Goal: Task Accomplishment & Management: Use online tool/utility

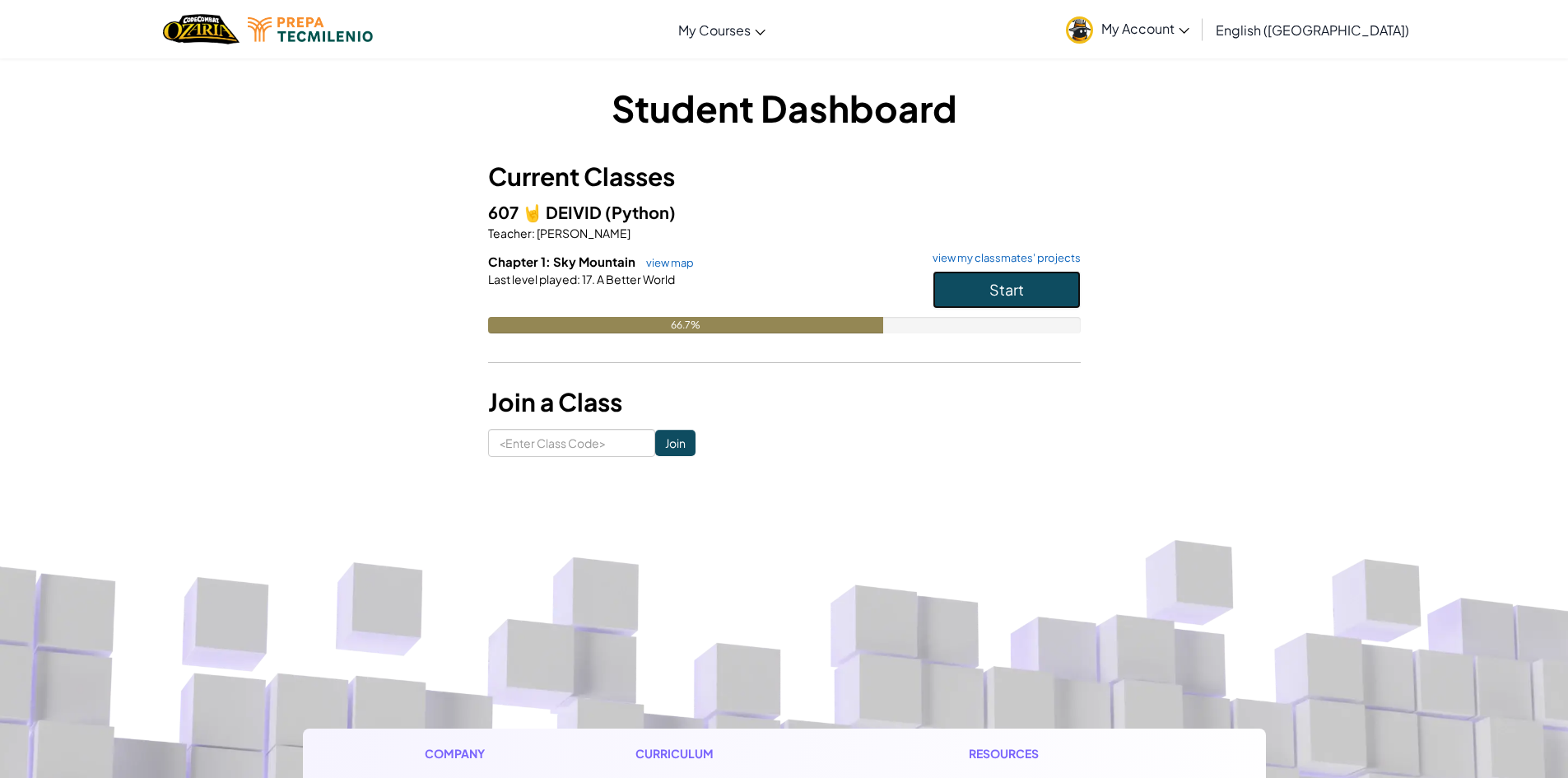
click at [1021, 283] on span "Start" at bounding box center [1006, 289] width 34 height 19
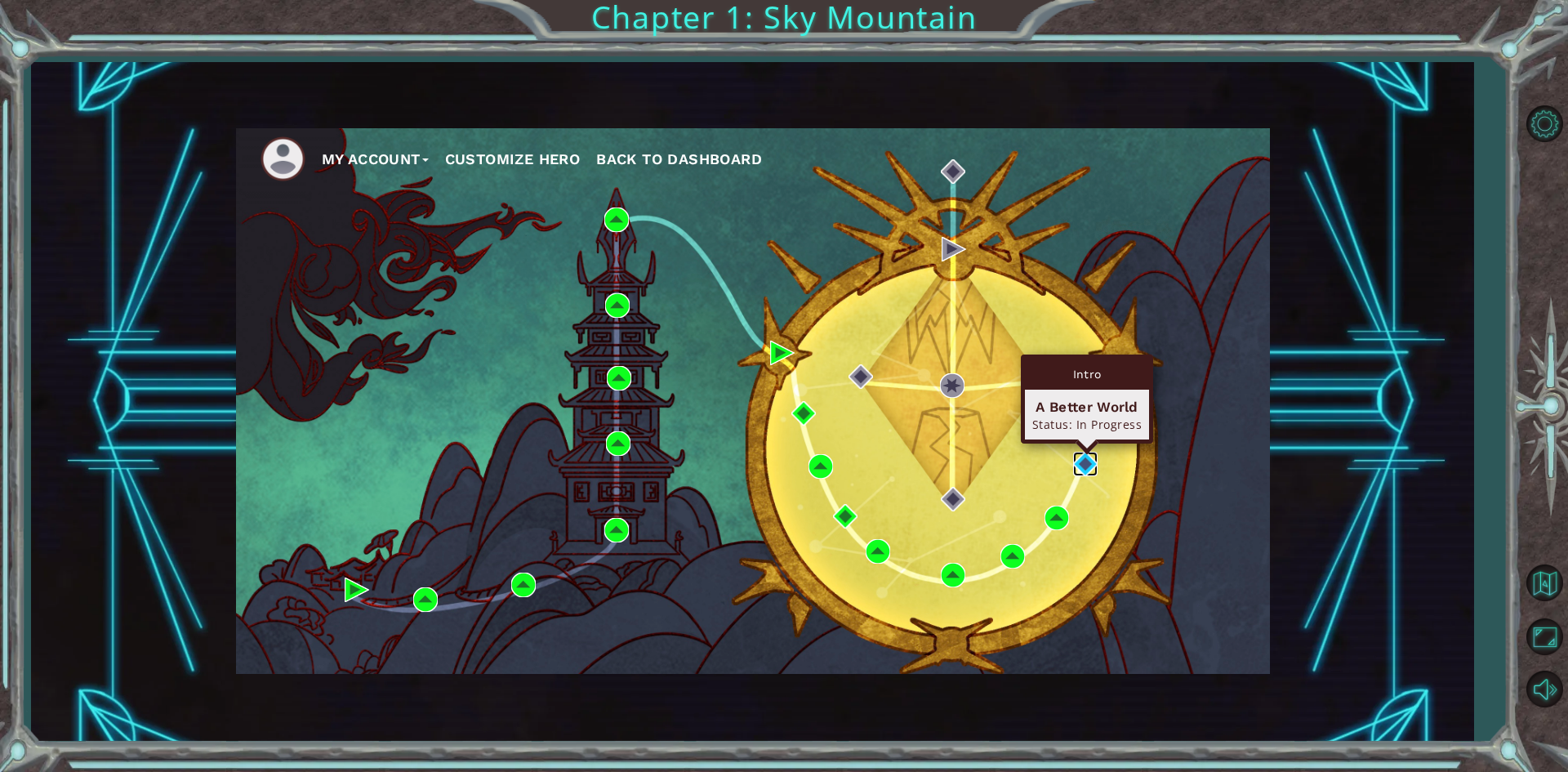
click at [1083, 456] on img at bounding box center [1085, 463] width 24 height 24
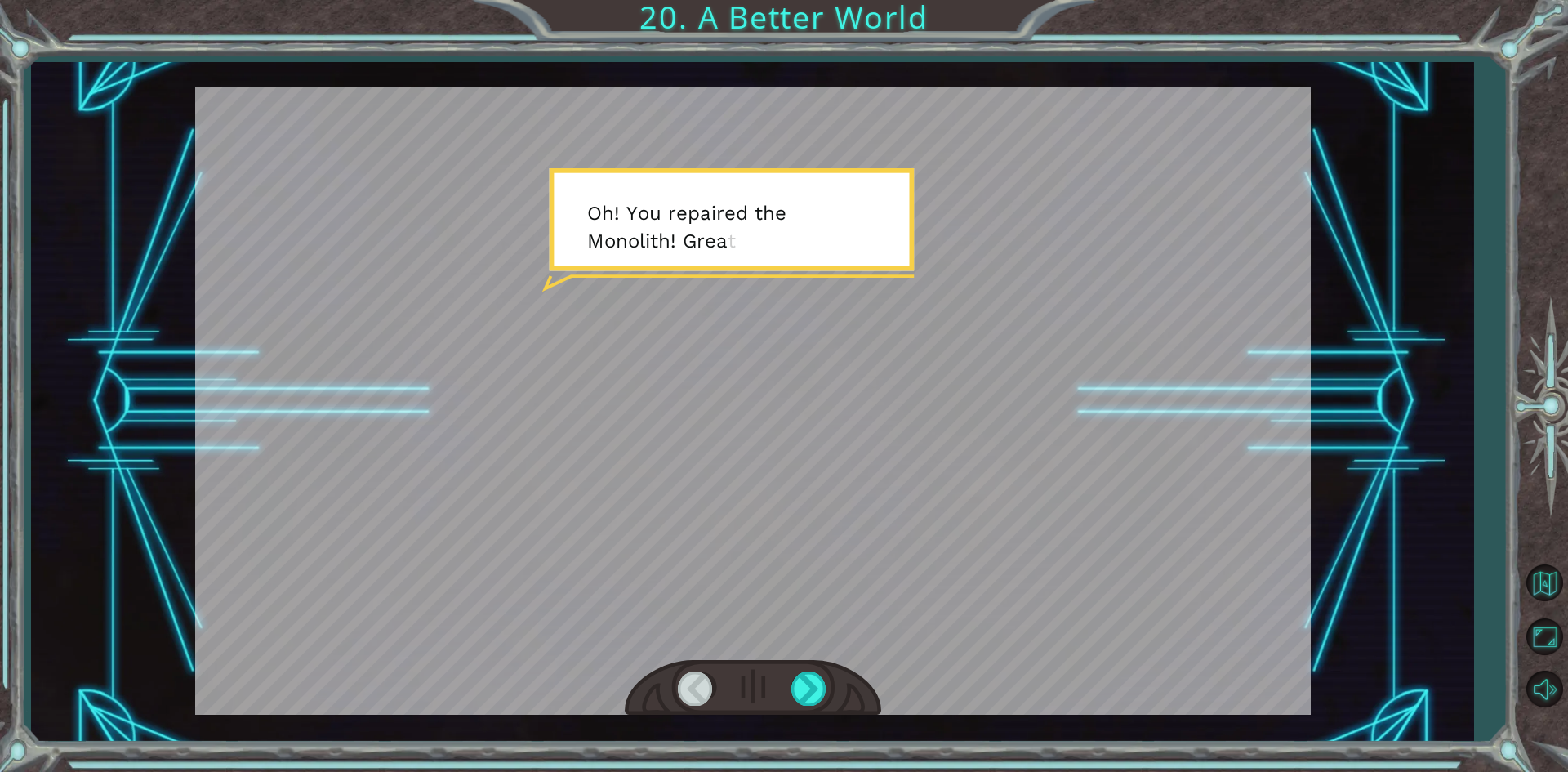
click at [1140, 405] on div at bounding box center [752, 401] width 1115 height 627
click at [1197, 267] on div at bounding box center [752, 401] width 1115 height 627
click at [809, 695] on div at bounding box center [810, 687] width 37 height 33
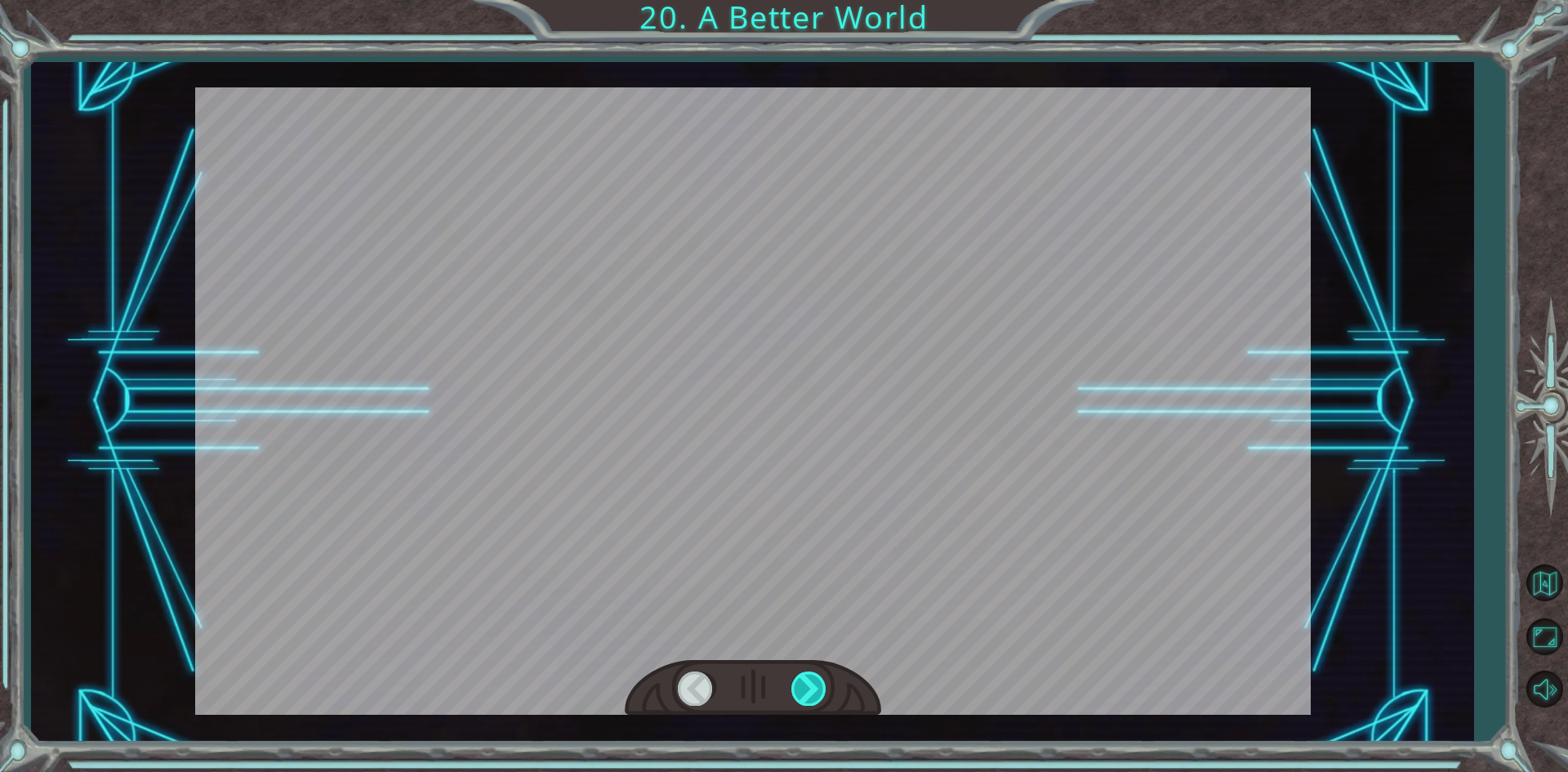
click at [809, 695] on div at bounding box center [810, 687] width 37 height 33
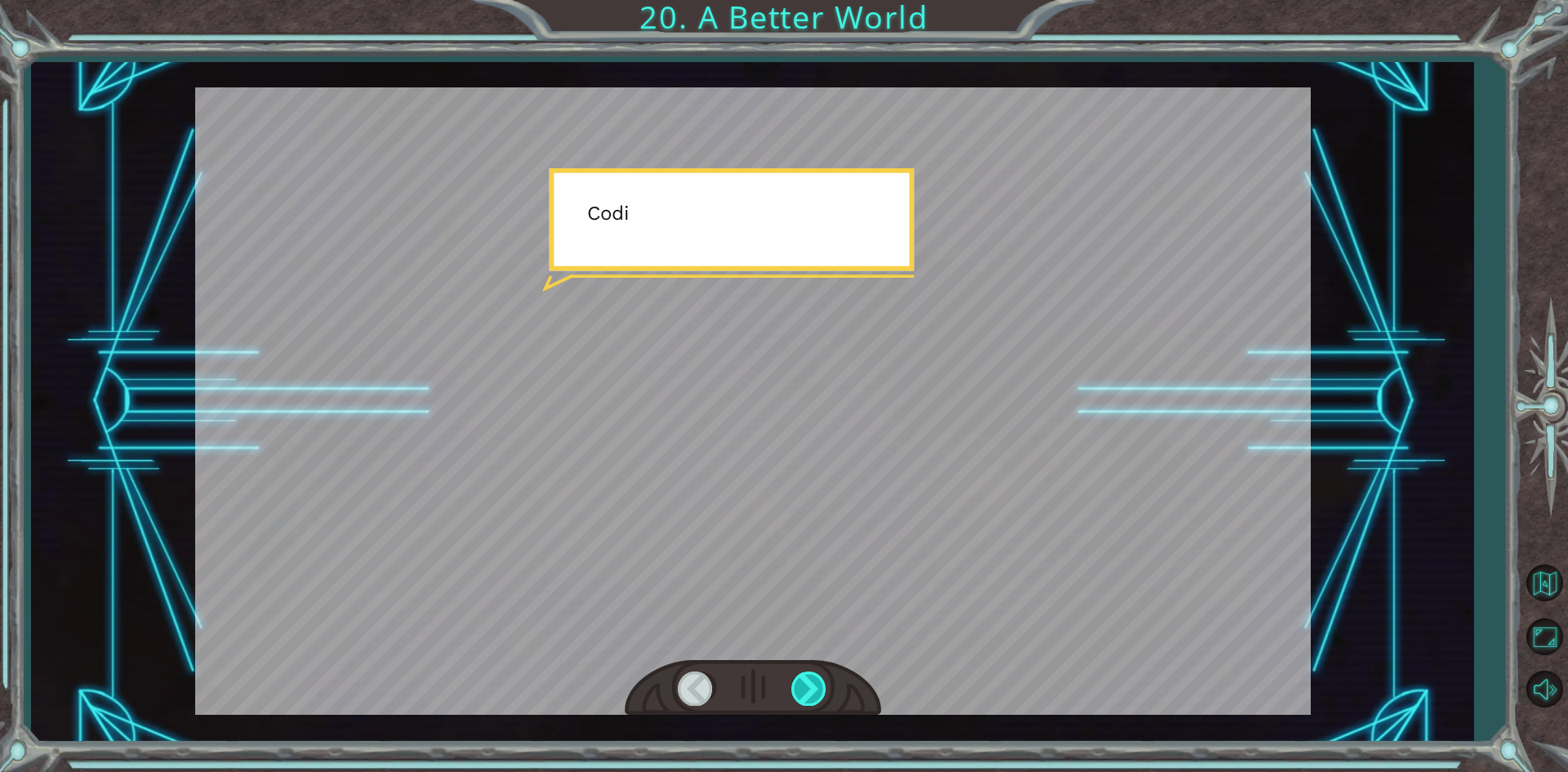
click at [809, 695] on div at bounding box center [810, 687] width 37 height 33
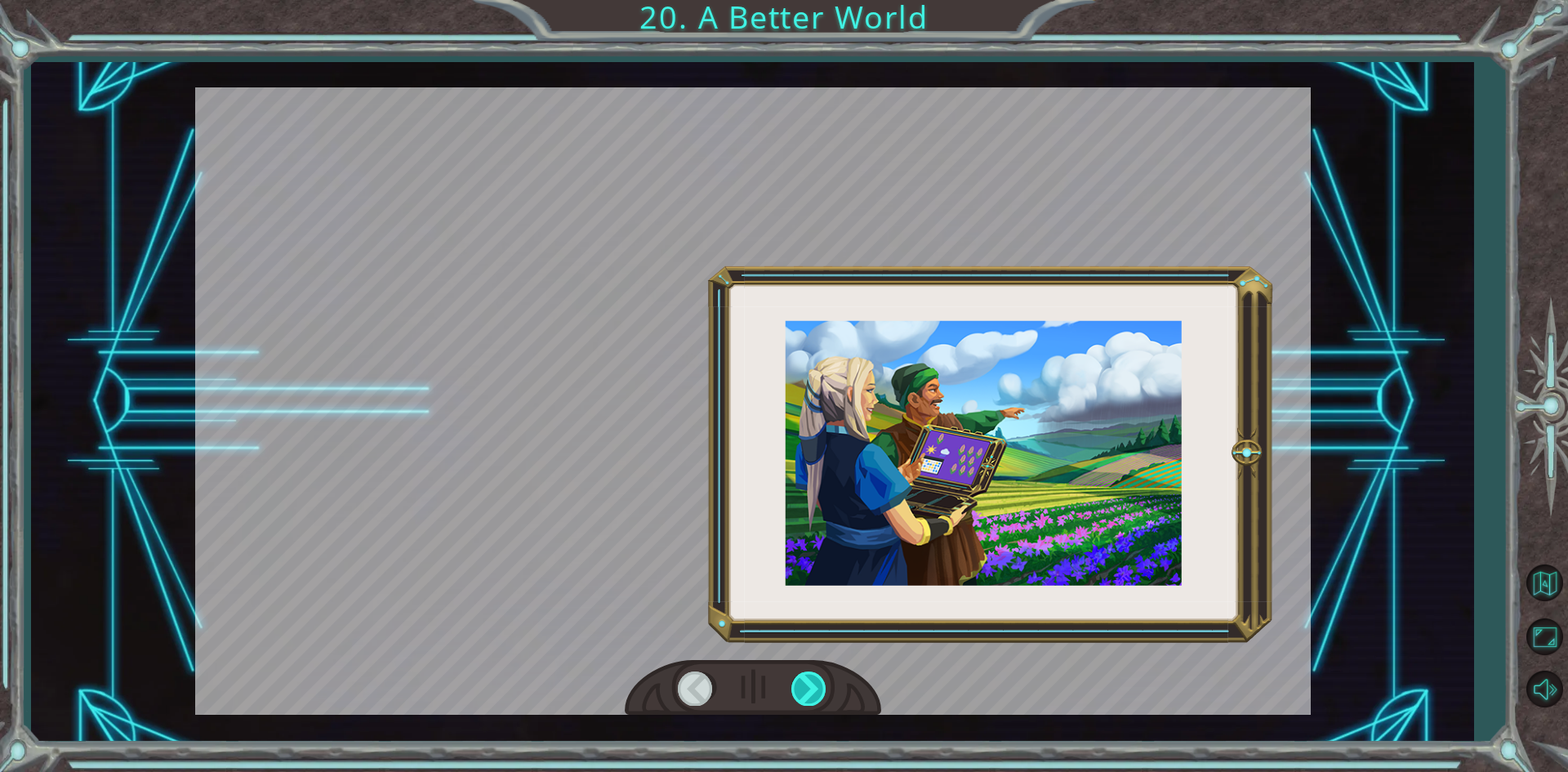
click at [809, 695] on div at bounding box center [810, 687] width 37 height 33
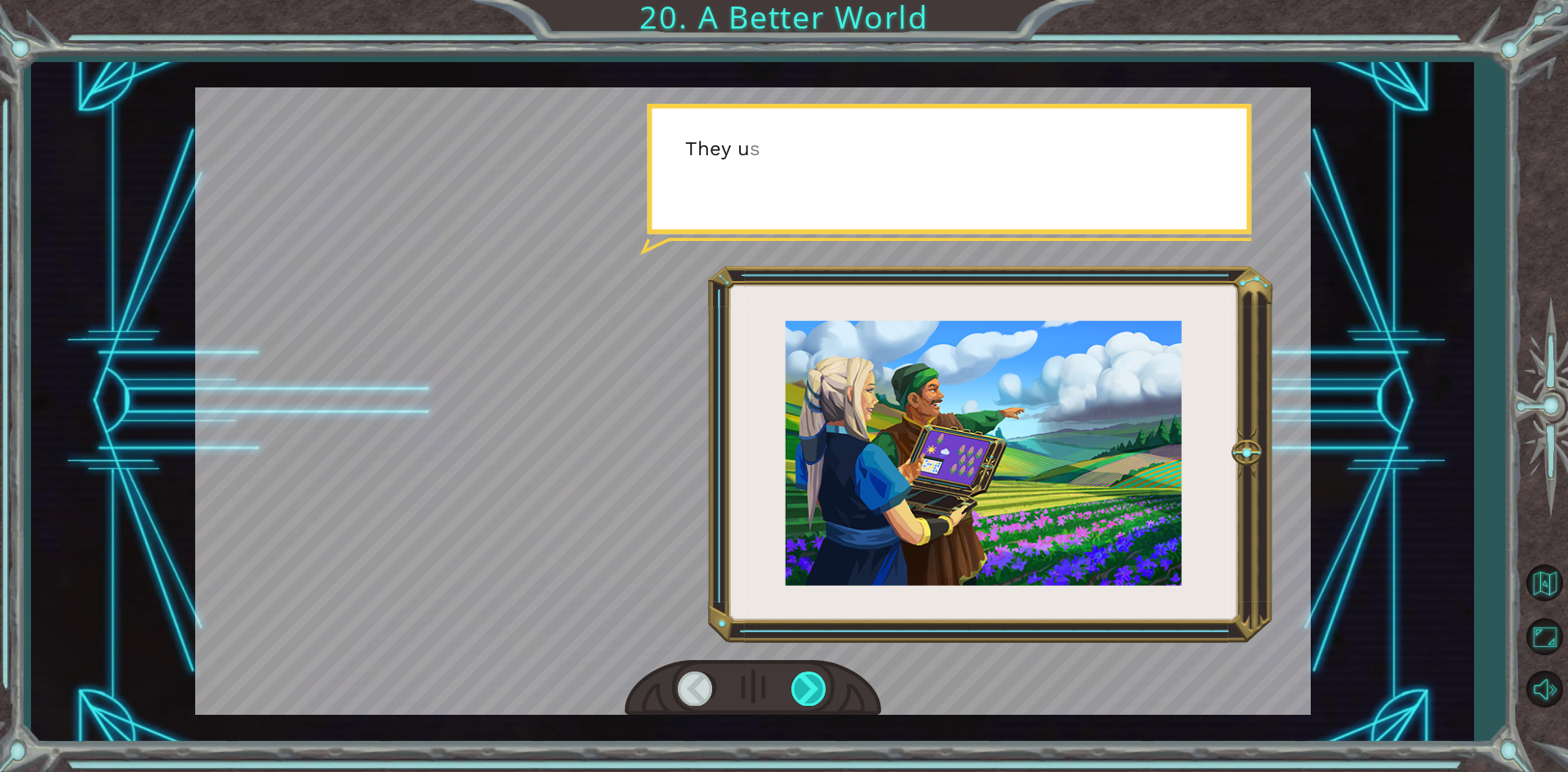
click at [809, 695] on div at bounding box center [810, 687] width 37 height 33
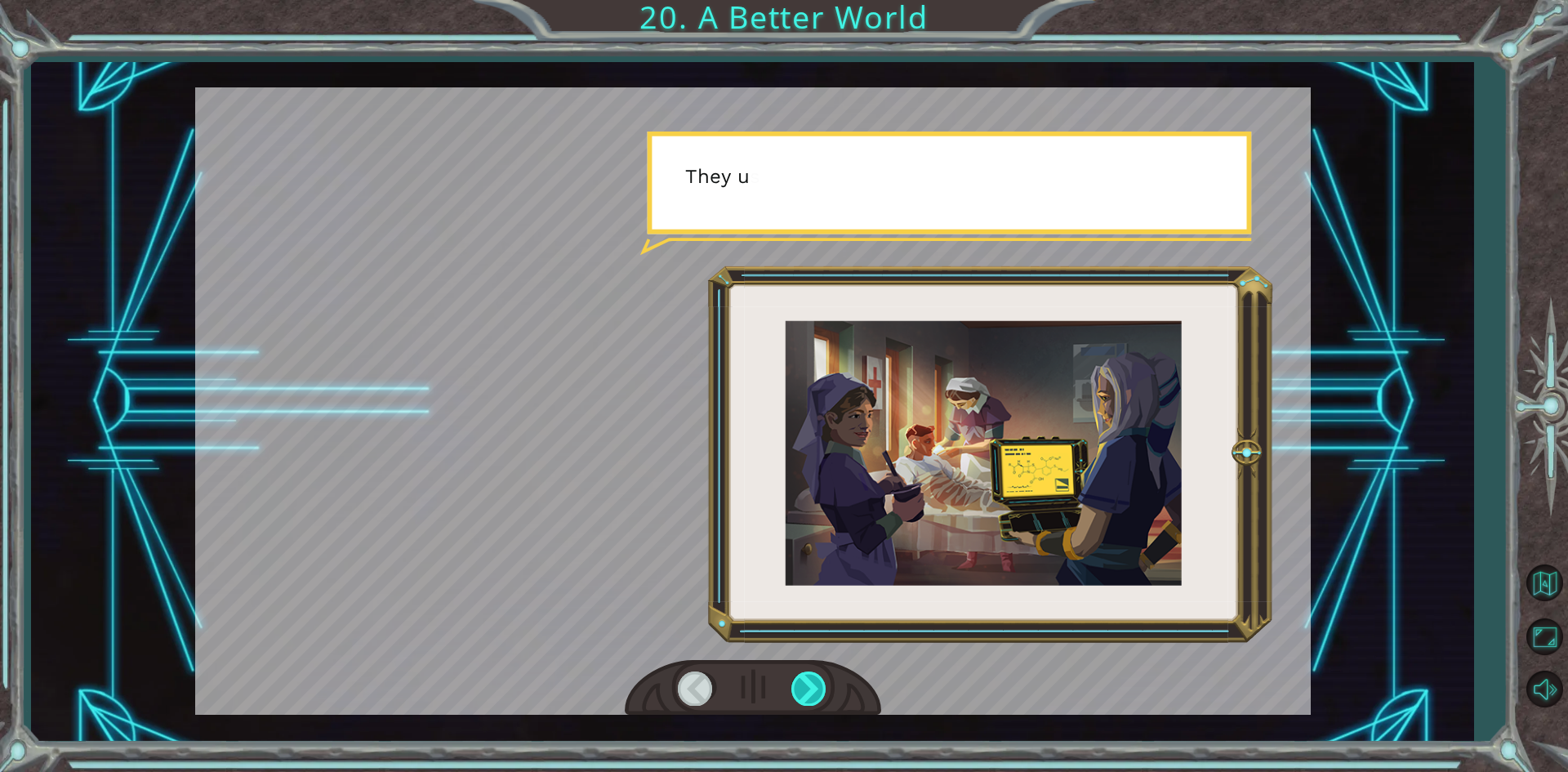
click at [809, 695] on div at bounding box center [810, 687] width 37 height 33
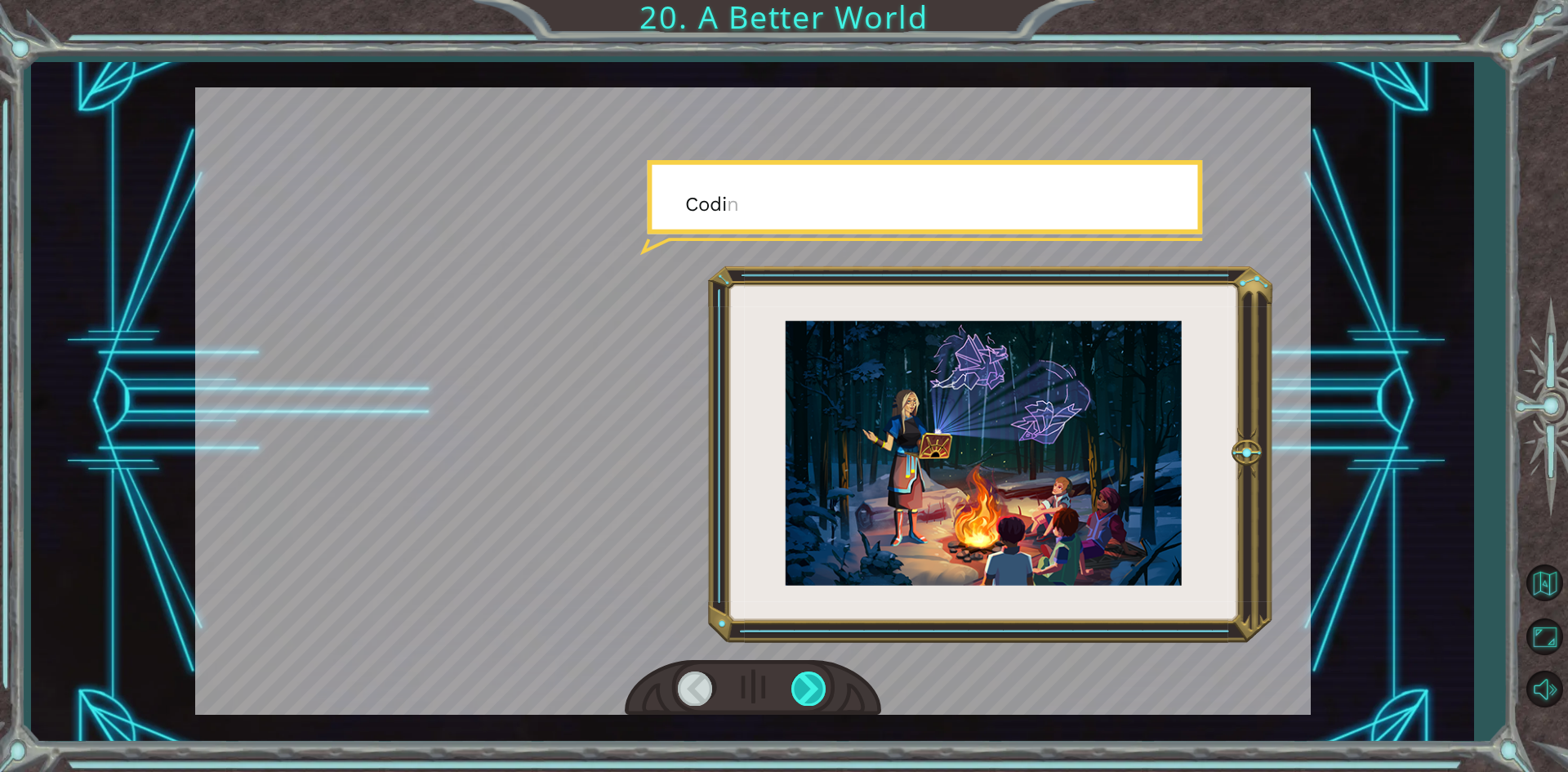
click at [809, 695] on div at bounding box center [810, 687] width 37 height 33
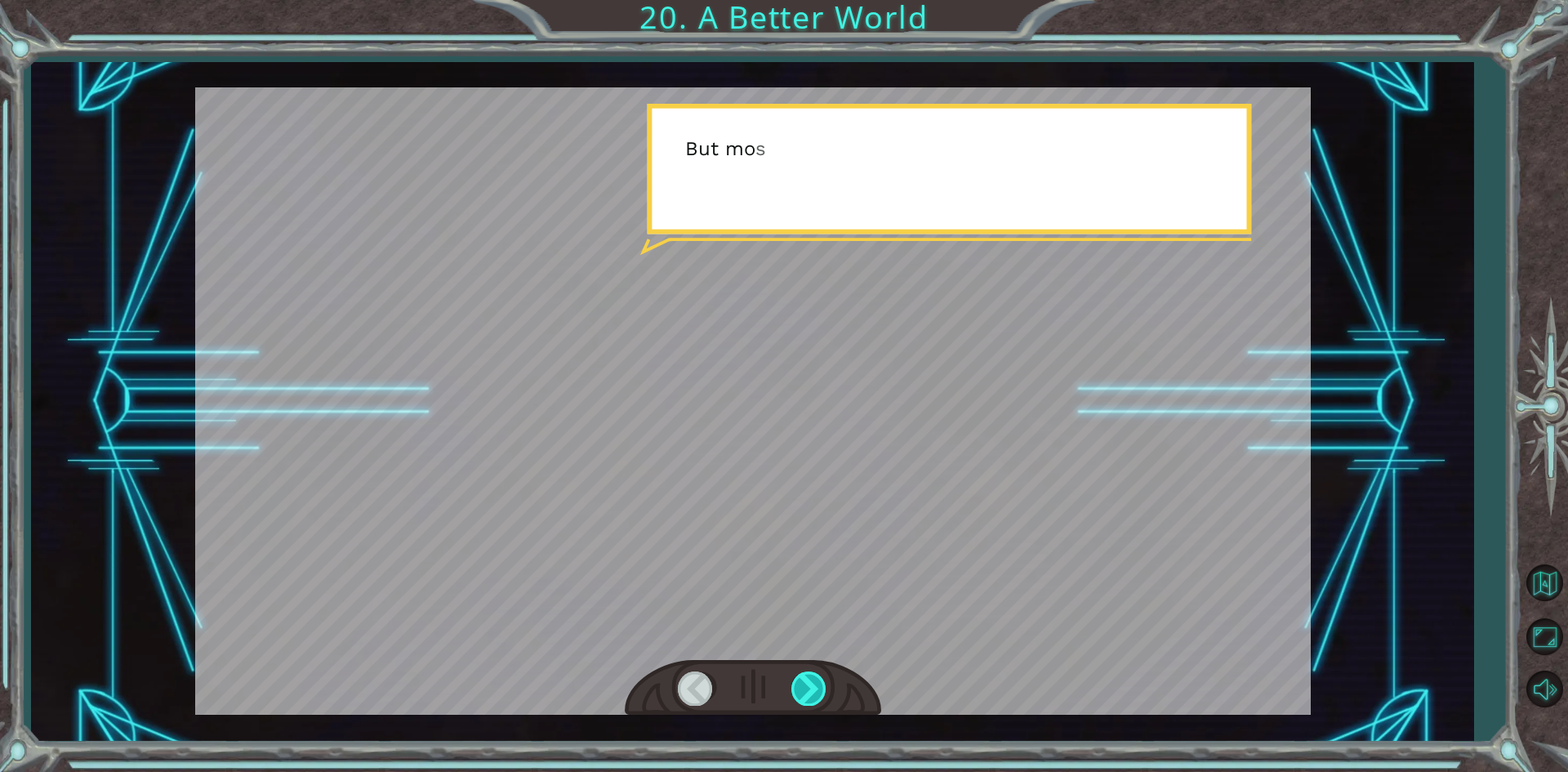
click at [809, 695] on div at bounding box center [810, 687] width 37 height 33
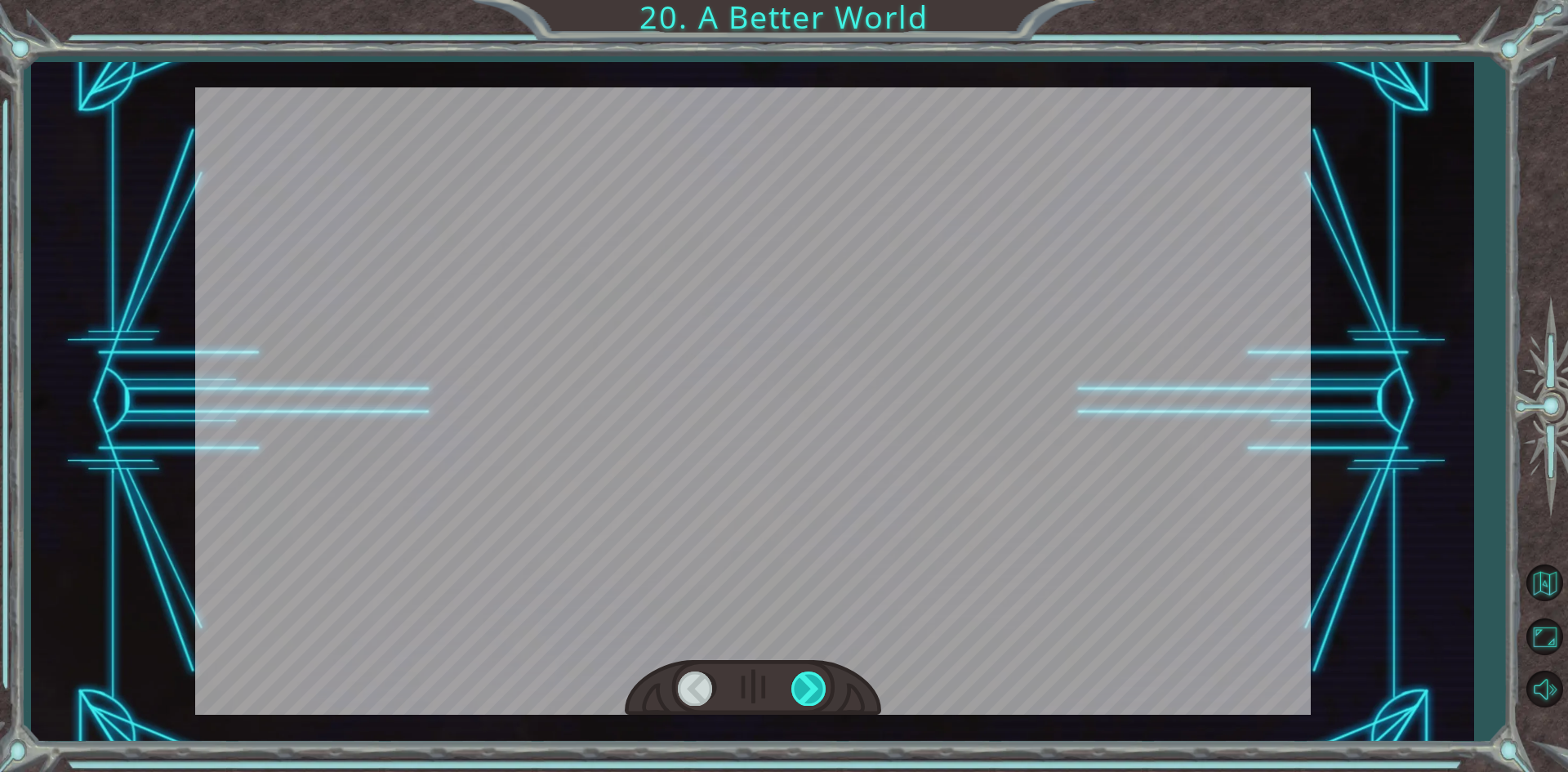
click at [809, 695] on div at bounding box center [810, 687] width 37 height 33
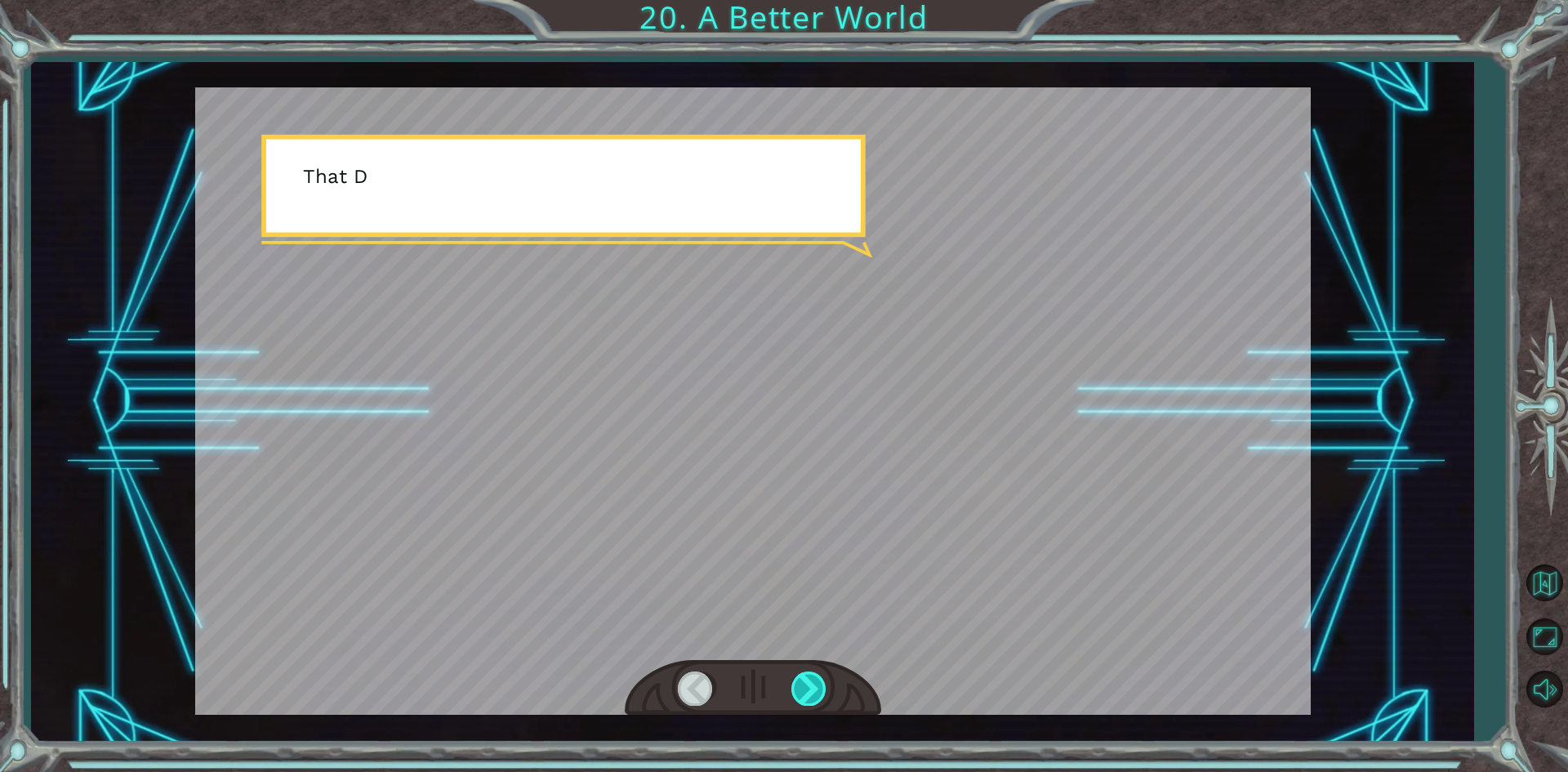
click at [809, 695] on div at bounding box center [810, 687] width 37 height 33
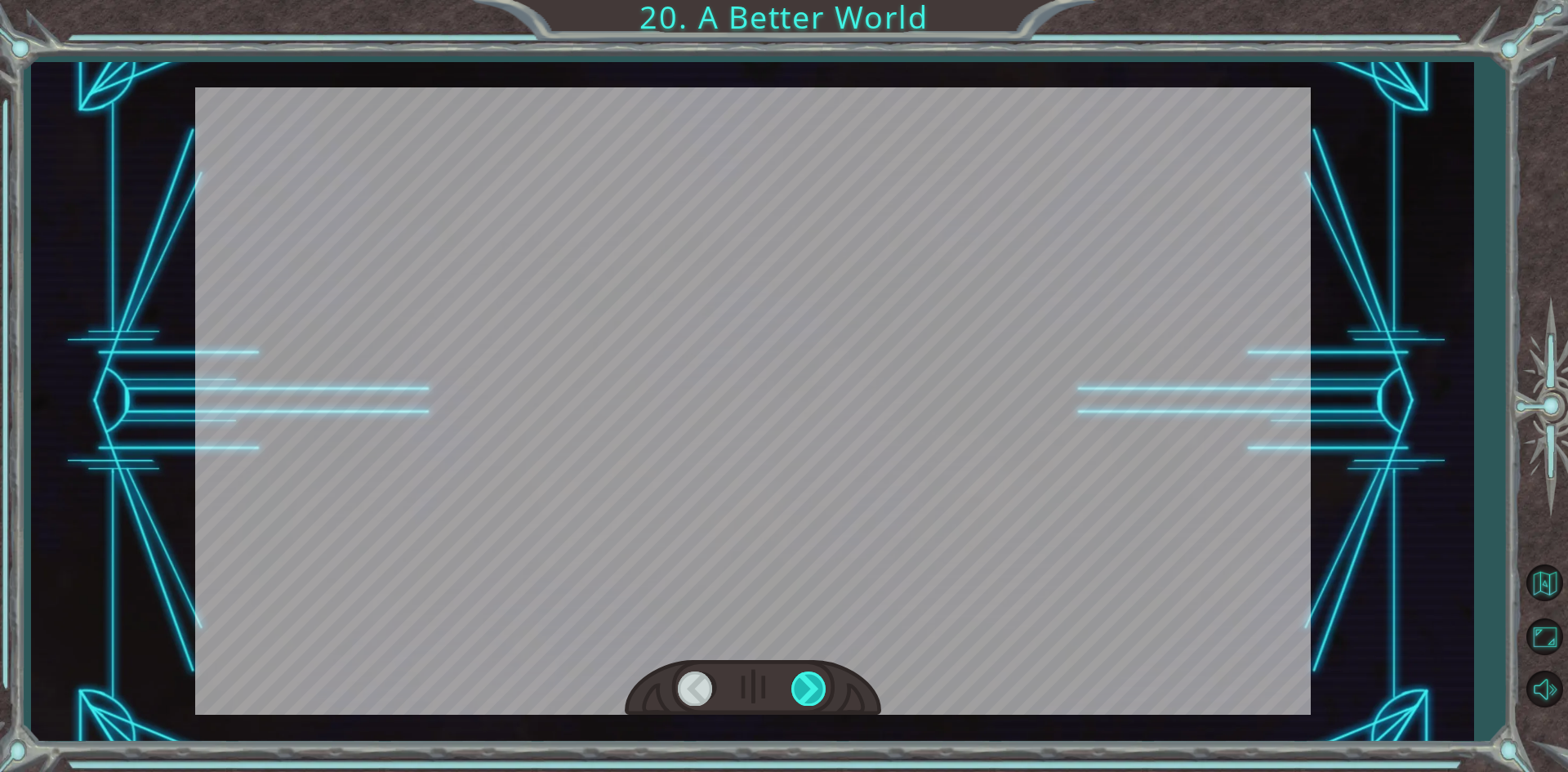
click at [809, 695] on div at bounding box center [810, 687] width 37 height 33
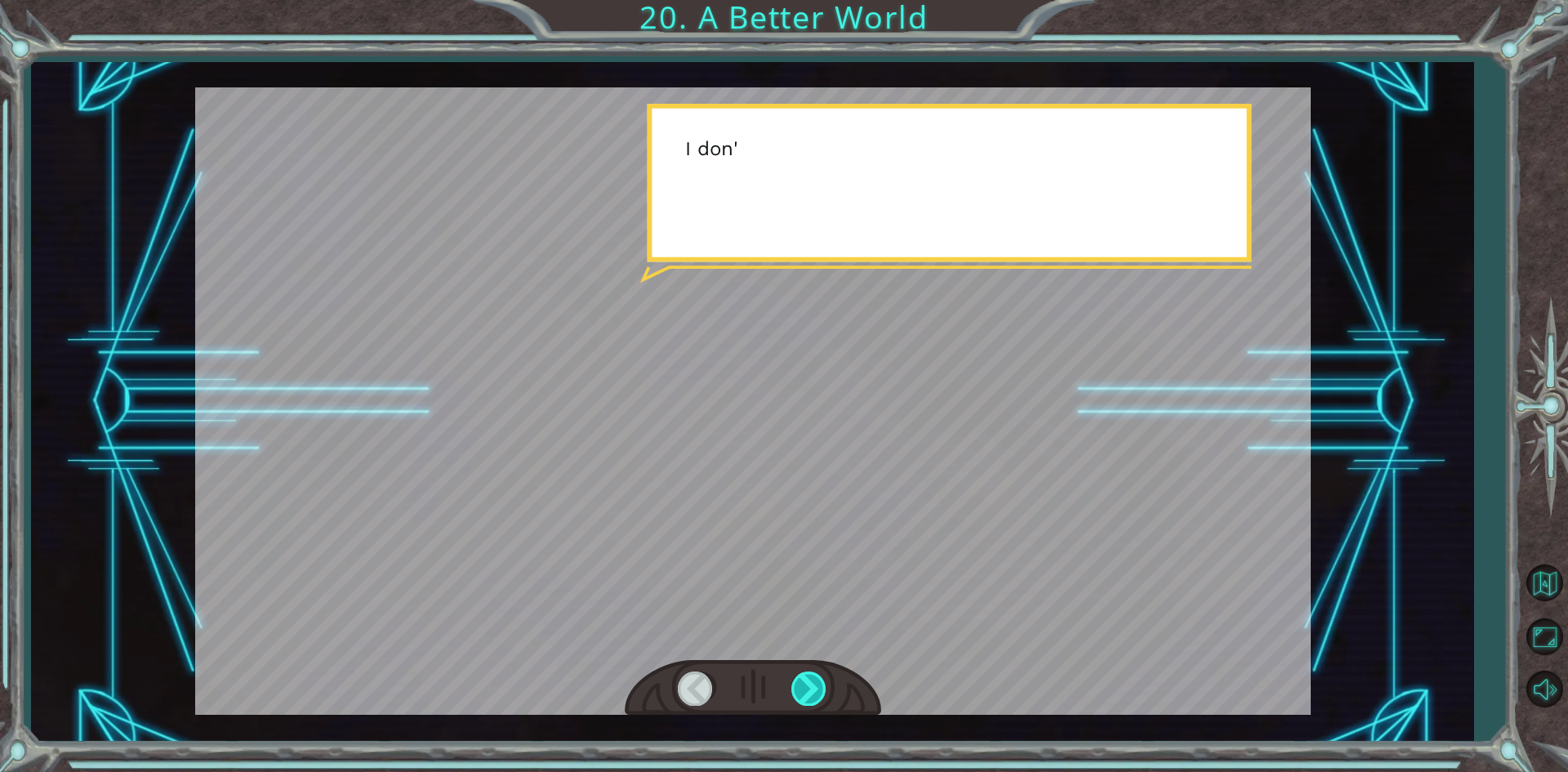
click at [809, 695] on div at bounding box center [810, 687] width 37 height 33
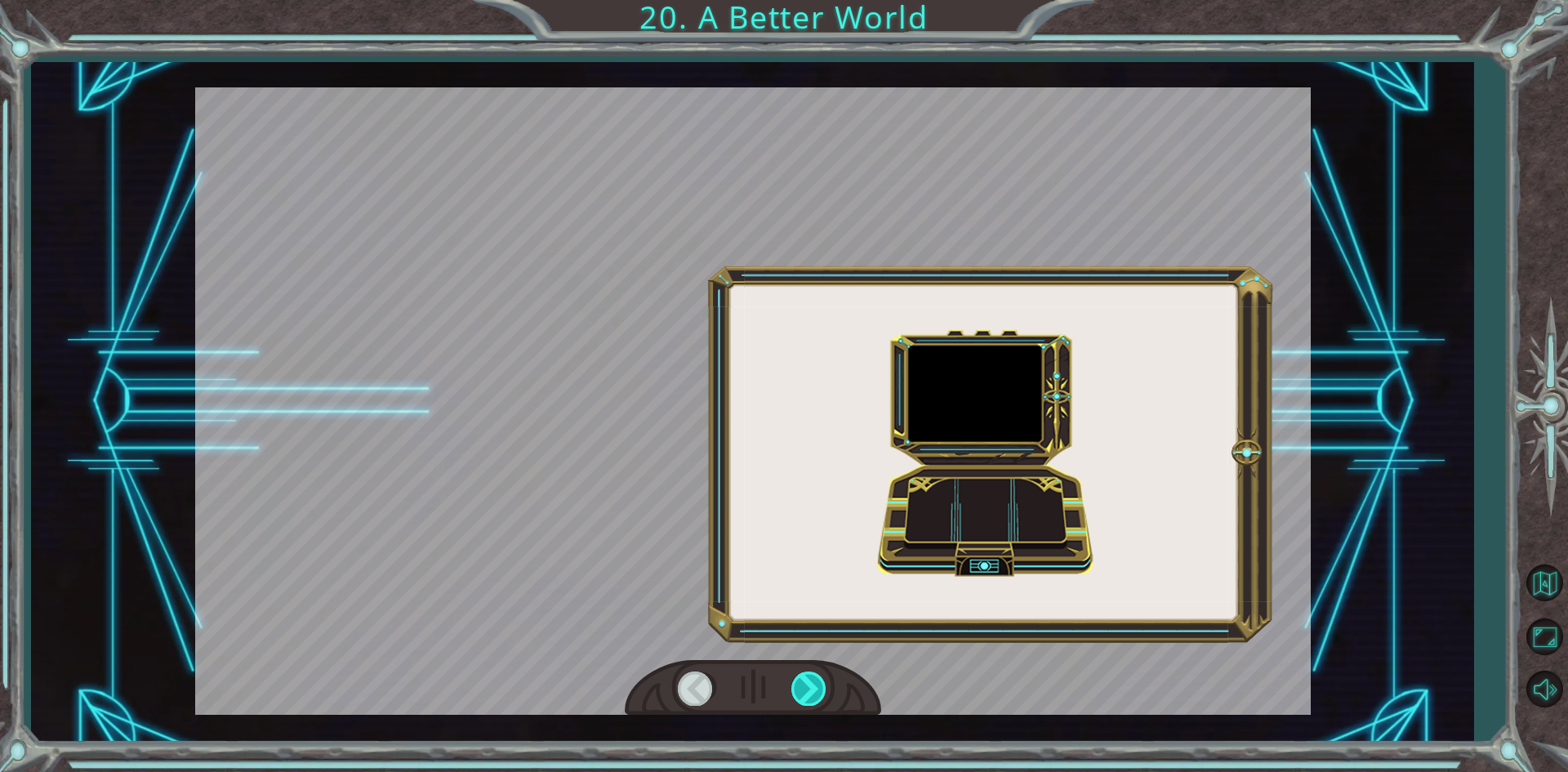
click at [809, 695] on div at bounding box center [810, 687] width 37 height 33
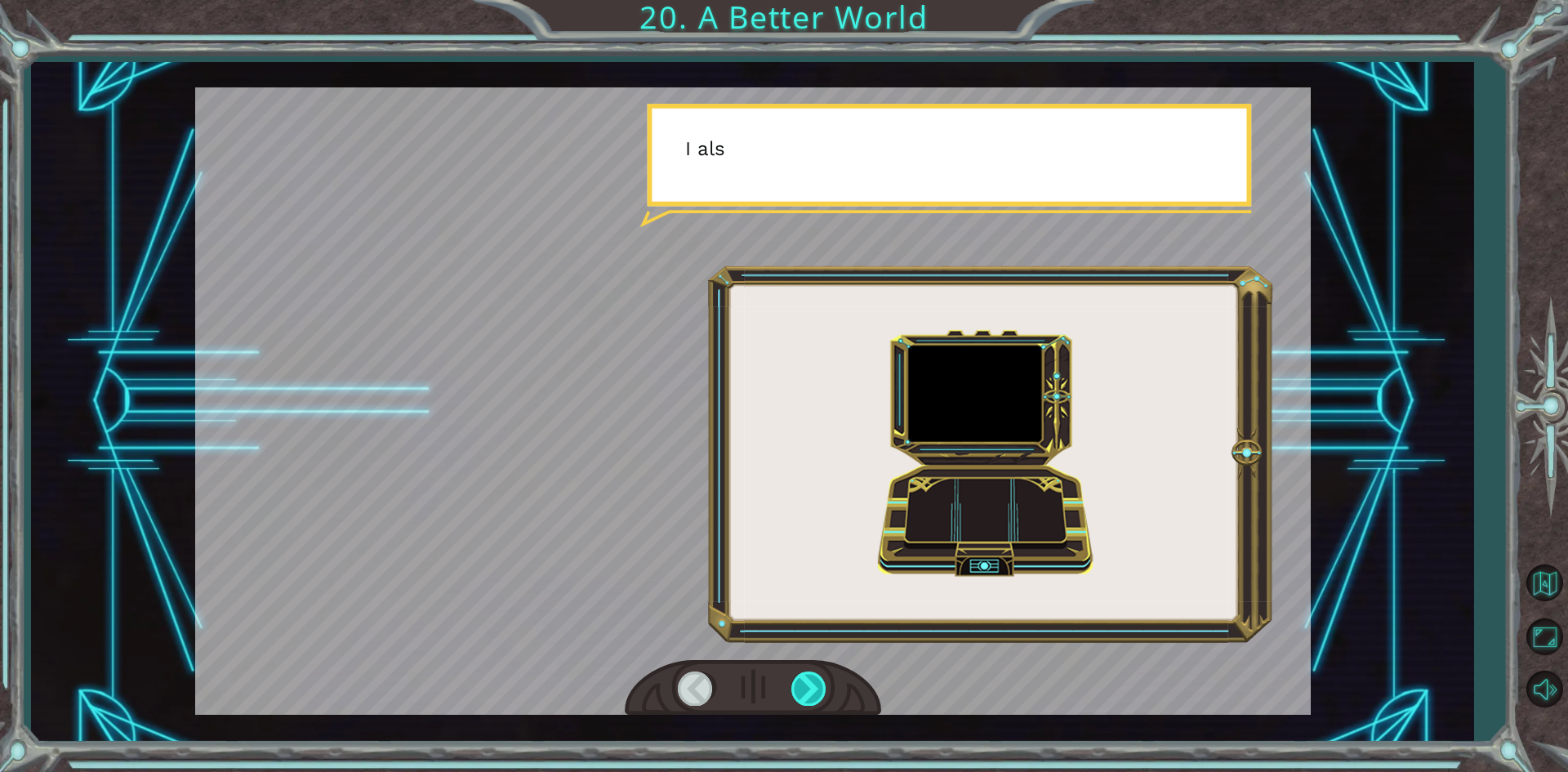
click at [809, 695] on div at bounding box center [810, 687] width 37 height 33
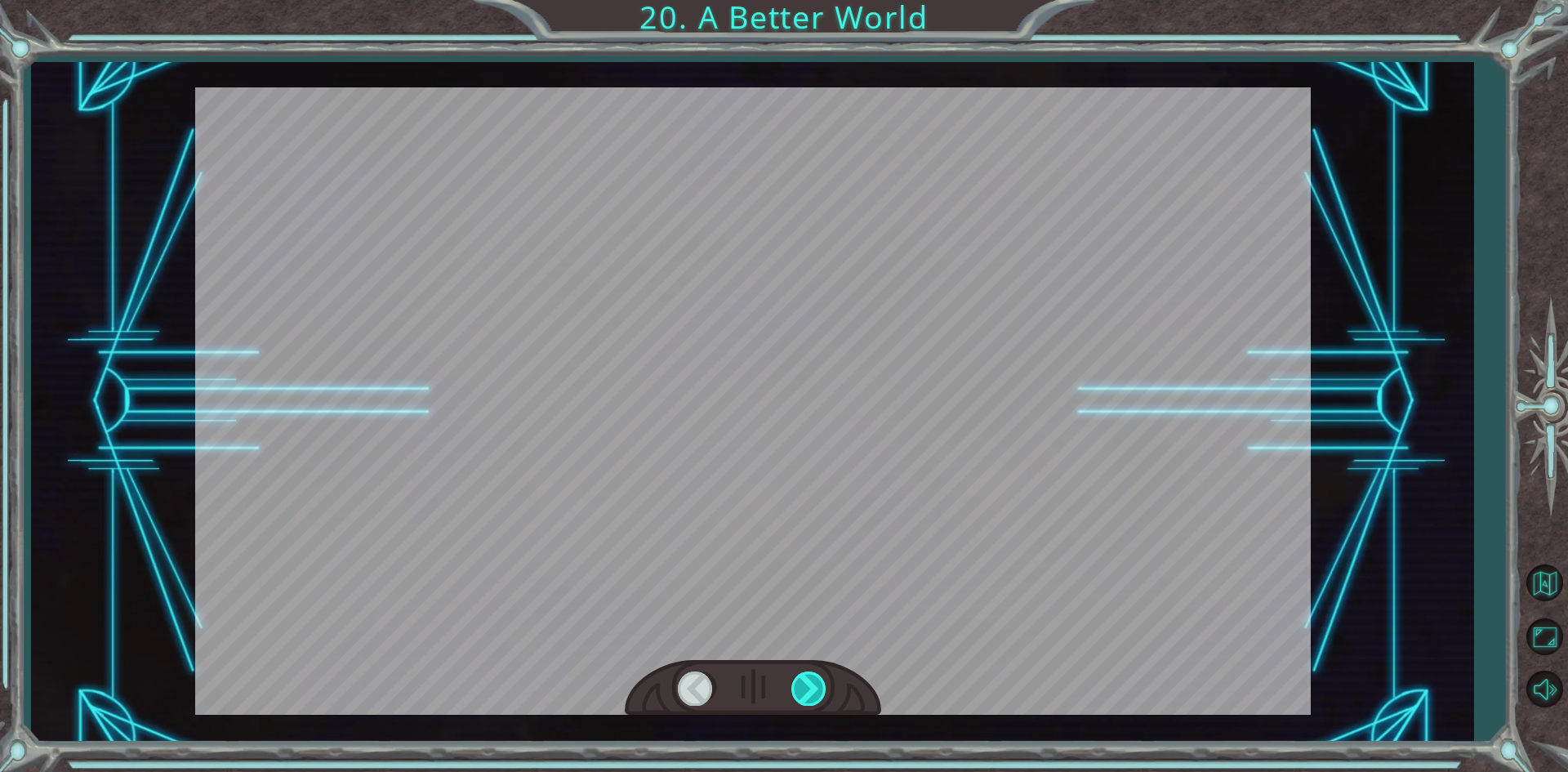
click at [809, 695] on div at bounding box center [810, 687] width 37 height 33
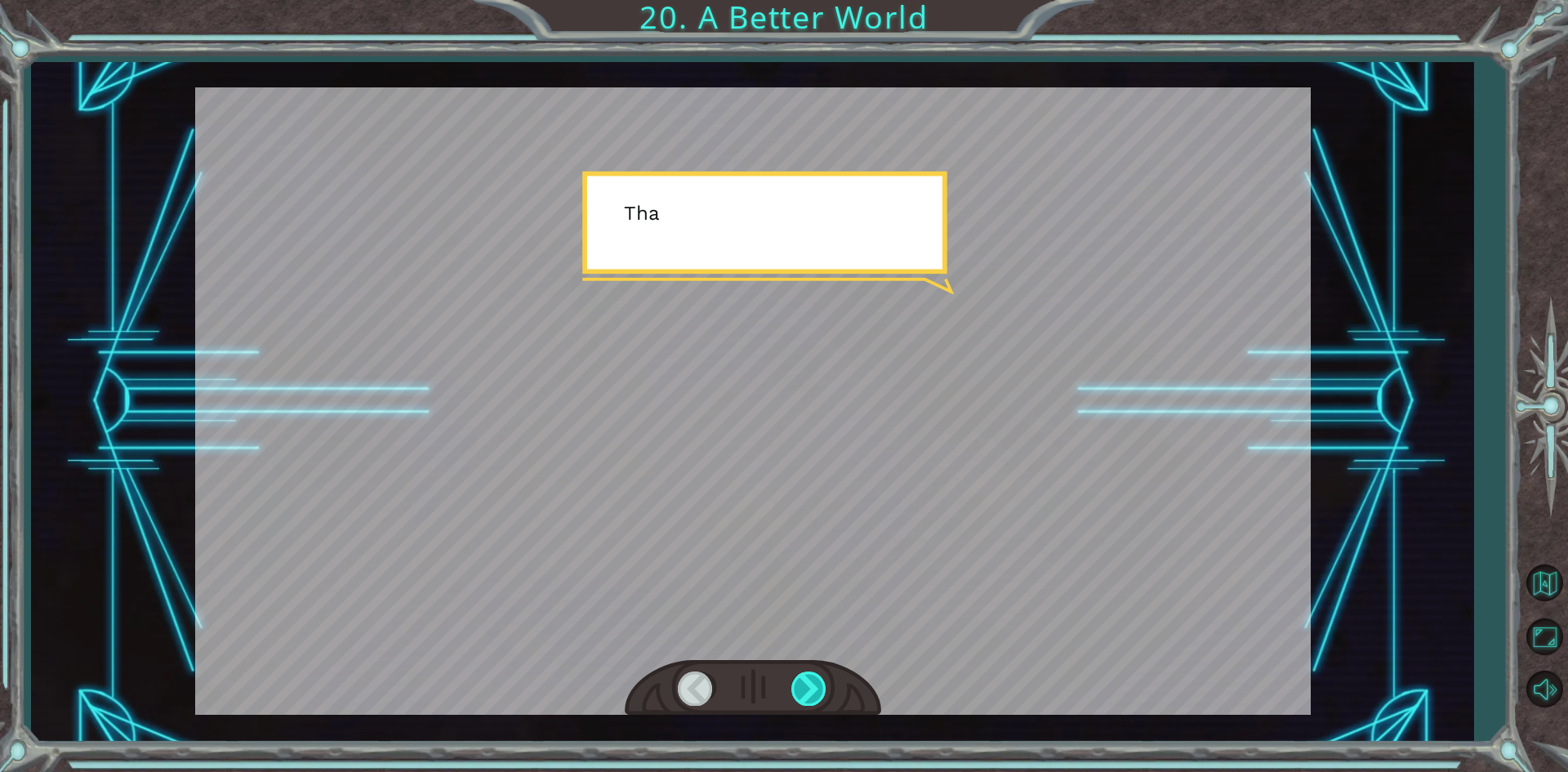
click at [809, 695] on div at bounding box center [810, 687] width 37 height 33
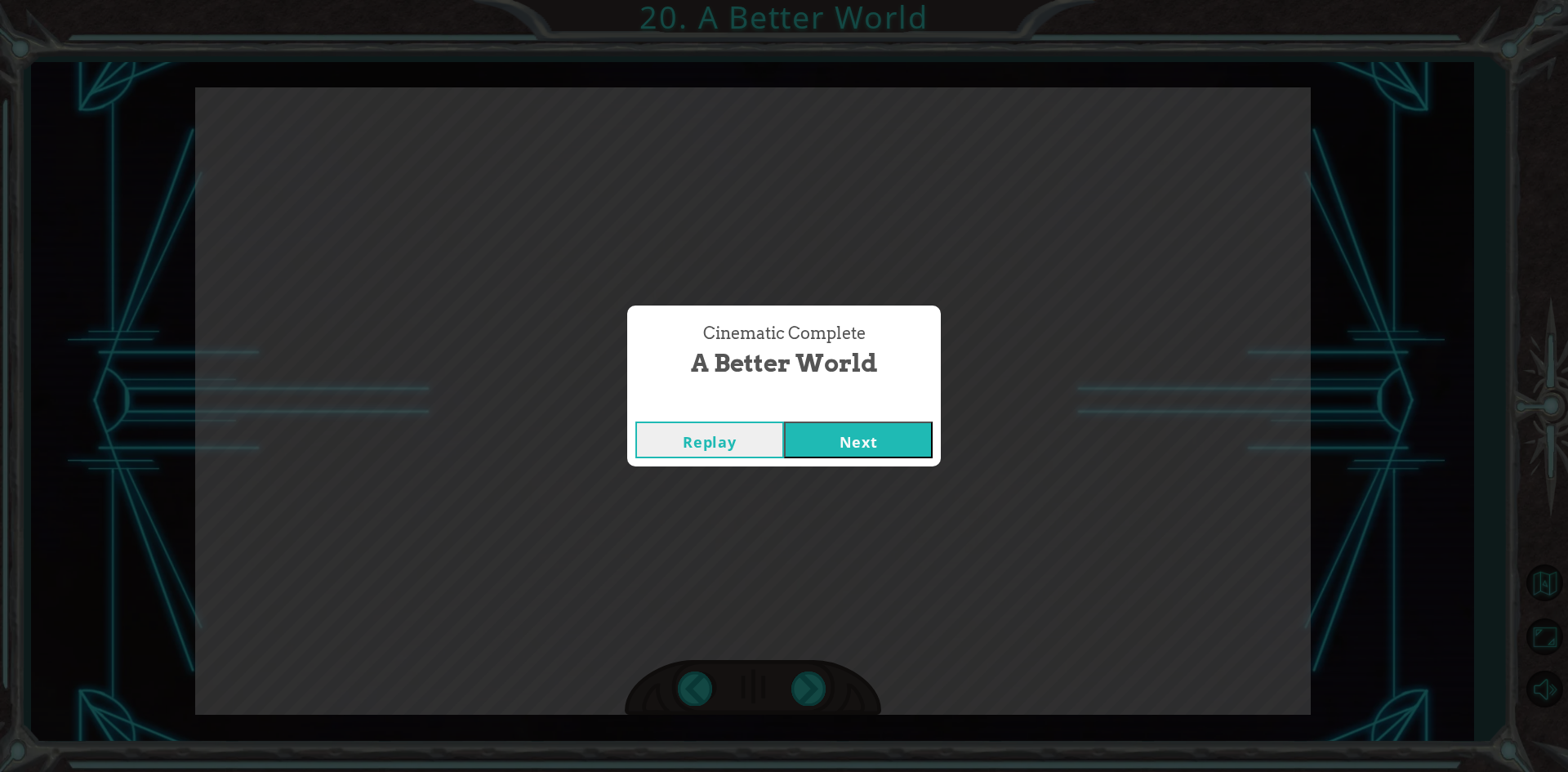
click at [864, 450] on button "Next" at bounding box center [857, 439] width 149 height 37
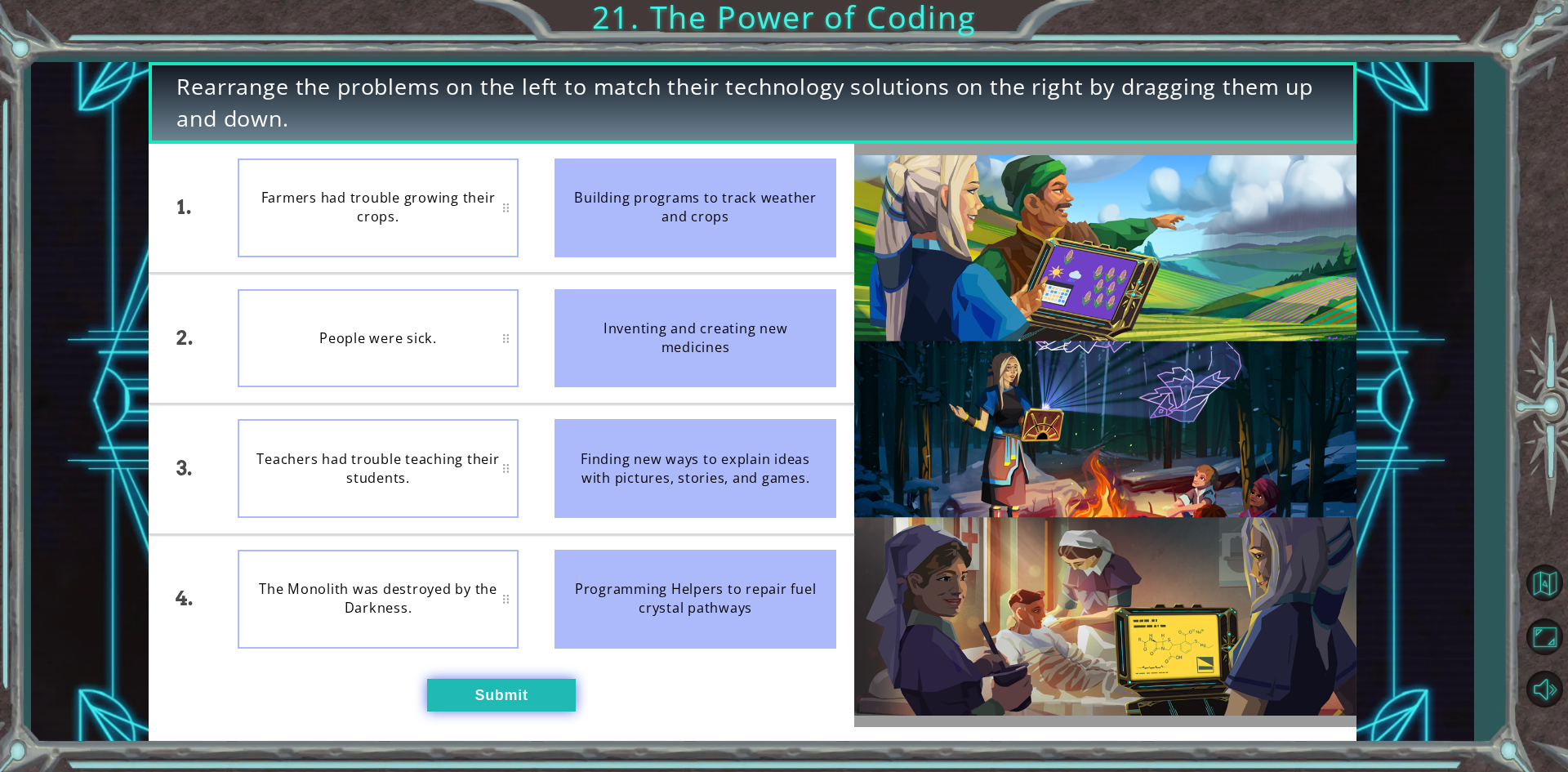
click at [489, 691] on button "Submit" at bounding box center [501, 695] width 149 height 33
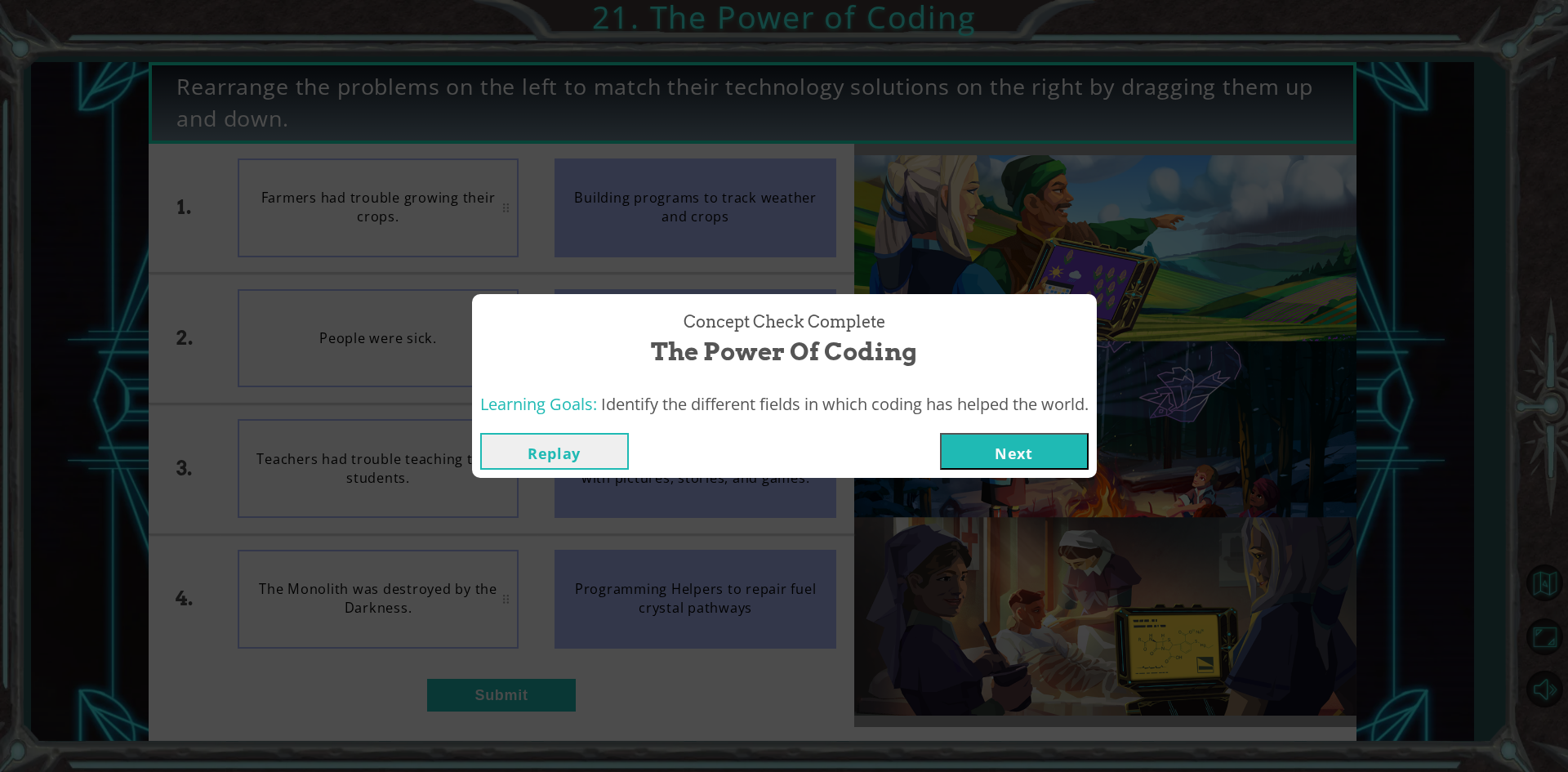
click at [986, 451] on button "Next" at bounding box center [1014, 451] width 149 height 37
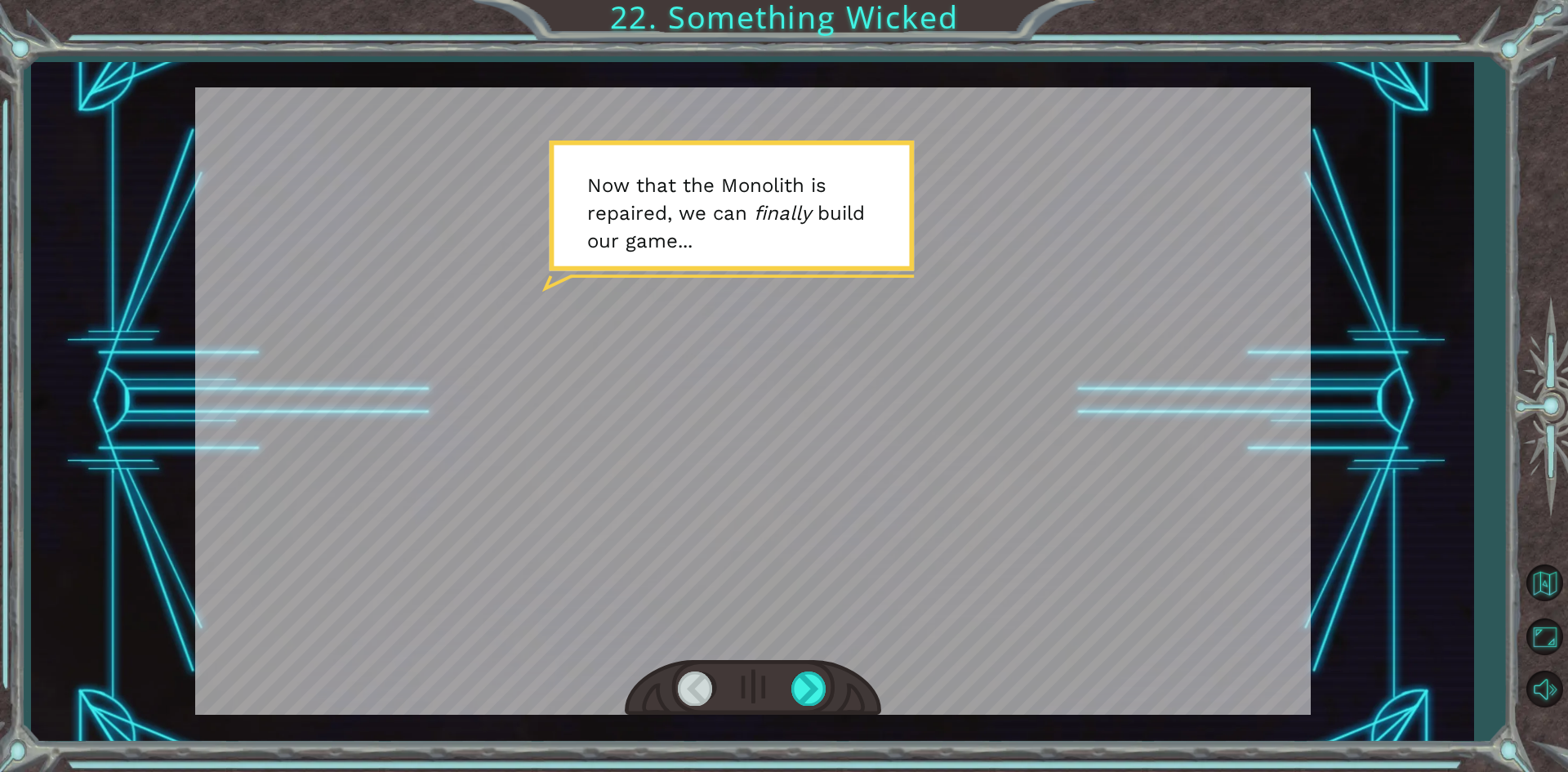
click at [788, 671] on div at bounding box center [753, 688] width 257 height 56
click at [798, 685] on div at bounding box center [810, 687] width 37 height 33
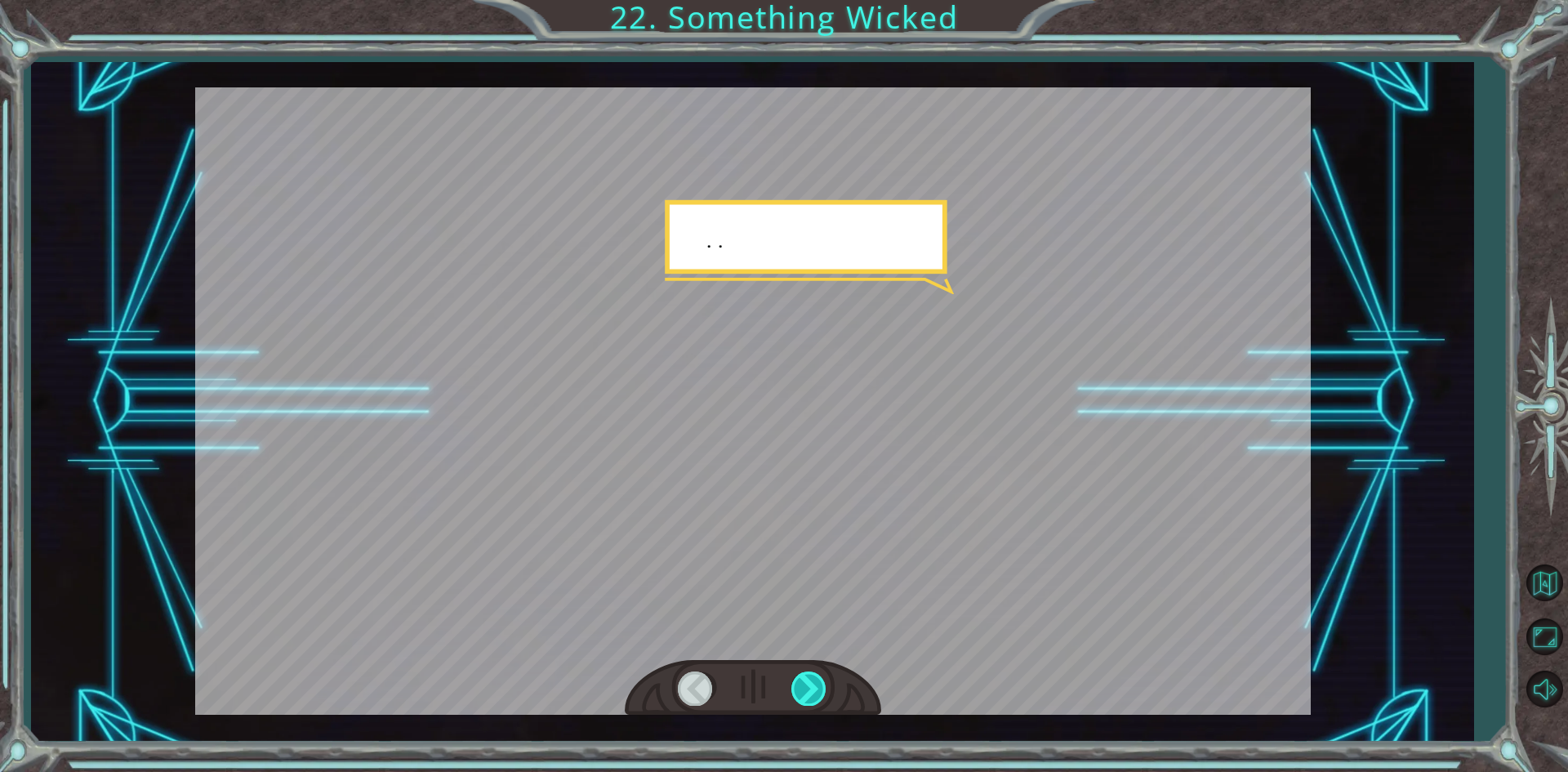
click at [797, 685] on div at bounding box center [810, 687] width 37 height 33
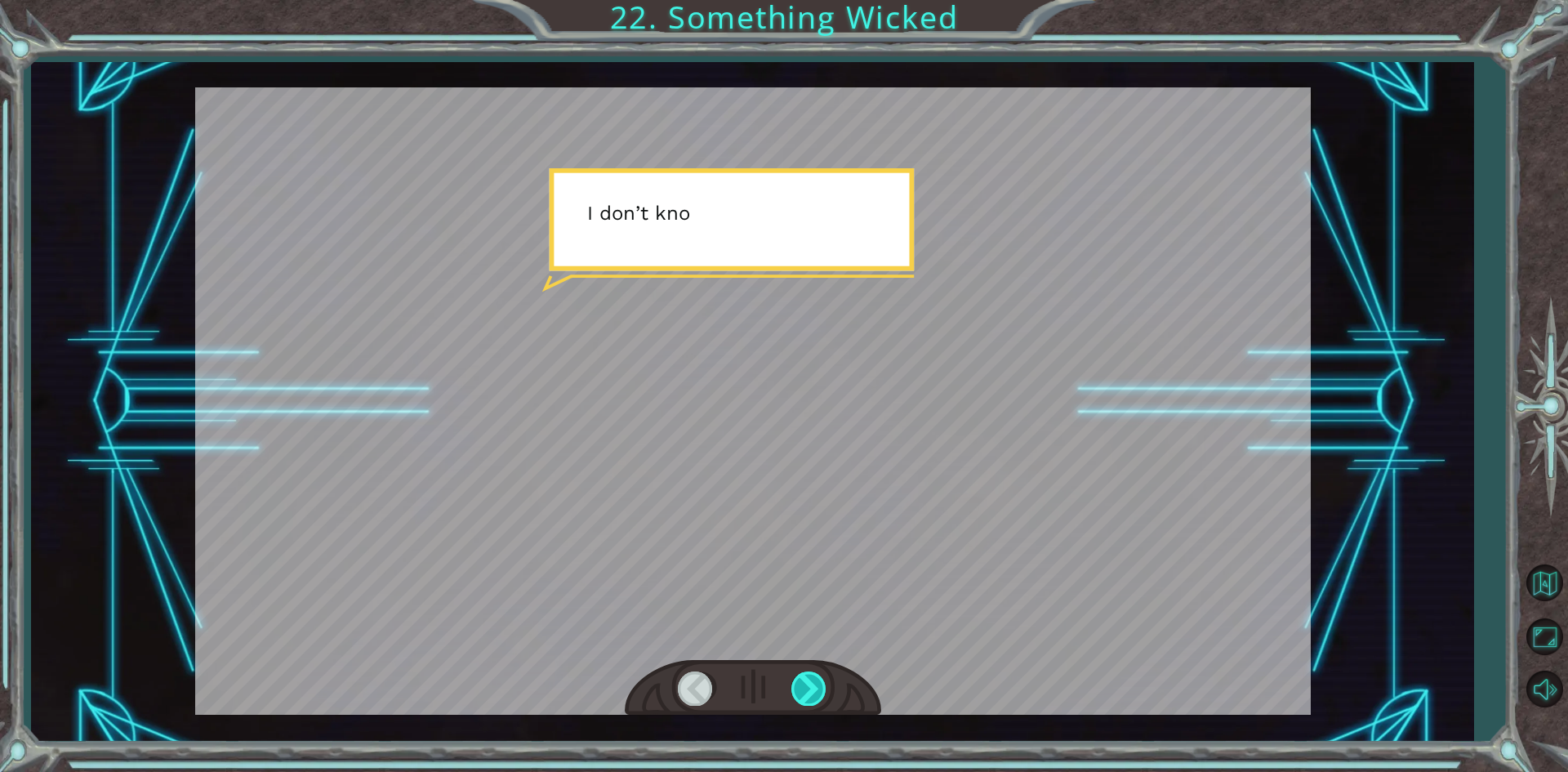
click at [797, 685] on div at bounding box center [810, 687] width 37 height 33
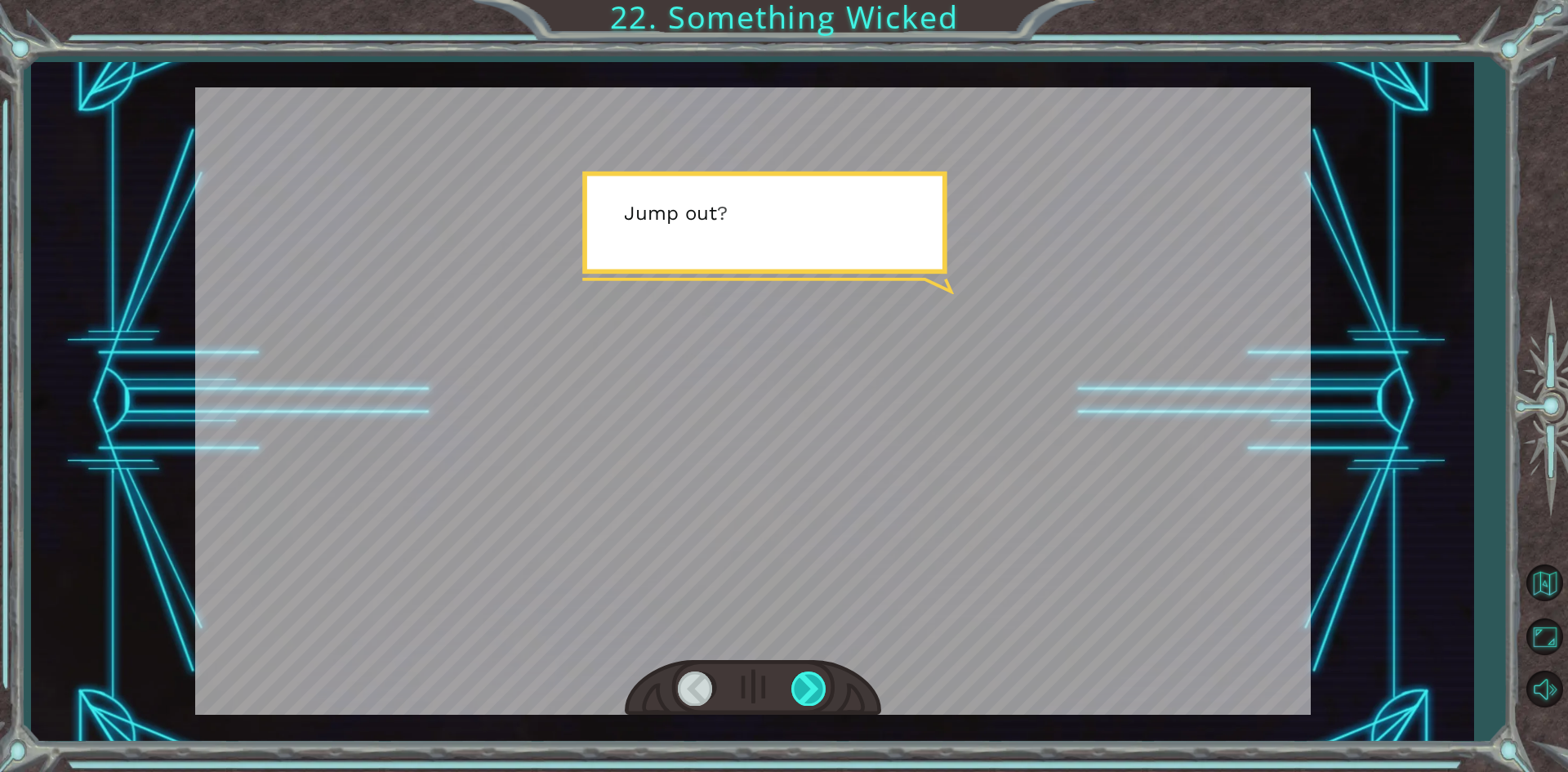
click at [797, 685] on div at bounding box center [810, 687] width 37 height 33
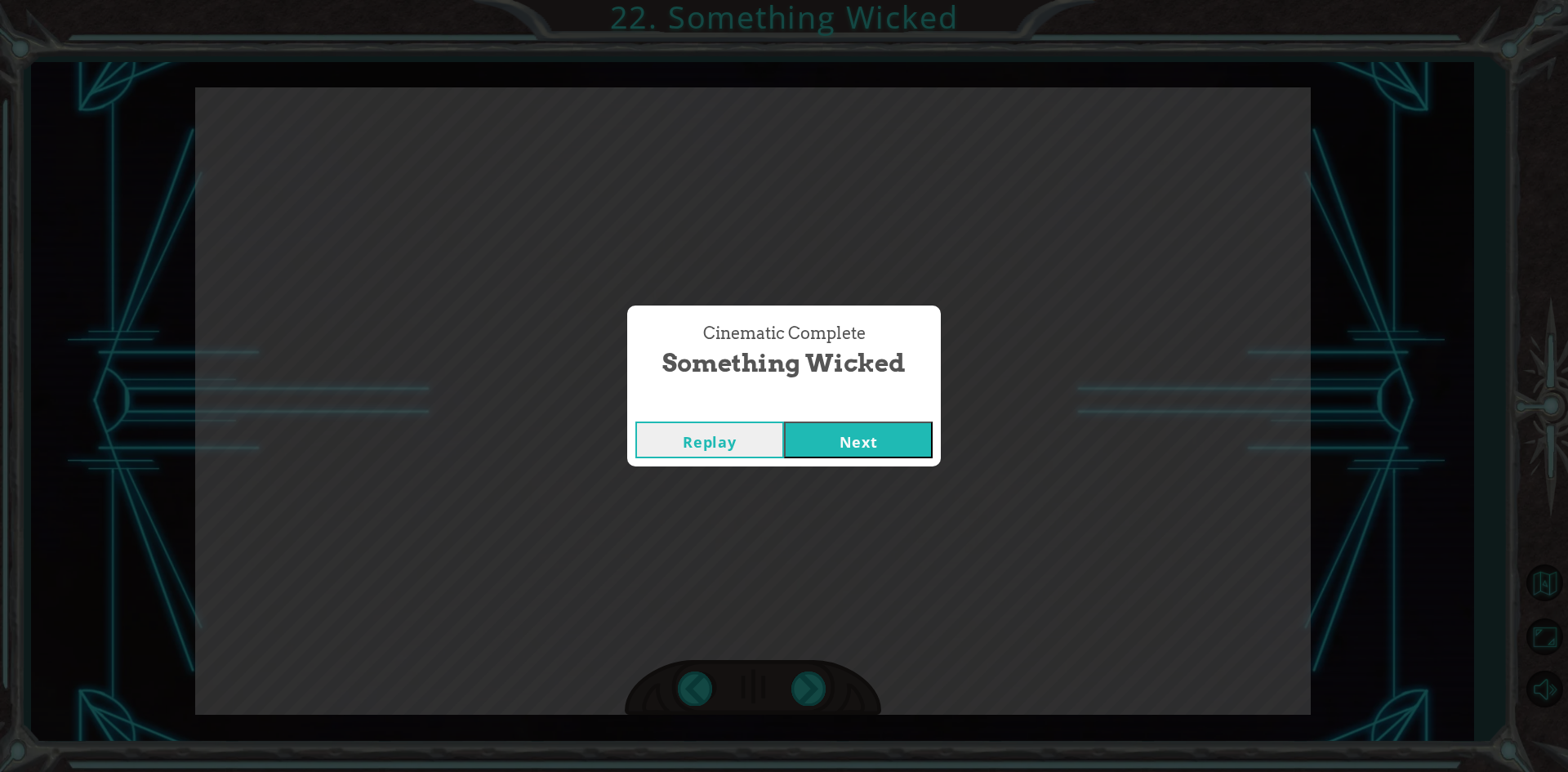
click at [887, 426] on button "Next" at bounding box center [857, 439] width 149 height 37
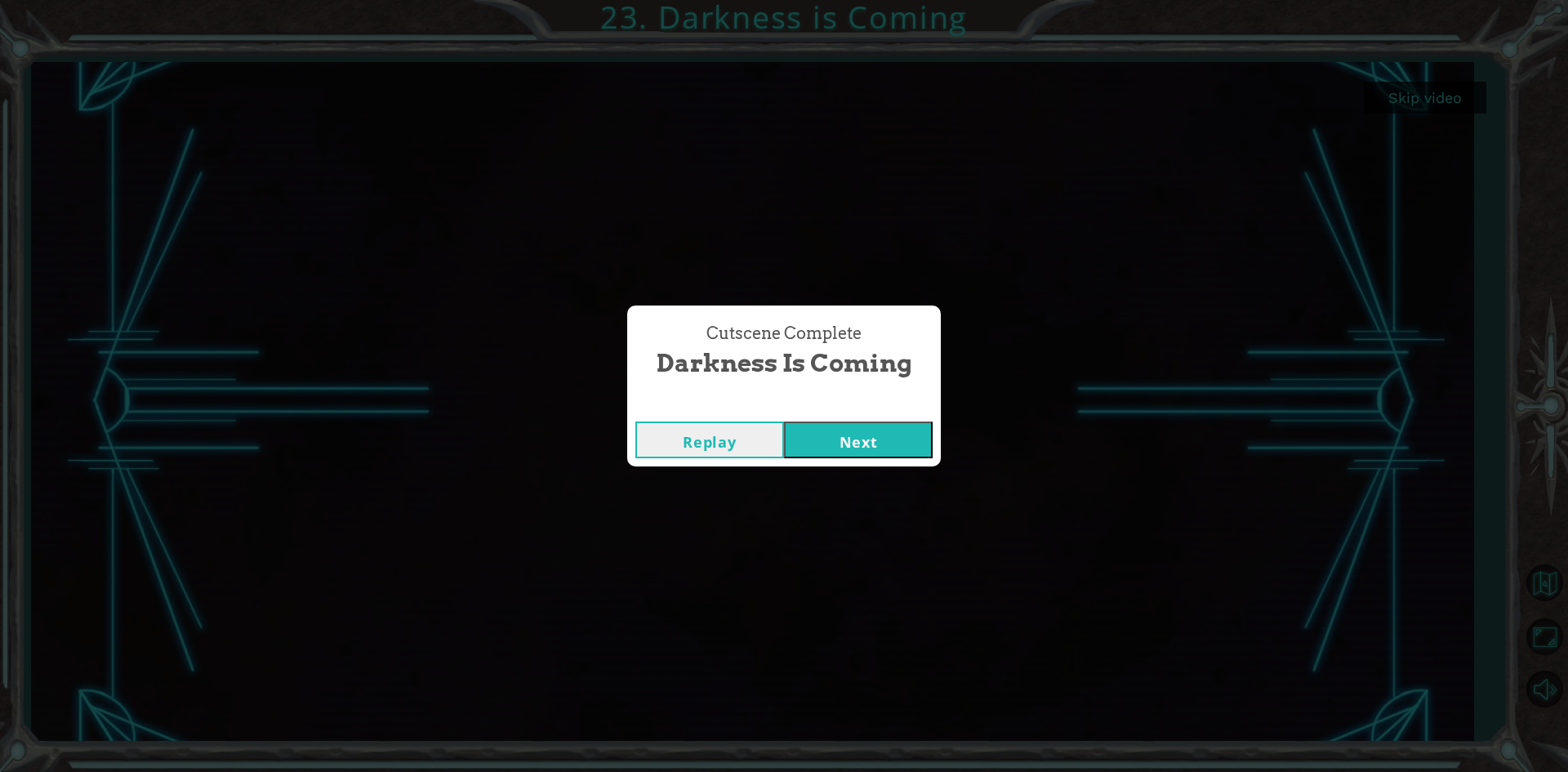
click at [811, 429] on button "Next" at bounding box center [857, 439] width 149 height 37
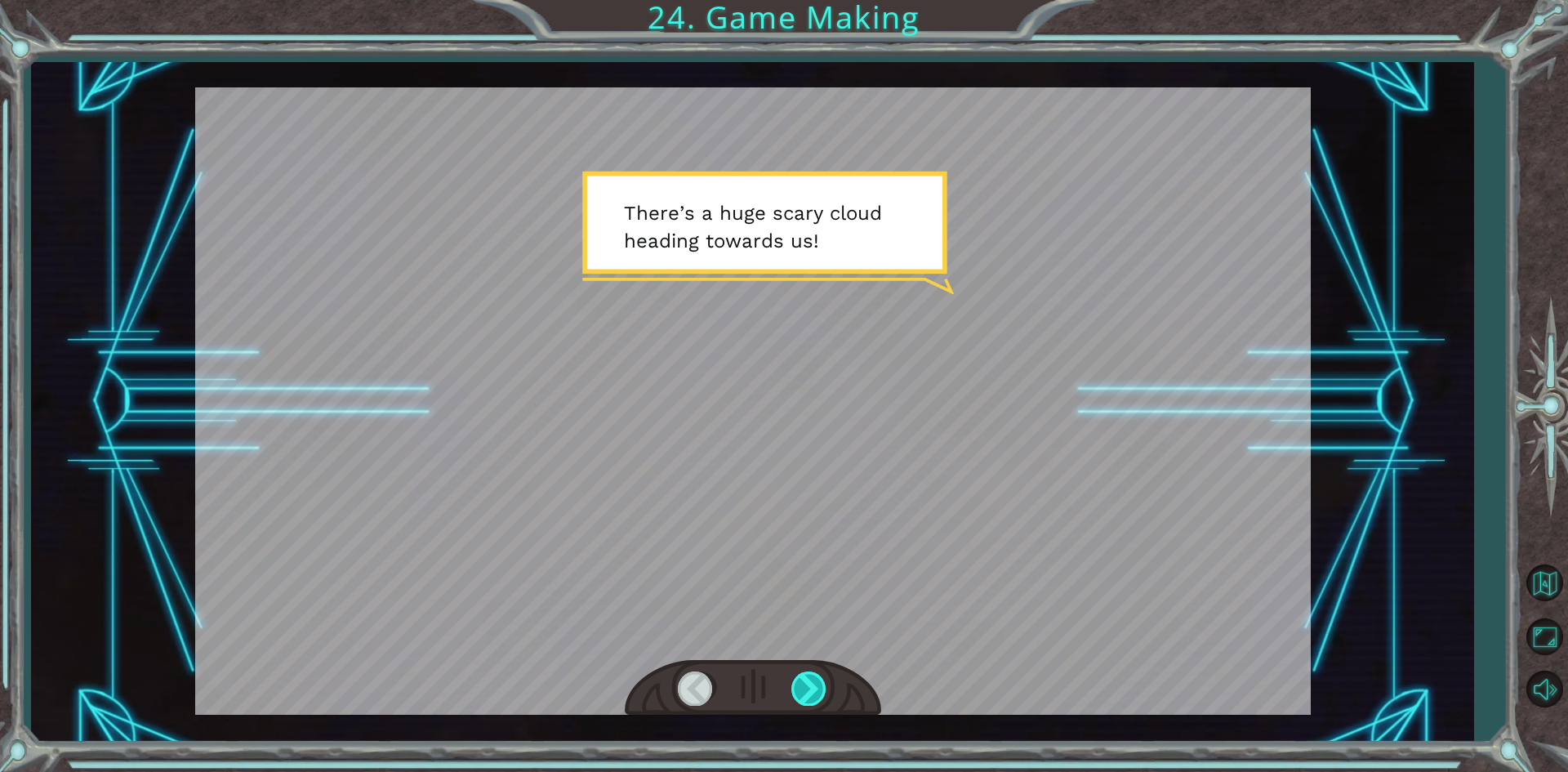
click at [809, 694] on div at bounding box center [810, 687] width 37 height 33
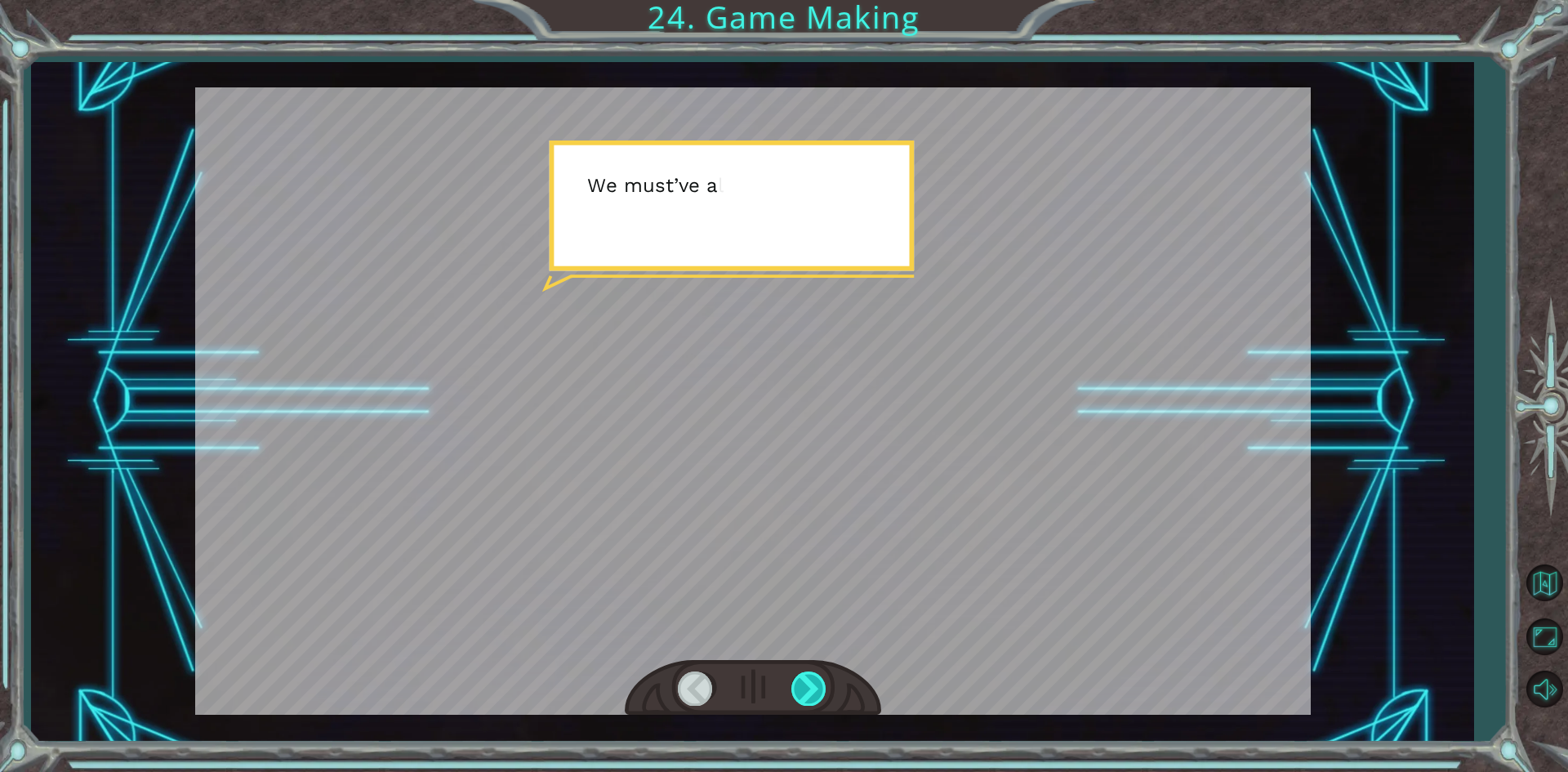
click at [817, 694] on div at bounding box center [810, 687] width 37 height 33
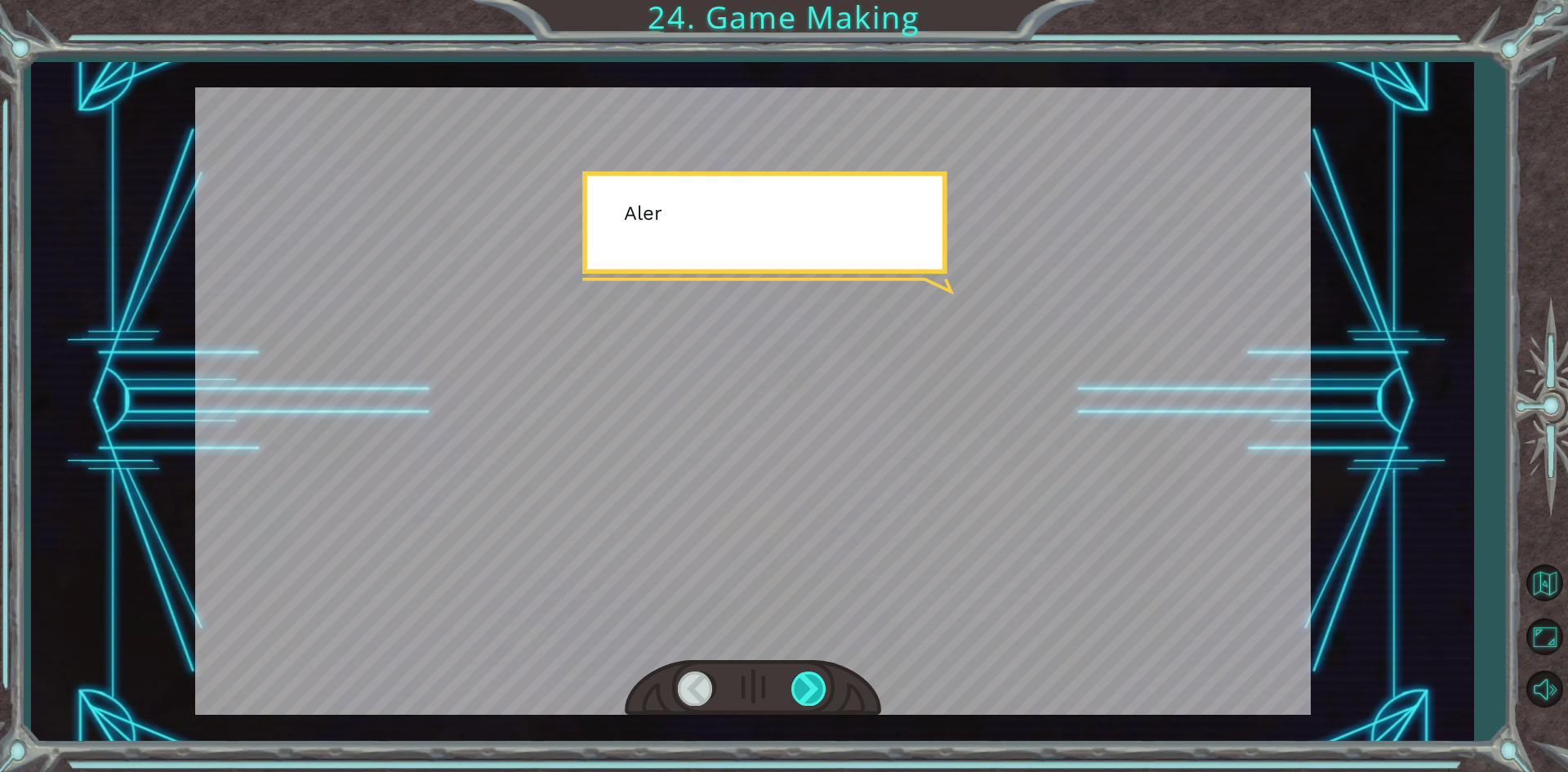
click at [817, 694] on div at bounding box center [810, 687] width 37 height 33
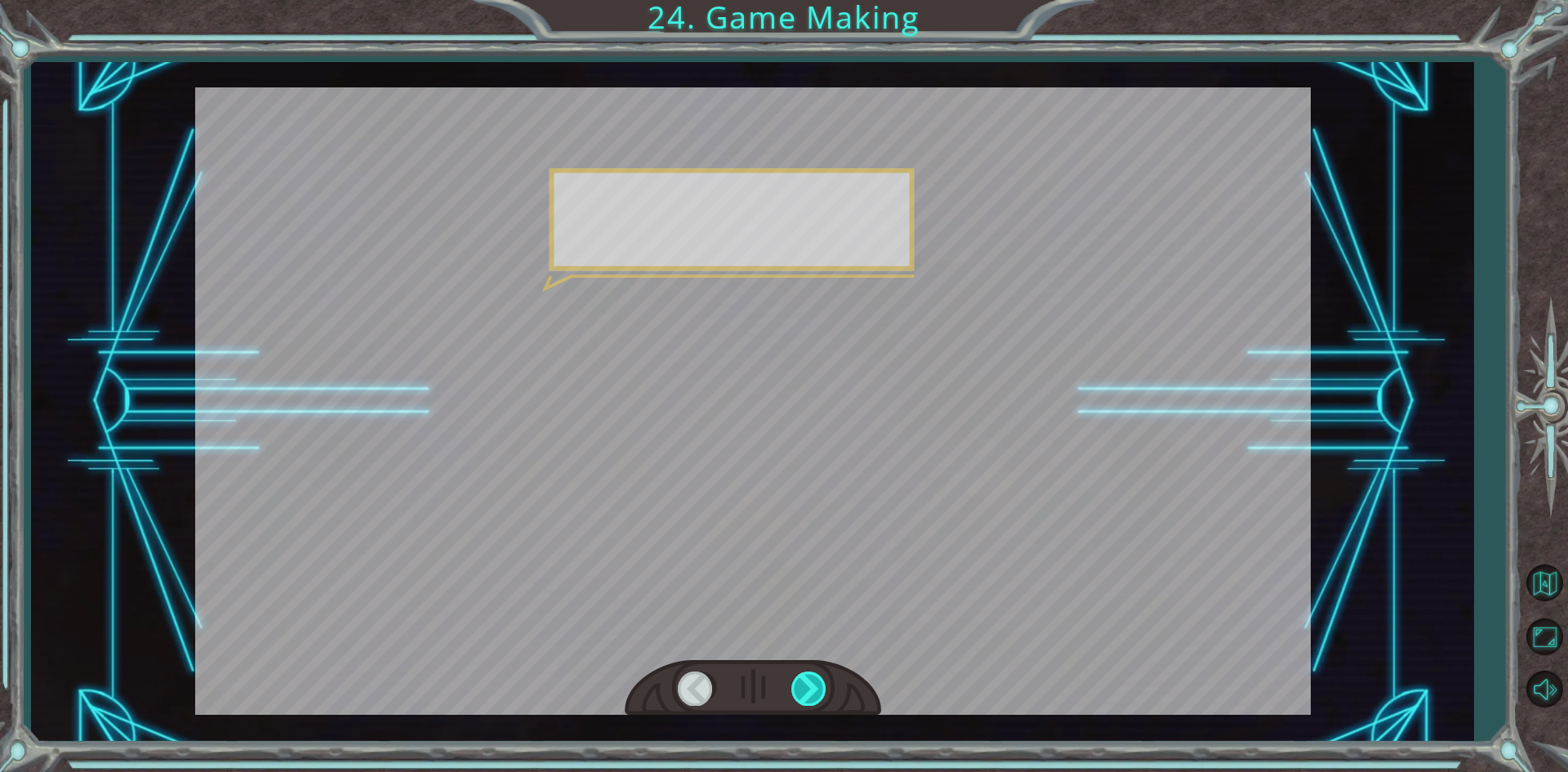
click at [817, 694] on div at bounding box center [810, 687] width 37 height 33
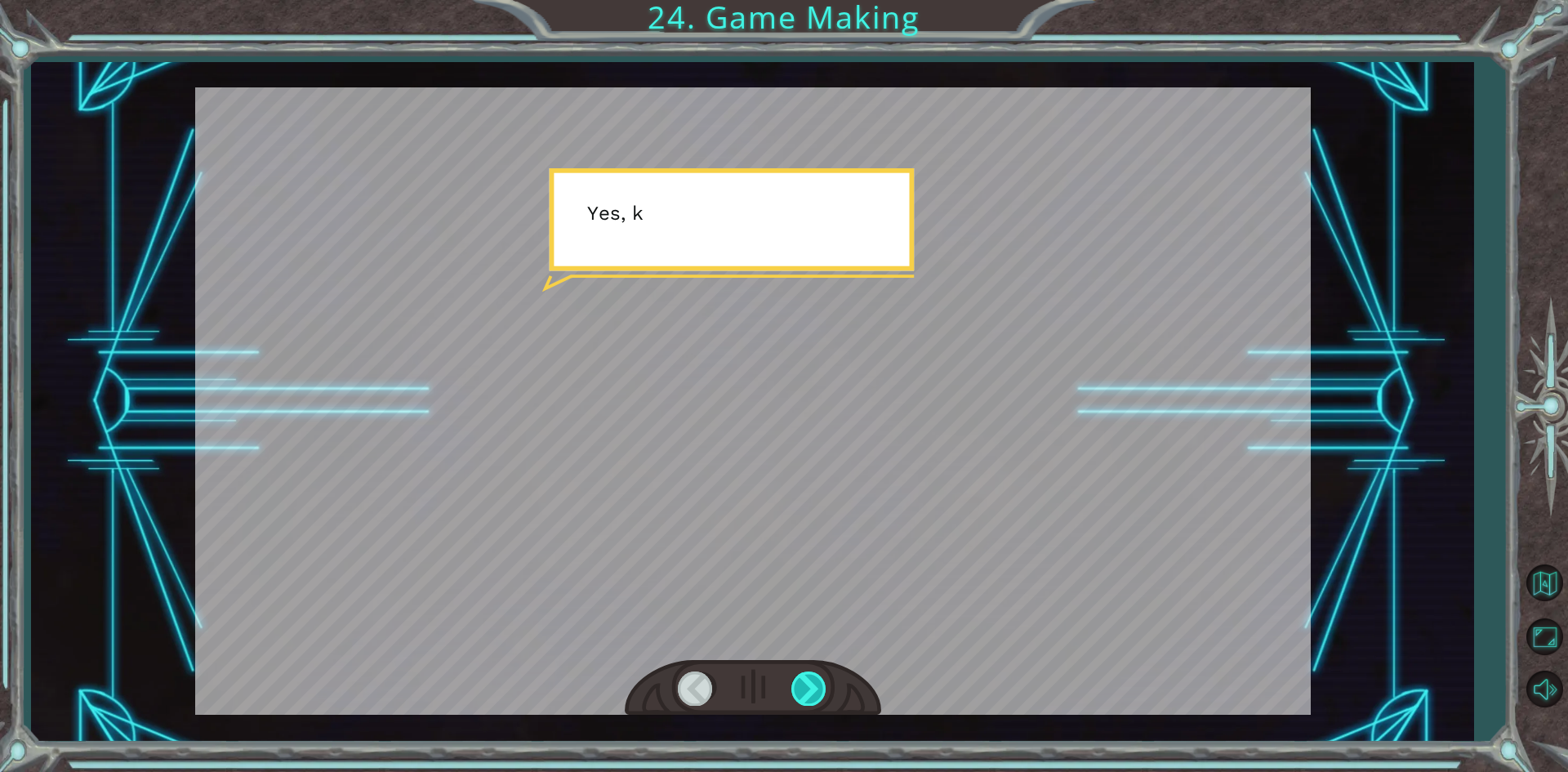
click at [816, 694] on div at bounding box center [810, 687] width 37 height 33
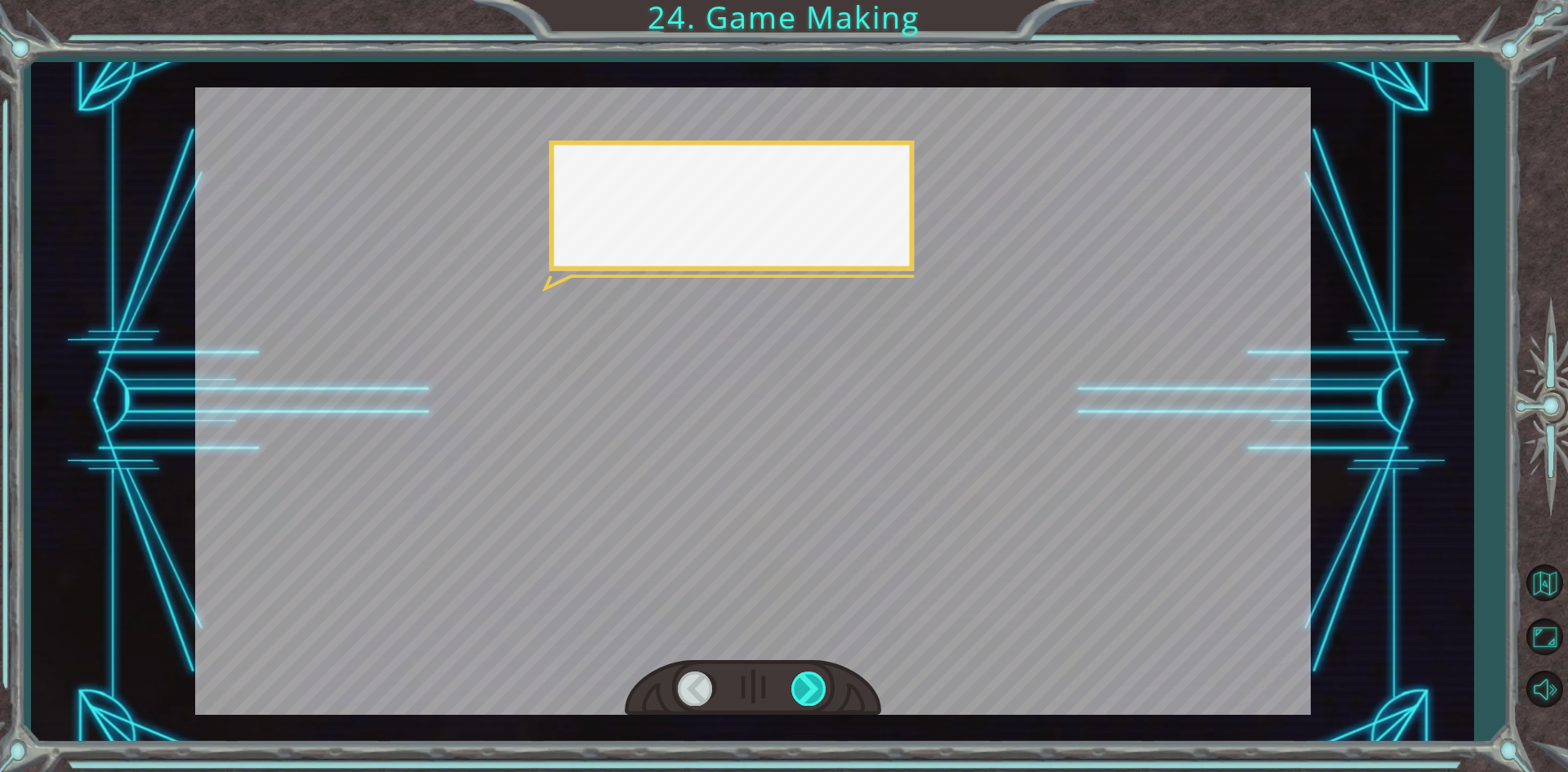
click at [815, 694] on div at bounding box center [810, 687] width 37 height 33
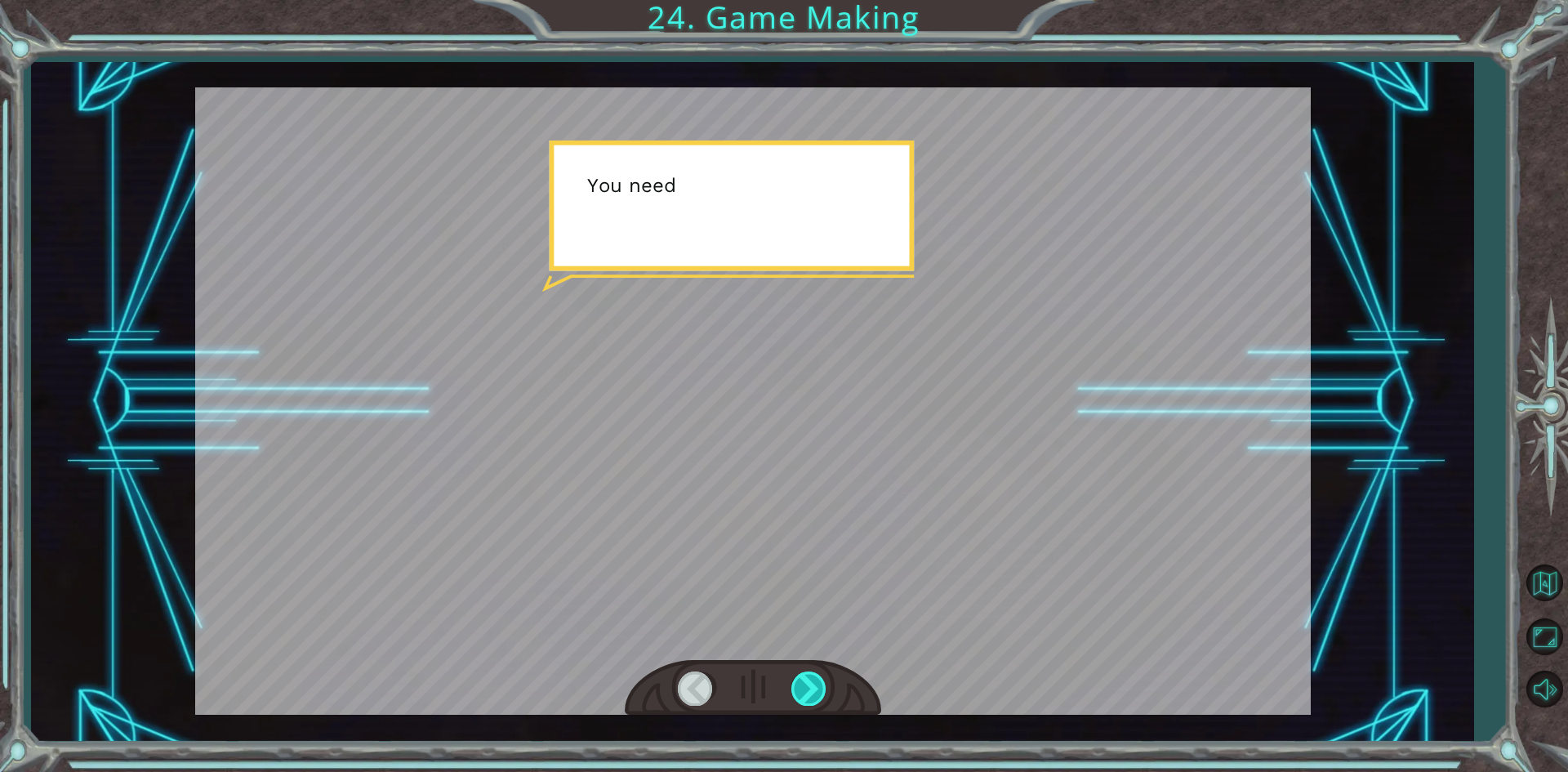
click at [815, 694] on div at bounding box center [810, 687] width 37 height 33
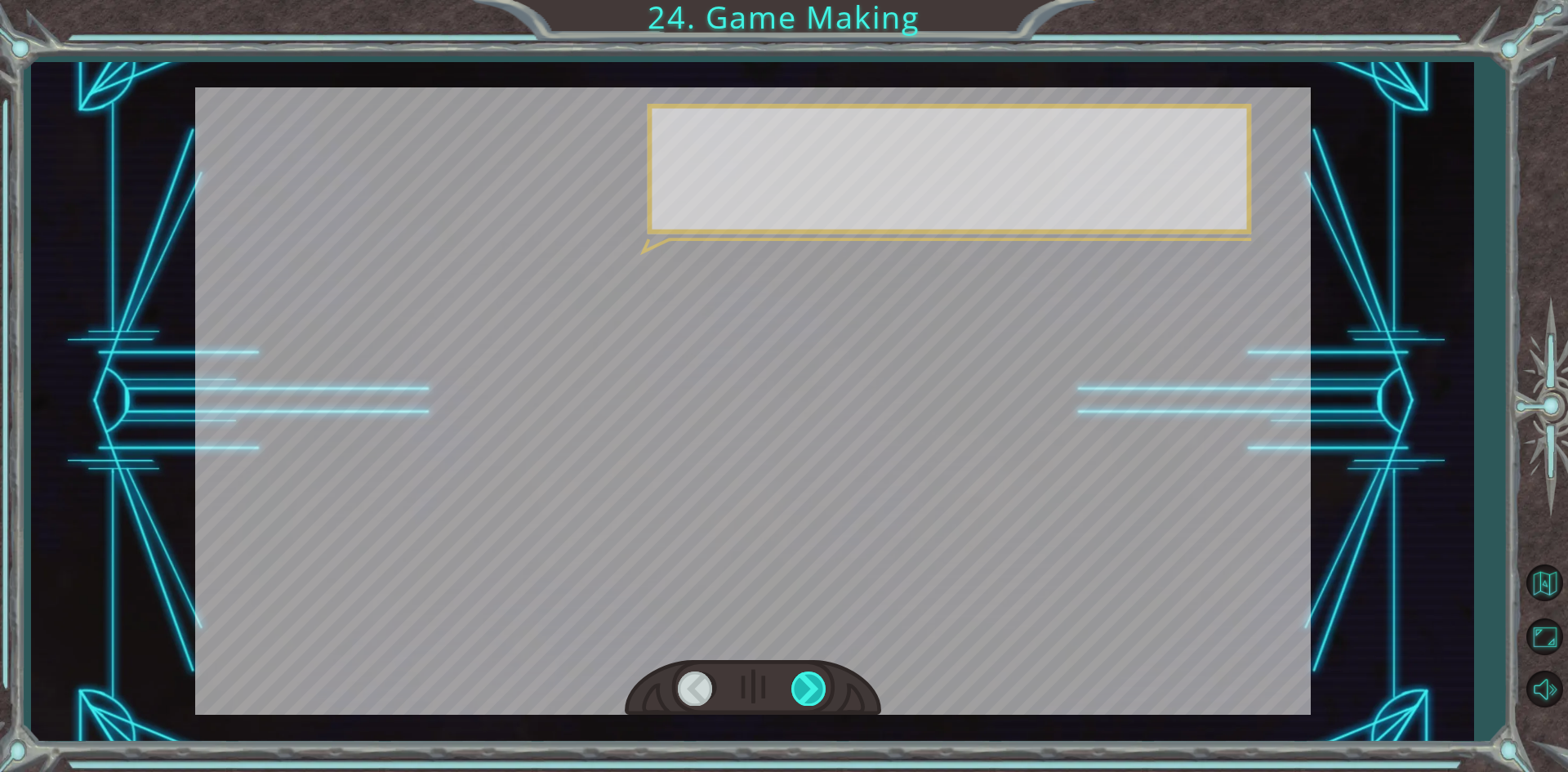
click at [815, 694] on div at bounding box center [810, 687] width 37 height 33
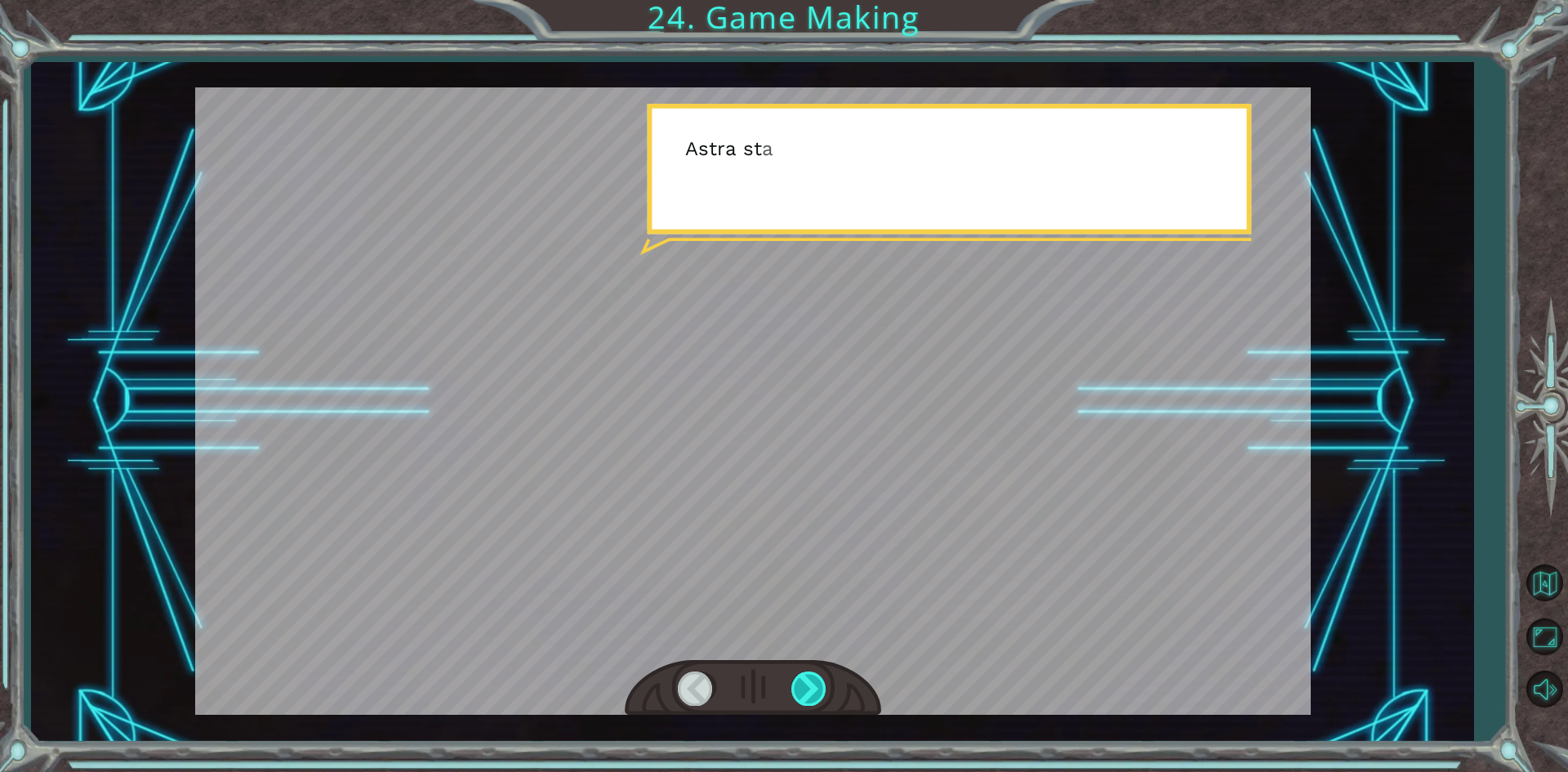
click at [815, 694] on div at bounding box center [810, 687] width 37 height 33
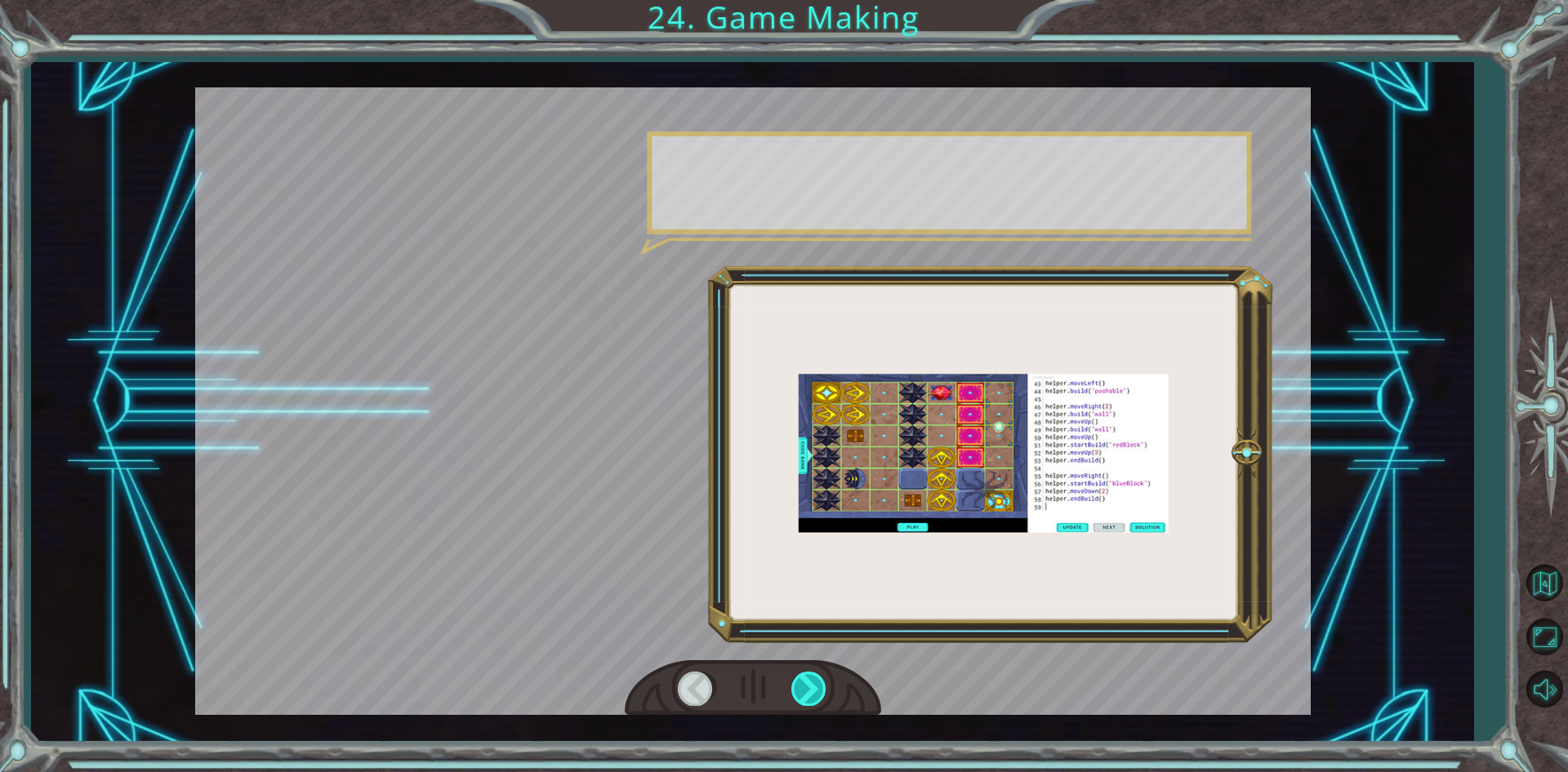
click at [815, 694] on div at bounding box center [810, 687] width 37 height 33
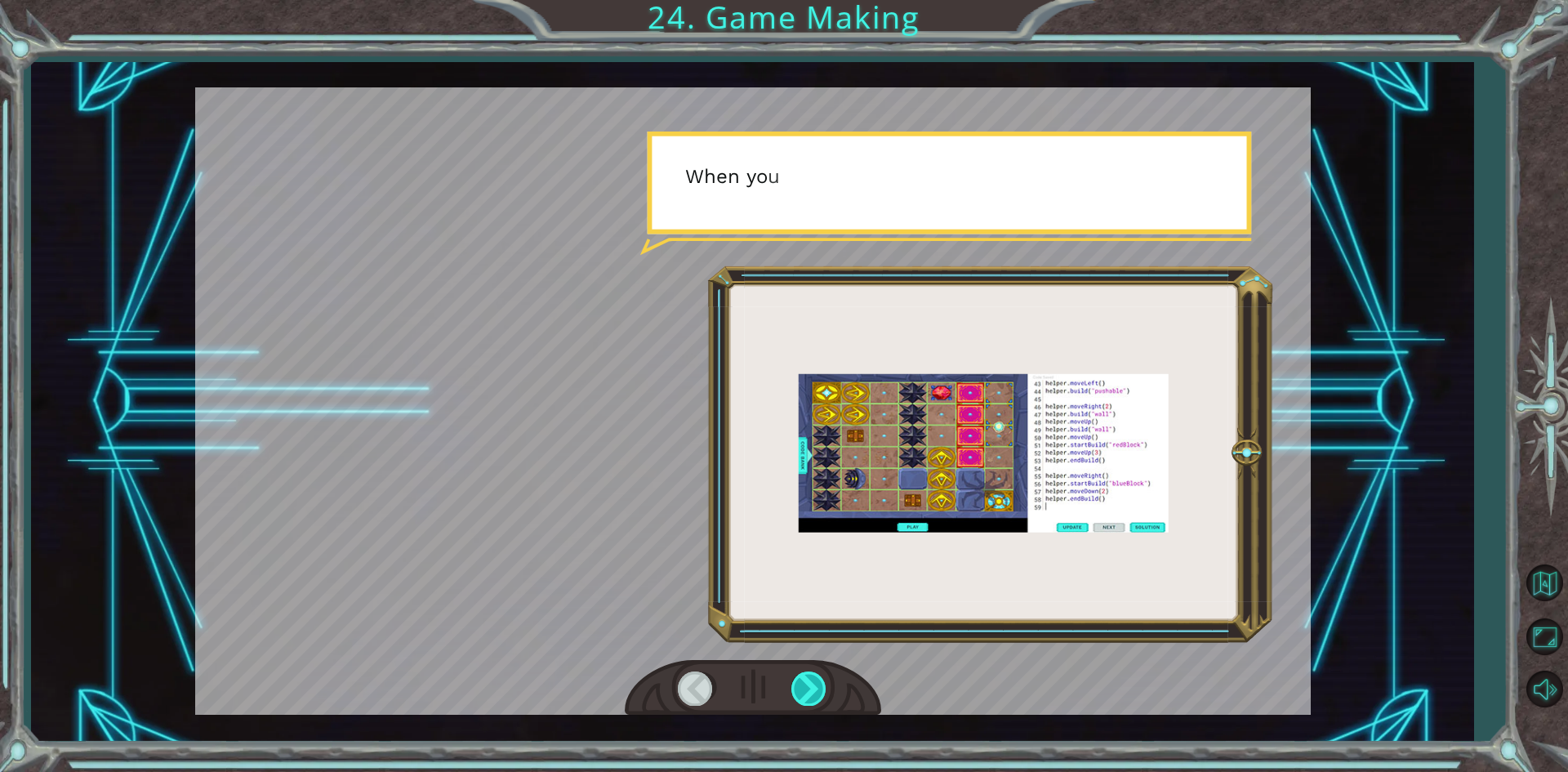
click at [815, 694] on div at bounding box center [810, 687] width 37 height 33
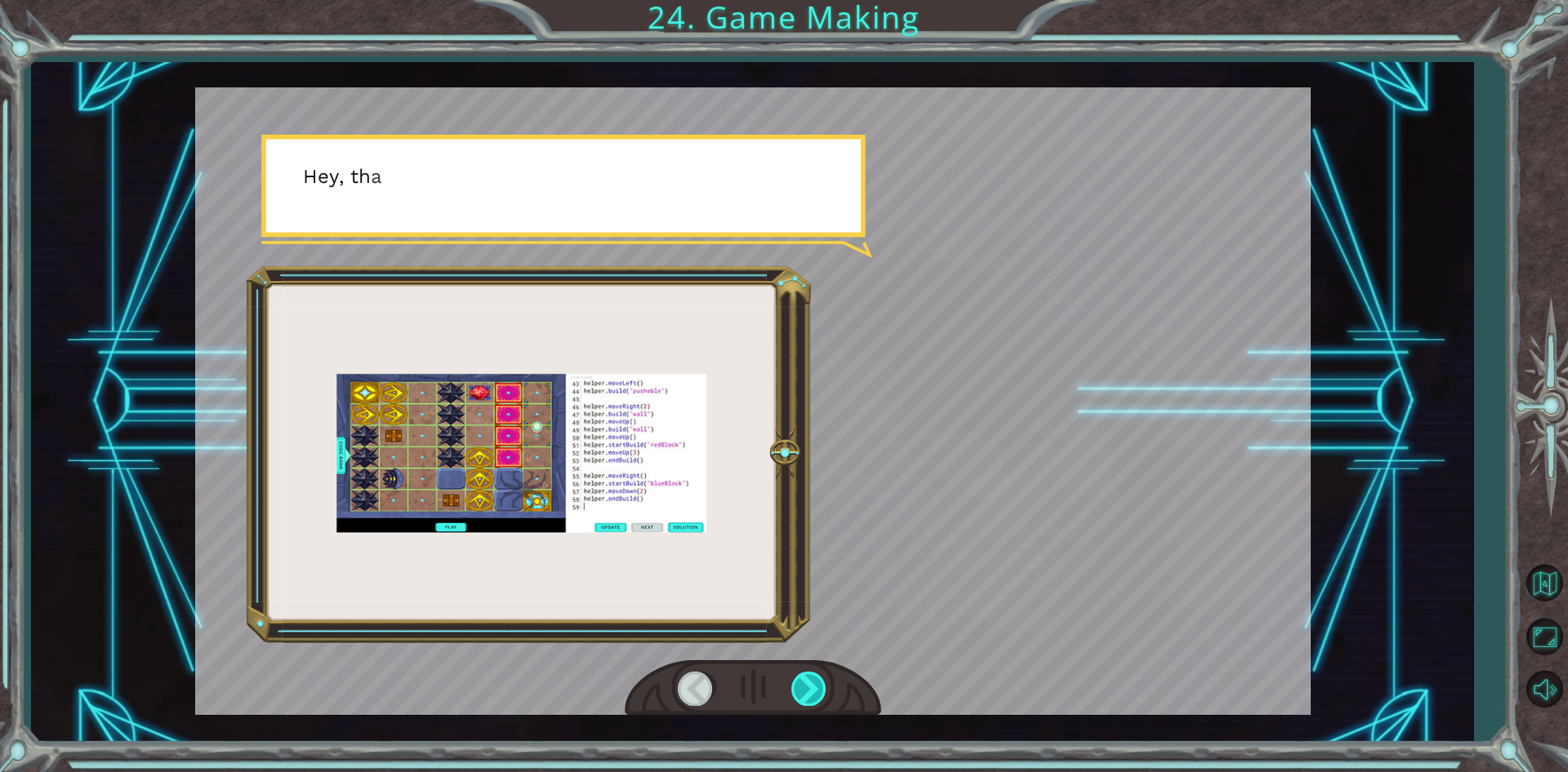
click at [815, 694] on div at bounding box center [810, 687] width 37 height 33
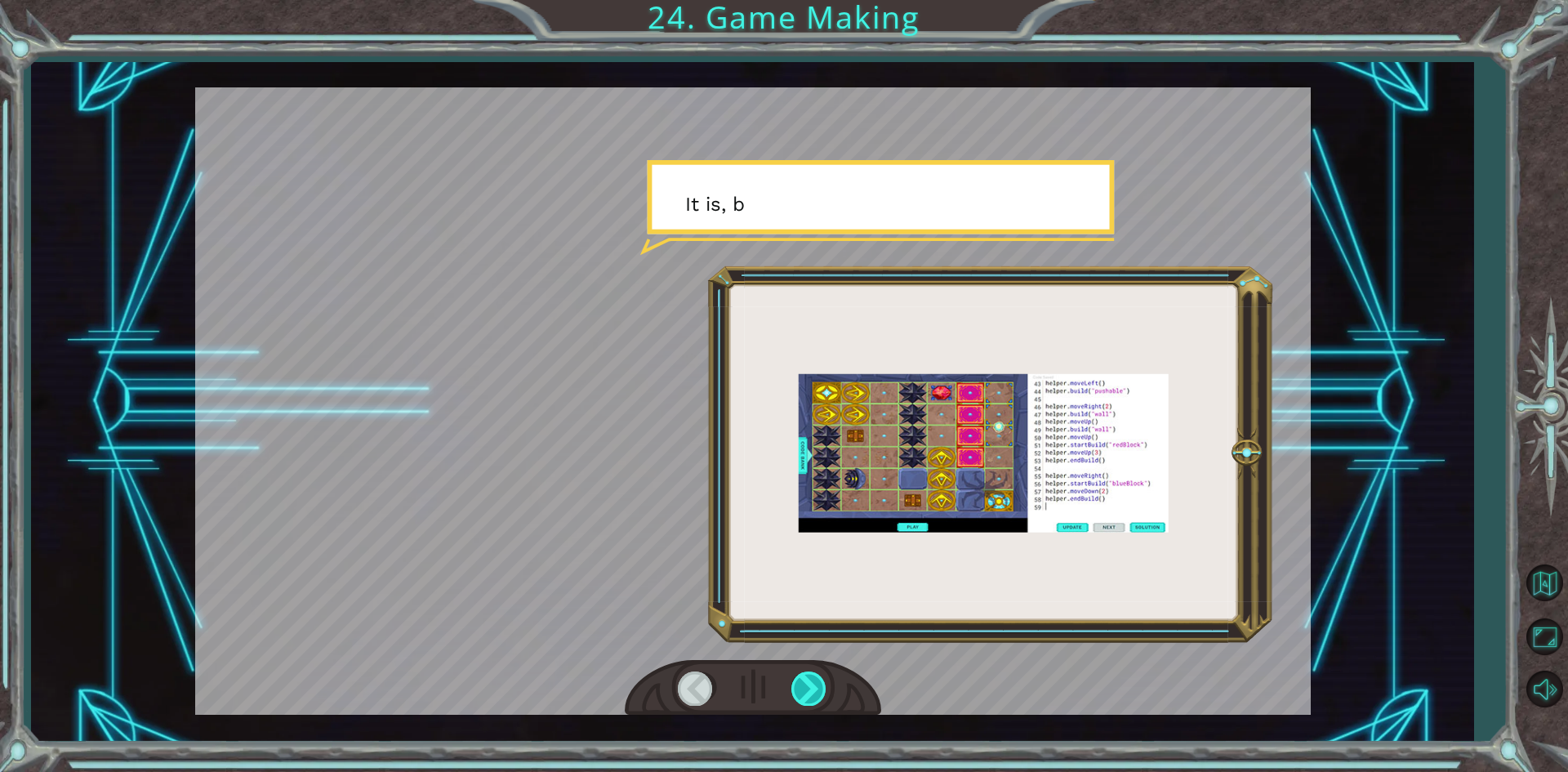
click at [815, 694] on div at bounding box center [810, 687] width 37 height 33
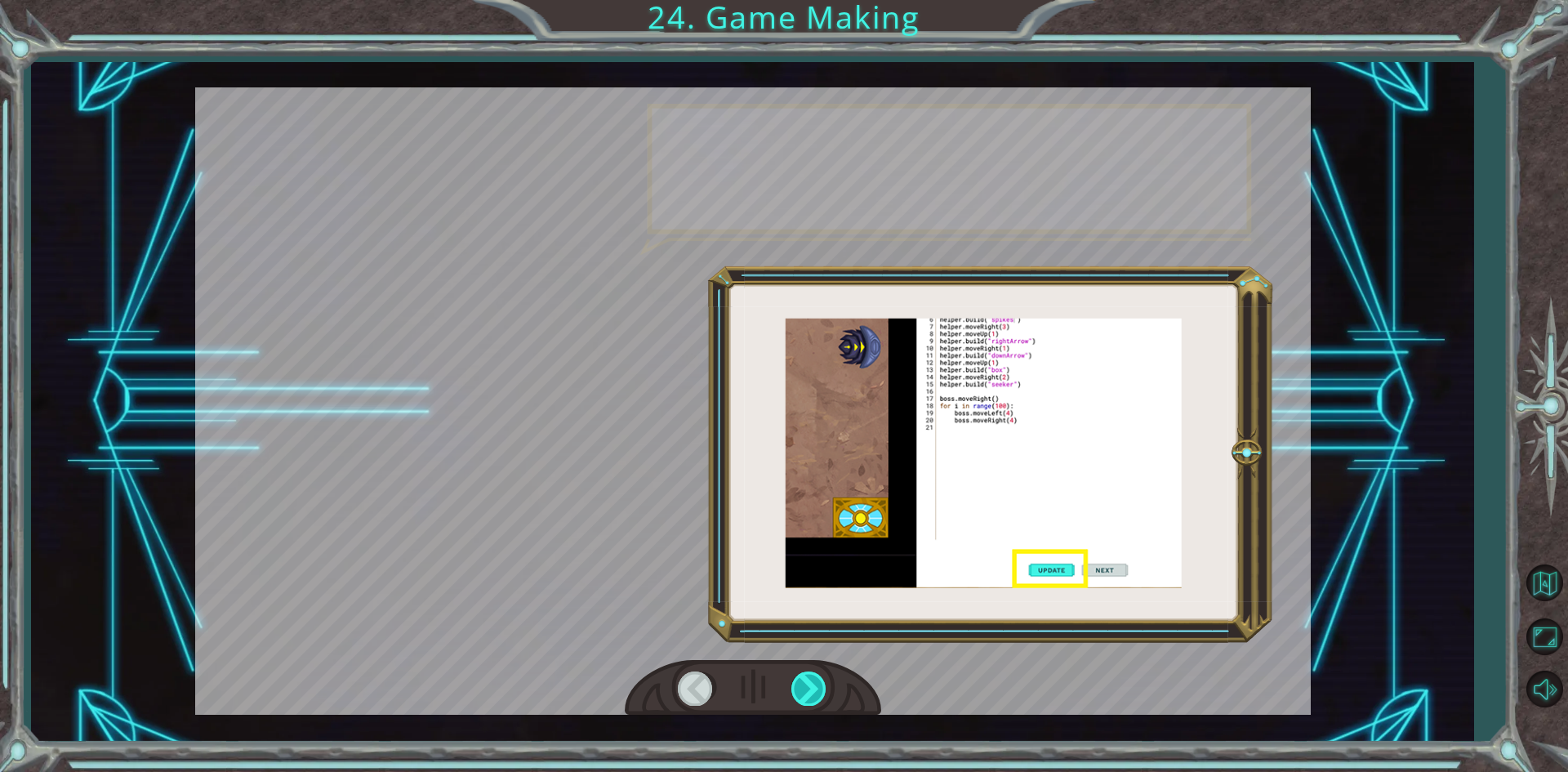
click at [815, 694] on div at bounding box center [810, 687] width 37 height 33
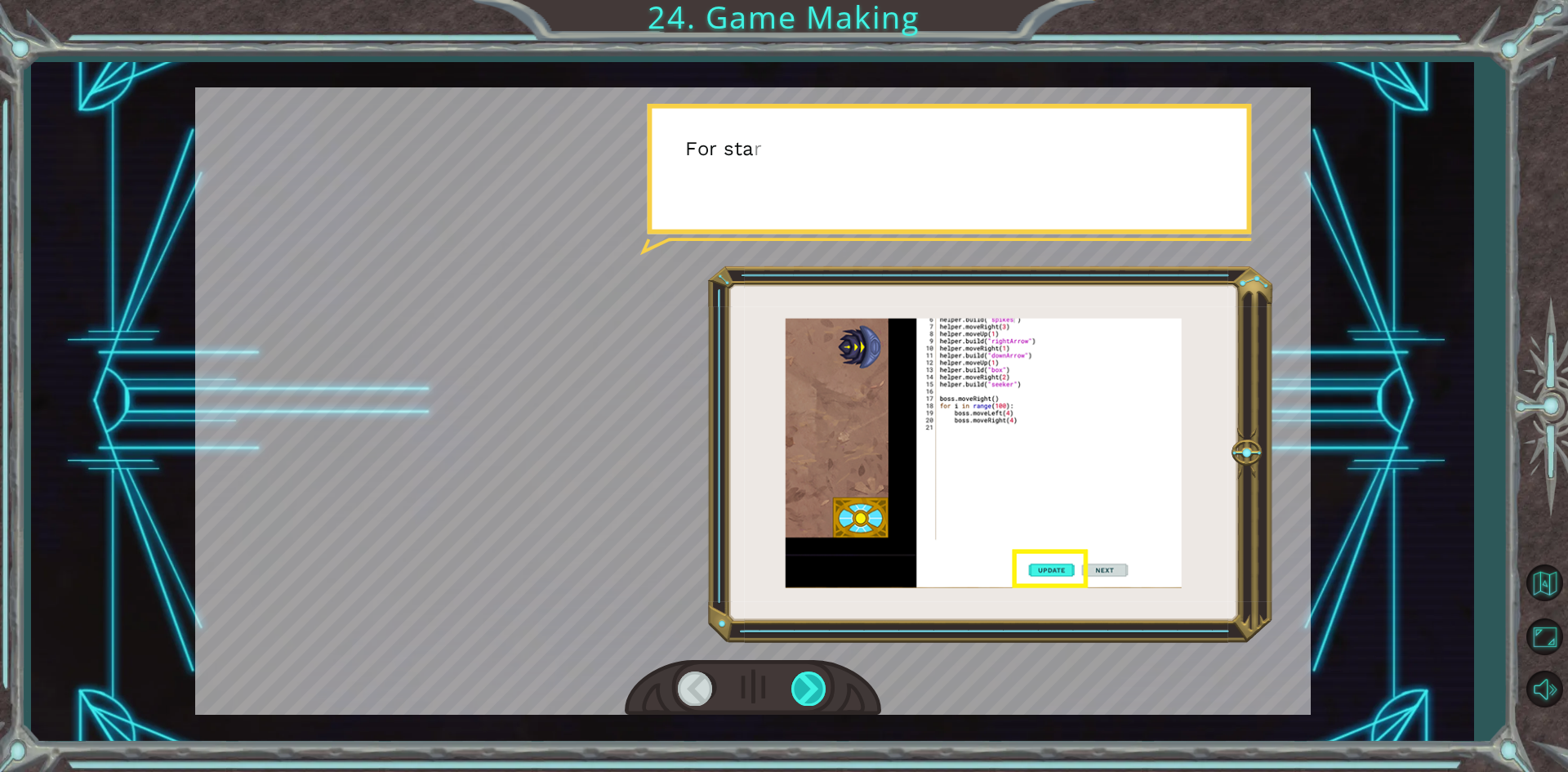
click at [815, 694] on div at bounding box center [810, 687] width 37 height 33
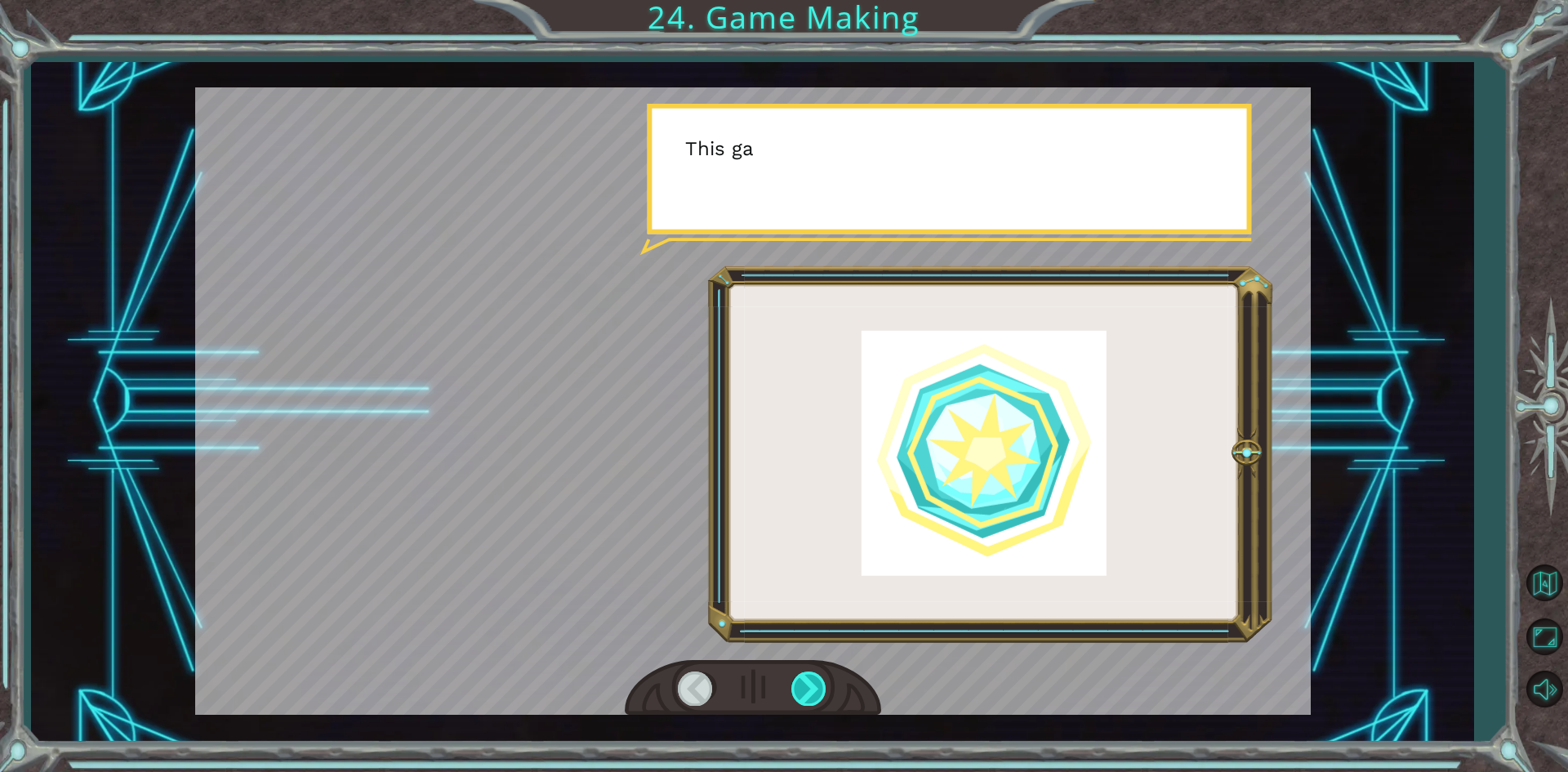
click at [815, 694] on div at bounding box center [810, 687] width 37 height 33
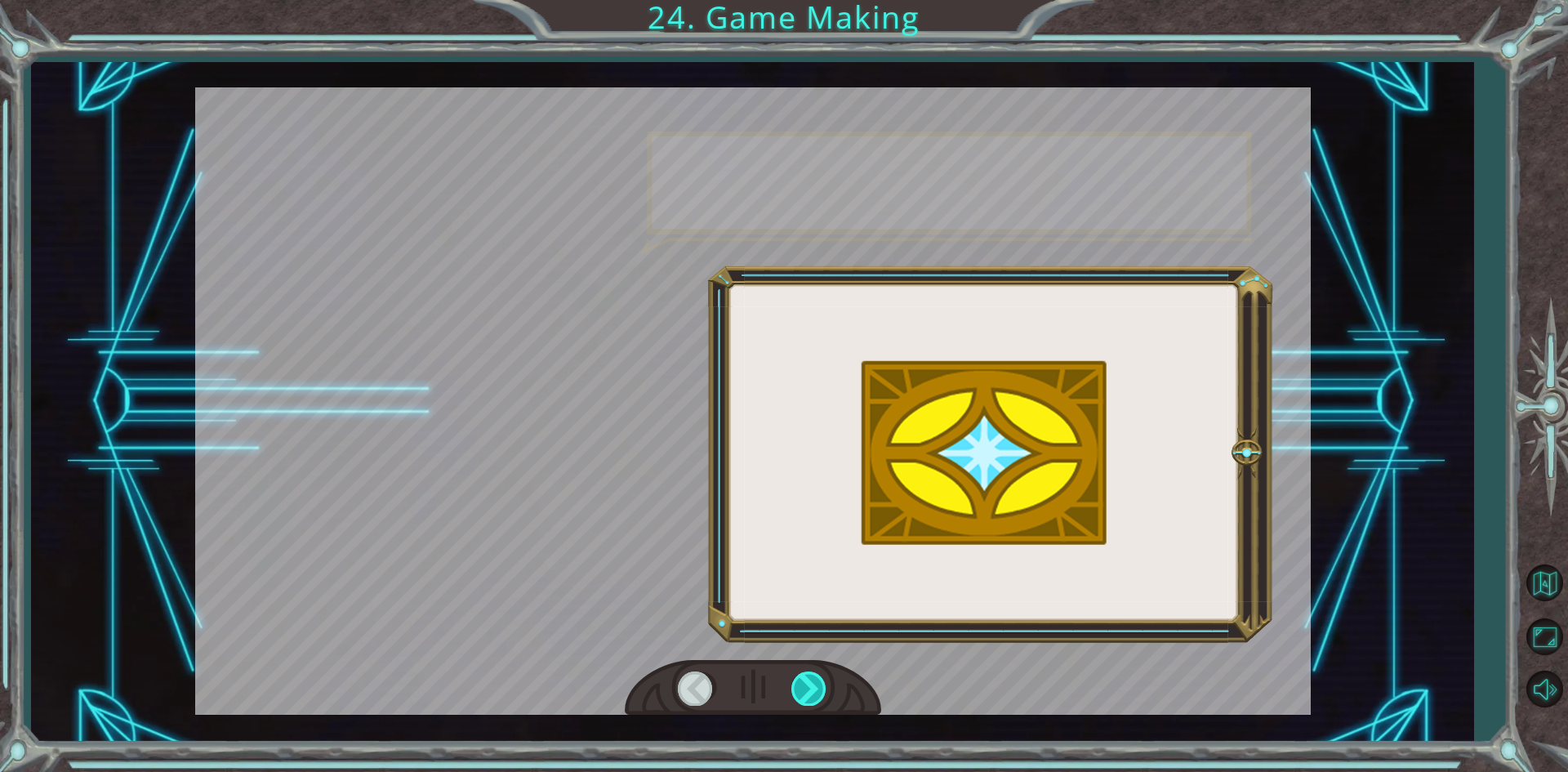
click at [815, 694] on div at bounding box center [810, 687] width 37 height 33
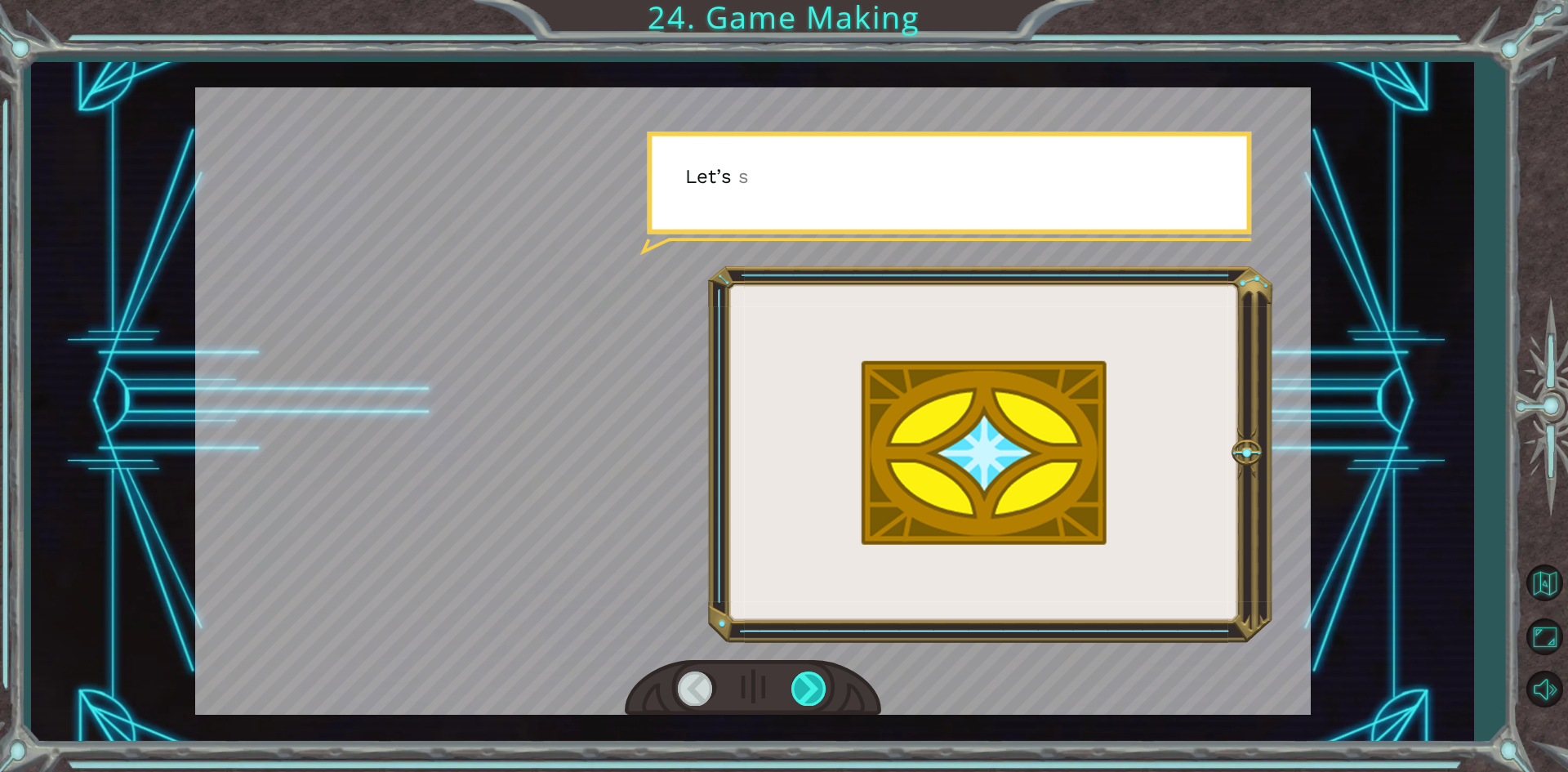
click at [815, 694] on div at bounding box center [810, 687] width 37 height 33
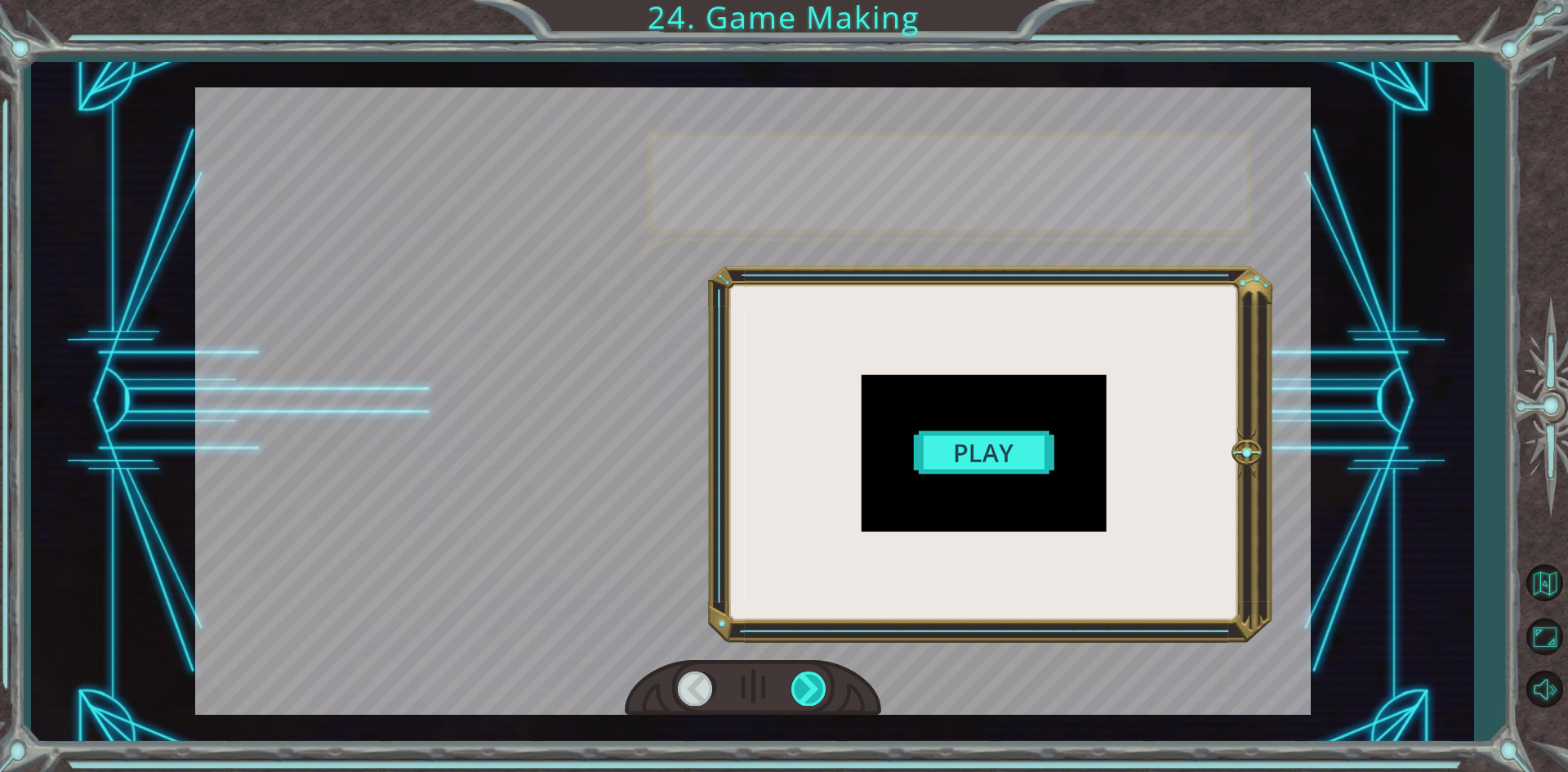
click at [815, 694] on div at bounding box center [810, 687] width 37 height 33
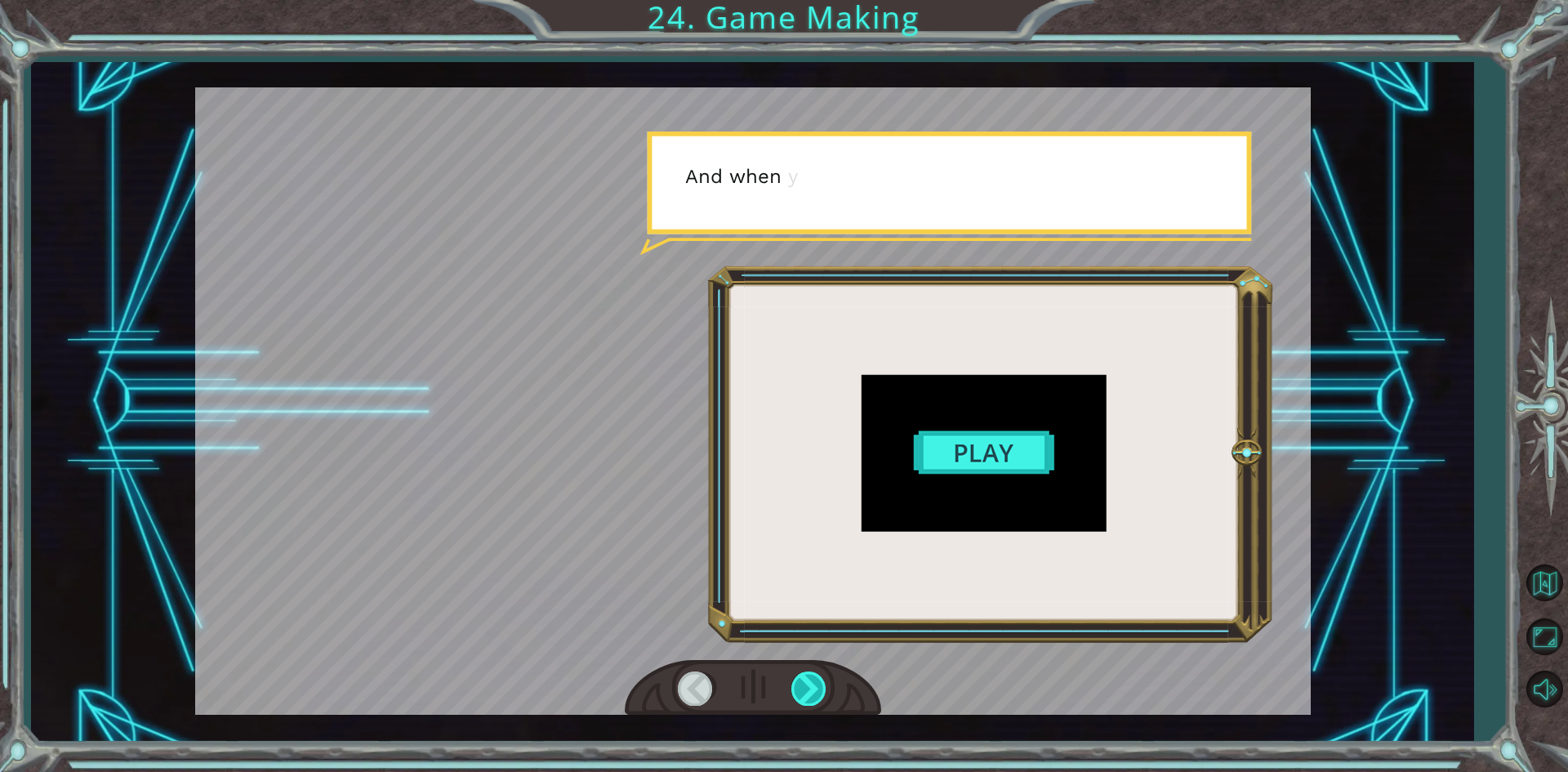
click at [815, 694] on div at bounding box center [810, 687] width 37 height 33
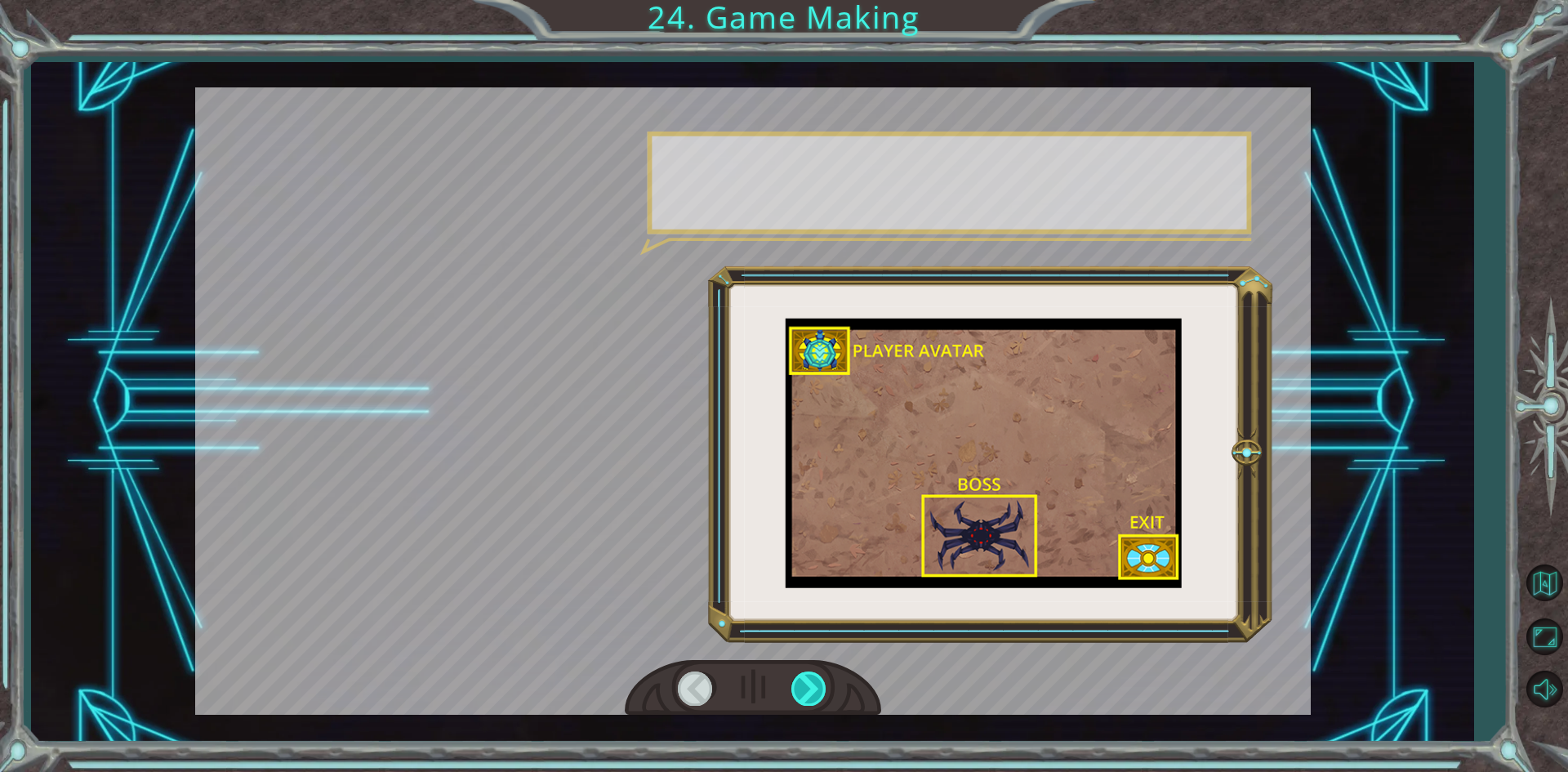
click at [815, 694] on div at bounding box center [810, 687] width 37 height 33
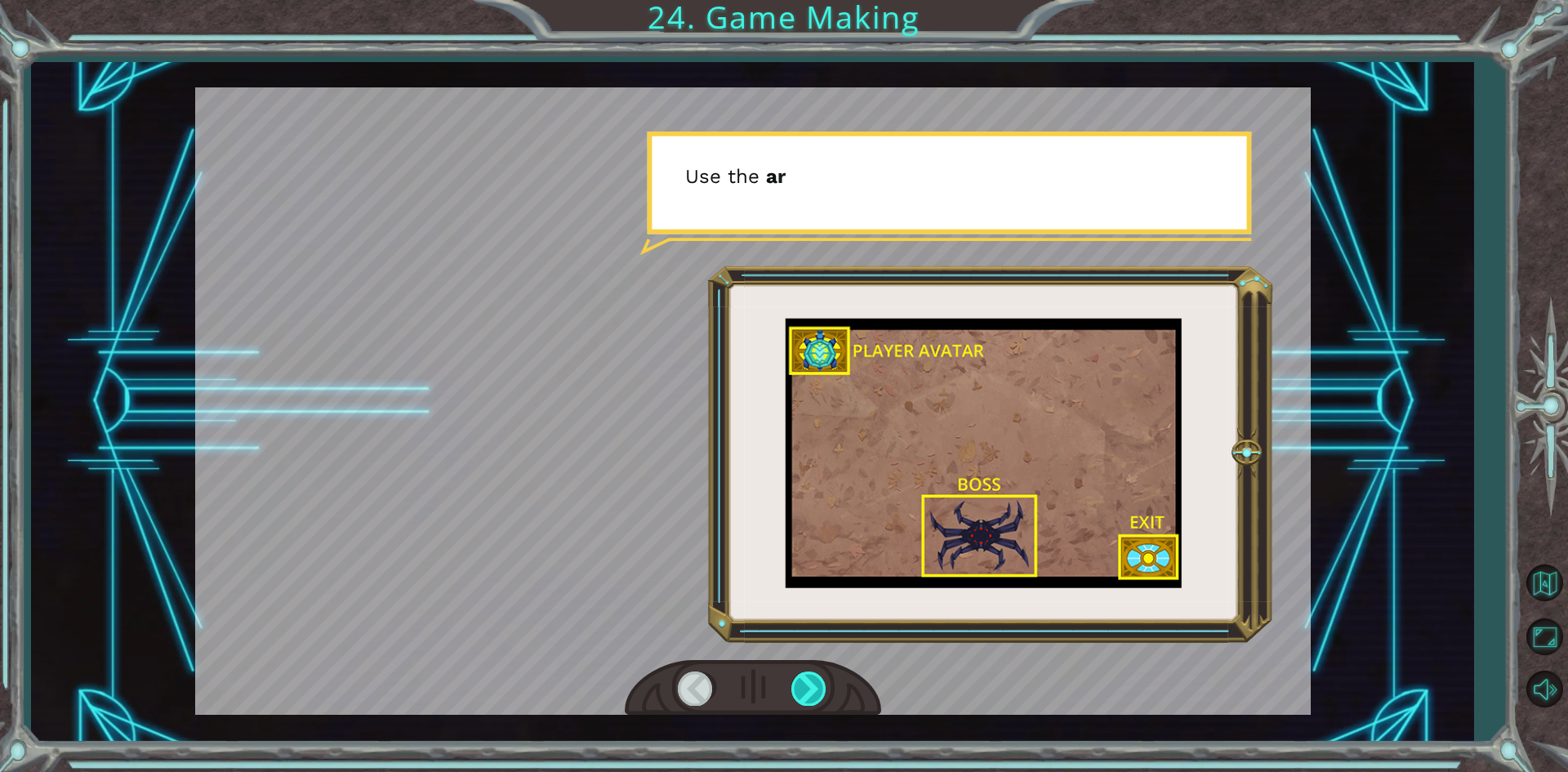
click at [815, 694] on div at bounding box center [810, 687] width 37 height 33
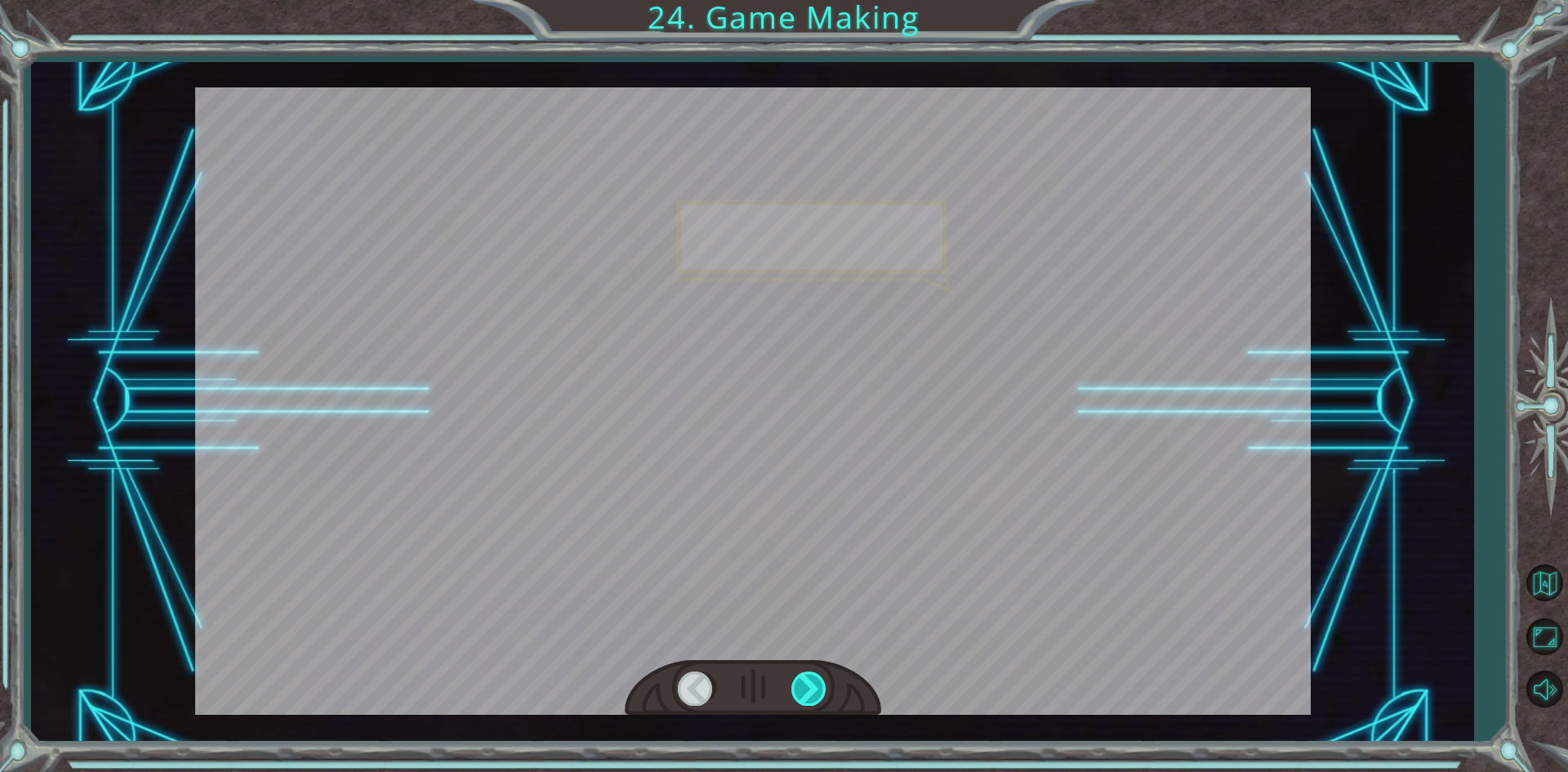
click at [818, 694] on div at bounding box center [810, 687] width 37 height 33
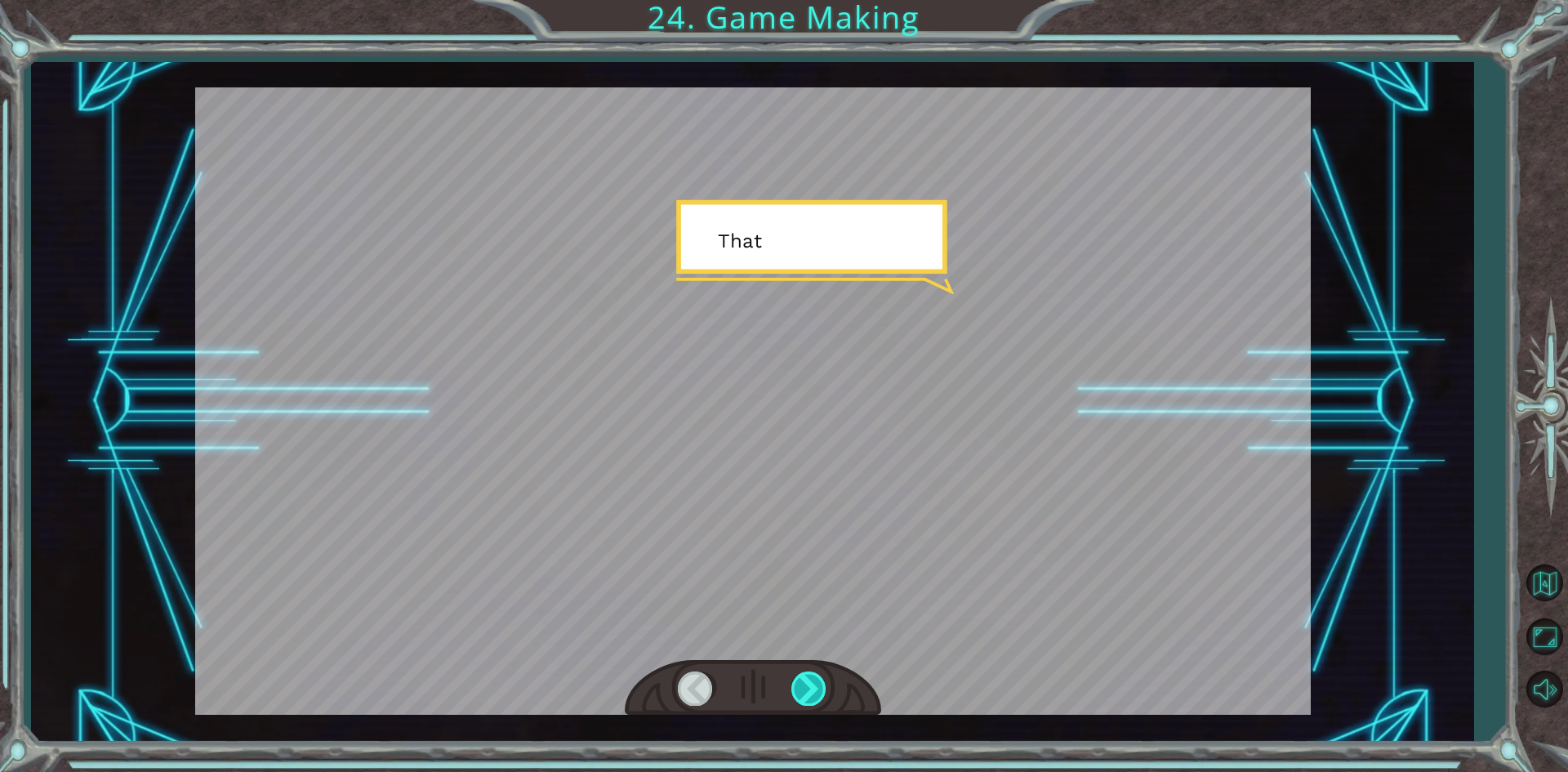
click at [818, 694] on div at bounding box center [810, 687] width 37 height 33
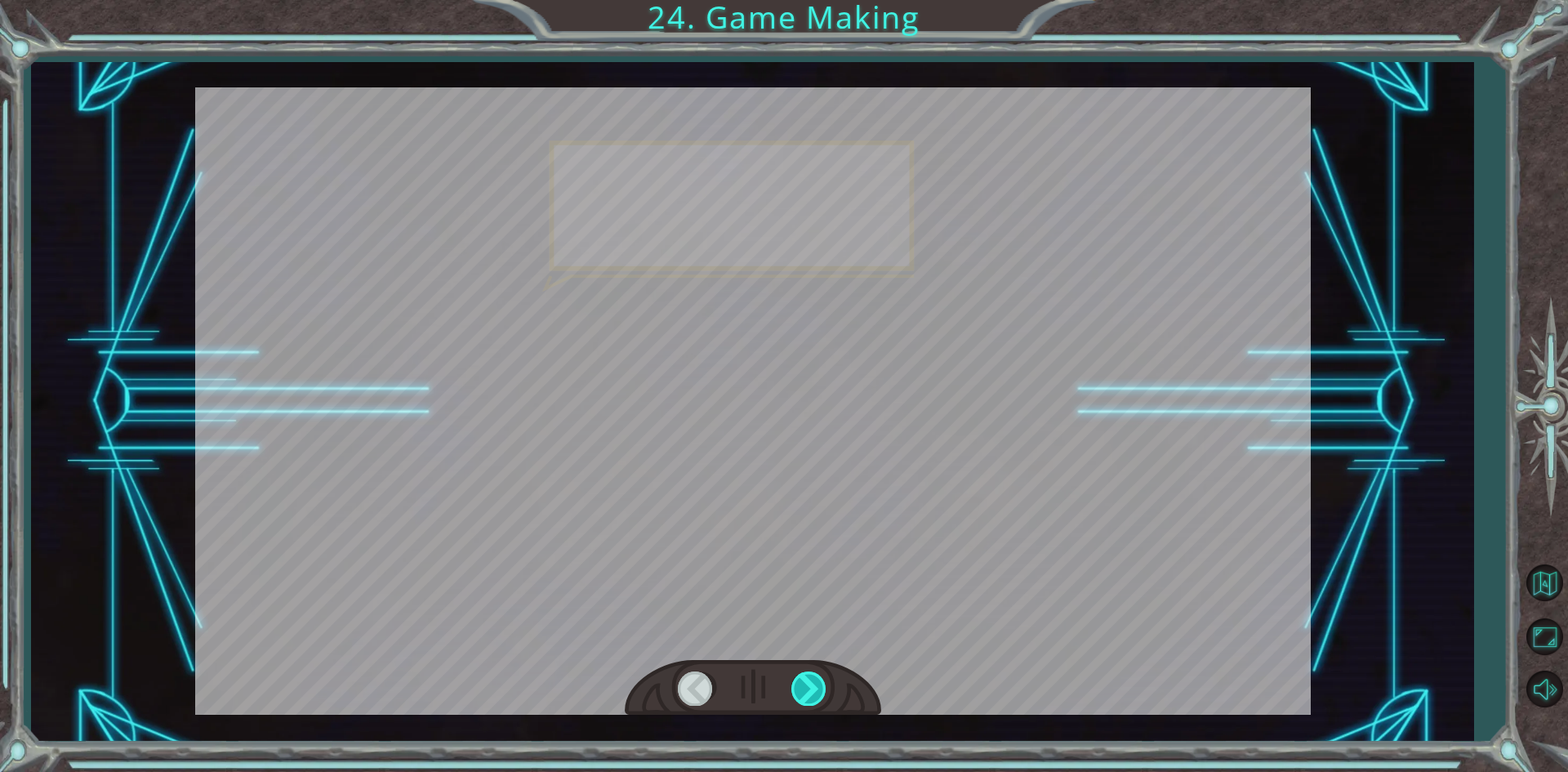
click at [818, 694] on div at bounding box center [810, 687] width 37 height 33
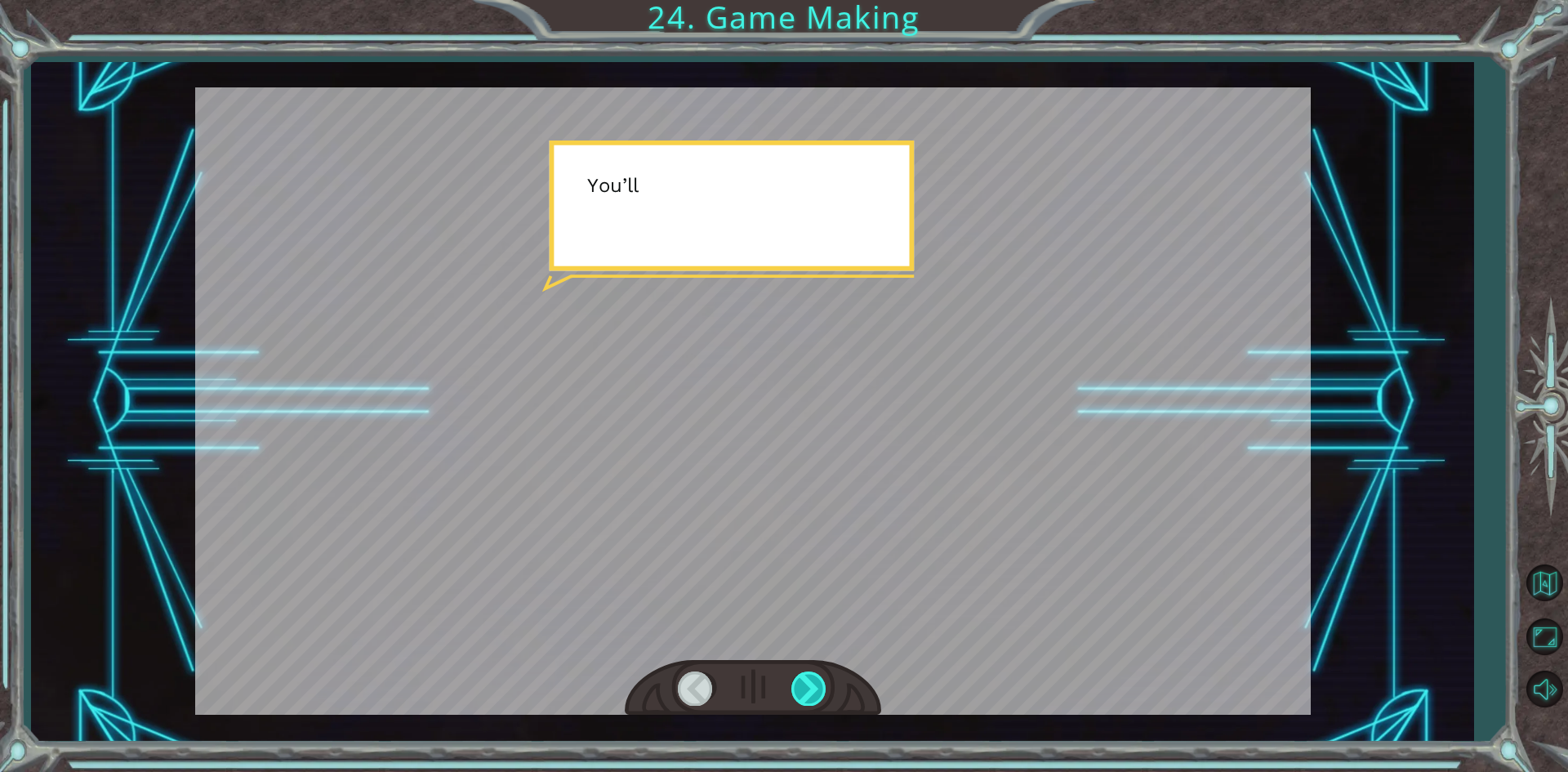
click at [818, 694] on div at bounding box center [810, 687] width 37 height 33
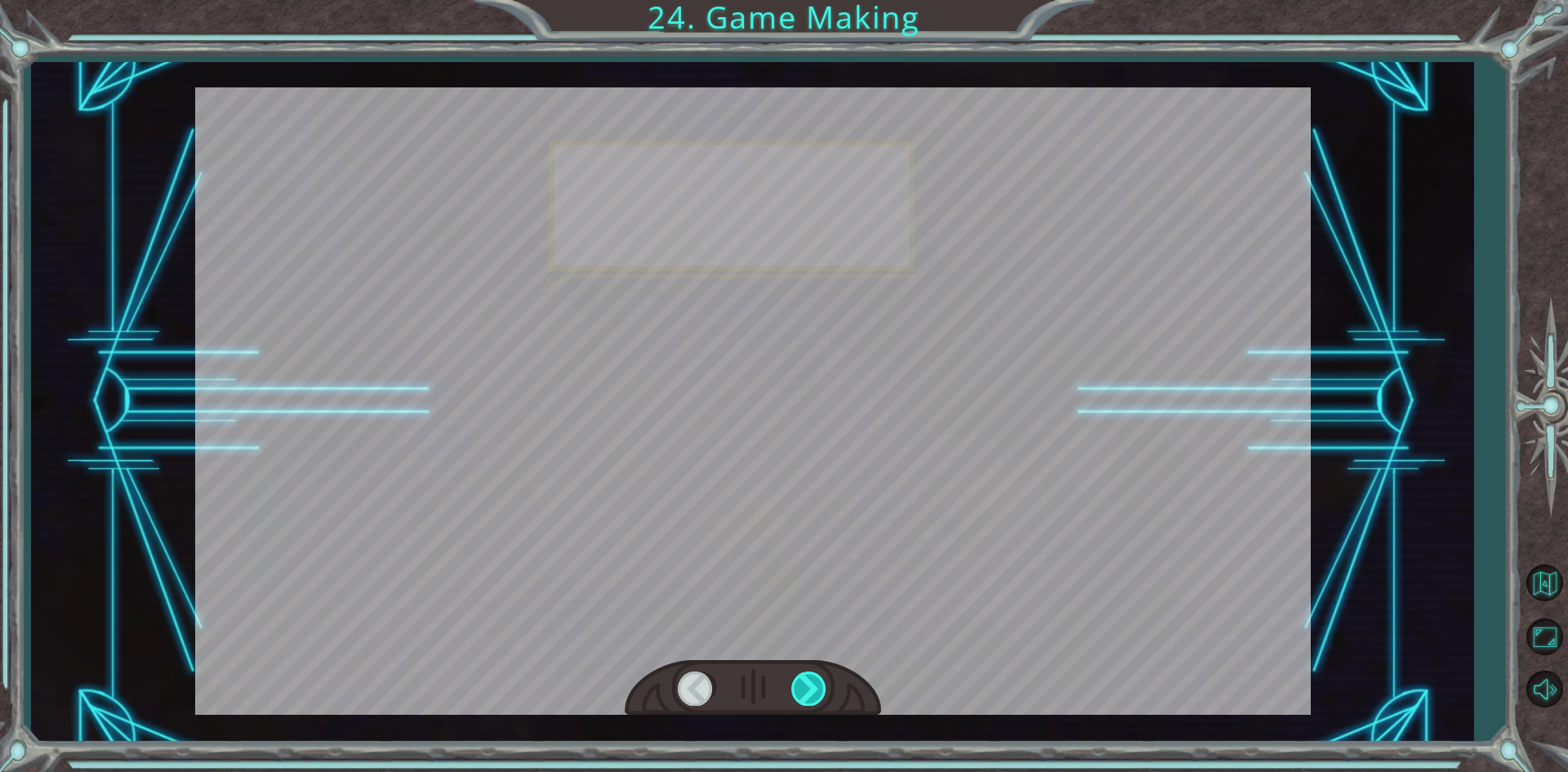
click at [818, 694] on div at bounding box center [810, 687] width 37 height 33
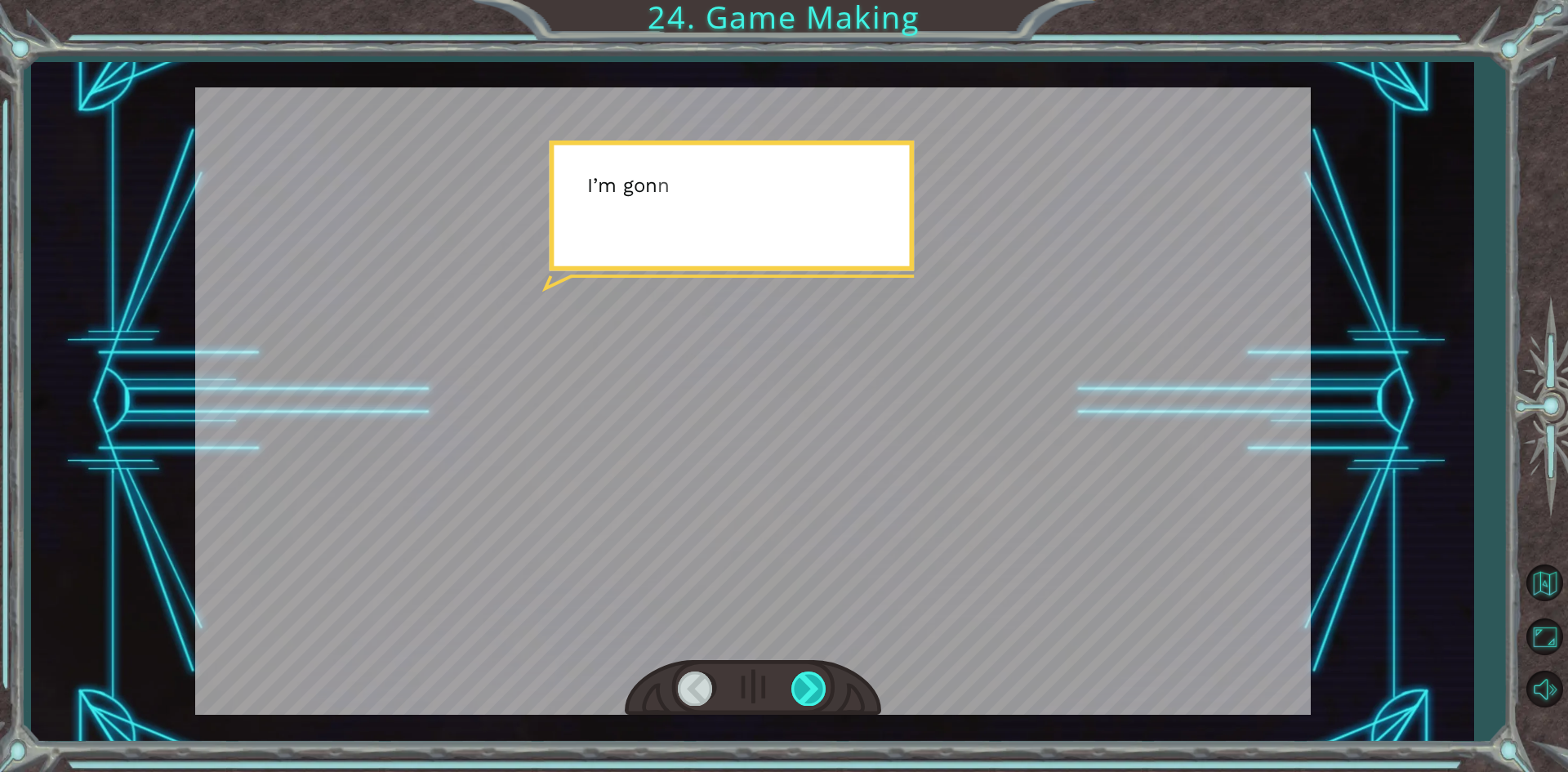
click at [818, 694] on div at bounding box center [810, 687] width 37 height 33
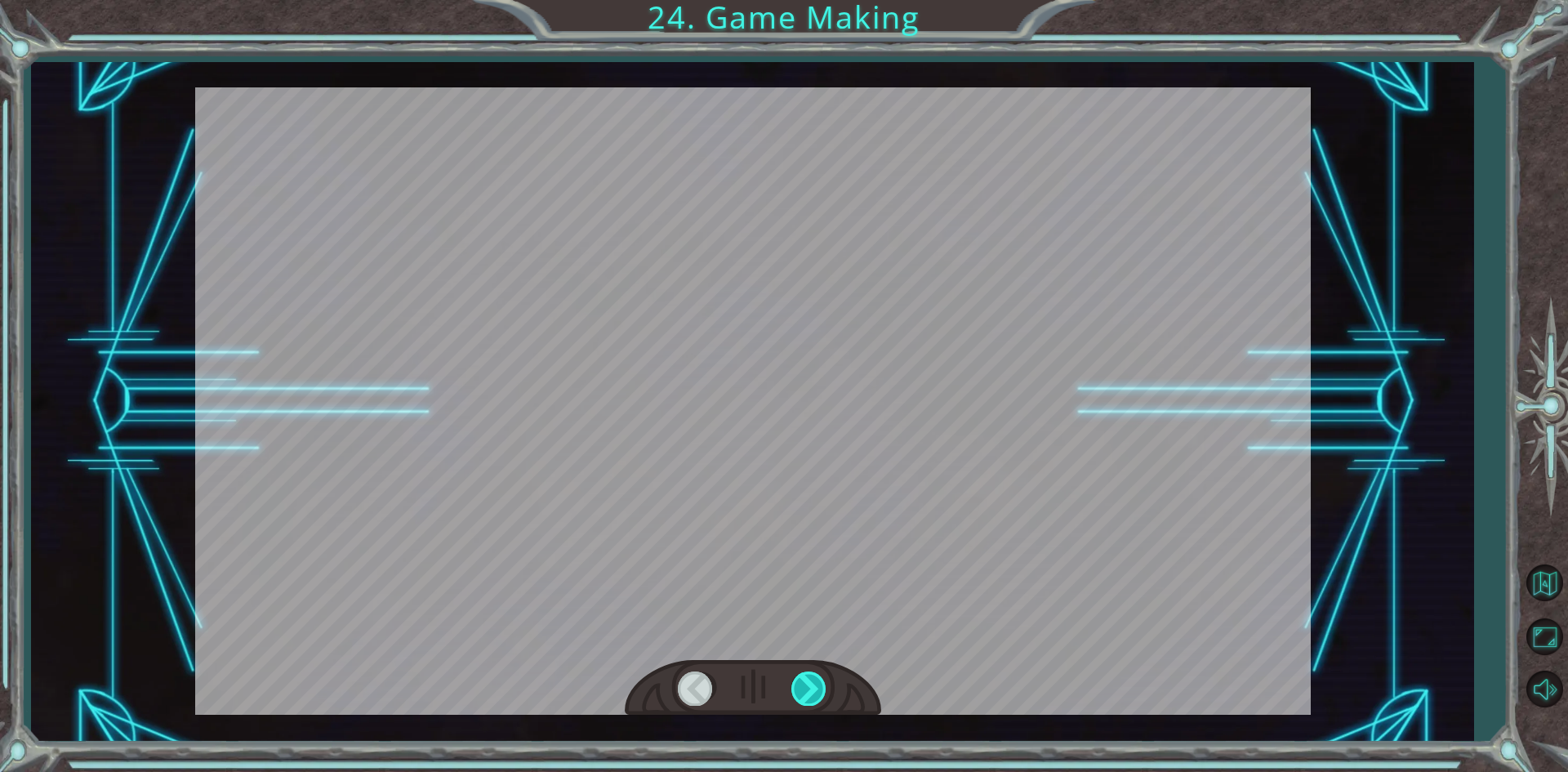
click at [818, 694] on div at bounding box center [810, 687] width 37 height 33
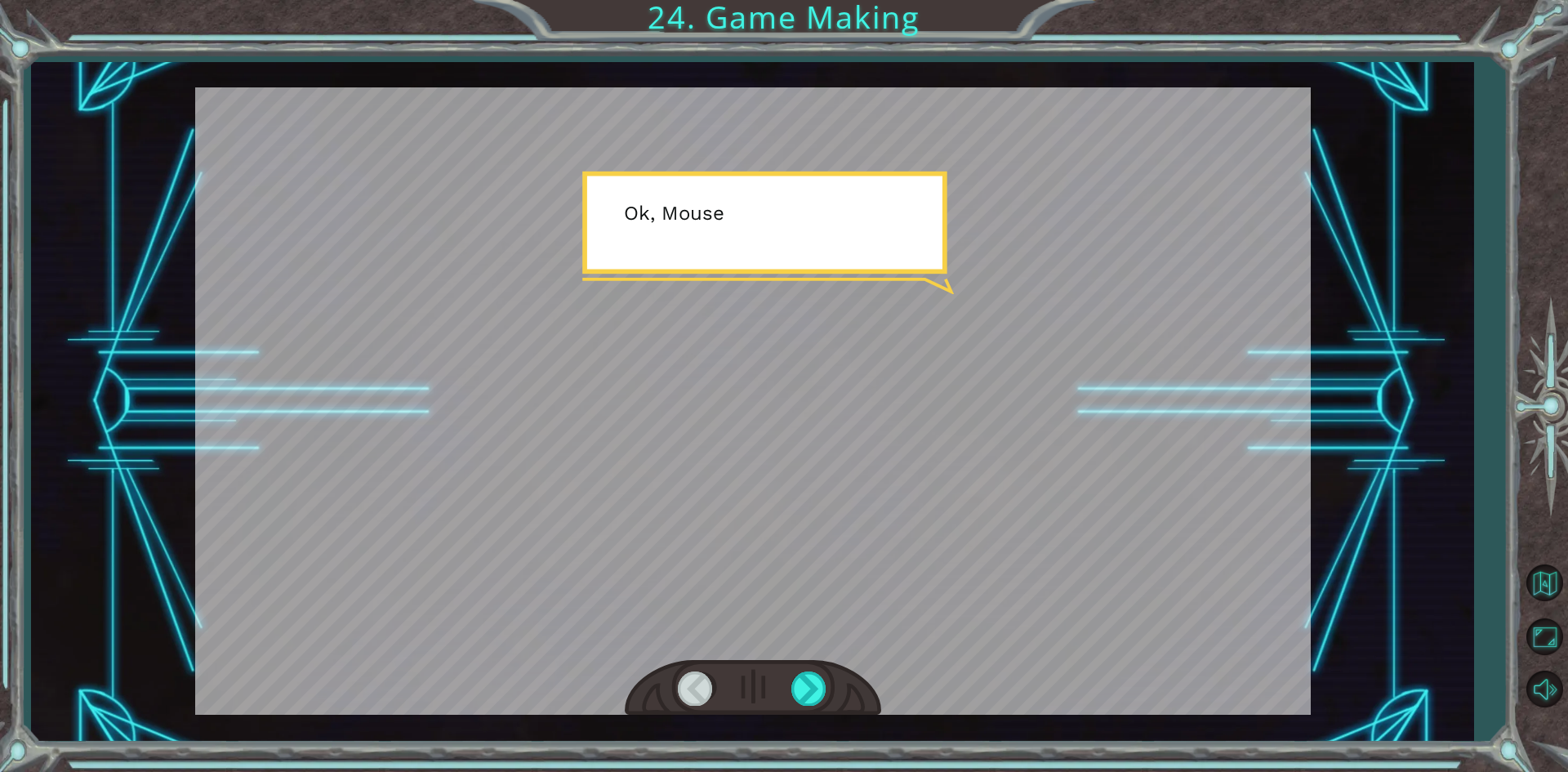
click at [864, 639] on div at bounding box center [752, 401] width 1115 height 627
click at [816, 690] on div at bounding box center [810, 687] width 37 height 33
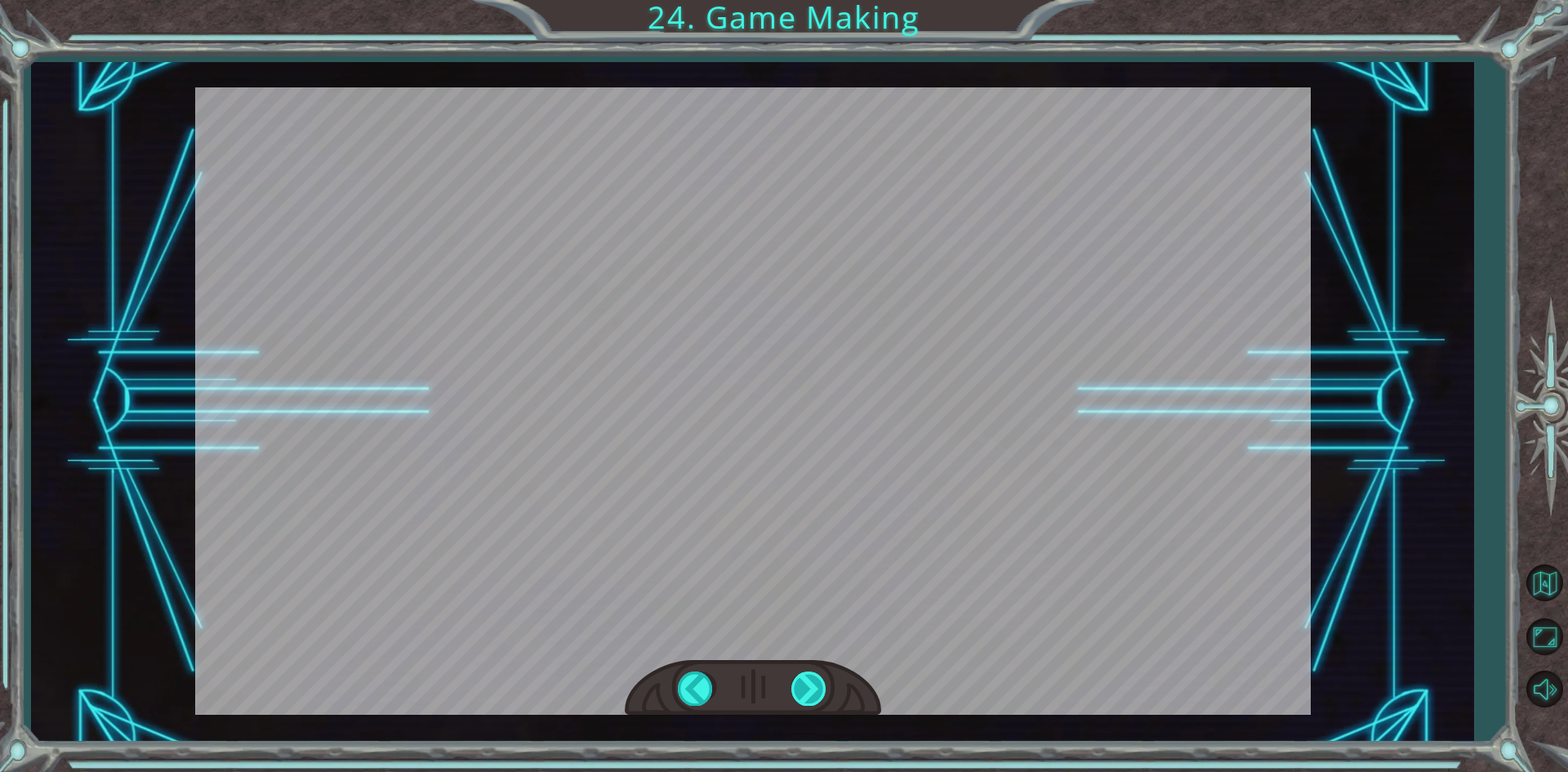
click at [816, 690] on div at bounding box center [810, 687] width 37 height 33
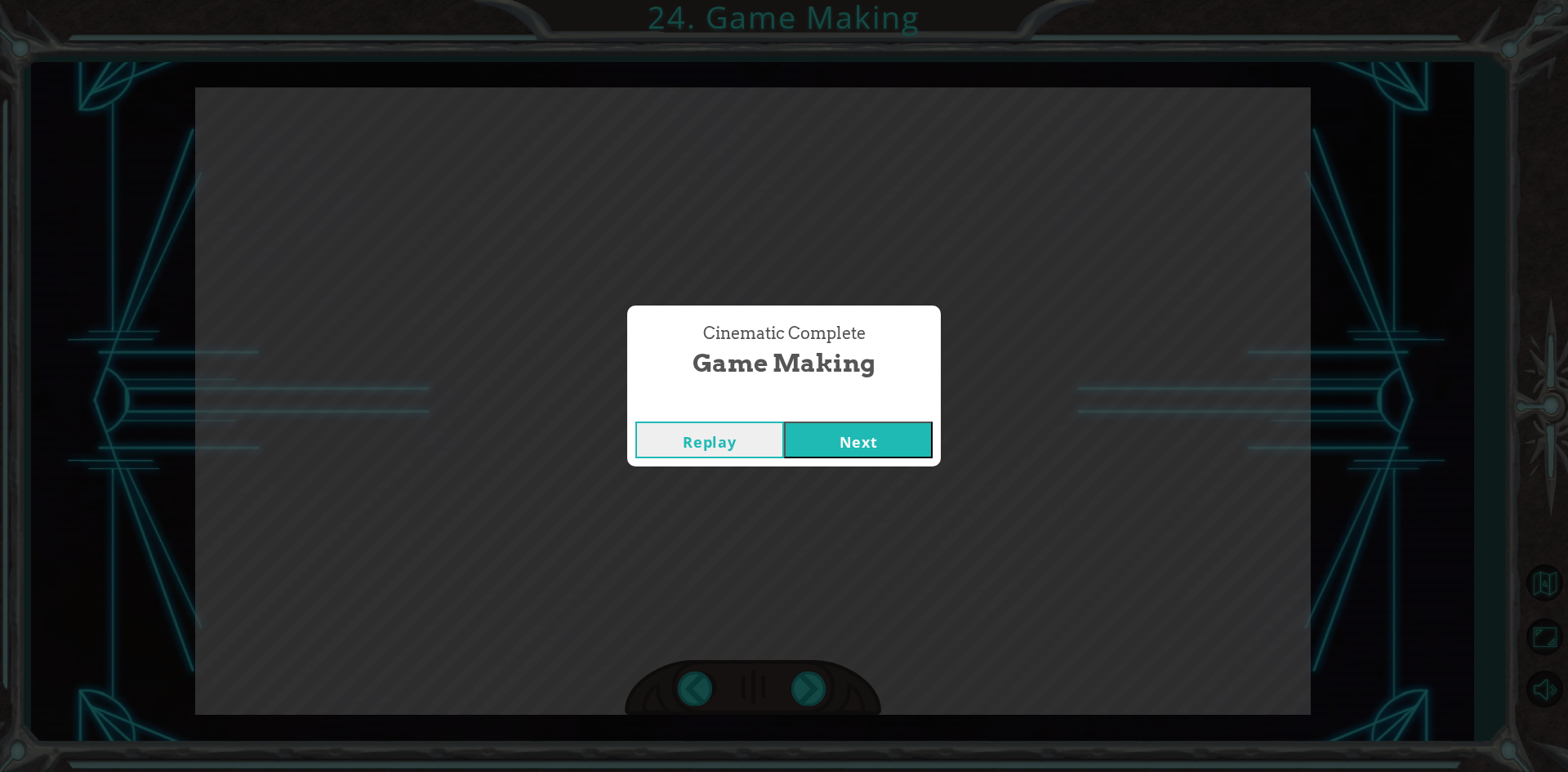
drag, startPoint x: 831, startPoint y: 408, endPoint x: 848, endPoint y: 434, distance: 31.1
click at [834, 410] on div "Cinematic Complete" at bounding box center [784, 404] width 314 height 17
click at [854, 442] on button "Next" at bounding box center [857, 439] width 149 height 37
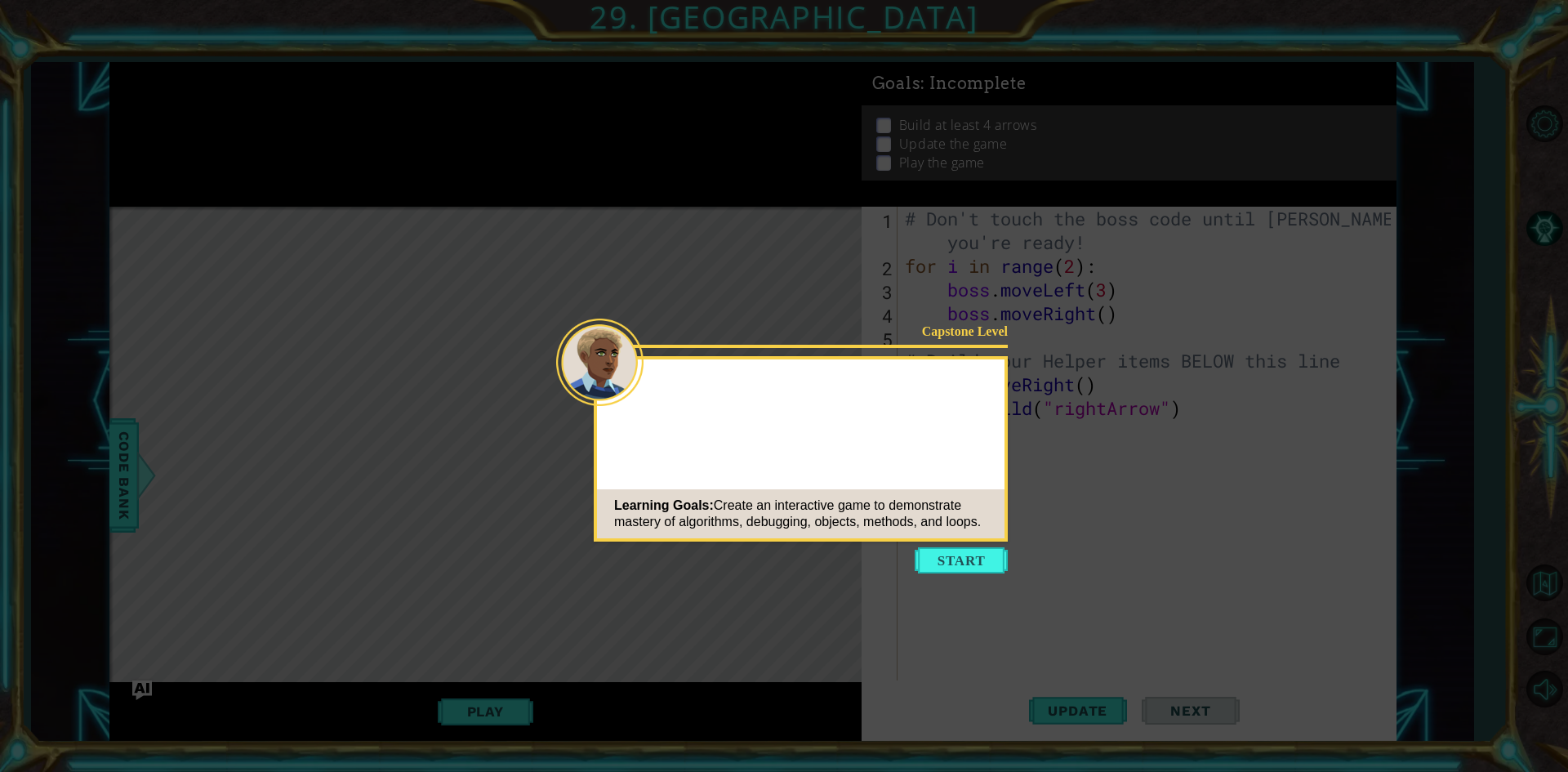
click at [936, 559] on button "Start" at bounding box center [961, 560] width 93 height 26
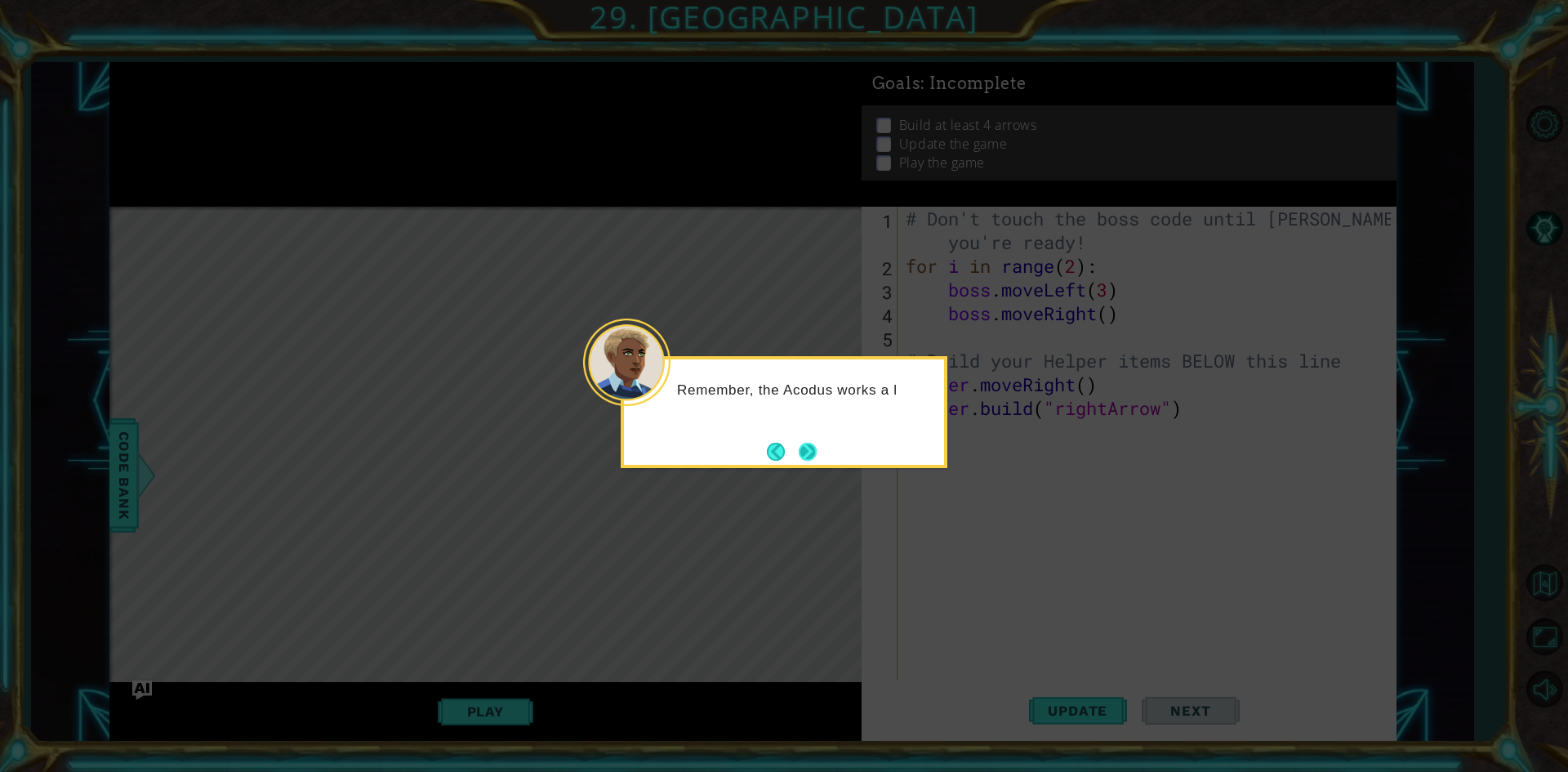
click at [811, 453] on button "Next" at bounding box center [807, 451] width 17 height 18
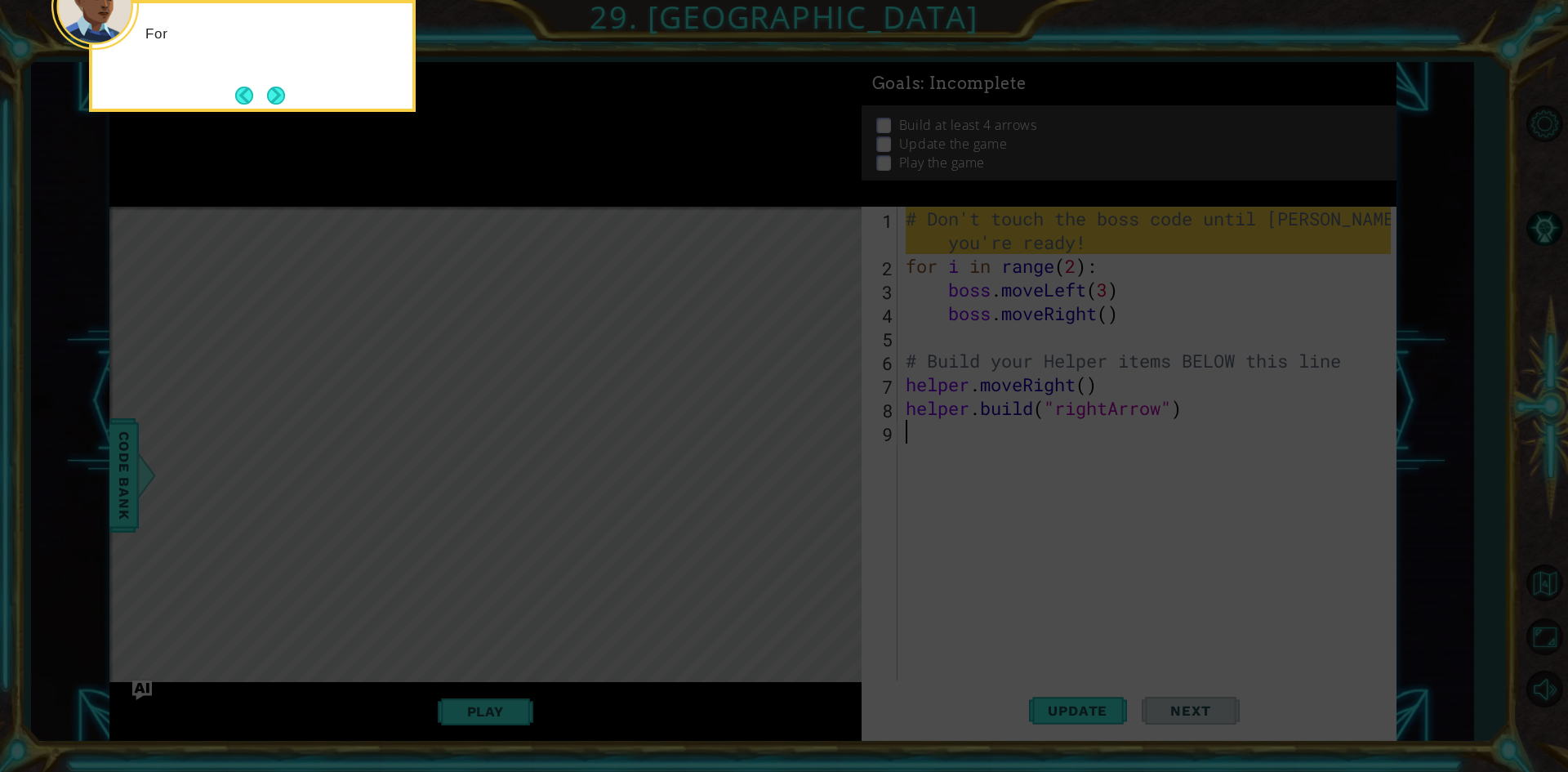
click at [811, 453] on icon at bounding box center [784, 116] width 1568 height 1313
click at [282, 98] on button "Next" at bounding box center [276, 95] width 17 height 18
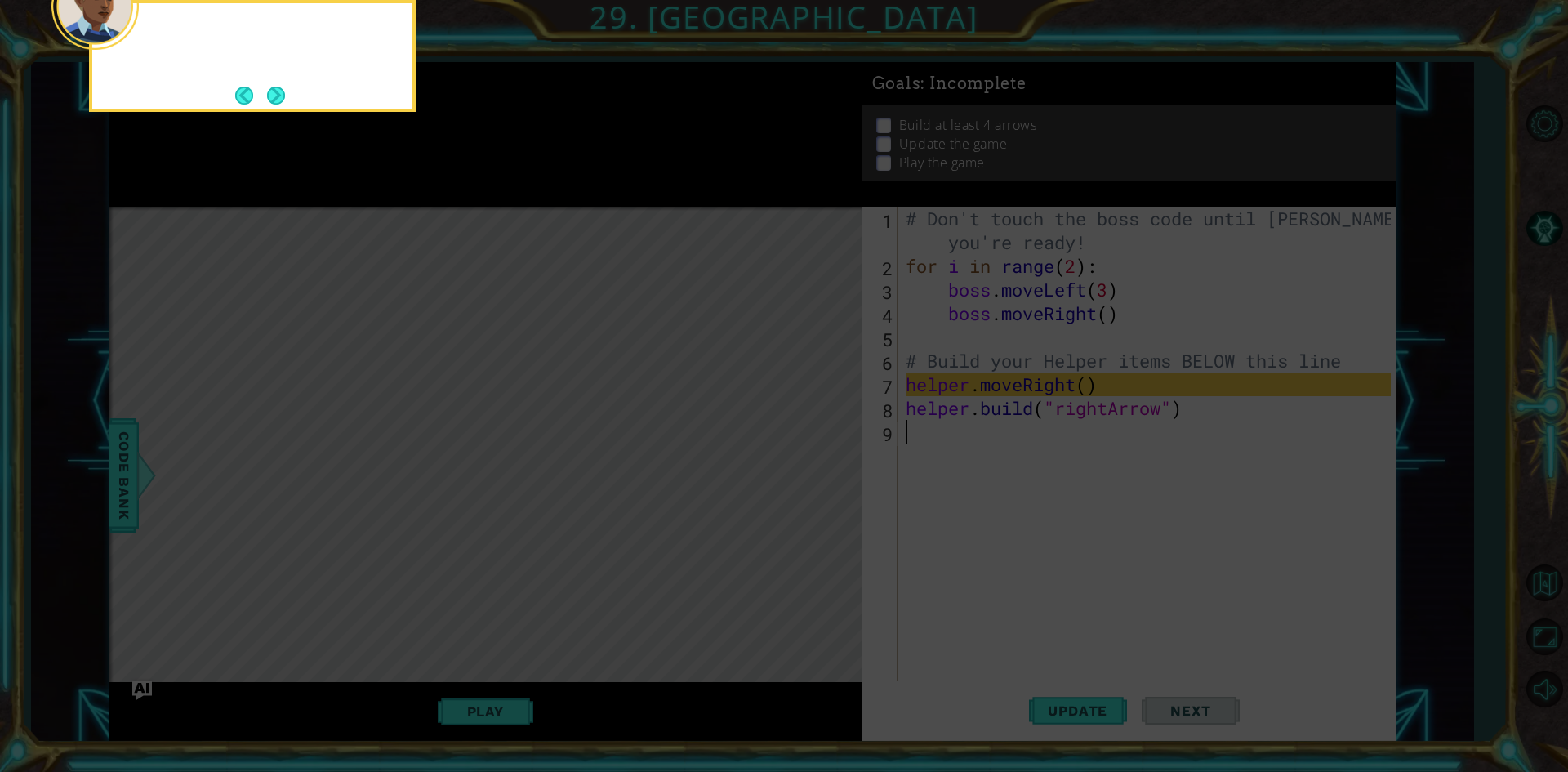
click at [282, 98] on button "Next" at bounding box center [276, 95] width 17 height 18
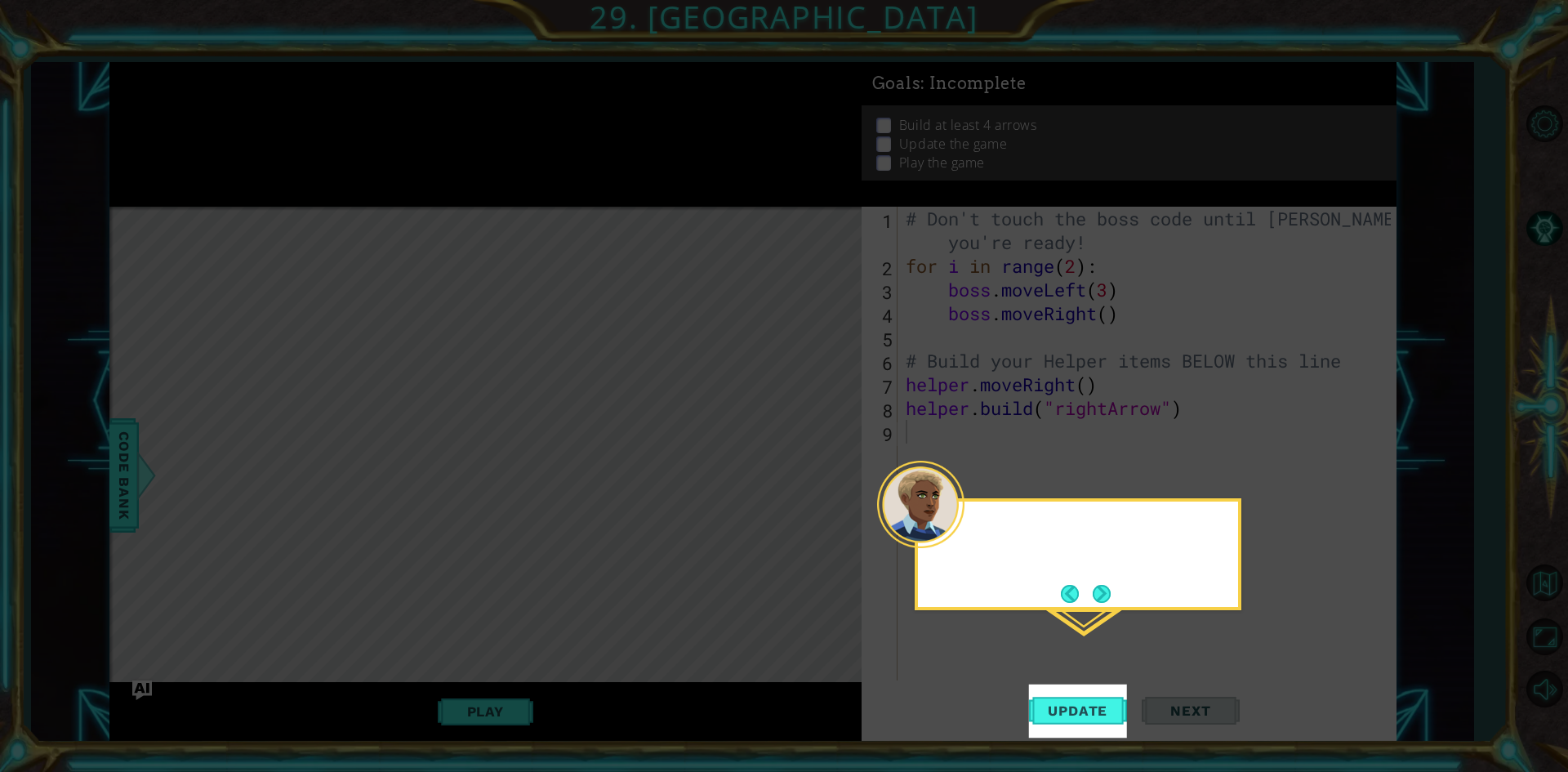
click at [282, 98] on icon at bounding box center [784, 386] width 1568 height 772
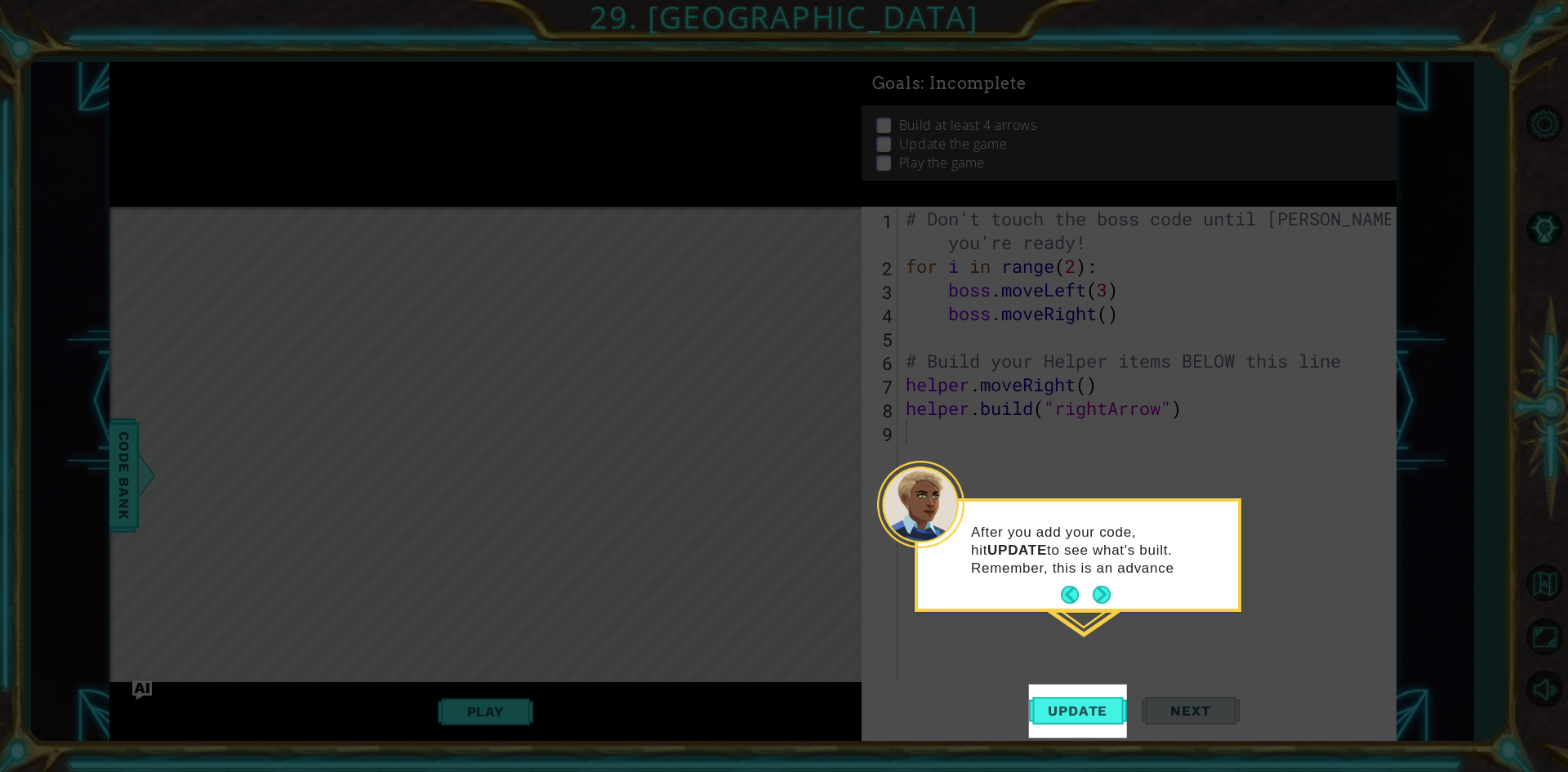
click at [1106, 585] on button "Next" at bounding box center [1101, 594] width 17 height 18
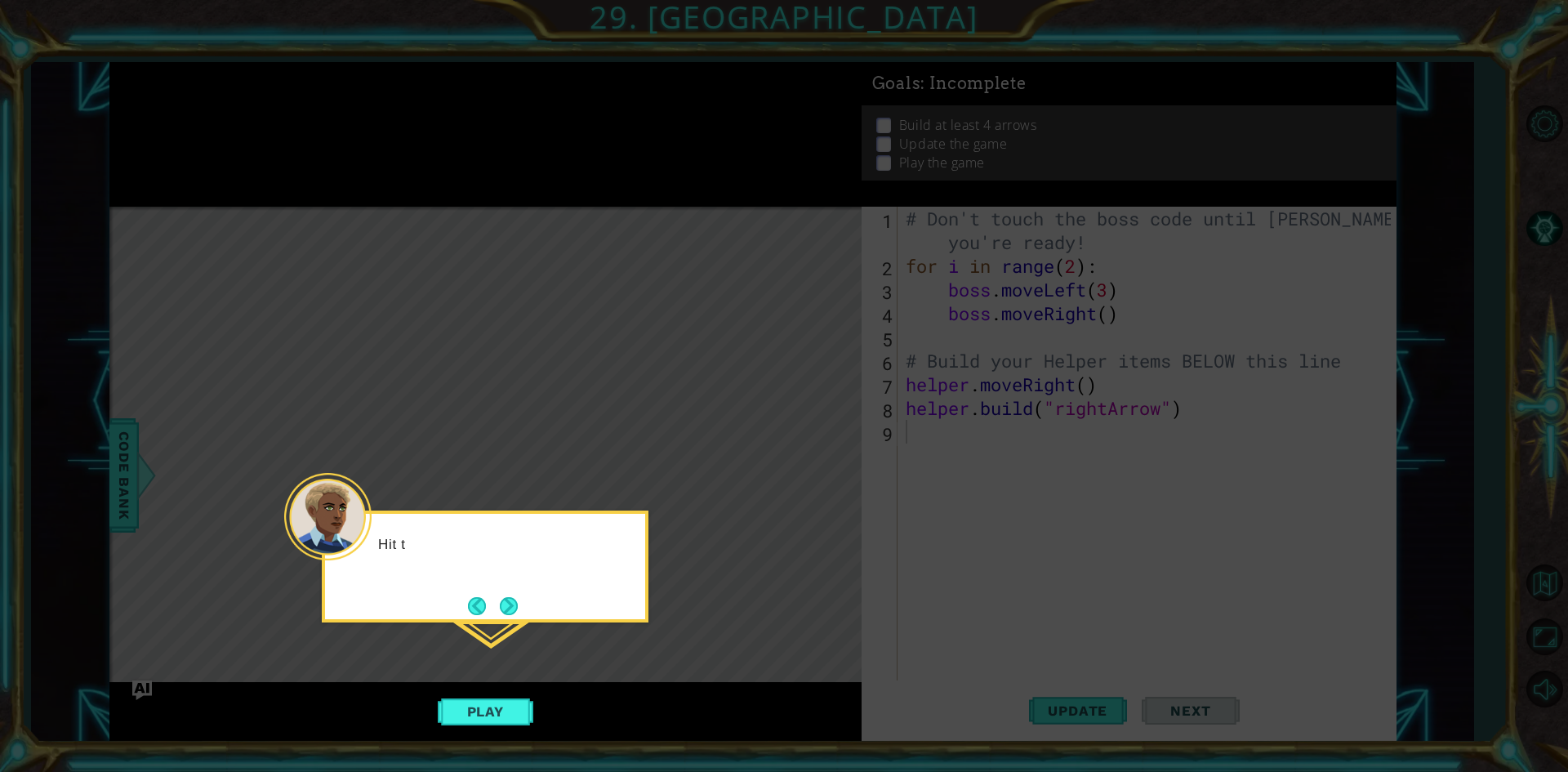
click at [1099, 641] on icon at bounding box center [784, 386] width 1568 height 772
click at [503, 597] on button "Next" at bounding box center [508, 606] width 17 height 18
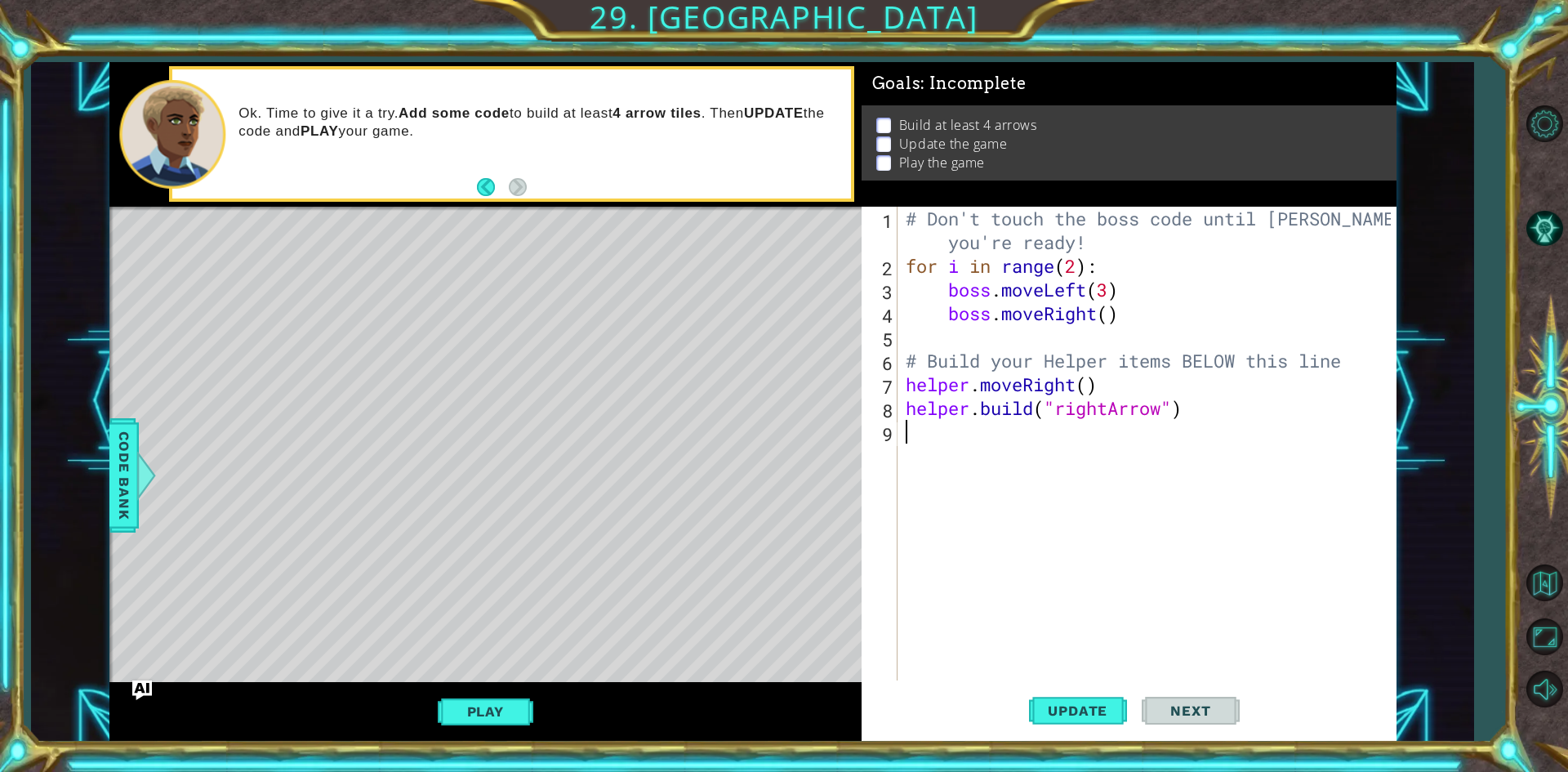
click at [1140, 261] on div "# Don't touch the boss code until [PERSON_NAME] says you're ready! for i in ran…" at bounding box center [1150, 479] width 497 height 544
click at [889, 118] on p at bounding box center [883, 125] width 15 height 16
click at [448, 721] on button "Play" at bounding box center [485, 712] width 95 height 31
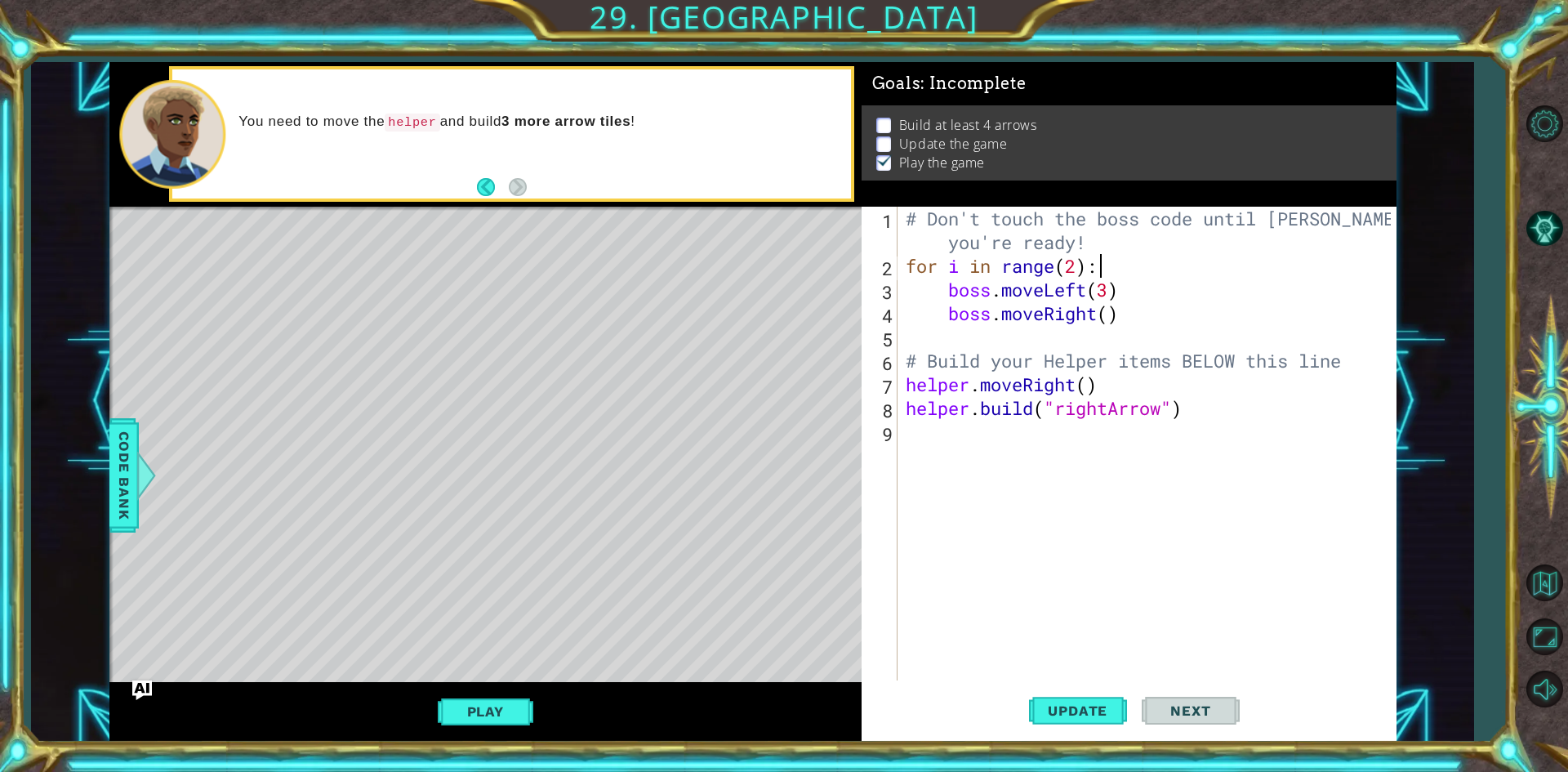
click at [1120, 380] on div "# Don't touch the boss code until [PERSON_NAME] says you're ready! for i in ran…" at bounding box center [1150, 479] width 497 height 544
type textarea "helper.moveRight()"
click at [961, 449] on div "# Don't touch the boss code until [PERSON_NAME] says you're ready! for i in ran…" at bounding box center [1150, 479] width 497 height 544
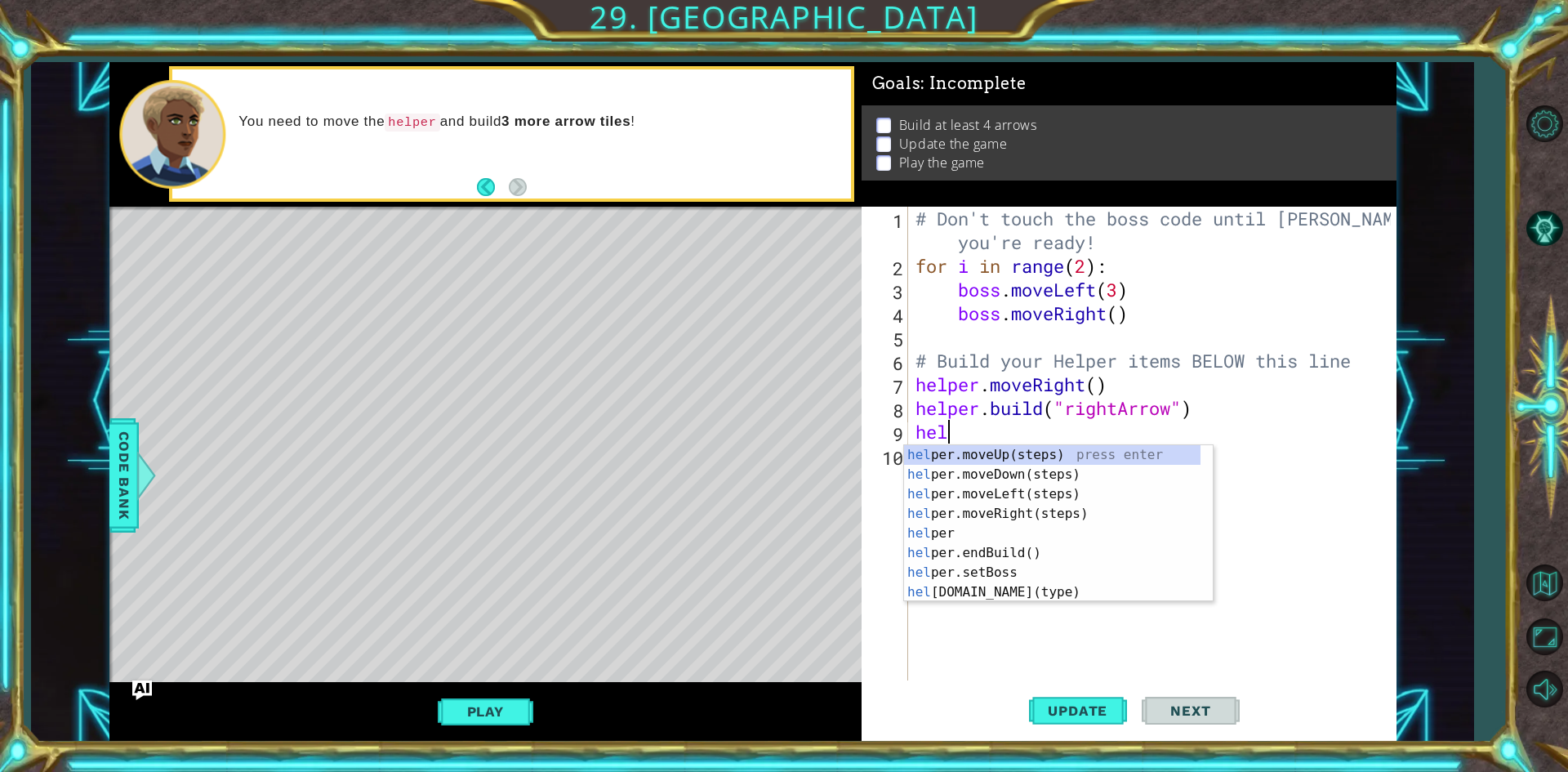
type textarea "helpe"
click at [1046, 455] on div "helpe [PERSON_NAME]moveUp(steps) press enter helpe r.moveDown(steps) press ente…" at bounding box center [1052, 544] width 296 height 196
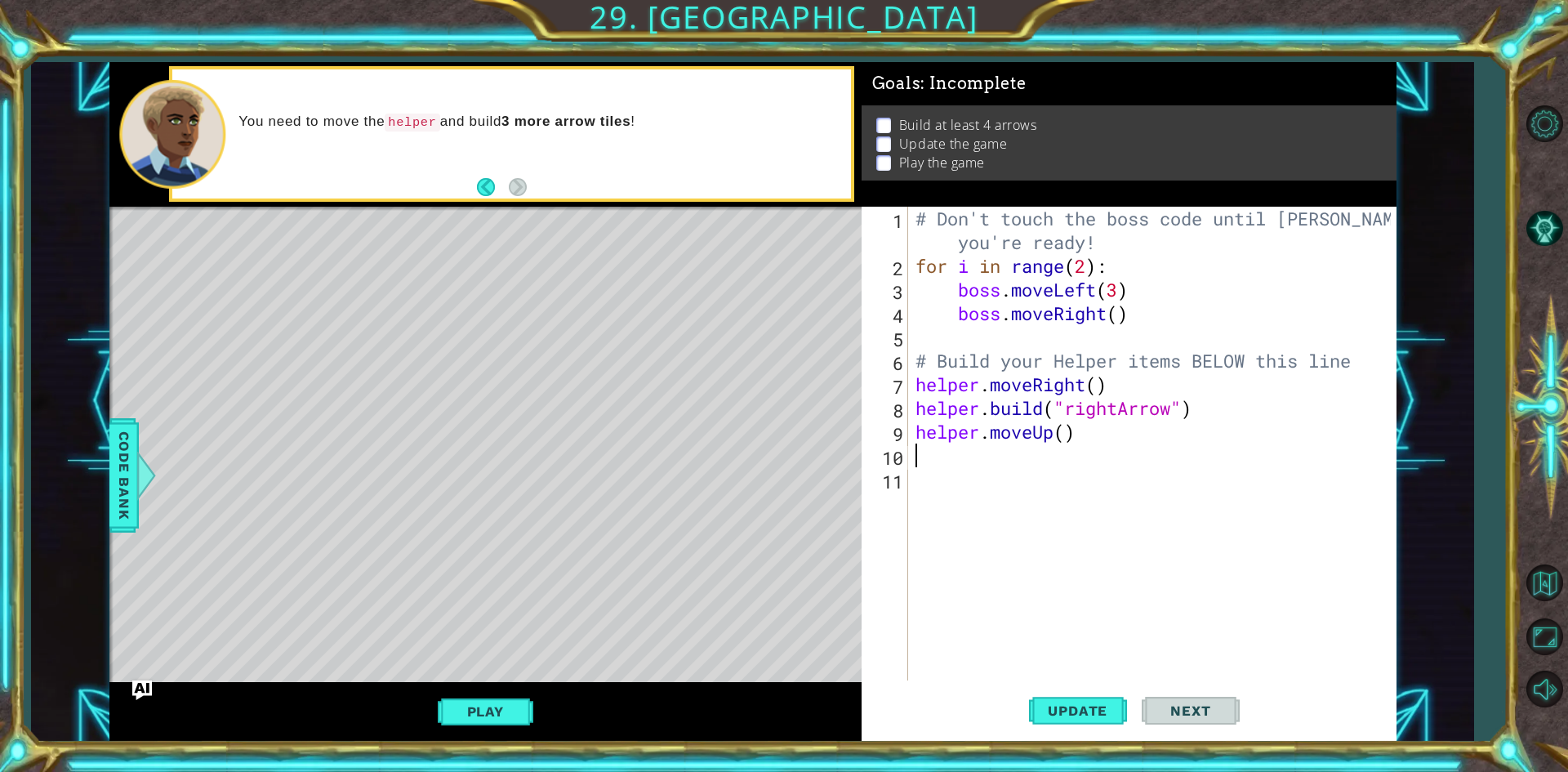
scroll to position [0, 0]
click at [1068, 437] on div "# Don't touch the boss code until [PERSON_NAME] says you're ready! for i in ran…" at bounding box center [1155, 479] width 487 height 544
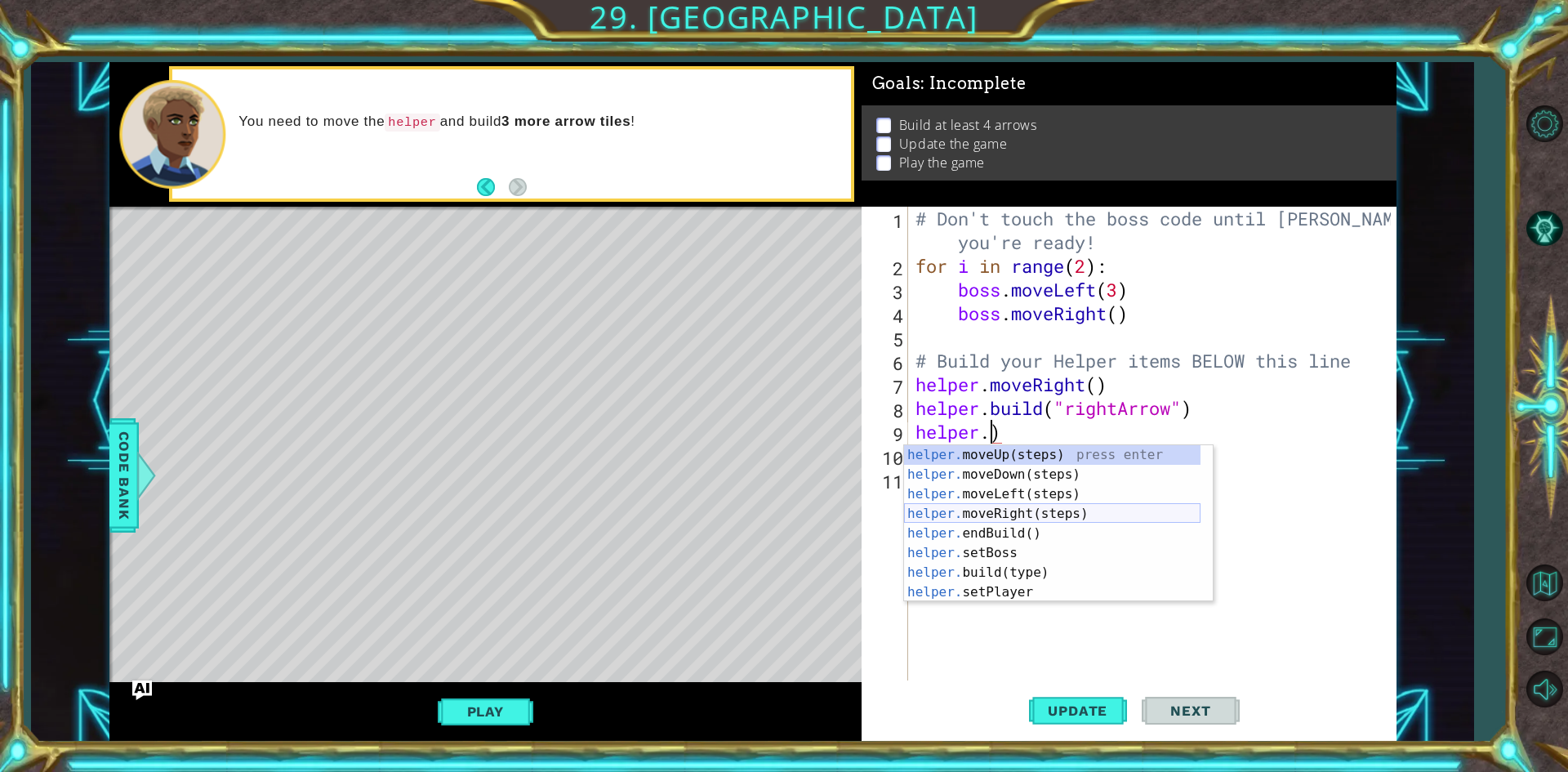
click at [1077, 512] on div "helper. moveUp(steps) press enter helper. moveDown(steps) press enter helper. m…" at bounding box center [1052, 544] width 296 height 196
type textarea "helper.moveRight()"
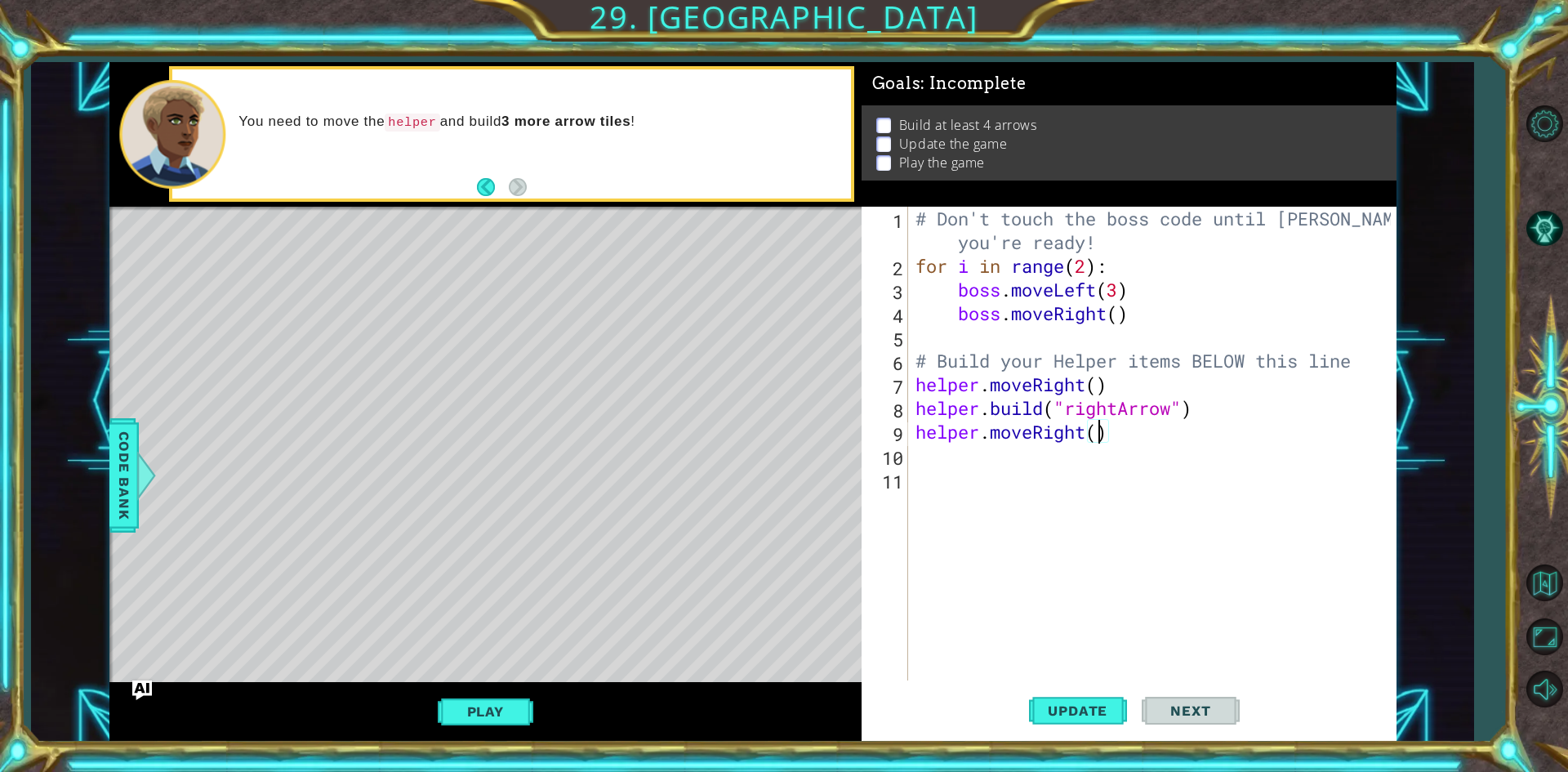
click at [1096, 482] on div "# Don't touch the boss code until [PERSON_NAME] says you're ready! for i in ran…" at bounding box center [1155, 479] width 487 height 544
click at [1054, 456] on div "# Don't touch the boss code until [PERSON_NAME] says you're ready! for i in ran…" at bounding box center [1155, 479] width 487 height 544
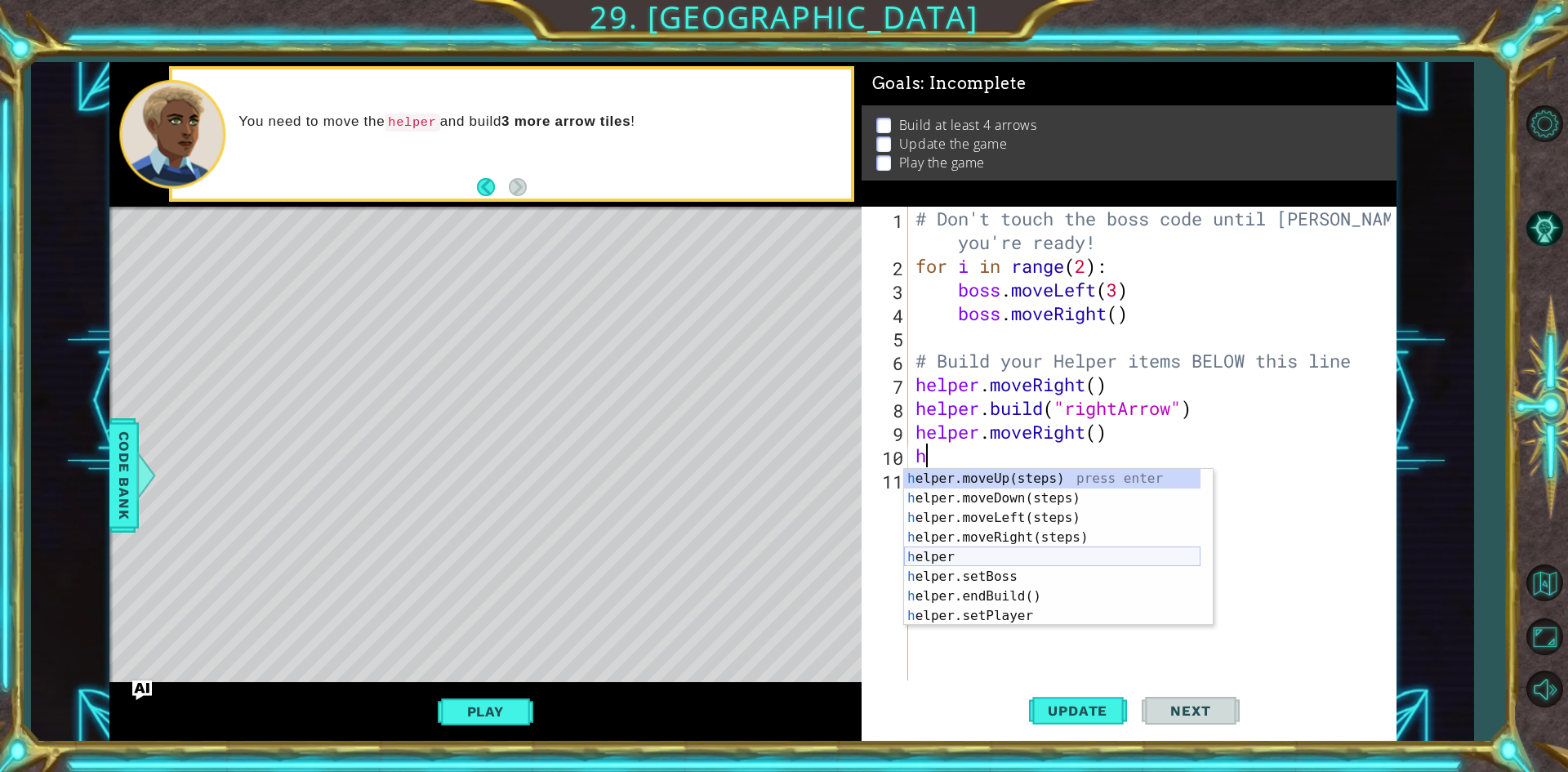
click at [981, 553] on div "h elper.moveUp(steps) press enter h elper.moveDown(steps) press enter h elper.m…" at bounding box center [1052, 567] width 296 height 196
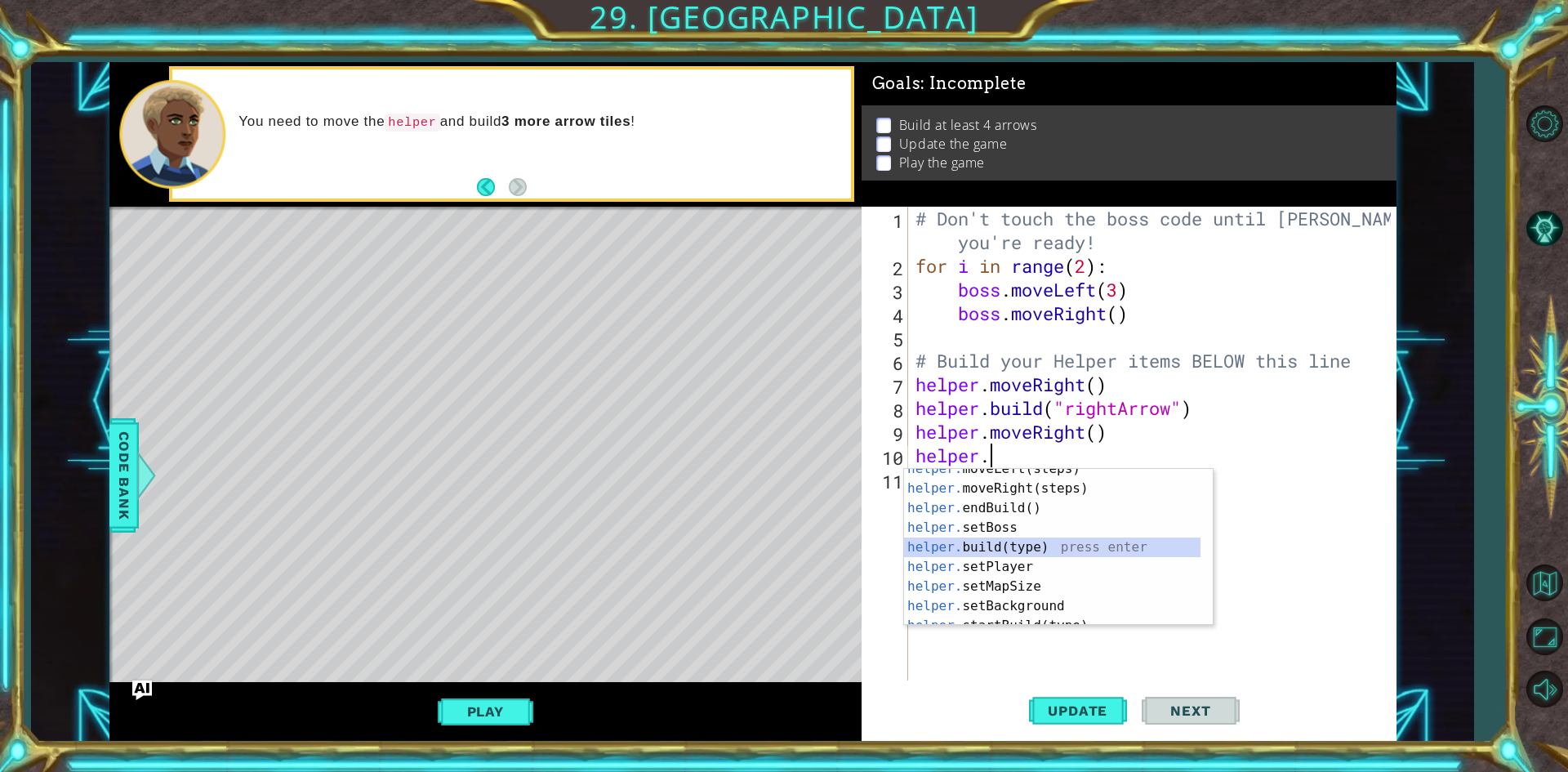
click at [1026, 544] on div "helper. moveLeft(steps) press enter helper. moveRight(steps) press enter helper…" at bounding box center [1052, 557] width 296 height 196
type textarea "[DOMAIN_NAME]("wall")"
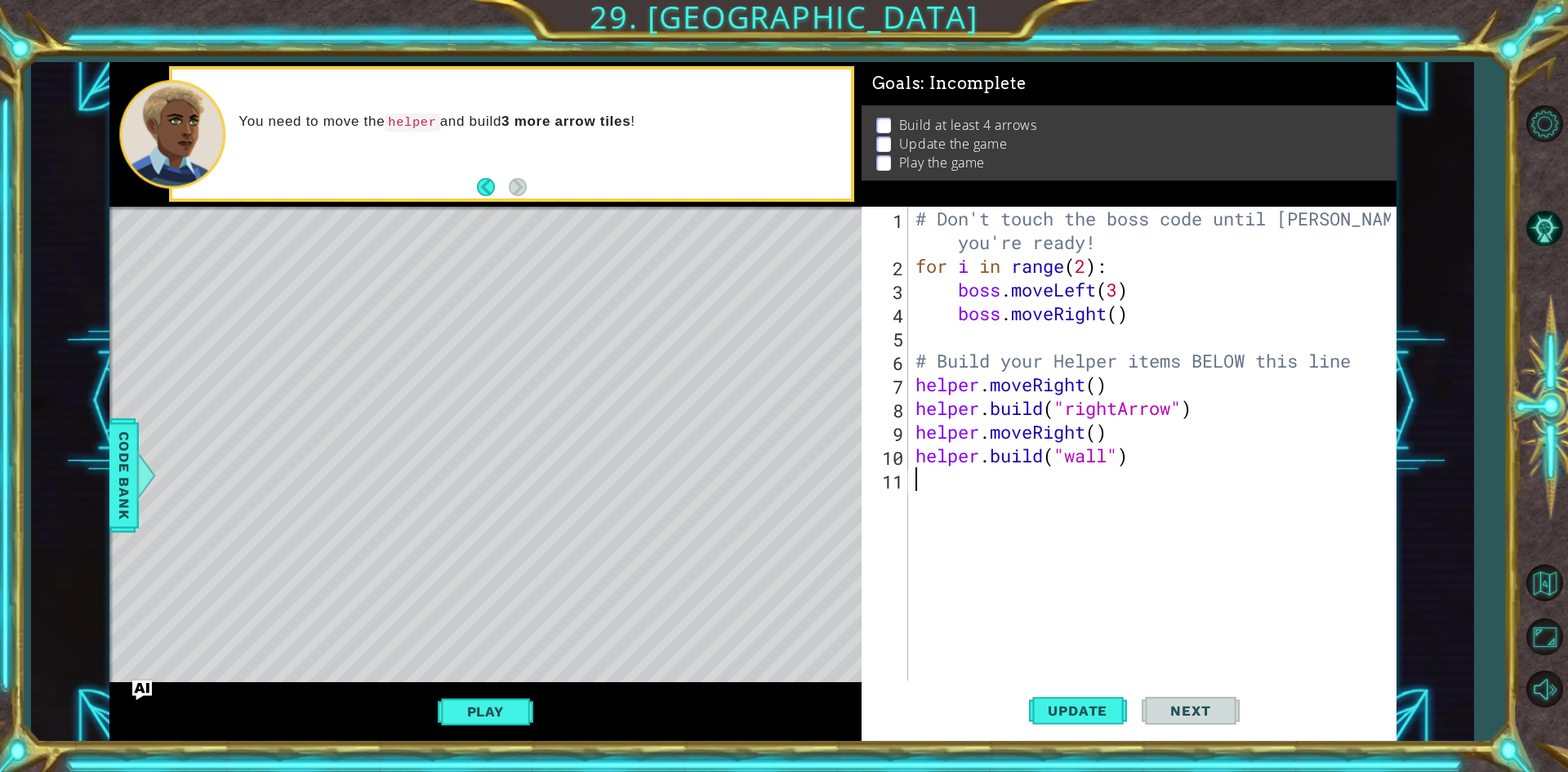
click at [1099, 576] on div "# Don't touch the boss code until [PERSON_NAME] says you're ready! for i in ran…" at bounding box center [1155, 479] width 487 height 544
click at [511, 708] on button "Play" at bounding box center [485, 712] width 95 height 31
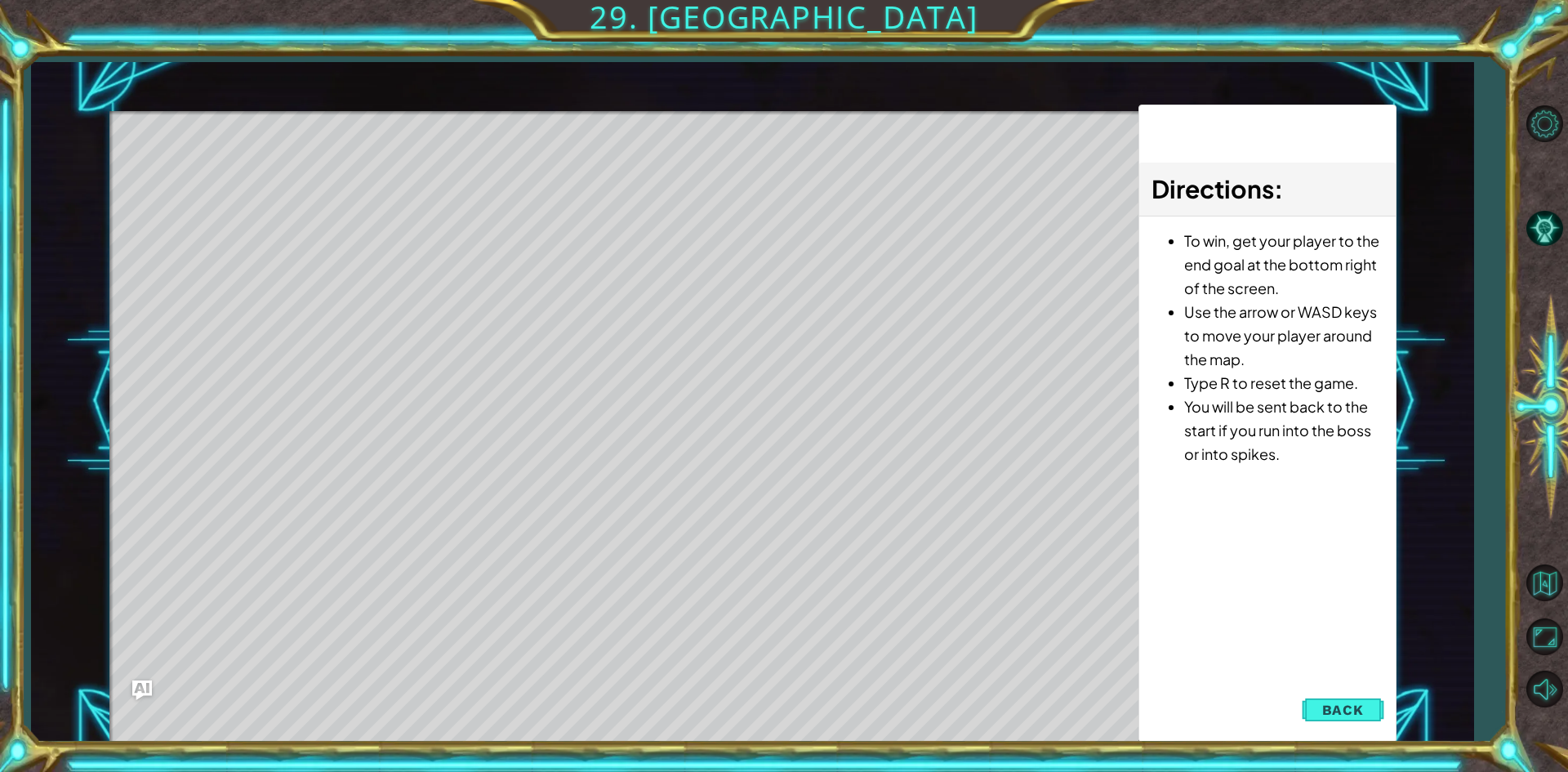
click at [1288, 402] on li "You will be sent back to the start if you run into the boss or into spikes." at bounding box center [1283, 430] width 198 height 71
click at [1351, 703] on span "Back" at bounding box center [1342, 710] width 42 height 17
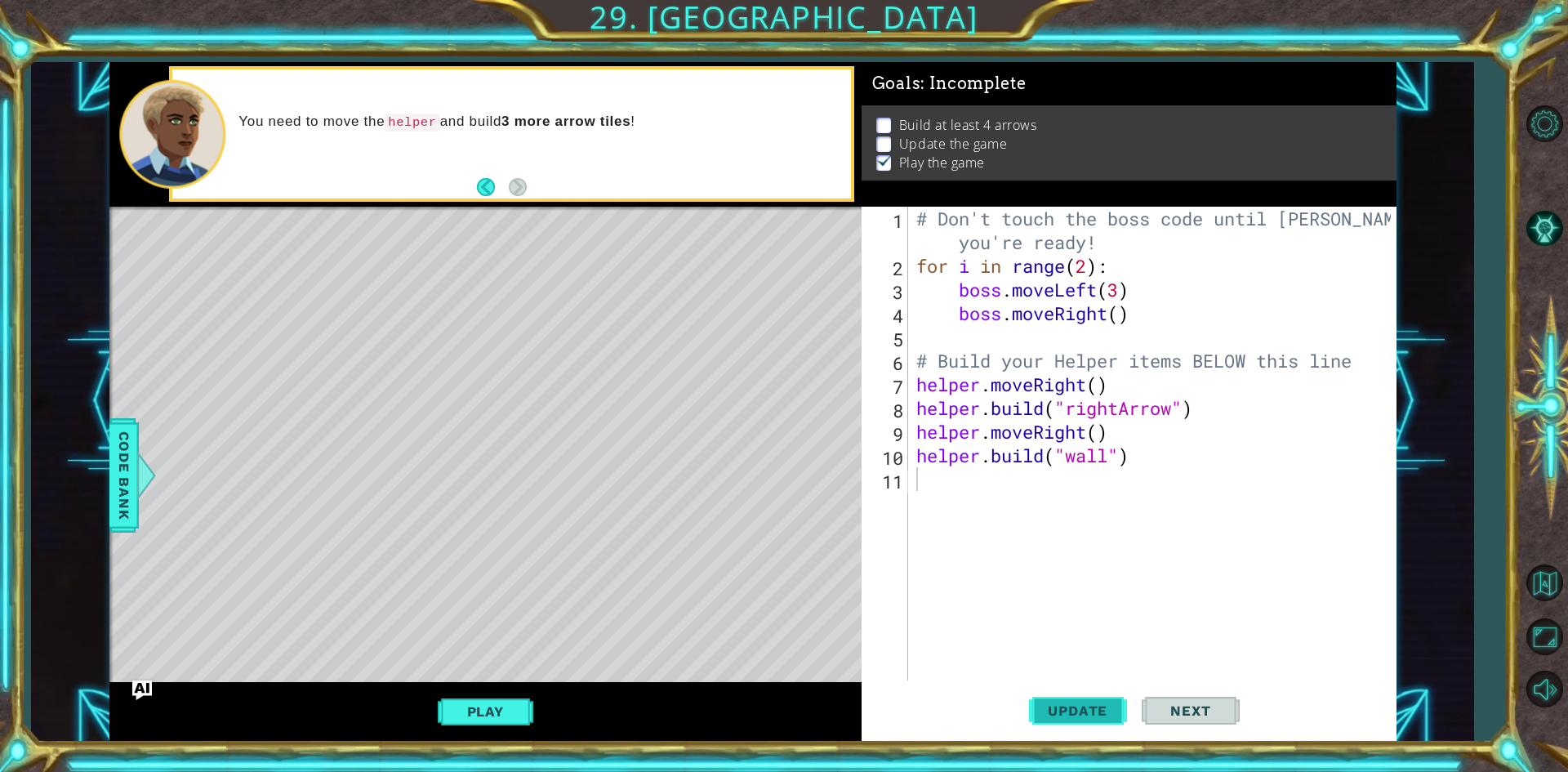
click at [1089, 718] on span "Update" at bounding box center [1077, 710] width 92 height 17
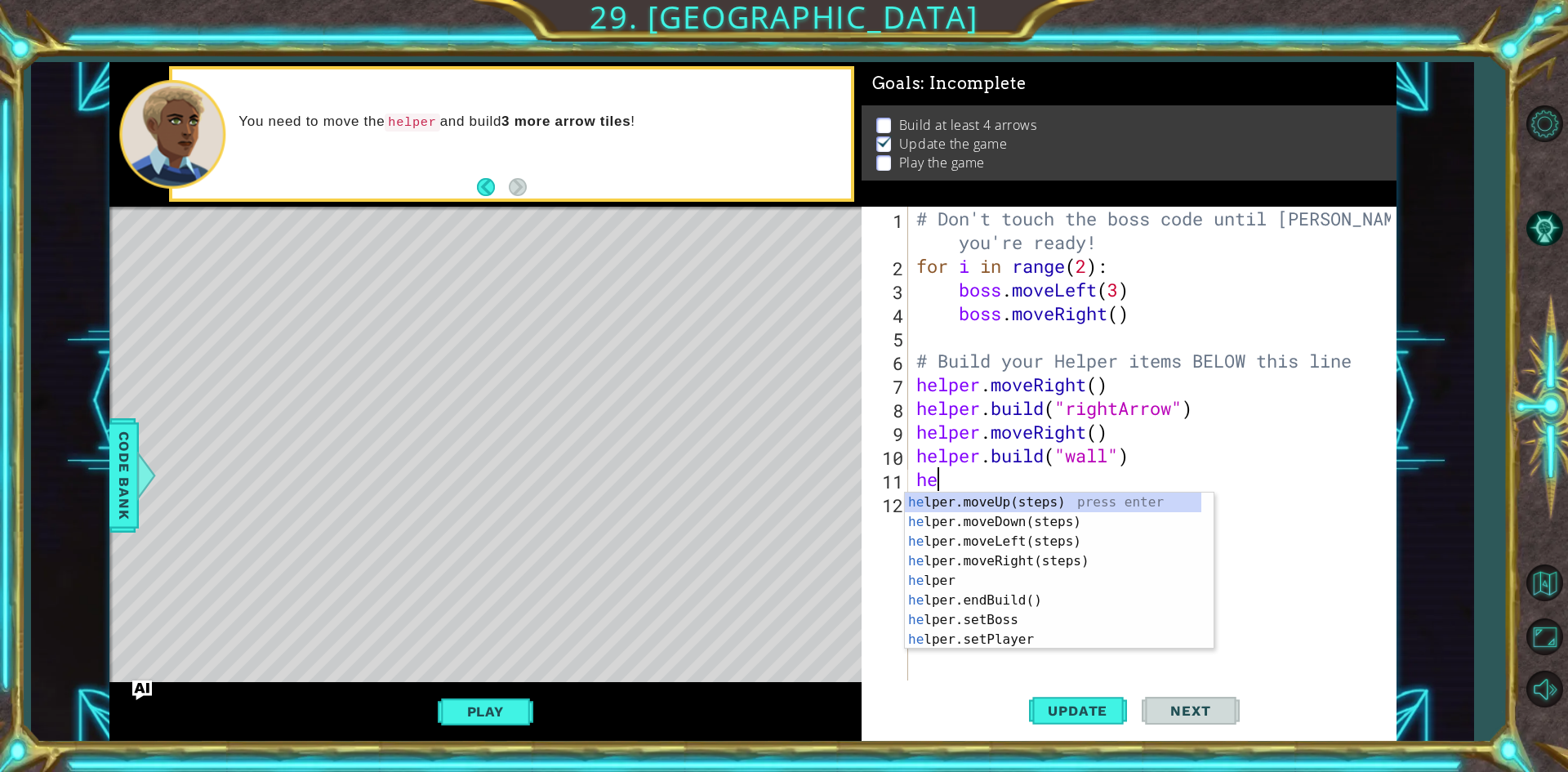
click at [1134, 274] on div "# Don't touch the boss code until [PERSON_NAME] says you're ready! for i in ran…" at bounding box center [1156, 479] width 486 height 544
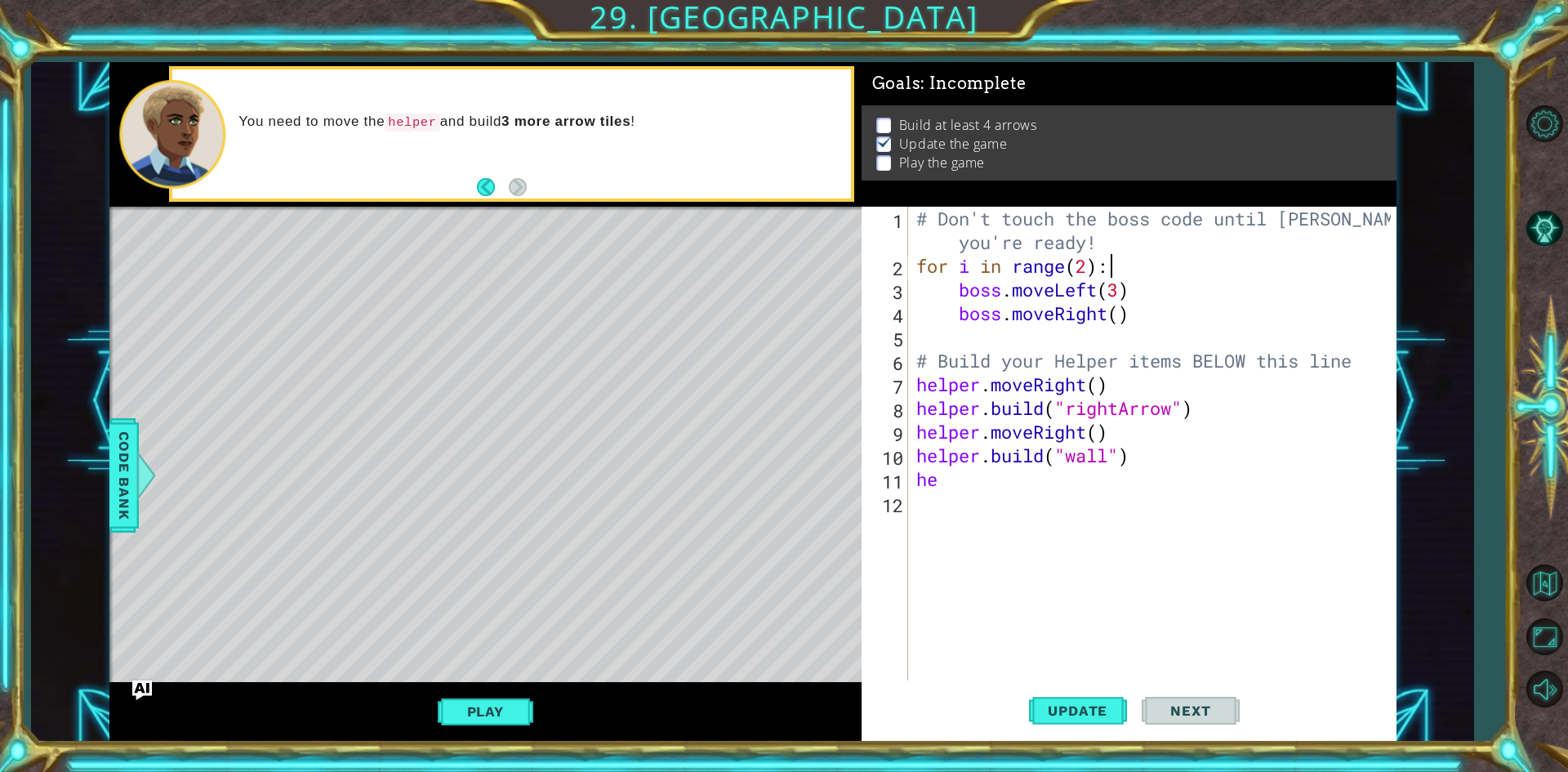
click at [993, 487] on div "# Don't touch the boss code until [PERSON_NAME] says you're ready! for i in ran…" at bounding box center [1156, 479] width 486 height 544
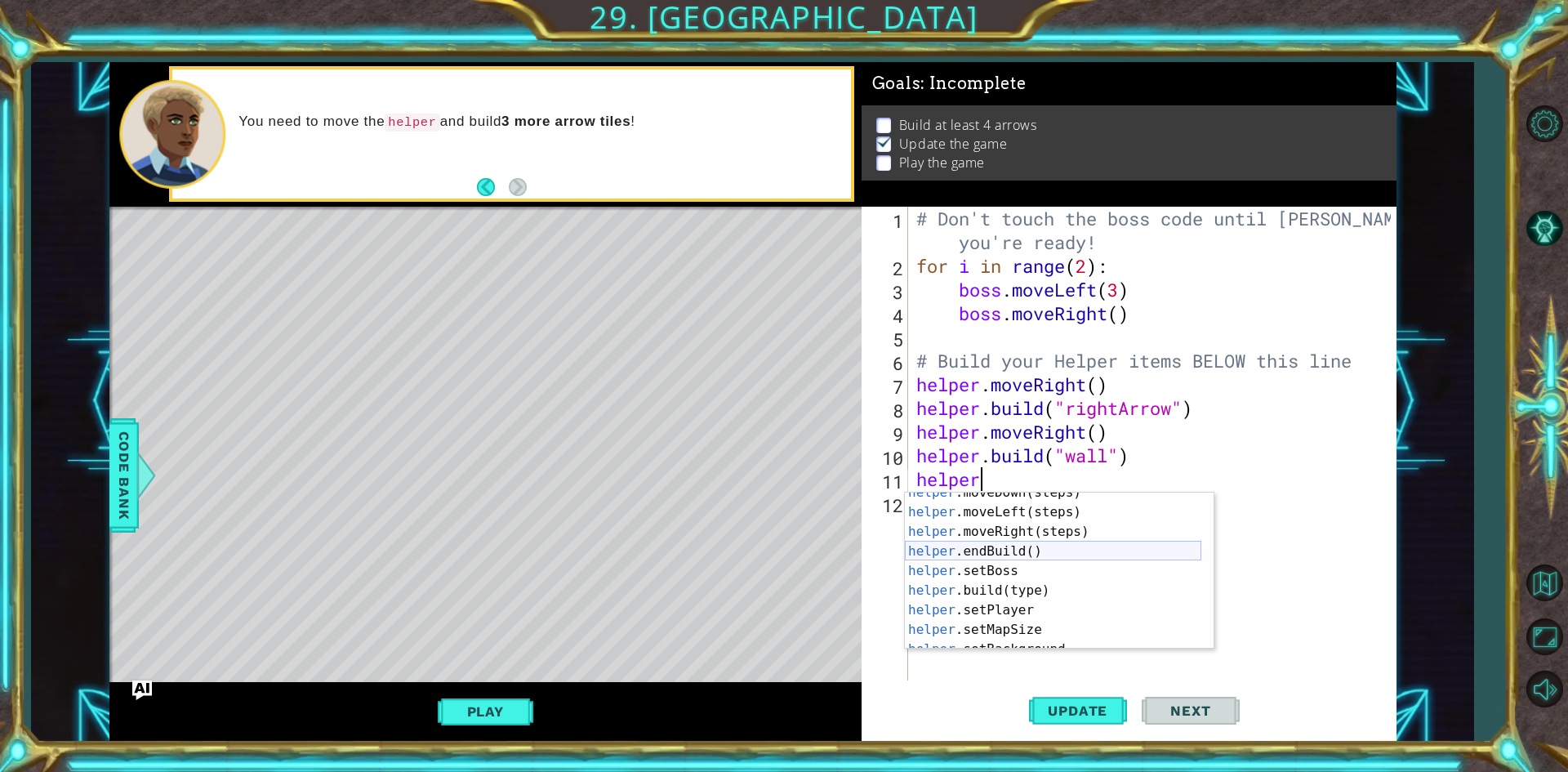
scroll to position [98, 0]
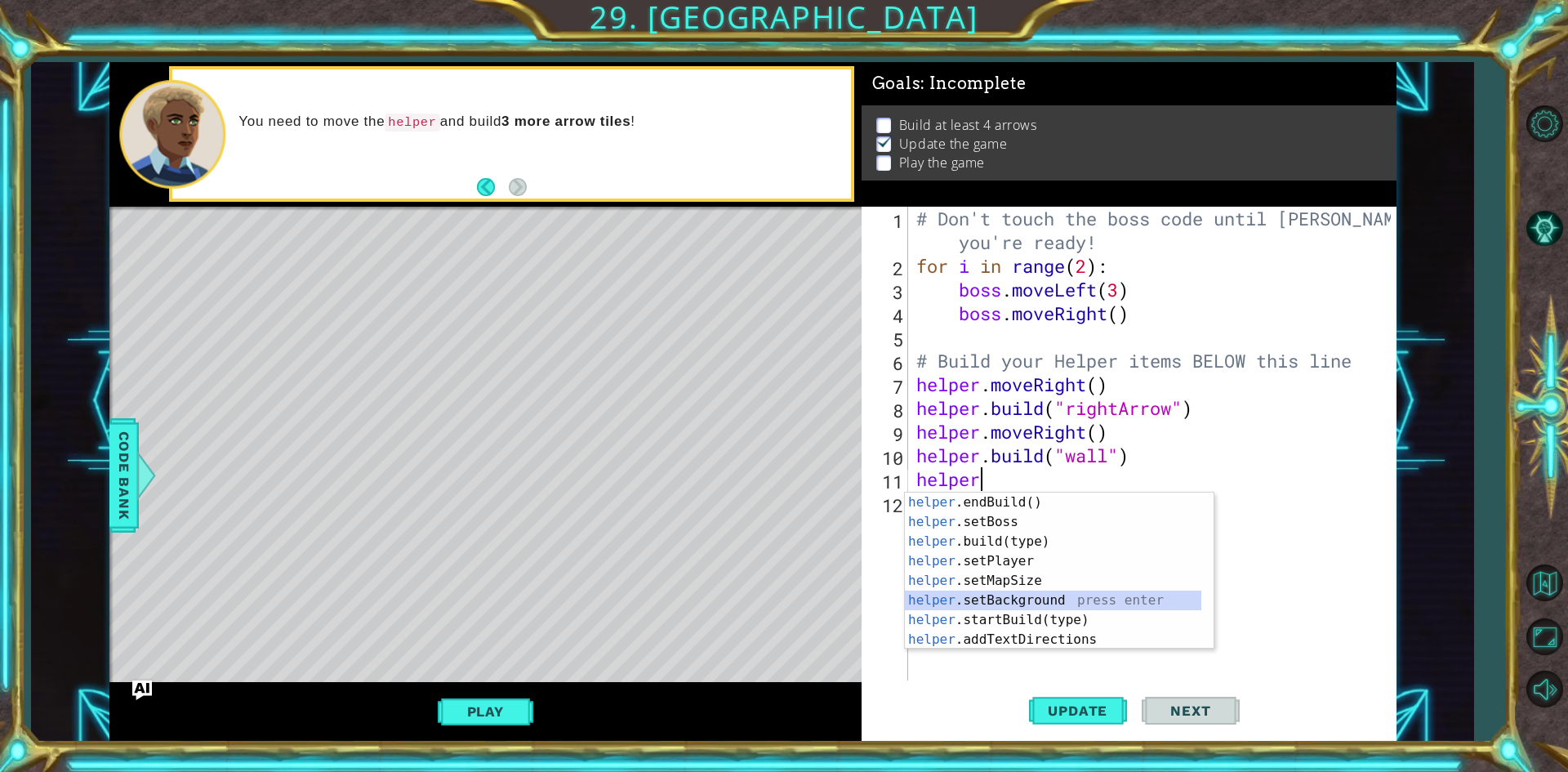
click at [1044, 598] on div "helper .endBuild() press enter helper .setBoss press enter helper .build(type) …" at bounding box center [1053, 590] width 296 height 196
type textarea "helper.setBackground("crystal")"
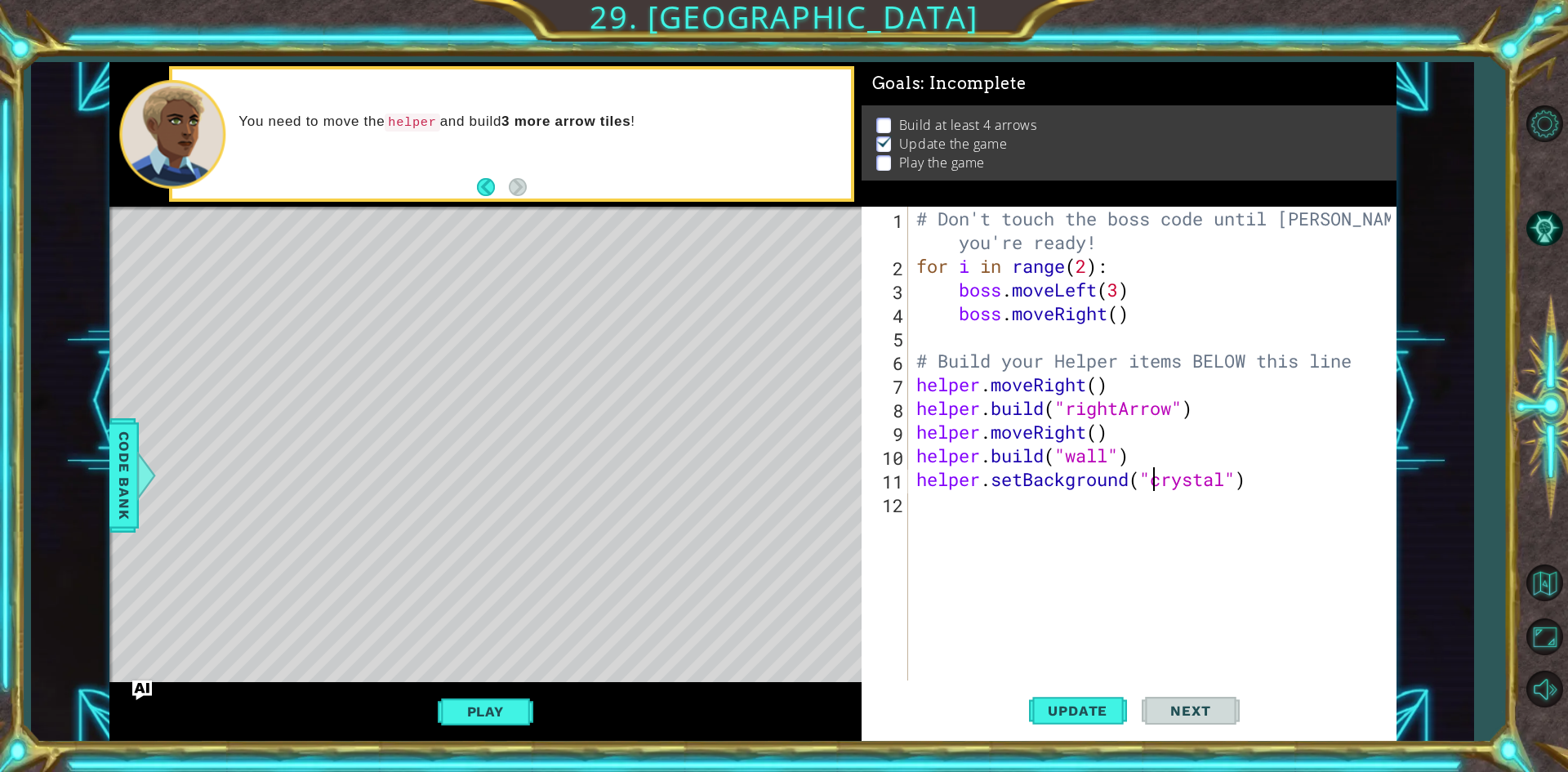
click at [1197, 492] on div "# Don't touch the boss code until [PERSON_NAME] says you're ready! for i in ran…" at bounding box center [1156, 479] width 486 height 544
click at [1221, 482] on div "# Don't touch the boss code until [PERSON_NAME] says you're ready! for i in ran…" at bounding box center [1156, 479] width 486 height 544
type textarea "helper.setBackground("crystal")"
click at [1330, 477] on div "# Don't touch the boss code until [PERSON_NAME] says you're ready! for i in ran…" at bounding box center [1156, 479] width 486 height 544
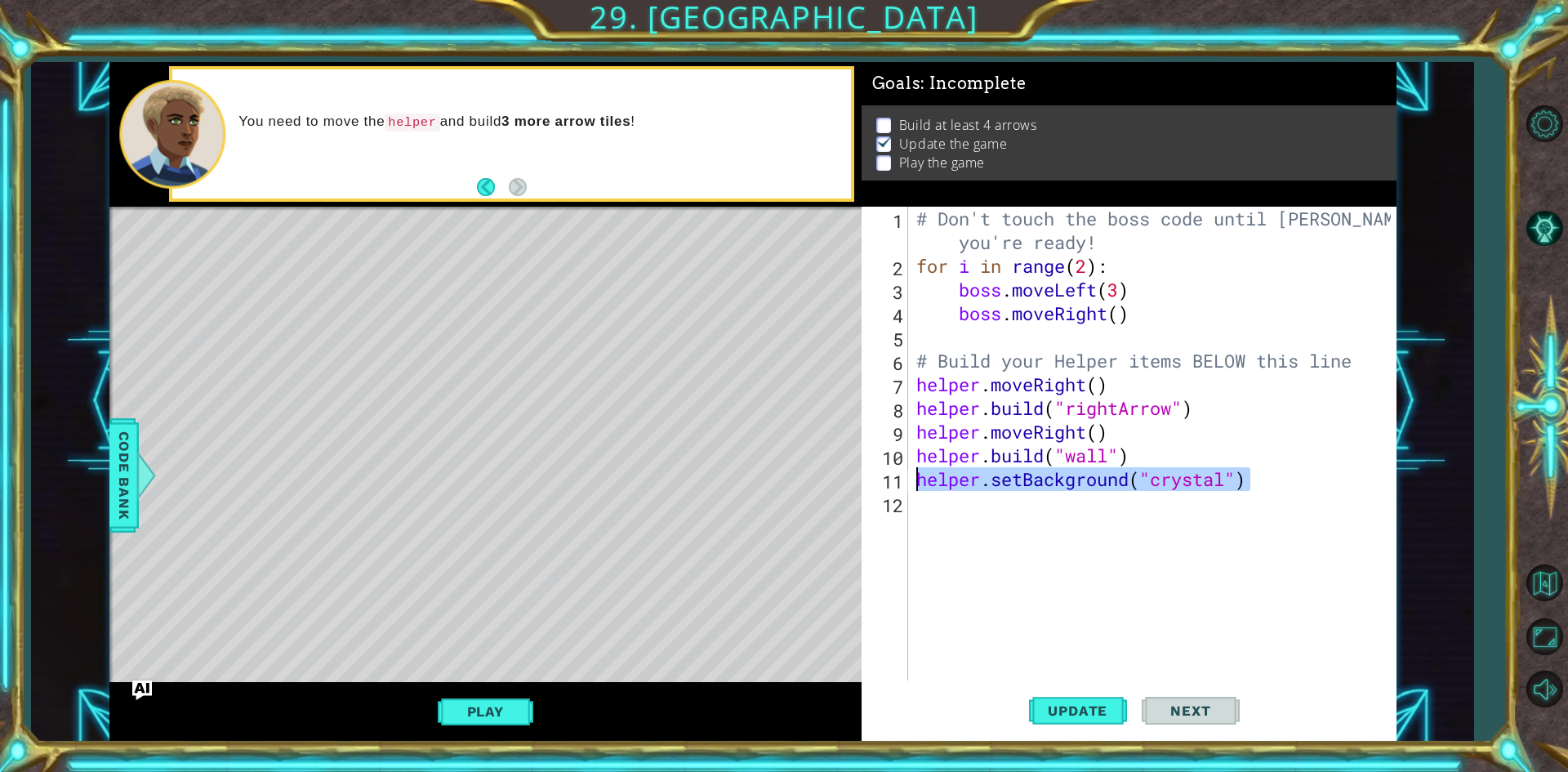
drag, startPoint x: 1313, startPoint y: 490, endPoint x: 889, endPoint y: 473, distance: 424.3
click at [889, 473] on div "helper.setBackground("crystal") 1 2 3 4 5 6 7 8 9 10 11 12 # Don't touch the bo…" at bounding box center [1126, 443] width 529 height 474
type textarea "h"
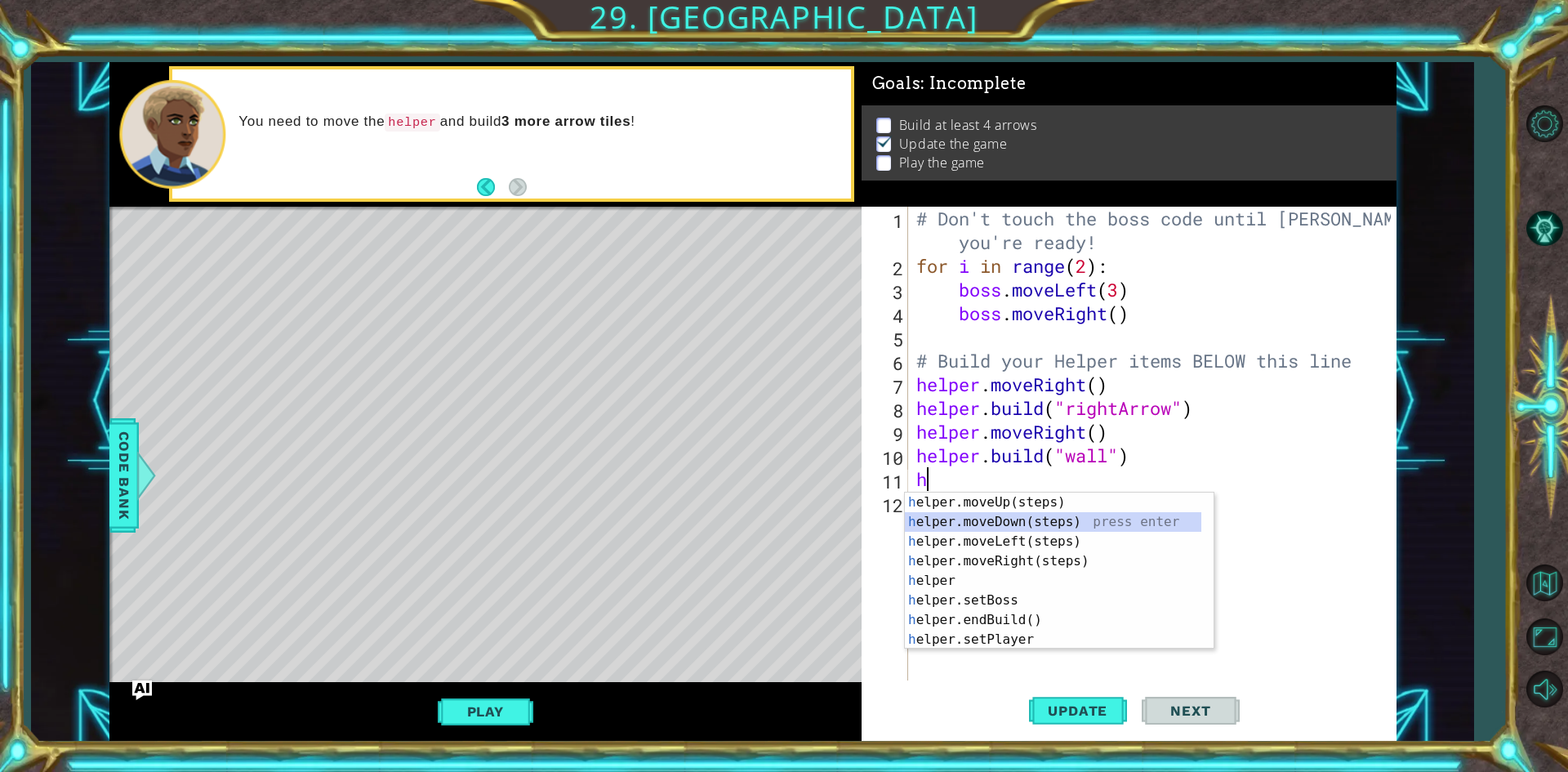
click at [1109, 519] on div "h elper.moveUp(steps) press enter h elper.moveDown(steps) press enter h elper.m…" at bounding box center [1053, 590] width 296 height 196
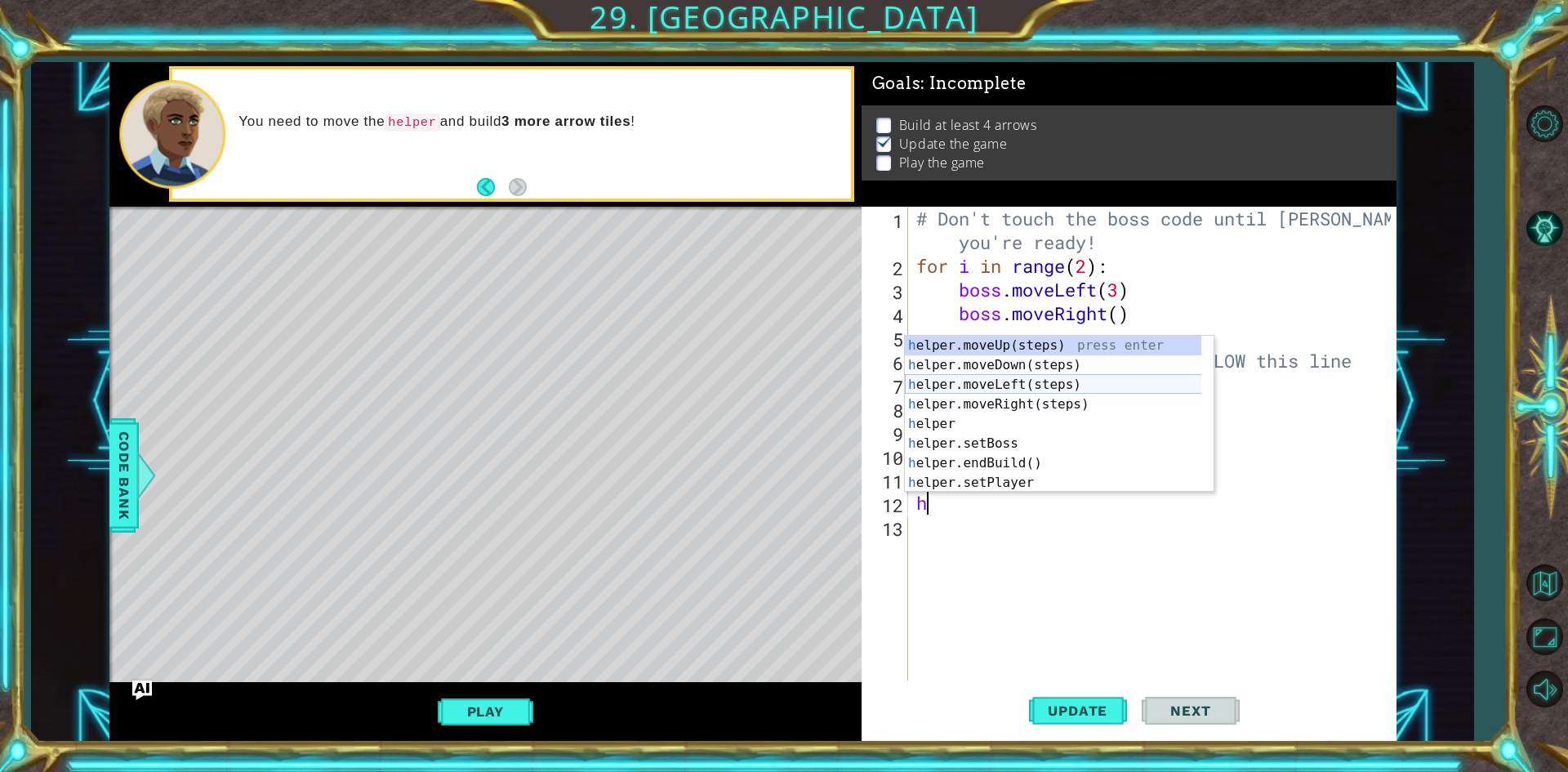
scroll to position [49, 0]
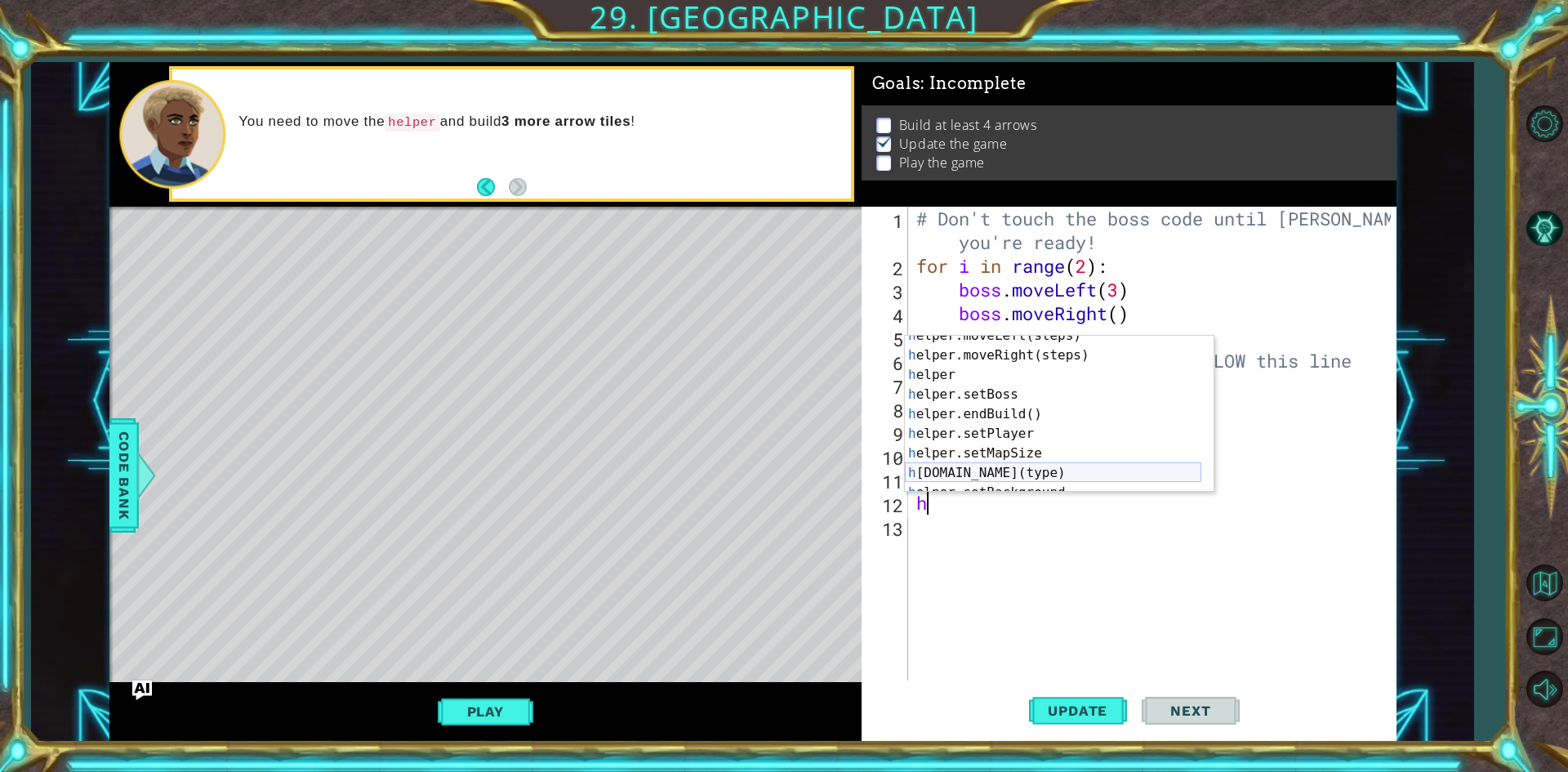
click at [1012, 465] on div "h elper.moveLeft(steps) press enter h elper.moveRight(steps) press enter h elpe…" at bounding box center [1053, 424] width 296 height 196
type textarea "[DOMAIN_NAME]("wall")"
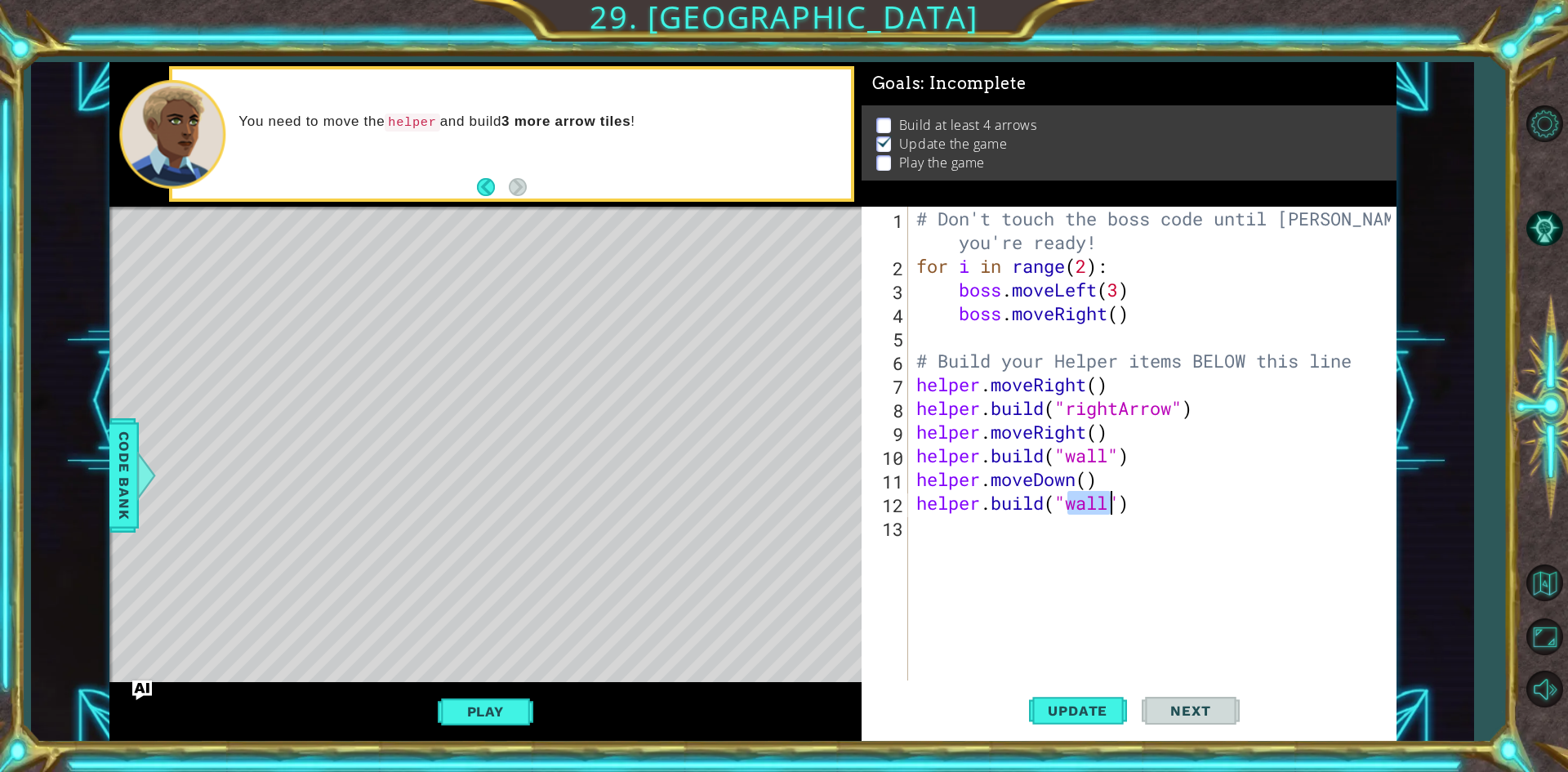
click at [990, 518] on div "# Don't touch the boss code until [PERSON_NAME] says you're ready! for i in ran…" at bounding box center [1156, 479] width 486 height 544
click at [1073, 714] on span "Update" at bounding box center [1077, 710] width 92 height 17
type textarea "h"
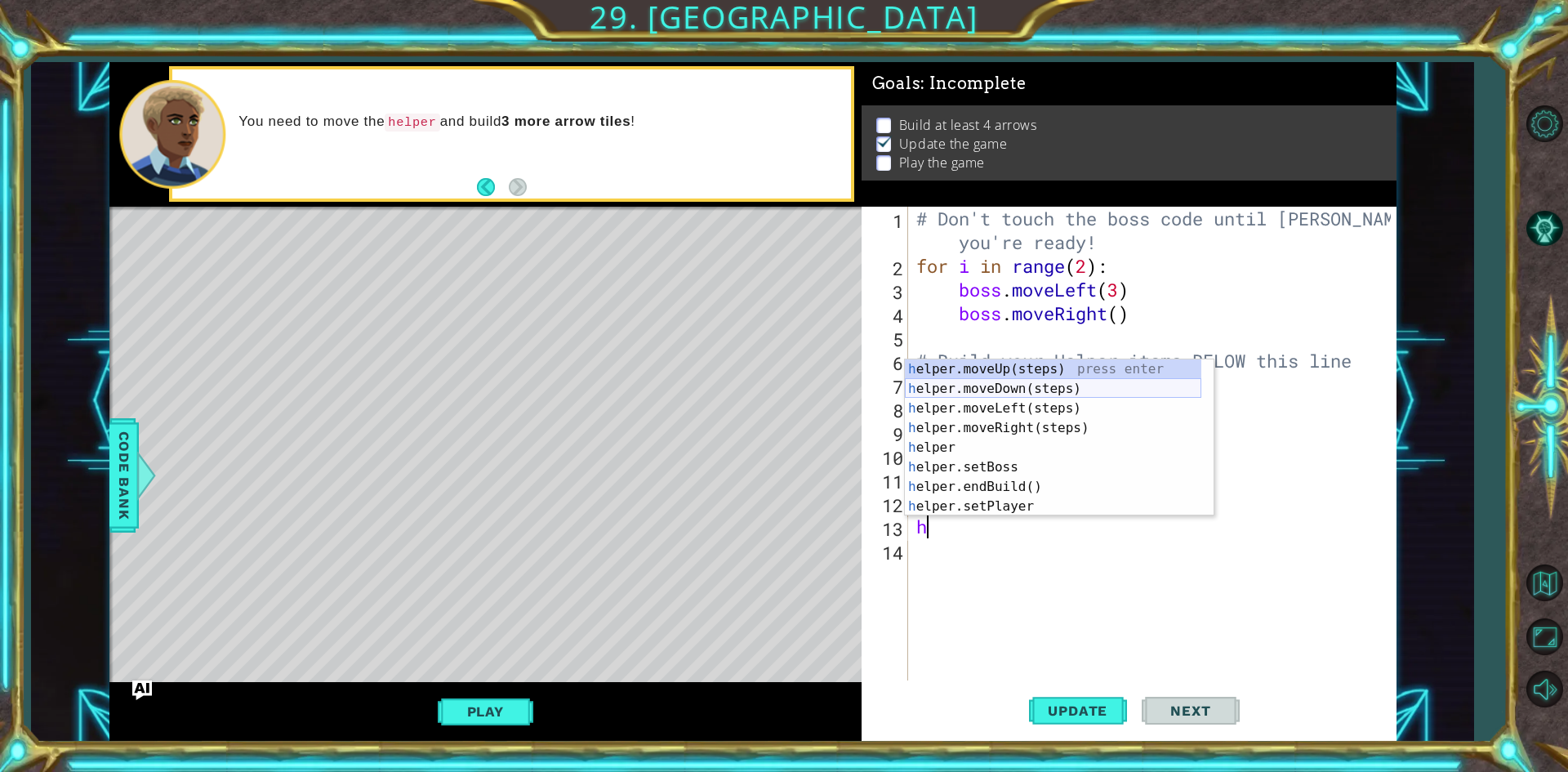
click at [1008, 390] on div "h elper.moveUp(steps) press enter h elper.moveDown(steps) press enter h elper.m…" at bounding box center [1053, 458] width 296 height 196
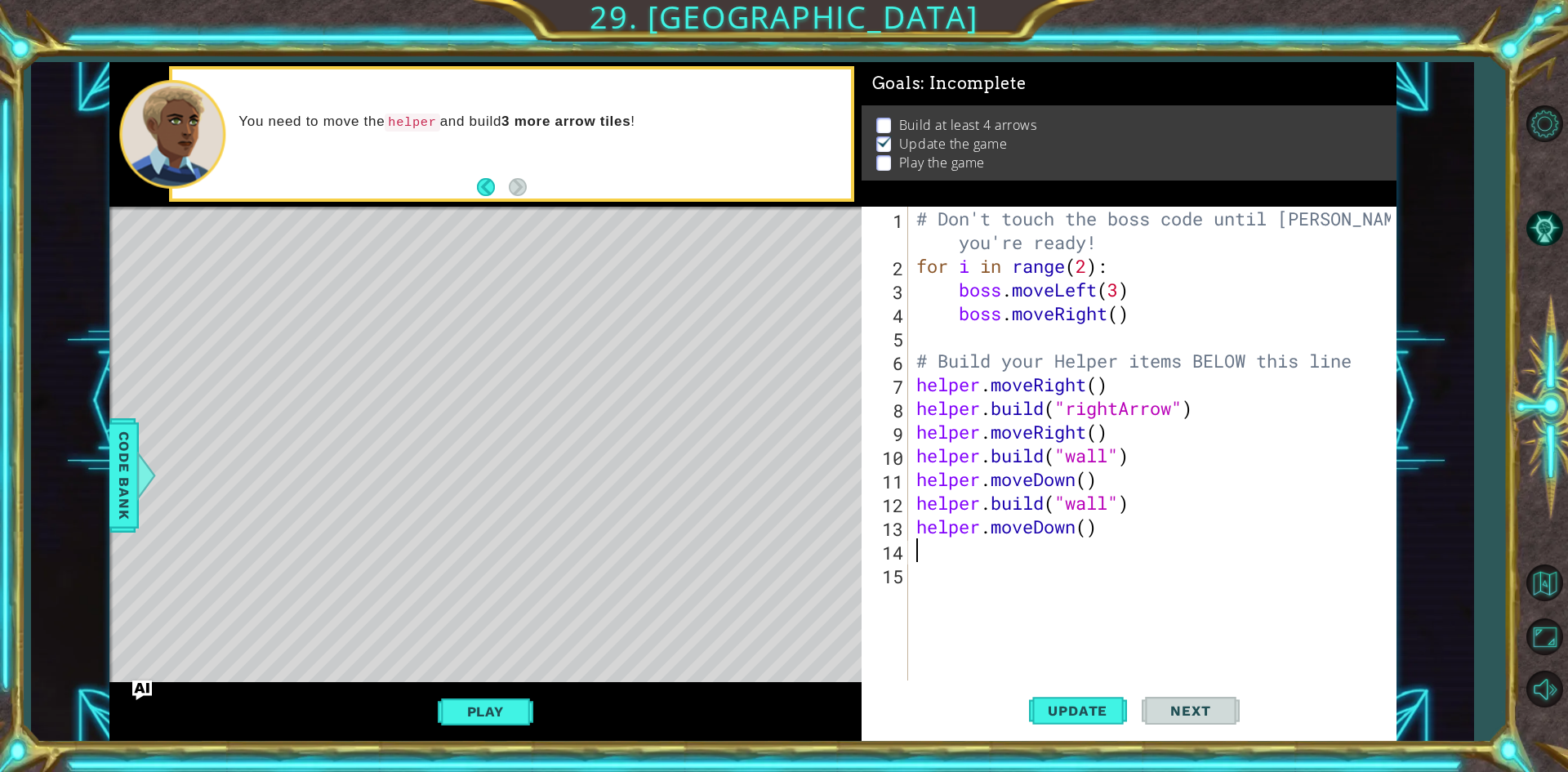
type textarea "h"
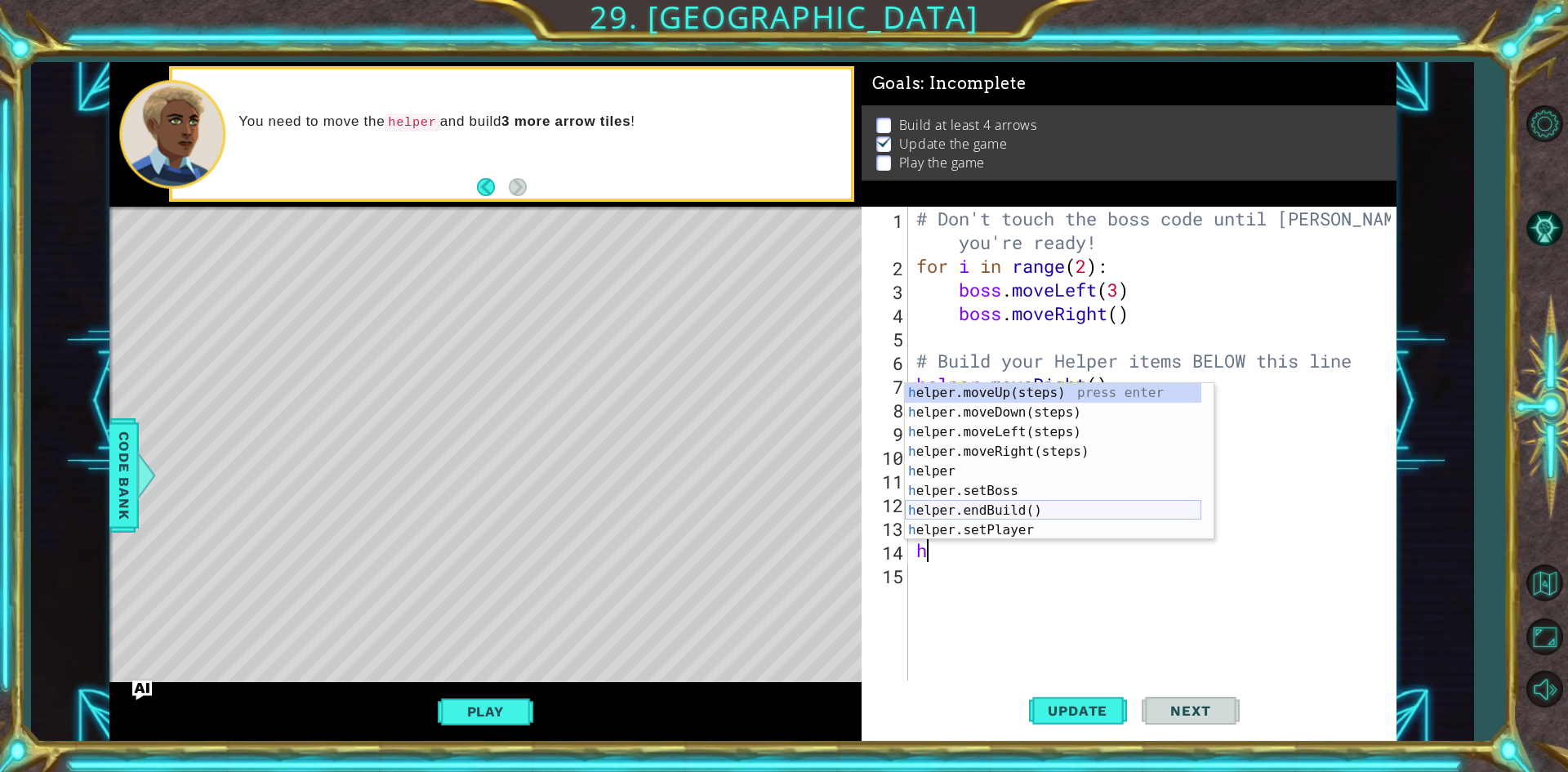
click at [1030, 508] on div "h elper.moveUp(steps) press enter h elper.moveDown(steps) press enter h elper.m…" at bounding box center [1053, 481] width 296 height 196
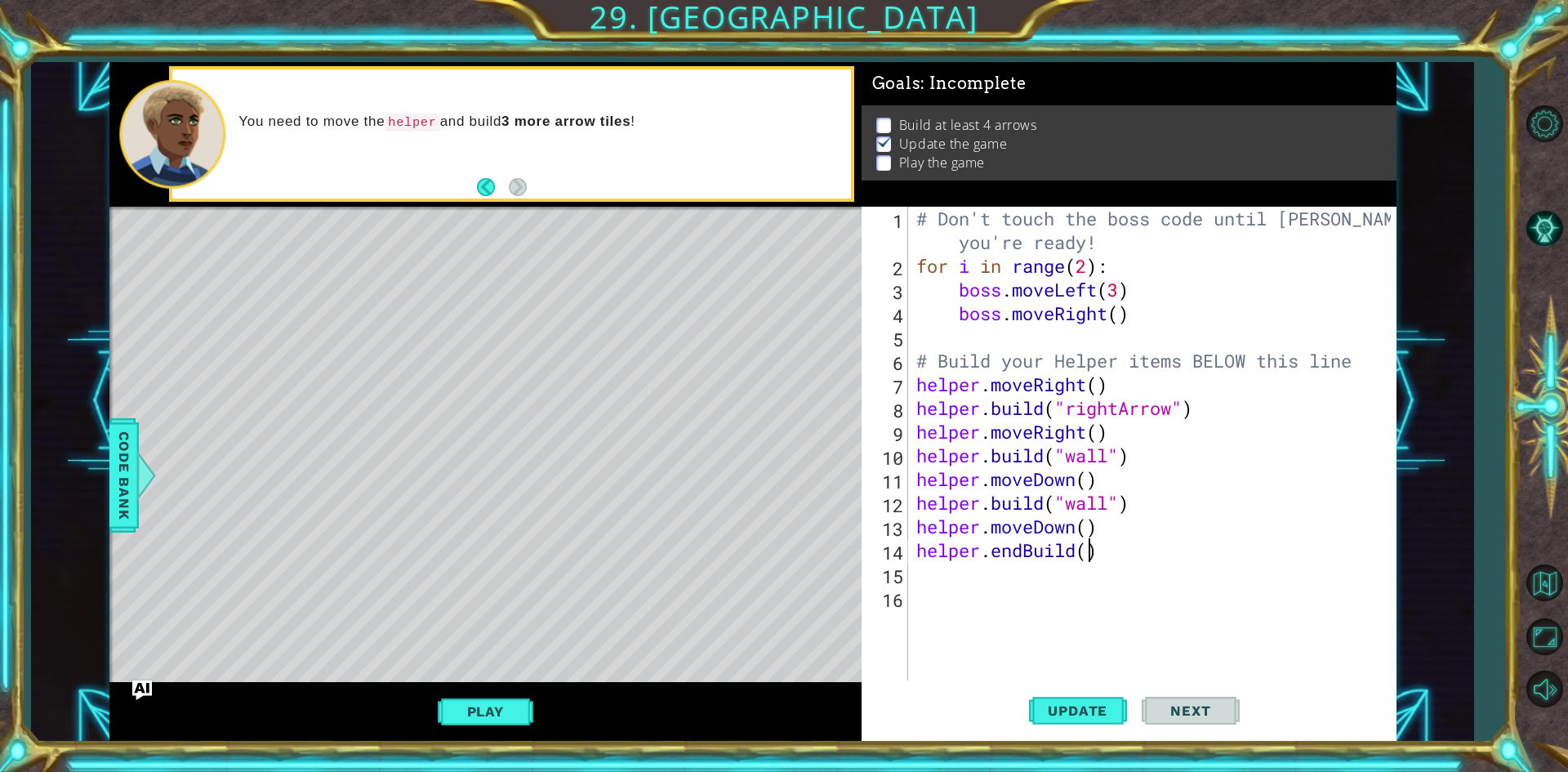
click at [1085, 557] on div "# Don't touch the boss code until [PERSON_NAME] says you're ready! for i in ran…" at bounding box center [1156, 479] width 486 height 544
type textarea "helper.endBuild("wall")"
click at [846, 553] on div "1 ההההההההההההההההההההההההההההההההההההההההההההההההההההההההההההההההההההההההההההה…" at bounding box center [753, 402] width 1287 height 680
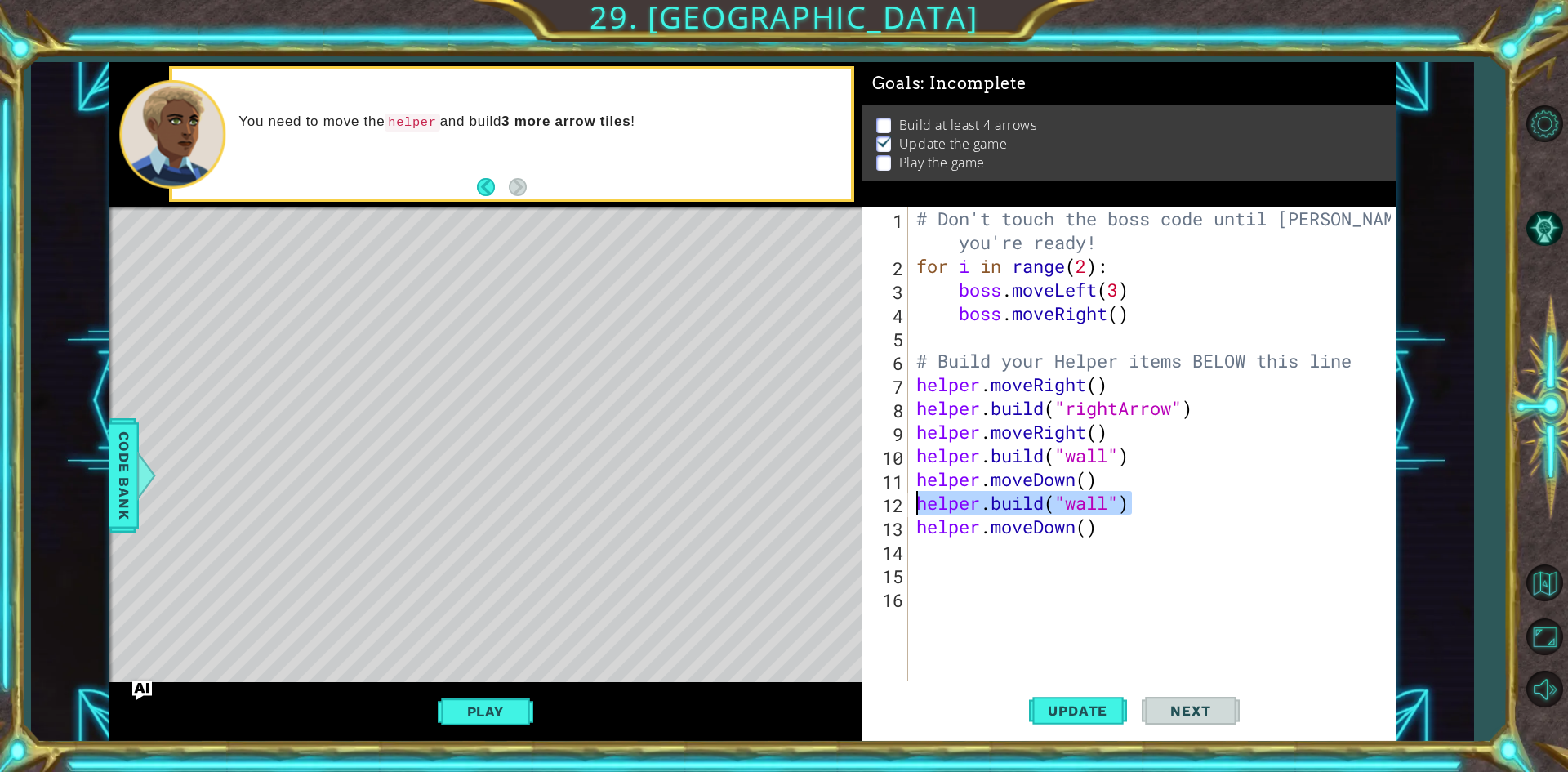
drag, startPoint x: 1141, startPoint y: 499, endPoint x: 913, endPoint y: 499, distance: 228.0
click at [913, 499] on div "# Don't touch the boss code until [PERSON_NAME] says you're ready! for i in ran…" at bounding box center [1156, 479] width 486 height 544
type textarea "[DOMAIN_NAME]("wall")"
click at [922, 510] on div "# Don't touch the boss code until [PERSON_NAME] says you're ready! for i in ran…" at bounding box center [1151, 443] width 477 height 474
click at [957, 552] on div "# Don't touch the boss code until [PERSON_NAME] says you're ready! for i in ran…" at bounding box center [1156, 479] width 486 height 544
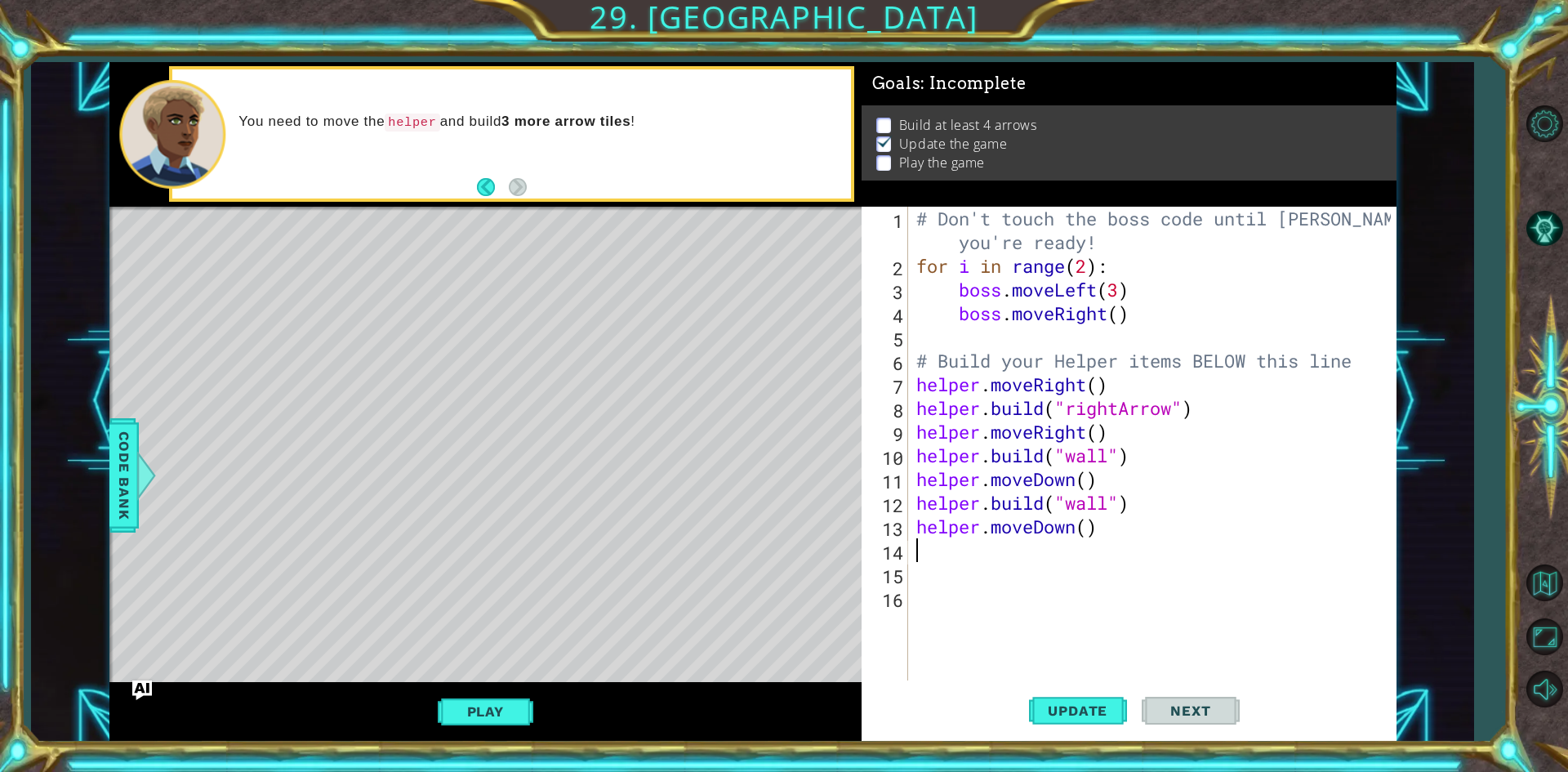
paste textarea "[DOMAIN_NAME]("wall")"
type textarea "[DOMAIN_NAME]("wall")"
click at [981, 580] on div "# Don't touch the boss code until [PERSON_NAME] says you're ready! for i in ran…" at bounding box center [1156, 479] width 486 height 544
click at [1160, 554] on div "# Don't touch the boss code until [PERSON_NAME] says you're ready! for i in ran…" at bounding box center [1156, 479] width 486 height 544
type textarea "[DOMAIN_NAME]("wall")"
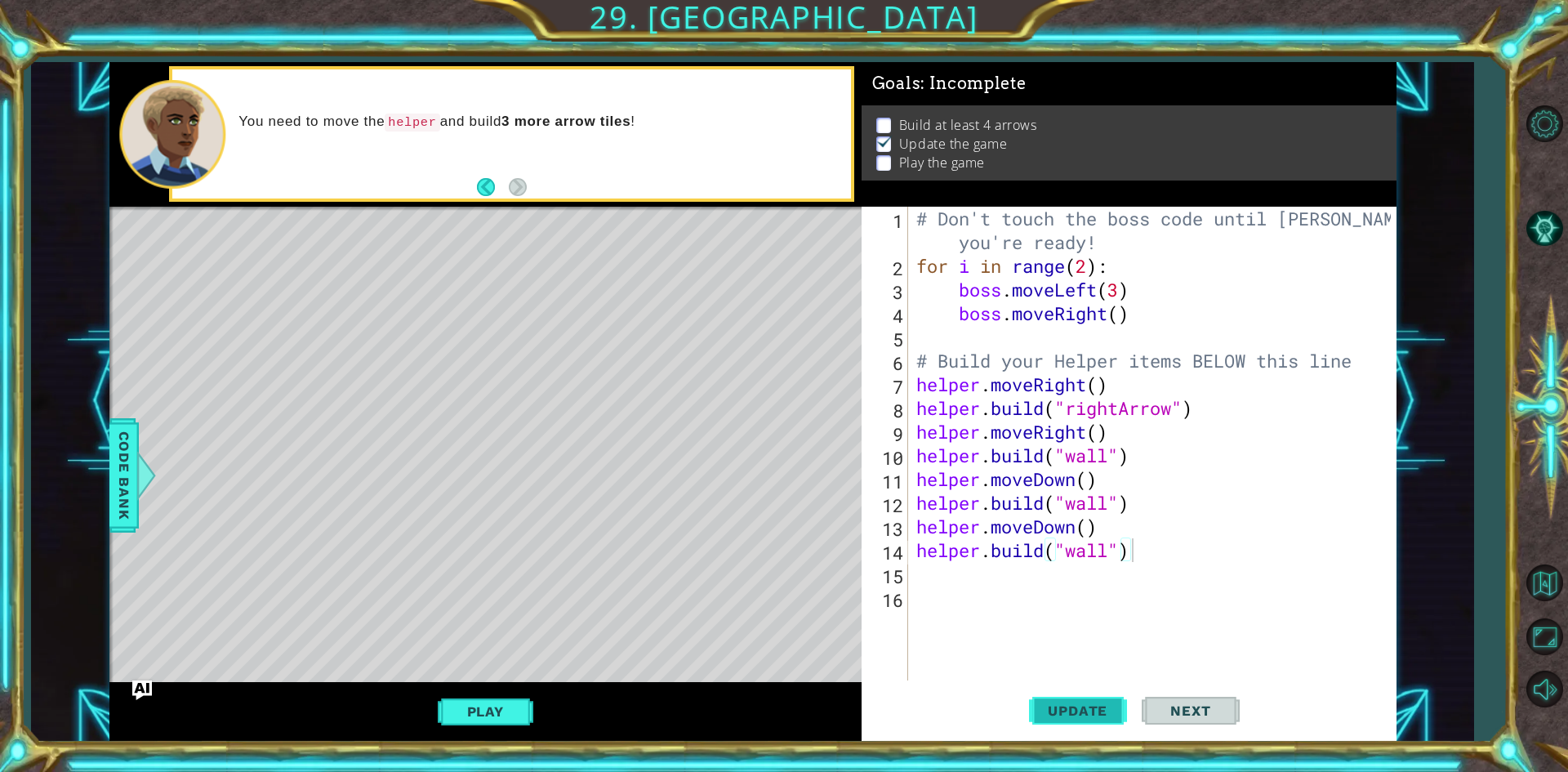
drag, startPoint x: 1101, startPoint y: 707, endPoint x: 1038, endPoint y: 696, distance: 64.0
click at [1099, 707] on span "Update" at bounding box center [1077, 710] width 92 height 17
click at [989, 582] on div "# Don't touch the boss code until [PERSON_NAME] says you're ready! for i in ran…" at bounding box center [1156, 479] width 486 height 544
type textarea "h"
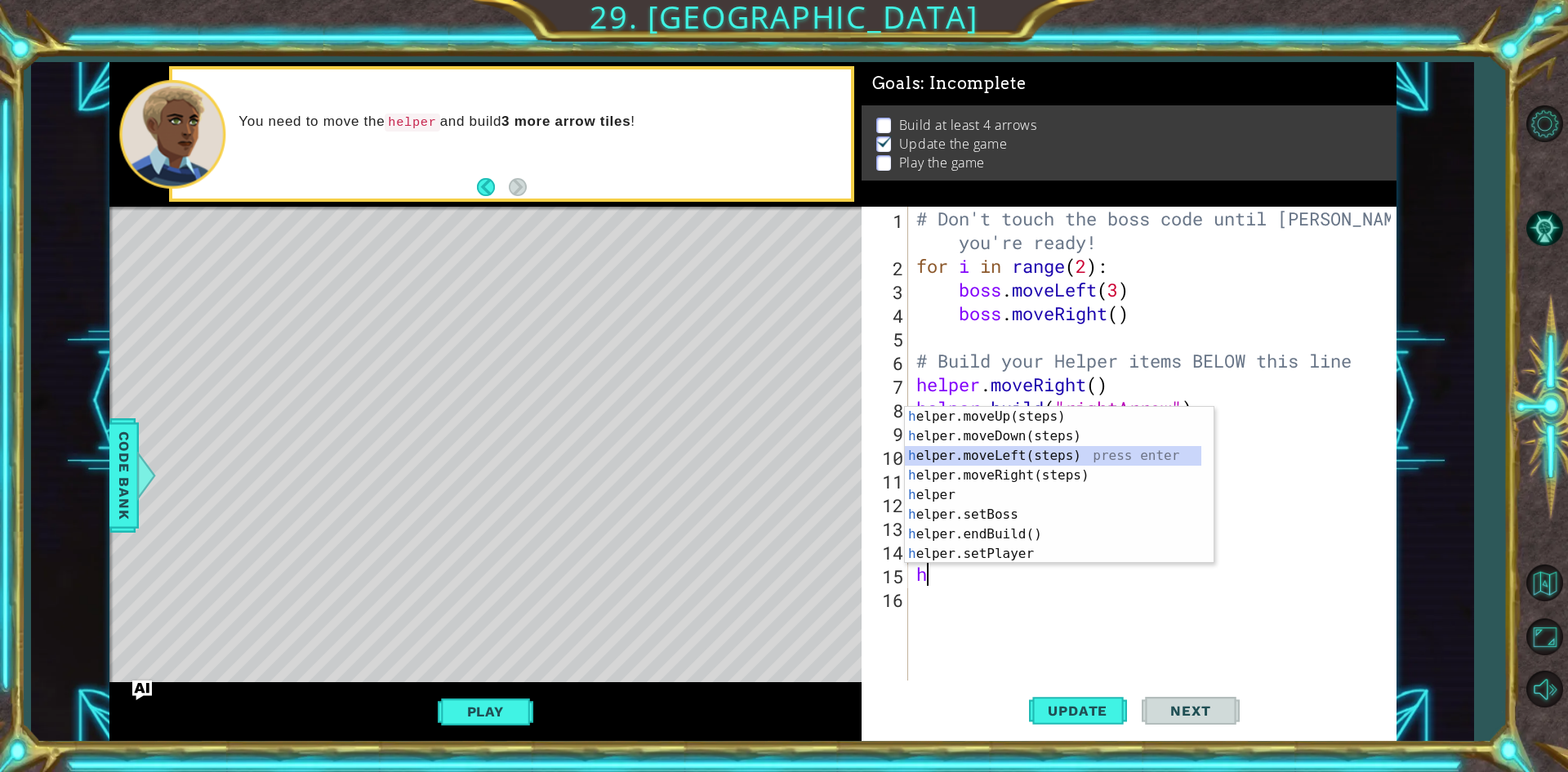
click at [1043, 447] on div "h elper.moveUp(steps) press enter h elper.moveDown(steps) press enter h elper.m…" at bounding box center [1059, 505] width 308 height 196
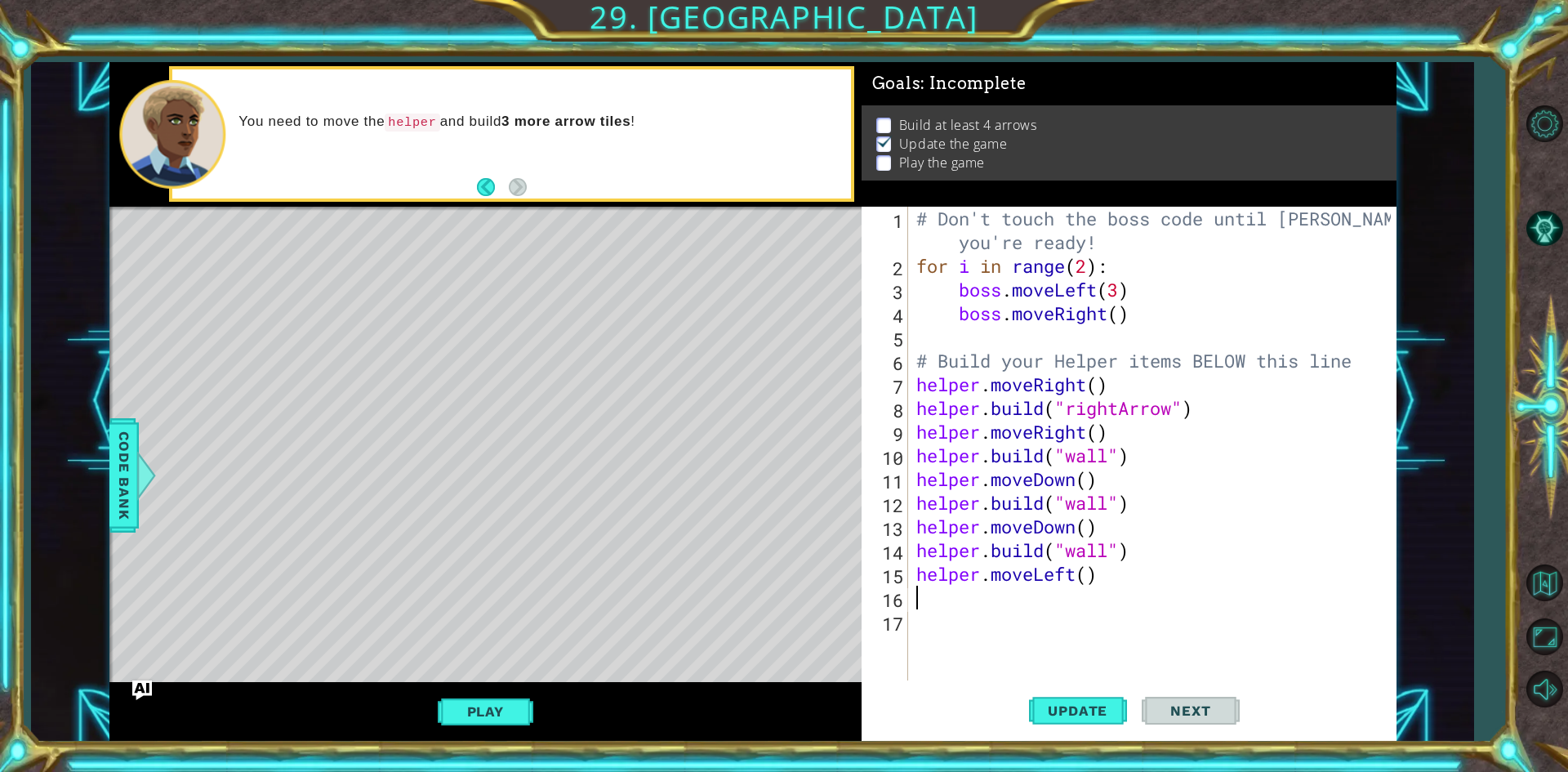
paste textarea "[DOMAIN_NAME]("wall")"
type textarea "[DOMAIN_NAME]("wall")"
click at [997, 641] on div "# Don't touch the boss code until [PERSON_NAME] says you're ready! for i in ran…" at bounding box center [1156, 479] width 486 height 544
click at [1083, 716] on span "Update" at bounding box center [1077, 710] width 92 height 17
type textarea "h"
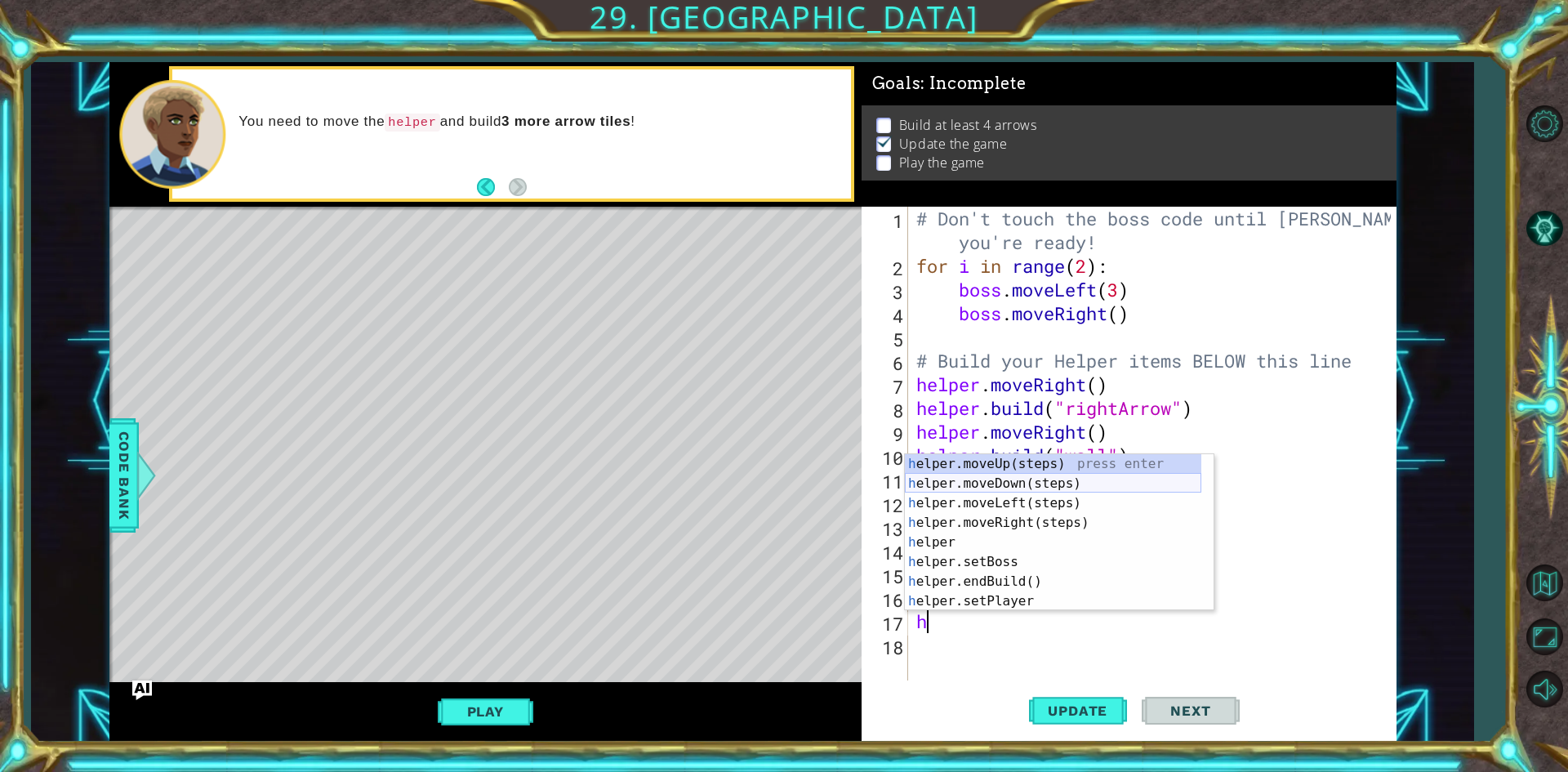
click at [975, 483] on div "h elper.moveUp(steps) press enter h elper.moveDown(steps) press enter h elper.m…" at bounding box center [1053, 552] width 296 height 196
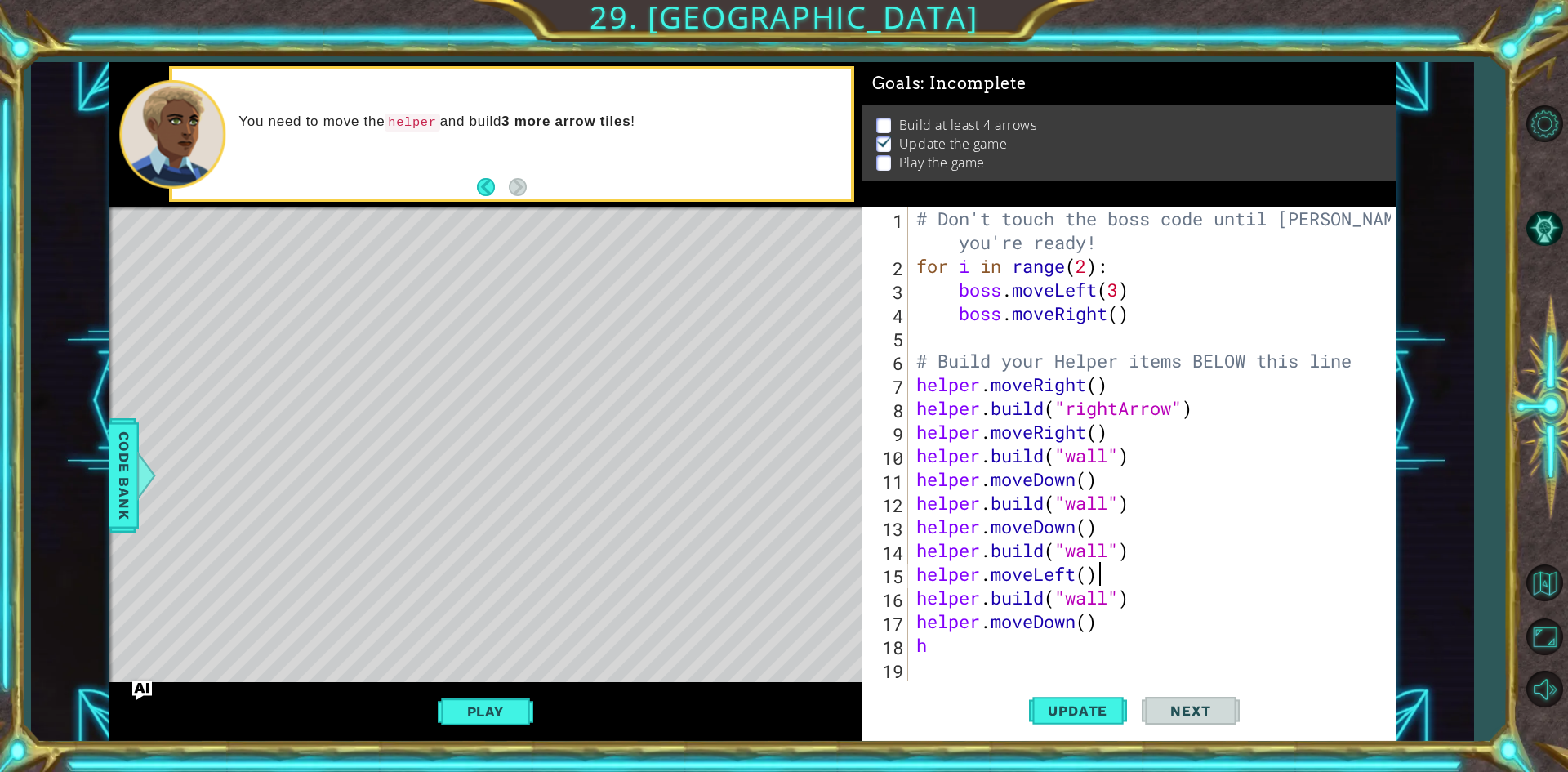
click at [1278, 569] on div "# Don't touch the boss code until [PERSON_NAME] says you're ready! for i in ran…" at bounding box center [1156, 479] width 486 height 544
click at [1024, 634] on div "# Don't touch the boss code until [PERSON_NAME] says you're ready! for i in ran…" at bounding box center [1156, 479] width 486 height 544
type textarea "h"
paste textarea "[DOMAIN_NAME]("wall")"
click at [1090, 712] on span "Update" at bounding box center [1077, 710] width 92 height 17
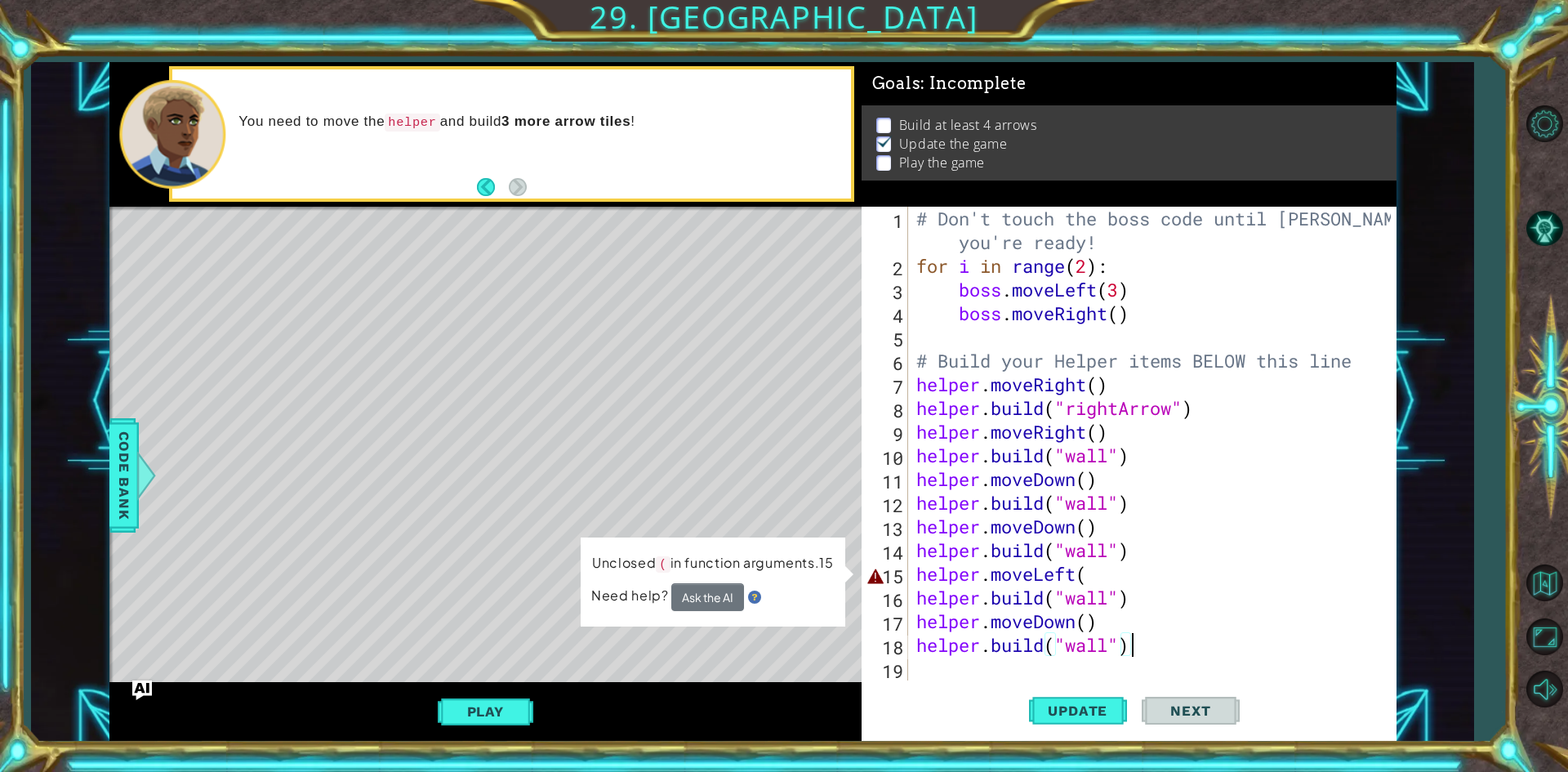
click at [1153, 579] on div "# Don't touch the boss code until [PERSON_NAME] says you're ready! for i in ran…" at bounding box center [1156, 479] width 486 height 544
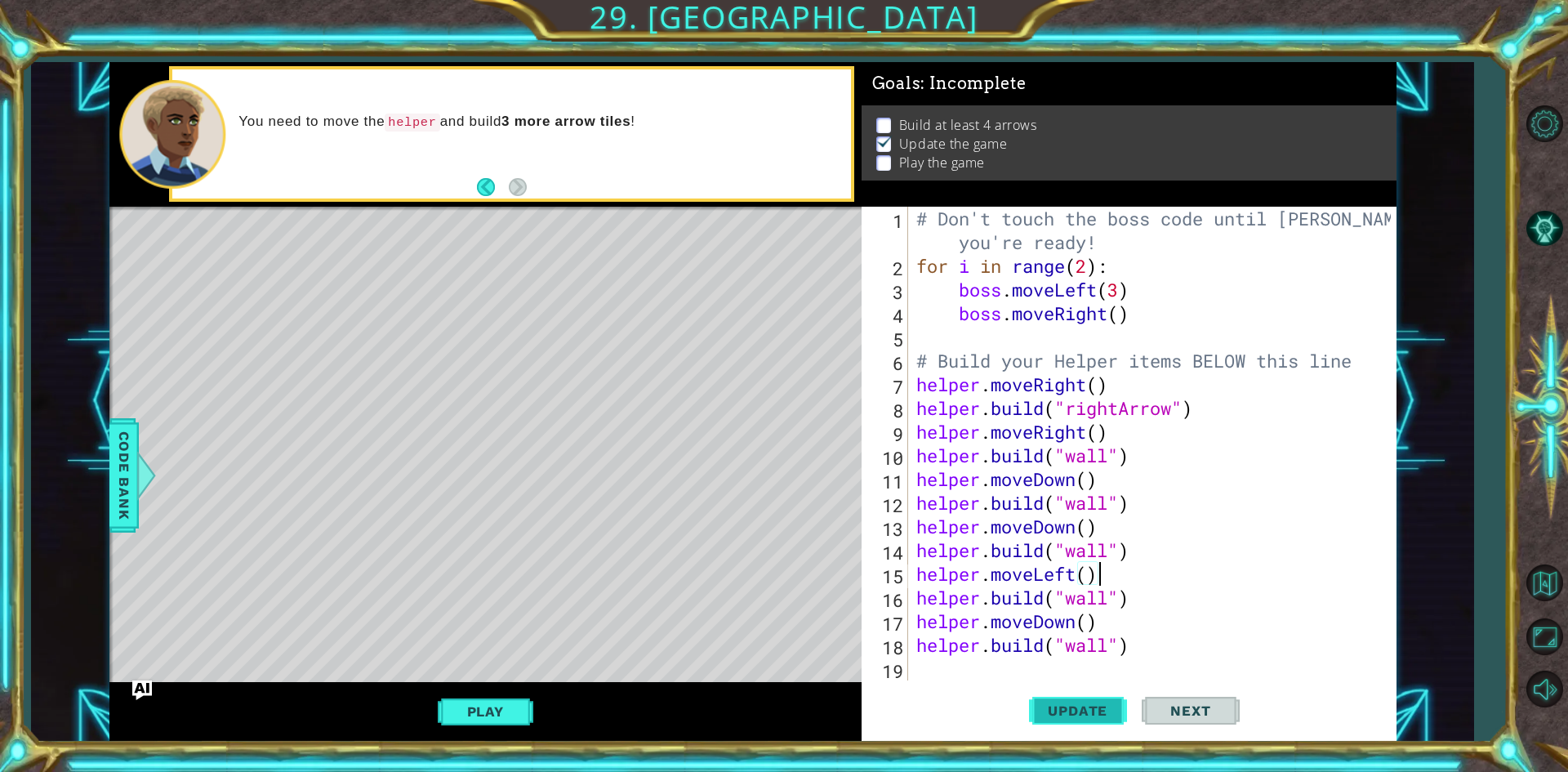
type textarea "helper.moveLeft()"
click at [1077, 715] on span "Update" at bounding box center [1077, 710] width 92 height 17
click at [1110, 670] on div "# Don't touch the boss code until [PERSON_NAME] says you're ready! for i in ran…" at bounding box center [1156, 479] width 486 height 544
type textarea "h"
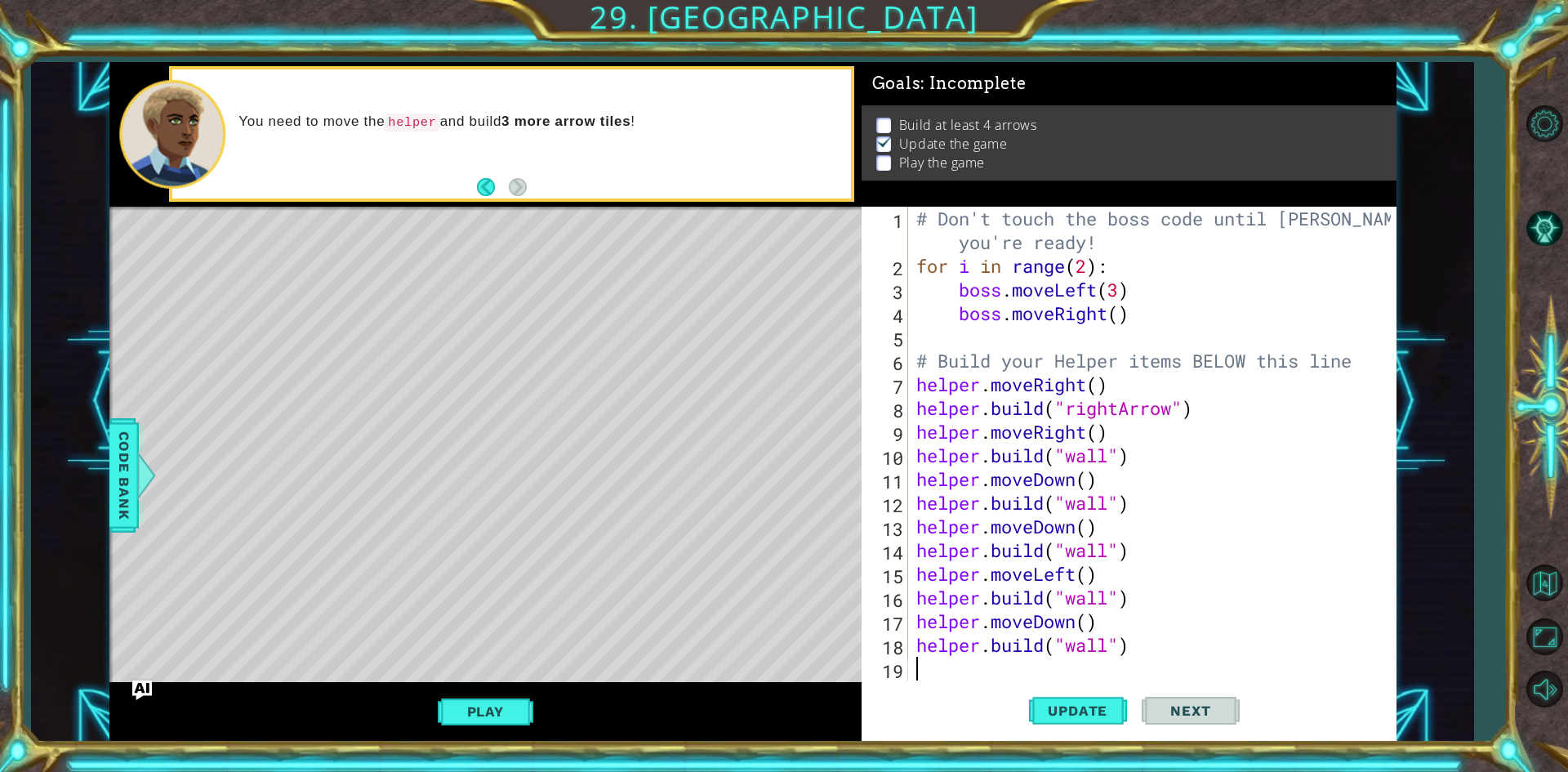
scroll to position [23, 0]
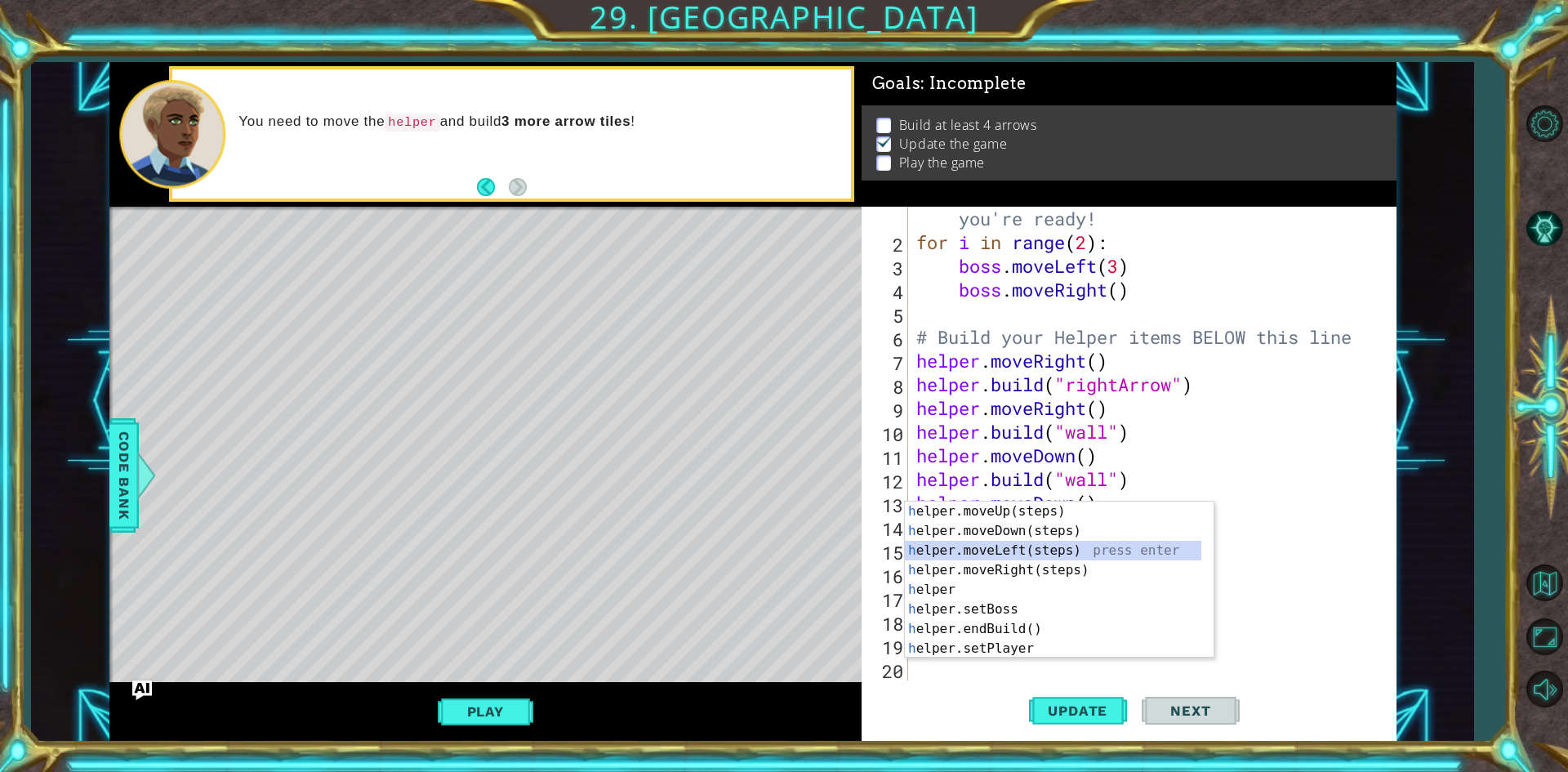
click at [1076, 542] on div "h elper.moveUp(steps) press enter h elper.moveDown(steps) press enter h elper.m…" at bounding box center [1053, 600] width 296 height 196
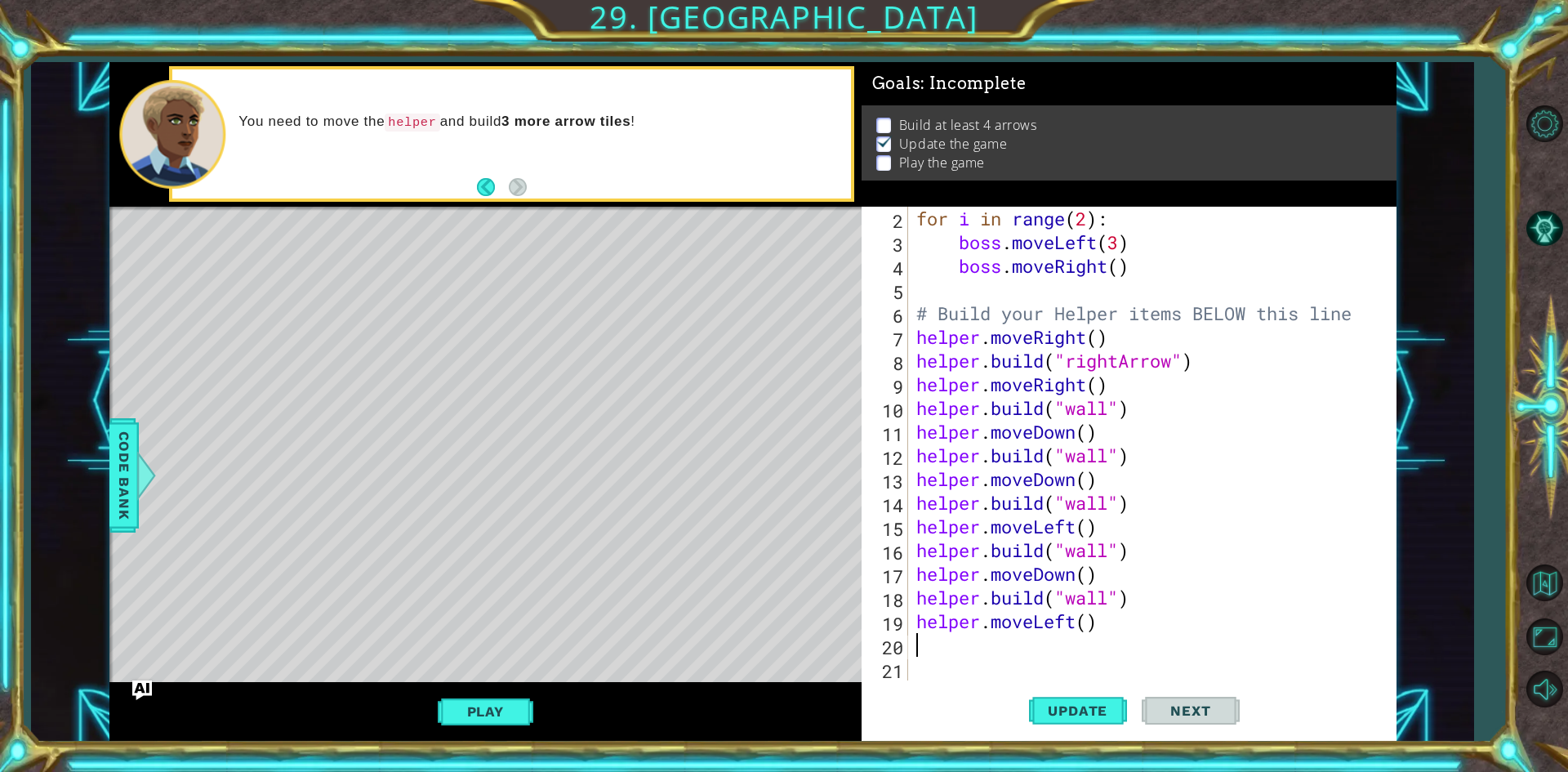
paste textarea "[DOMAIN_NAME]("wall")"
click at [1055, 703] on span "Update" at bounding box center [1077, 710] width 92 height 17
drag, startPoint x: 1074, startPoint y: 620, endPoint x: 1036, endPoint y: 621, distance: 38.0
click at [1036, 621] on div "for i in range ( 2 ) : boss . moveLeft ( 3 ) boss . moveRight ( ) # Build your …" at bounding box center [1149, 468] width 473 height 521
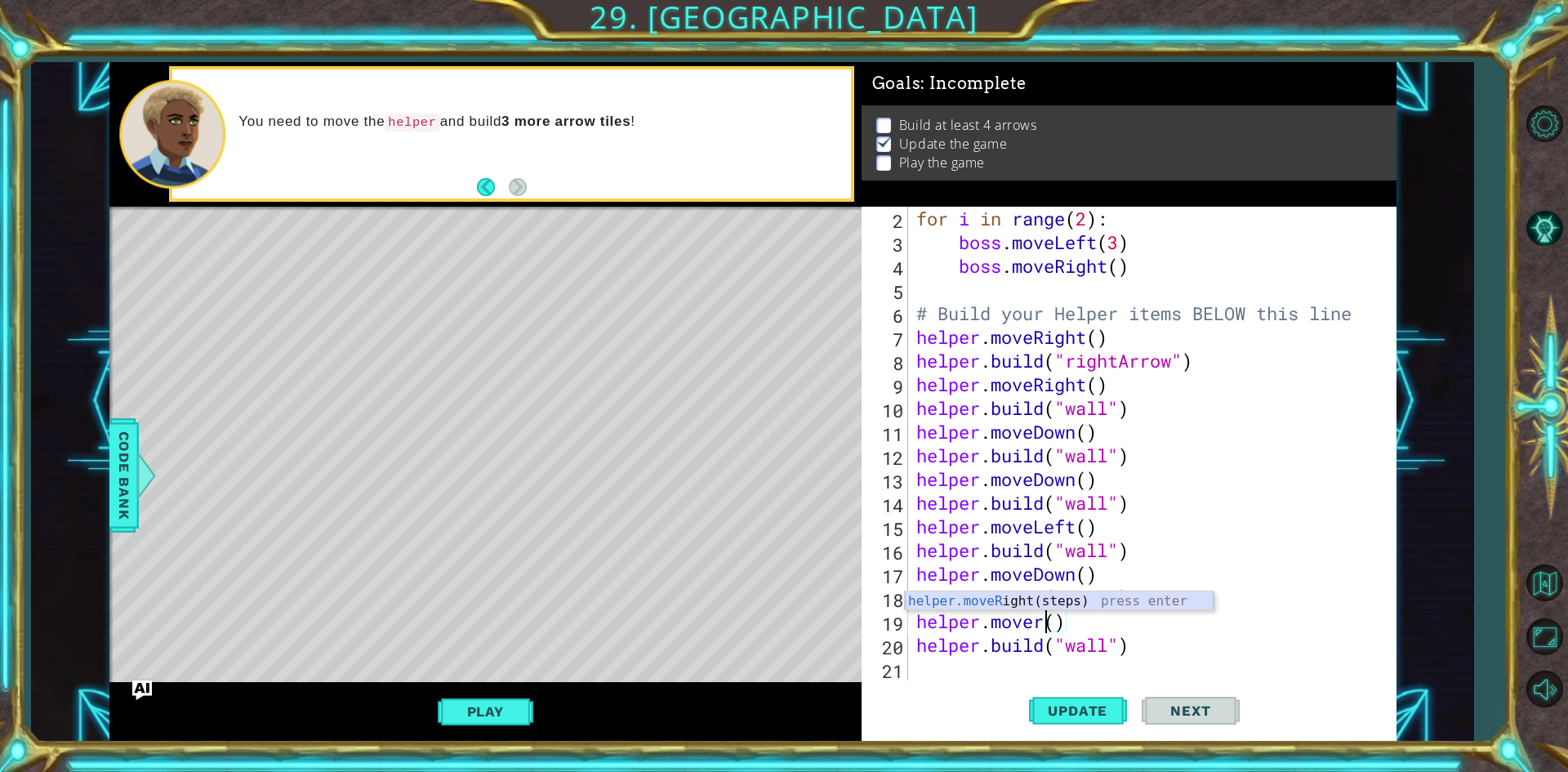
click at [1079, 601] on div "helper.moveR ight(steps) press enter" at bounding box center [1059, 620] width 308 height 58
click at [1085, 707] on span "Update" at bounding box center [1077, 710] width 92 height 17
click at [1125, 639] on div "for i in range ( 2 ) : boss . moveLeft ( 3 ) boss . moveRight ( ) # Build your …" at bounding box center [1149, 468] width 473 height 521
click at [1149, 651] on div "for i in range ( 2 ) : boss . moveLeft ( 3 ) boss . moveRight ( ) # Build your …" at bounding box center [1149, 468] width 473 height 521
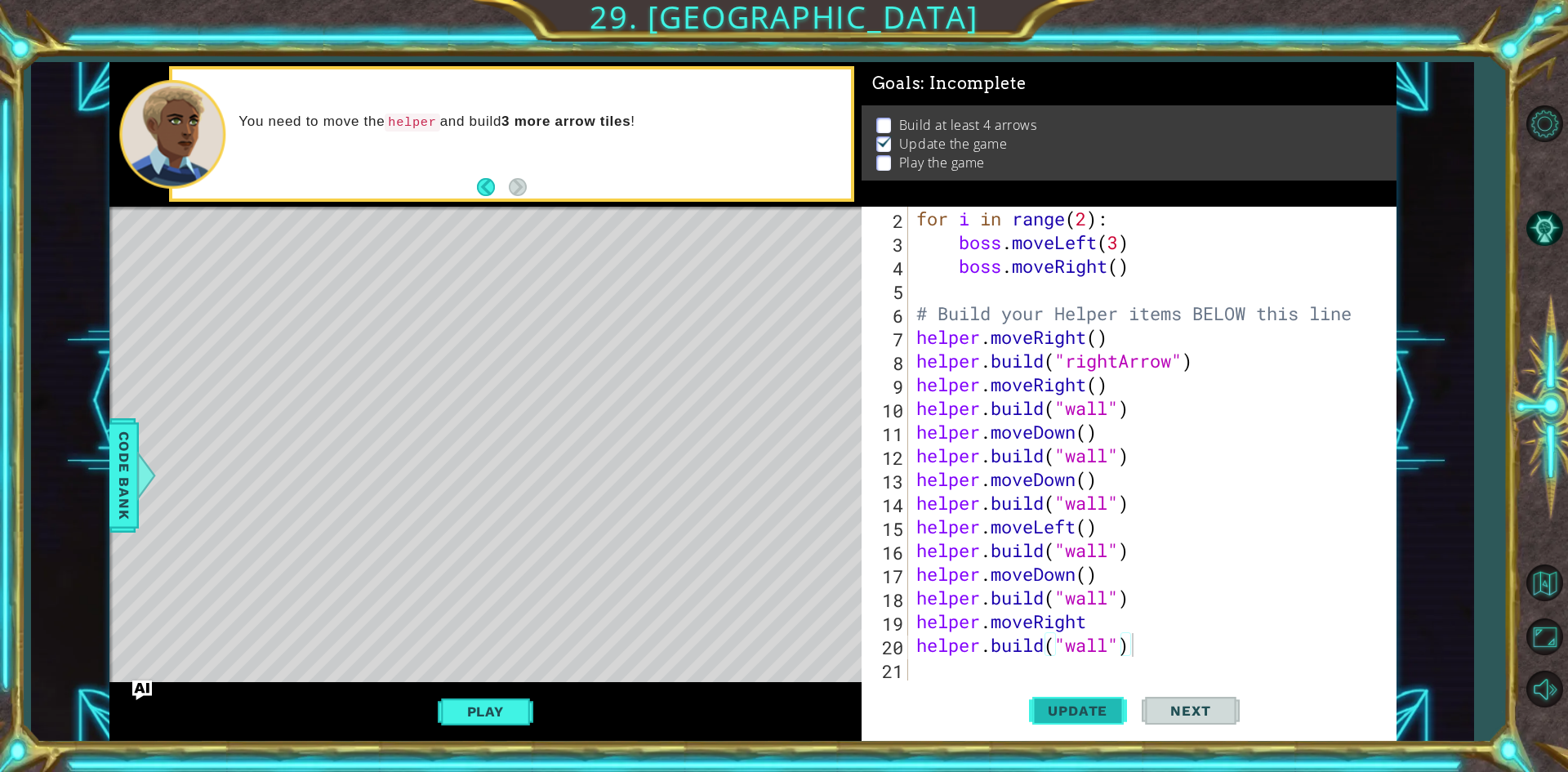
click at [1065, 699] on button "Update" at bounding box center [1077, 711] width 98 height 53
click at [1010, 656] on div "for i in range ( 2 ) : boss . moveLeft ( 3 ) boss . moveRight ( ) # Build your …" at bounding box center [1149, 468] width 473 height 521
type textarea "[DOMAIN_NAME]("wall")"
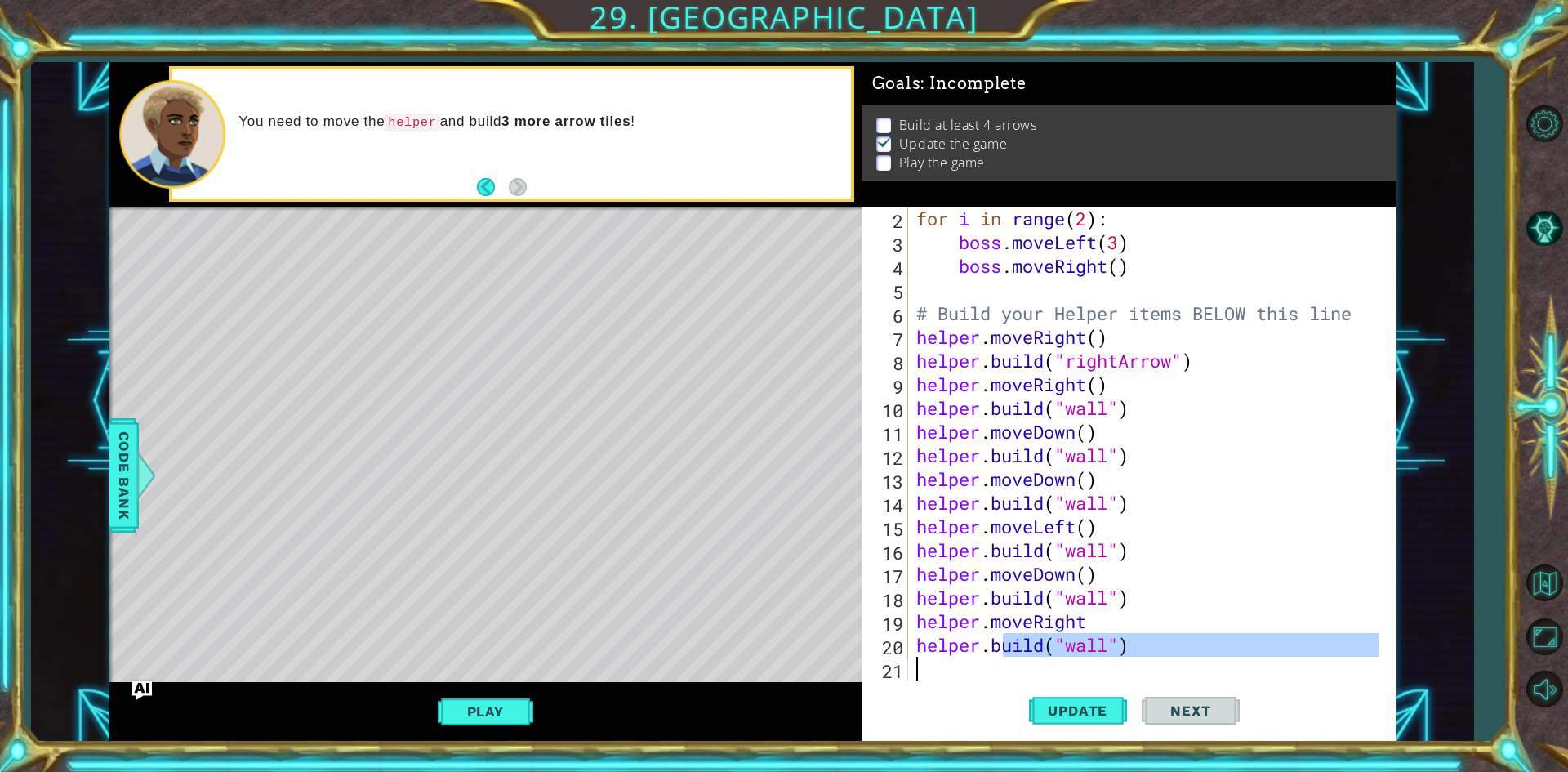
click at [1000, 663] on div "for i in range ( 2 ) : boss . moveLeft ( 3 ) boss . moveRight ( ) # Build your …" at bounding box center [1145, 443] width 466 height 474
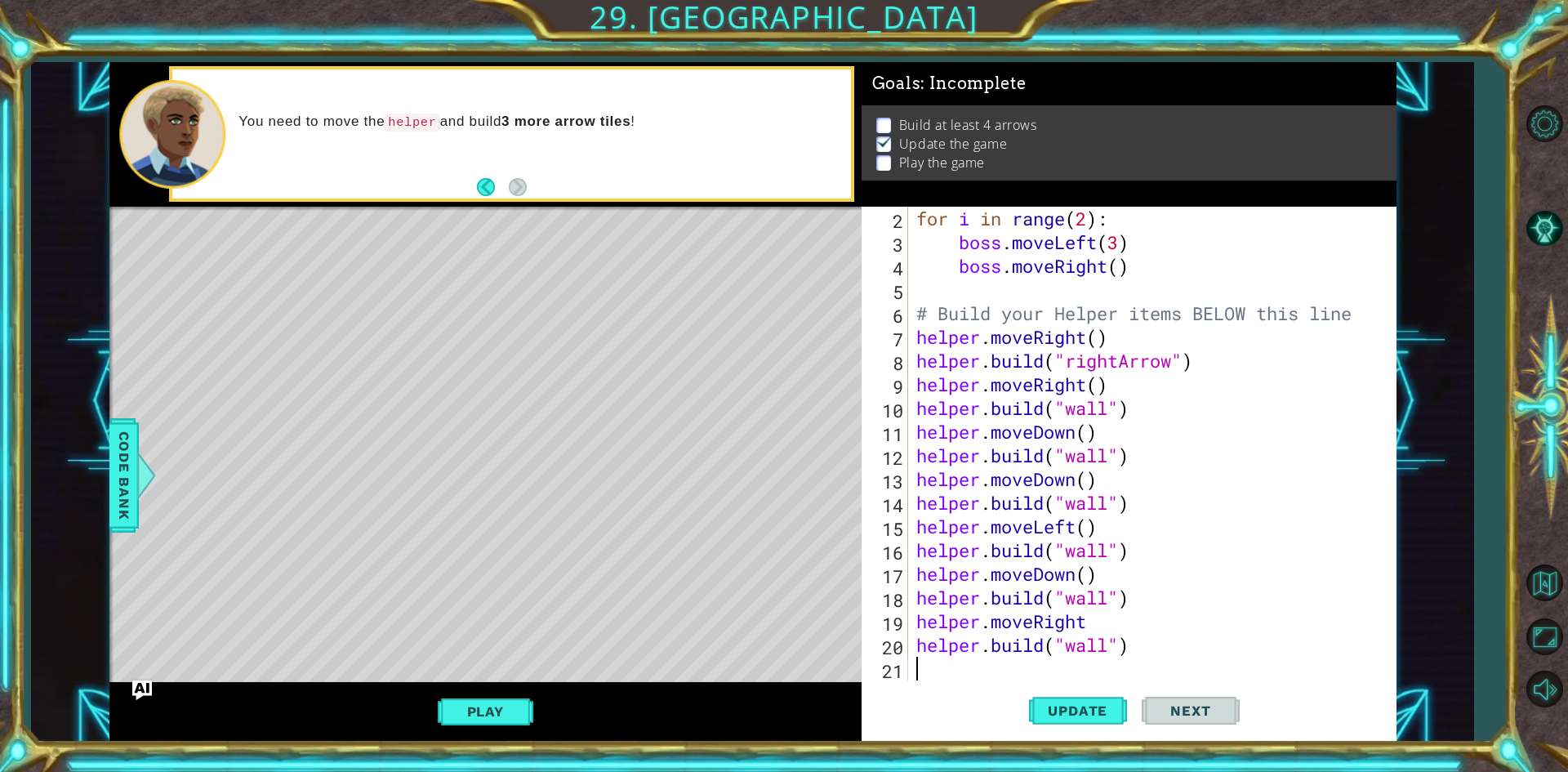
click at [1102, 625] on div "for i in range ( 2 ) : boss . moveLeft ( 3 ) boss . moveRight ( ) # Build your …" at bounding box center [1149, 468] width 473 height 521
type textarea "helper.moveRight()"
click at [1081, 703] on span "Update" at bounding box center [1077, 710] width 92 height 17
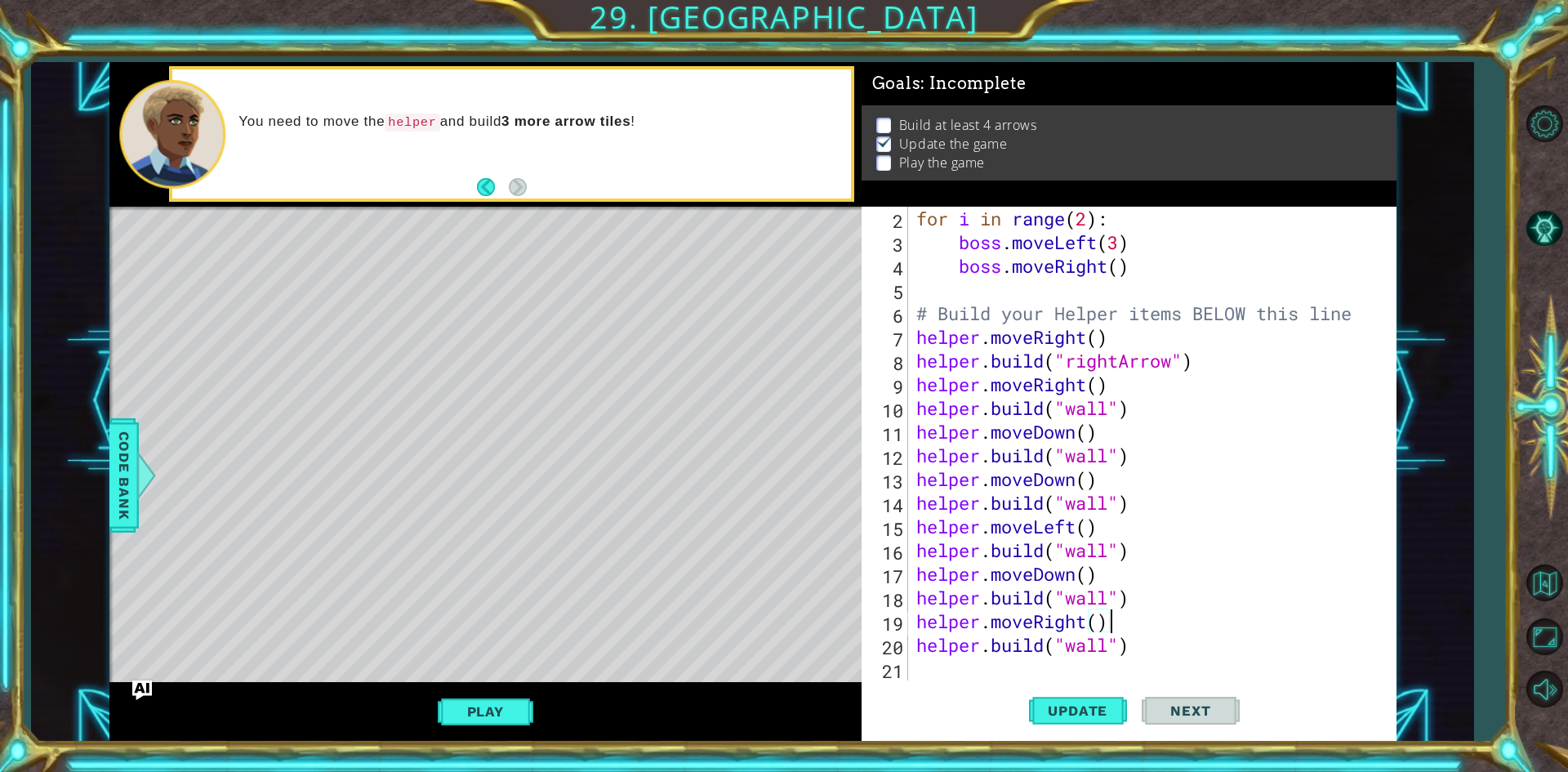
click at [1046, 667] on div "for i in range ( 2 ) : boss . moveLeft ( 3 ) boss . moveRight ( ) # Build your …" at bounding box center [1149, 468] width 473 height 521
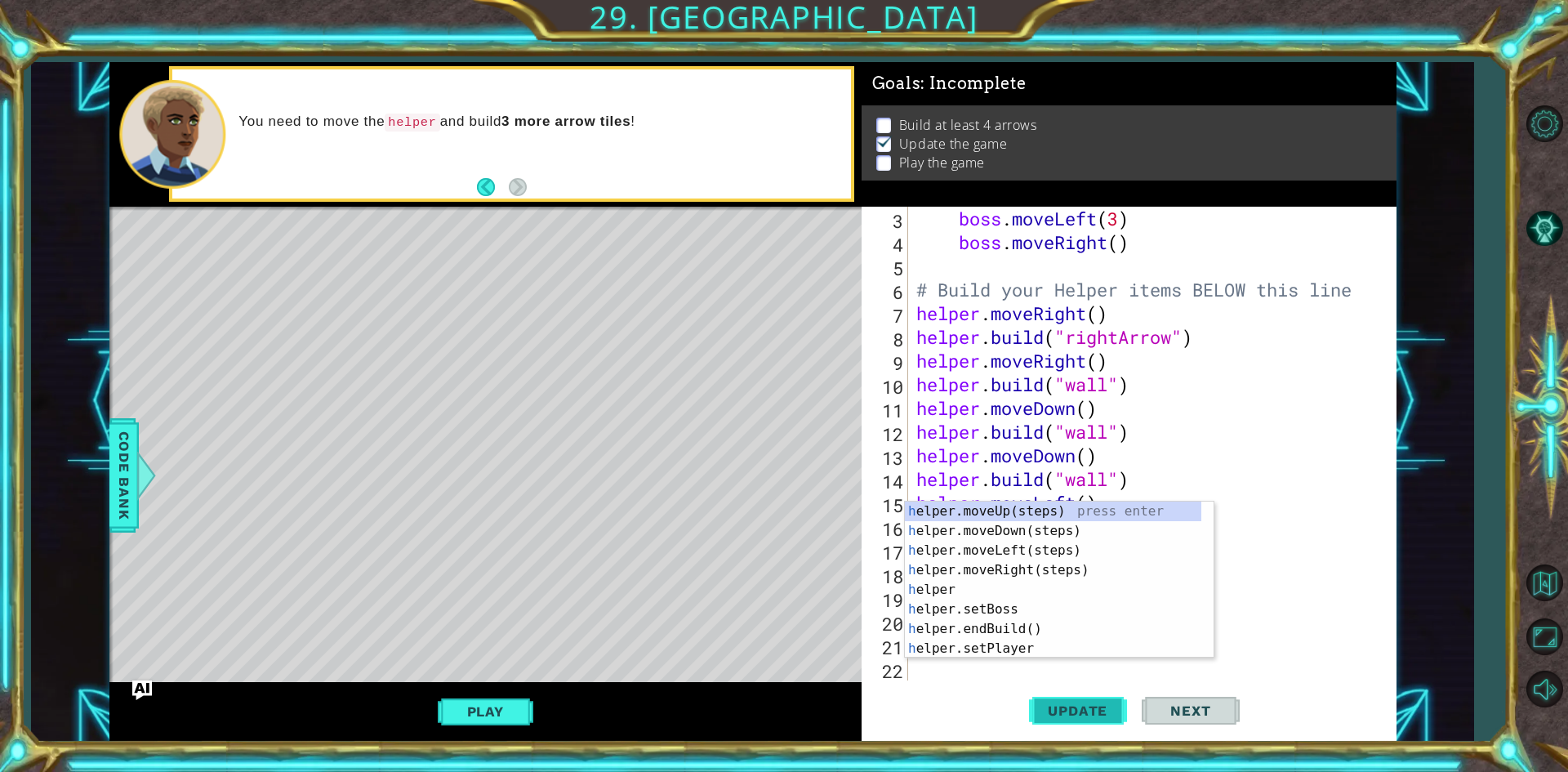
scroll to position [71, 0]
type textarea "he"
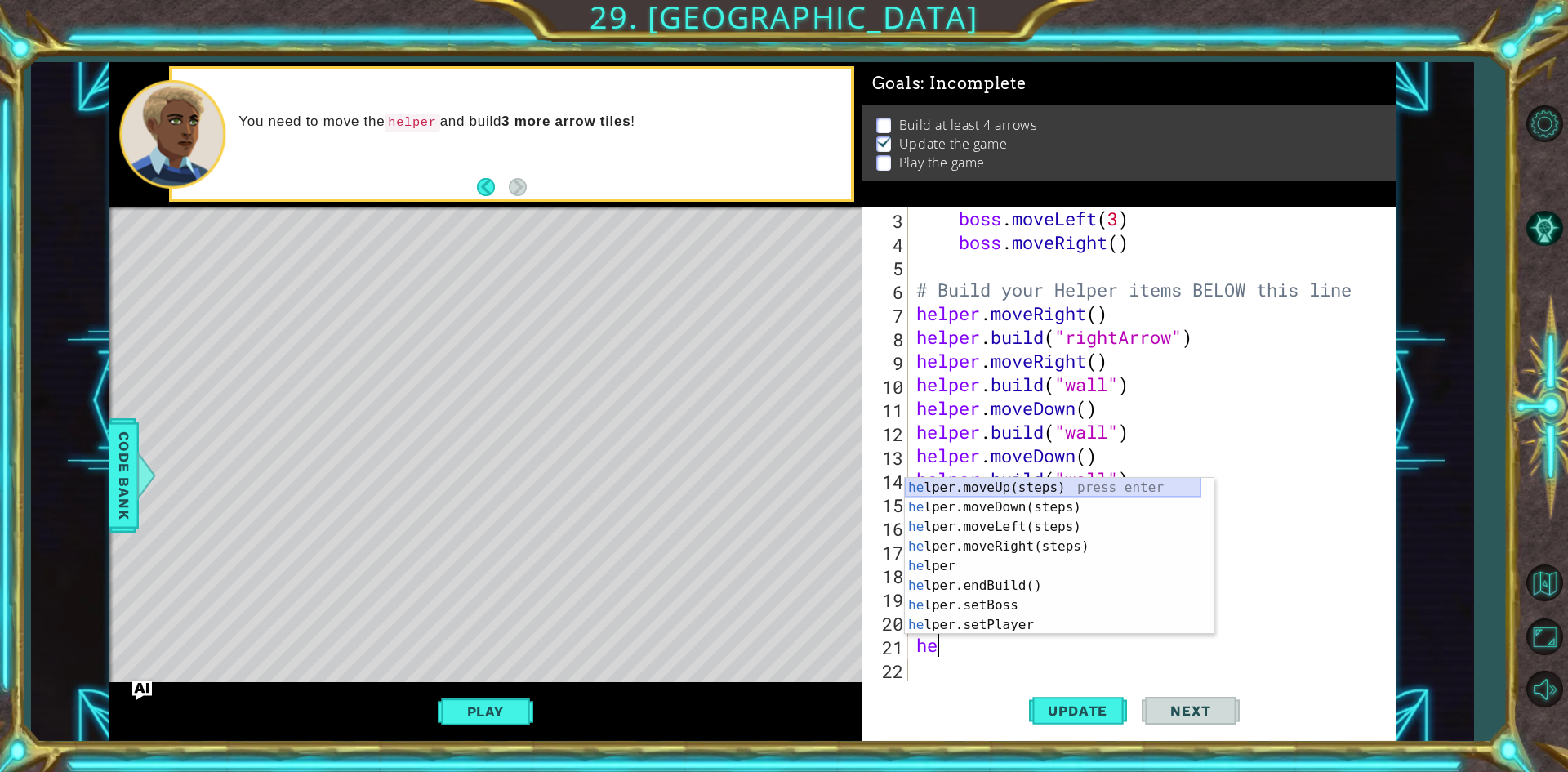
click at [1033, 487] on div "he lper.moveUp(steps) press enter he lper.moveDown(steps) press enter he lper.m…" at bounding box center [1053, 576] width 296 height 196
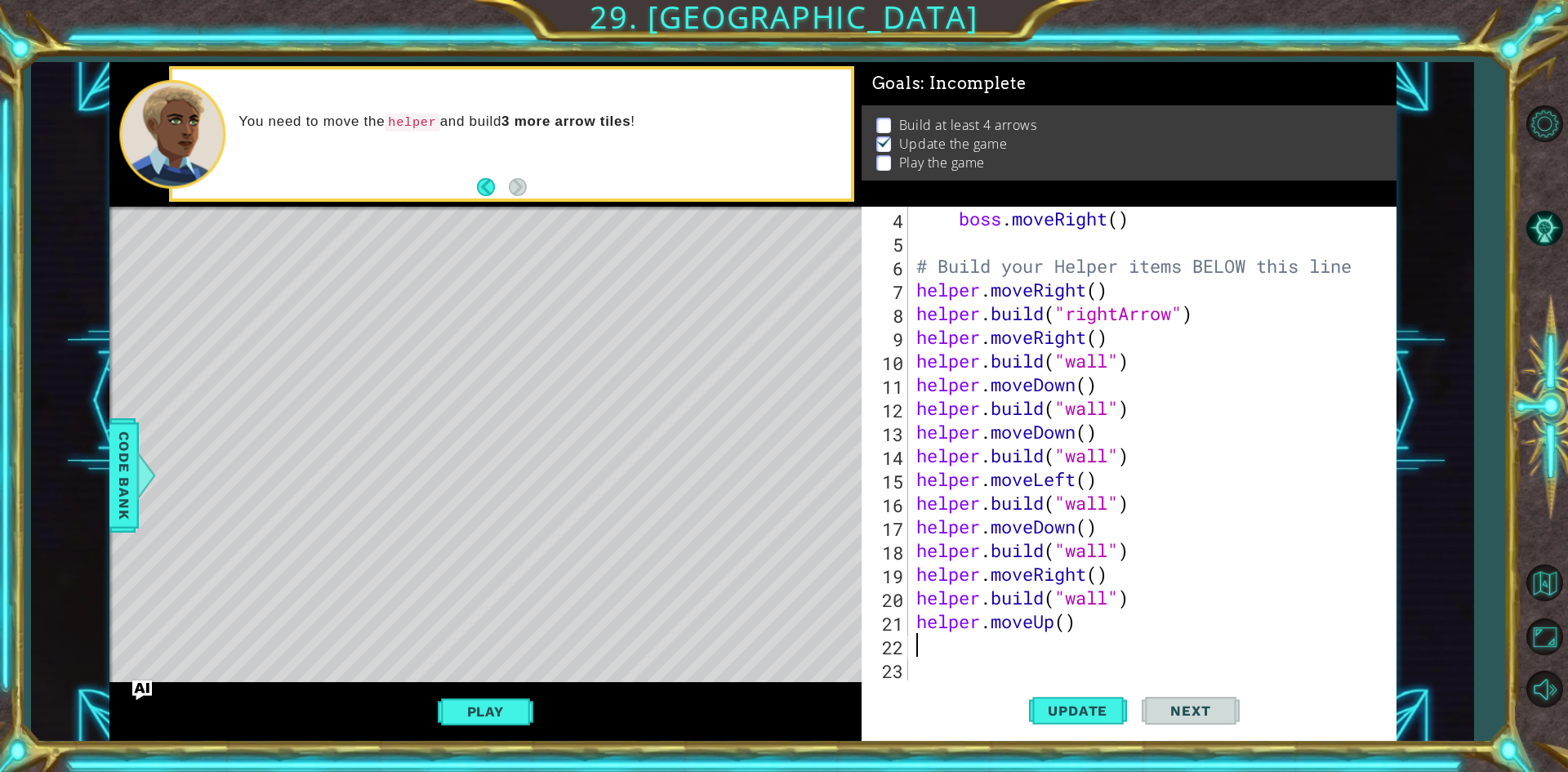
scroll to position [94, 0]
click at [1066, 622] on div "boss . moveRight ( ) # Build your Helper items BELOW this line helper . moveRig…" at bounding box center [1149, 468] width 473 height 521
type textarea "helper.moveUp(2)"
click at [1028, 666] on div "boss . moveRight ( ) # Build your Helper items BELOW this line helper . moveRig…" at bounding box center [1149, 468] width 473 height 521
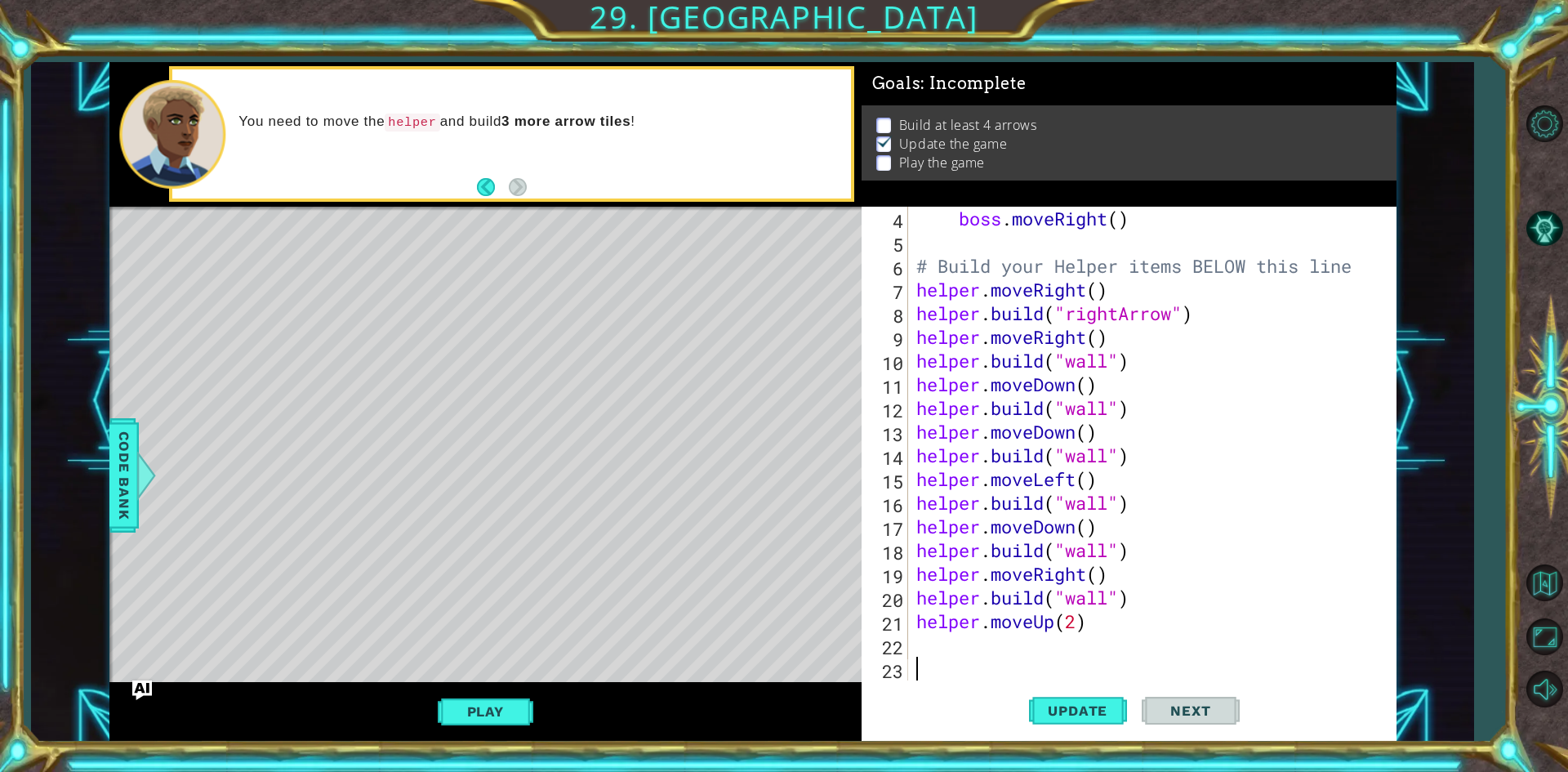
scroll to position [0, 0]
click at [932, 635] on div "boss . moveRight ( ) # Build your Helper items BELOW this line helper . moveRig…" at bounding box center [1149, 468] width 473 height 521
type textarea "h"
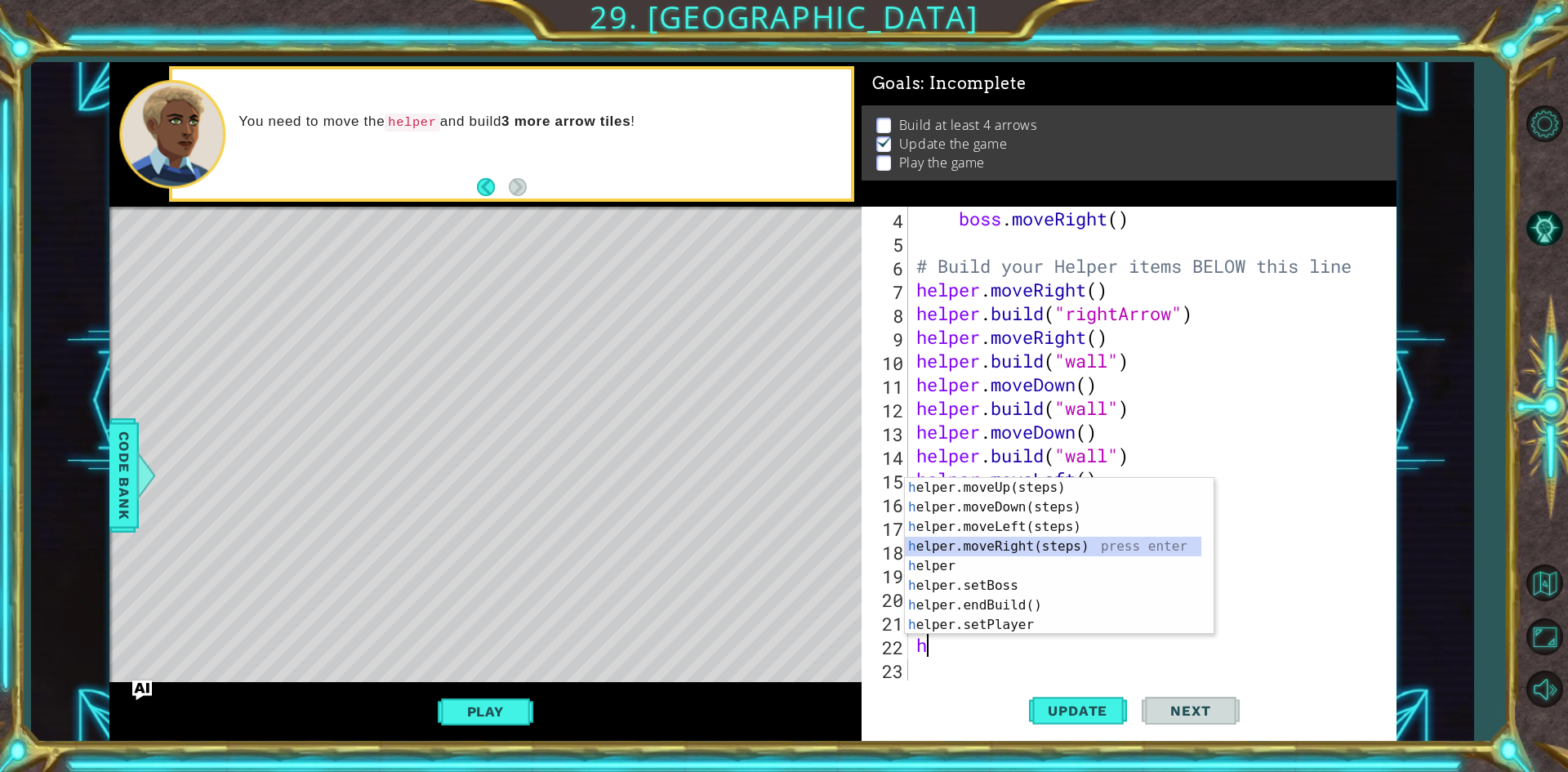
click at [1035, 539] on div "h elper.moveUp(steps) press enter h elper.moveDown(steps) press enter h elper.m…" at bounding box center [1053, 576] width 296 height 196
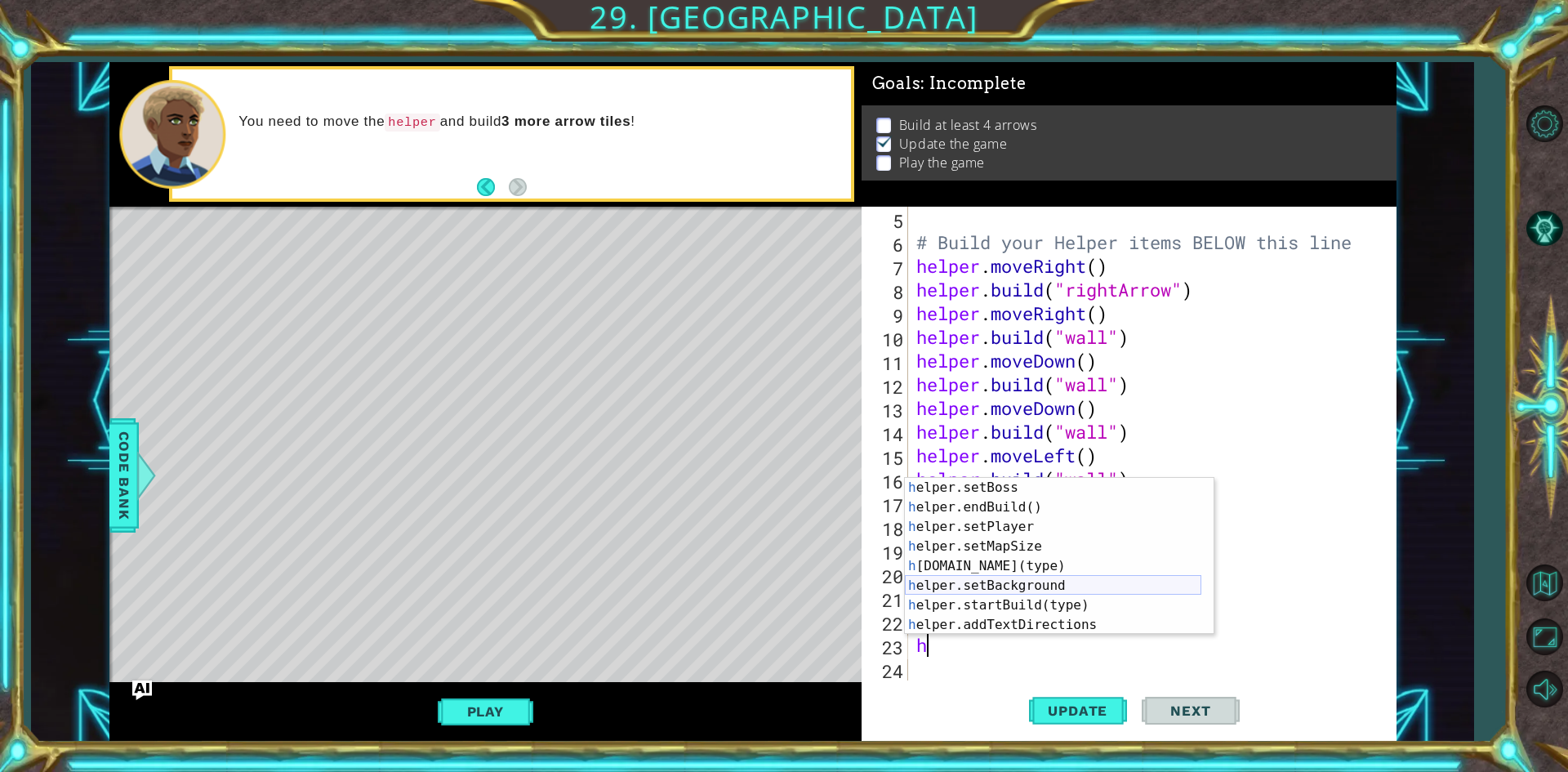
scroll to position [98, 0]
click at [1028, 564] on div "h elper.setBoss press enter h elper.endBuild() press enter h elper.setPlayer pr…" at bounding box center [1053, 576] width 296 height 196
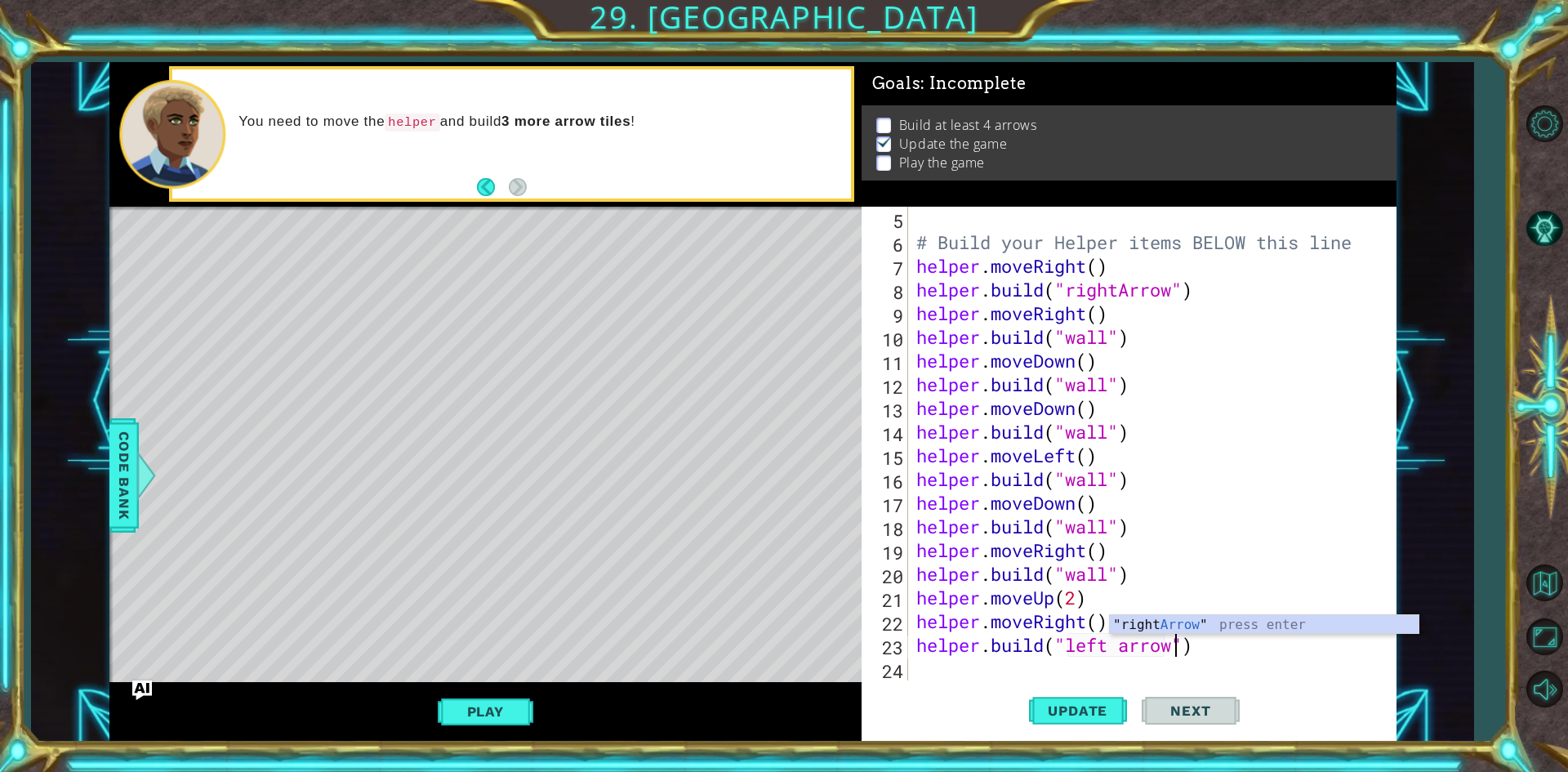
scroll to position [0, 12]
click at [1098, 708] on span "Update" at bounding box center [1077, 710] width 92 height 17
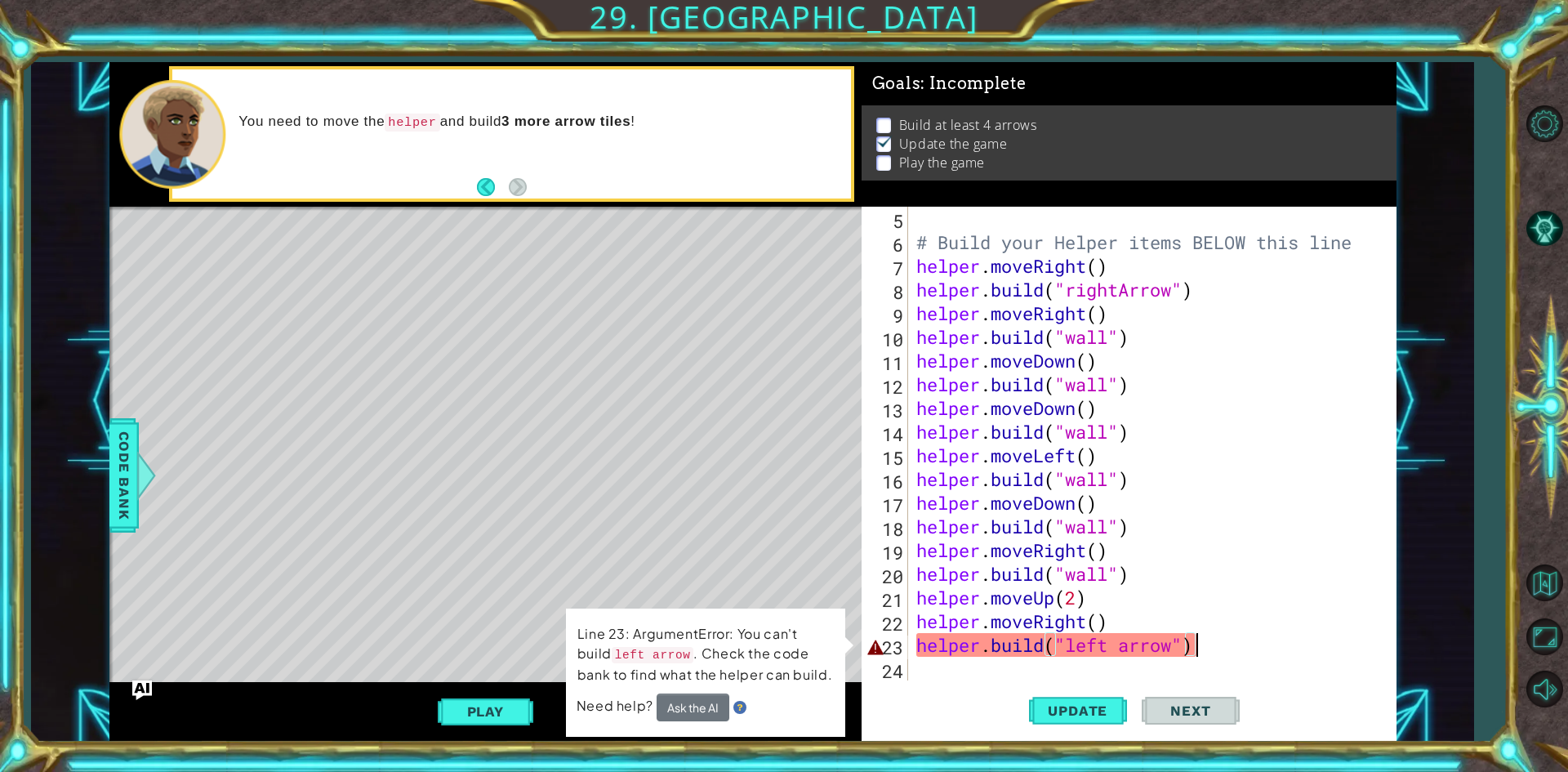
drag, startPoint x: 1232, startPoint y: 654, endPoint x: 1242, endPoint y: 648, distance: 11.7
click at [1242, 648] on div "# Build your Helper items BELOW this line helper . moveRight ( ) helper . build…" at bounding box center [1149, 468] width 473 height 521
click at [1131, 649] on div "# Build your Helper items BELOW this line helper . moveRight ( ) helper . build…" at bounding box center [1149, 468] width 473 height 521
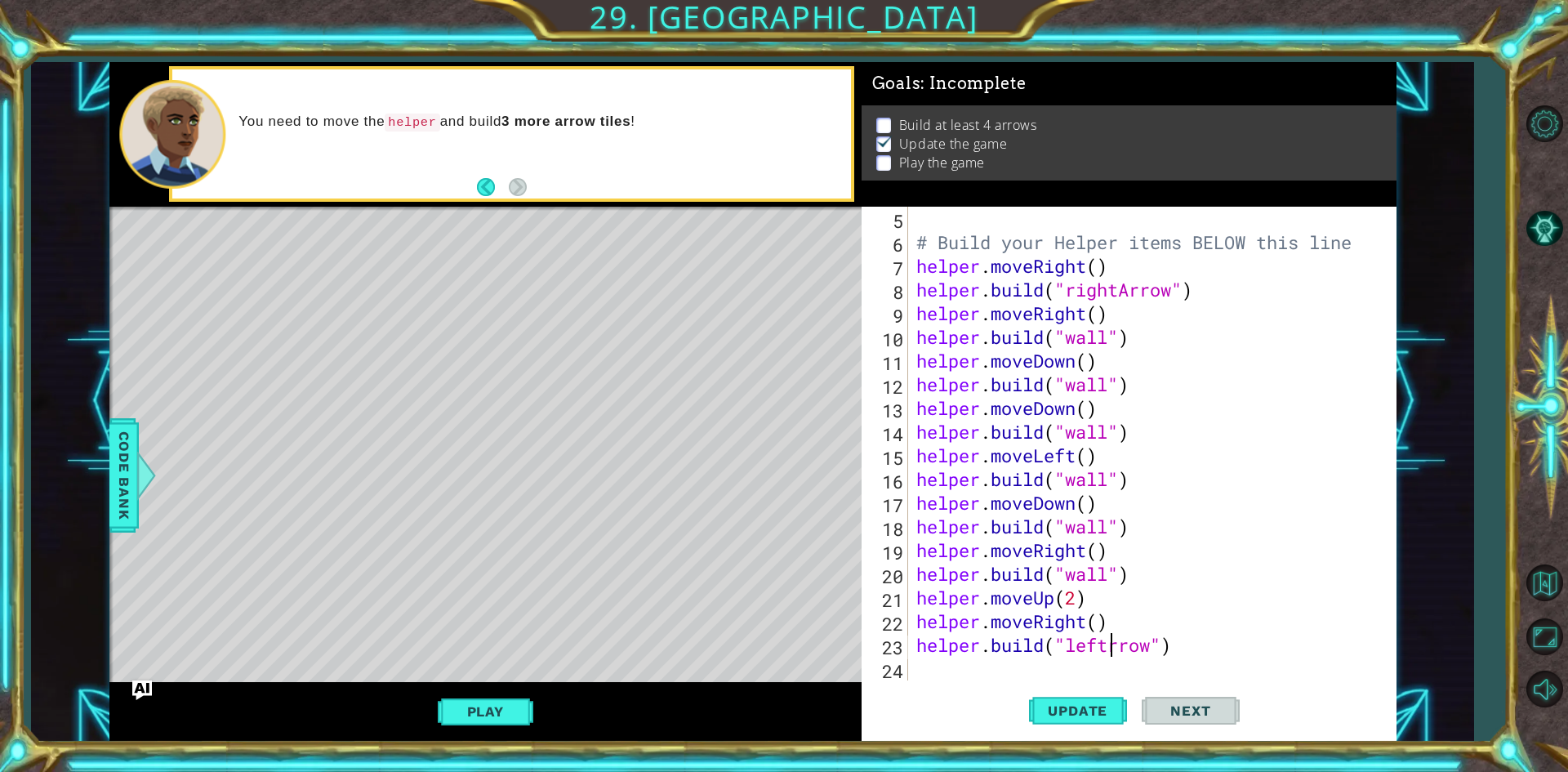
scroll to position [0, 9]
click at [1060, 698] on button "Update" at bounding box center [1077, 711] width 98 height 53
drag, startPoint x: 1089, startPoint y: 624, endPoint x: 1036, endPoint y: 626, distance: 53.0
click at [1036, 626] on div "# Build your Helper items BELOW this line helper . moveRight ( ) helper . build…" at bounding box center [1149, 468] width 473 height 521
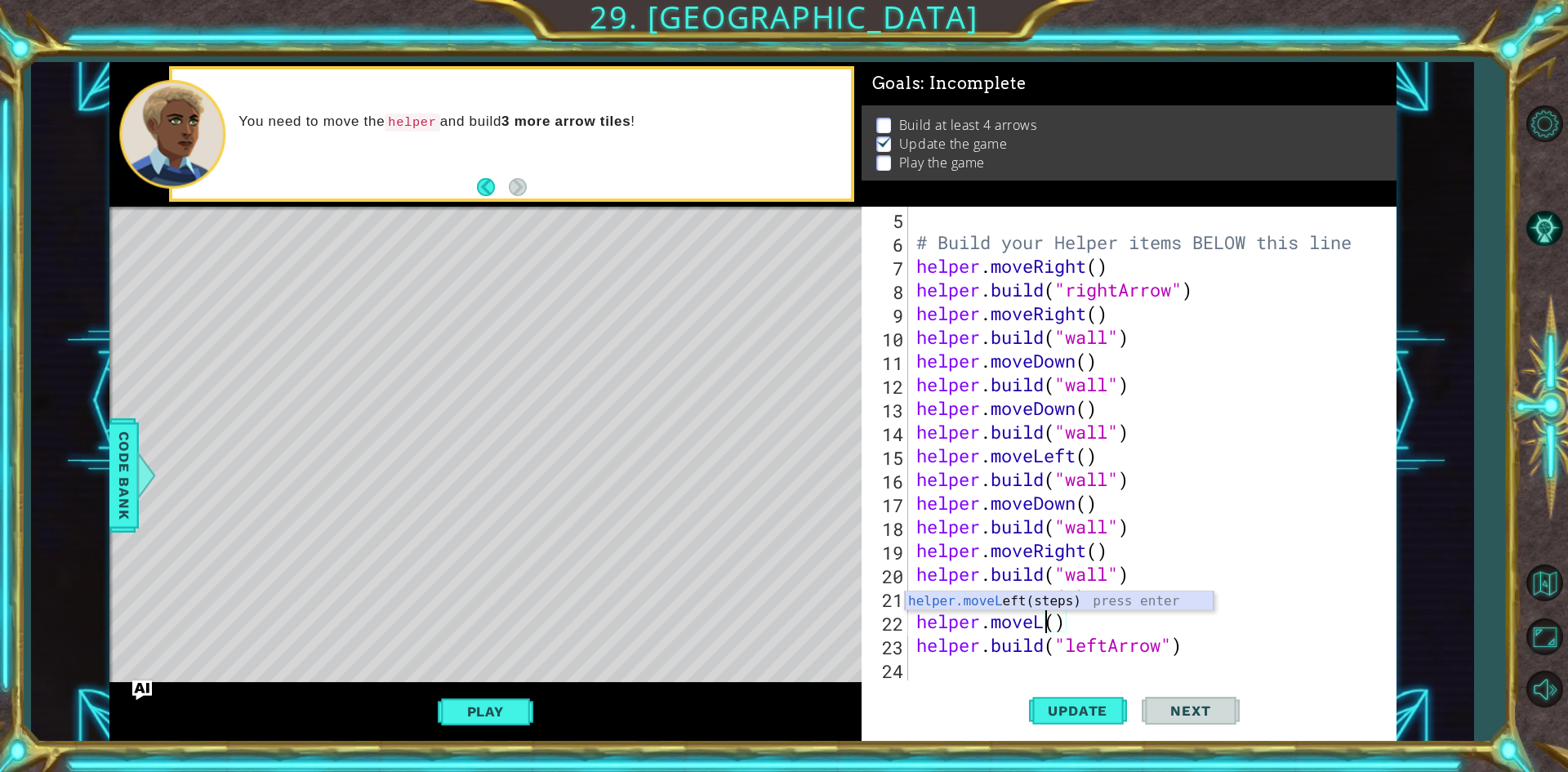
click at [1087, 605] on div "helper.moveL eft(steps) press enter" at bounding box center [1059, 620] width 308 height 58
click at [1084, 698] on button "Update" at bounding box center [1077, 711] width 98 height 53
type textarea "helper.moveLeft()"
click at [1071, 702] on button "Update" at bounding box center [1077, 711] width 98 height 53
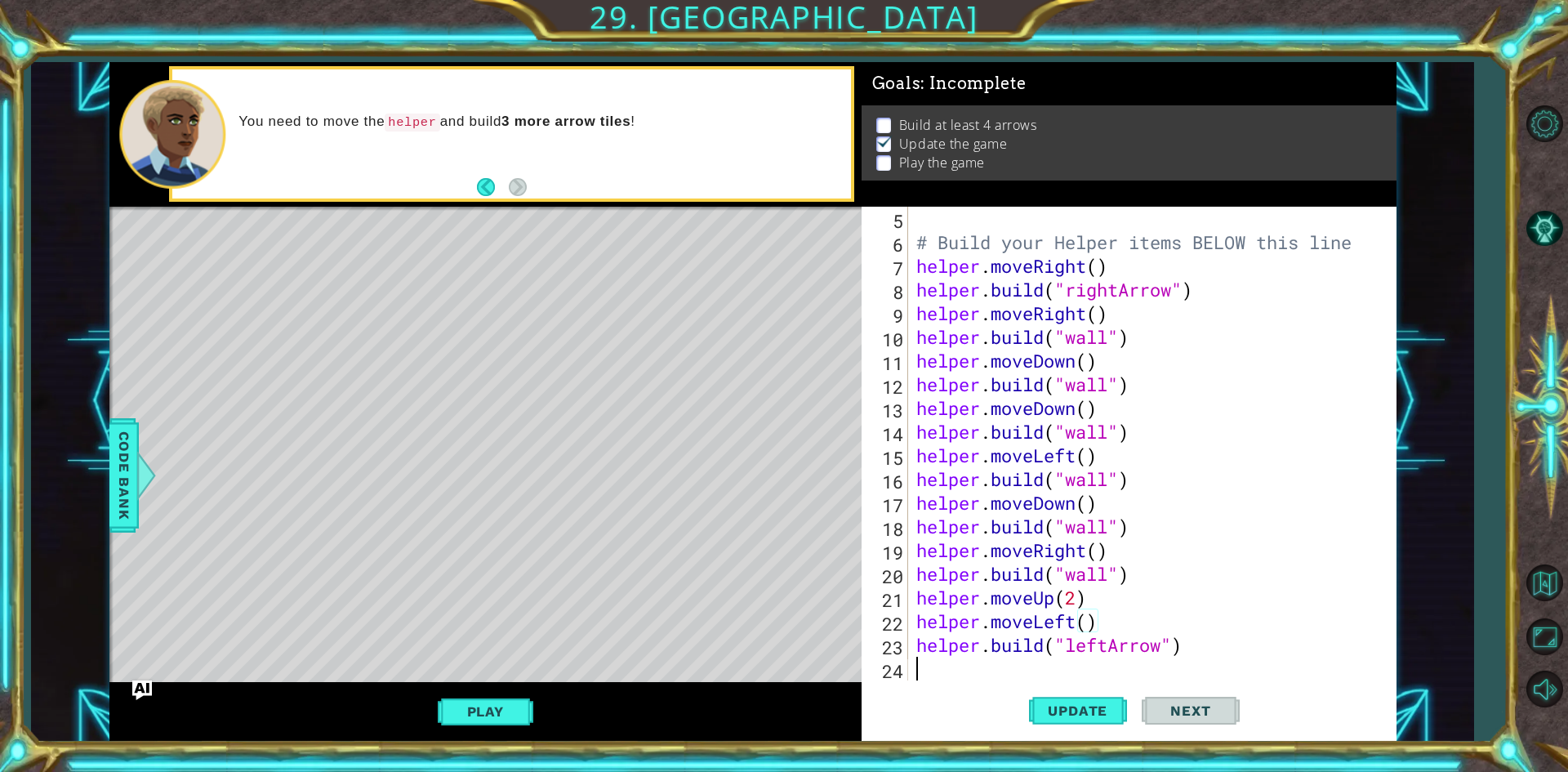
click at [1079, 659] on div "# Build your Helper items BELOW this line helper . moveRight ( ) helper . build…" at bounding box center [1149, 468] width 473 height 521
type textarea "h"
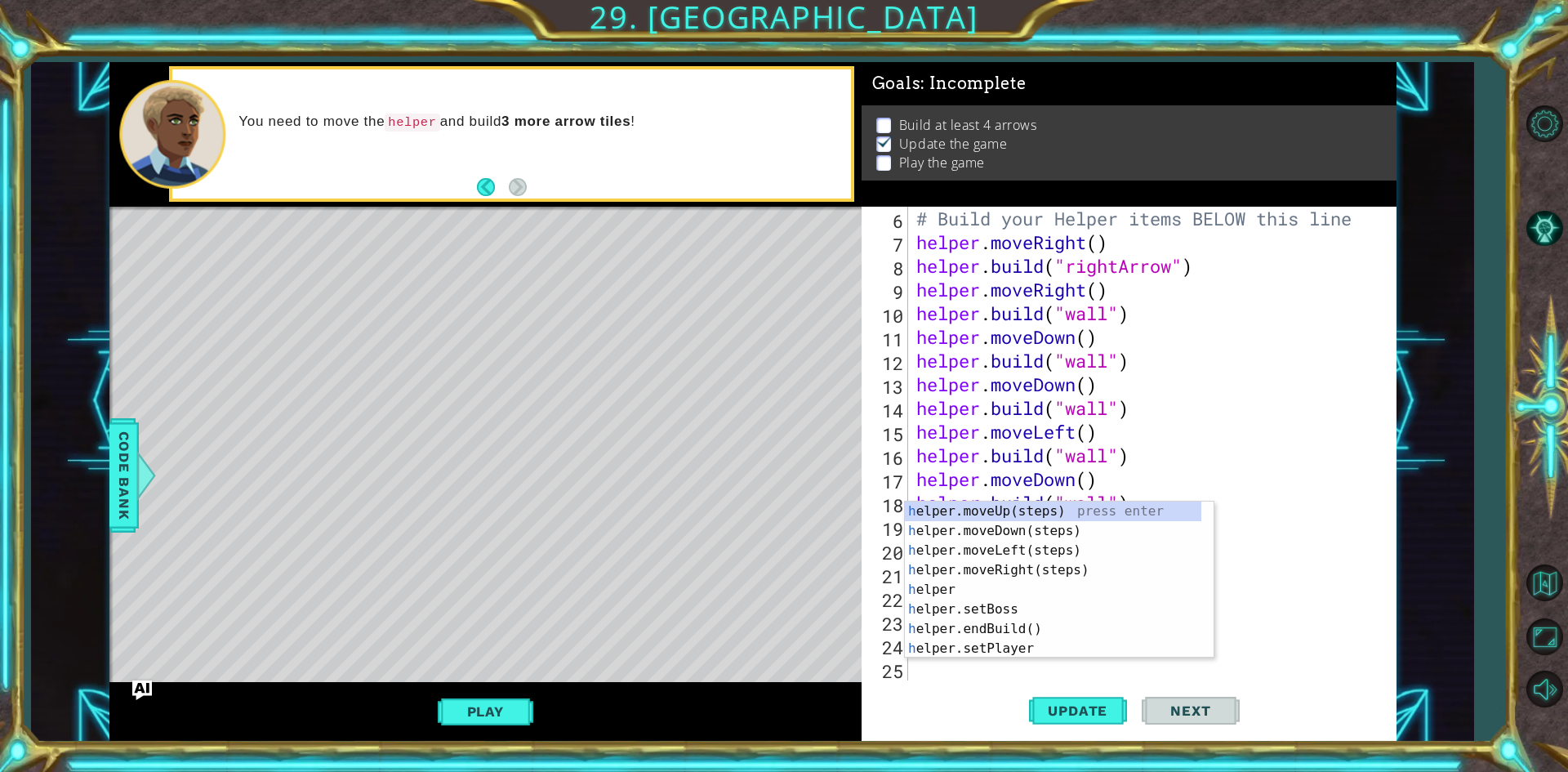
scroll to position [142, 0]
click at [1018, 509] on div "h elper.moveUp(steps) press enter h elper.moveDown(steps) press enter h elper.m…" at bounding box center [1053, 600] width 296 height 196
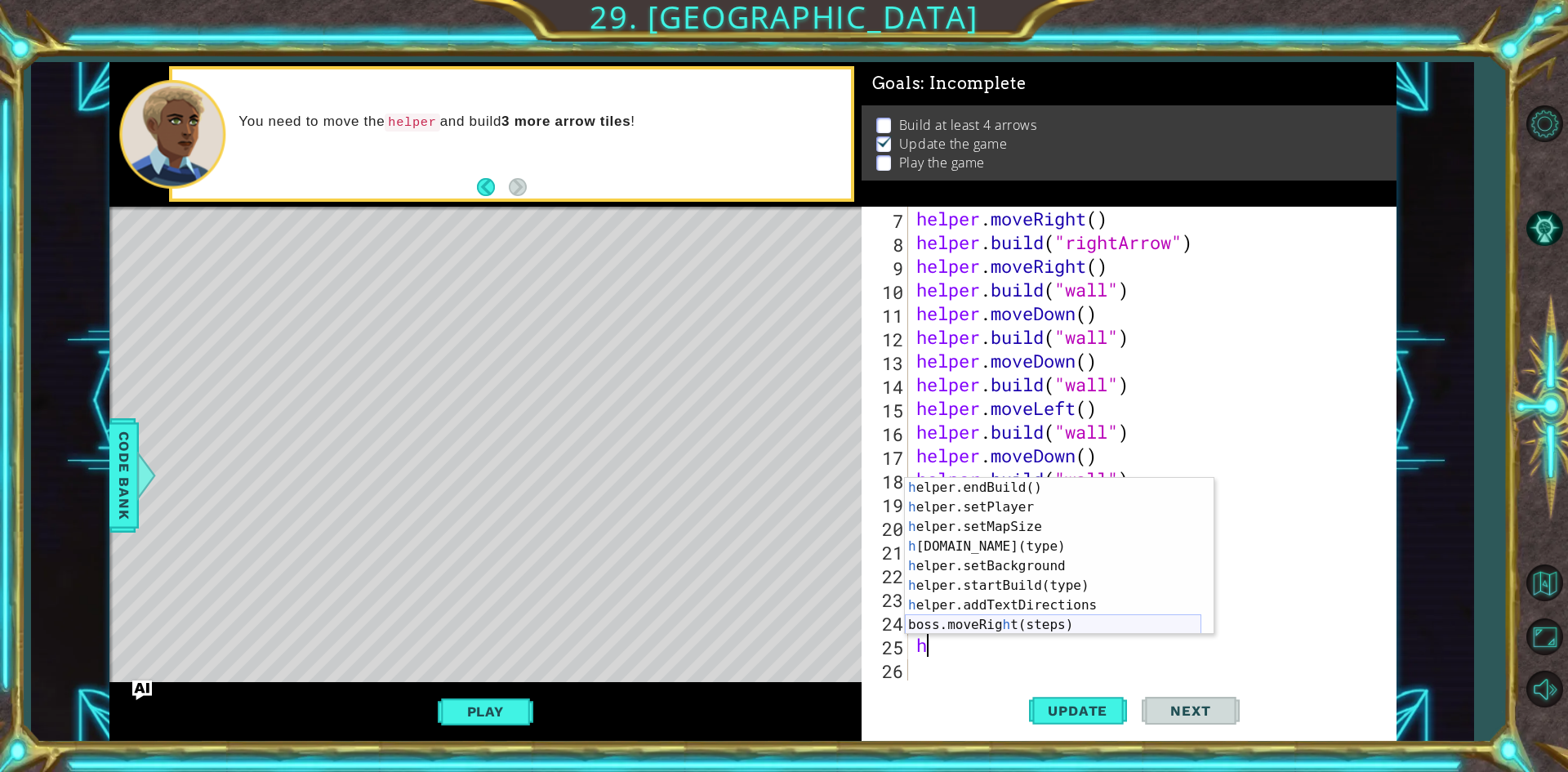
scroll to position [118, 0]
click at [1014, 546] on div "h elper.endBuild() press enter h elper.setPlayer press enter h elper.setMapSize…" at bounding box center [1053, 576] width 296 height 196
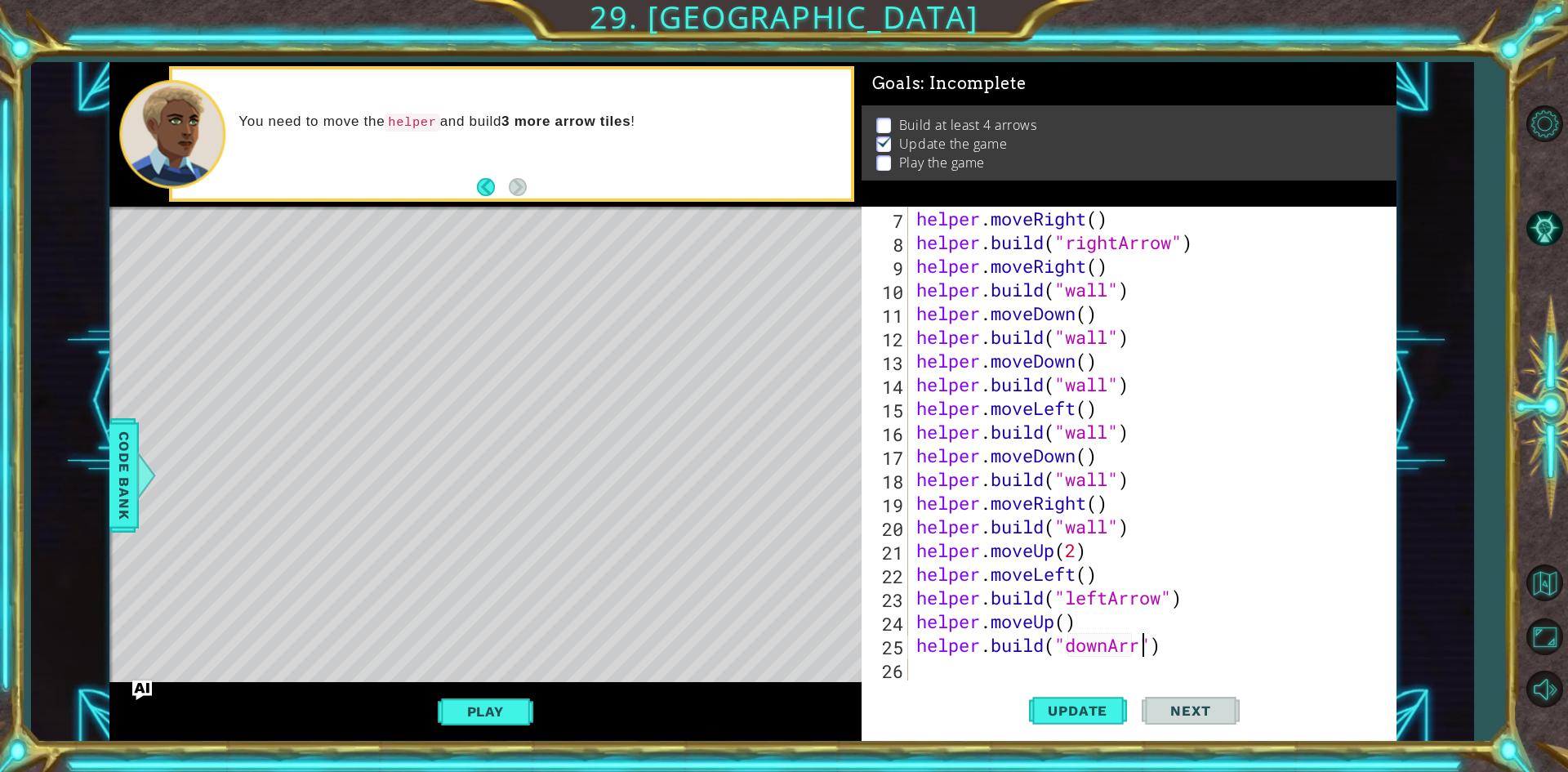
scroll to position [0, 11]
type textarea "[DOMAIN_NAME]("downArrow")"
click at [1089, 700] on button "Update" at bounding box center [1077, 711] width 98 height 53
click at [1018, 684] on div "Update Next" at bounding box center [1133, 711] width 535 height 53
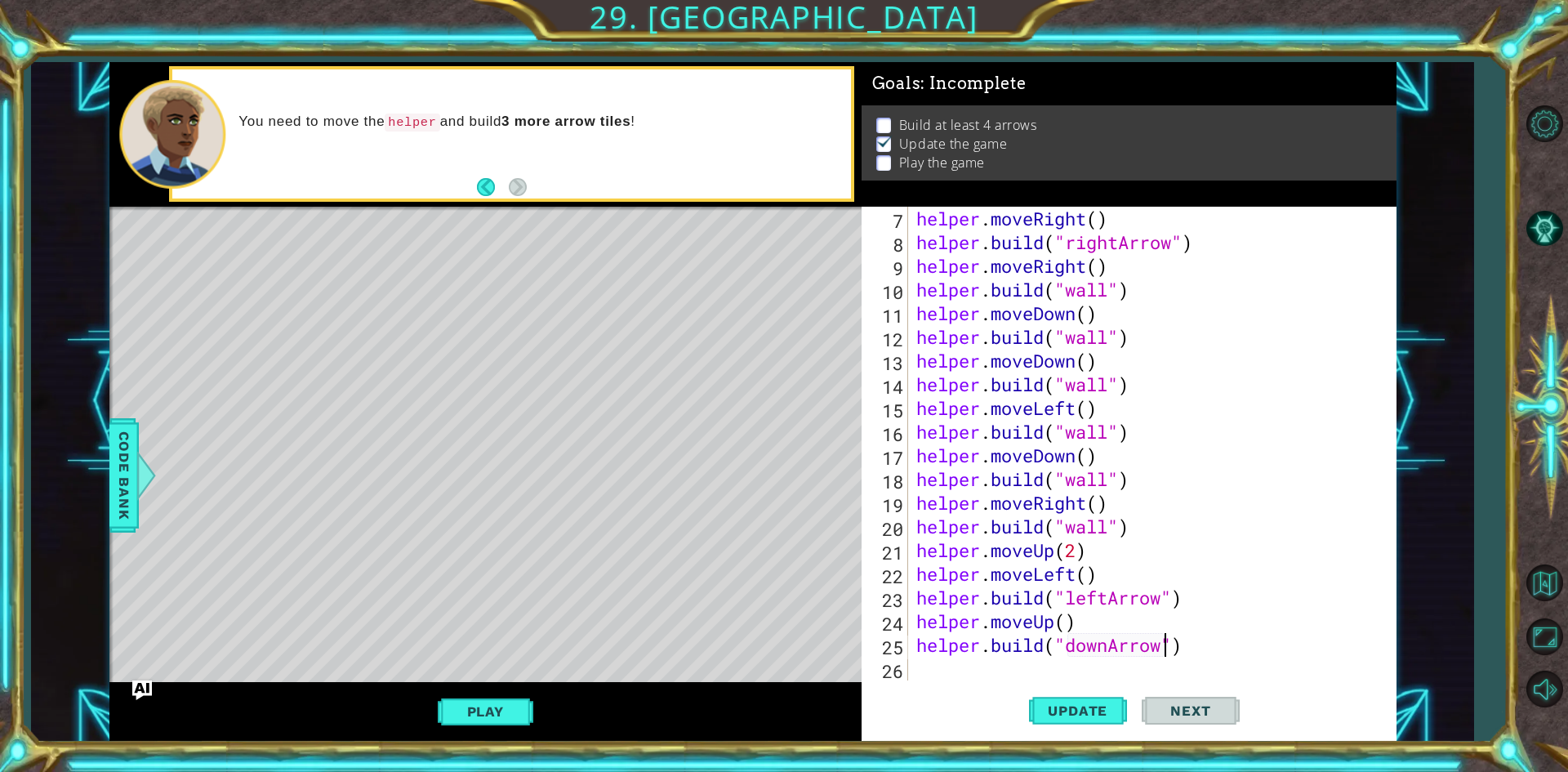
click at [1004, 663] on div "helper . moveRight ( ) helper . build ( "rightArrow" ) helper . moveRight ( ) h…" at bounding box center [1149, 468] width 473 height 521
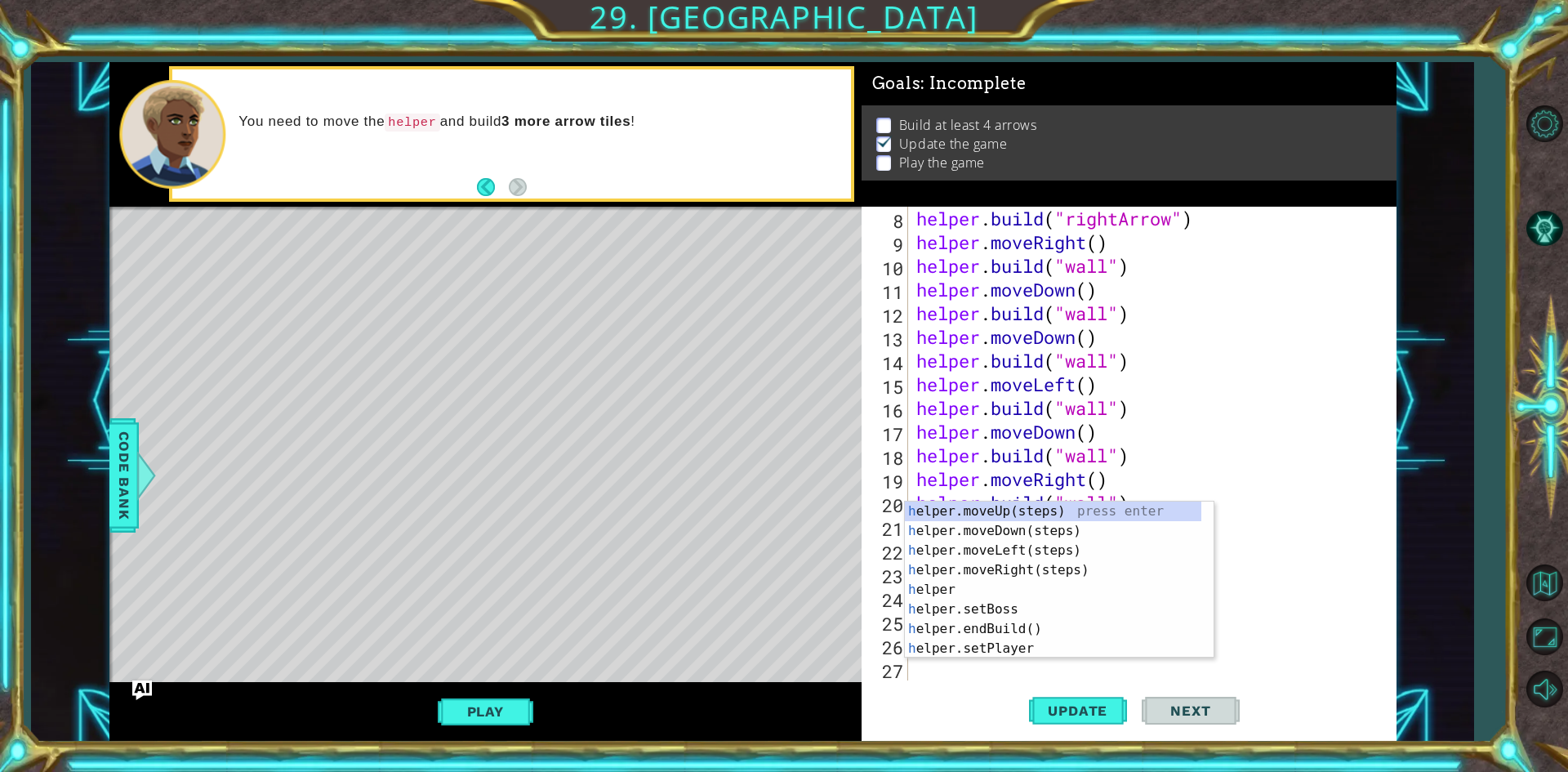
scroll to position [190, 0]
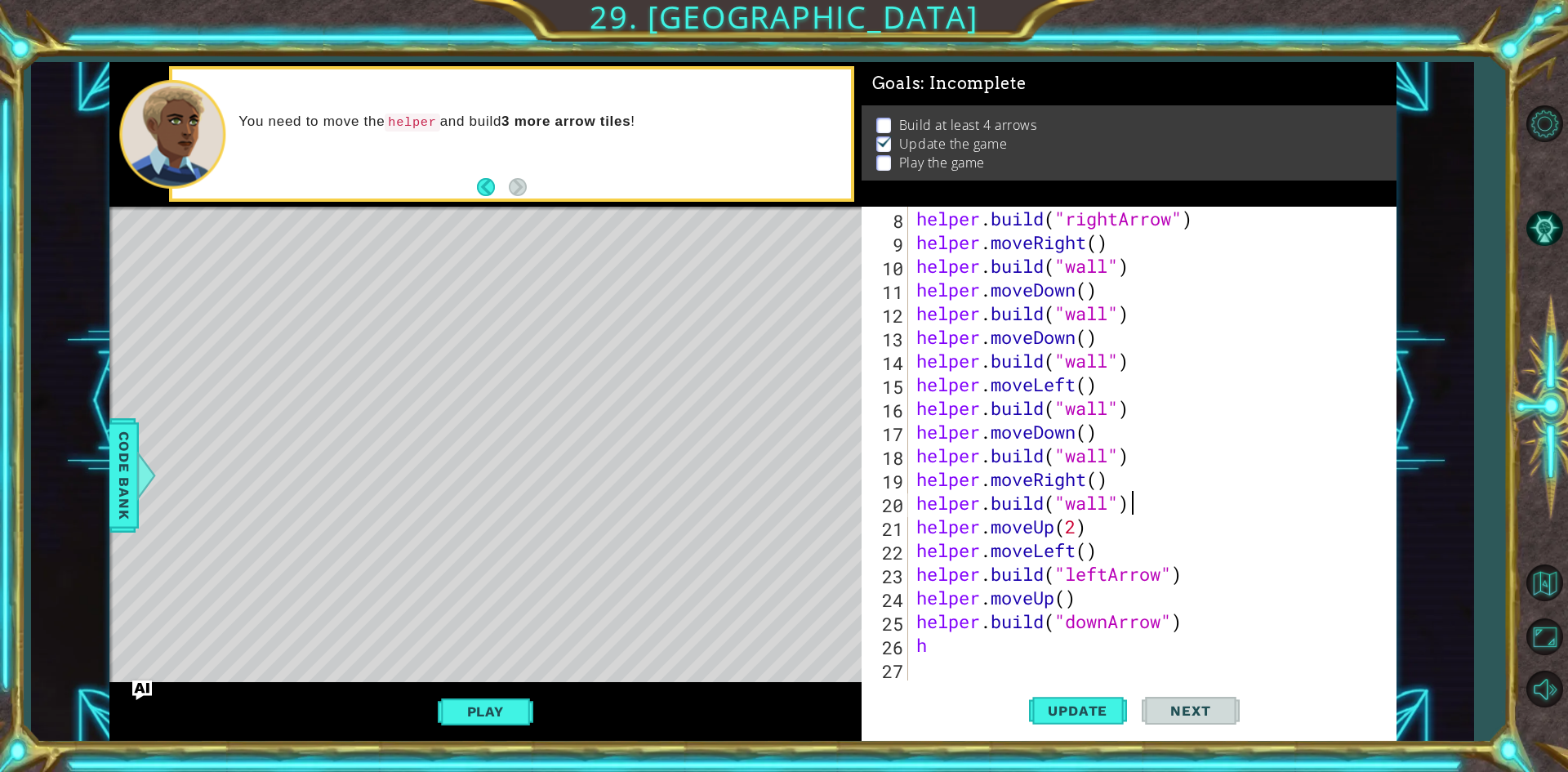
click at [1299, 511] on div "helper . build ( "rightArrow" ) helper . moveRight ( ) helper . build ( "wall" …" at bounding box center [1149, 468] width 473 height 521
click at [1034, 646] on div "helper . build ( "rightArrow" ) helper . moveRight ( ) helper . build ( "wall" …" at bounding box center [1149, 468] width 473 height 521
type textarea "h"
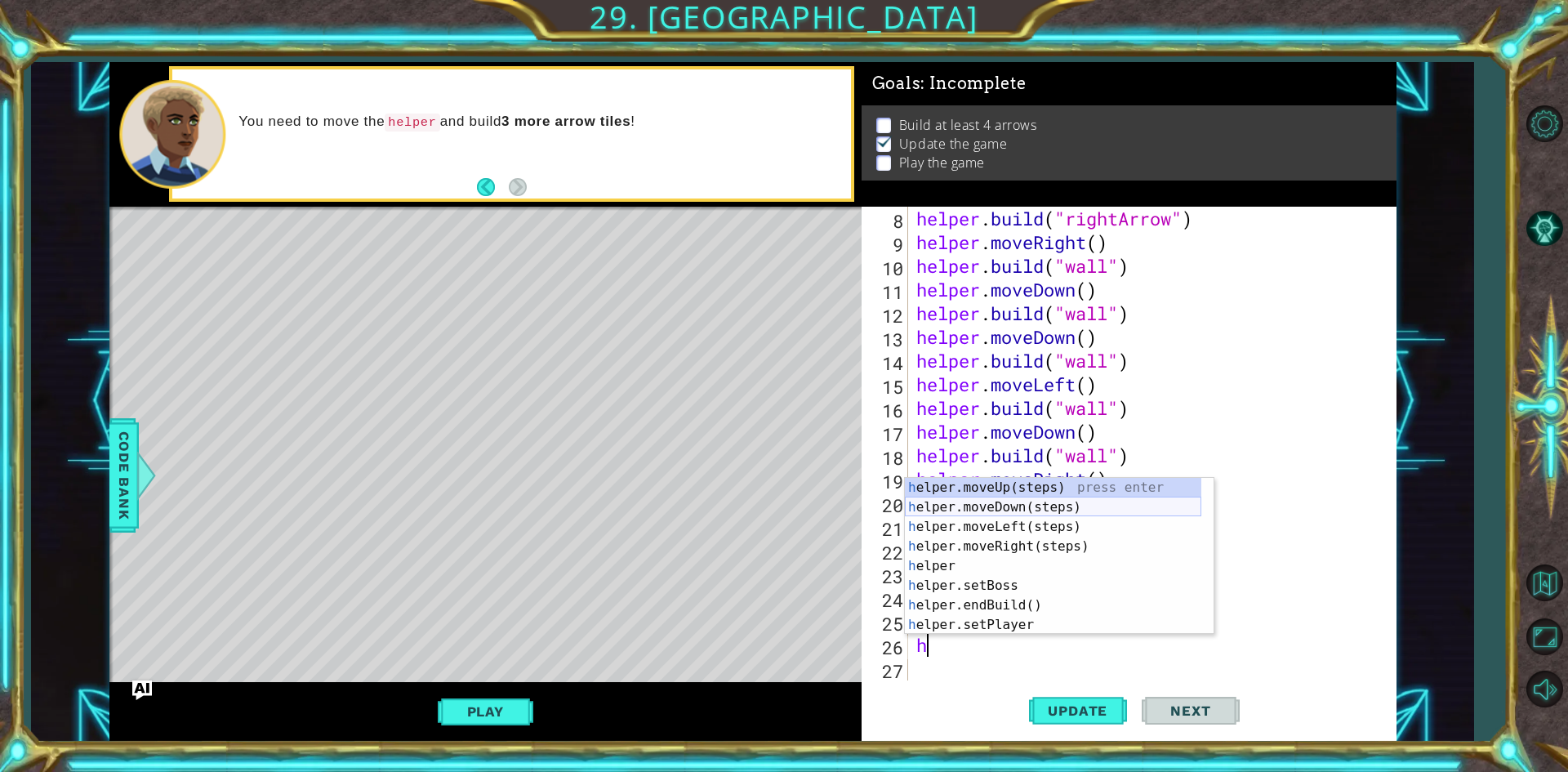
click at [1058, 509] on div "h elper.moveUp(steps) press enter h elper.moveDown(steps) press enter h elper.m…" at bounding box center [1053, 576] width 296 height 196
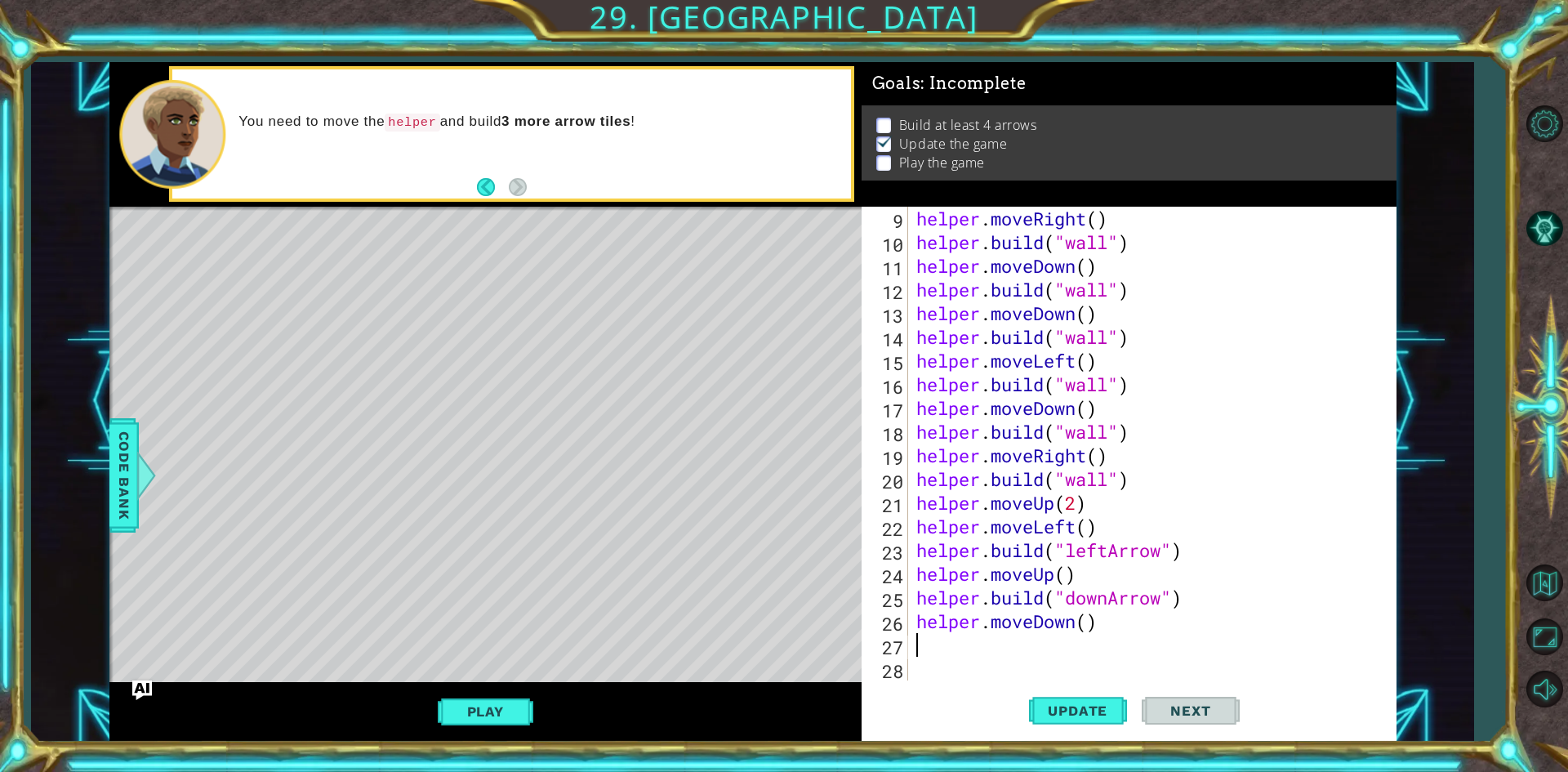
scroll to position [213, 0]
drag, startPoint x: 1257, startPoint y: 352, endPoint x: 1245, endPoint y: 386, distance: 36.1
click at [1251, 369] on div "helper . moveRight ( ) helper . build ( "wall" ) helper . moveDown ( ) helper .…" at bounding box center [1149, 468] width 473 height 521
click at [1017, 643] on div "helper . moveRight ( ) helper . build ( "wall" ) helper . moveDown ( ) helper .…" at bounding box center [1149, 468] width 473 height 521
type textarea "he"
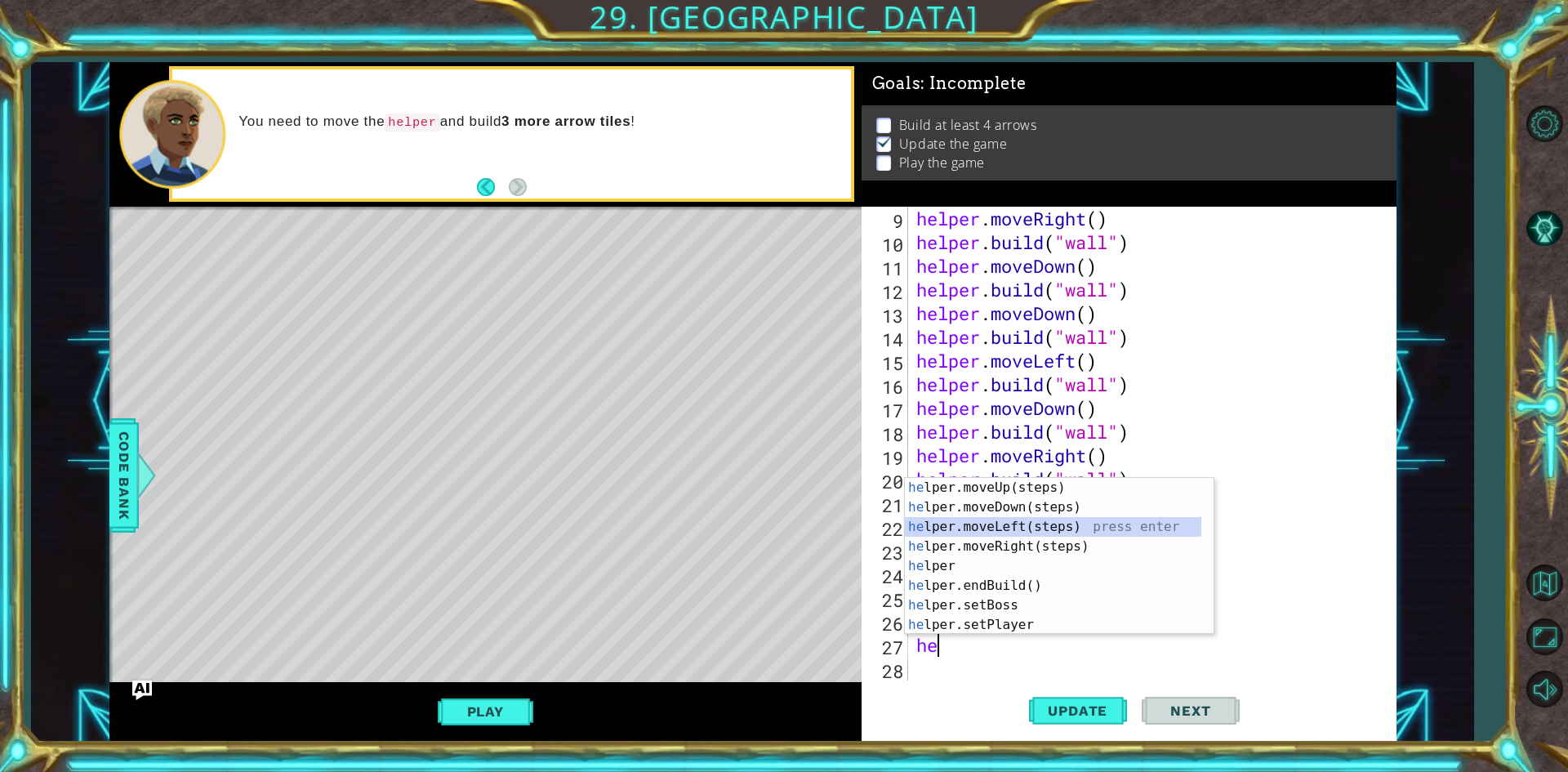
click at [1093, 535] on div "he lper.moveUp(steps) press enter he lper.moveDown(steps) press enter he lper.m…" at bounding box center [1053, 576] width 296 height 196
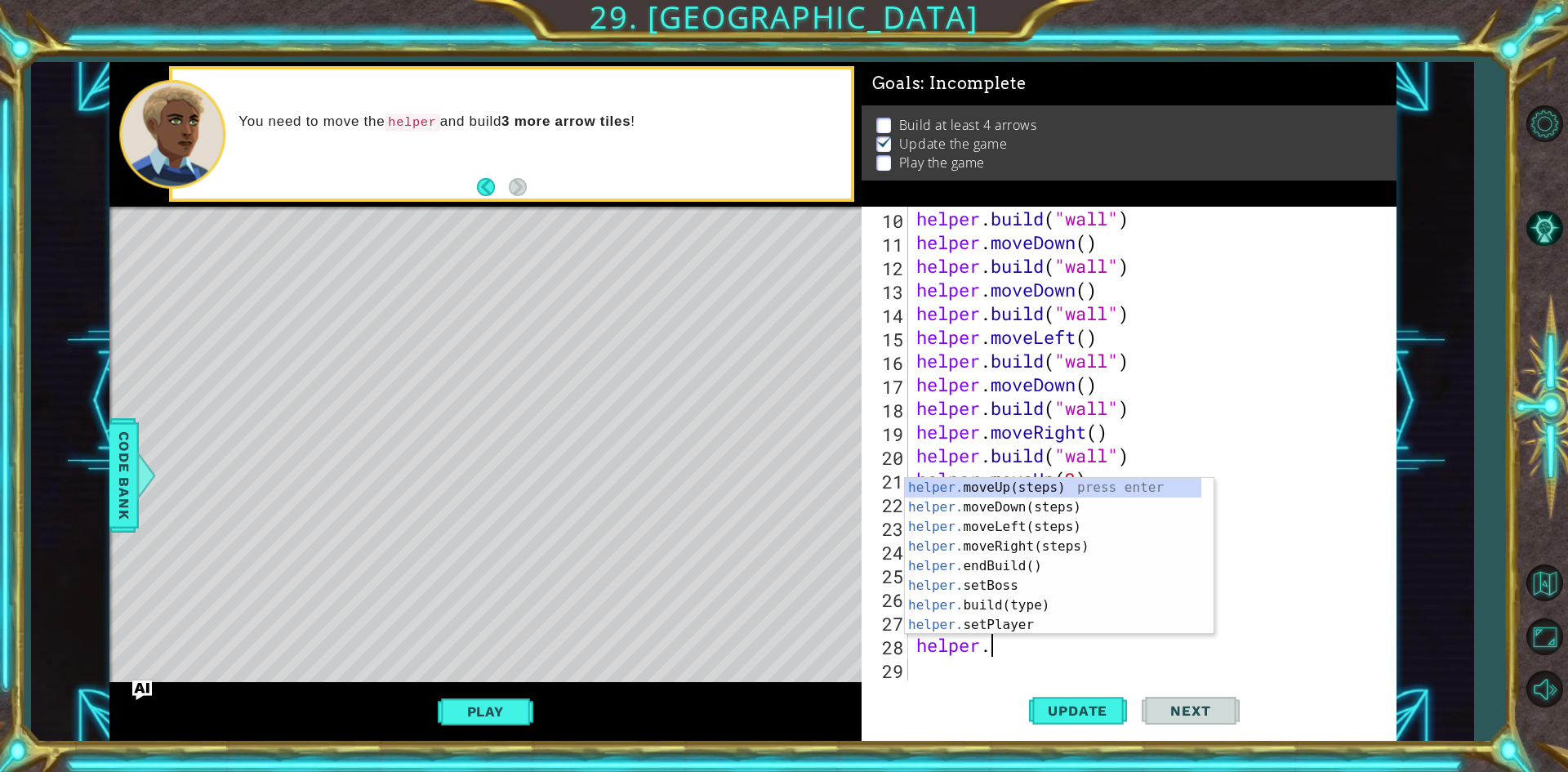
scroll to position [0, 3]
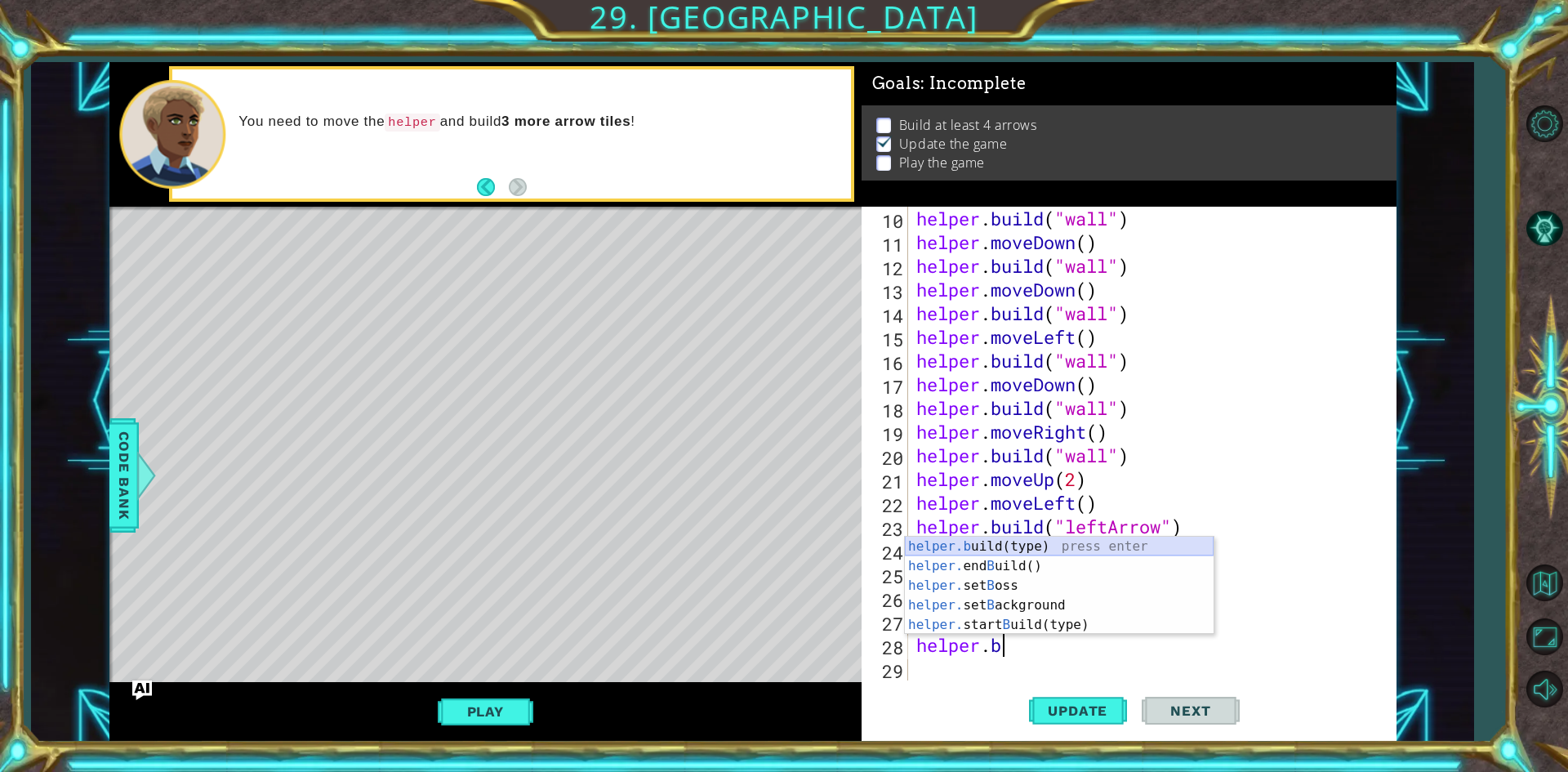
click at [1047, 545] on div "helper.b uild(type) press enter helper. end B uild() press enter helper. set B …" at bounding box center [1059, 605] width 308 height 137
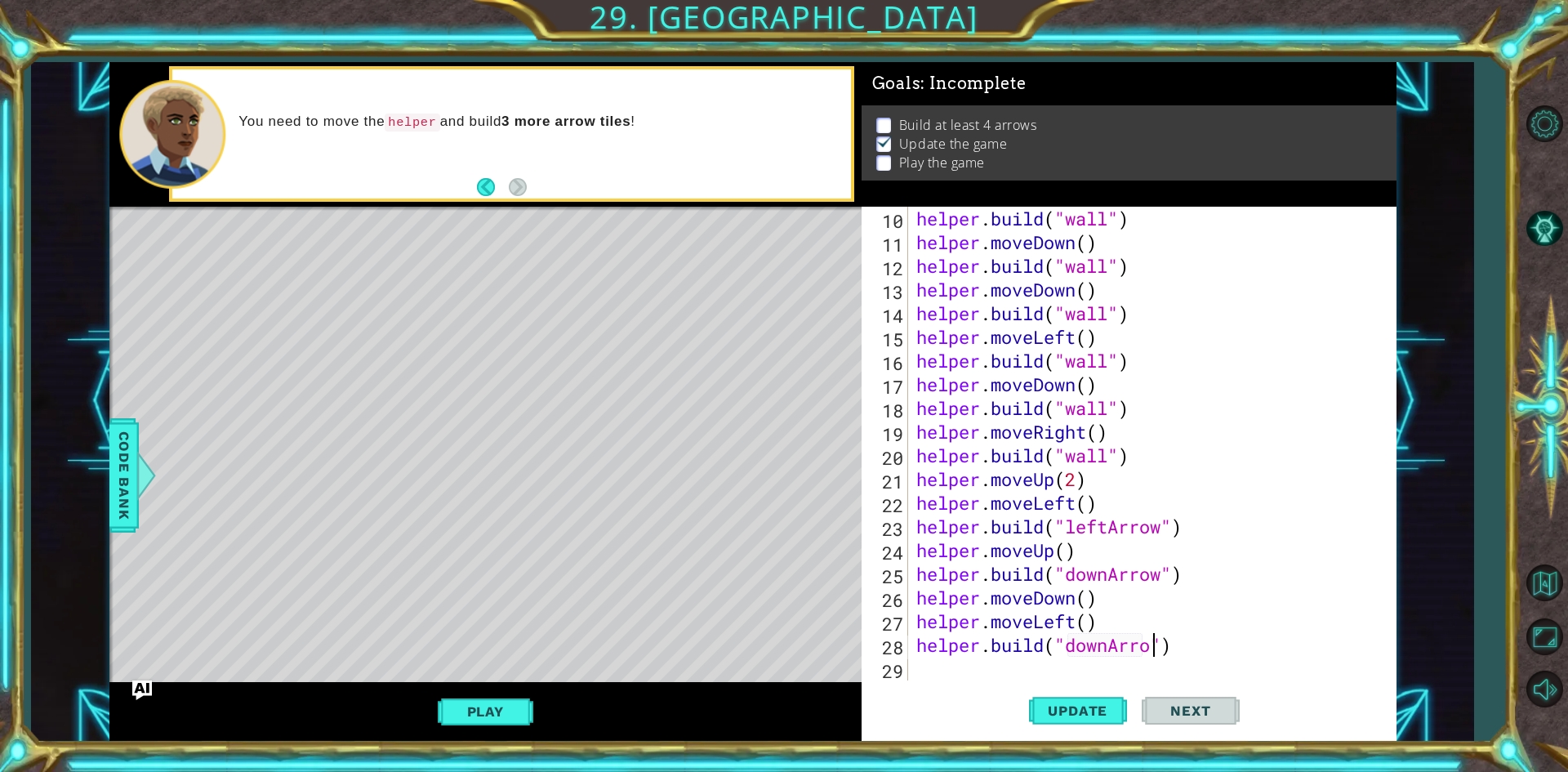
scroll to position [0, 11]
type textarea "[DOMAIN_NAME]("downArrow")"
click at [1089, 660] on div "helper . build ( "wall" ) helper . moveDown ( ) helper . build ( "wall" ) helpe…" at bounding box center [1149, 468] width 473 height 521
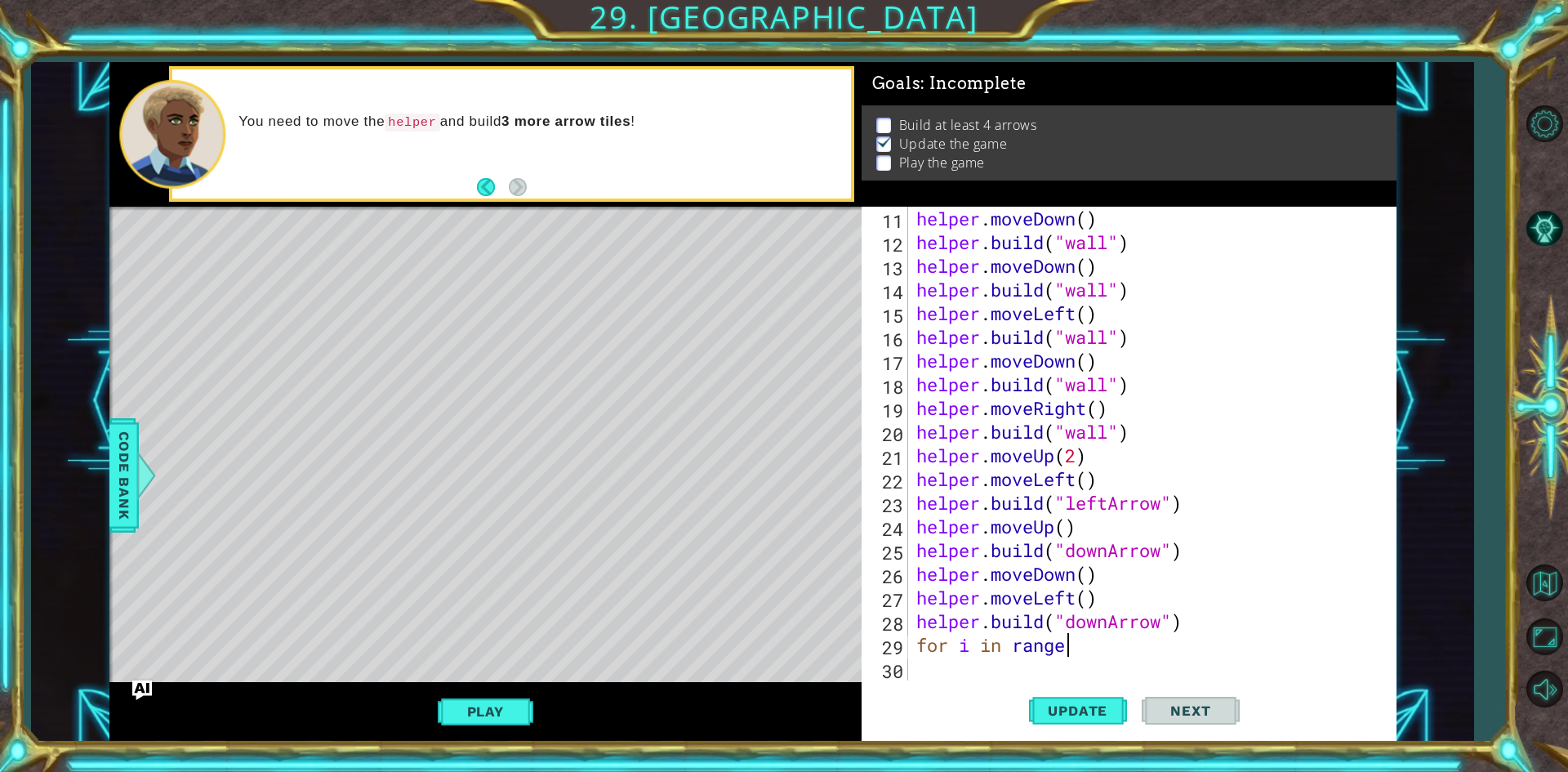
scroll to position [0, 6]
type textarea "for i in range ()"
click at [1080, 656] on div "helper . moveDown ( ) helper . build ( "wall" ) helper . moveDown ( ) helper . …" at bounding box center [1149, 468] width 473 height 521
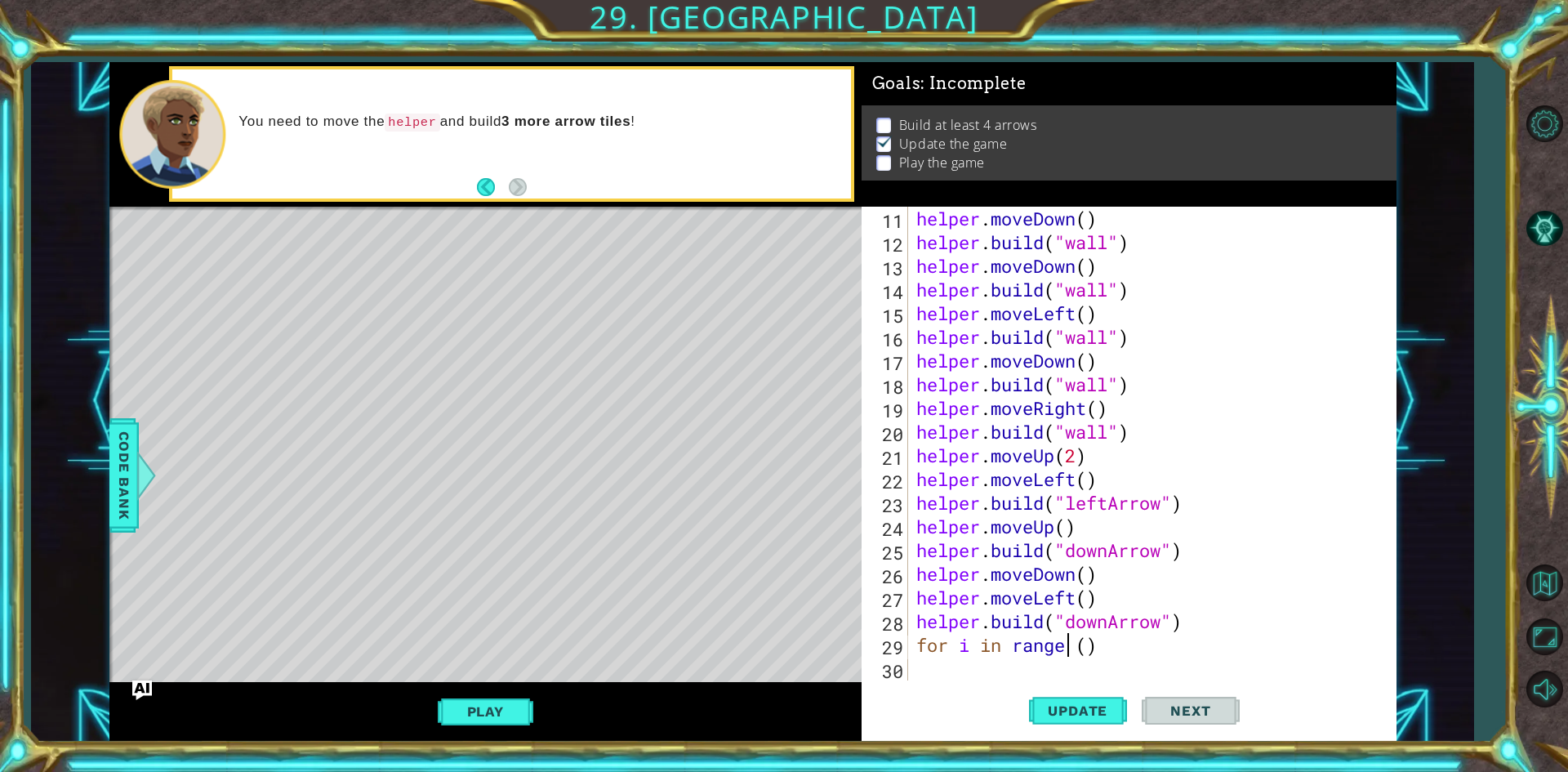
click at [1066, 635] on div "helper . moveDown ( ) helper . build ( "wall" ) helper . moveDown ( ) helper . …" at bounding box center [1149, 468] width 473 height 521
click at [1082, 647] on div "helper . moveDown ( ) helper . build ( "wall" ) helper . moveDown ( ) helper . …" at bounding box center [1149, 468] width 473 height 521
click at [1123, 655] on div "helper . moveDown ( ) helper . build ( "wall" ) helper . moveDown ( ) helper . …" at bounding box center [1149, 468] width 473 height 521
click at [1080, 646] on div "helper . moveDown ( ) helper . build ( "wall" ) helper . moveDown ( ) helper . …" at bounding box center [1149, 468] width 473 height 521
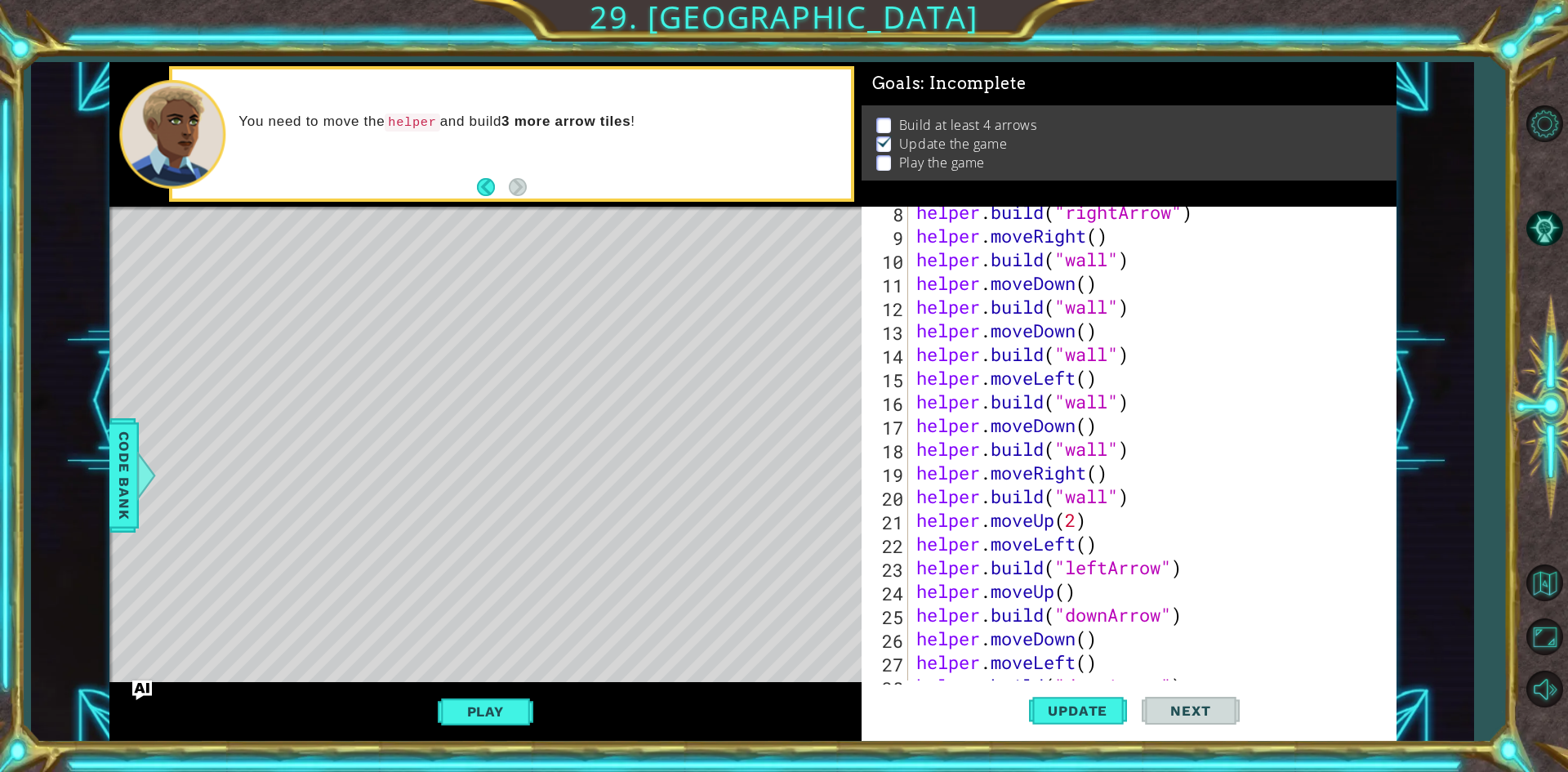
scroll to position [261, 0]
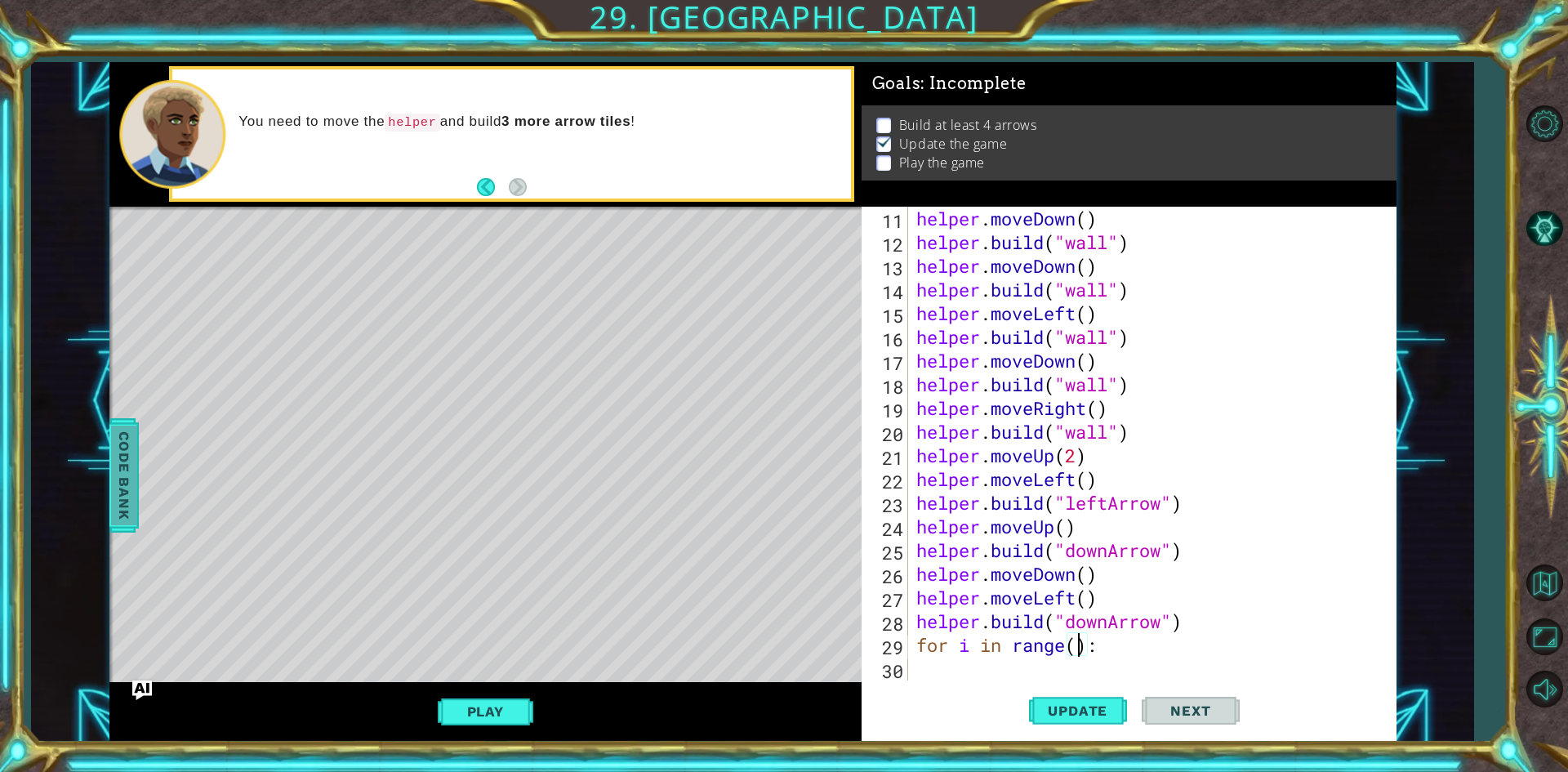
type textarea "for i in range(2):"
click at [944, 667] on div "helper . moveDown ( ) helper . build ( "wall" ) helper . moveDown ( ) helper . …" at bounding box center [1149, 468] width 473 height 521
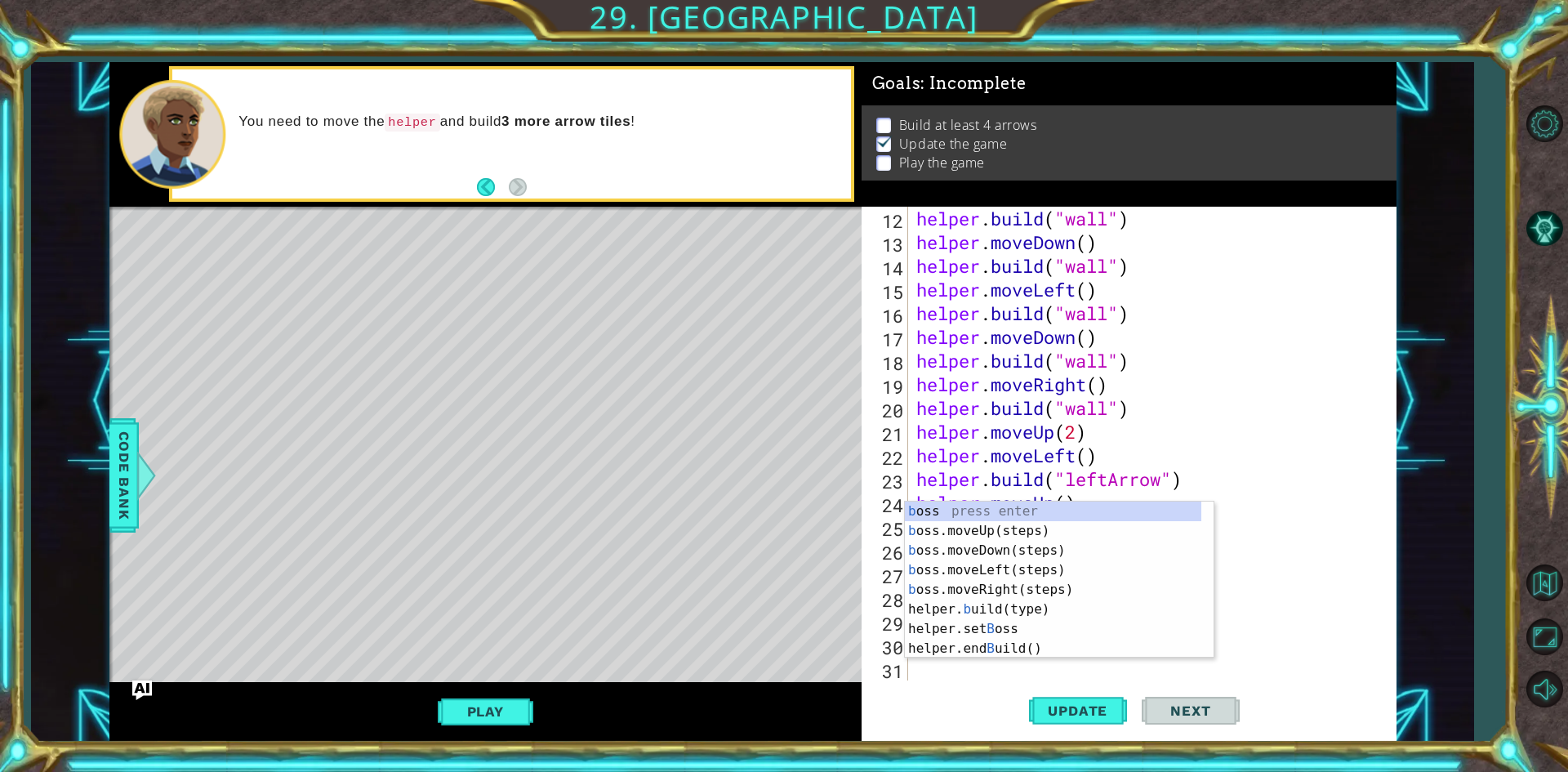
scroll to position [284, 0]
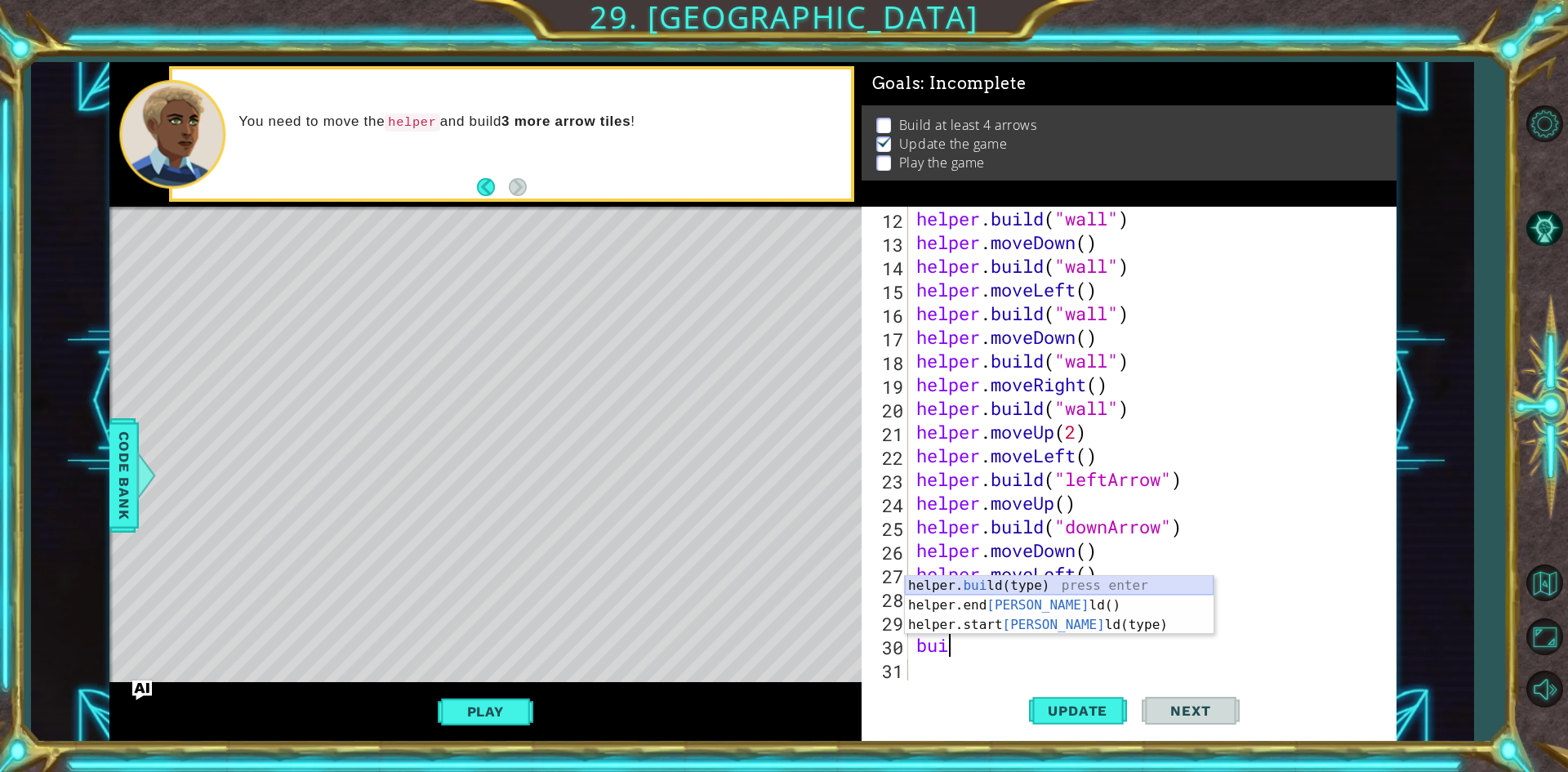
click at [1076, 584] on div "helper. [PERSON_NAME](type) press enter helper.end [PERSON_NAME]() press enter …" at bounding box center [1059, 624] width 308 height 98
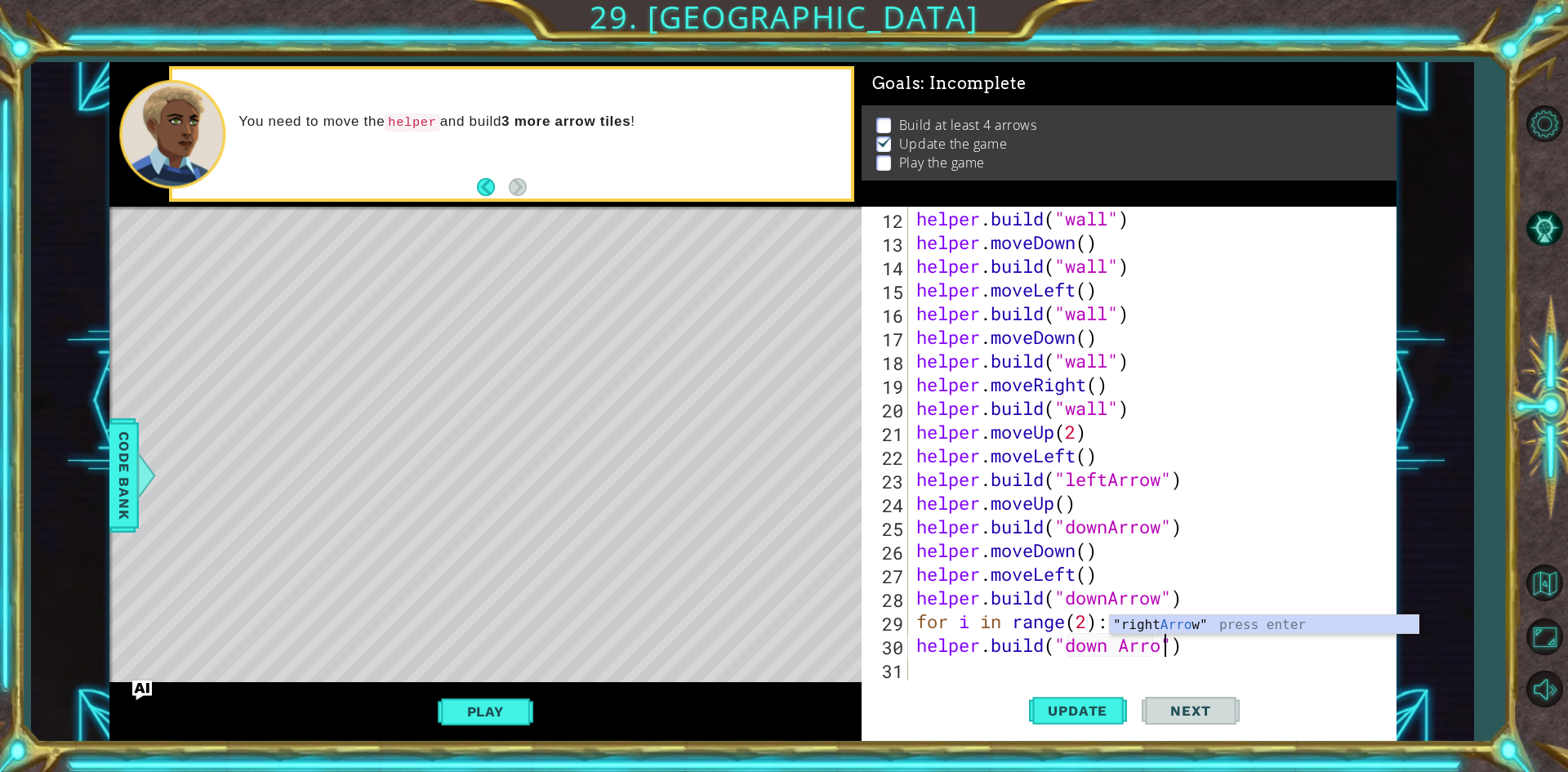
scroll to position [0, 12]
type textarea "[DOMAIN_NAME]("downArrow")"
click at [1043, 669] on div "helper . build ( "wall" ) helper . moveDown ( ) helper . build ( "wall" ) helpe…" at bounding box center [1149, 468] width 473 height 521
type textarea "h"
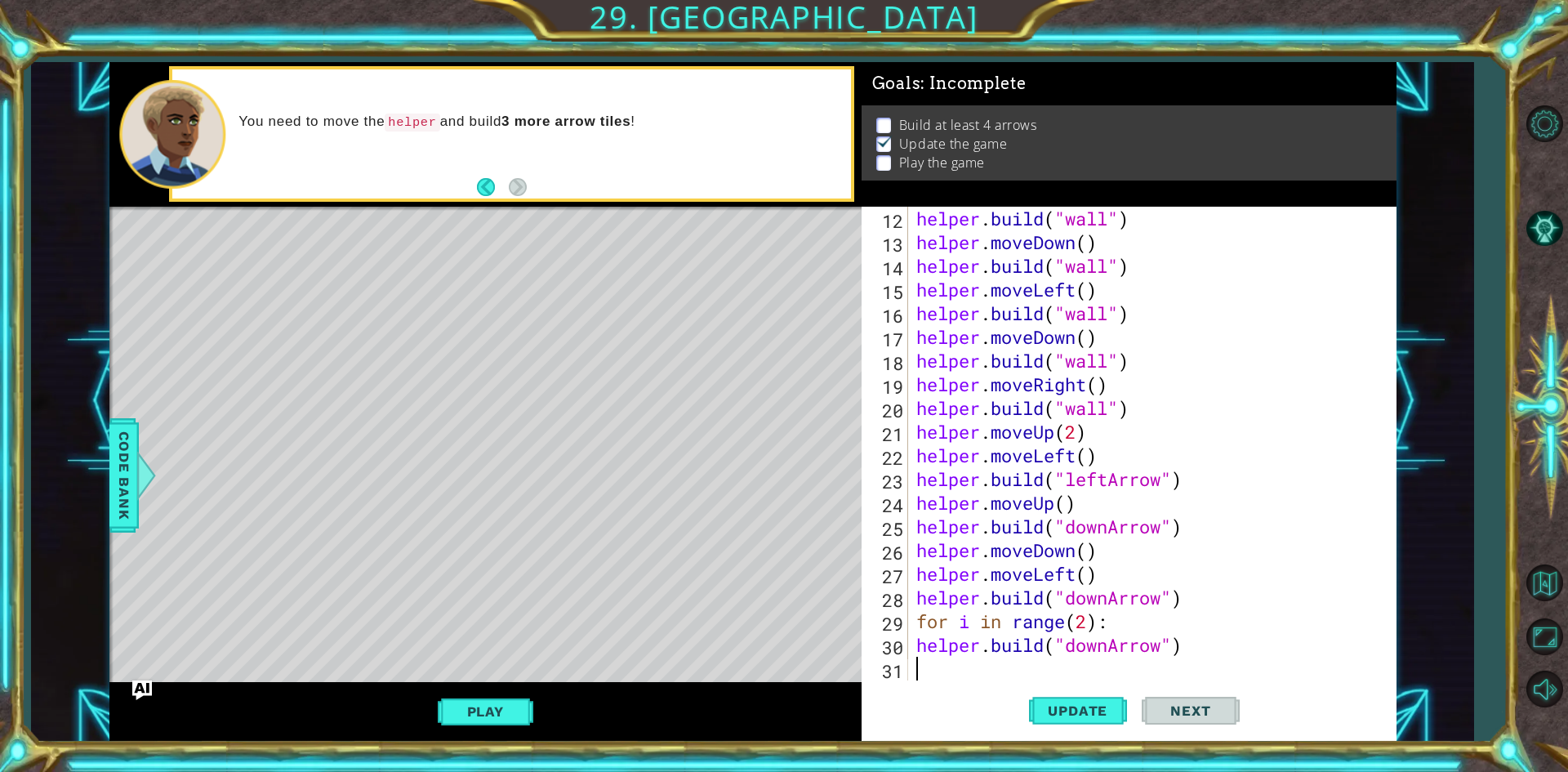
scroll to position [308, 0]
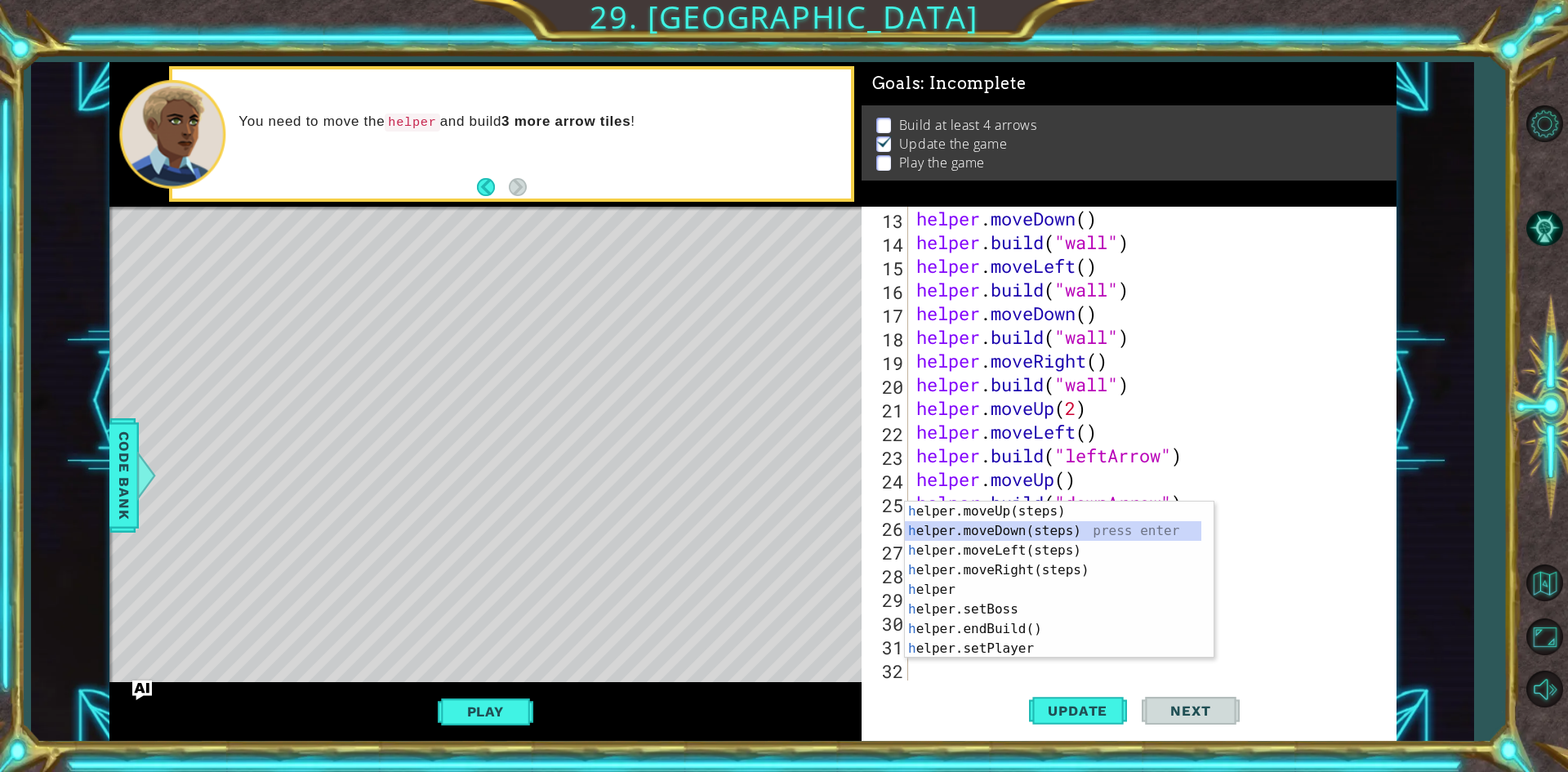
click at [1064, 525] on div "h elper.moveUp(steps) press enter h elper.moveDown(steps) press enter h elper.m…" at bounding box center [1053, 600] width 296 height 196
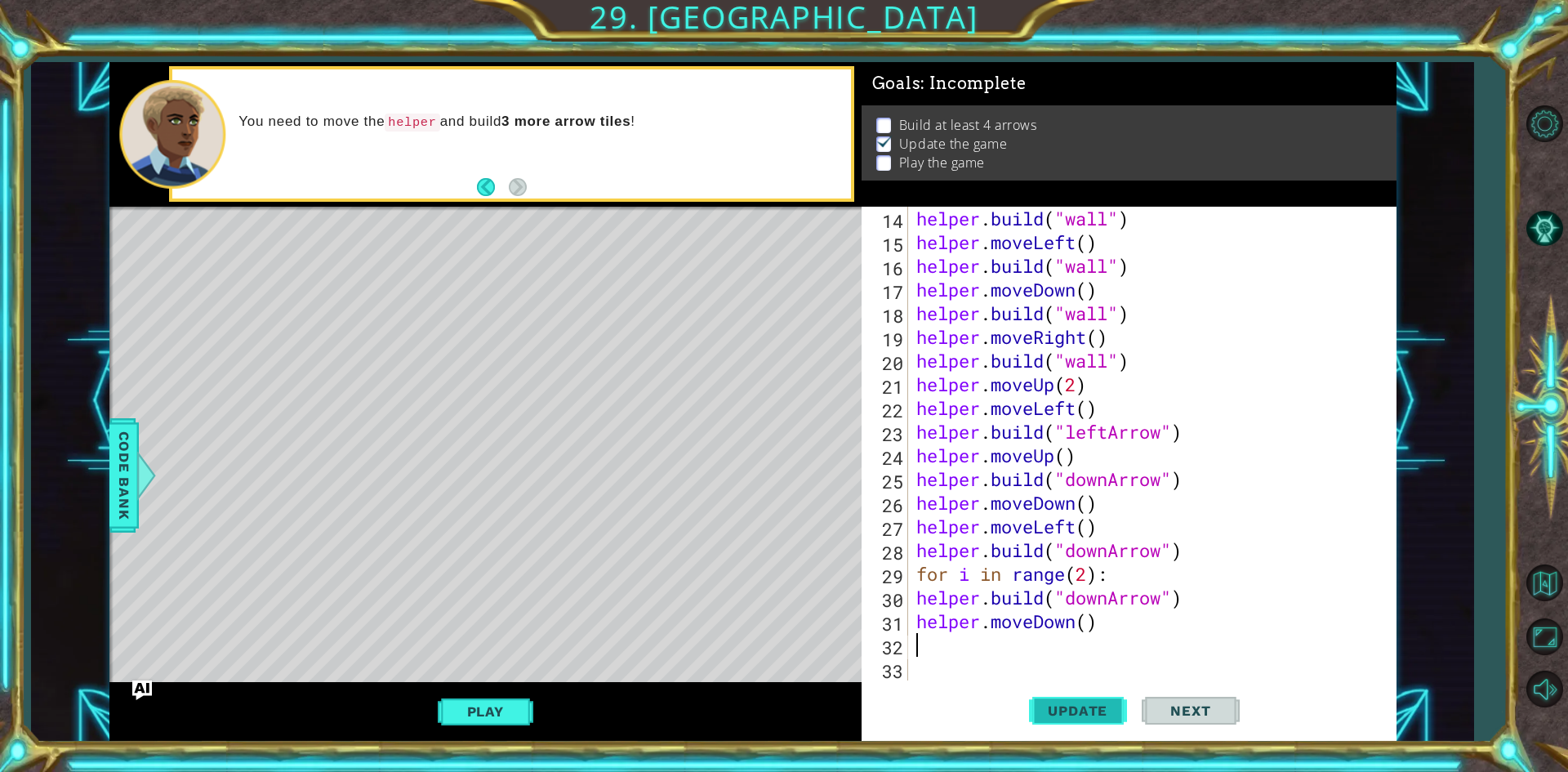
click at [1080, 698] on button "Update" at bounding box center [1077, 711] width 98 height 53
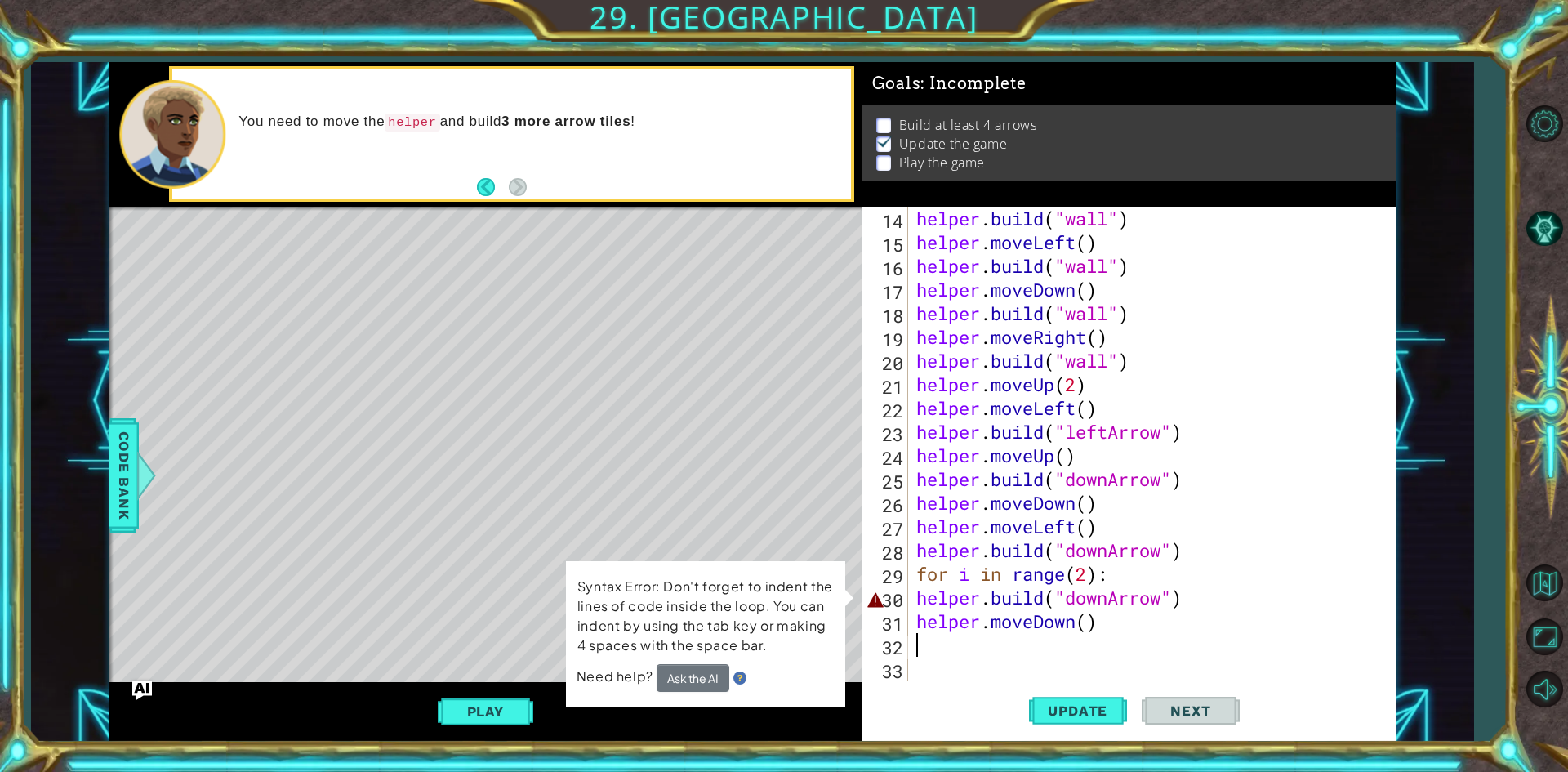
click at [1167, 600] on div "helper . build ( "wall" ) helper . moveLeft ( ) helper . build ( "wall" ) helpe…" at bounding box center [1149, 468] width 473 height 521
type textarea "[DOMAIN_NAME]("downArrow")"
drag, startPoint x: 1200, startPoint y: 546, endPoint x: 911, endPoint y: 547, distance: 289.0
click at [911, 547] on div "[DOMAIN_NAME]("downArrow") 14 15 16 17 18 19 20 21 22 23 24 25 26 27 28 29 30 3…" at bounding box center [1126, 443] width 529 height 474
drag, startPoint x: 1206, startPoint y: 600, endPoint x: 908, endPoint y: 600, distance: 298.0
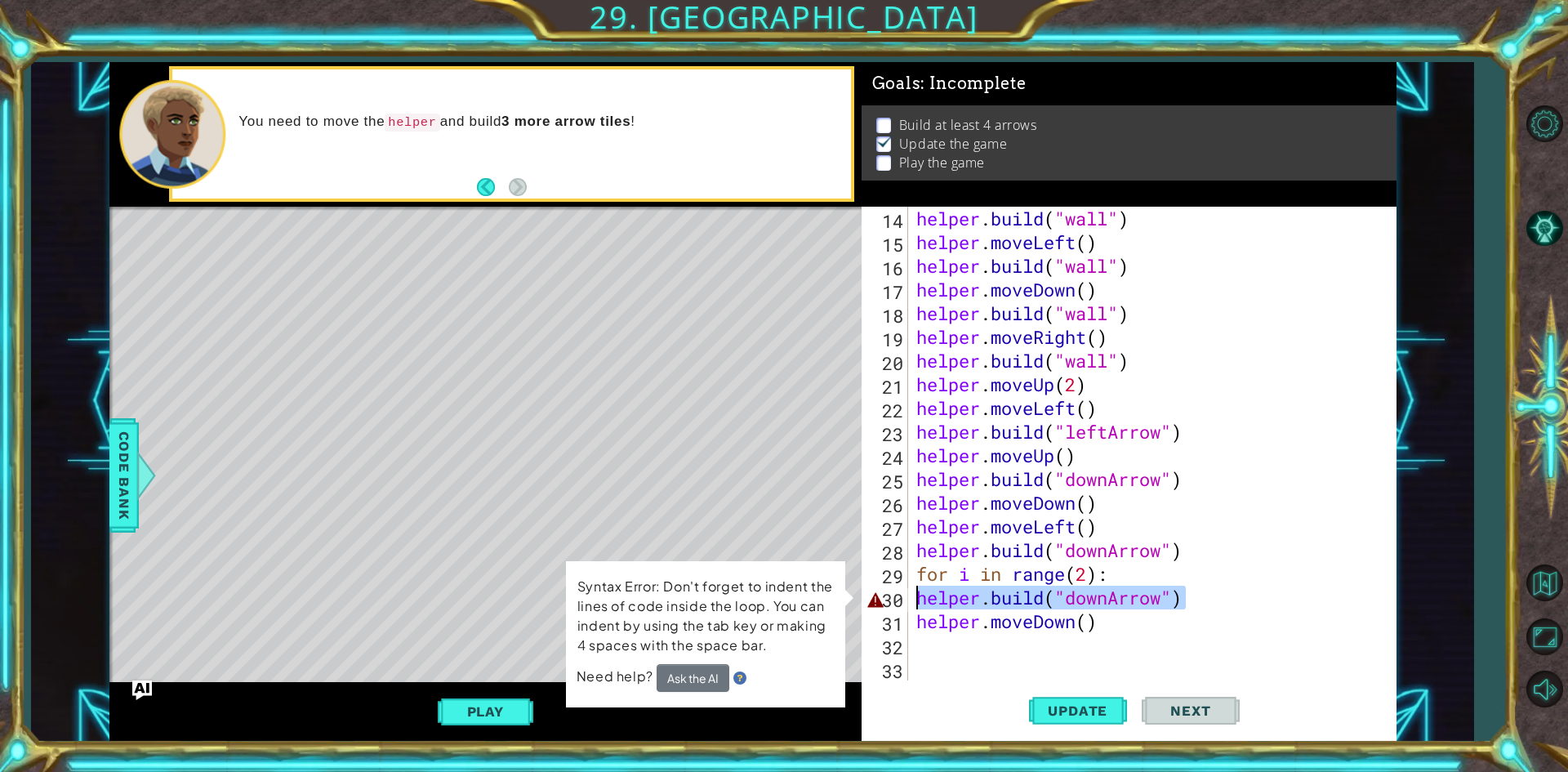
click at [908, 600] on div "[DOMAIN_NAME]("downArrow") 14 15 16 17 18 19 20 21 22 23 24 25 26 27 28 29 30 3…" at bounding box center [1126, 443] width 529 height 474
paste textarea "Code Area"
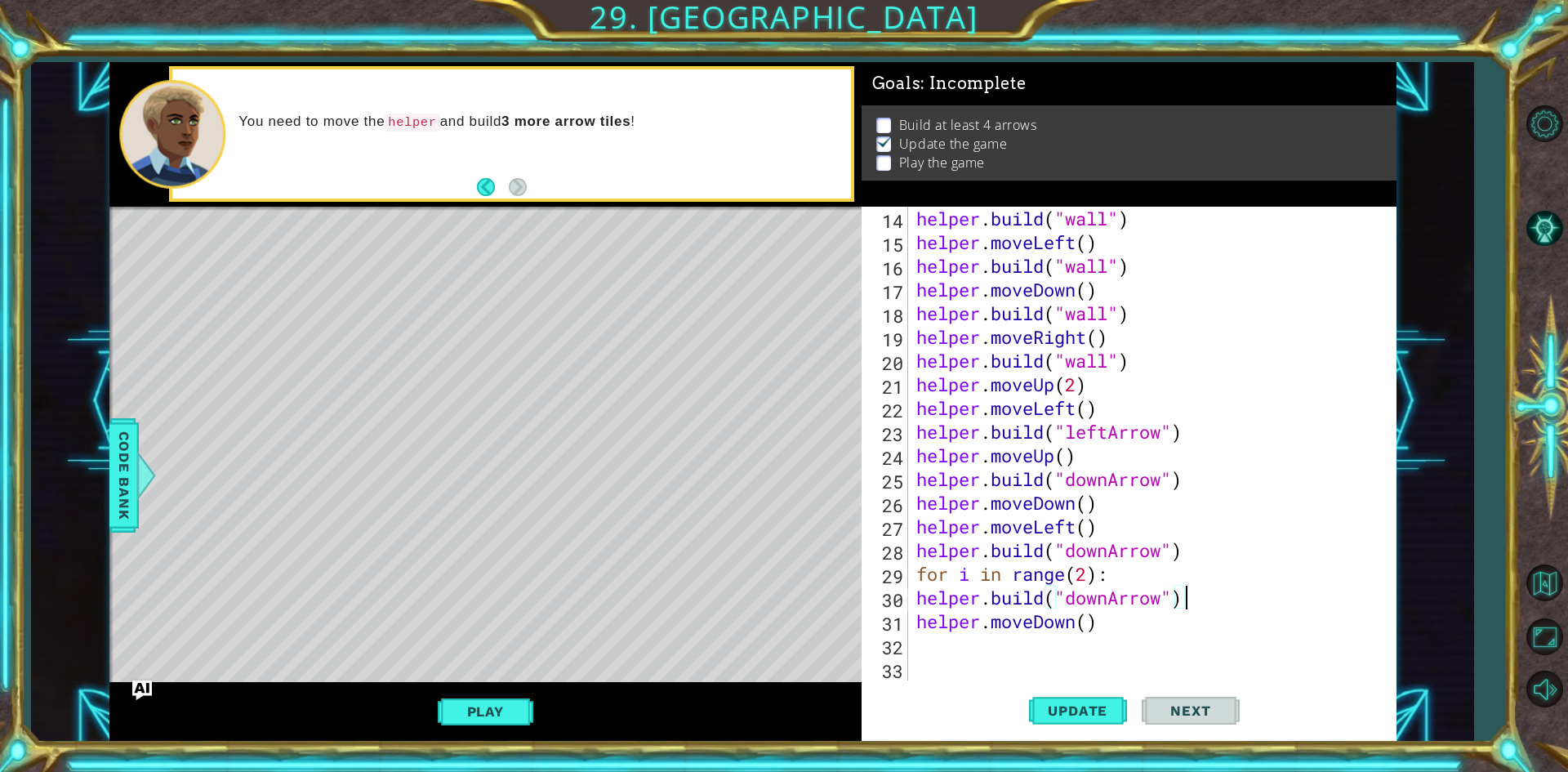
click at [1116, 655] on div "helper . build ( "wall" ) helper . moveLeft ( ) helper . build ( "wall" ) helpe…" at bounding box center [1149, 468] width 473 height 521
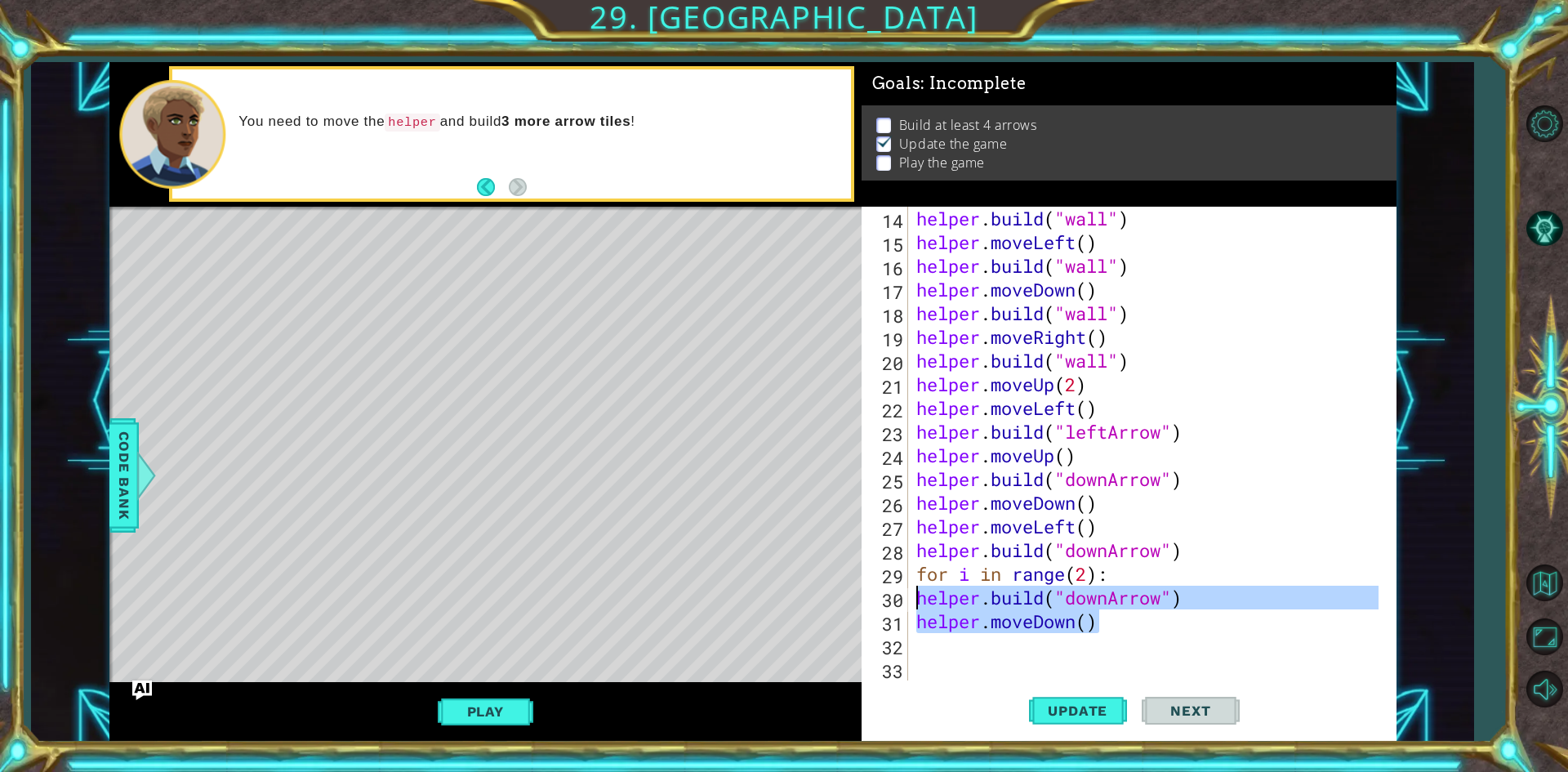
drag, startPoint x: 1116, startPoint y: 626, endPoint x: 910, endPoint y: 605, distance: 207.1
click at [910, 605] on div "14 15 16 17 18 19 20 21 22 23 24 25 26 27 28 29 30 31 32 33 helper . build ( "w…" at bounding box center [1126, 443] width 529 height 474
type textarea "[DOMAIN_NAME]("downArrow") helper.moveDown()"
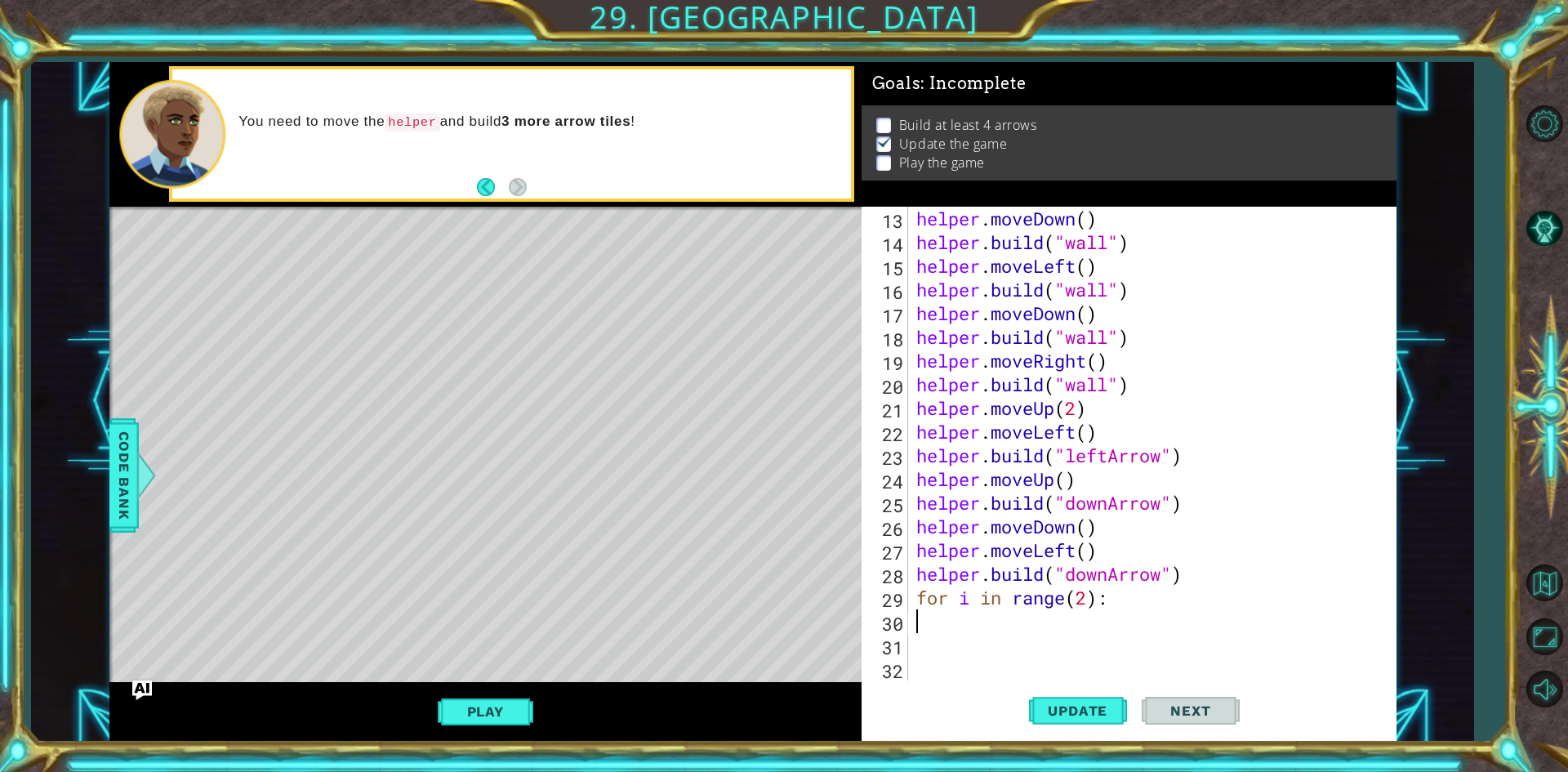
click at [1141, 599] on div "helper . moveDown ( ) helper . build ( "wall" ) helper . moveLeft ( ) helper . …" at bounding box center [1149, 468] width 473 height 521
type textarea "[DOMAIN_NAME]("downArrow") helper.moveDown()"
click at [1156, 597] on div "helper . moveDown ( ) helper . build ( "wall" ) helper . moveLeft ( ) helper . …" at bounding box center [1149, 468] width 473 height 521
type textarea "for i in range(2):"
click at [1129, 618] on div "helper . moveDown ( ) helper . build ( "wall" ) helper . moveLeft ( ) helper . …" at bounding box center [1149, 468] width 473 height 521
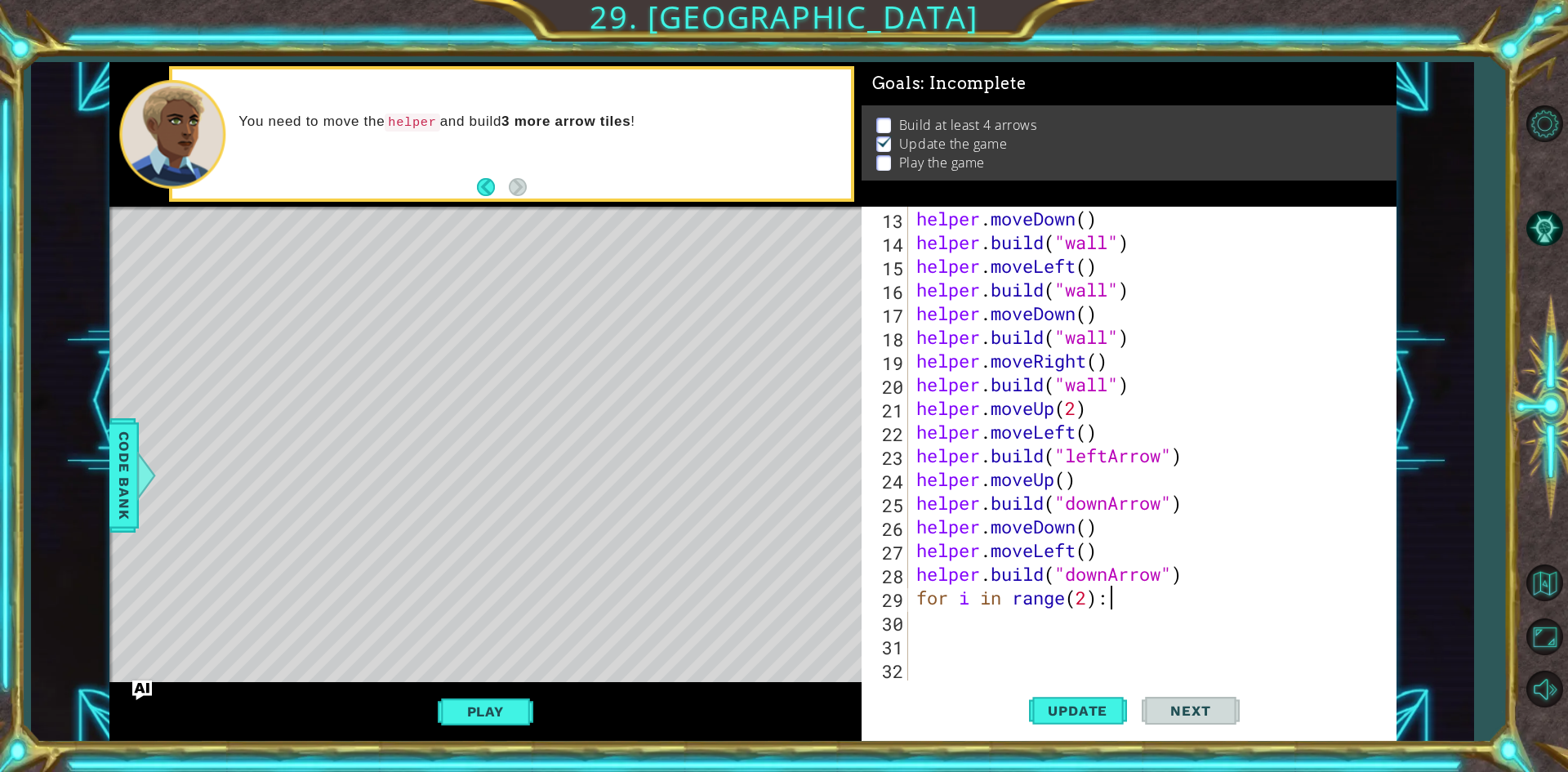
click at [1131, 608] on div "helper . moveDown ( ) helper . build ( "wall" ) helper . moveLeft ( ) helper . …" at bounding box center [1149, 468] width 473 height 521
paste textarea "helper.moveDown()"
type textarea "helper.moveDown()"
click at [1104, 697] on button "Update" at bounding box center [1077, 711] width 98 height 53
click at [1079, 703] on span "Update" at bounding box center [1077, 710] width 92 height 17
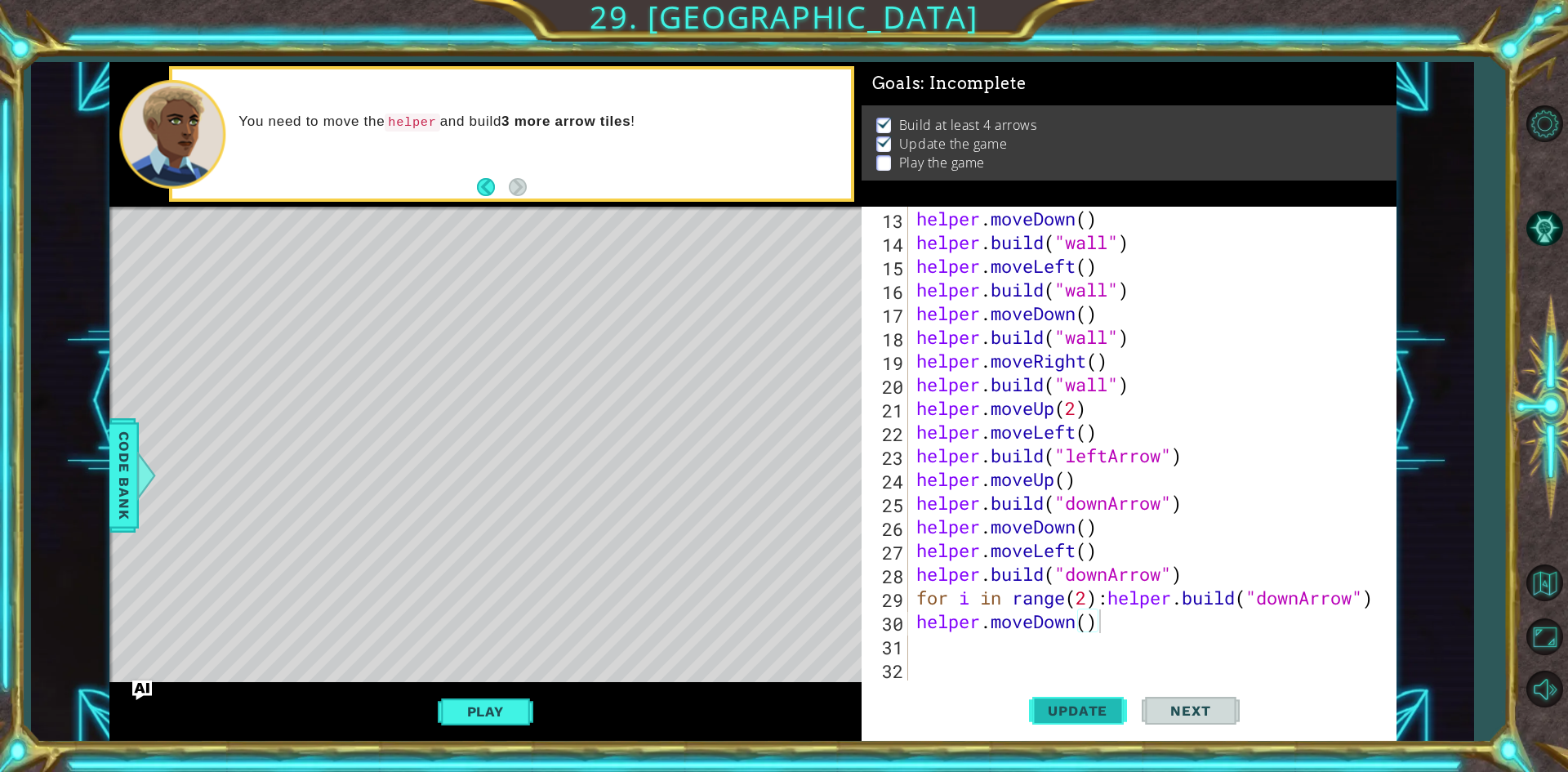
click at [1079, 703] on span "Update" at bounding box center [1077, 710] width 92 height 17
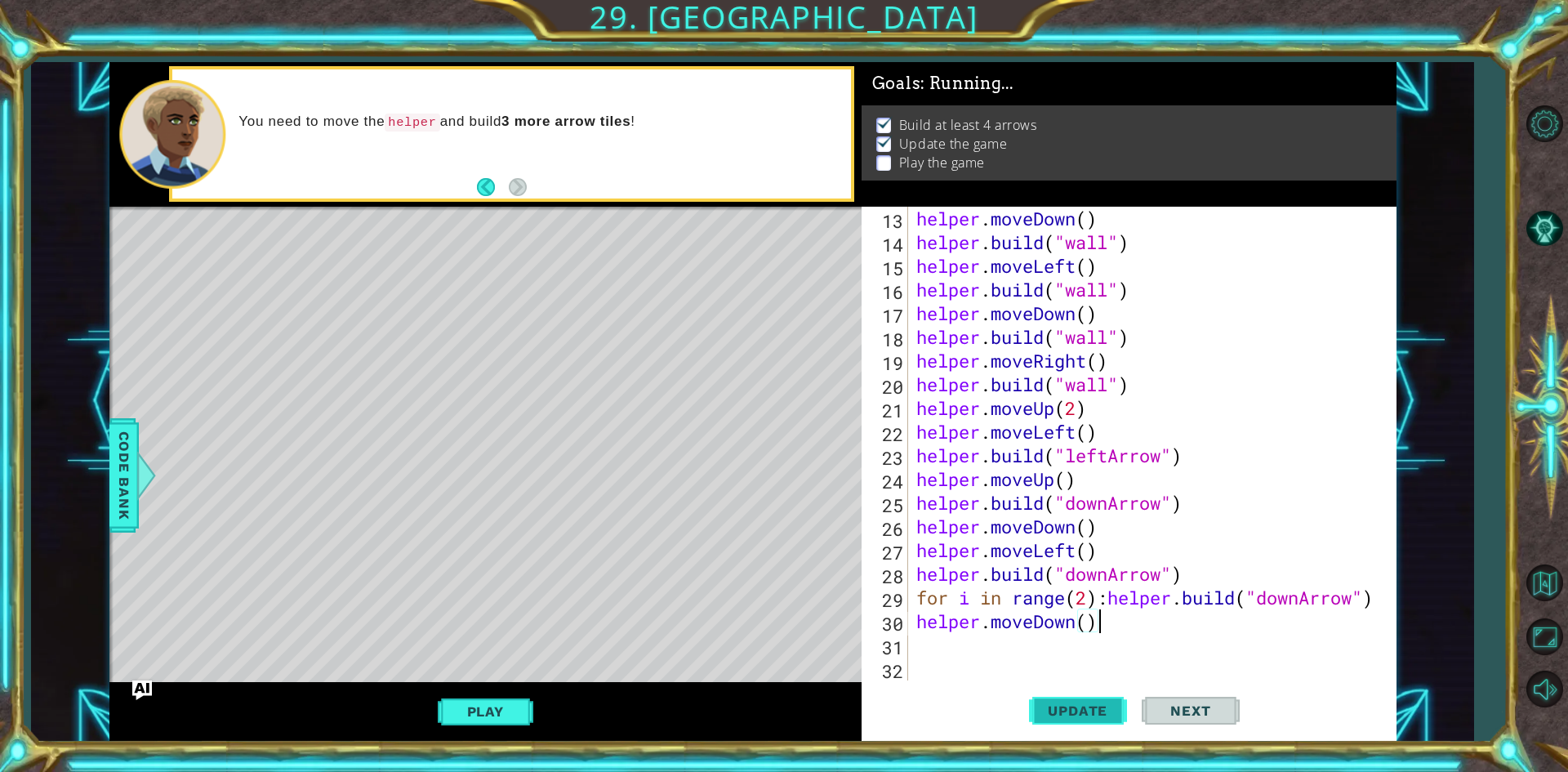
click at [1079, 703] on span "Update" at bounding box center [1077, 710] width 92 height 17
click at [1119, 625] on div "helper . moveDown ( ) helper . build ( "wall" ) helper . moveLeft ( ) helper . …" at bounding box center [1149, 468] width 473 height 521
click at [1059, 635] on div "helper . moveDown ( ) helper . build ( "wall" ) helper . moveLeft ( ) helper . …" at bounding box center [1149, 468] width 473 height 521
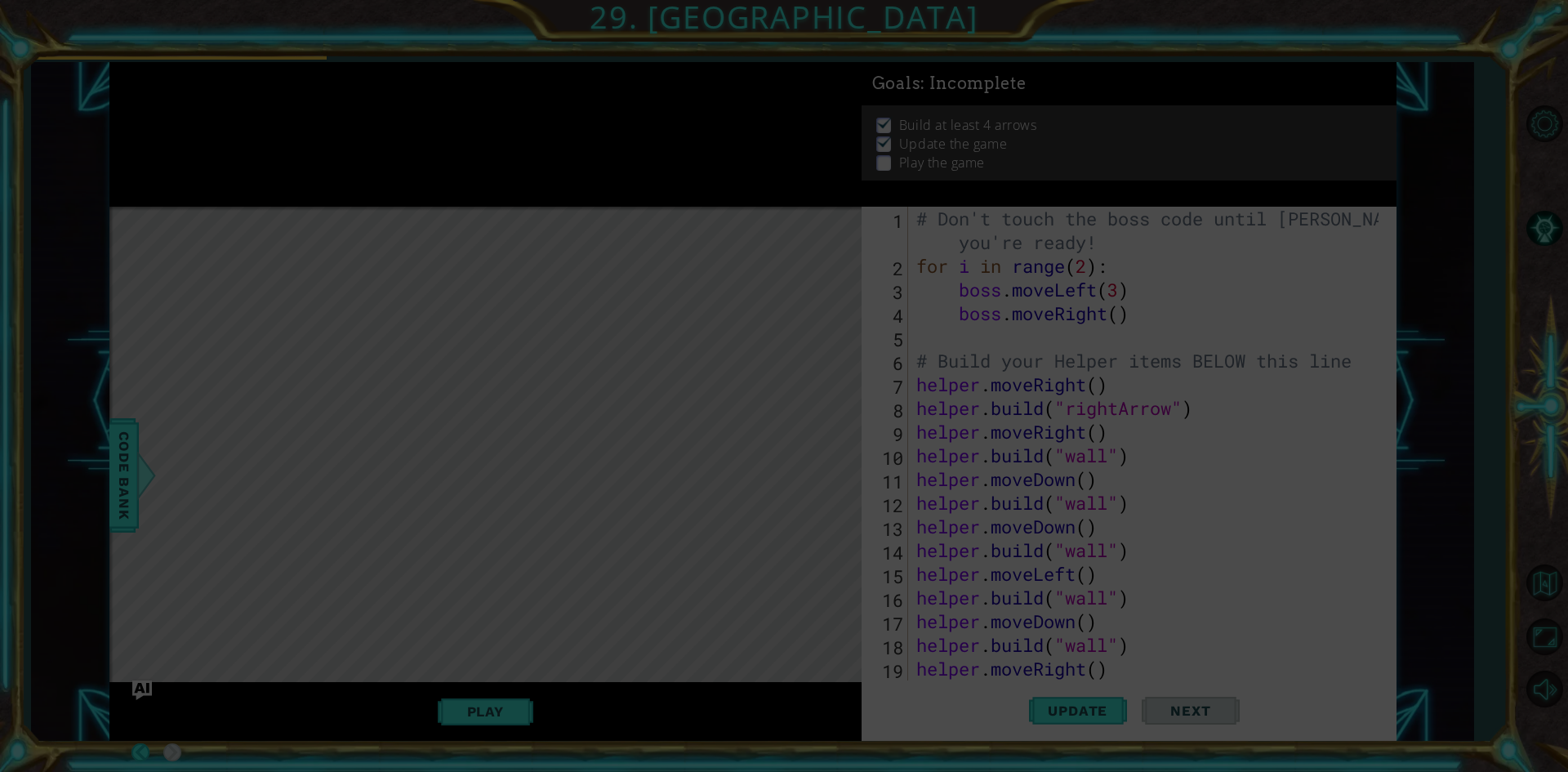
click at [1099, 633] on icon at bounding box center [784, 386] width 1568 height 772
click at [985, 274] on icon at bounding box center [784, 386] width 1568 height 772
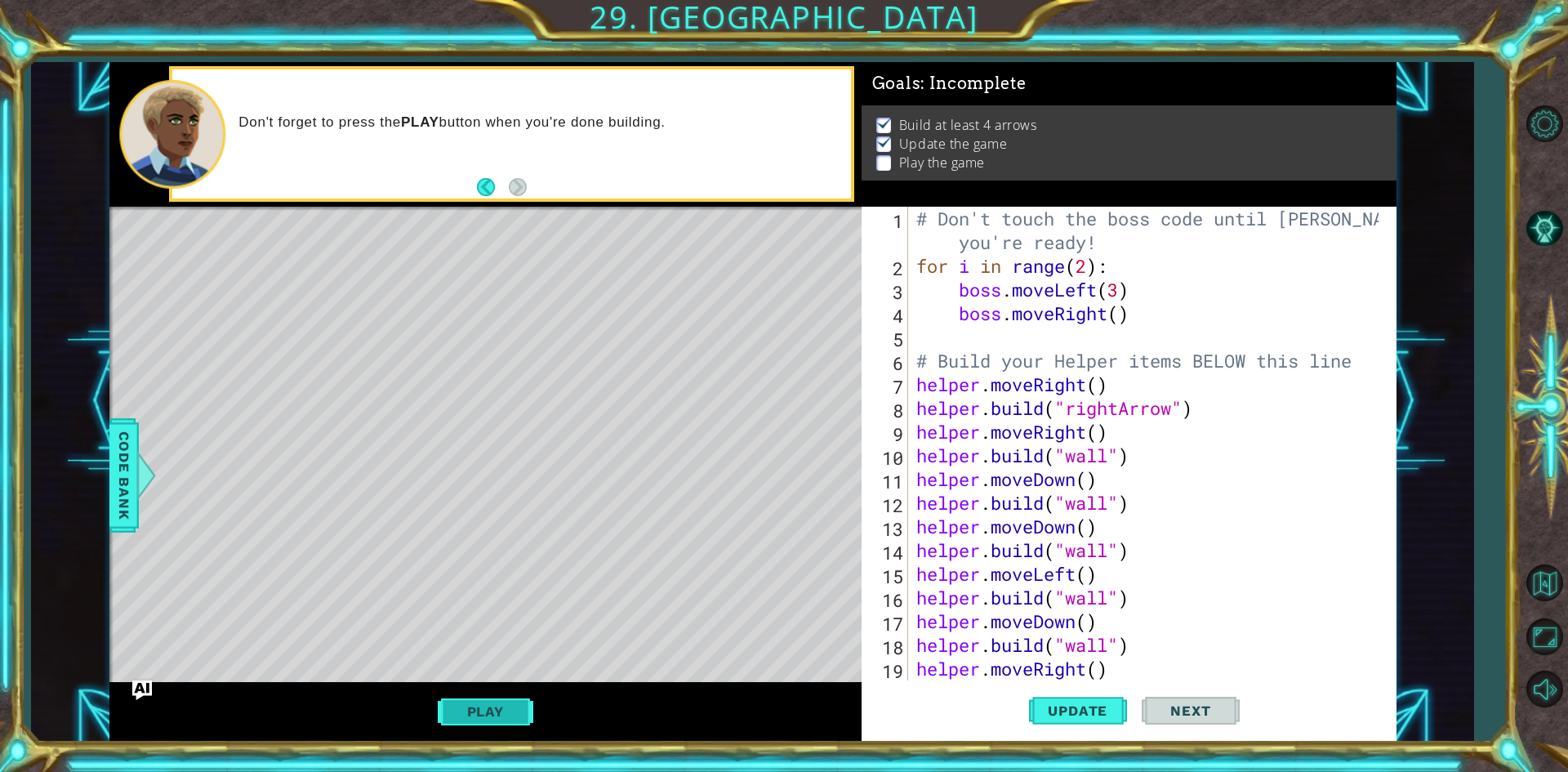
click at [500, 708] on button "Play" at bounding box center [485, 712] width 95 height 31
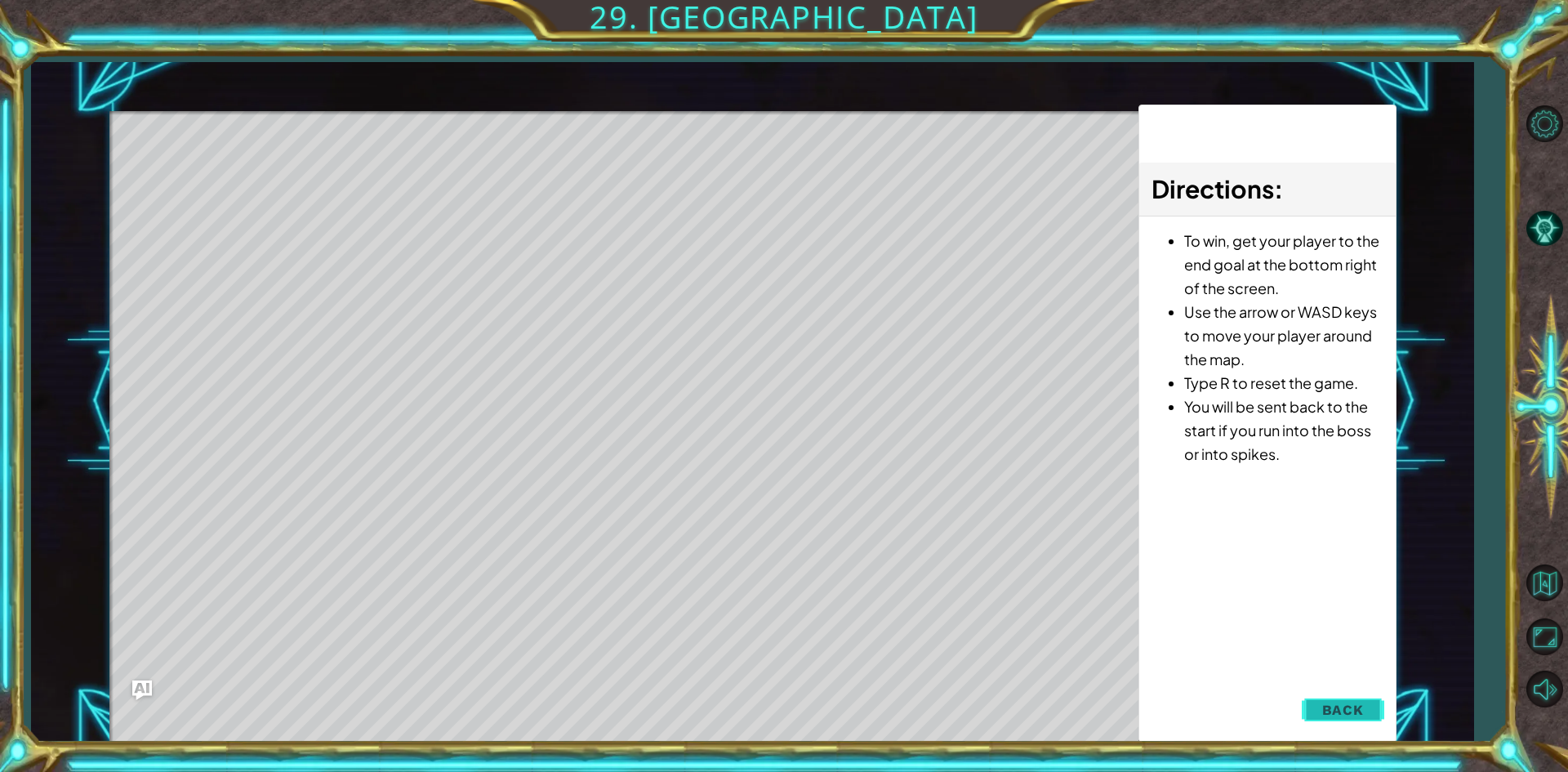
click at [1311, 706] on button "Back" at bounding box center [1342, 710] width 83 height 33
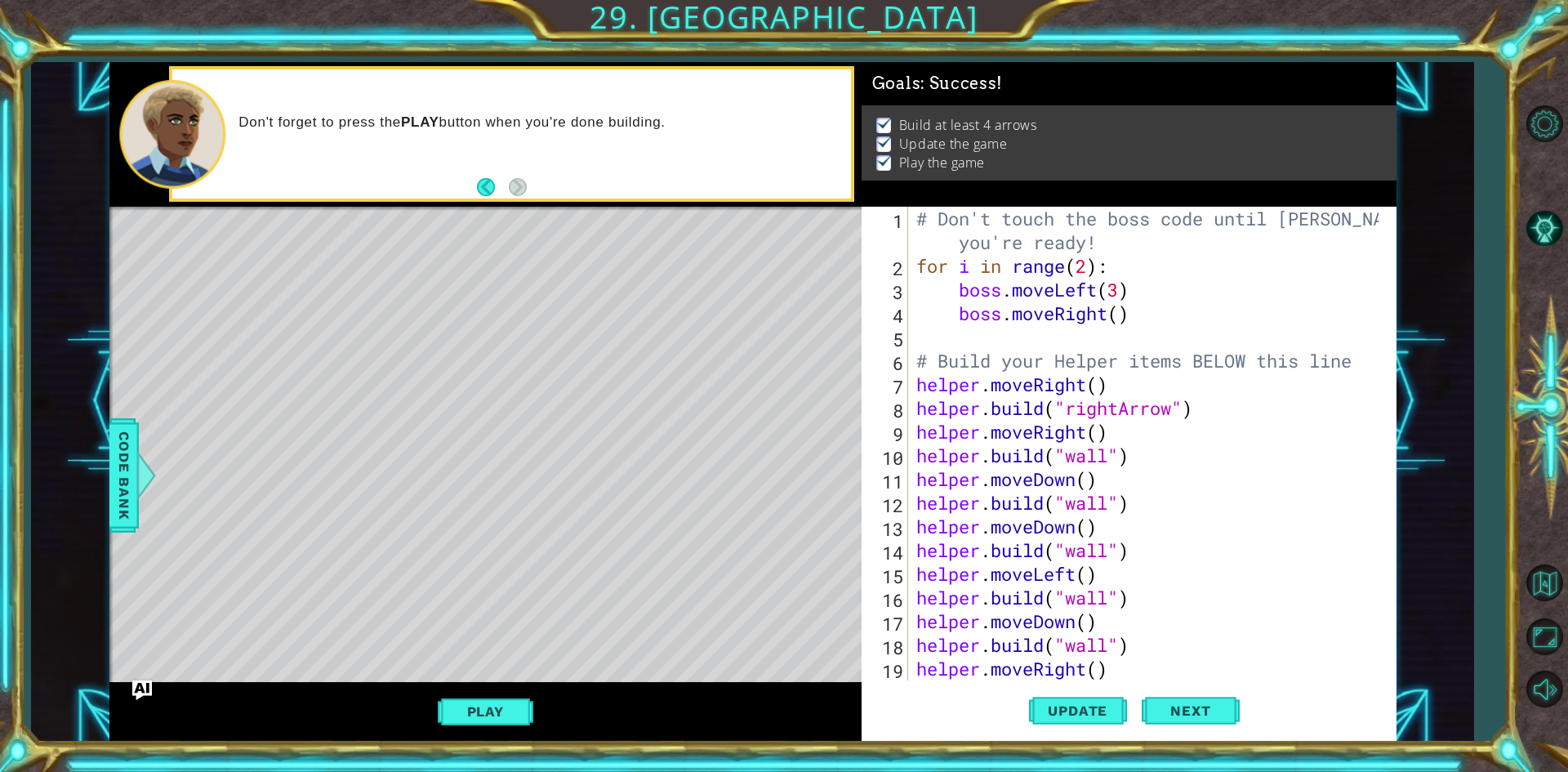
type textarea "boss.moveRight()"
click at [1148, 316] on div "# Don't touch the boss code until [PERSON_NAME] says you're ready! for i in ran…" at bounding box center [1149, 479] width 473 height 544
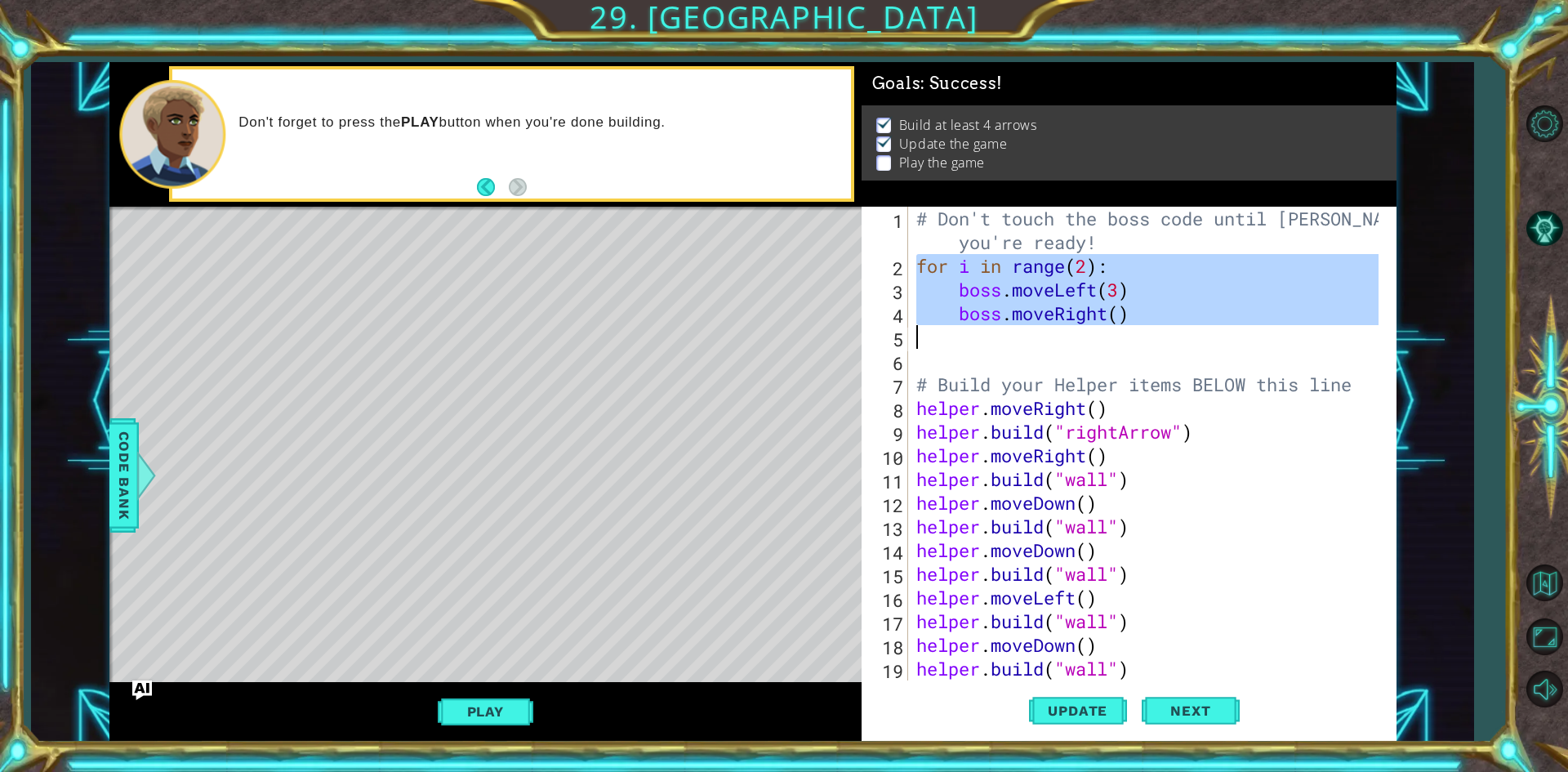
drag, startPoint x: 915, startPoint y: 263, endPoint x: 1013, endPoint y: 330, distance: 118.7
click at [1013, 330] on div "# Don't touch the boss code until [PERSON_NAME] says you're ready! for i in ran…" at bounding box center [1149, 479] width 473 height 544
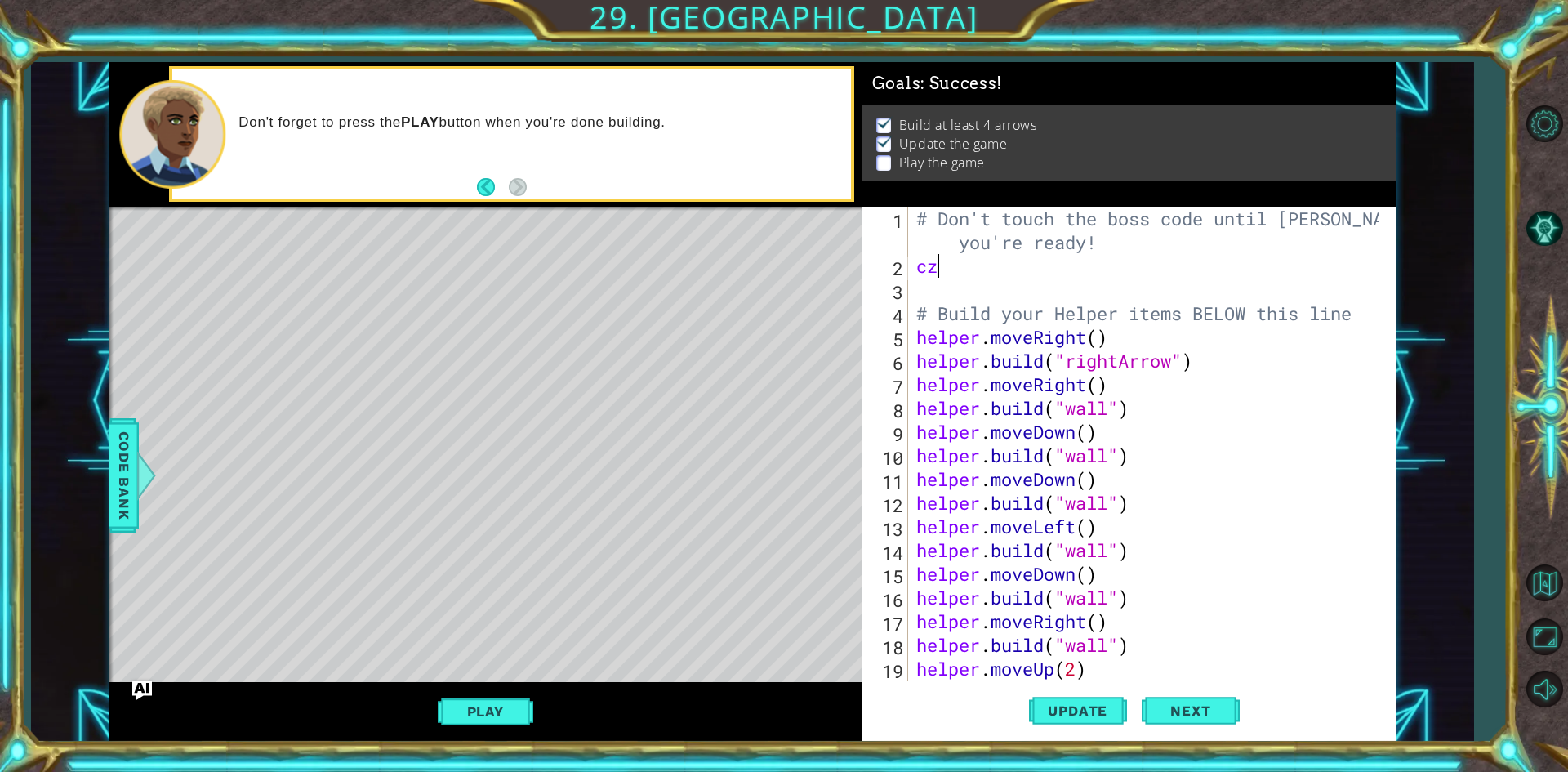
type textarea "c"
type textarea "boss.moveRight()"
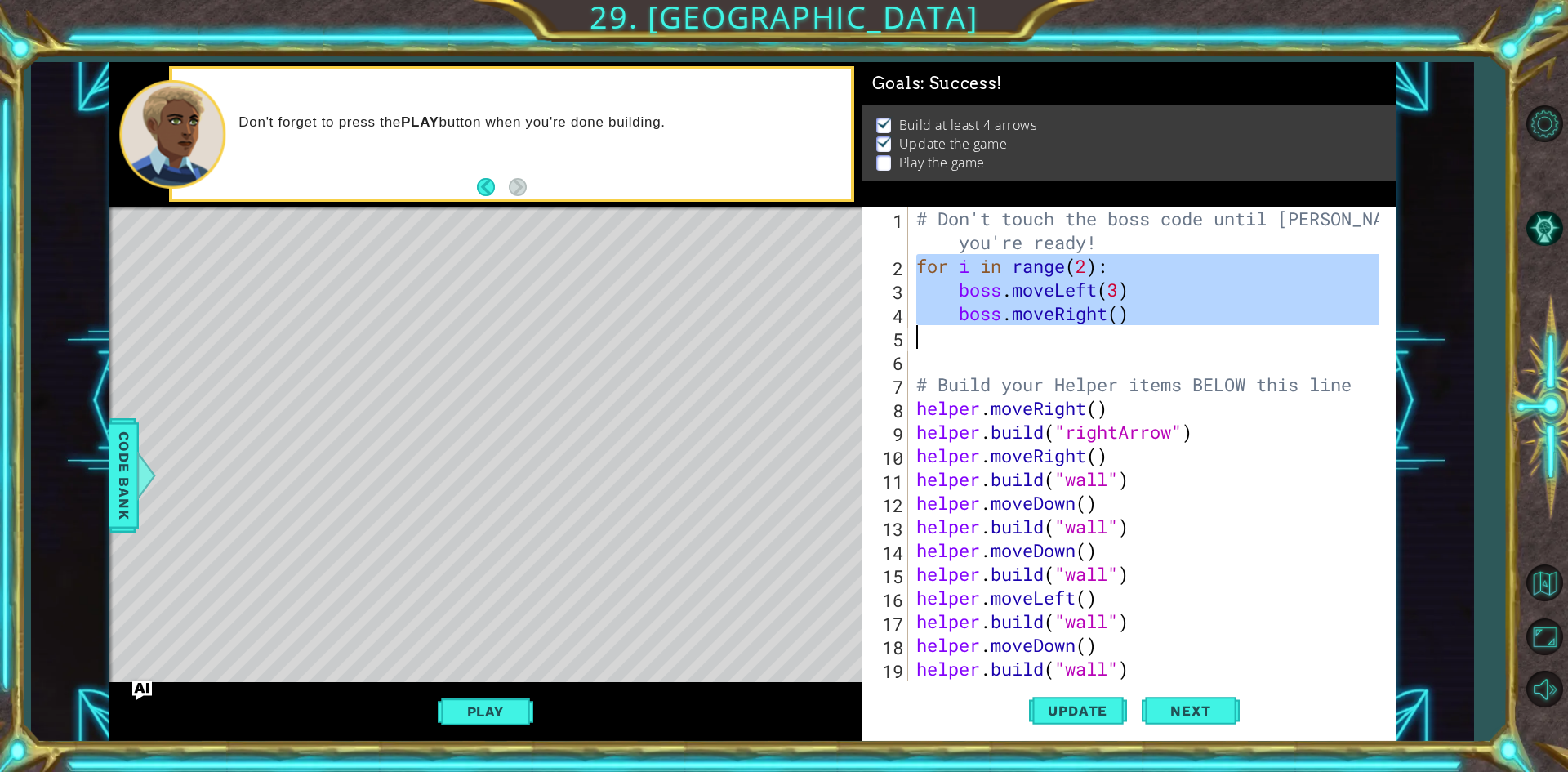
click at [1046, 344] on div "# Don't touch the boss code until [PERSON_NAME] says you're ready! for i in ran…" at bounding box center [1145, 443] width 466 height 474
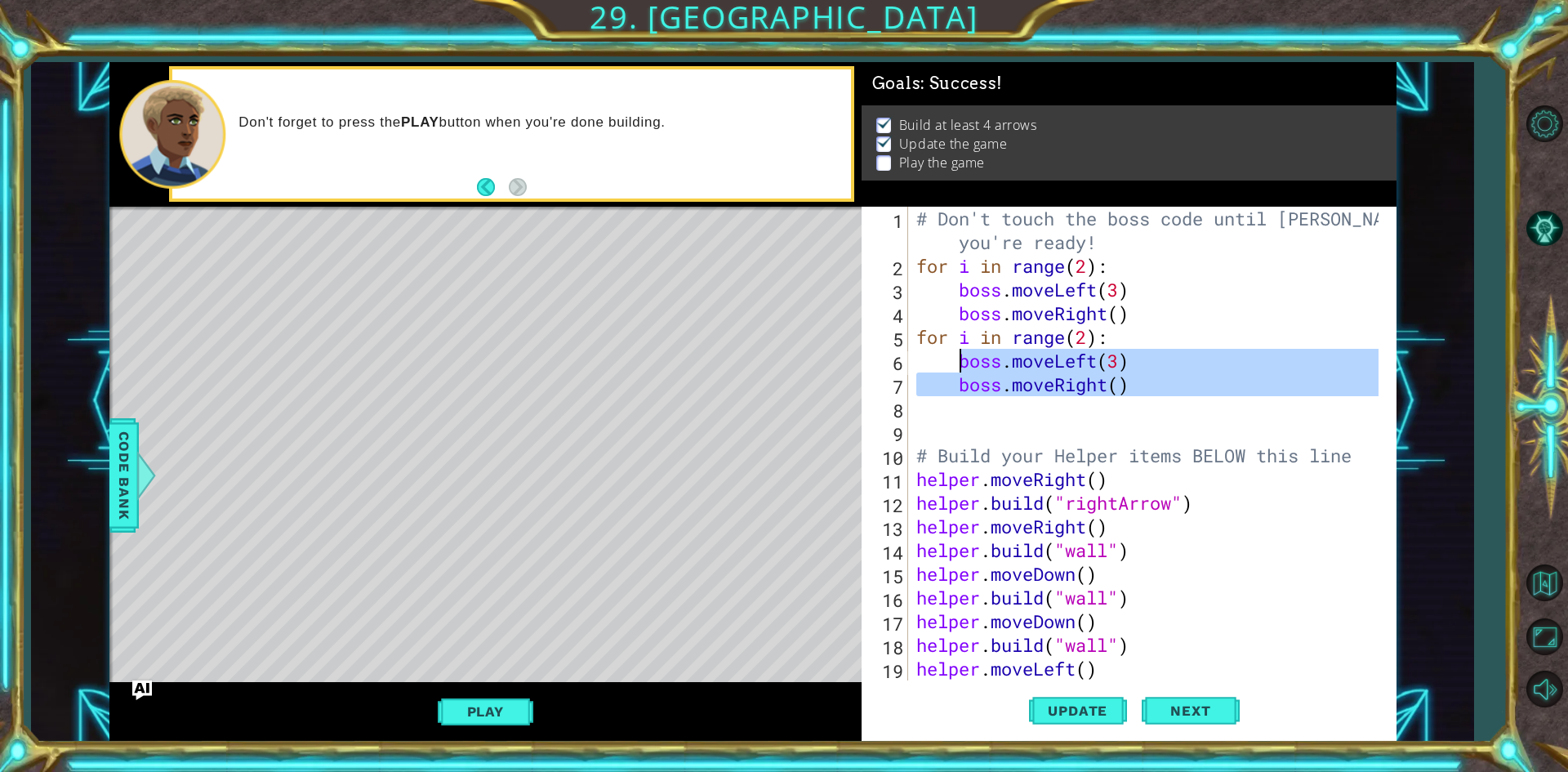
drag, startPoint x: 1153, startPoint y: 397, endPoint x: 960, endPoint y: 349, distance: 198.9
click at [960, 349] on div "# Don't touch the boss code until [PERSON_NAME] says you're ready! for i in ran…" at bounding box center [1149, 479] width 473 height 544
type textarea "m"
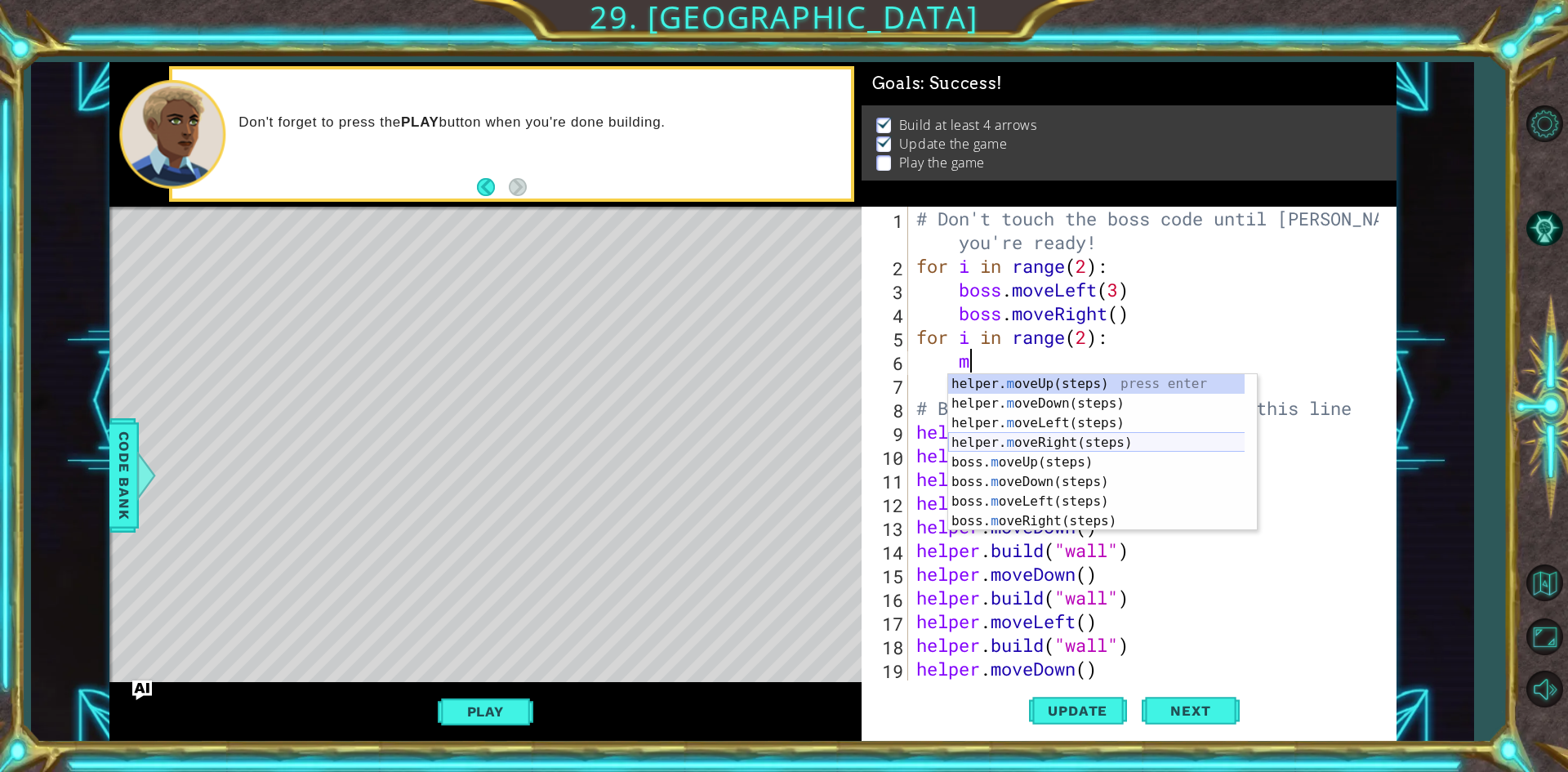
click at [1113, 436] on div "helper. m oveUp(steps) press enter helper. m oveDown(steps) press enter helper.…" at bounding box center [1101, 473] width 308 height 196
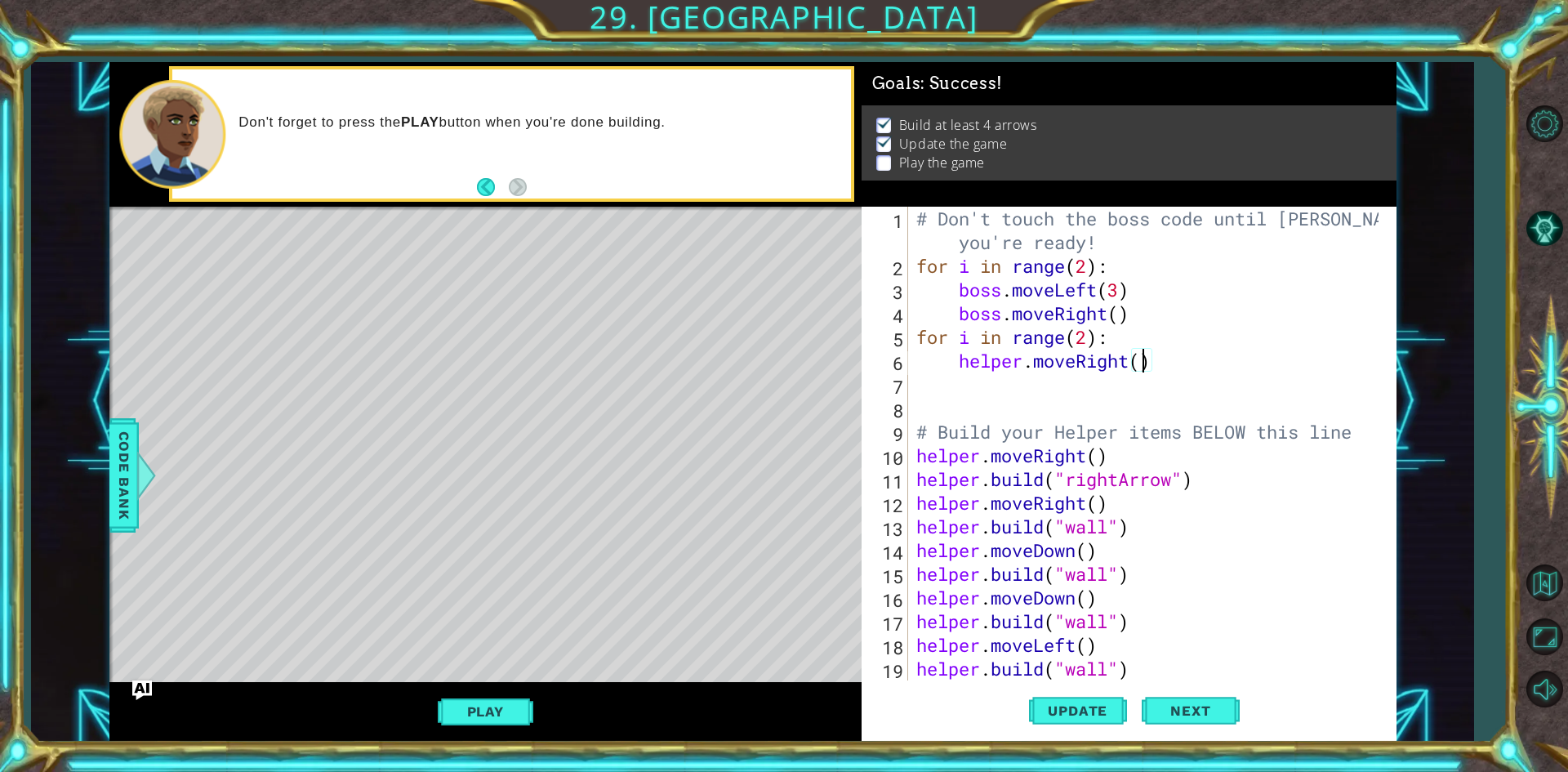
click at [1145, 367] on div "# Don't touch the boss code until [PERSON_NAME] says you're ready! for i in ran…" at bounding box center [1149, 479] width 473 height 544
type textarea "helper.moveRight(5)"
click at [957, 406] on div "# Don't touch the boss code until [PERSON_NAME] says you're ready! for i in ran…" at bounding box center [1149, 479] width 473 height 544
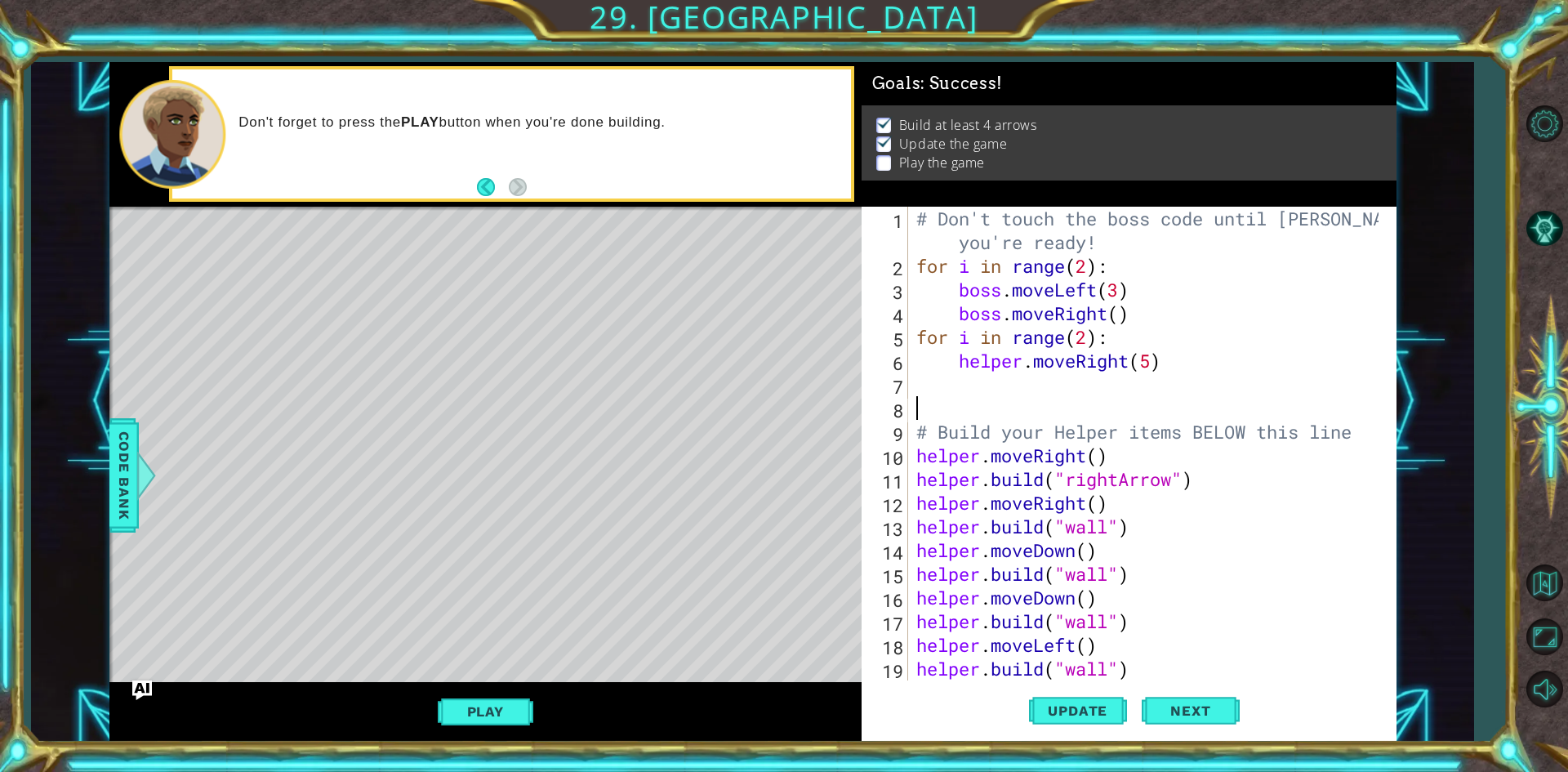
click at [931, 383] on div "# Don't touch the boss code until [PERSON_NAME] says you're ready! for i in ran…" at bounding box center [1149, 479] width 473 height 544
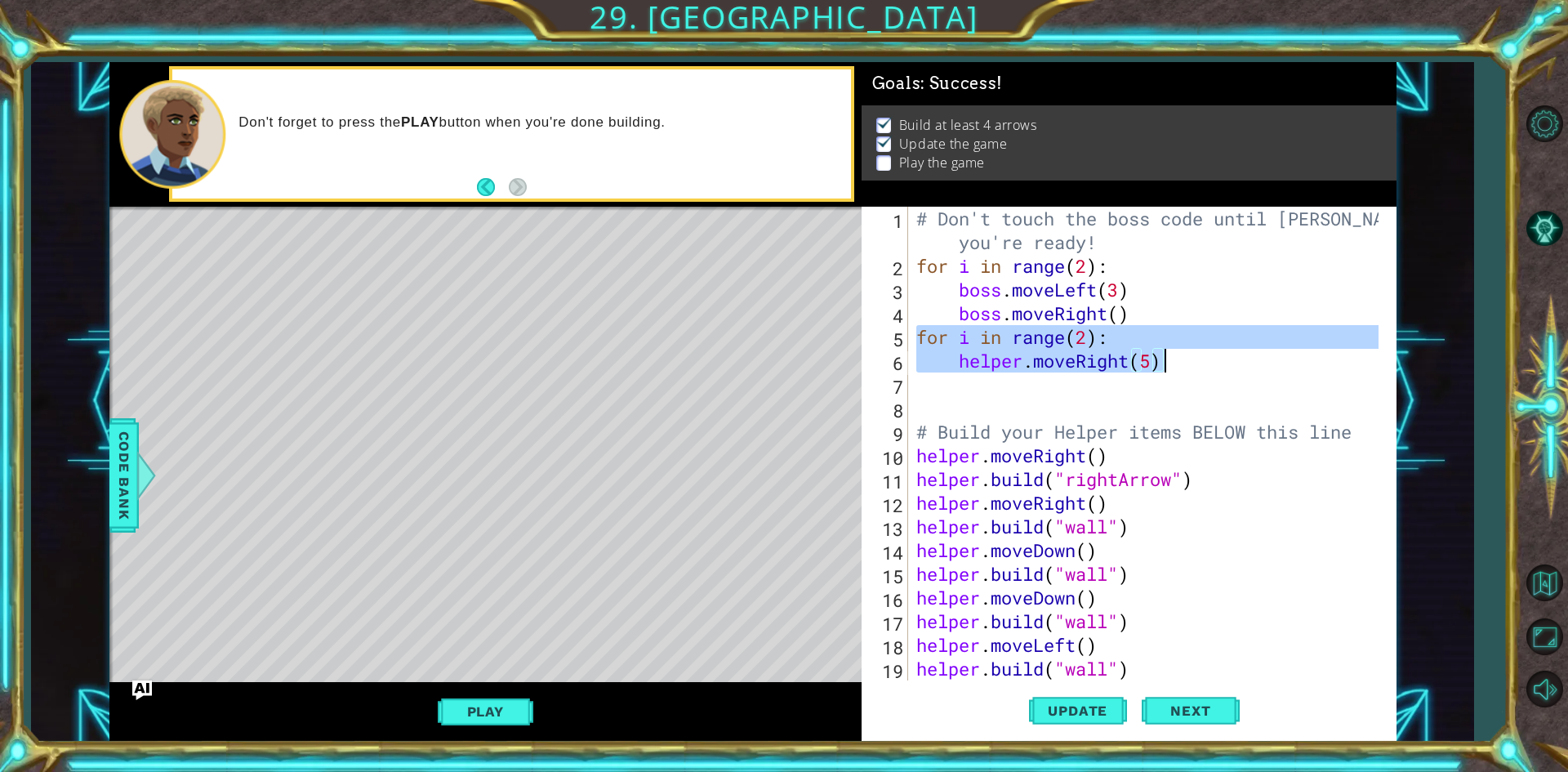
drag, startPoint x: 913, startPoint y: 333, endPoint x: 1166, endPoint y: 412, distance: 265.0
click at [1166, 412] on div "# Don't touch the boss code until [PERSON_NAME] says you're ready! for i in ran…" at bounding box center [1149, 479] width 473 height 544
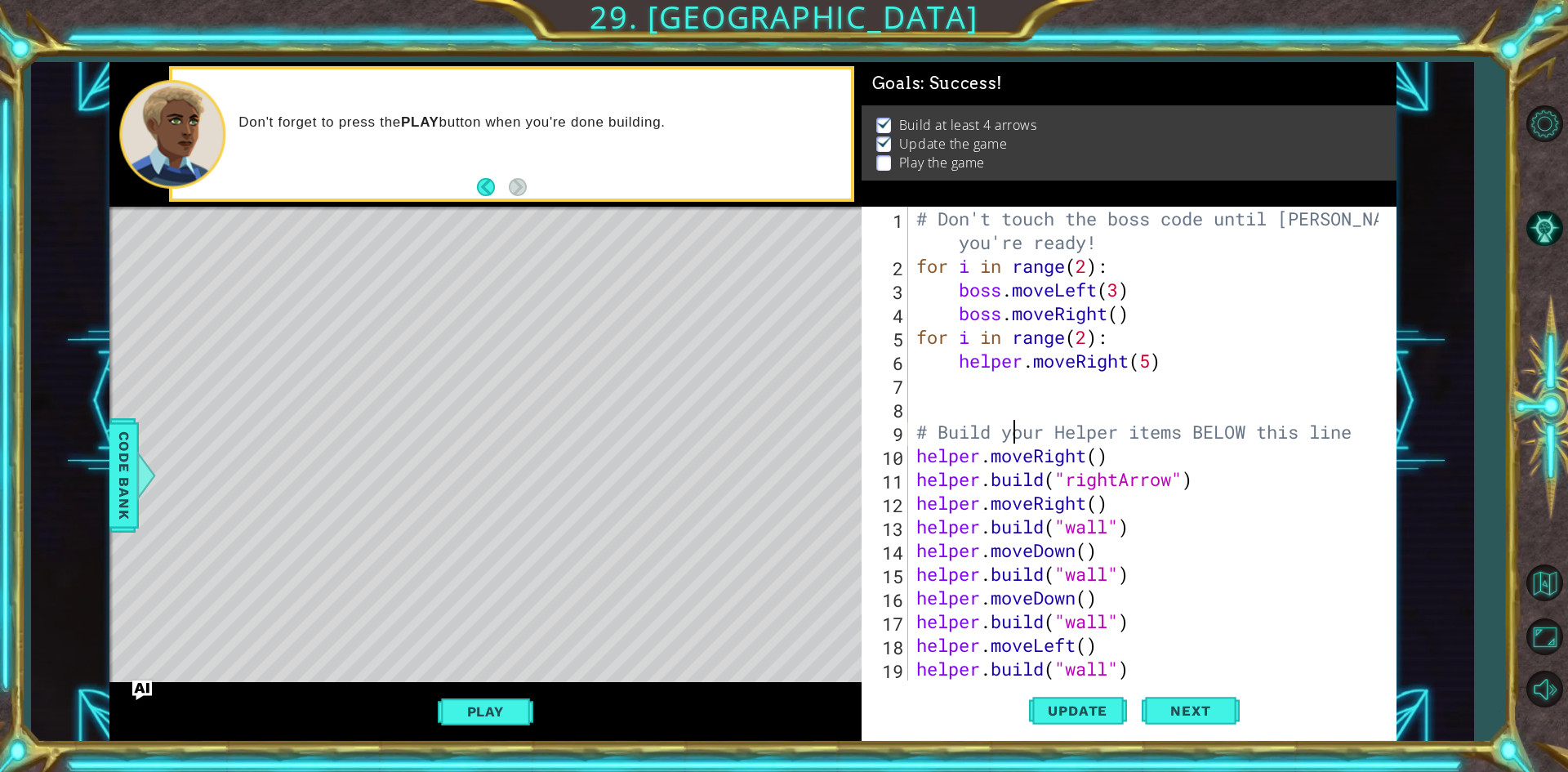
click at [1014, 428] on div "# Don't touch the boss code until [PERSON_NAME] says you're ready! for i in ran…" at bounding box center [1149, 479] width 473 height 544
type textarea "# Build your Helper items BELOW this line"
click at [939, 406] on div "# Don't touch the boss code until [PERSON_NAME] says you're ready! for i in ran…" at bounding box center [1149, 479] width 473 height 544
click at [938, 379] on div "# Don't touch the boss code until [PERSON_NAME] says you're ready! for i in ran…" at bounding box center [1149, 479] width 473 height 544
click at [917, 400] on div "# Don't touch the boss code until [PERSON_NAME] says you're ready! for i in ran…" at bounding box center [1149, 479] width 473 height 544
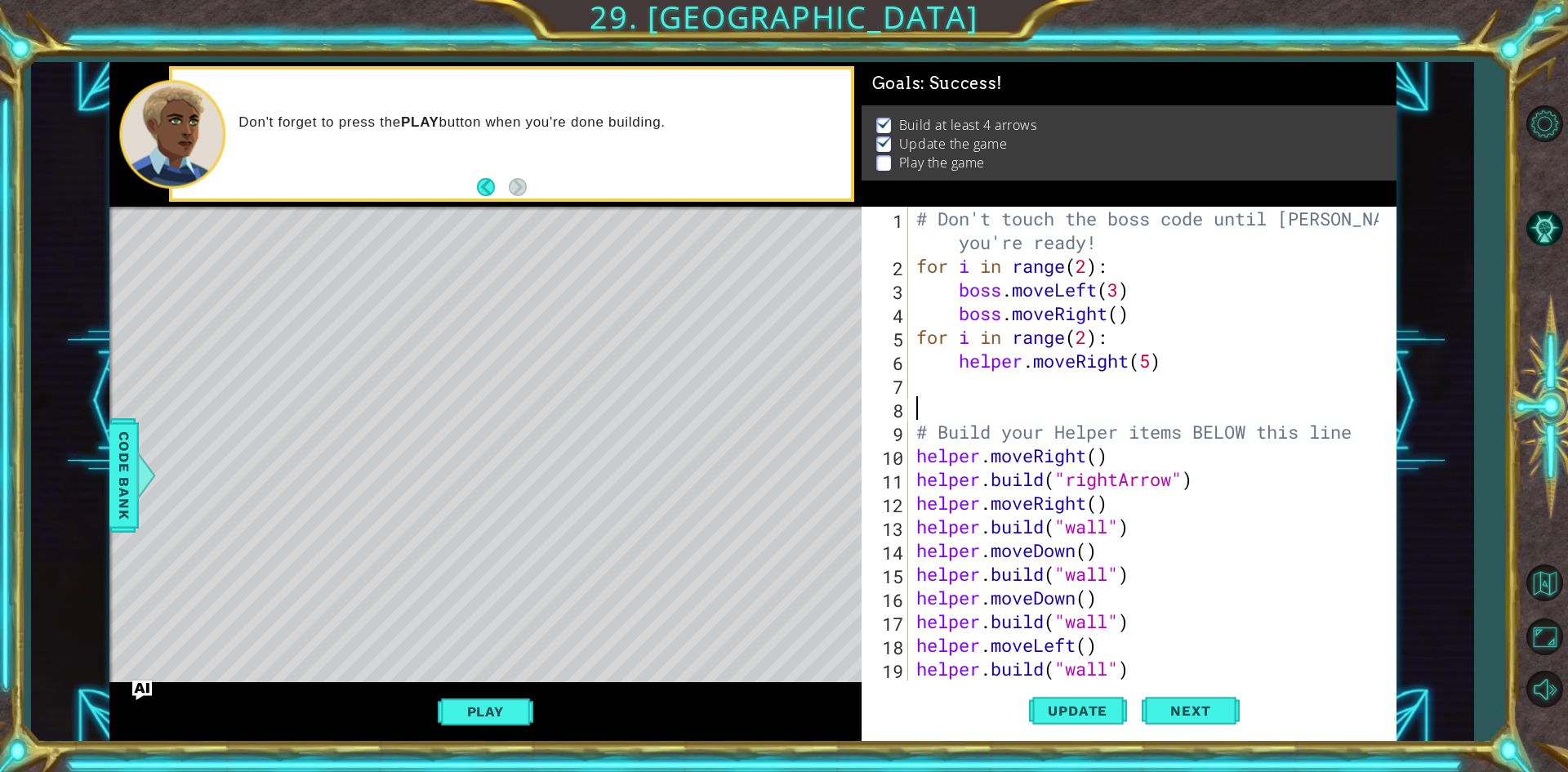
click at [916, 389] on div "# Don't touch the boss code until [PERSON_NAME] says you're ready! for i in ran…" at bounding box center [1149, 479] width 473 height 544
paste textarea "boss.moveRight()"
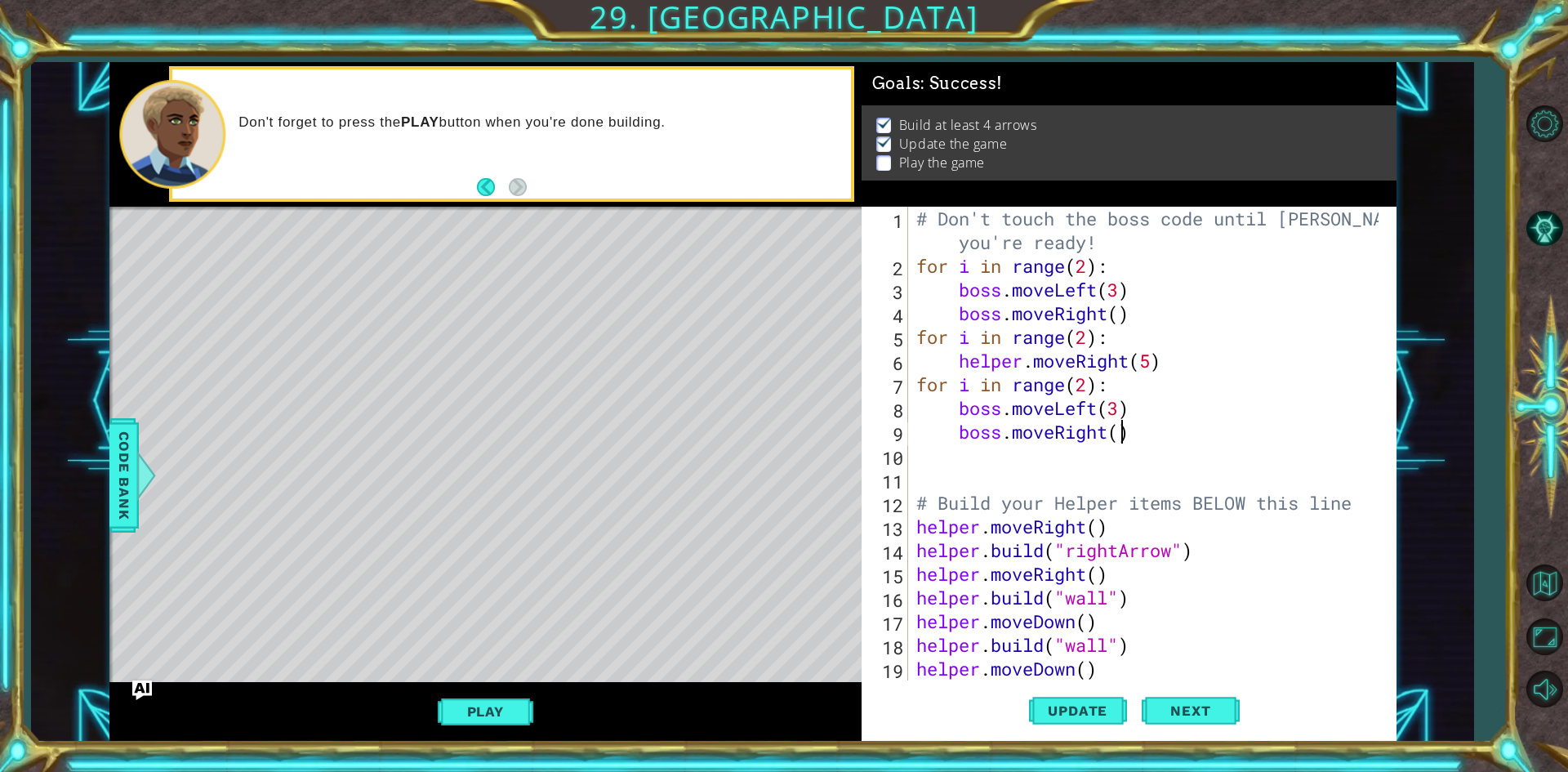
click at [1120, 437] on div "# Don't touch the boss code until [PERSON_NAME] says you're ready! for i in ran…" at bounding box center [1149, 479] width 473 height 544
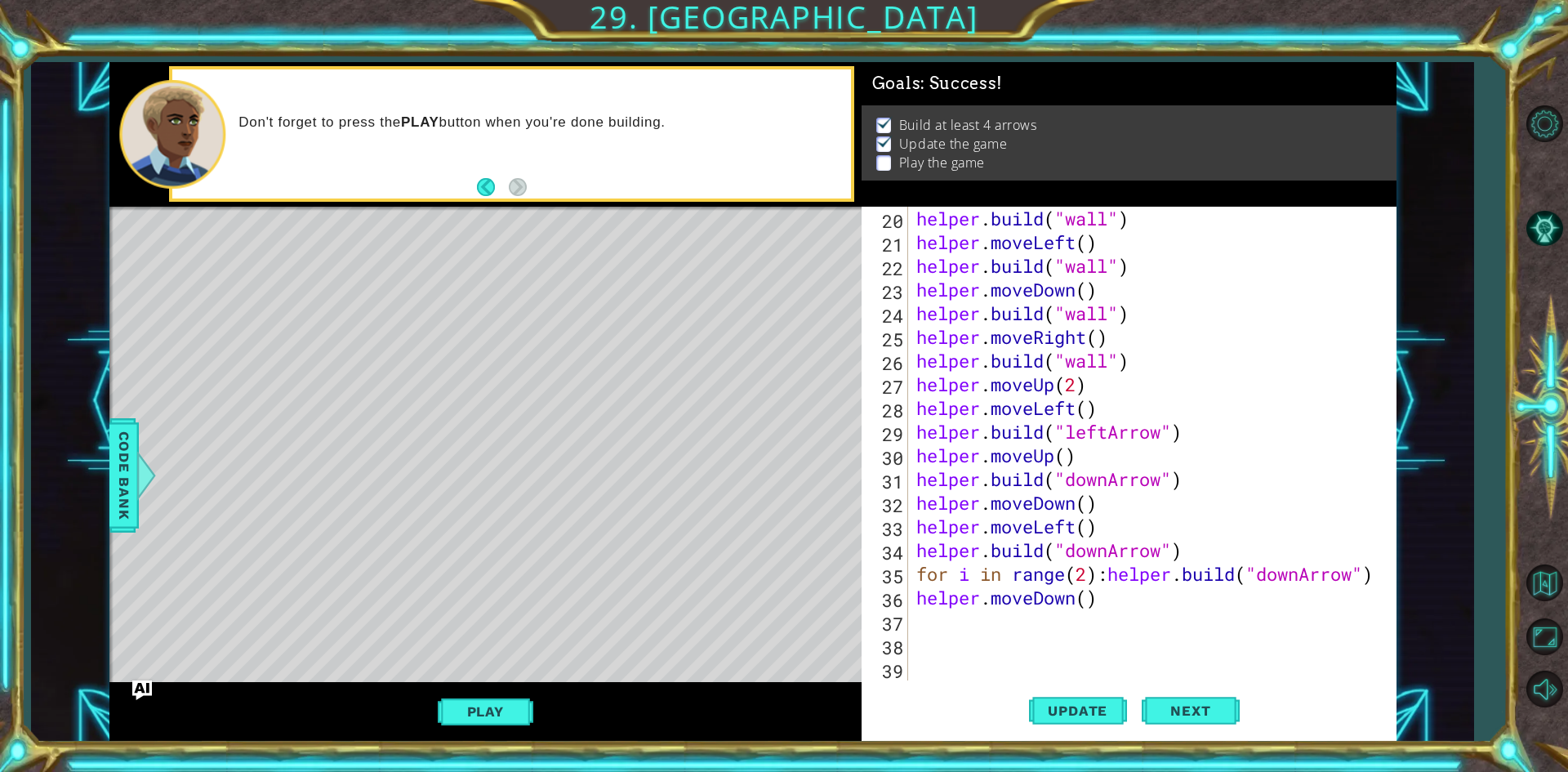
scroll to position [474, 0]
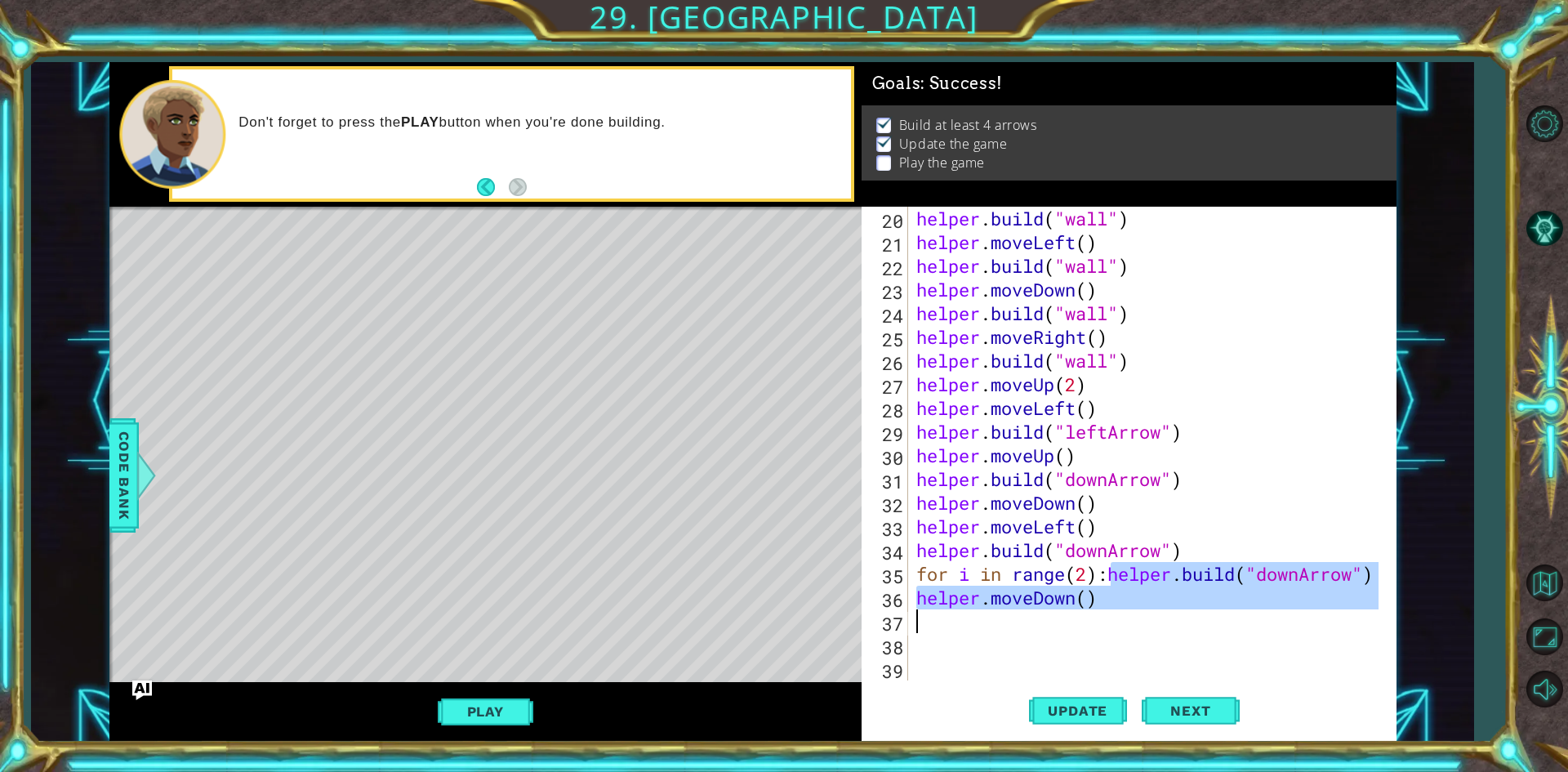
drag, startPoint x: 1107, startPoint y: 569, endPoint x: 1132, endPoint y: 614, distance: 51.5
click at [1132, 614] on div "helper . build ( "wall" ) helper . moveLeft ( ) helper . build ( "wall" ) helpe…" at bounding box center [1149, 468] width 473 height 521
type textarea "helper.moveDown()"
click at [1146, 626] on div "helper . build ( "wall" ) helper . moveLeft ( ) helper . build ( "wall" ) helpe…" at bounding box center [1145, 443] width 466 height 474
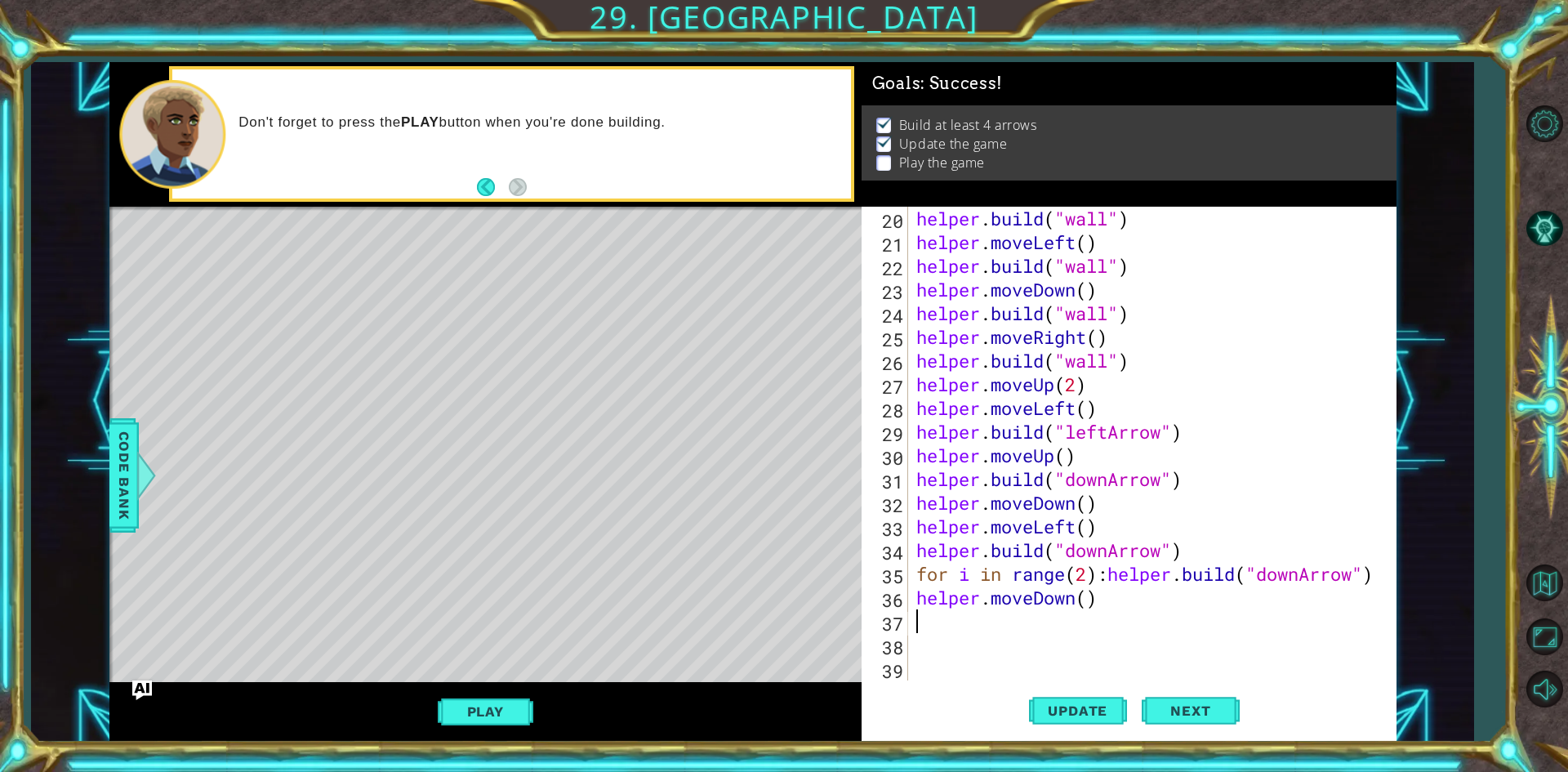
click at [911, 593] on div "20 21 22 23 24 25 26 27 28 29 30 31 32 33 34 35 36 37 38 39 helper . build ( "w…" at bounding box center [1126, 443] width 529 height 474
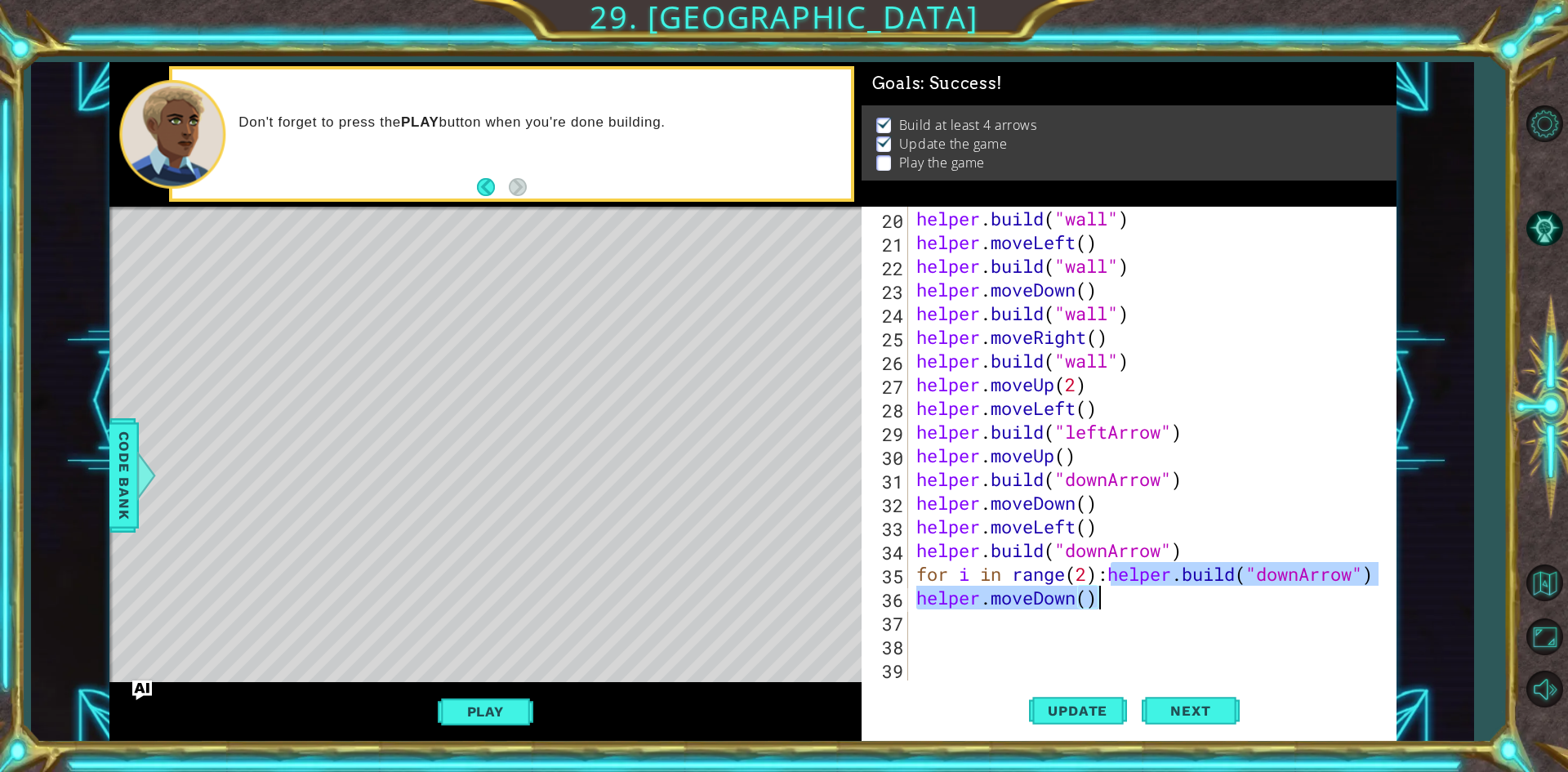
drag, startPoint x: 1106, startPoint y: 576, endPoint x: 1109, endPoint y: 607, distance: 31.1
click at [1109, 607] on div "helper . build ( "wall" ) helper . moveLeft ( ) helper . build ( "wall" ) helpe…" at bounding box center [1149, 468] width 473 height 521
type textarea "for i in range(2):[DOMAIN_NAME]("downArrow") helper.moveDown()"
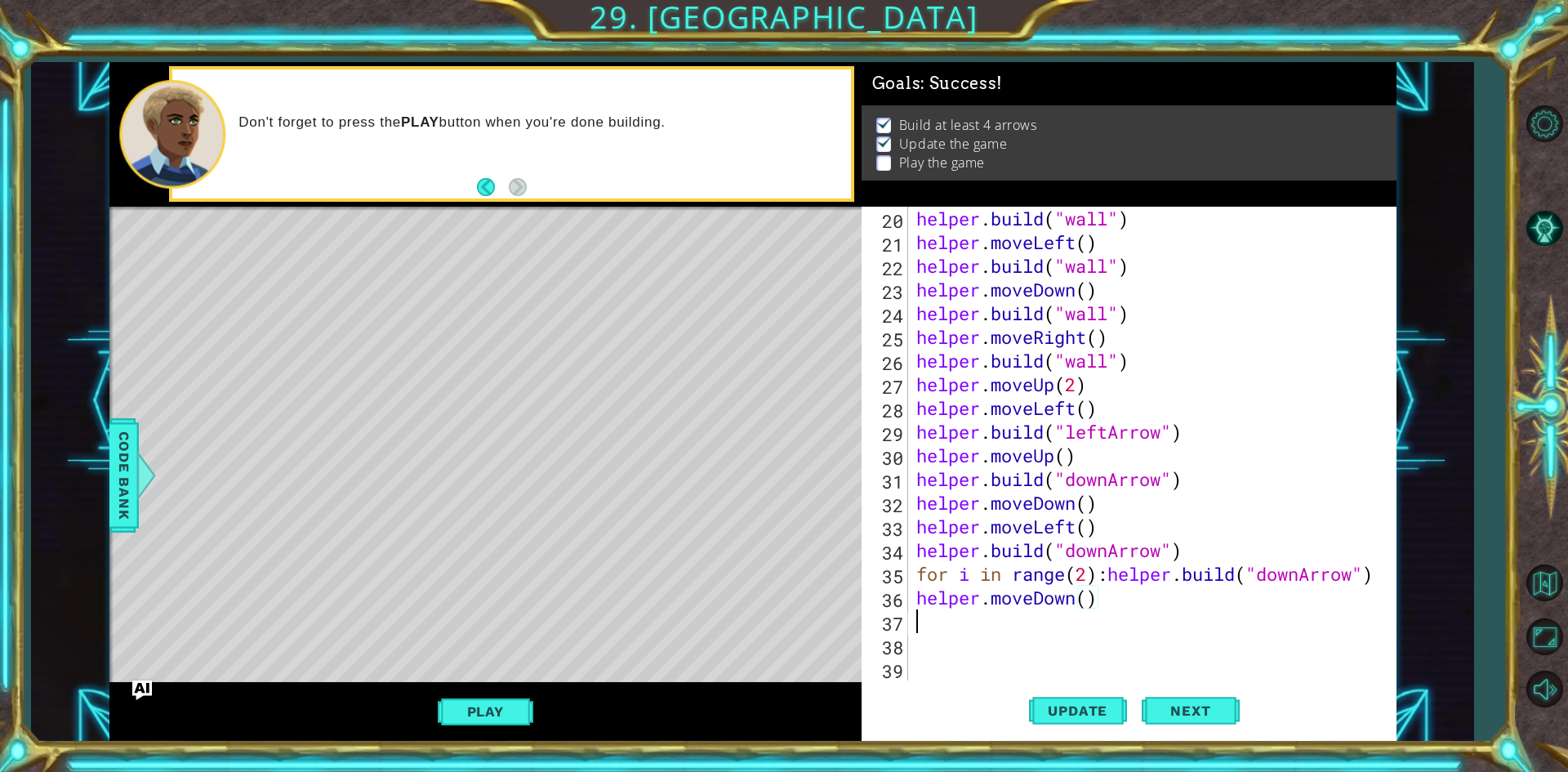
click at [1150, 616] on div "helper . build ( "wall" ) helper . moveLeft ( ) helper . build ( "wall" ) helpe…" at bounding box center [1149, 468] width 473 height 521
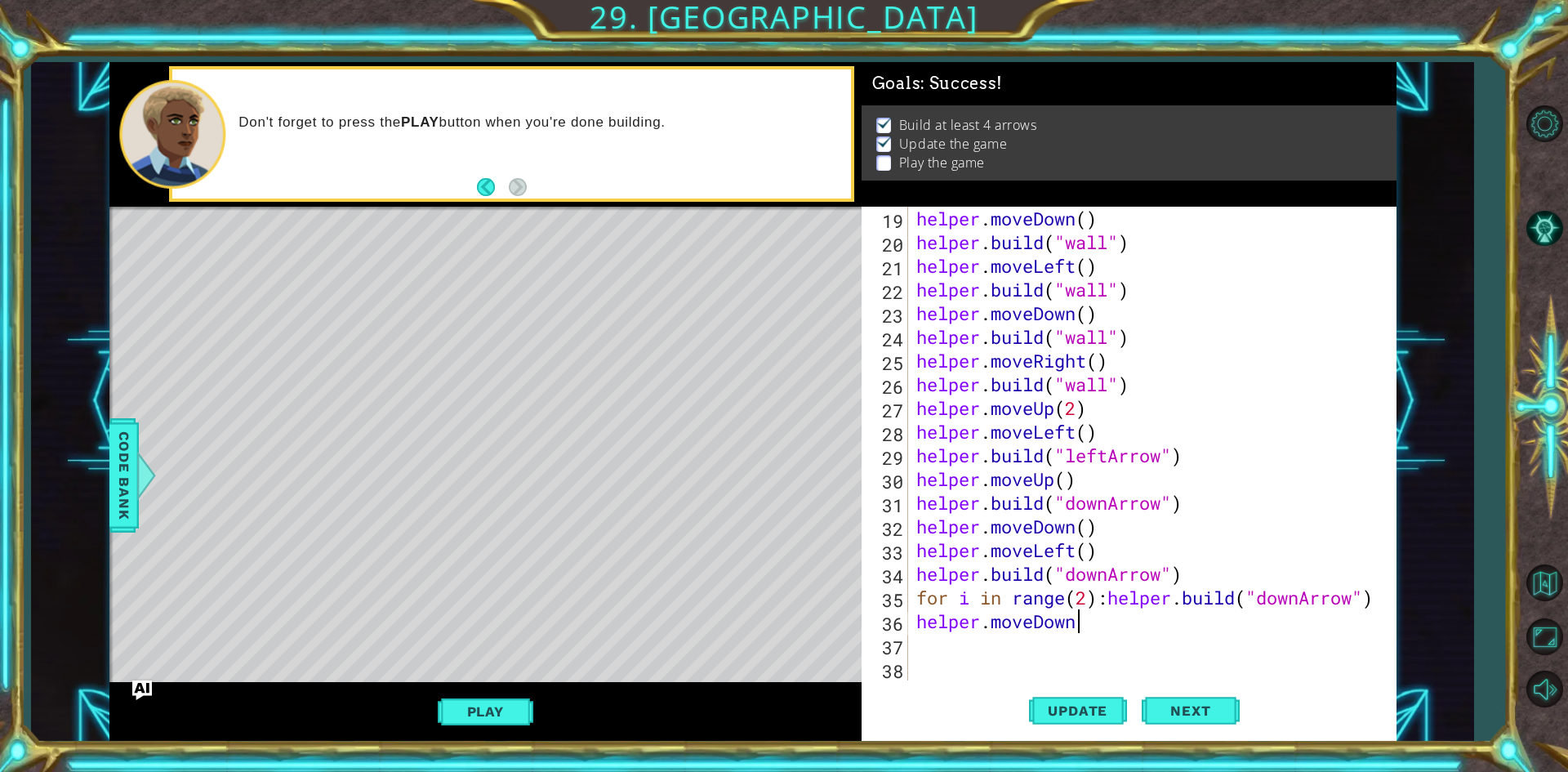
click at [1149, 629] on div "helper . moveDown ( ) helper . build ( "wall" ) helper . moveLeft ( ) helper . …" at bounding box center [1149, 468] width 473 height 521
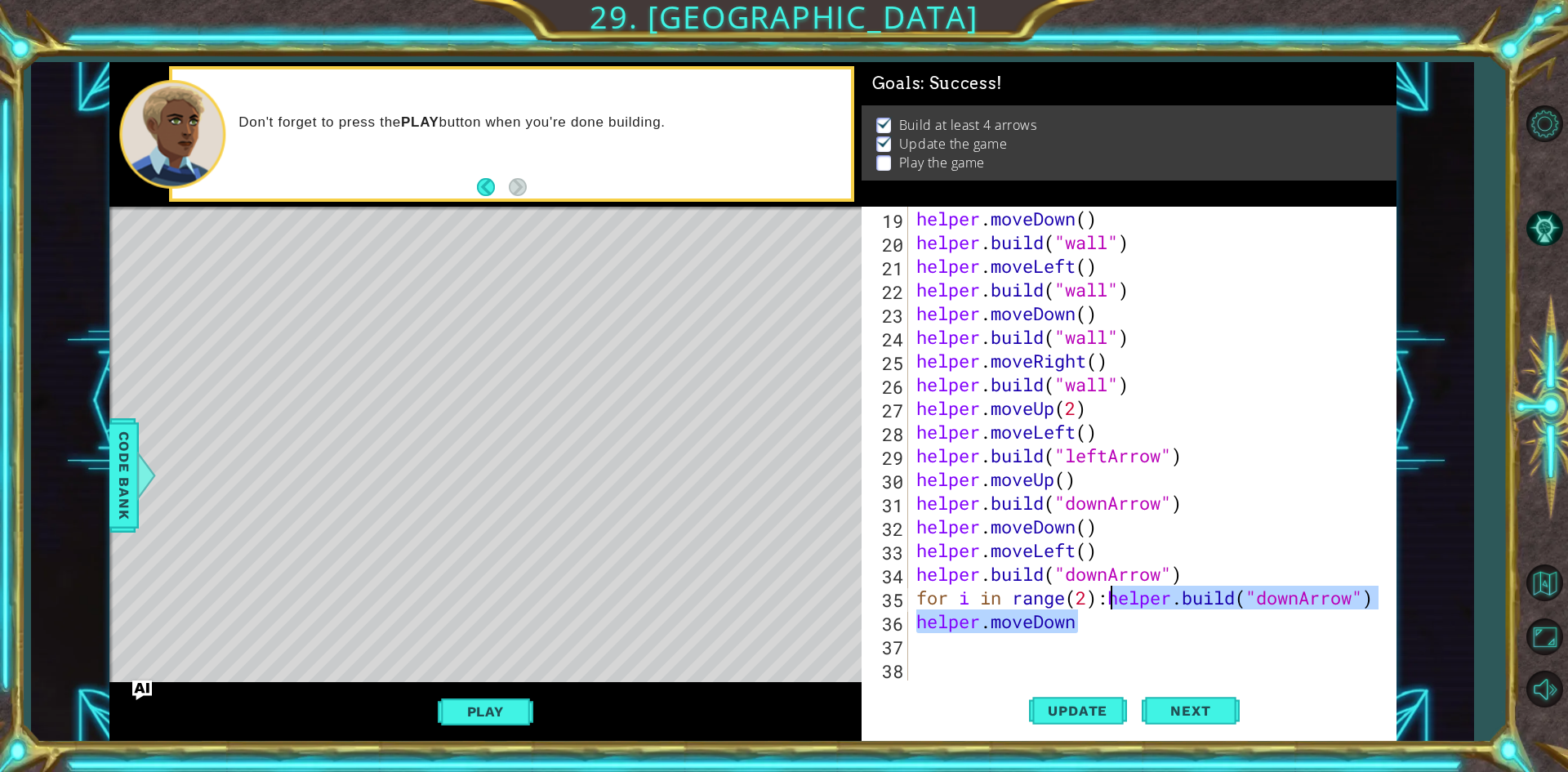
drag, startPoint x: 1139, startPoint y: 629, endPoint x: 1107, endPoint y: 602, distance: 41.9
click at [1107, 602] on div "helper . moveDown ( ) helper . build ( "wall" ) helper . moveLeft ( ) helper . …" at bounding box center [1149, 468] width 473 height 521
type textarea "for i in range(2):"
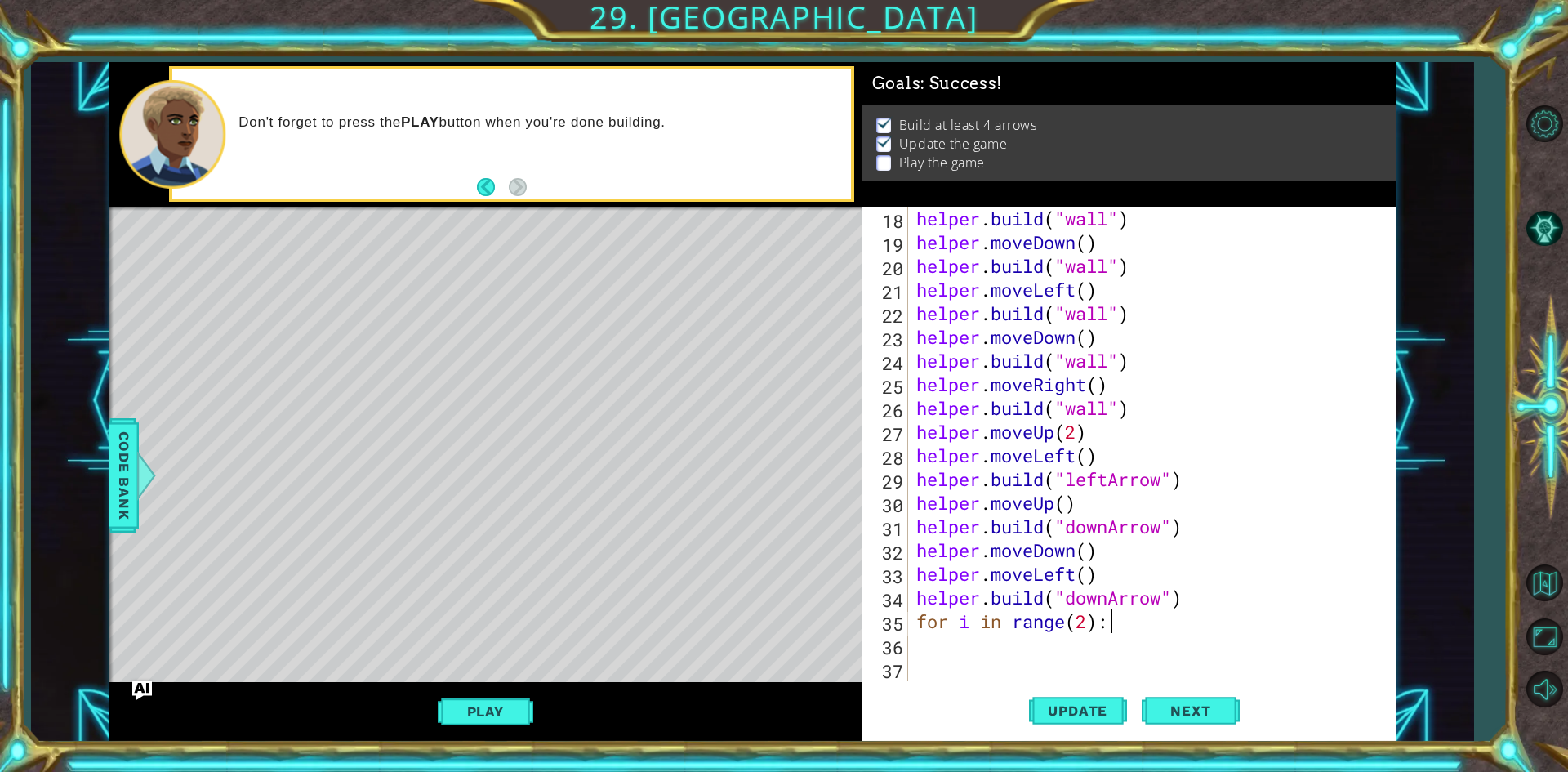
scroll to position [426, 0]
click at [1080, 648] on div "helper . build ( "wall" ) helper . moveDown ( ) helper . build ( "wall" ) helpe…" at bounding box center [1149, 468] width 473 height 521
click at [1018, 640] on div "helper . build ( "wall" ) helper . moveDown ( ) helper . build ( "wall" ) helpe…" at bounding box center [1149, 468] width 473 height 521
click at [945, 654] on div "helper . build ( "wall" ) helper . moveDown ( ) helper . build ( "wall" ) helpe…" at bounding box center [1149, 468] width 473 height 521
click at [1125, 645] on div "helper . build ( "wall" ) helper . moveDown ( ) helper . build ( "wall" ) helpe…" at bounding box center [1149, 468] width 473 height 521
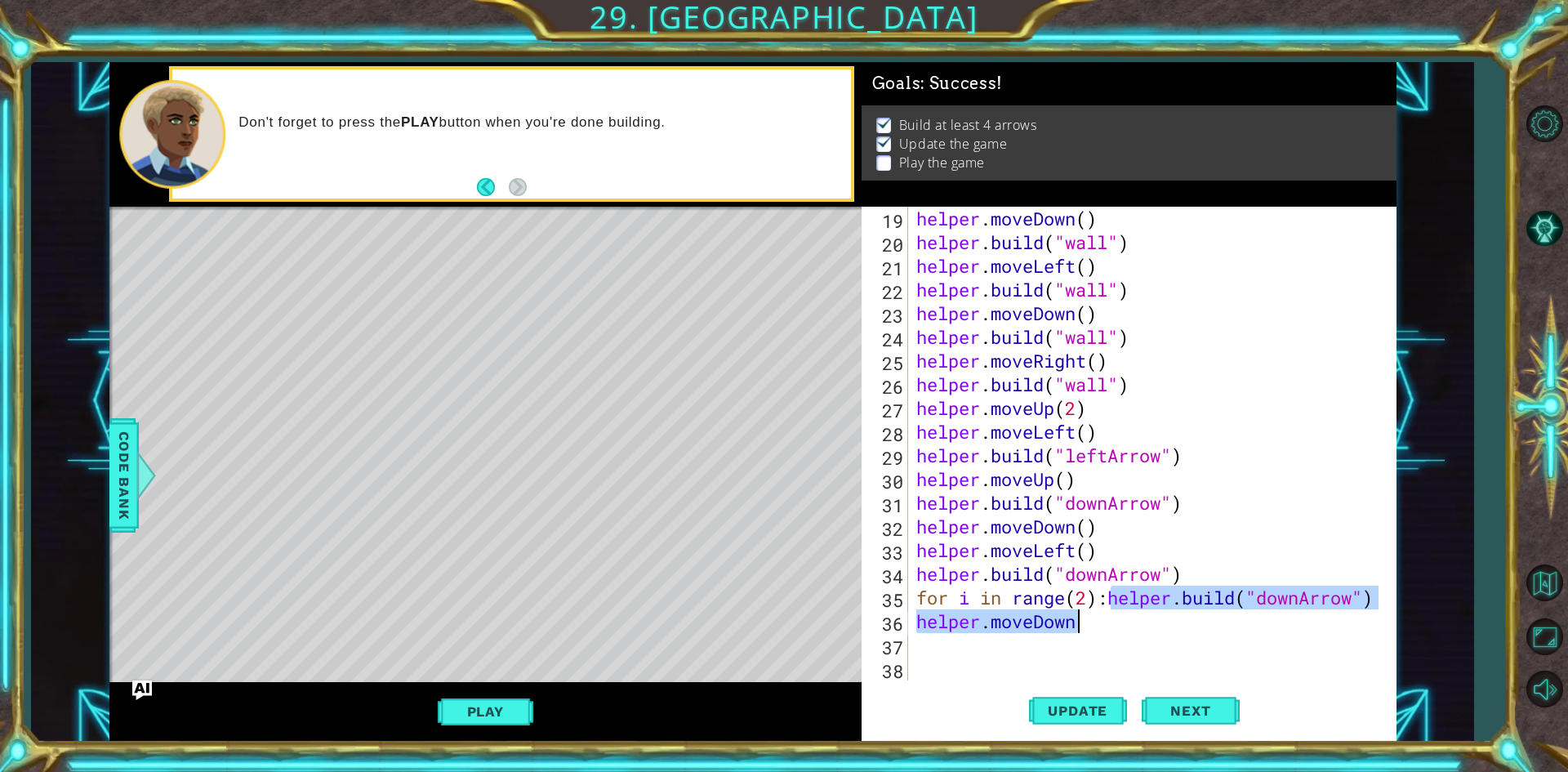
scroll to position [450, 0]
click at [1104, 600] on div "helper . moveDown ( ) helper . build ( "wall" ) helper . moveLeft ( ) helper . …" at bounding box center [1145, 443] width 466 height 474
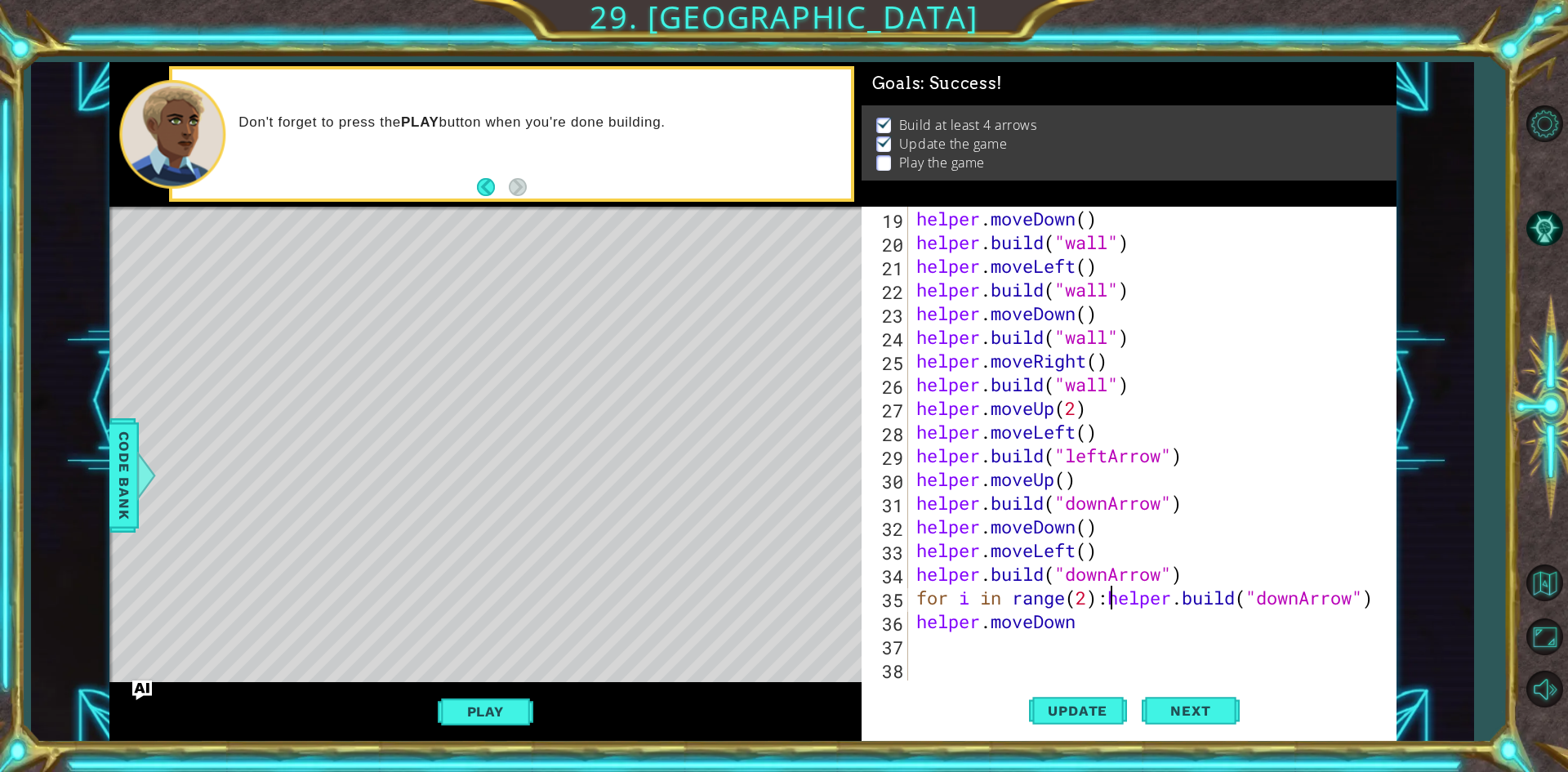
type textarea "[DOMAIN_NAME]("downArrow")"
click at [1238, 619] on div "helper . moveDown ( ) helper . build ( "wall" ) helper . moveLeft ( ) helper . …" at bounding box center [1149, 468] width 473 height 521
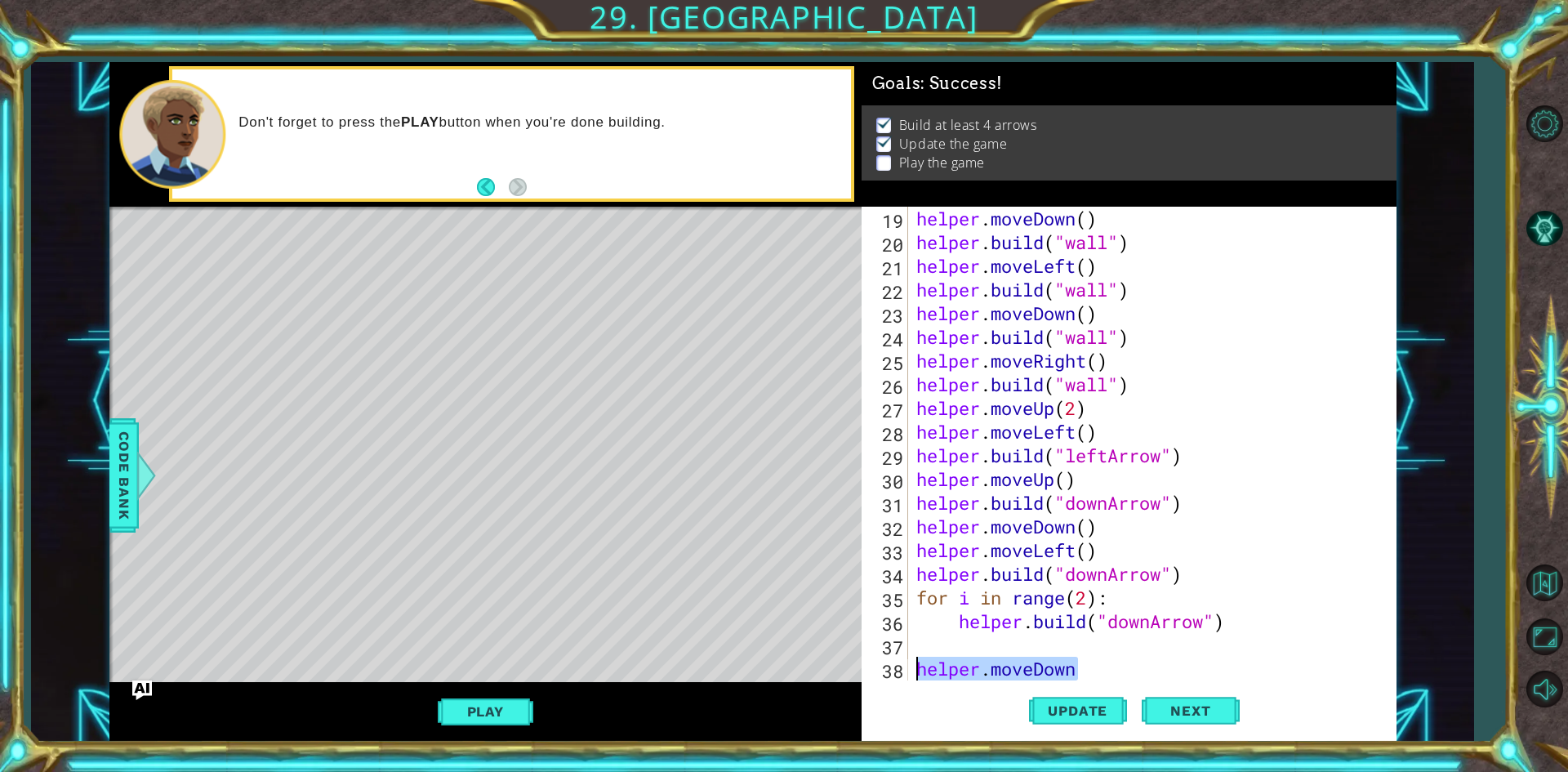
drag, startPoint x: 1089, startPoint y: 666, endPoint x: 913, endPoint y: 666, distance: 176.0
click at [913, 666] on div "helper . moveDown ( ) helper . build ( "wall" ) helper . moveLeft ( ) helper . …" at bounding box center [1149, 468] width 473 height 521
type textarea "helper.moveDown"
click at [1049, 650] on div "helper . moveDown ( ) helper . build ( "wall" ) helper . moveLeft ( ) helper . …" at bounding box center [1149, 468] width 473 height 521
paste textarea "helper.moveDown"
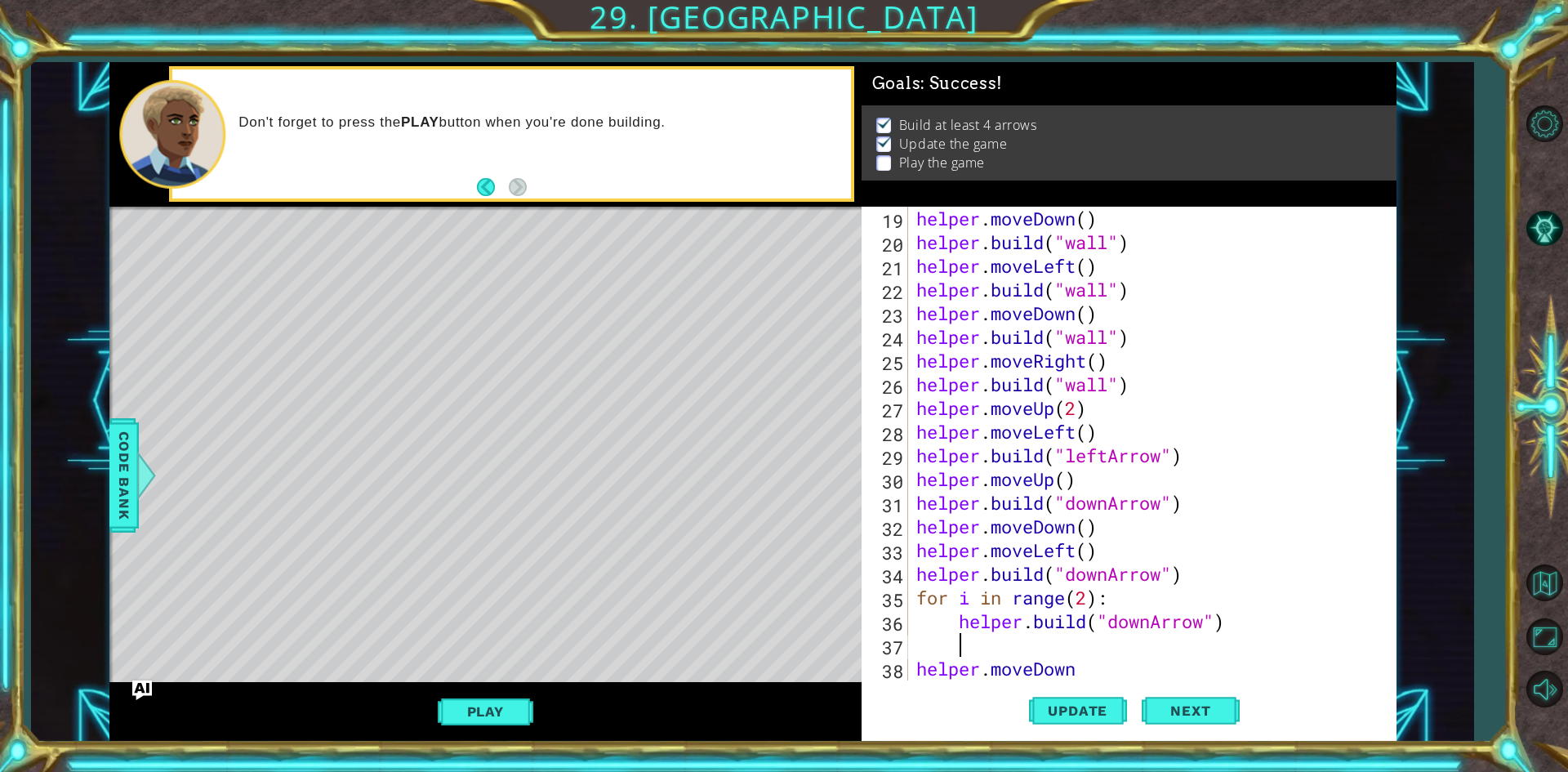
type textarea "helper.moveDown"
click at [1059, 716] on span "Update" at bounding box center [1077, 710] width 92 height 17
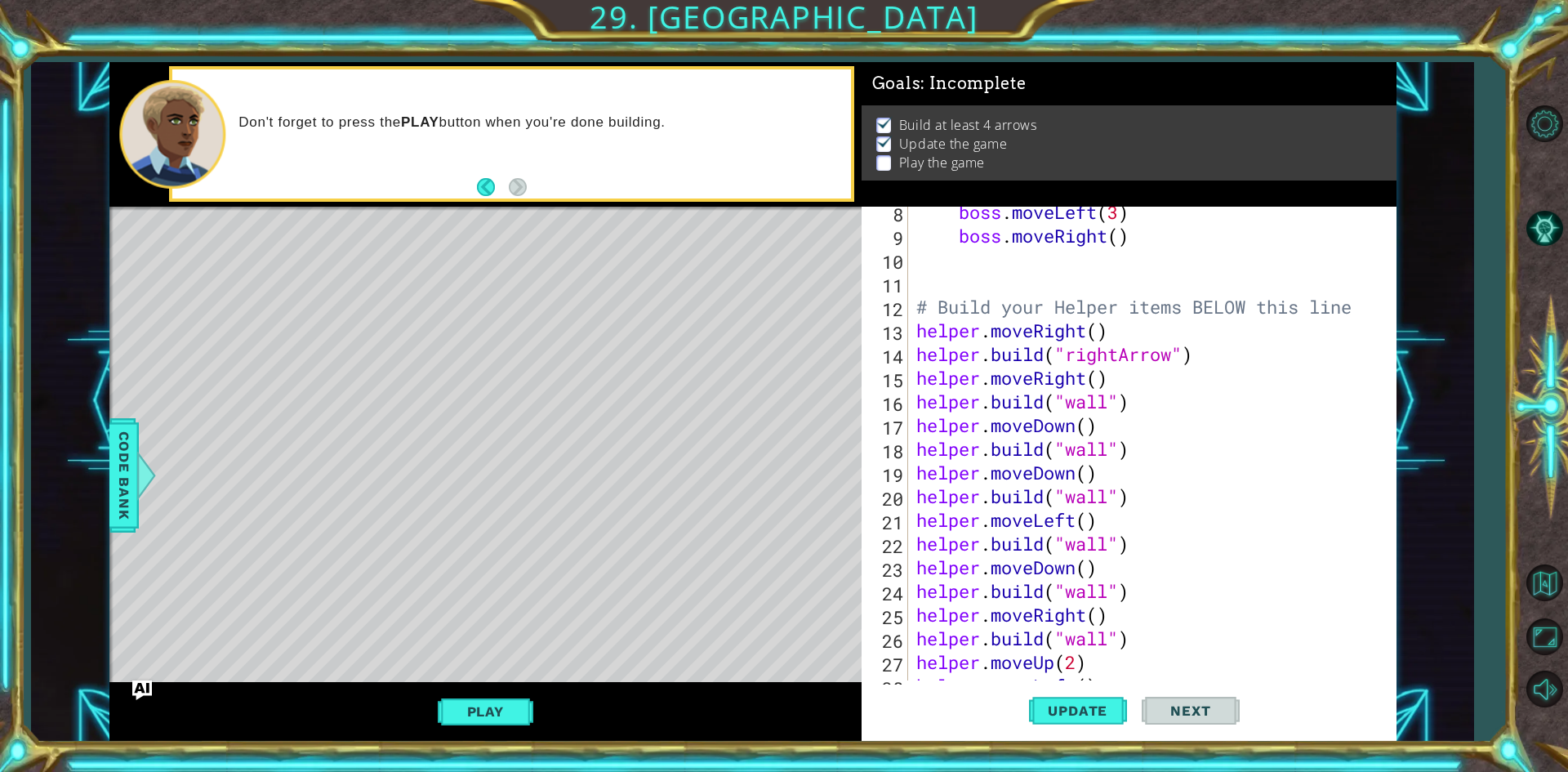
scroll to position [196, 0]
click at [1074, 708] on span "Update" at bounding box center [1077, 710] width 92 height 17
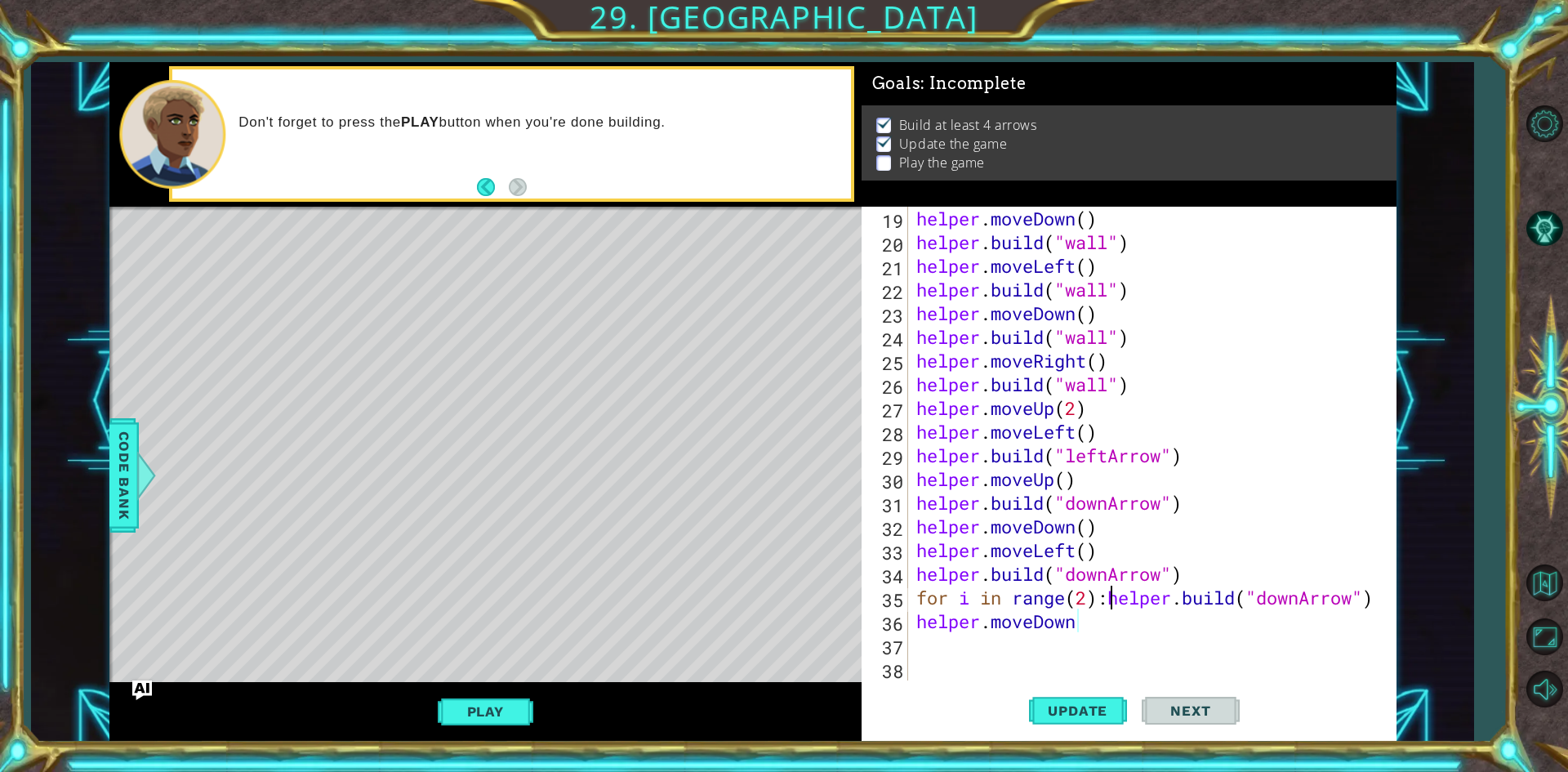
scroll to position [450, 0]
type textarea "helper.moveDown()"
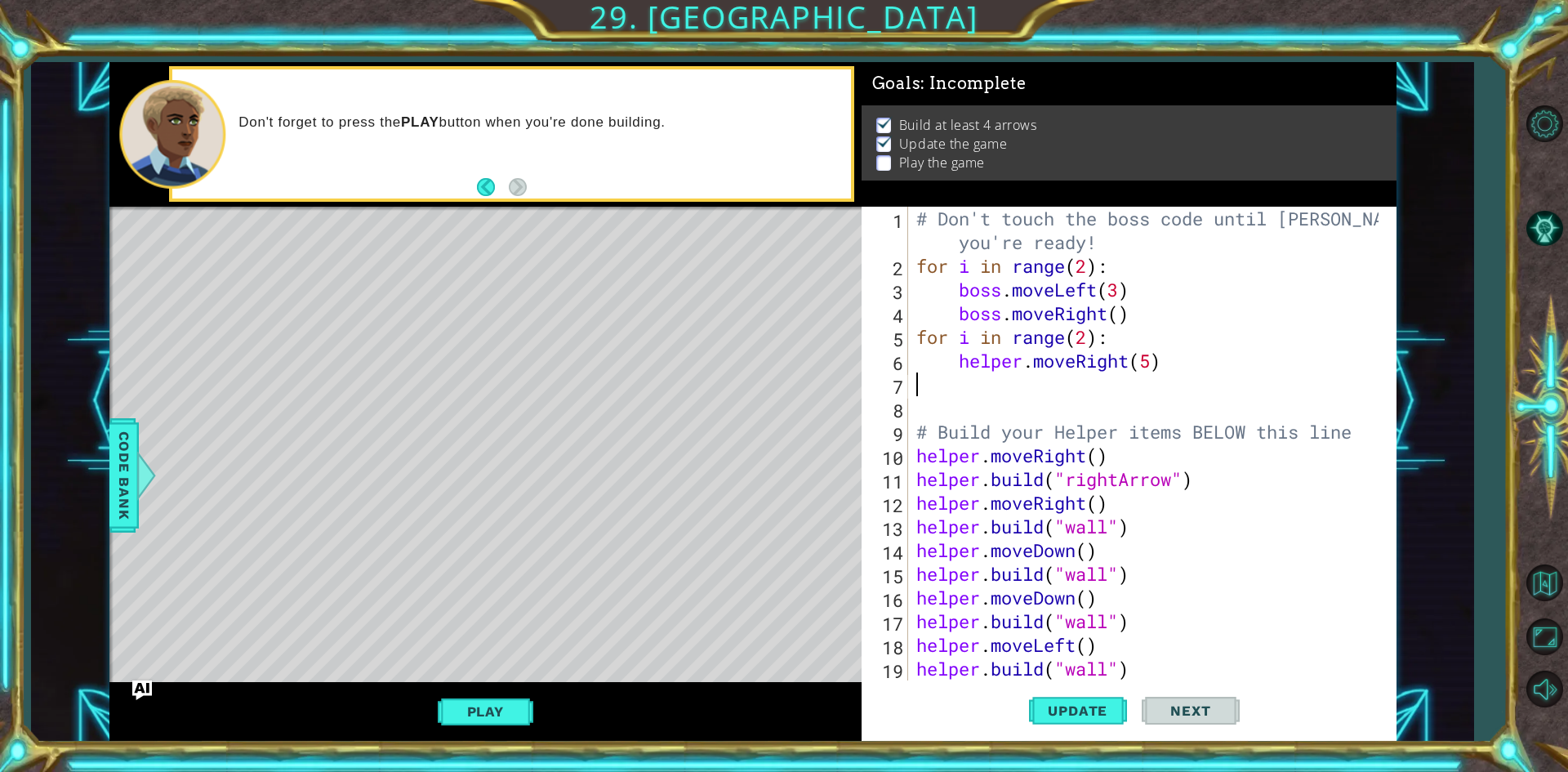
scroll to position [0, 0]
click at [1032, 702] on button "Update" at bounding box center [1077, 711] width 98 height 53
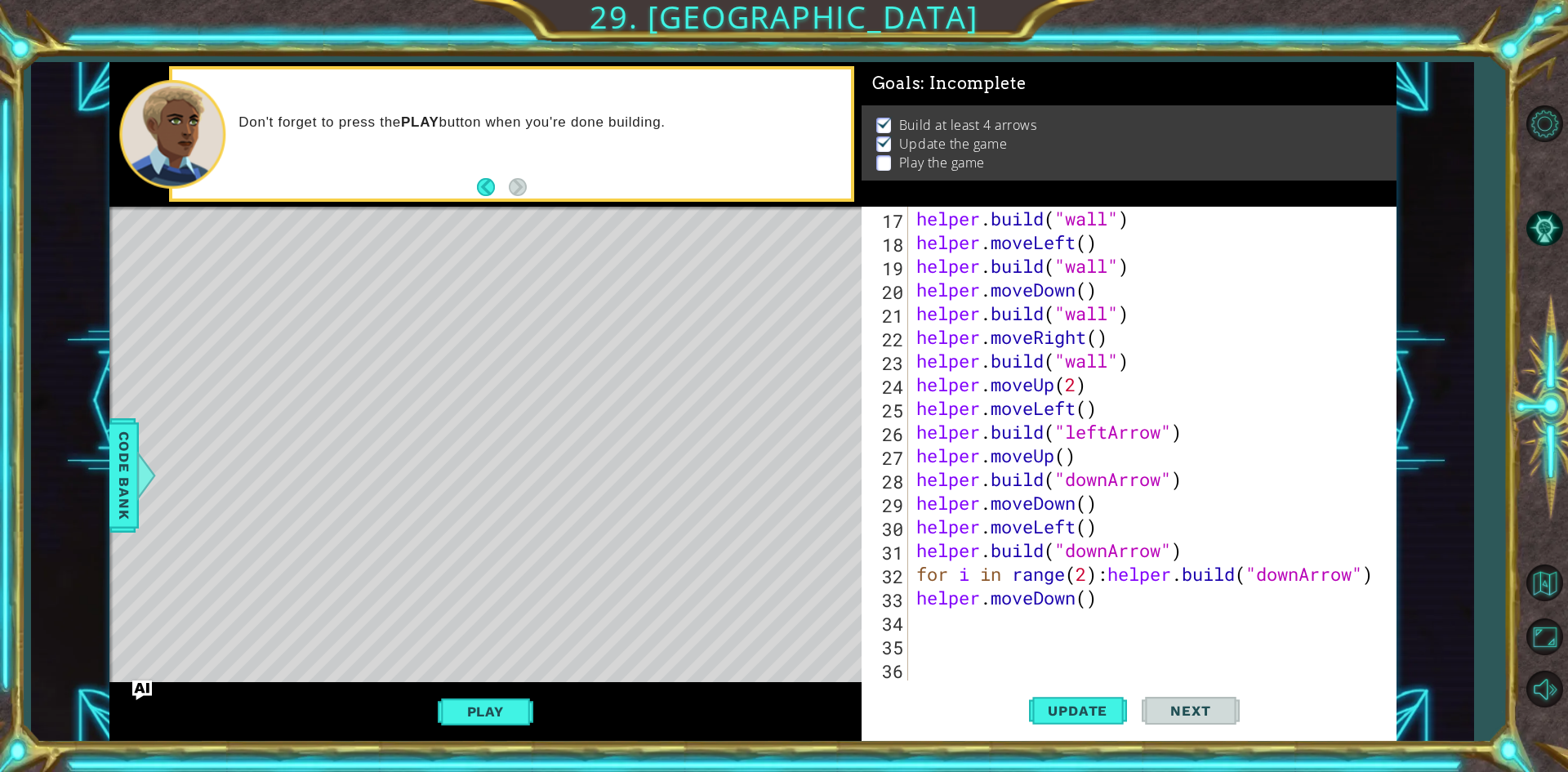
scroll to position [403, 0]
click at [946, 631] on div "helper . build ( "wall" ) helper . moveLeft ( ) helper . build ( "wall" ) helpe…" at bounding box center [1149, 468] width 473 height 521
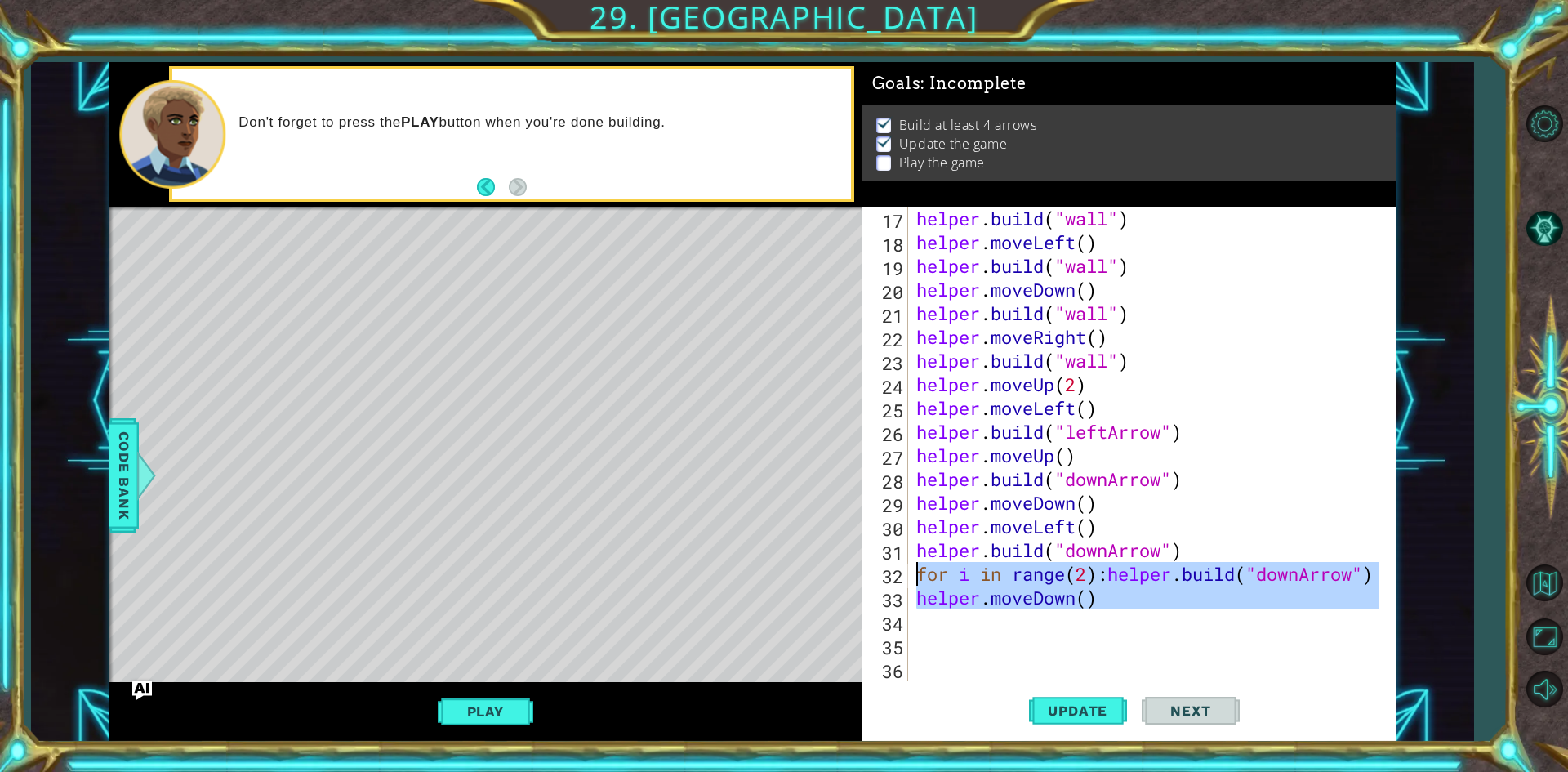
drag, startPoint x: 1096, startPoint y: 614, endPoint x: 912, endPoint y: 584, distance: 186.4
click at [913, 584] on div "helper . build ( "wall" ) helper . moveLeft ( ) helper . build ( "wall" ) helpe…" at bounding box center [1145, 443] width 466 height 474
type textarea "for i in range(2):[DOMAIN_NAME]("downArrow") helper.moveDown()"
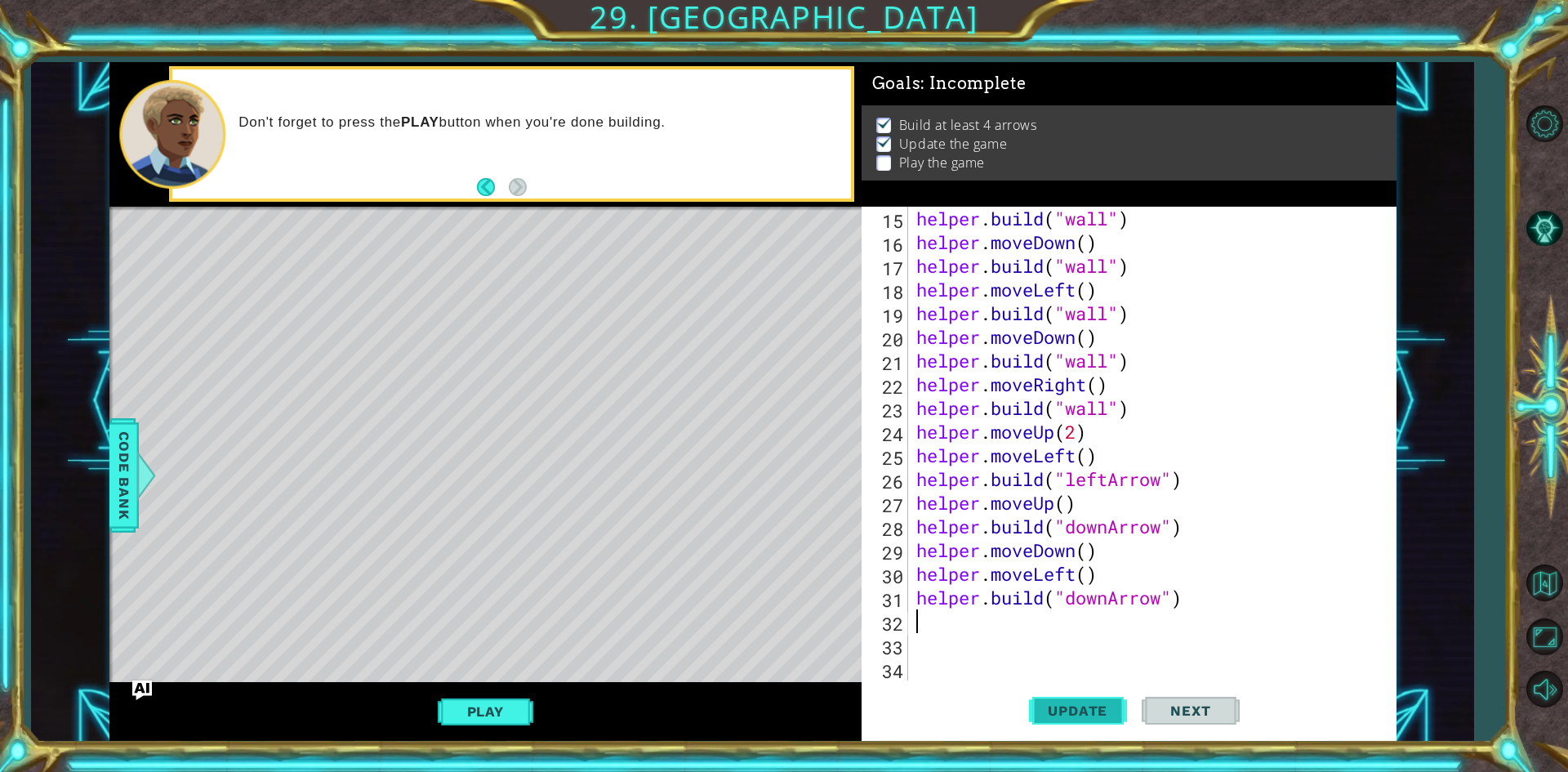
click at [1074, 702] on button "Update" at bounding box center [1077, 711] width 98 height 53
click at [119, 467] on span "Code Bank" at bounding box center [123, 474] width 26 height 99
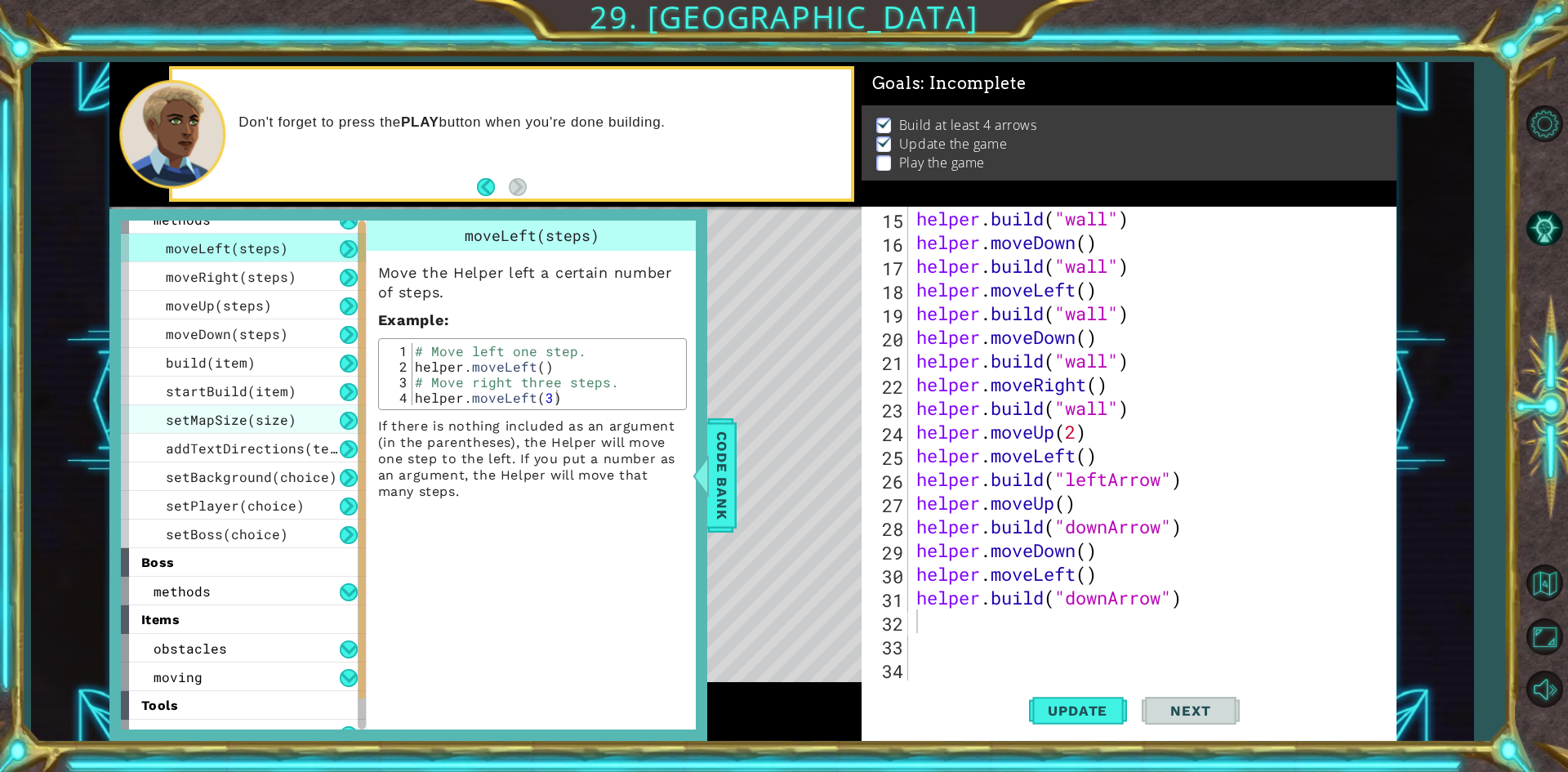
scroll to position [63, 0]
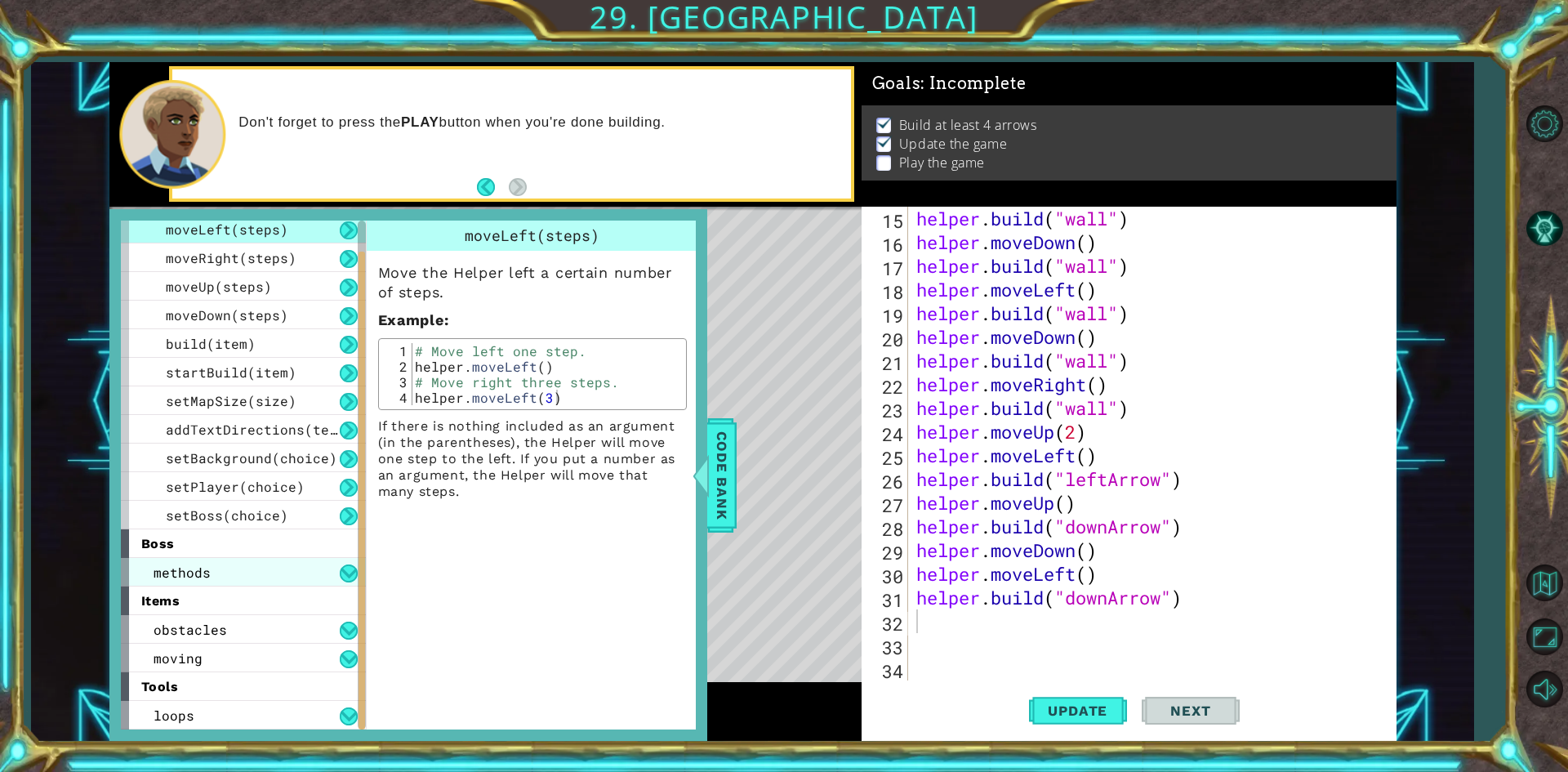
click at [279, 565] on div "methods" at bounding box center [243, 572] width 245 height 28
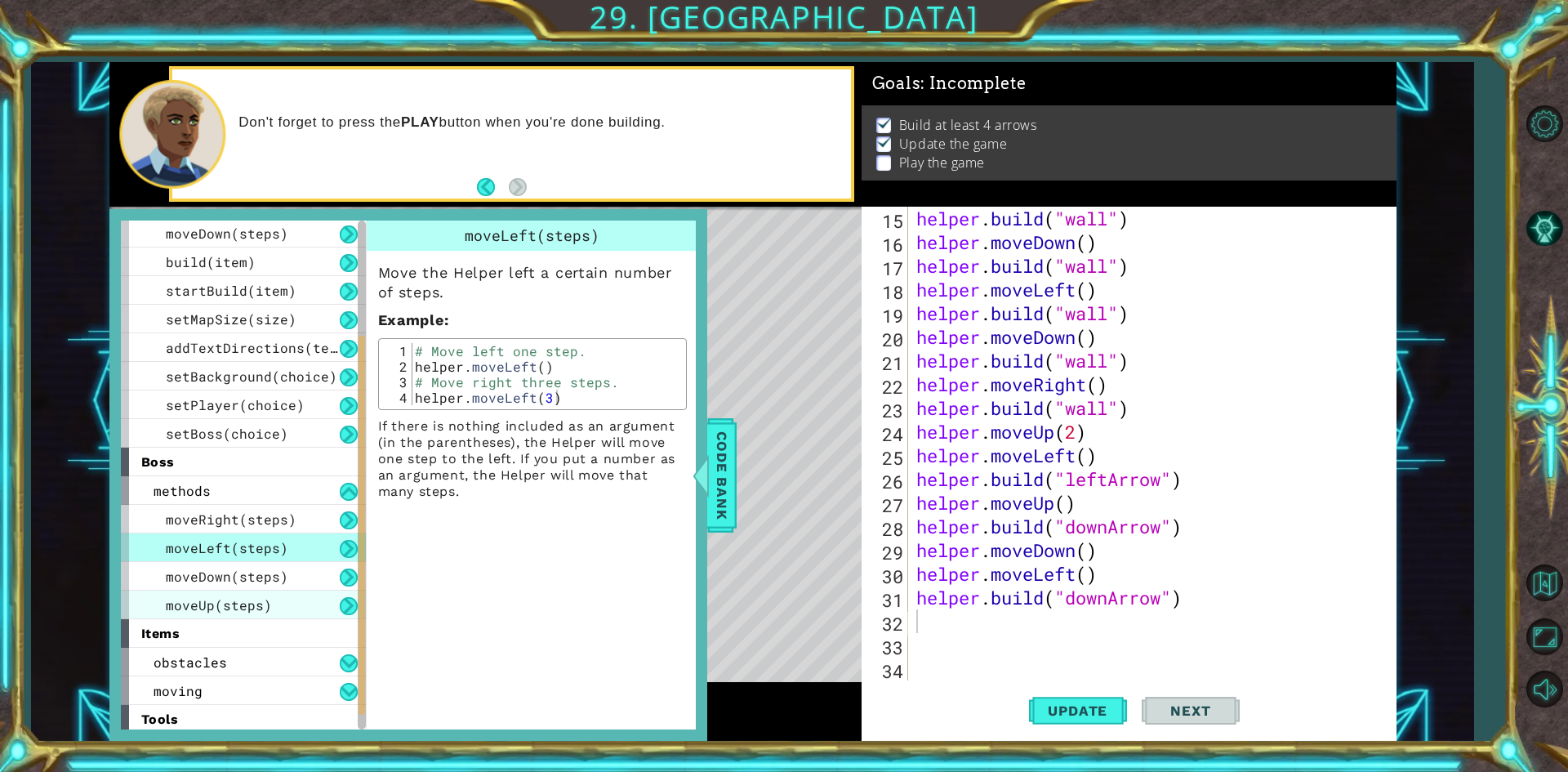
scroll to position [177, 0]
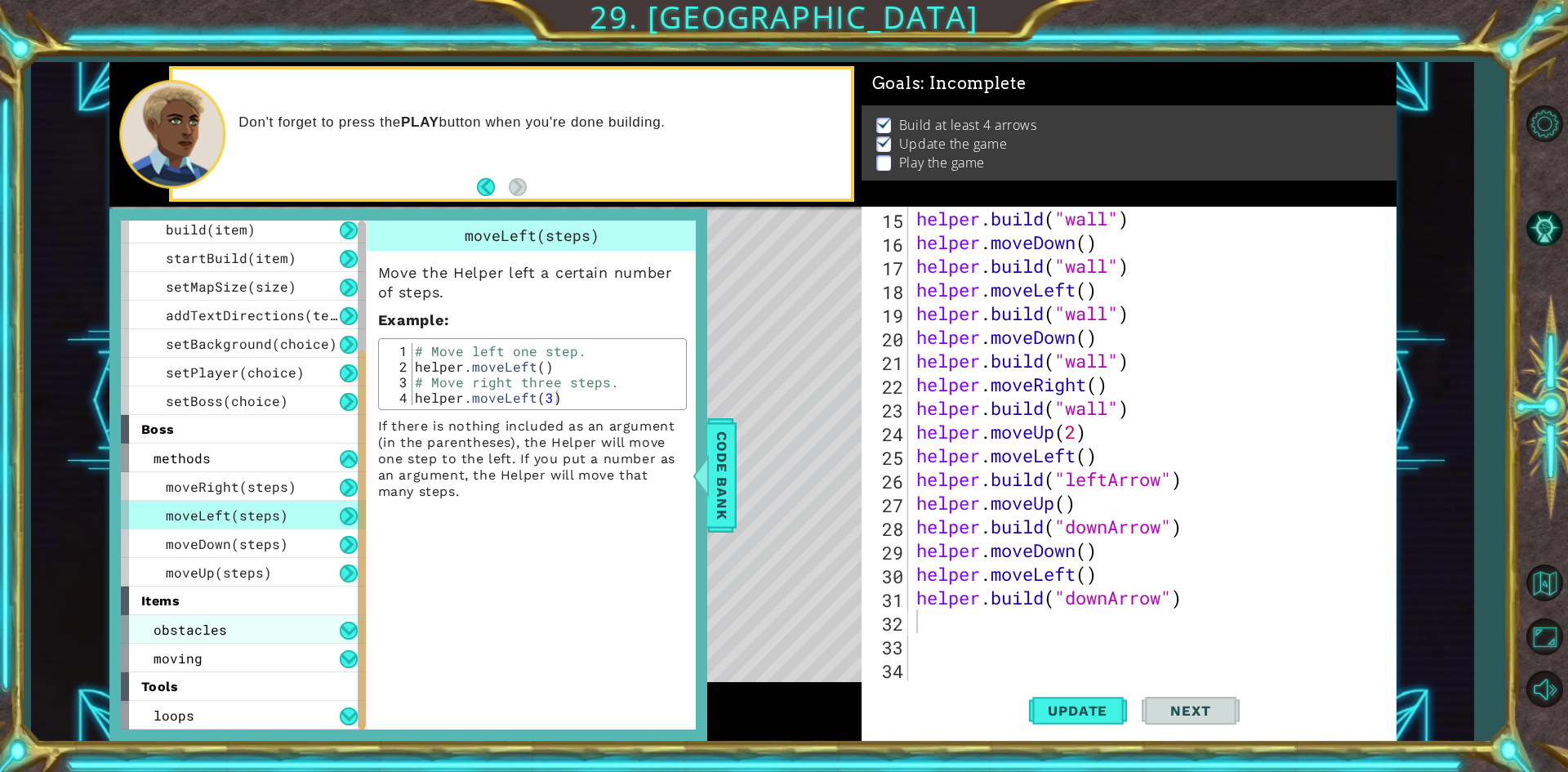
click at [232, 621] on div "obstacles" at bounding box center [243, 628] width 245 height 28
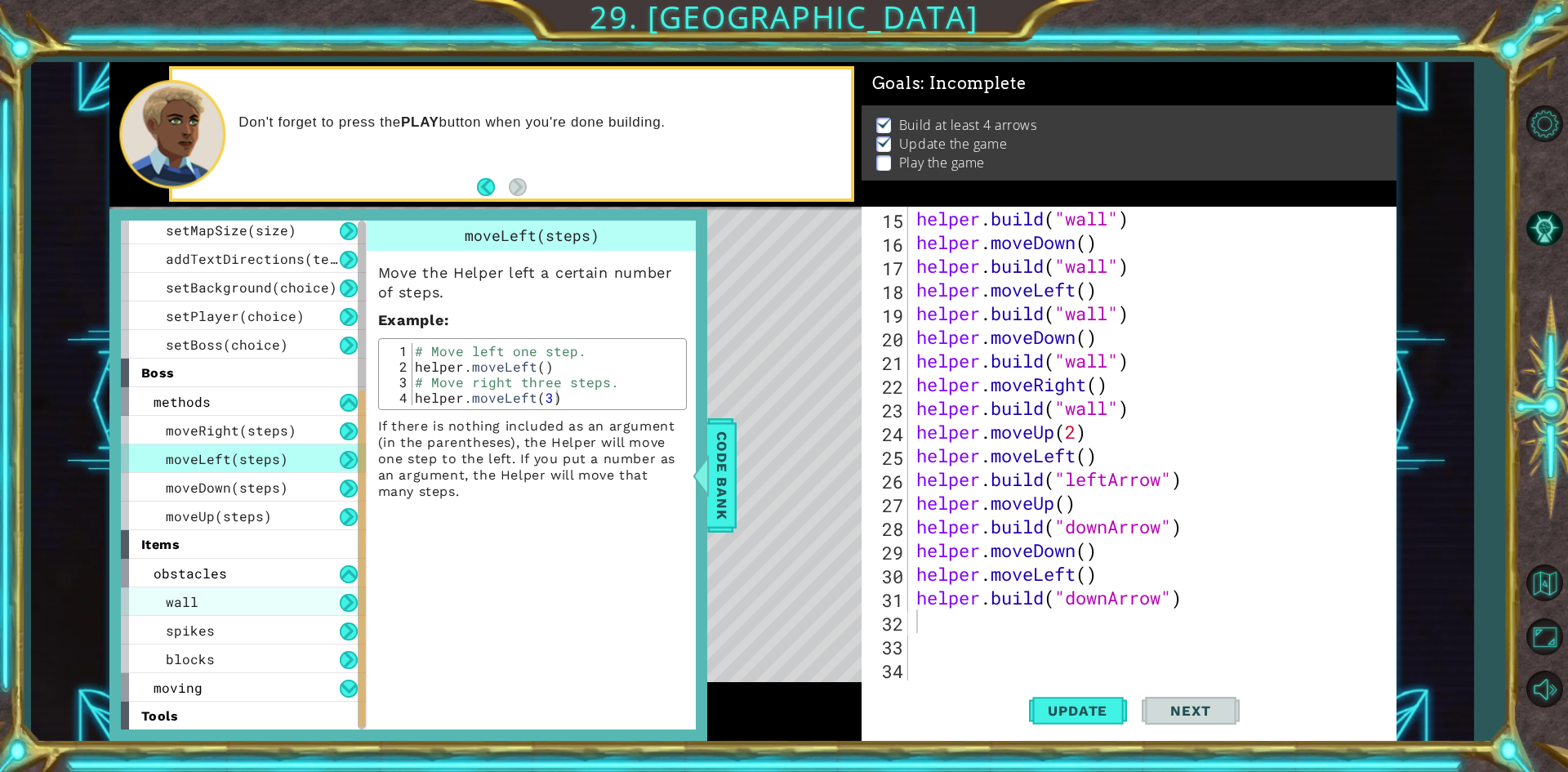
scroll to position [263, 0]
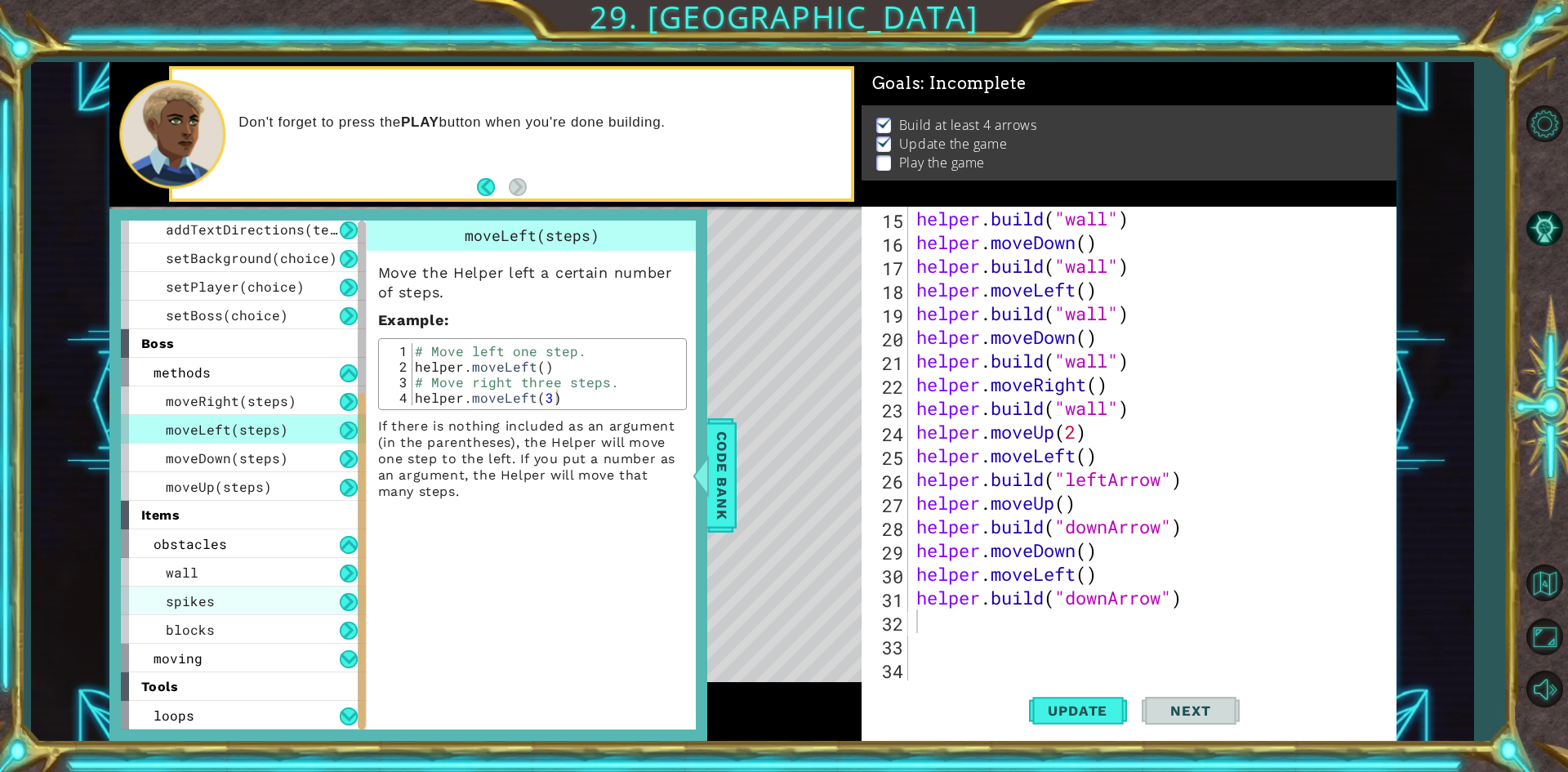
click at [303, 590] on div "spikes" at bounding box center [243, 600] width 245 height 28
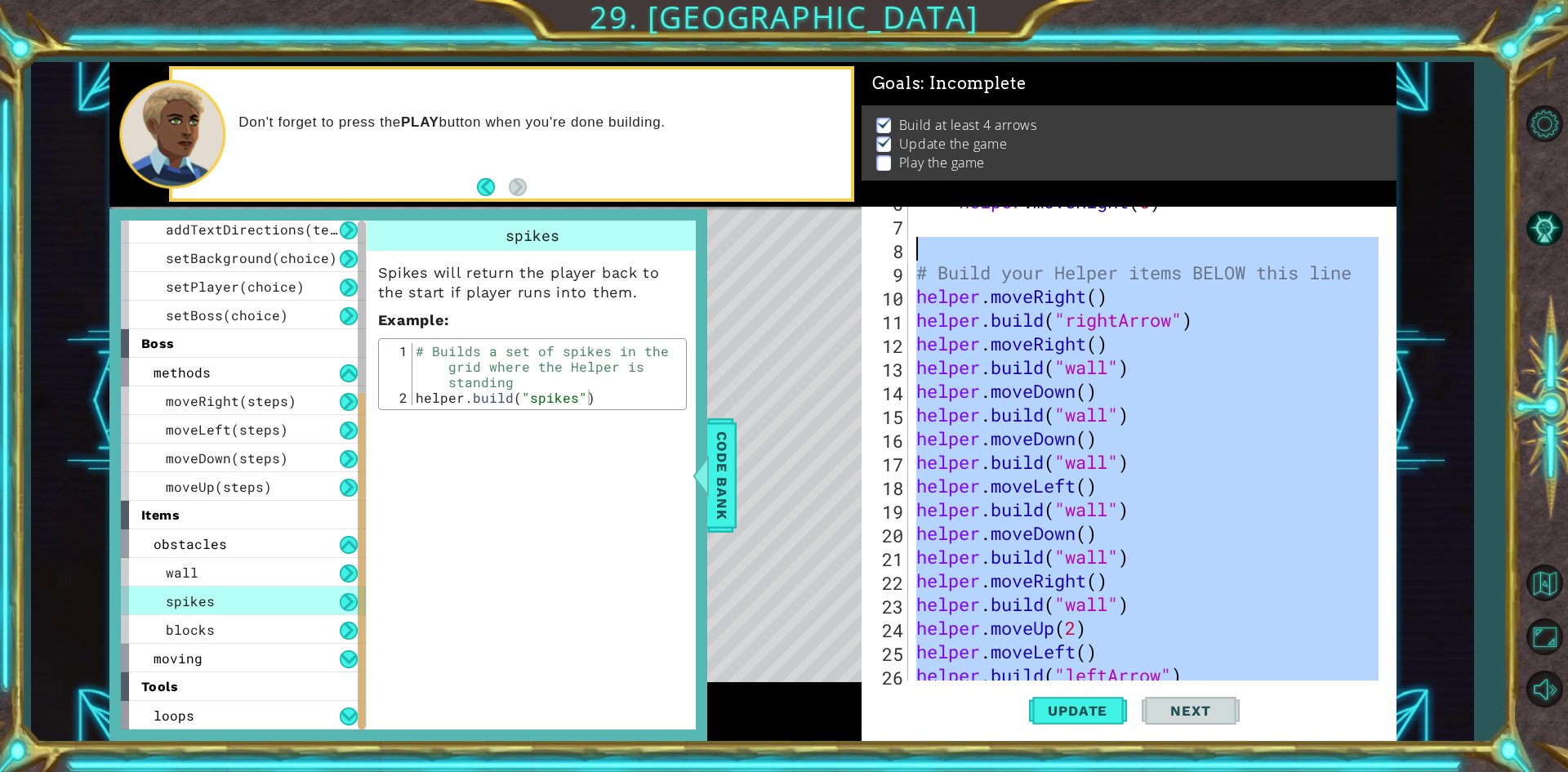
scroll to position [159, 0]
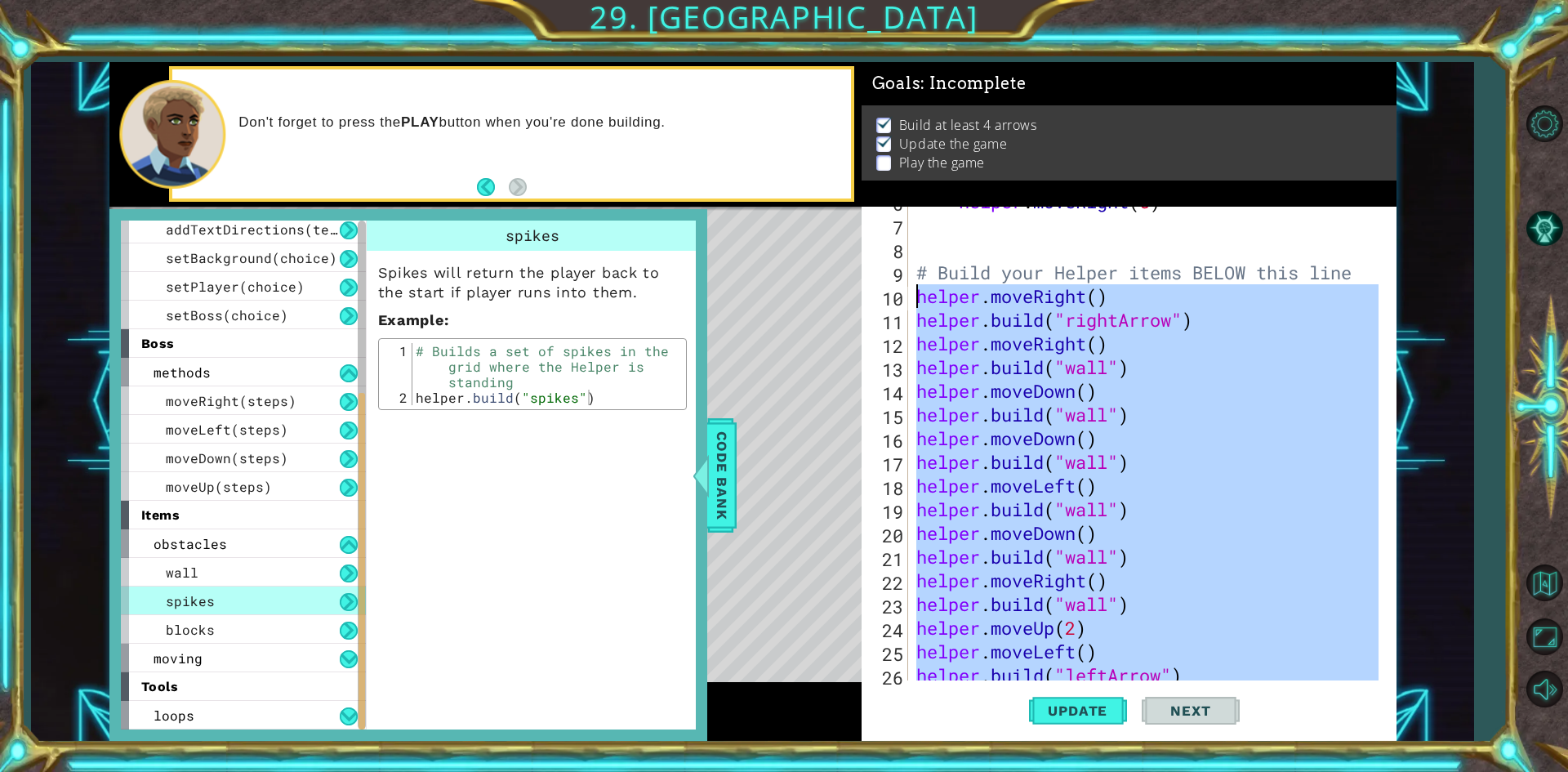
drag, startPoint x: 1220, startPoint y: 622, endPoint x: 905, endPoint y: 302, distance: 449.0
click at [905, 302] on div "6 7 8 9 10 11 12 13 14 15 16 17 18 19 20 21 22 23 24 25 26 27 helper . moveRigh…" at bounding box center [1126, 443] width 529 height 474
type textarea "helper.moveRight() [DOMAIN_NAME]("rightArrow")"
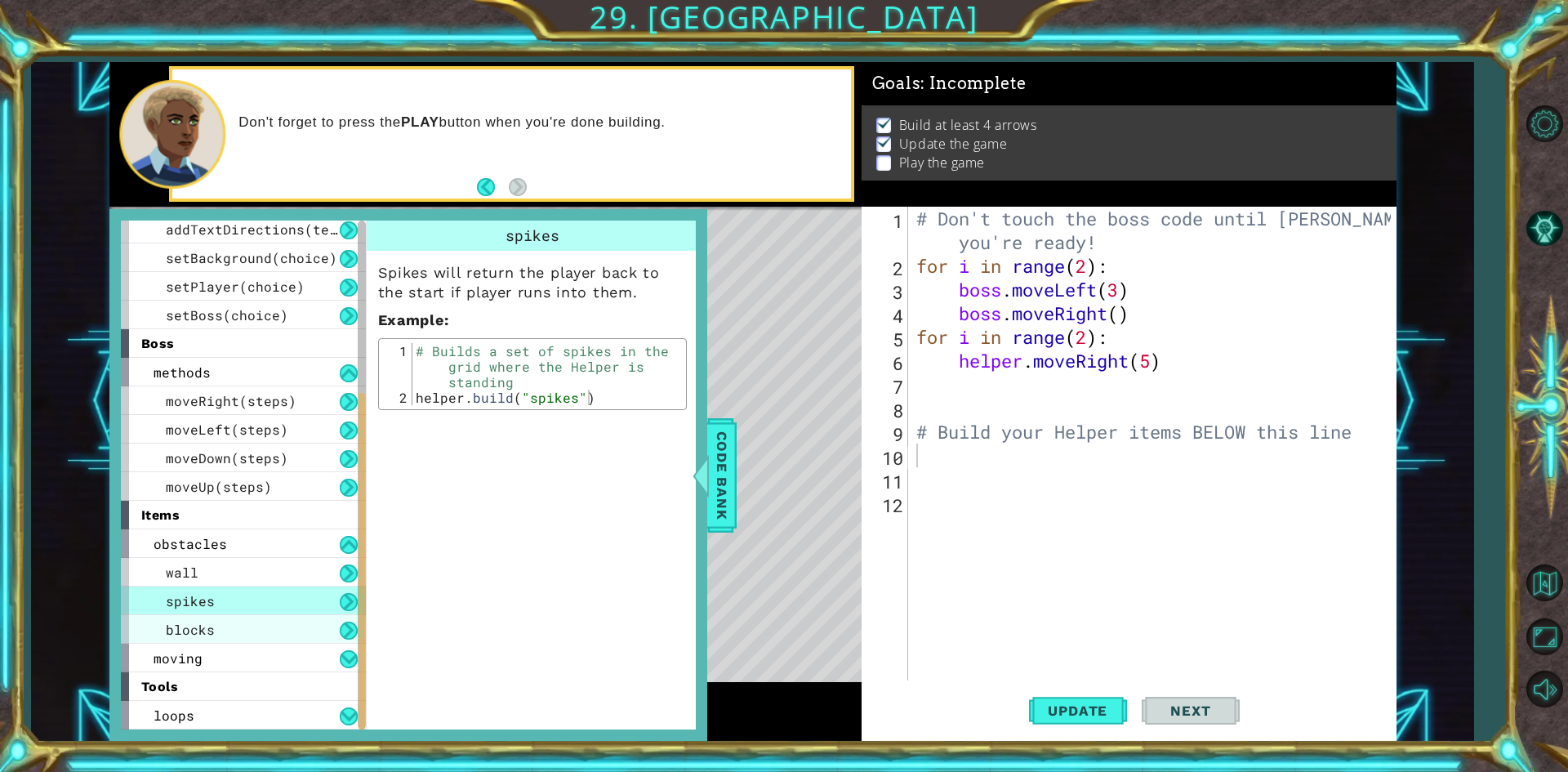
click at [245, 622] on div "blocks" at bounding box center [243, 628] width 245 height 28
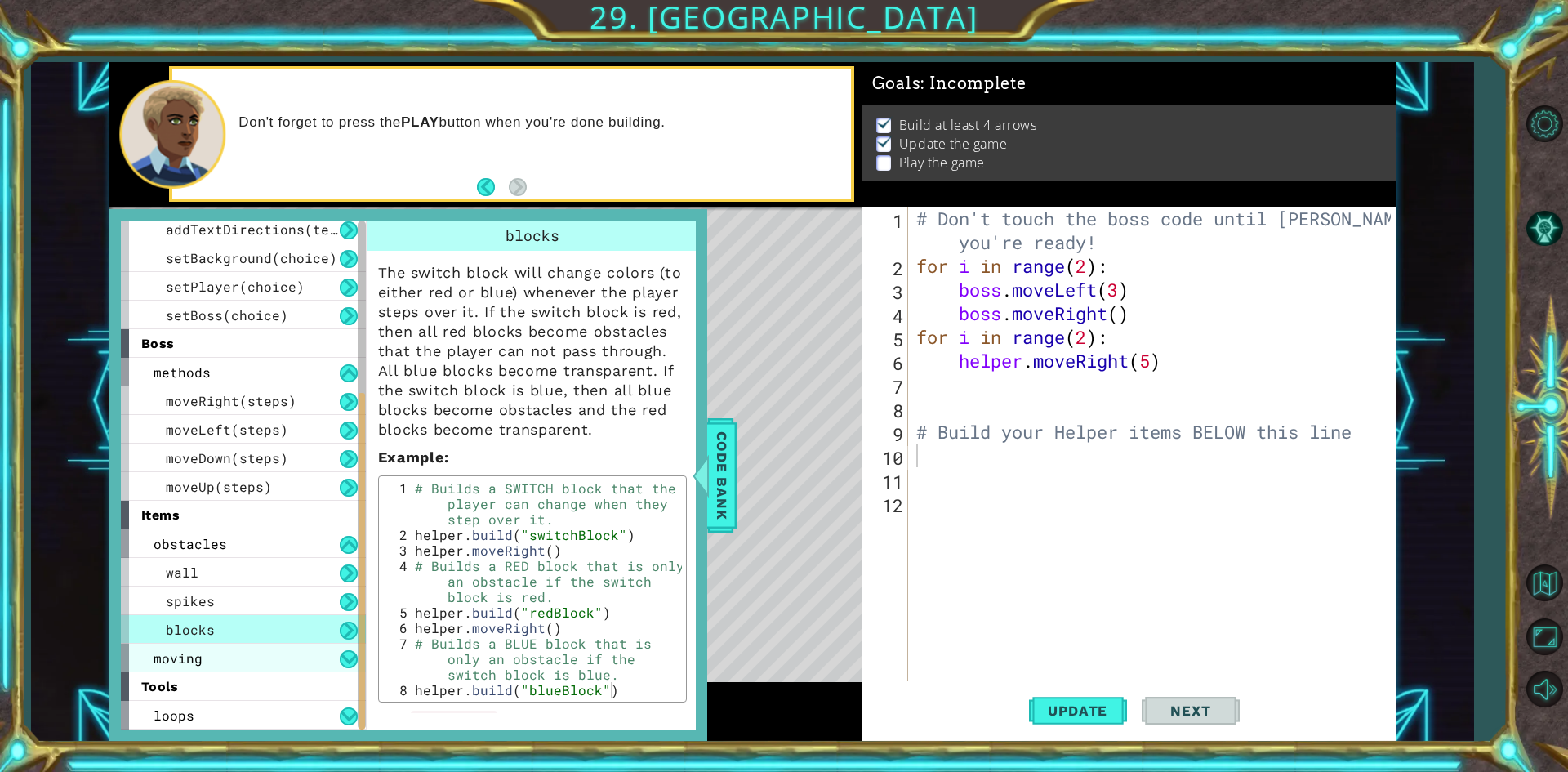
click at [227, 663] on div "moving" at bounding box center [243, 657] width 245 height 28
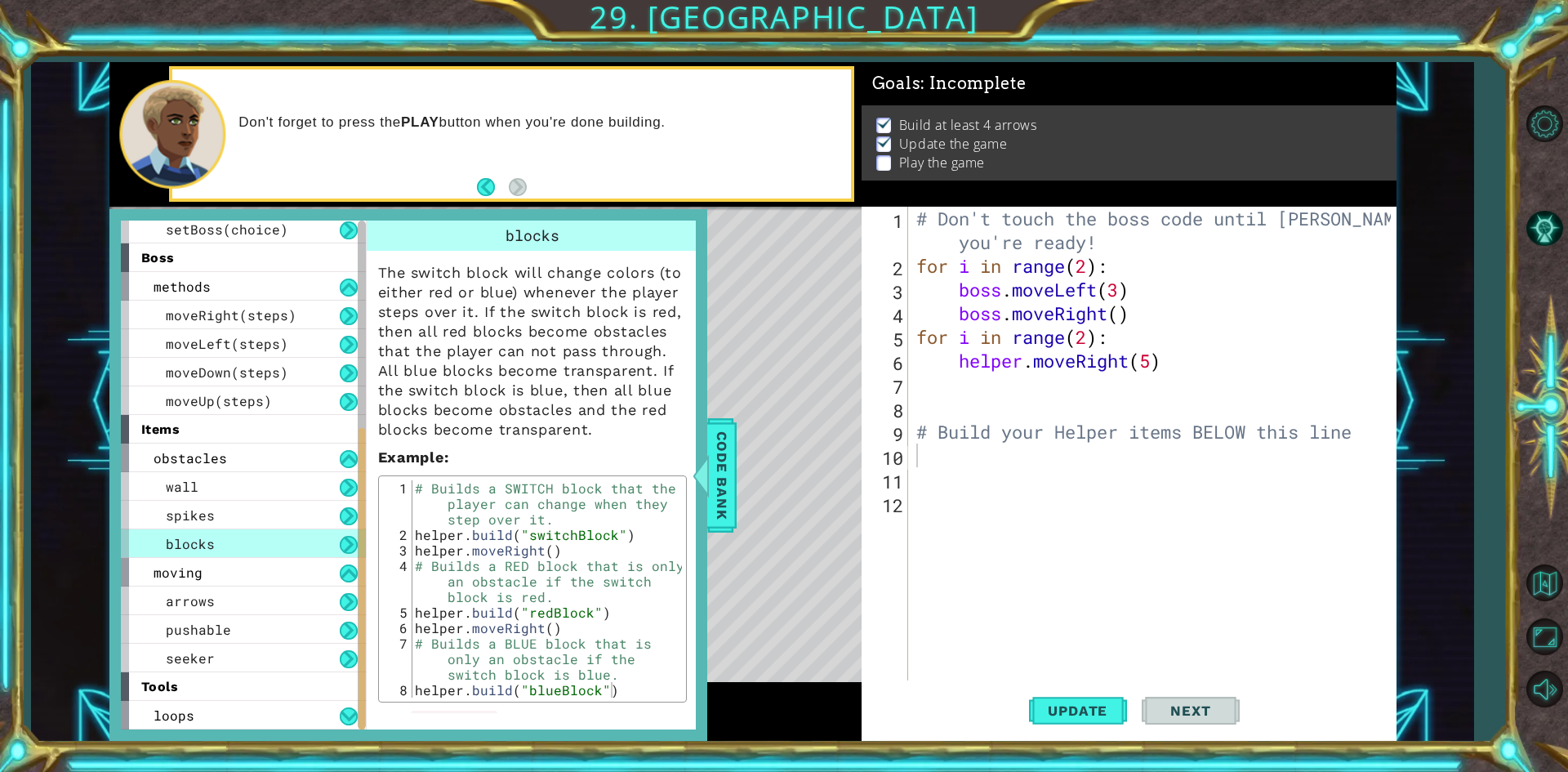
click at [341, 541] on button at bounding box center [348, 544] width 17 height 18
click at [356, 568] on button at bounding box center [348, 573] width 17 height 18
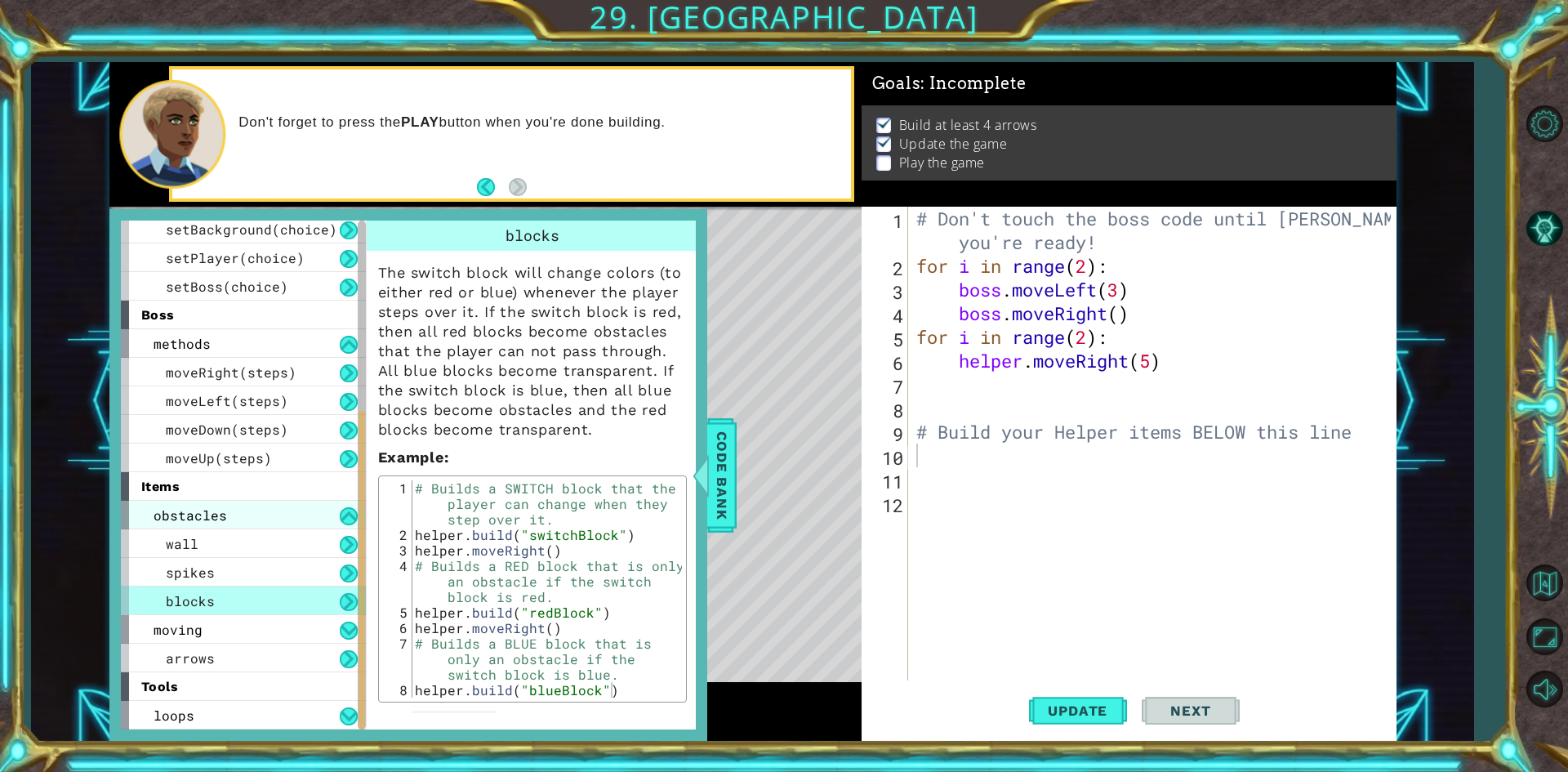
scroll to position [263, 0]
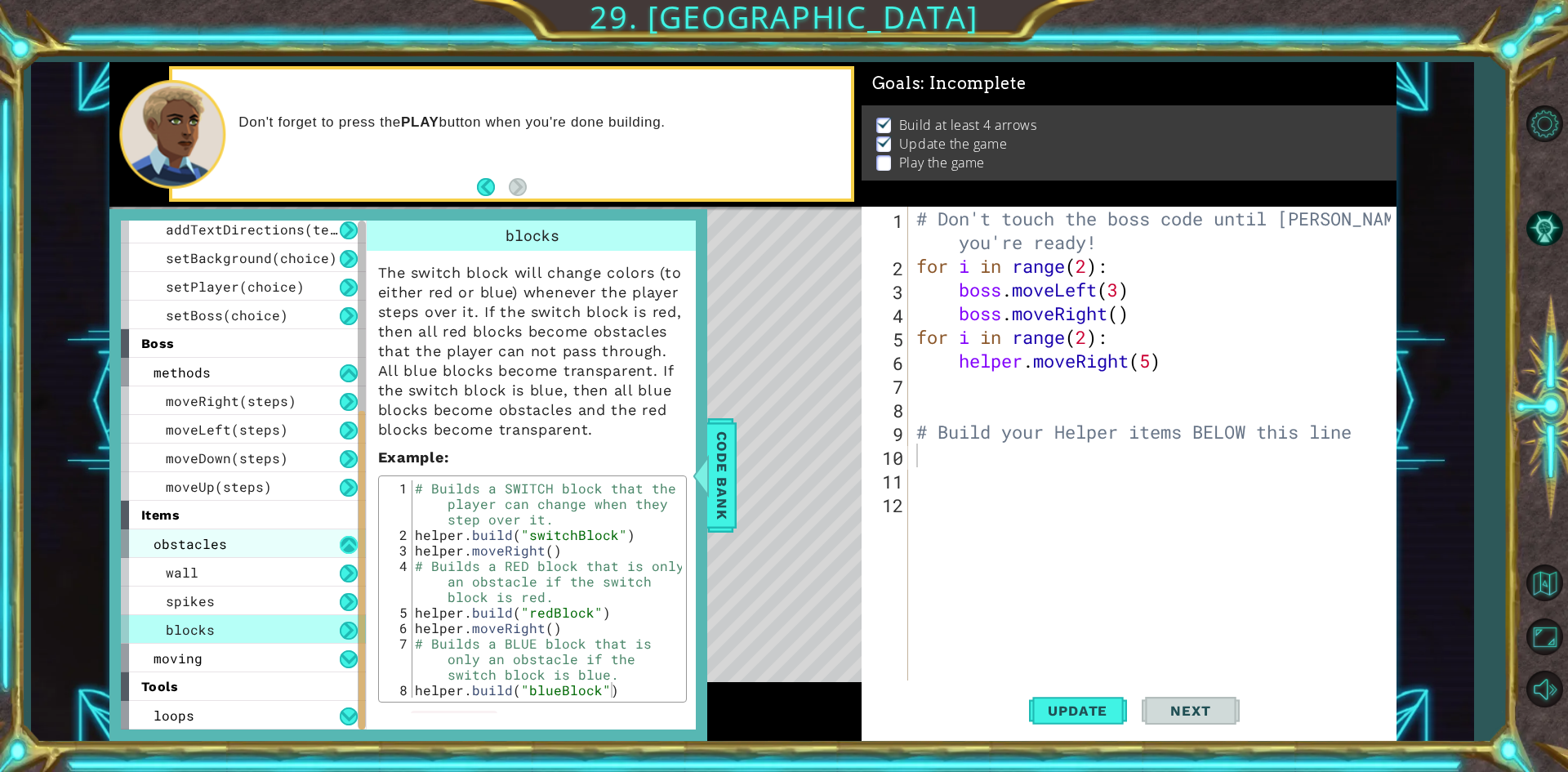
click at [349, 547] on button at bounding box center [348, 544] width 17 height 18
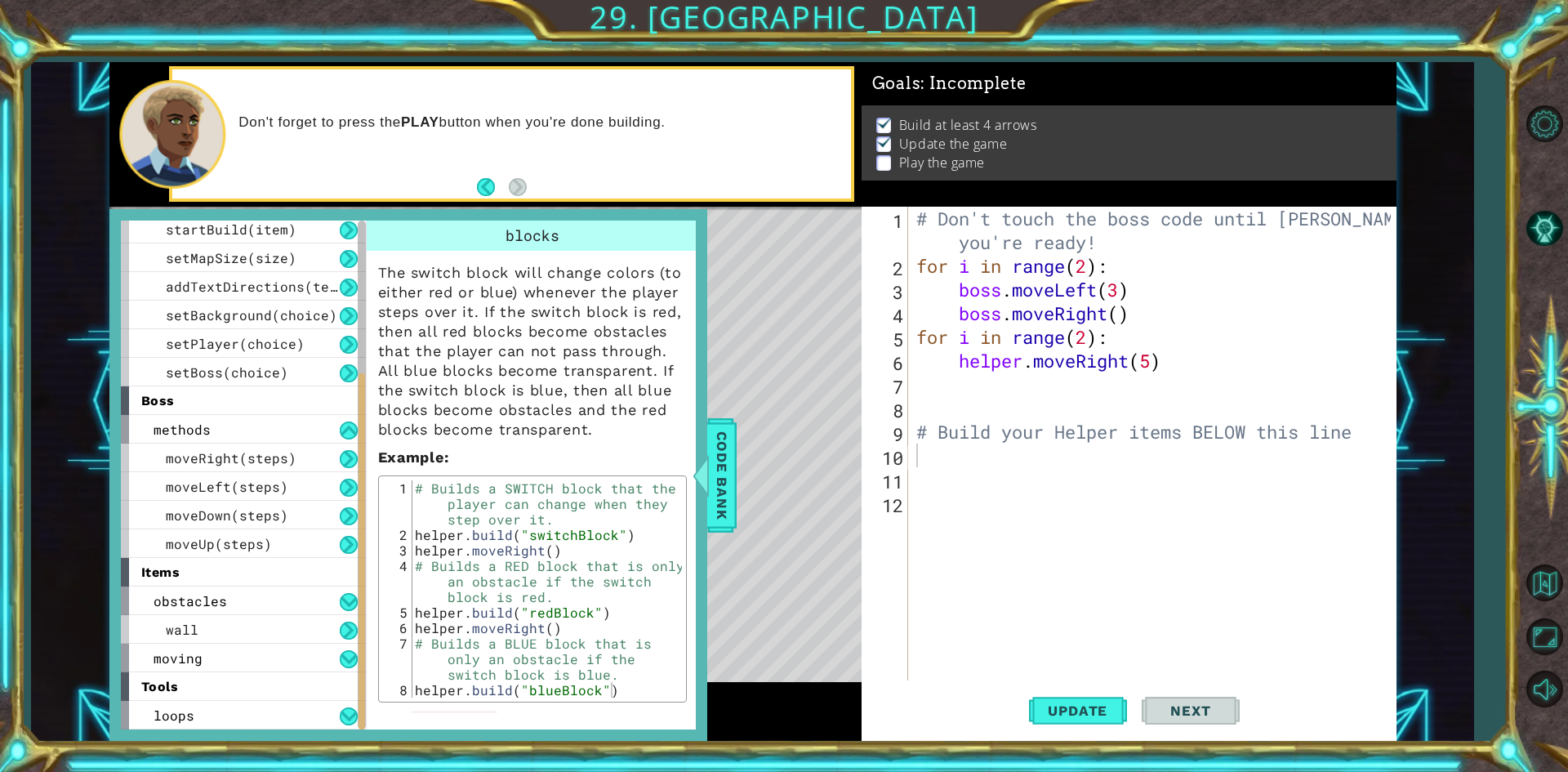
scroll to position [177, 0]
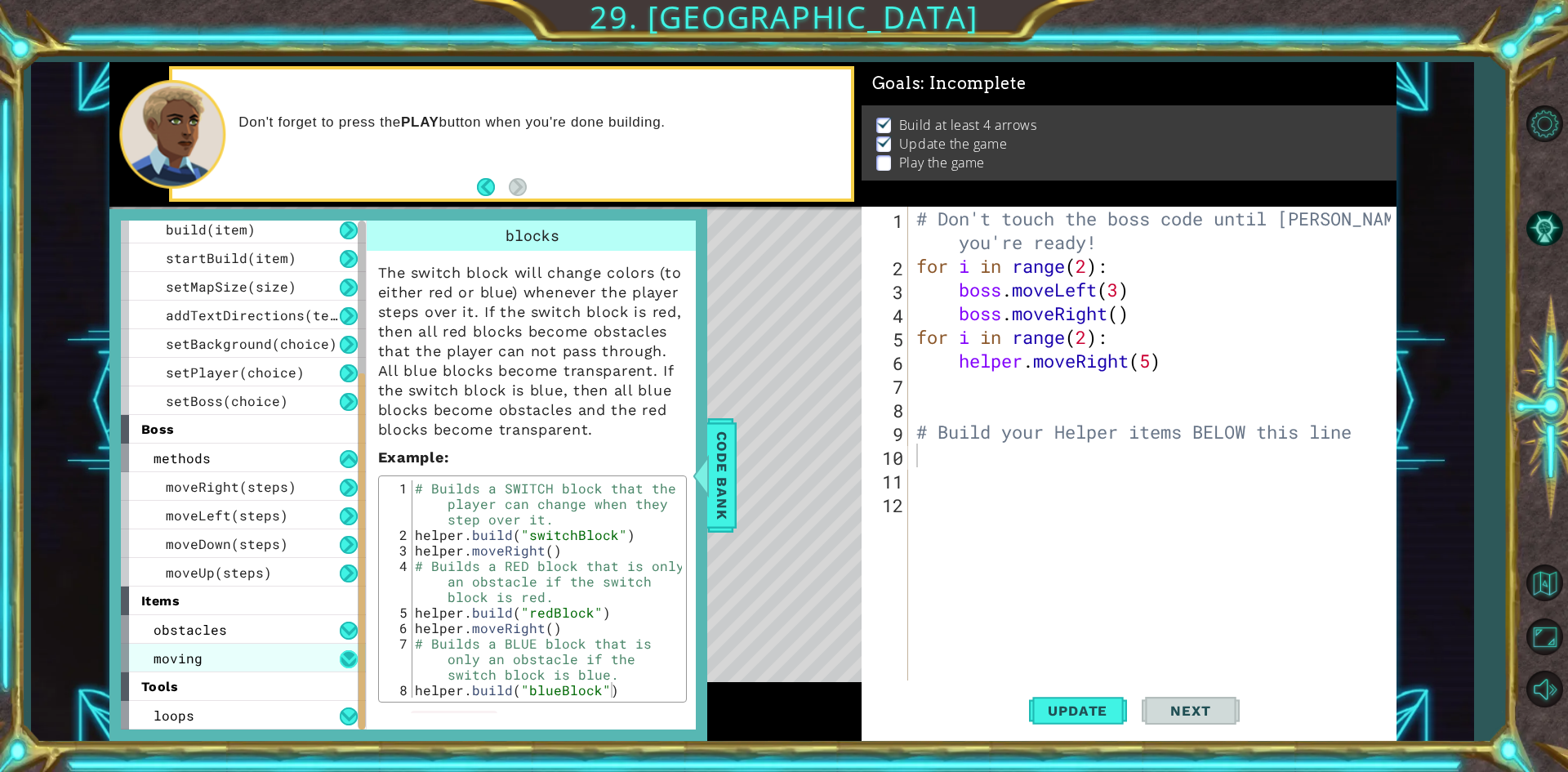
click at [352, 653] on button at bounding box center [348, 659] width 17 height 18
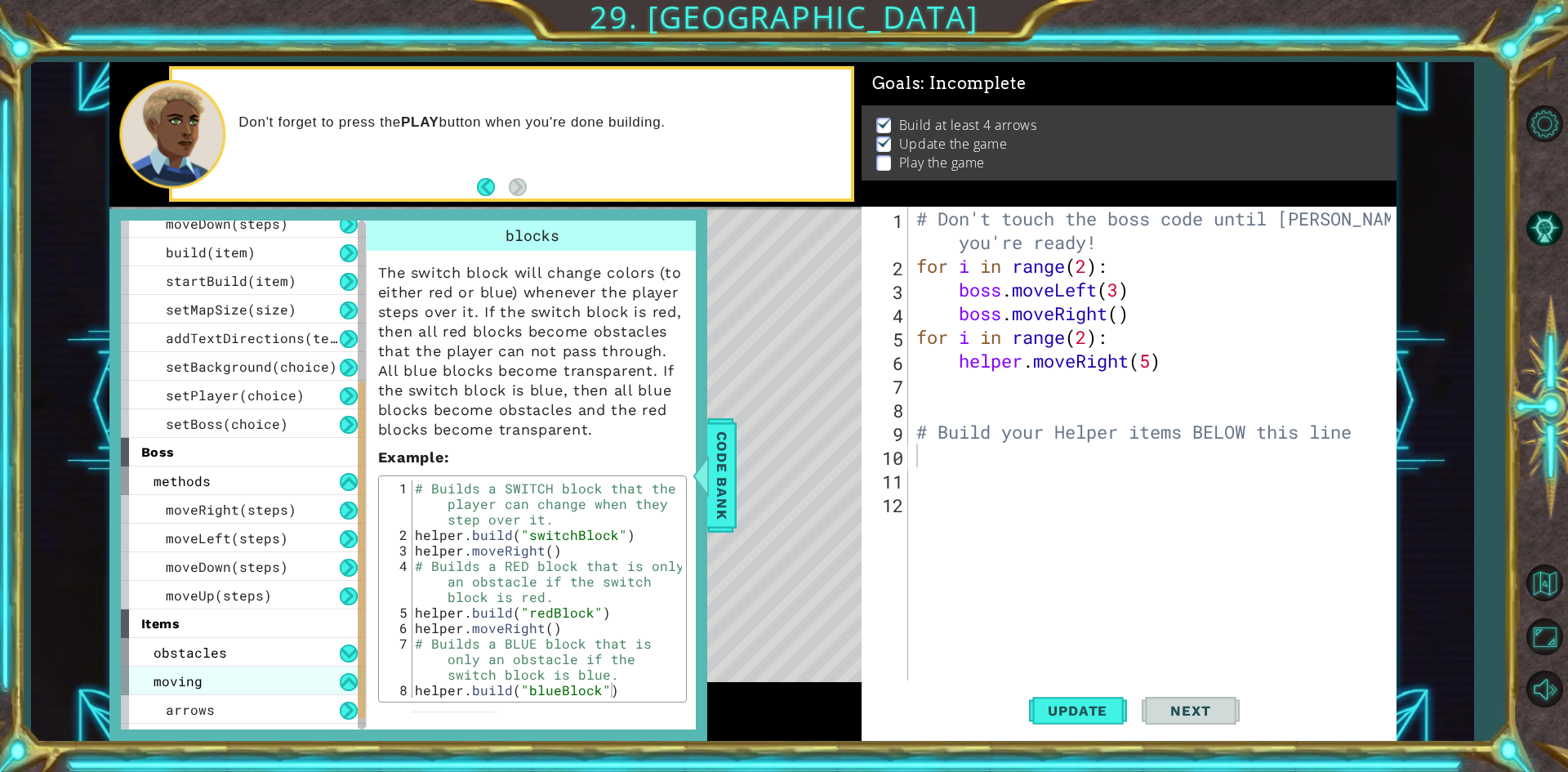
scroll to position [0, 0]
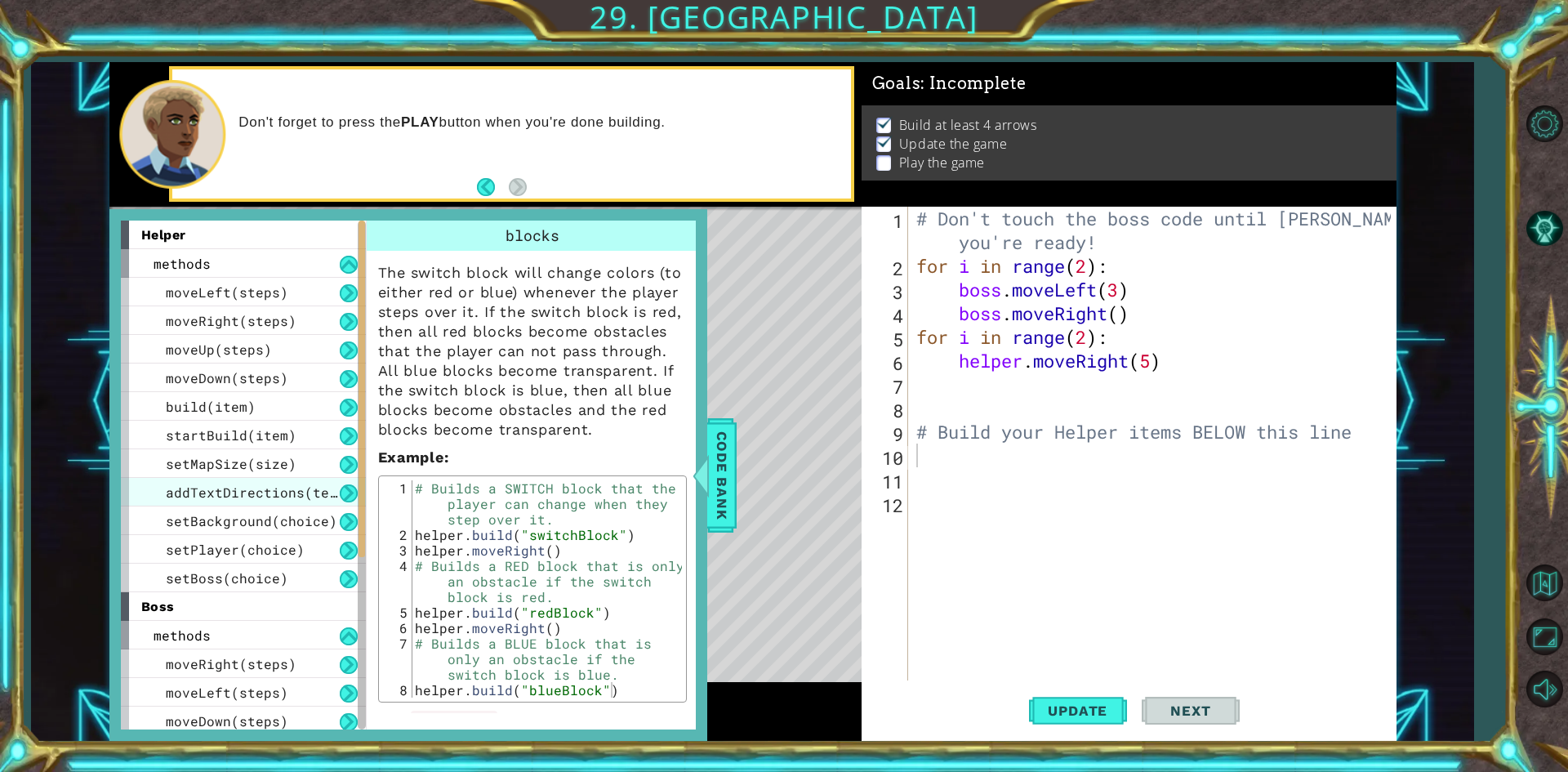
click at [279, 496] on span "addTextDirections(text)" at bounding box center [260, 492] width 188 height 18
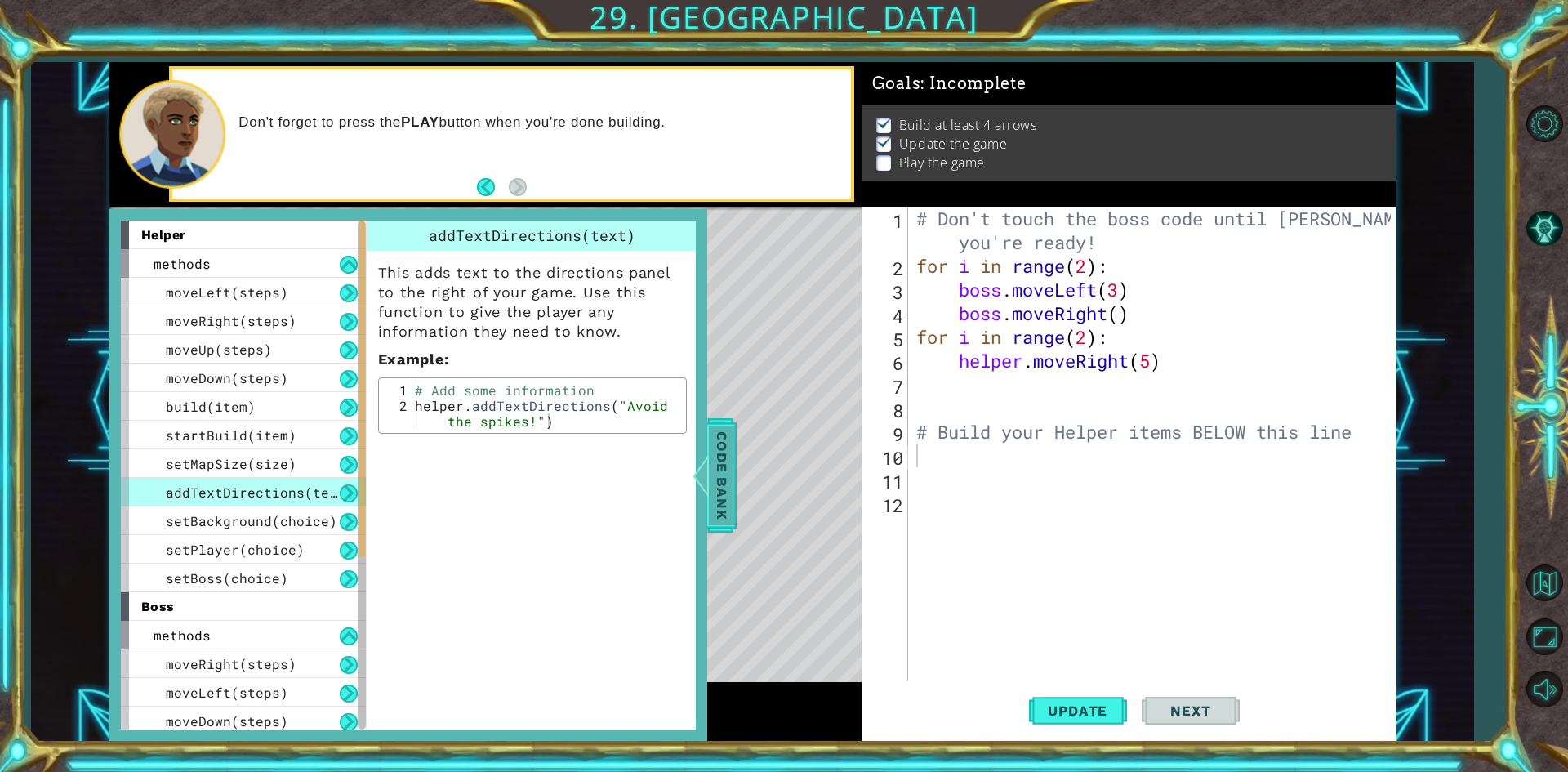
click at [725, 444] on span "Code Bank" at bounding box center [721, 474] width 26 height 99
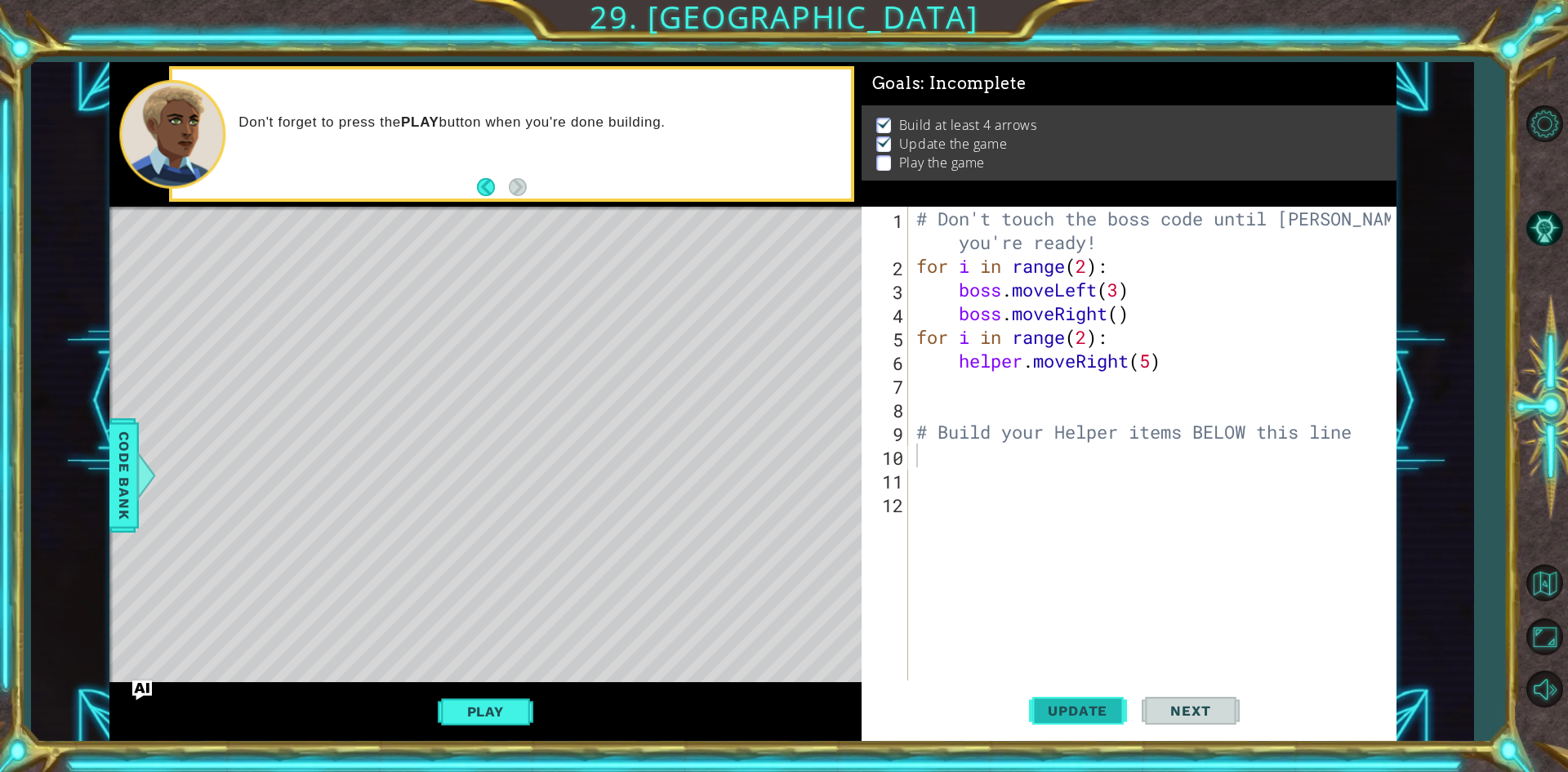
click at [1062, 717] on span "Update" at bounding box center [1077, 710] width 92 height 17
type textarea "h"
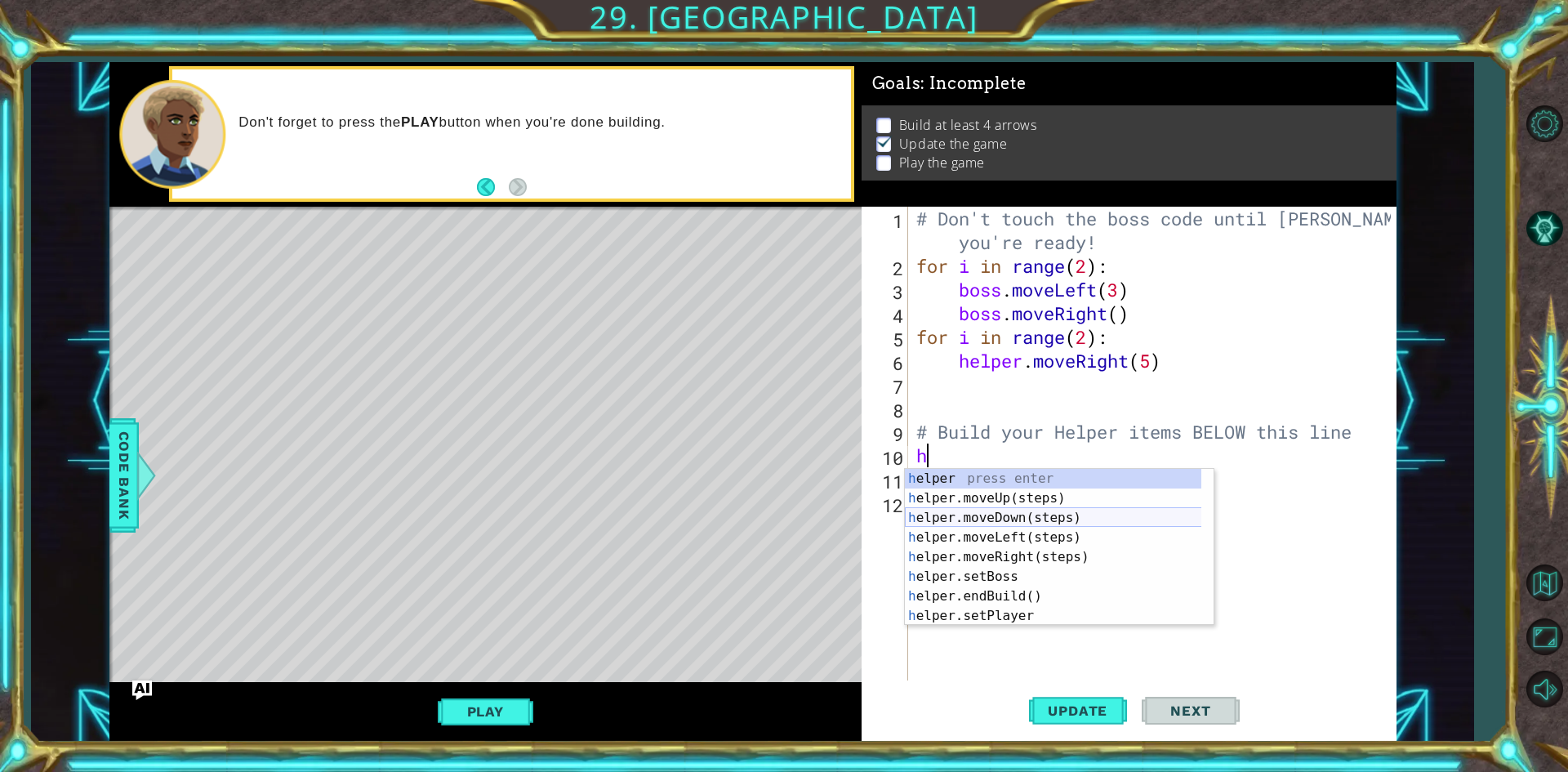
click at [1038, 518] on div "h elper press enter h elper.moveUp(steps) press enter h elper.moveDown(steps) p…" at bounding box center [1059, 567] width 308 height 196
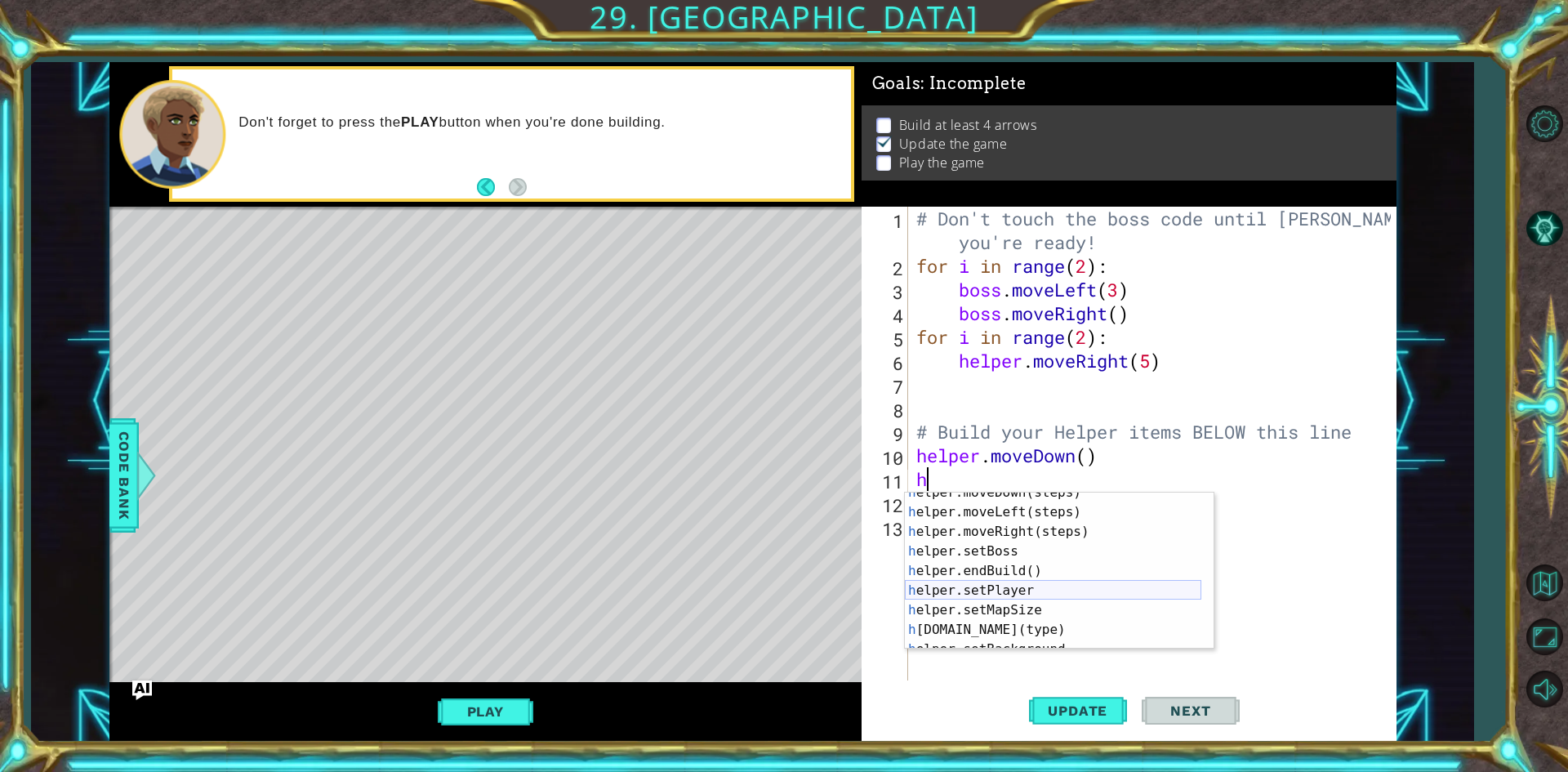
scroll to position [49, 0]
click at [1016, 623] on div "h elper.moveDown(steps) press enter h elper.moveLeft(steps) press enter h elper…" at bounding box center [1053, 580] width 296 height 196
type textarea "[DOMAIN_NAME]("wall")"
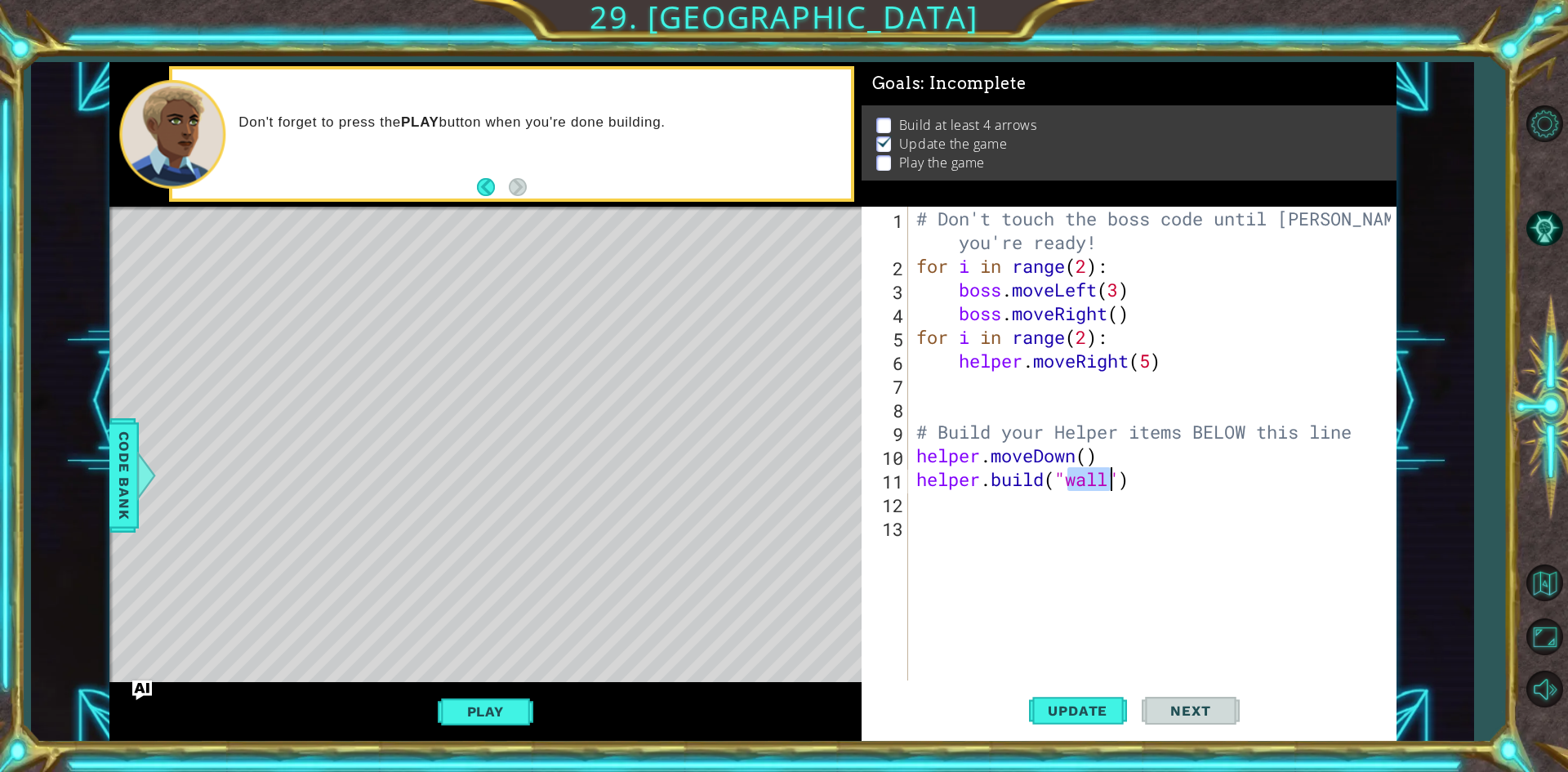
click at [1031, 533] on div "# Don't touch the boss code until [PERSON_NAME] says you're ready! for i in ran…" at bounding box center [1156, 479] width 486 height 544
click at [1036, 517] on div "# Don't touch the boss code until [PERSON_NAME] says you're ready! for i in ran…" at bounding box center [1156, 479] width 486 height 544
click at [972, 525] on div "# Don't touch the boss code until [PERSON_NAME] says you're ready! for i in ran…" at bounding box center [1156, 479] width 486 height 544
click at [955, 509] on div "# Don't touch the boss code until [PERSON_NAME] says you're ready! for i in ran…" at bounding box center [1156, 479] width 486 height 544
type textarea "h"
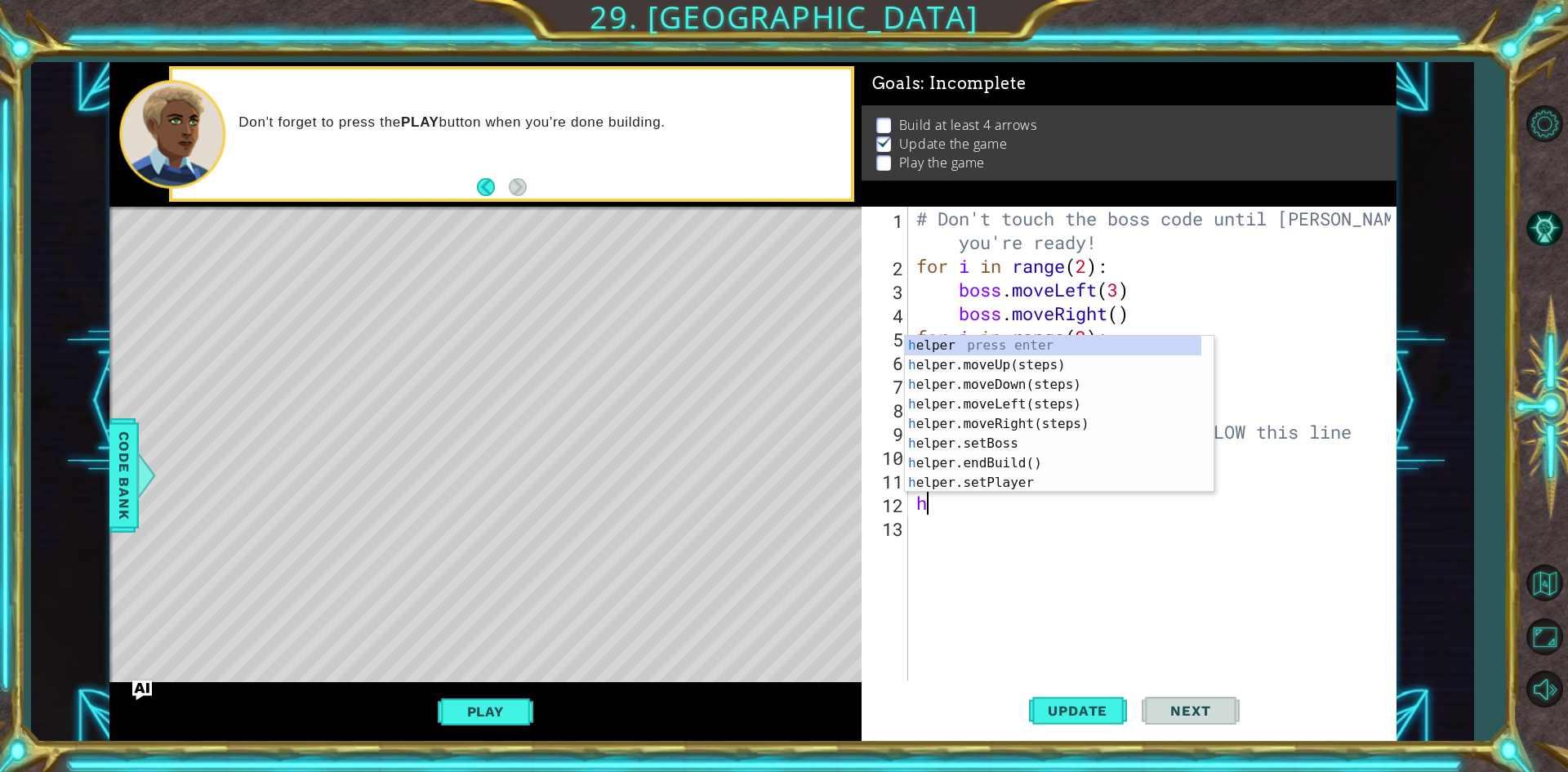
scroll to position [0, 0]
click at [1064, 530] on div "# Don't touch the boss code until [PERSON_NAME] says you're ready! for i in ran…" at bounding box center [1156, 479] width 486 height 544
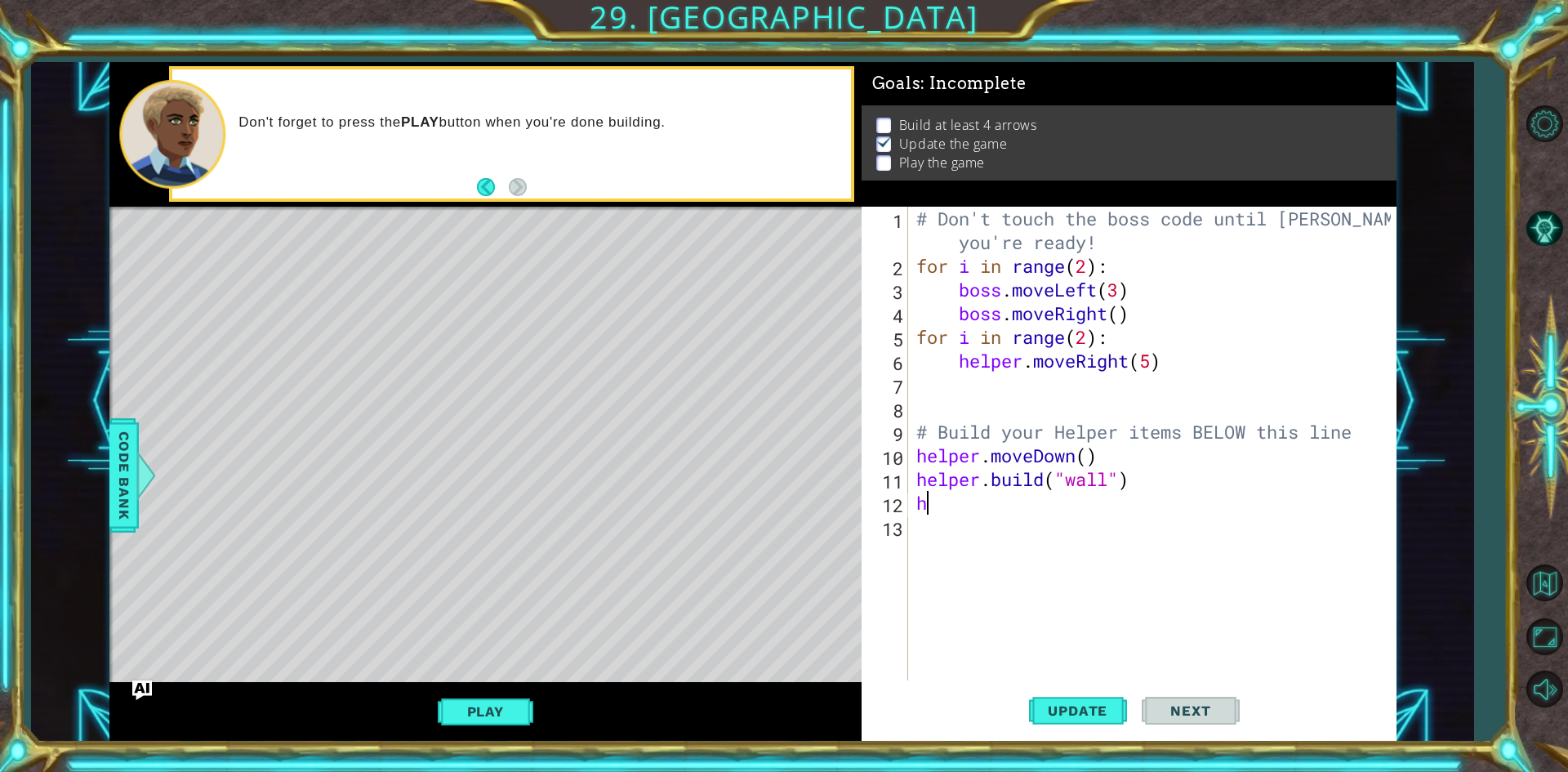
click at [1067, 499] on div "# Don't touch the boss code until [PERSON_NAME] says you're ready! for i in ran…" at bounding box center [1156, 479] width 486 height 544
type textarea "h"
drag, startPoint x: 1120, startPoint y: 265, endPoint x: 914, endPoint y: 262, distance: 206.0
click at [914, 262] on div "# Don't touch the boss code until [PERSON_NAME] says you're ready! for i in ran…" at bounding box center [1156, 479] width 486 height 544
type textarea "for i in range(2):"
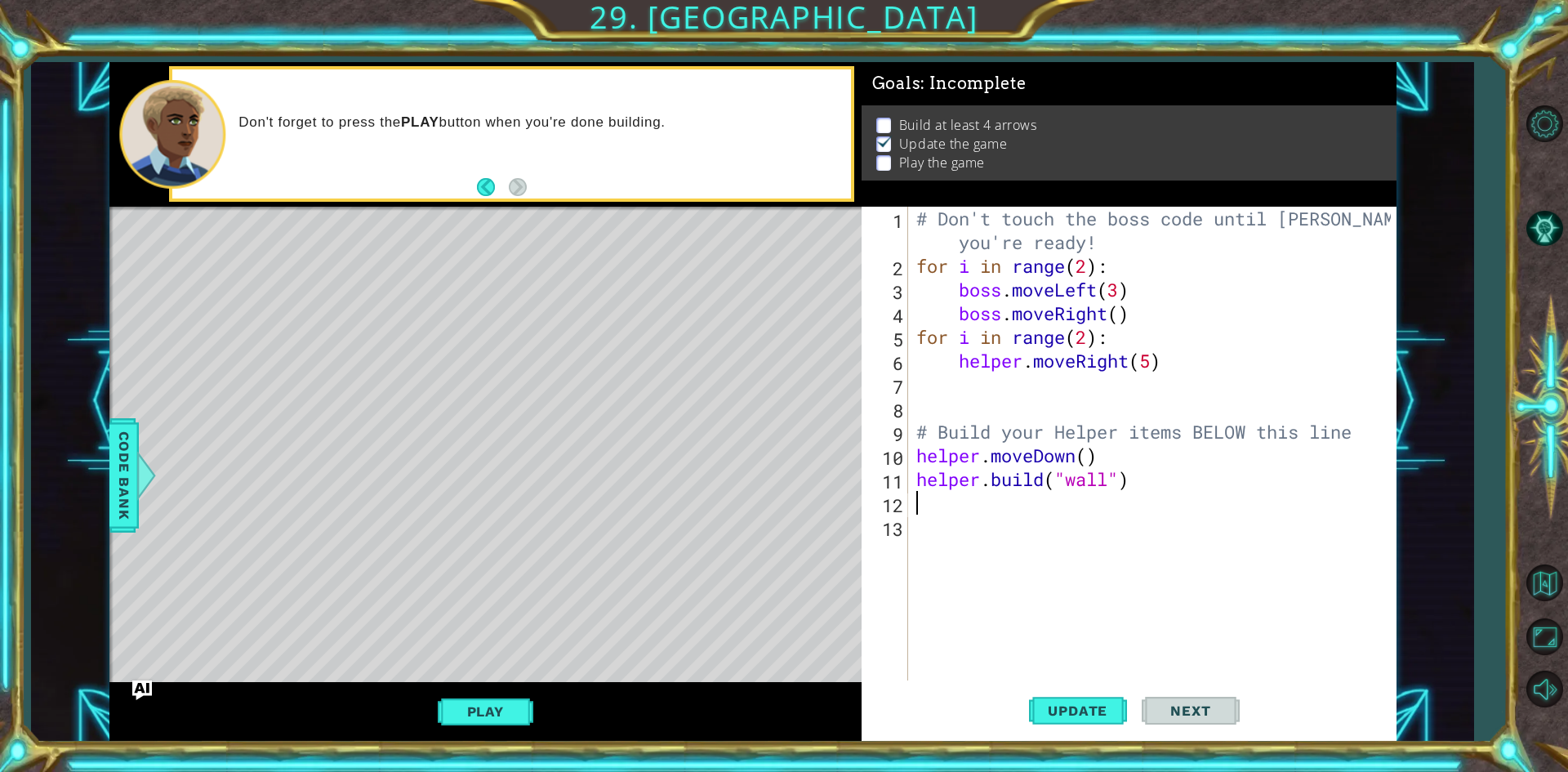
click at [993, 505] on div "# Don't touch the boss code until [PERSON_NAME] says you're ready! for i in ran…" at bounding box center [1156, 479] width 486 height 544
paste textarea "for i in range(2):"
type textarea "for i in range(2):"
click at [1081, 508] on div "# Don't touch the boss code until [PERSON_NAME] says you're ready! for i in ran…" at bounding box center [1156, 479] width 486 height 544
click at [1089, 508] on div "# Don't touch the boss code until [PERSON_NAME] says you're ready! for i in ran…" at bounding box center [1156, 479] width 486 height 544
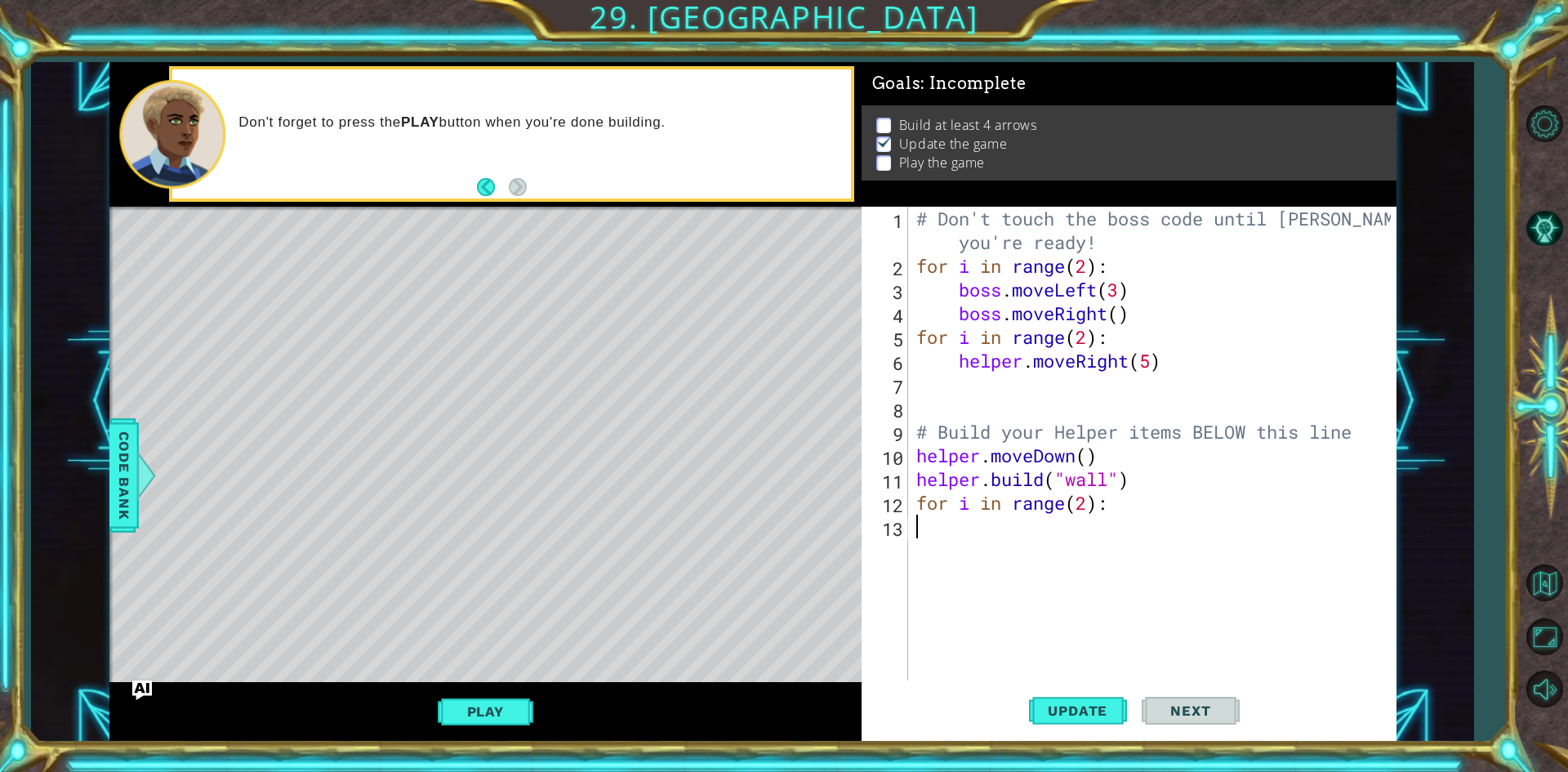
click at [1119, 515] on div "# Don't touch the boss code until [PERSON_NAME] says you're ready! for i in ran…" at bounding box center [1156, 479] width 486 height 544
click at [1093, 506] on div "# Don't touch the boss code until [PERSON_NAME] says you're ready! for i in ran…" at bounding box center [1156, 479] width 486 height 544
click at [1145, 507] on div "# Don't touch the boss code until [PERSON_NAME] says you're ready! for i in ran…" at bounding box center [1156, 479] width 486 height 544
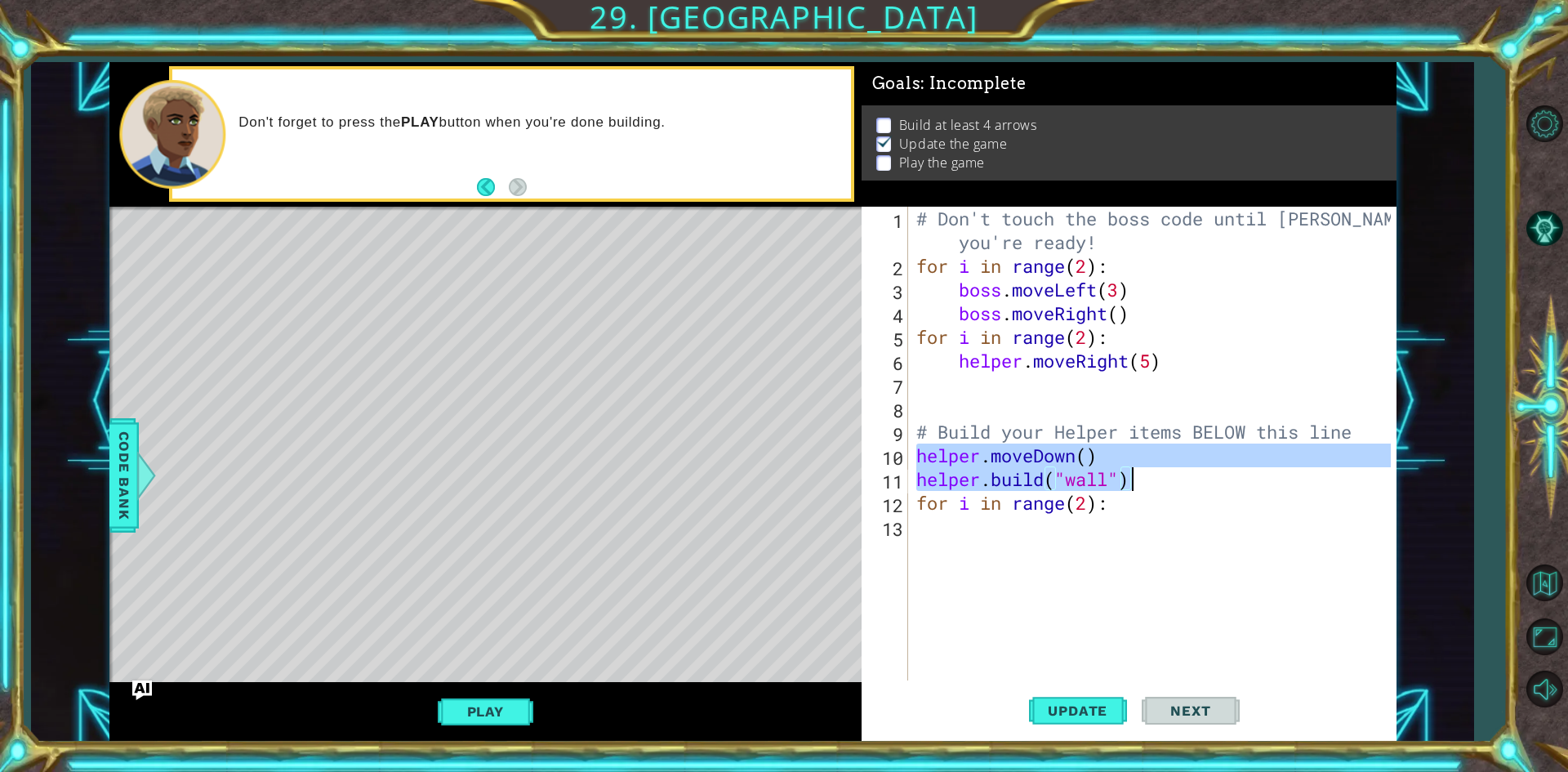
drag, startPoint x: 934, startPoint y: 457, endPoint x: 1146, endPoint y: 481, distance: 213.4
click at [1146, 481] on div "# Don't touch the boss code until [PERSON_NAME] says you're ready! for i in ran…" at bounding box center [1156, 479] width 486 height 544
click at [1167, 479] on div "# Don't touch the boss code until [PERSON_NAME] says you're ready! for i in ran…" at bounding box center [1151, 443] width 477 height 474
type textarea "[DOMAIN_NAME]("wall")"
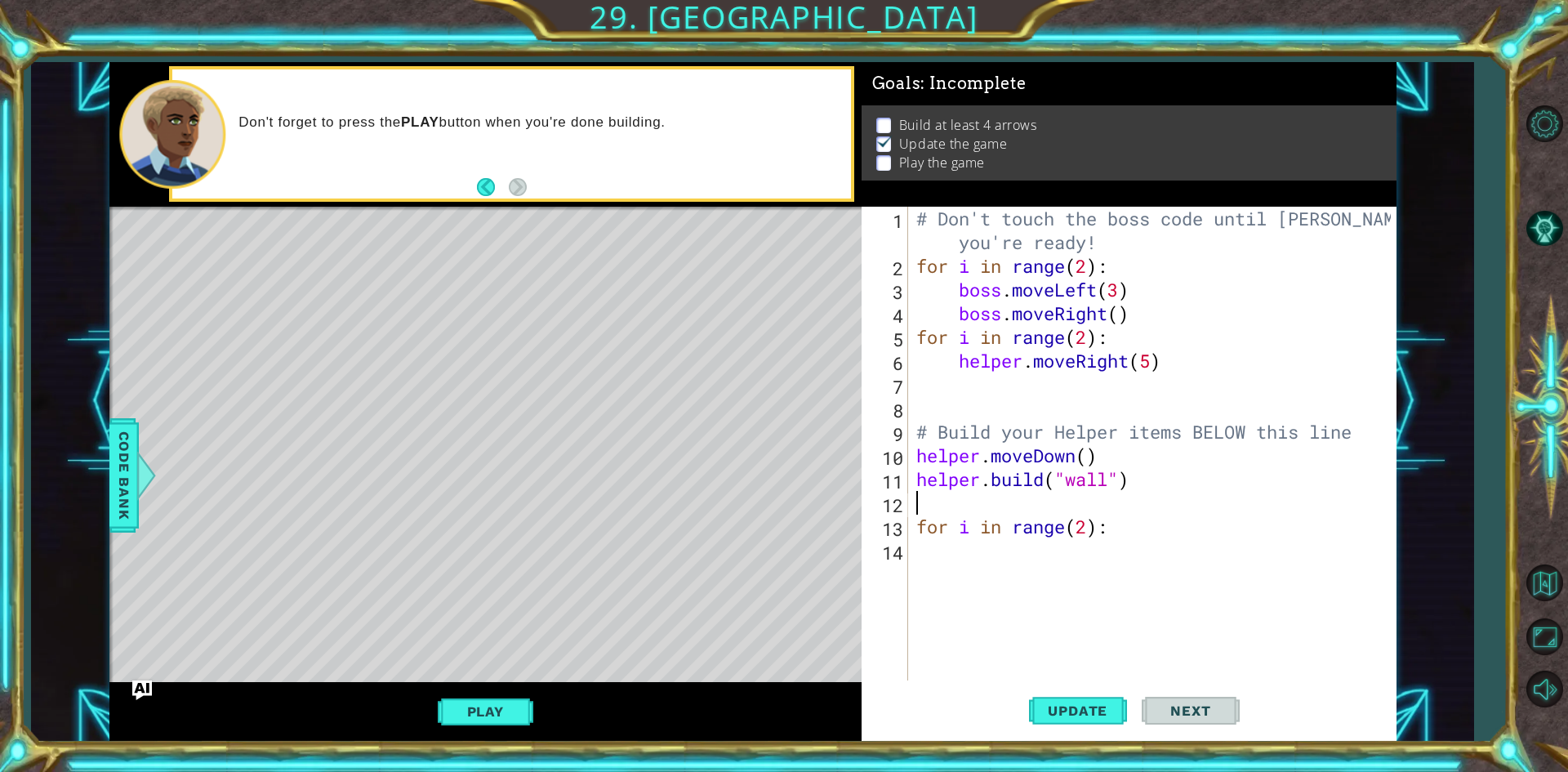
paste textarea "[DOMAIN_NAME]("wall")"
type textarea "[DOMAIN_NAME]("wall")"
click at [1076, 703] on span "Update" at bounding box center [1077, 710] width 92 height 17
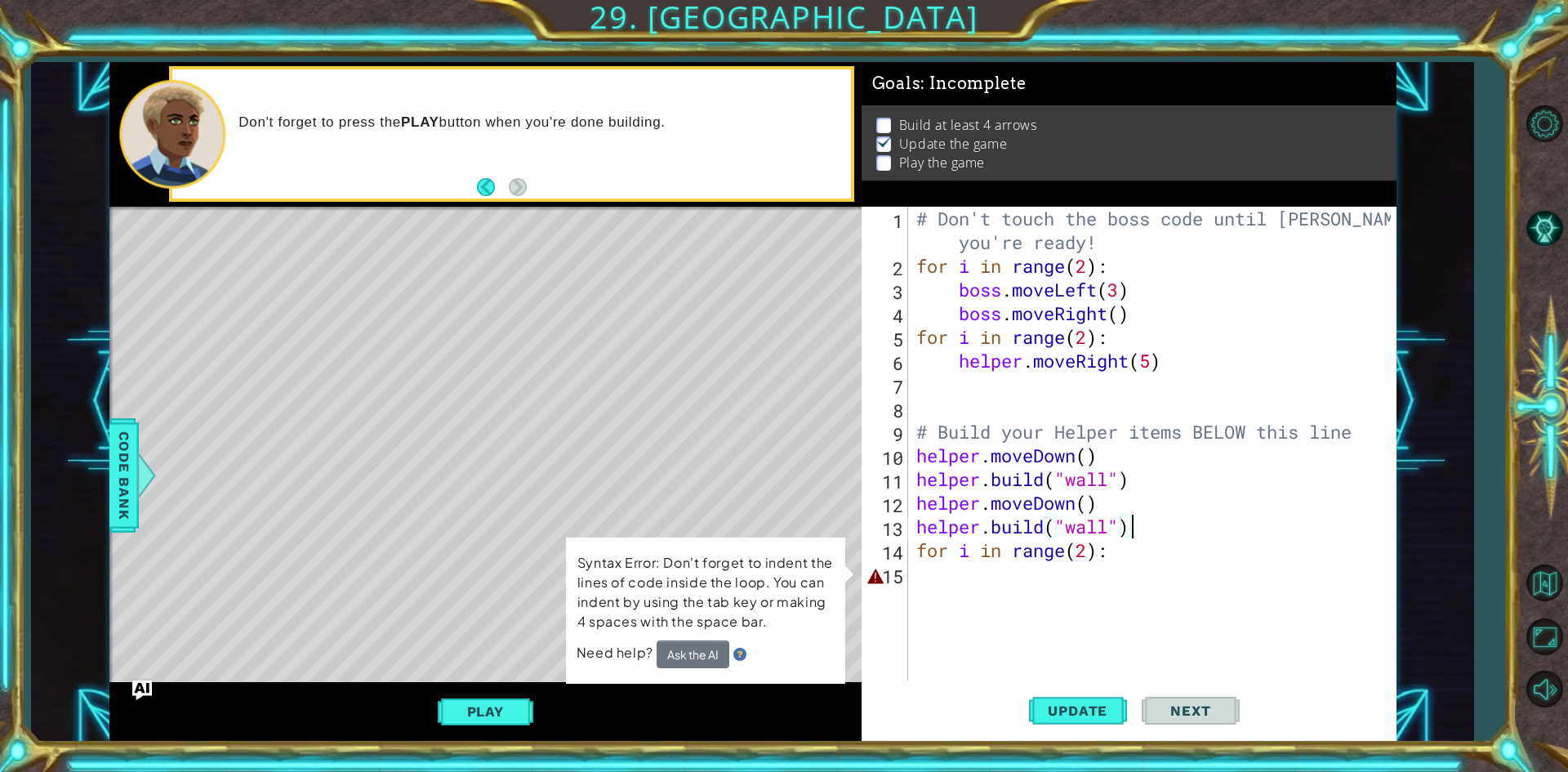
click at [1028, 579] on div "# Don't touch the boss code until [PERSON_NAME] says you're ready! for i in ran…" at bounding box center [1156, 479] width 486 height 544
drag, startPoint x: 1136, startPoint y: 549, endPoint x: 911, endPoint y: 552, distance: 225.0
click at [911, 552] on div "1 2 3 4 5 6 7 8 9 10 11 12 13 14 15 # Don't touch the boss code until [PERSON_N…" at bounding box center [1126, 443] width 529 height 474
type textarea "for i in range(2):"
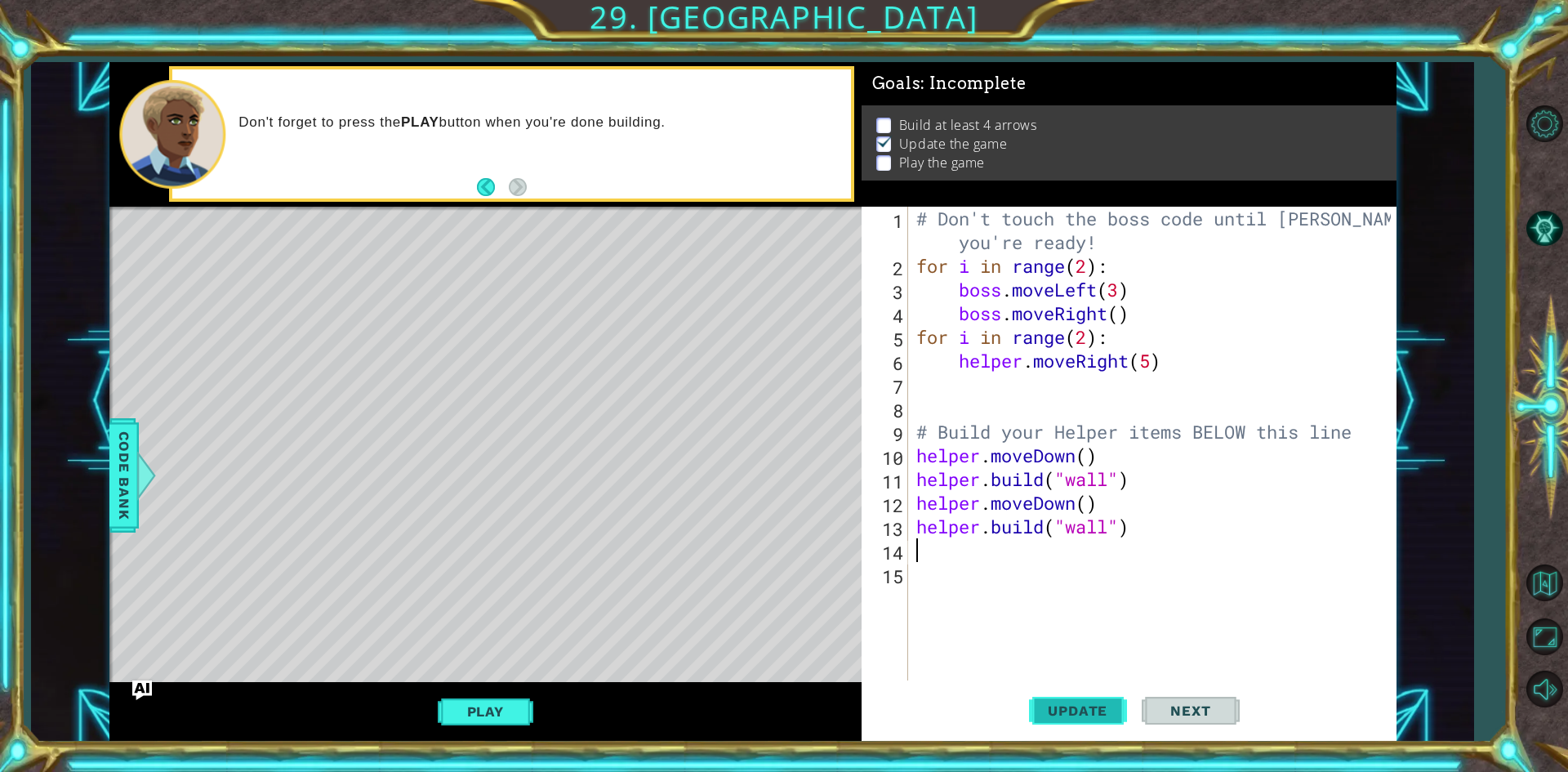
click at [1074, 706] on span "Update" at bounding box center [1077, 710] width 92 height 17
type textarea "for i"
click at [1118, 557] on div "# Don't touch the boss code until [PERSON_NAME] says you're ready! for i in ran…" at bounding box center [1156, 479] width 486 height 544
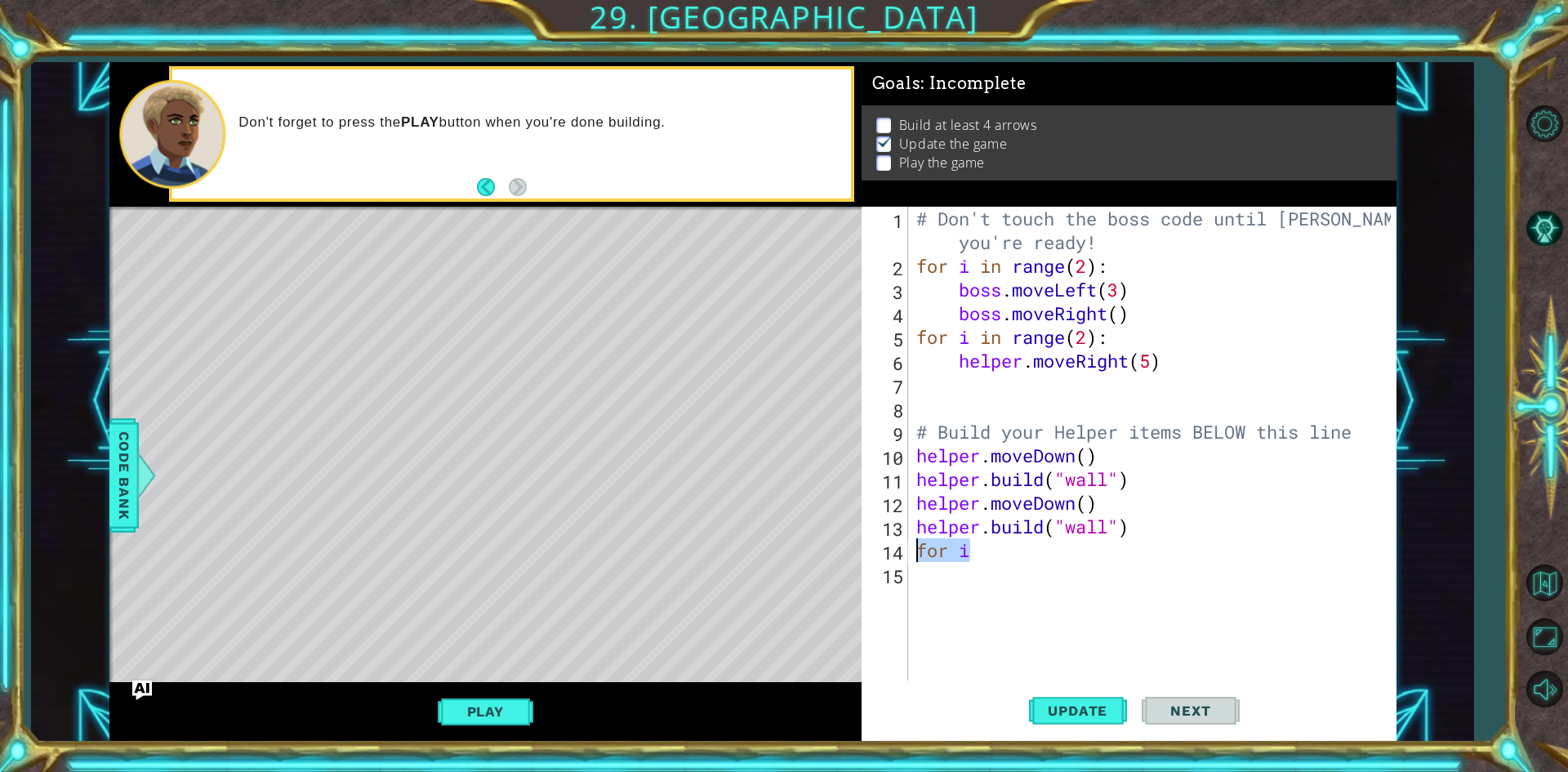
drag, startPoint x: 1013, startPoint y: 553, endPoint x: 903, endPoint y: 541, distance: 110.7
click at [903, 541] on div "for i 1 2 3 4 5 6 7 8 9 10 11 12 13 14 15 # Don't touch the boss code until [PE…" at bounding box center [1126, 443] width 529 height 474
drag, startPoint x: 983, startPoint y: 283, endPoint x: 1139, endPoint y: 267, distance: 156.8
click at [1139, 267] on div "# Don't touch the boss code until [PERSON_NAME] says you're ready! for i in ran…" at bounding box center [1156, 479] width 486 height 544
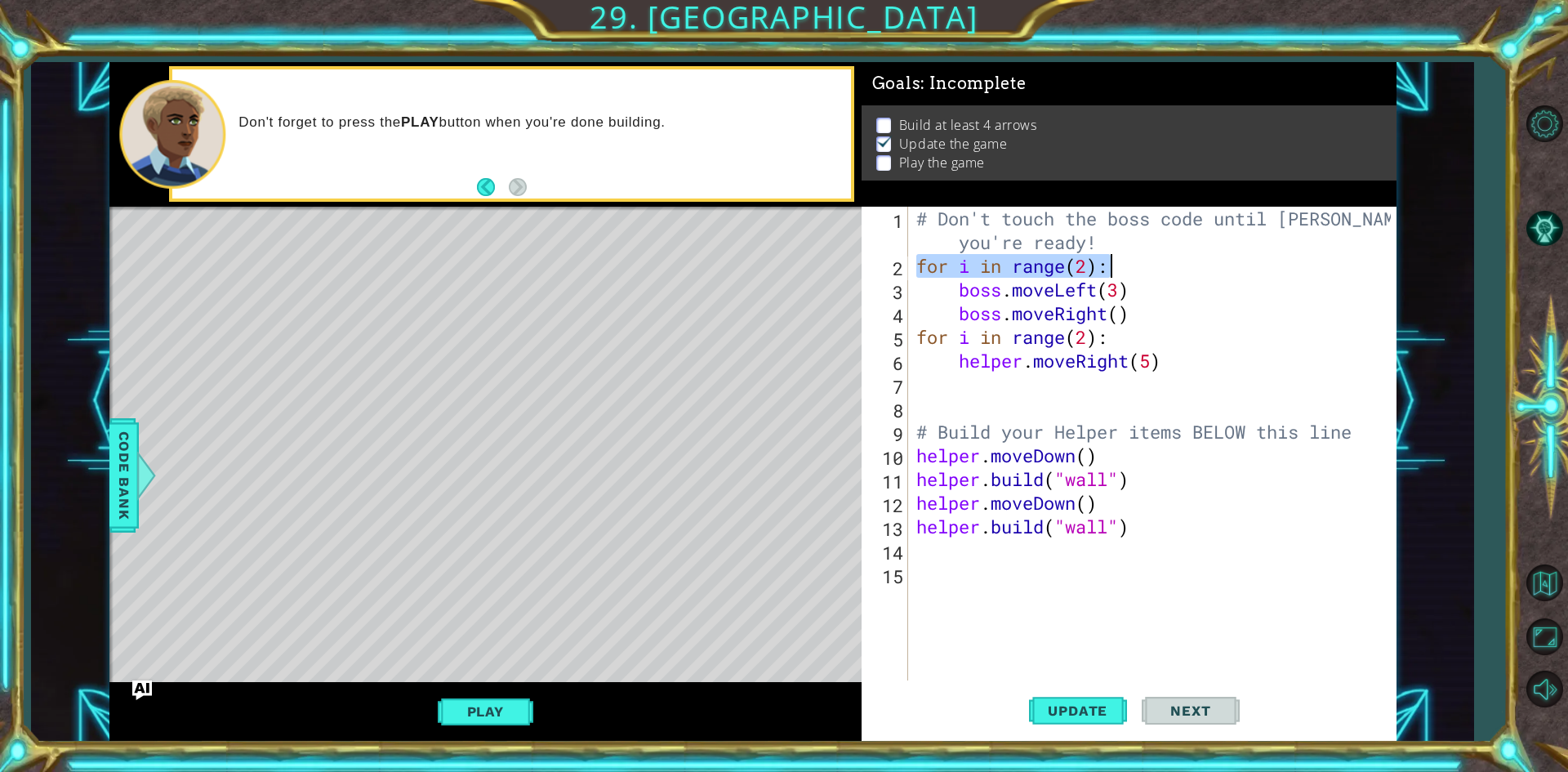
type textarea "for i in range(2):"
click at [976, 549] on div "# Don't touch the boss code until [PERSON_NAME] says you're ready! for i in ran…" at bounding box center [1156, 479] width 486 height 544
paste textarea "for i in range(2):"
click at [1089, 553] on div "# Don't touch the boss code until [PERSON_NAME] says you're ready! for i in ran…" at bounding box center [1156, 479] width 486 height 544
type textarea "for i in range(5):"
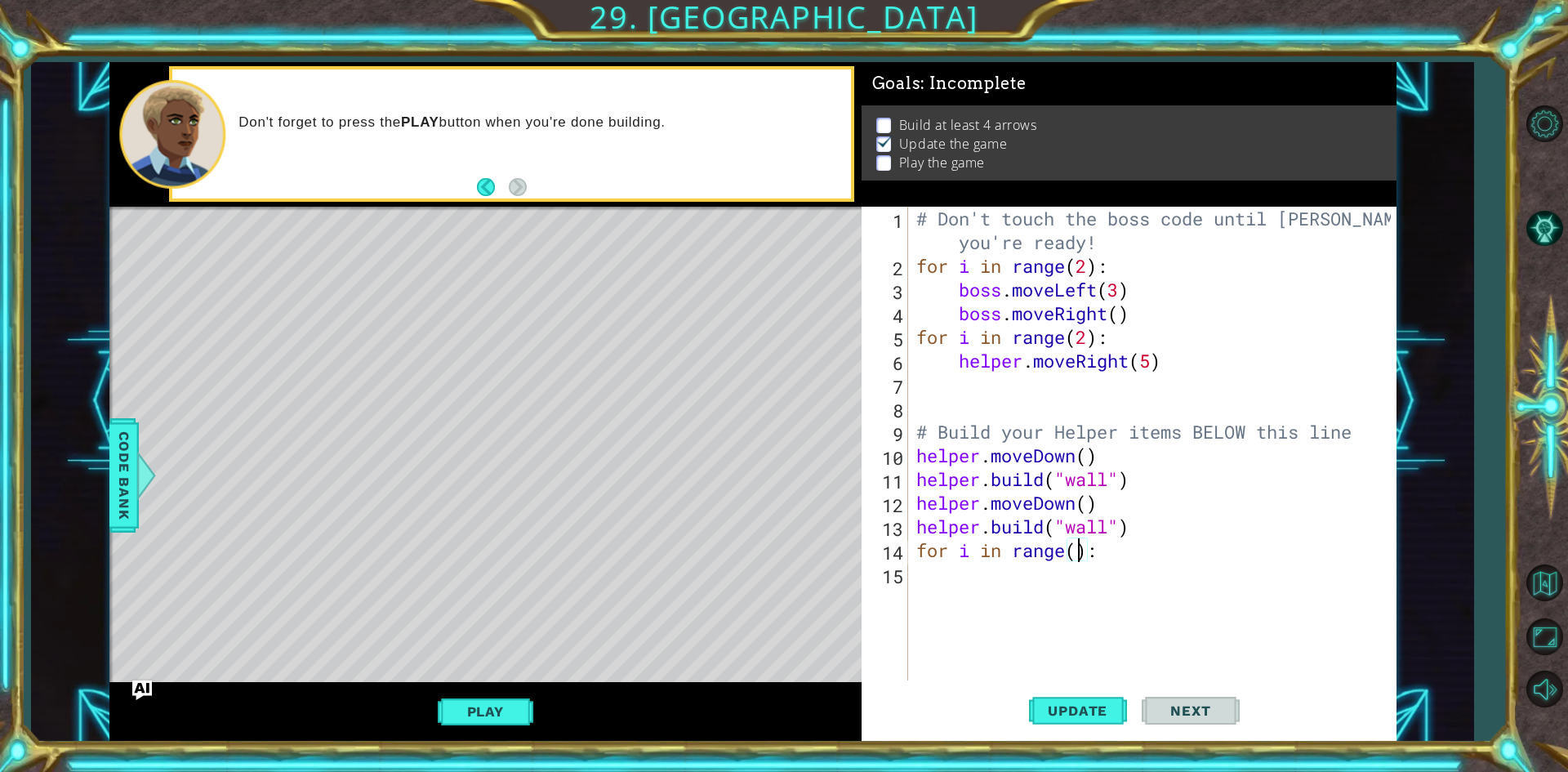
scroll to position [0, 8]
drag, startPoint x: 1132, startPoint y: 569, endPoint x: 1167, endPoint y: 548, distance: 40.8
click at [1132, 569] on div "# Don't touch the boss code until [PERSON_NAME] says you're ready! for i in ran…" at bounding box center [1156, 479] width 486 height 544
click at [1167, 548] on div "# Don't touch the boss code until [PERSON_NAME] says you're ready! for i in ran…" at bounding box center [1156, 479] width 486 height 544
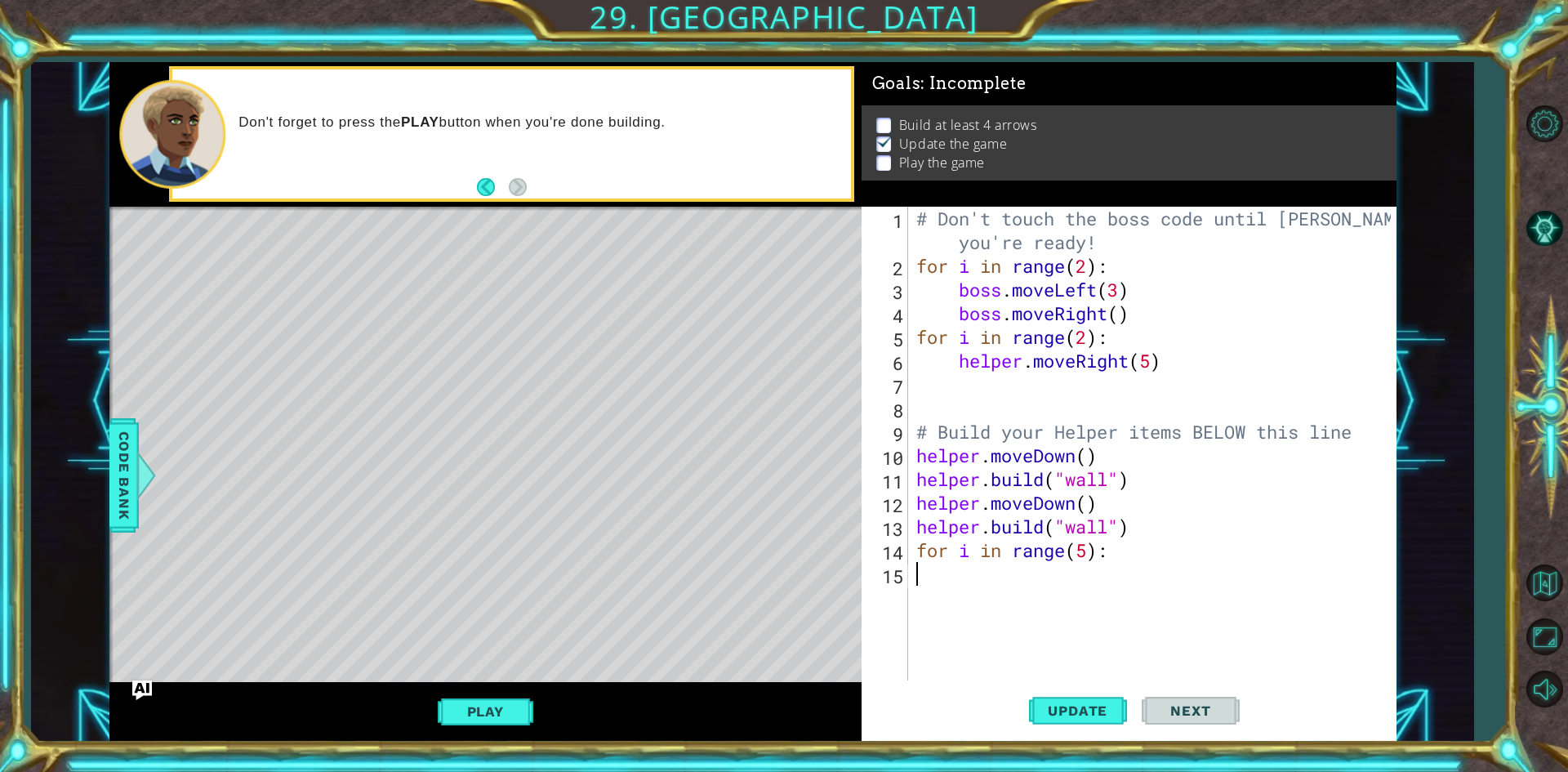
type textarea "for i in range(5):"
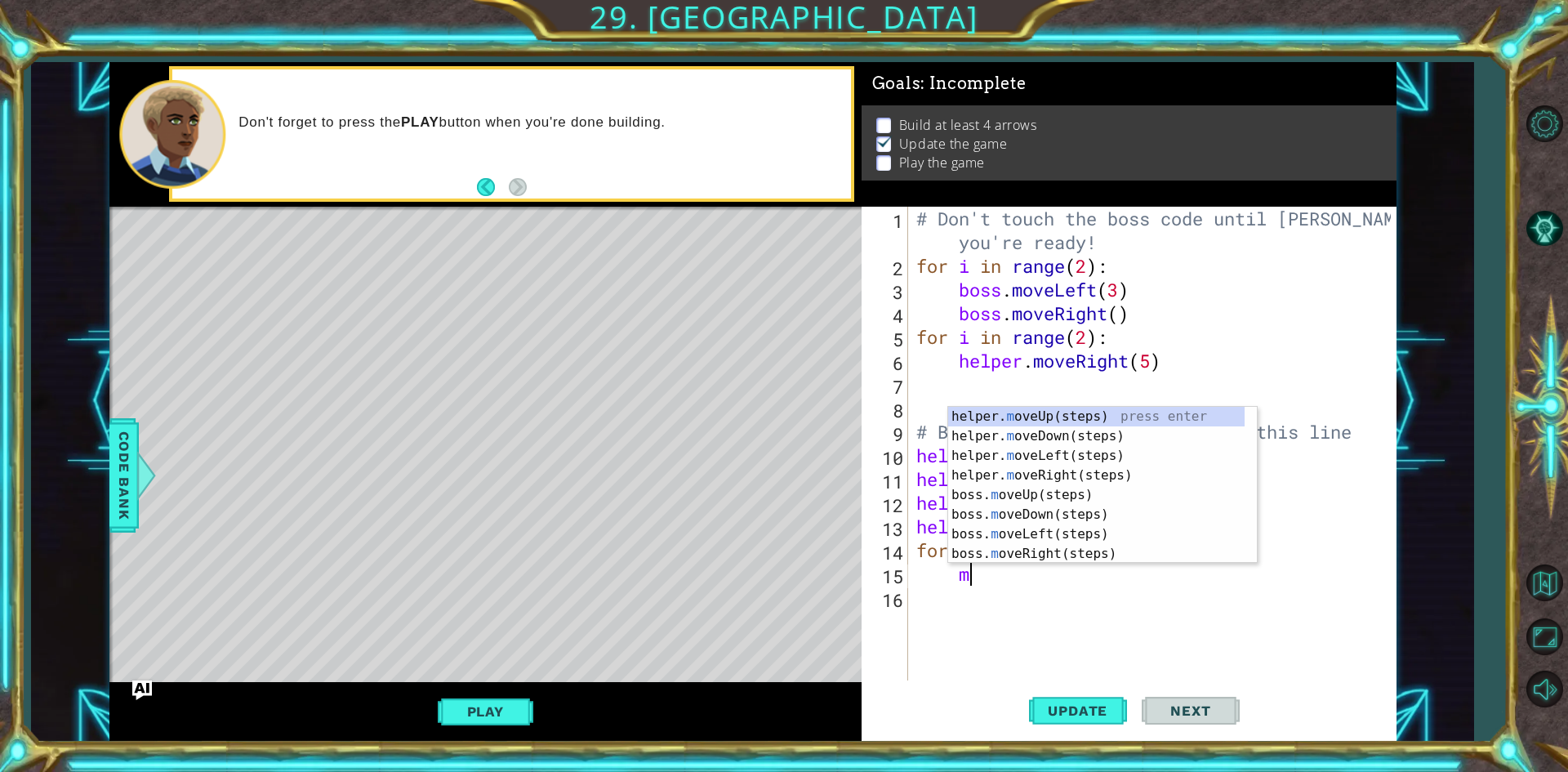
type textarea "mo"
click at [1111, 475] on div "helper. mo veUp(steps) press enter helper. mo veDown(steps) press enter helper.…" at bounding box center [1101, 505] width 308 height 196
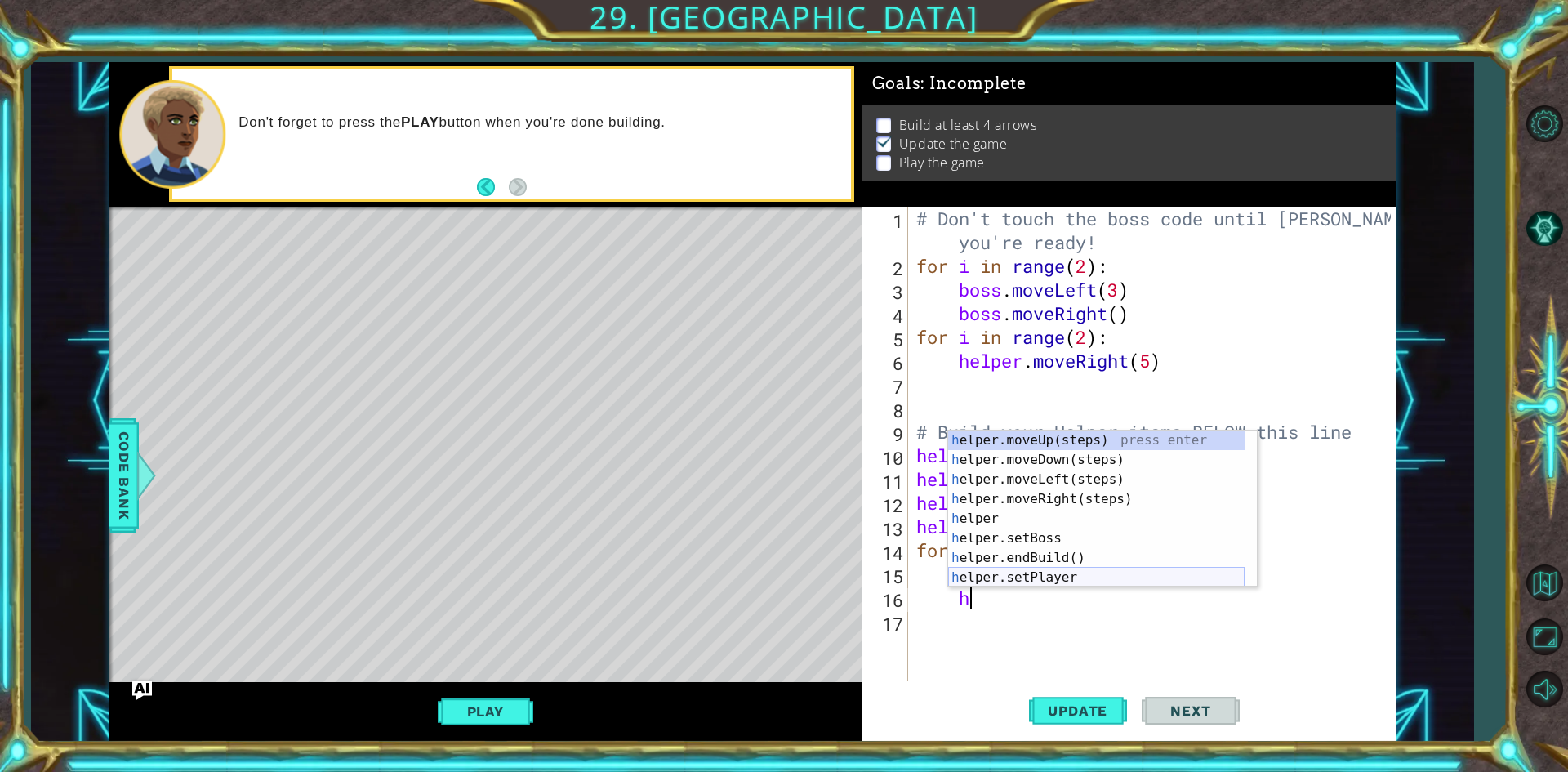
scroll to position [98, 0]
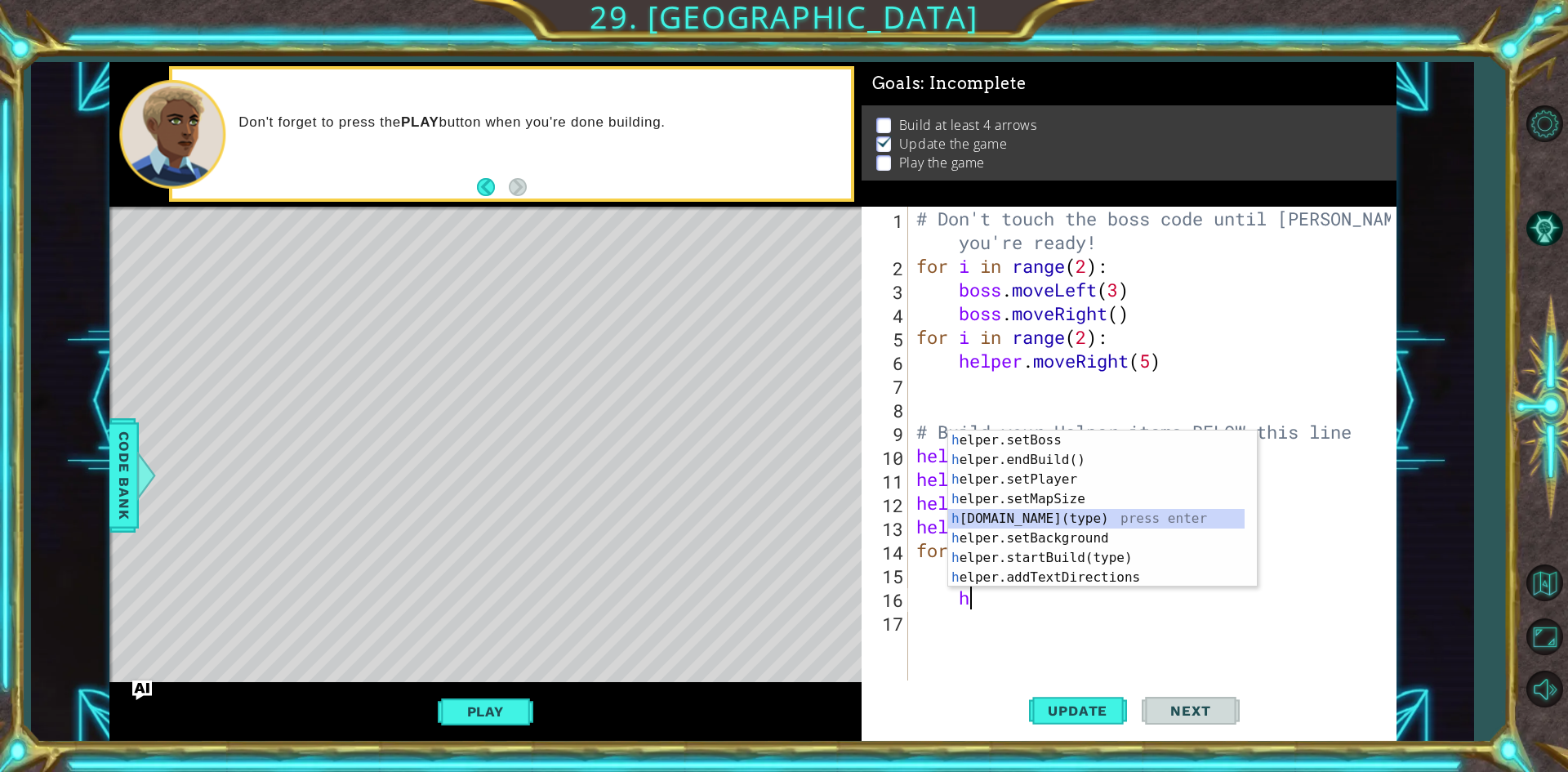
click at [1065, 522] on div "h elper.setBoss press enter h elper.endBuild() press enter h elper.setPlayer pr…" at bounding box center [1096, 529] width 296 height 196
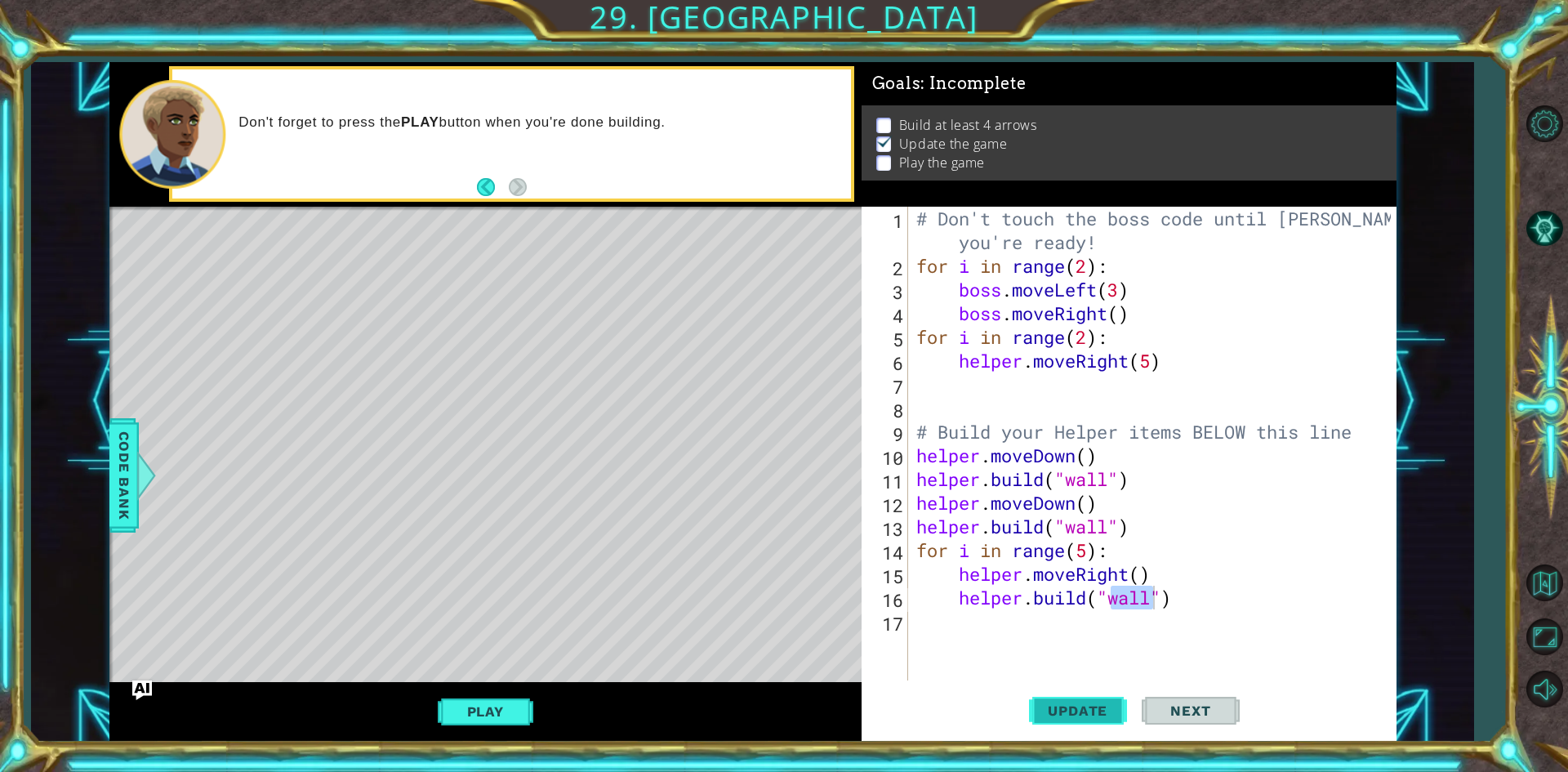
click at [1100, 717] on span "Update" at bounding box center [1077, 710] width 92 height 17
click at [1084, 702] on span "Update" at bounding box center [1077, 710] width 92 height 17
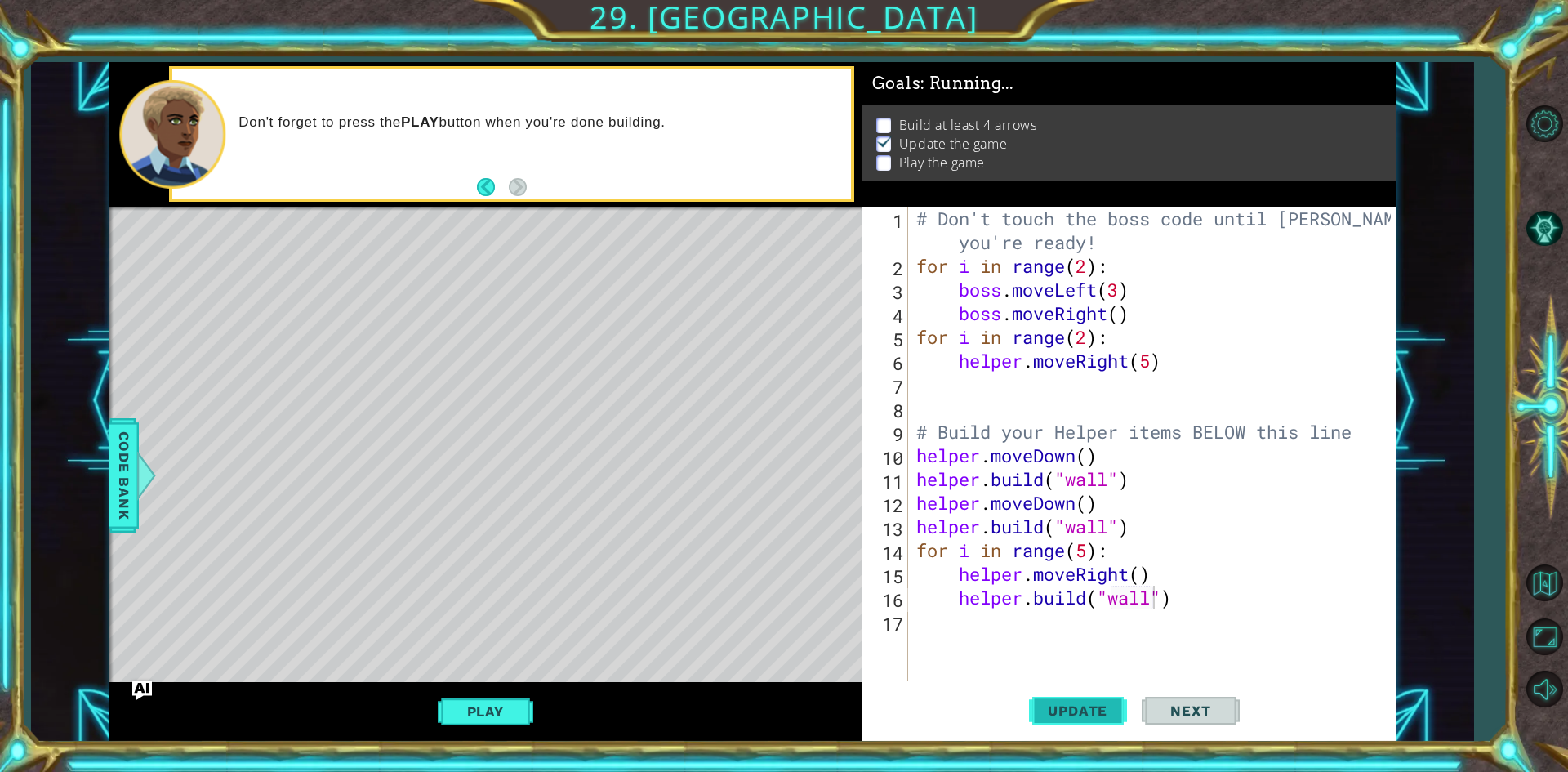
click at [1084, 702] on span "Update" at bounding box center [1077, 710] width 92 height 17
drag, startPoint x: 1130, startPoint y: 574, endPoint x: 1077, endPoint y: 573, distance: 53.0
click at [1077, 573] on div "# Don't touch the boss code until [PERSON_NAME] says you're ready! for i in ran…" at bounding box center [1156, 479] width 486 height 544
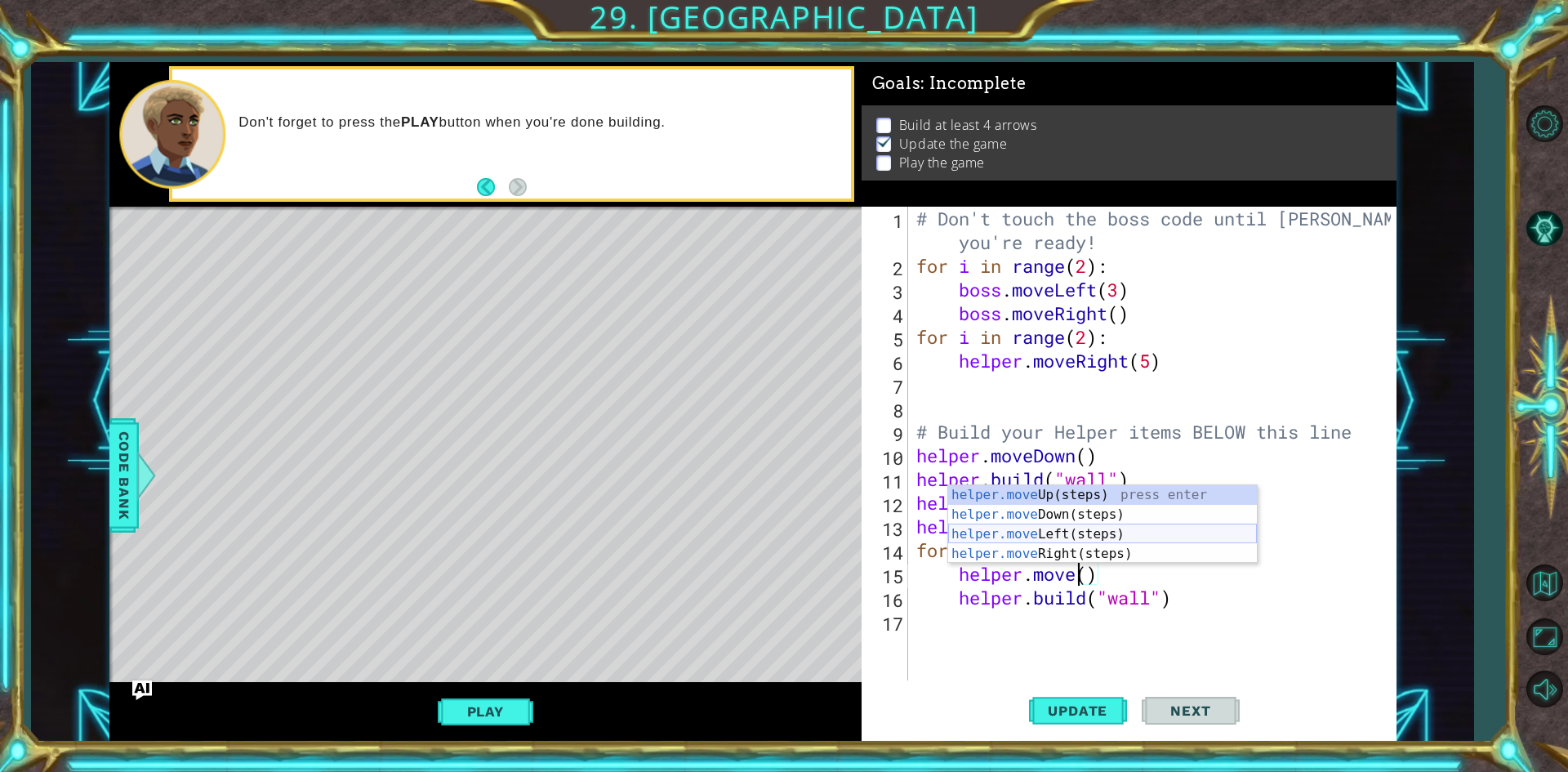
click at [1069, 534] on div "helper.move Up(steps) press enter helper.move Down(steps) press enter helper.mo…" at bounding box center [1101, 544] width 308 height 118
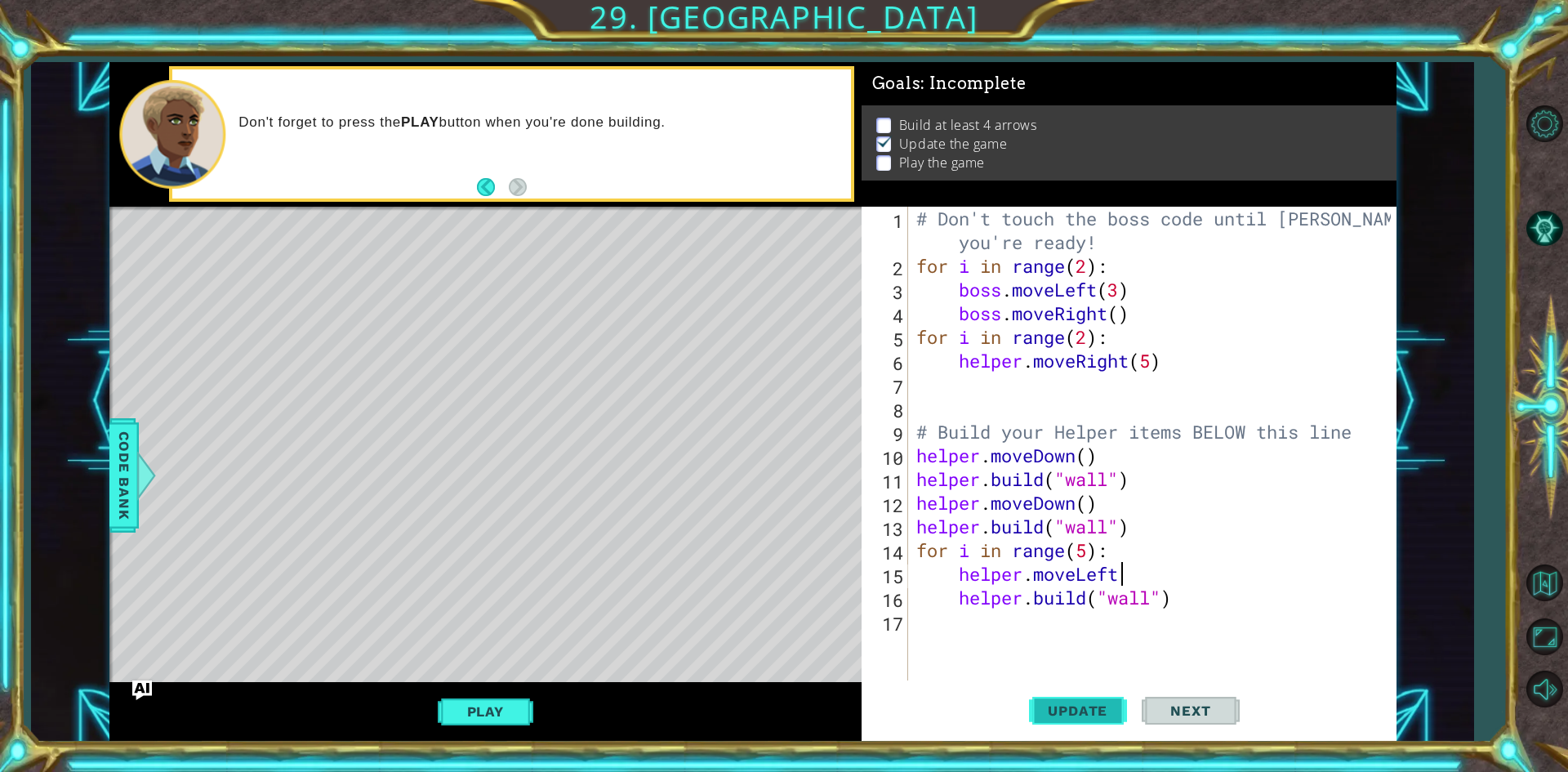
click at [1075, 710] on span "Update" at bounding box center [1077, 710] width 92 height 17
click at [1087, 705] on span "Update" at bounding box center [1077, 710] width 92 height 17
click at [1088, 705] on span "Update" at bounding box center [1077, 710] width 92 height 17
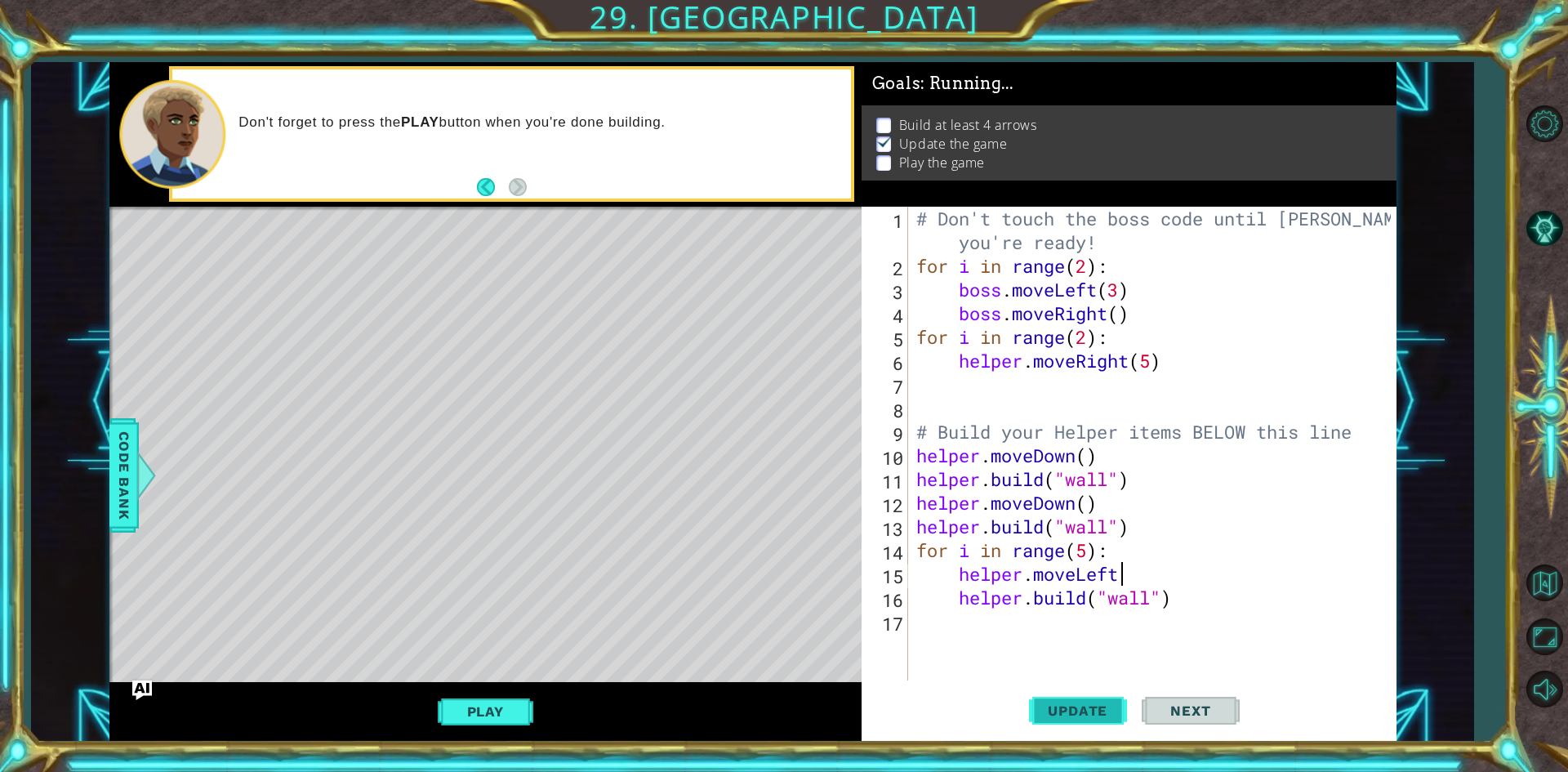
click at [1089, 705] on span "Update" at bounding box center [1077, 710] width 92 height 17
click at [1090, 705] on span "Update" at bounding box center [1077, 710] width 92 height 17
click at [1127, 566] on div "# Don't touch the boss code until [PERSON_NAME] says you're ready! for i in ran…" at bounding box center [1156, 479] width 486 height 544
click at [1127, 546] on div "# Don't touch the boss code until [PERSON_NAME] says you're ready! for i in ran…" at bounding box center [1156, 479] width 486 height 544
click at [972, 553] on div "# Don't touch the boss code until [PERSON_NAME] says you're ready! for i in ran…" at bounding box center [1156, 479] width 486 height 544
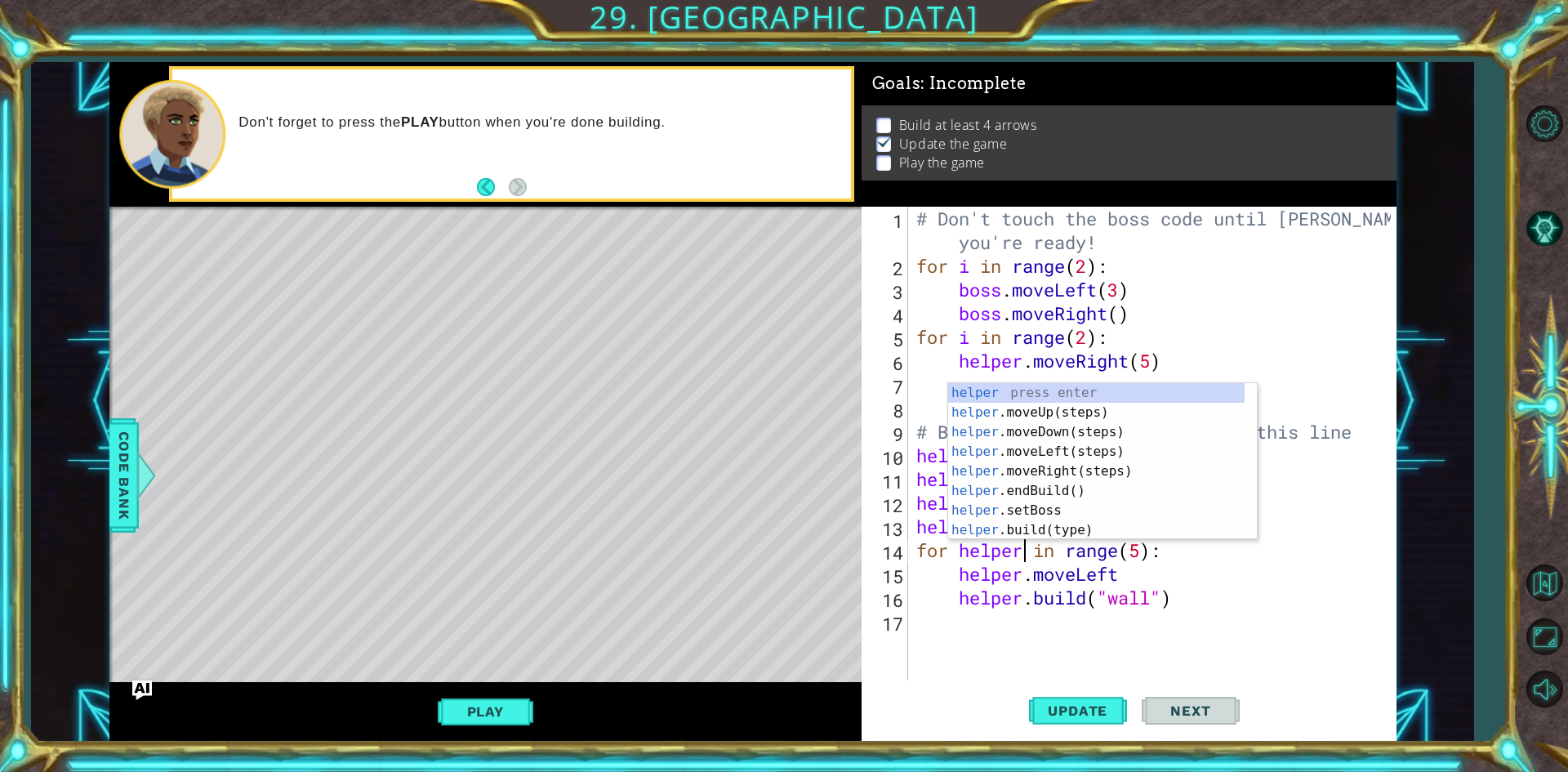
scroll to position [0, 5]
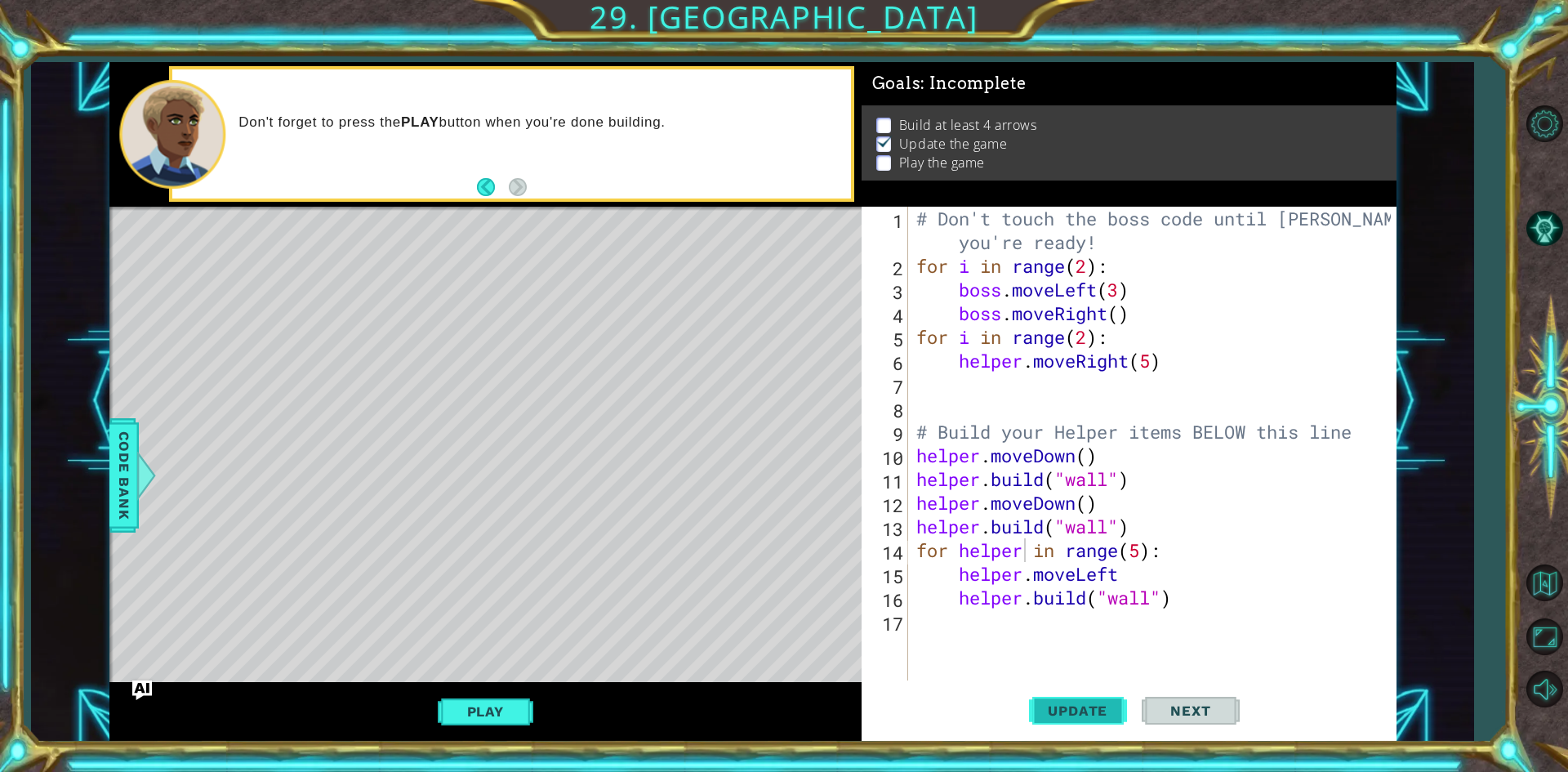
click at [1095, 718] on span "Update" at bounding box center [1077, 710] width 92 height 17
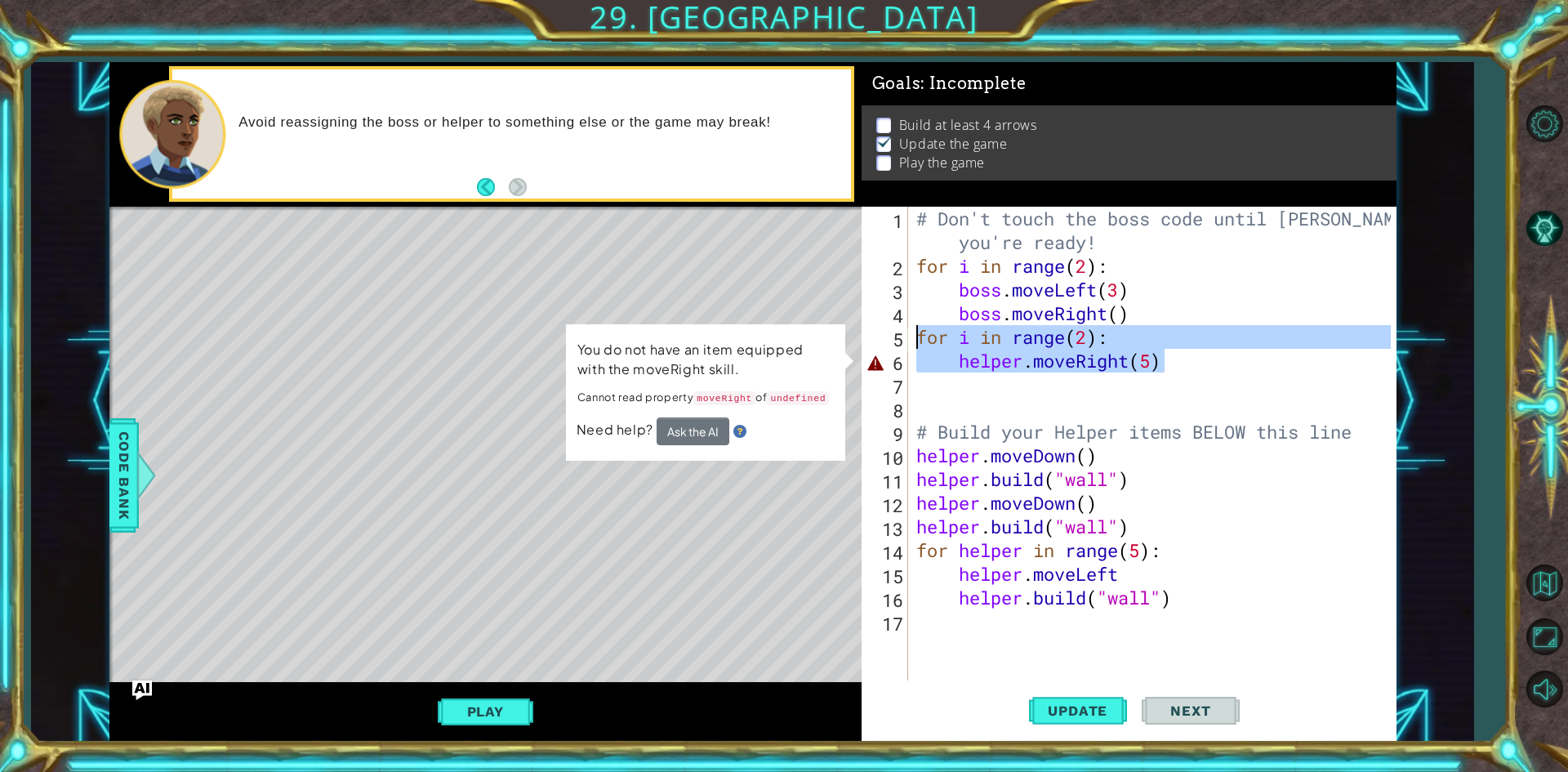
drag, startPoint x: 1183, startPoint y: 369, endPoint x: 905, endPoint y: 332, distance: 280.5
click at [905, 332] on div "for helper in range(5): 1 2 3 4 5 6 7 8 9 10 11 12 13 14 15 16 17 # Don't touch…" at bounding box center [1126, 443] width 529 height 474
type textarea "for i in range(2): helper.moveRight(5)"
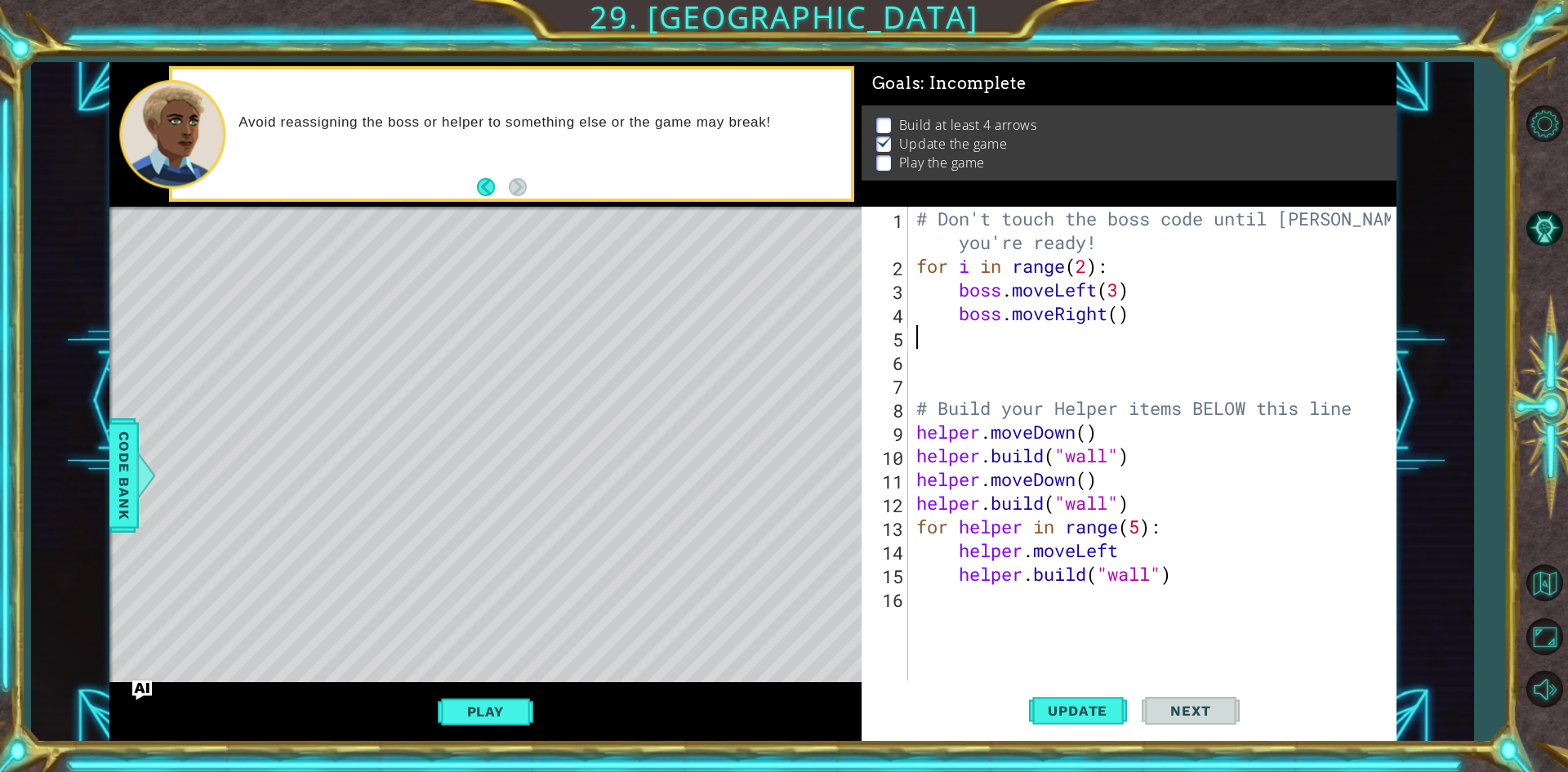
scroll to position [0, 0]
click at [1103, 719] on button "Update" at bounding box center [1077, 711] width 98 height 53
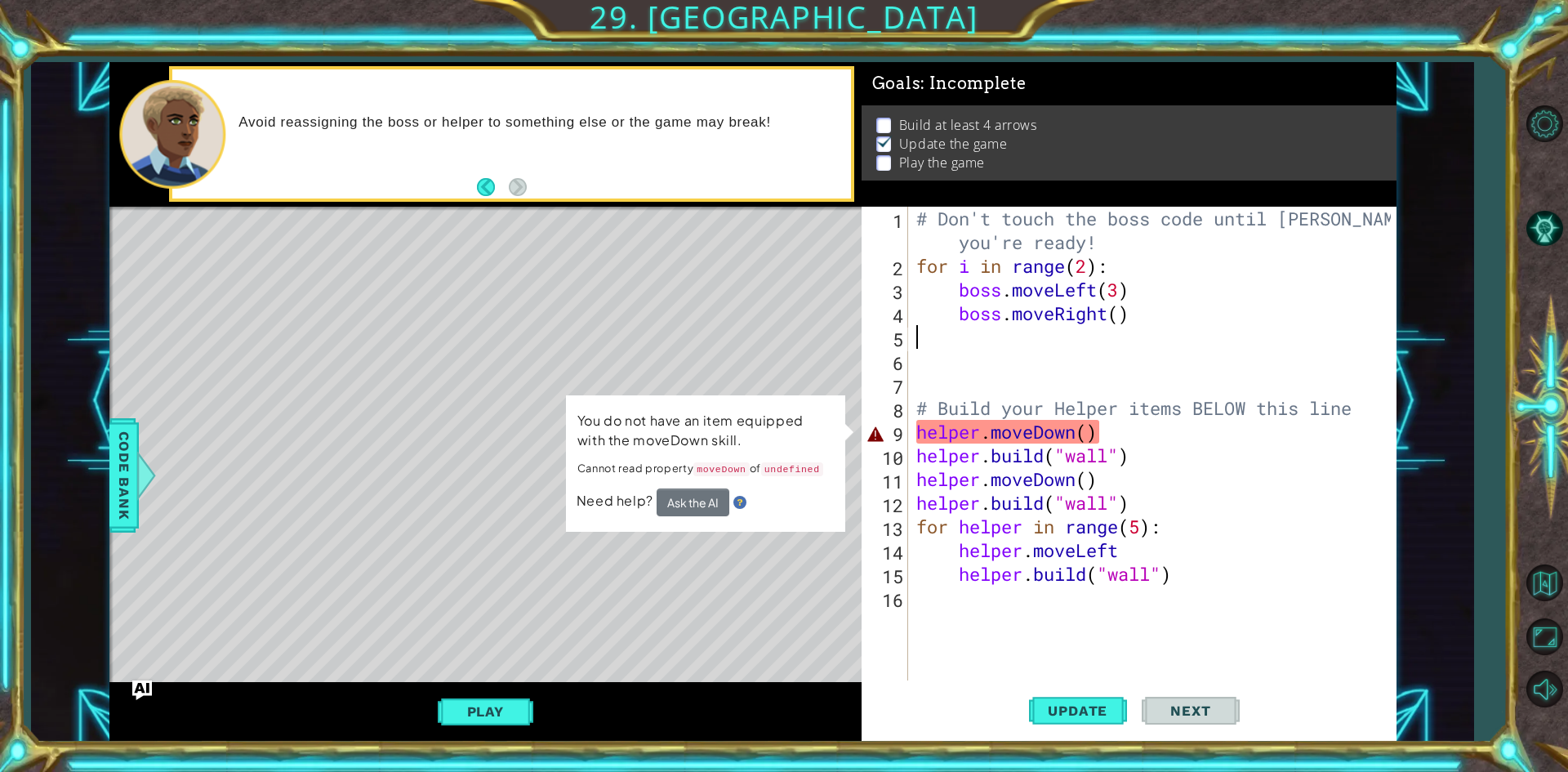
click at [947, 437] on div "# Don't touch the boss code until [PERSON_NAME] says you're ready! for i in ran…" at bounding box center [1156, 479] width 486 height 544
click at [978, 435] on div "# Don't touch the boss code until [PERSON_NAME] says you're ready! for i in ran…" at bounding box center [1156, 479] width 486 height 544
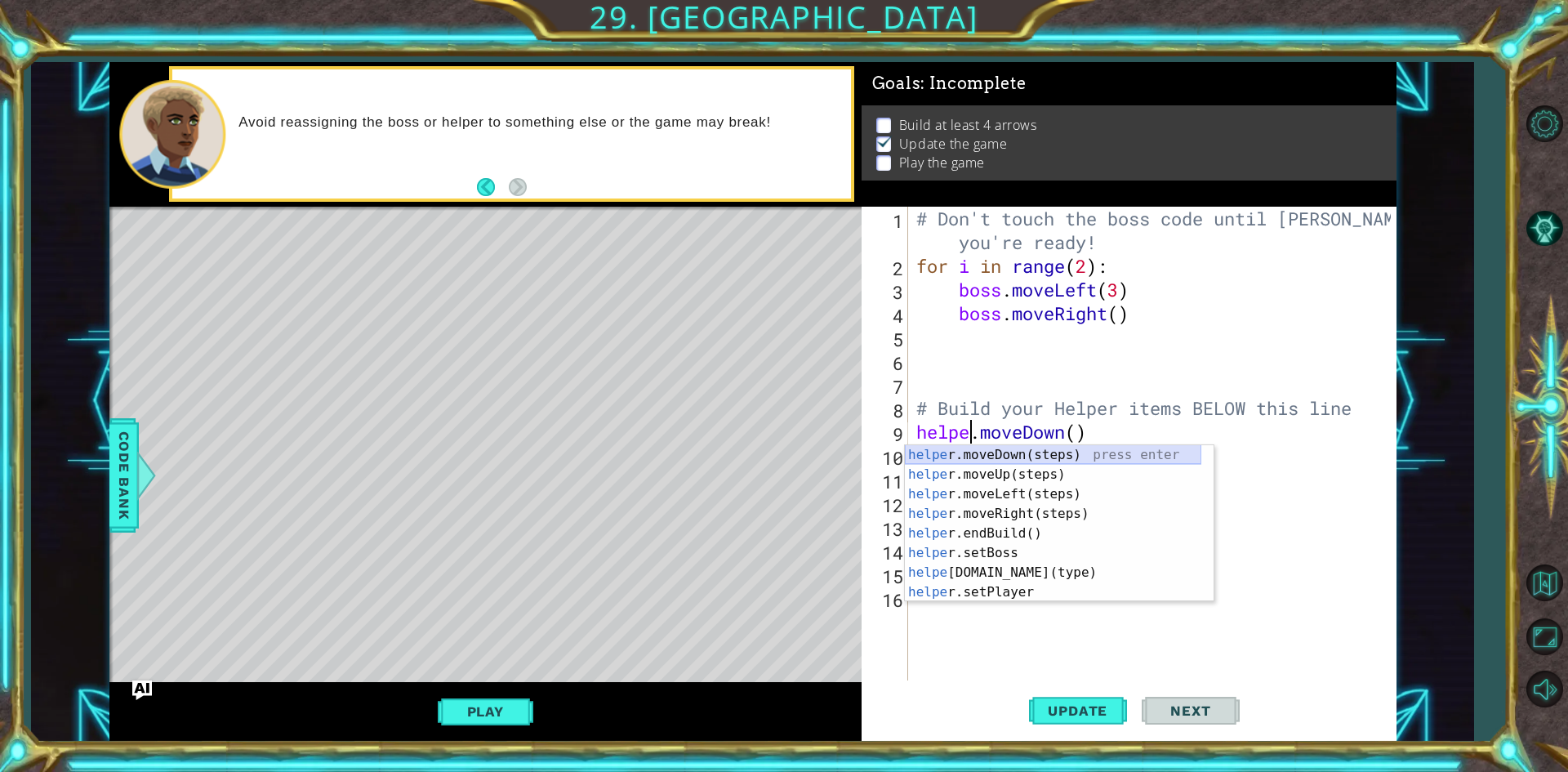
click at [993, 457] on div "helpe [PERSON_NAME]moveDown(steps) press enter helpe [PERSON_NAME]moveUp(steps)…" at bounding box center [1053, 544] width 296 height 196
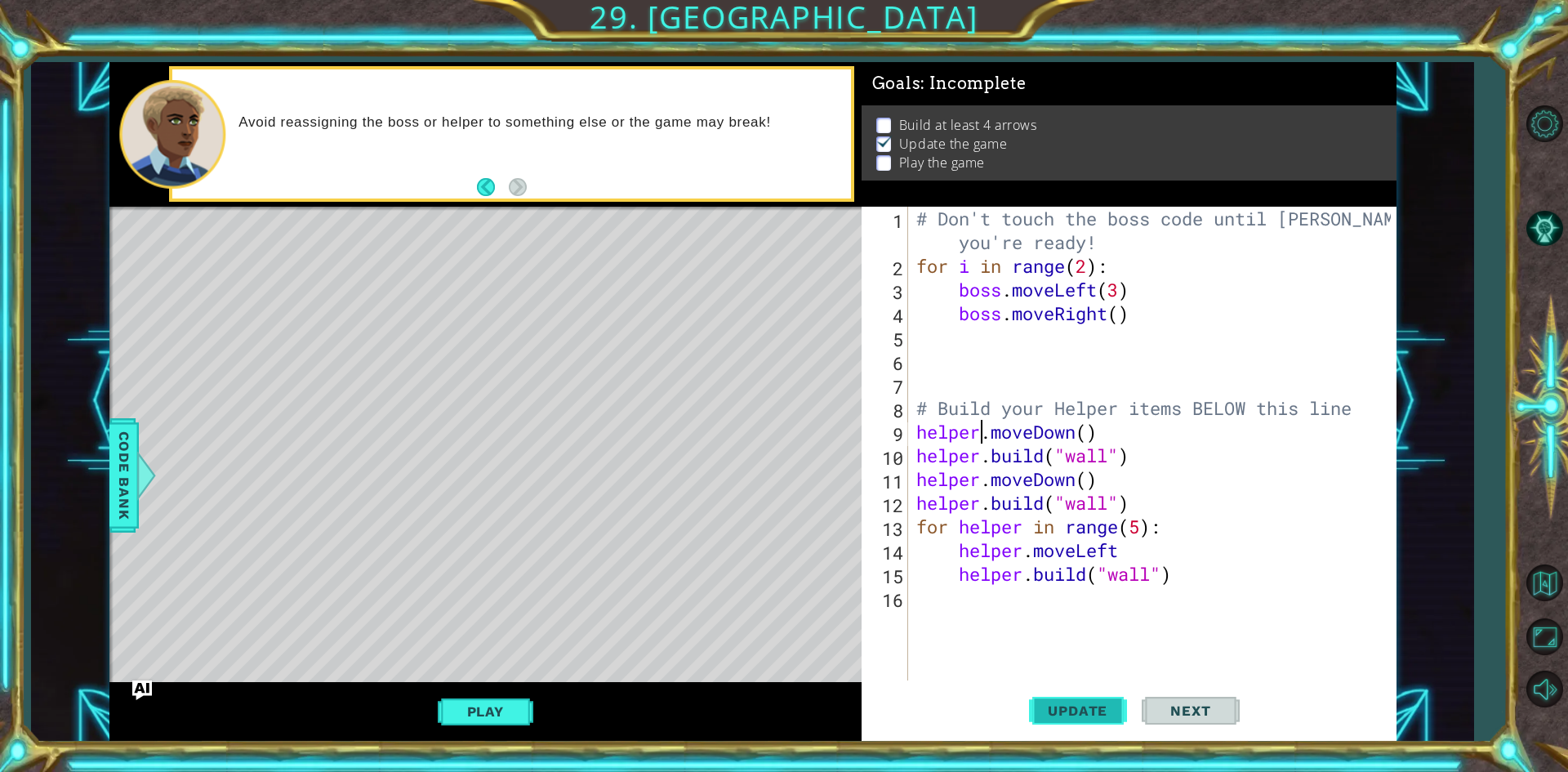
click at [1073, 705] on span "Update" at bounding box center [1077, 710] width 92 height 17
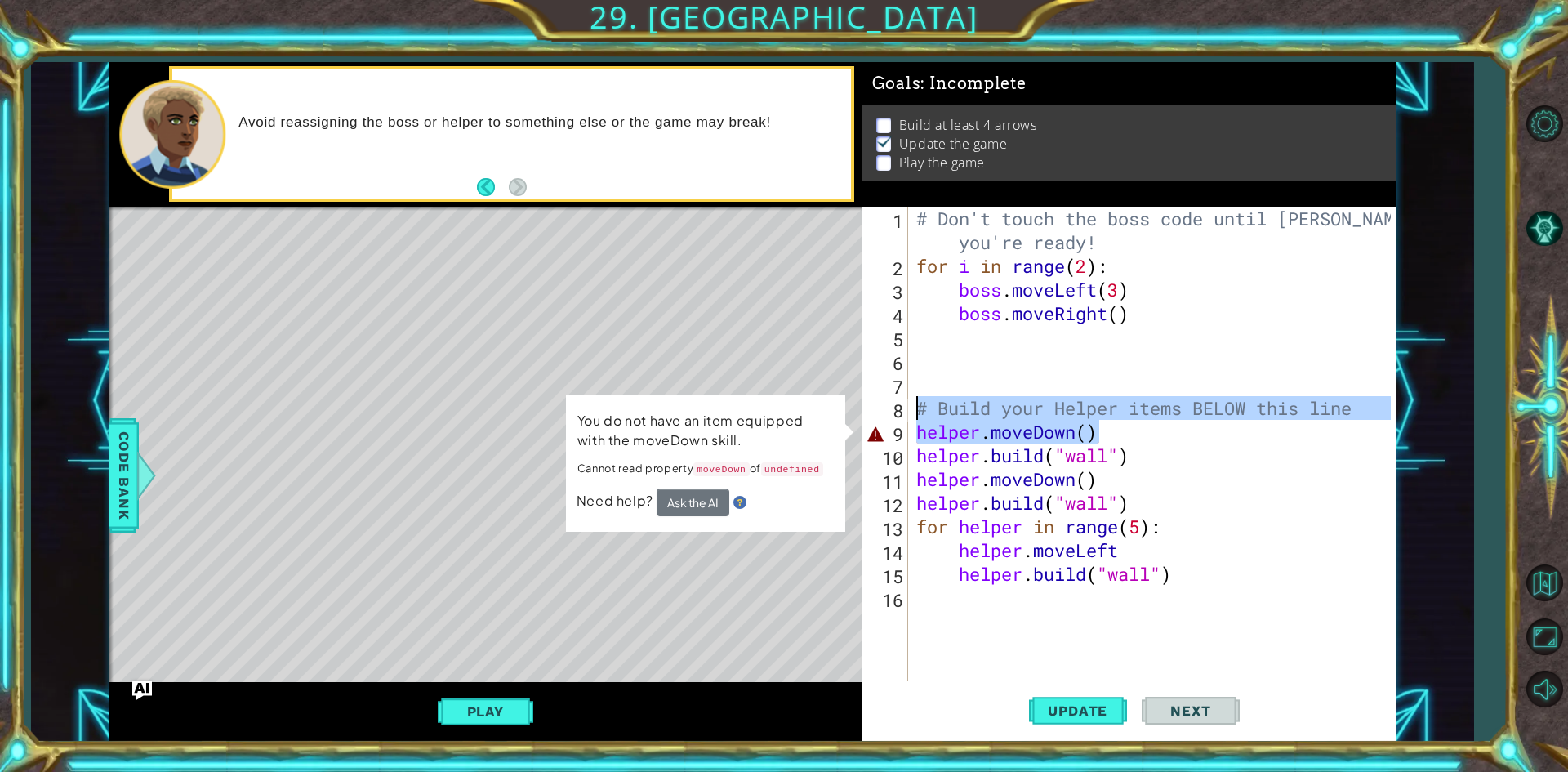
drag, startPoint x: 1137, startPoint y: 440, endPoint x: 889, endPoint y: 436, distance: 248.0
click at [880, 419] on div "helper.moveDown() 1 2 3 4 5 6 7 8 9 10 11 12 13 14 15 16 # Don't touch the boss…" at bounding box center [1126, 443] width 529 height 474
click at [1074, 429] on div "# Don't touch the boss code until [PERSON_NAME] says you're ready! for i in ran…" at bounding box center [1151, 443] width 477 height 474
type textarea "helper.moveDown()"
drag, startPoint x: 1079, startPoint y: 434, endPoint x: 888, endPoint y: 439, distance: 191.1
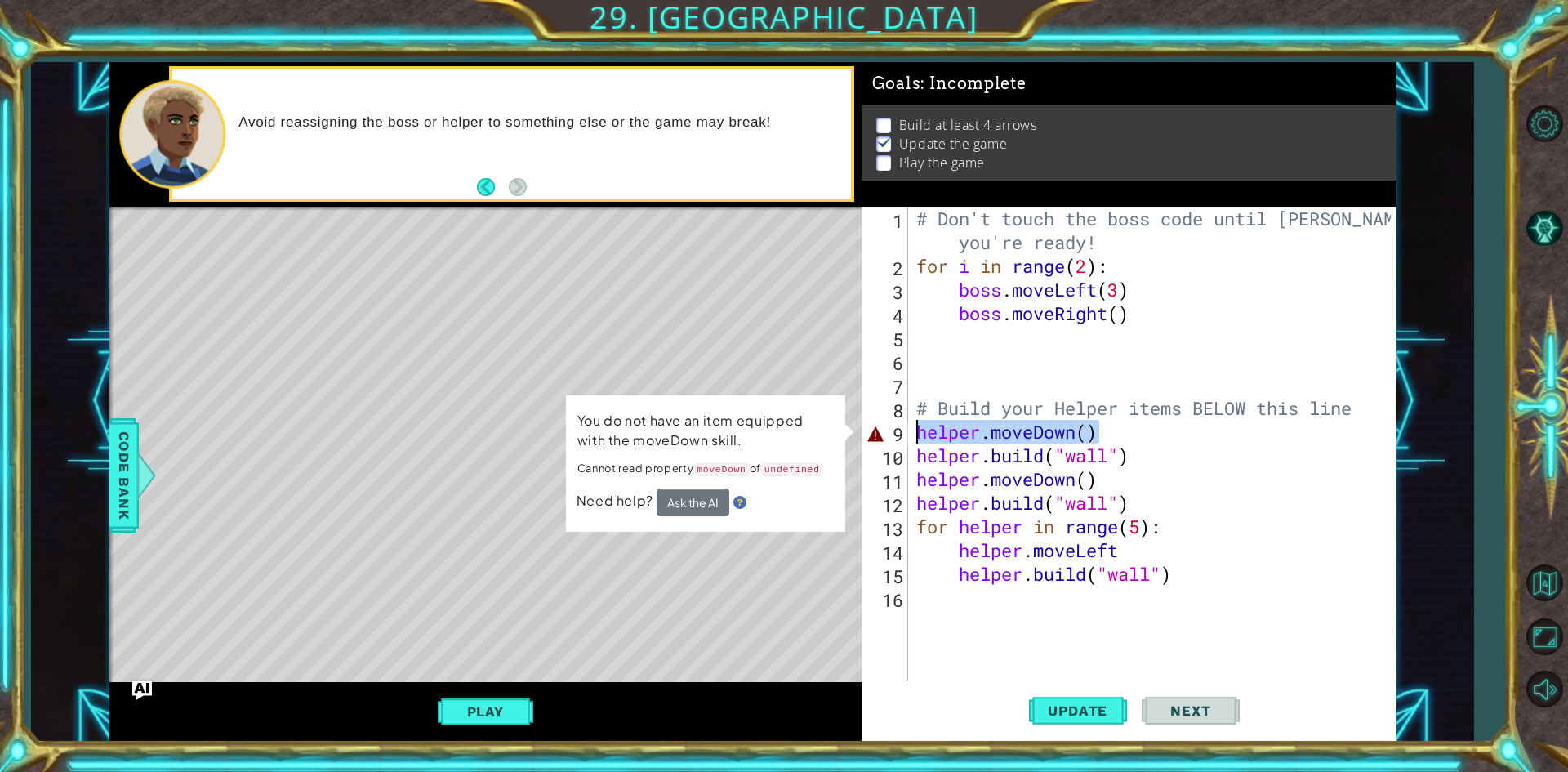
click at [888, 439] on div "helper.moveDown() 1 2 3 4 5 6 7 8 9 10 11 12 13 14 15 16 # Don't touch the boss…" at bounding box center [1126, 443] width 529 height 474
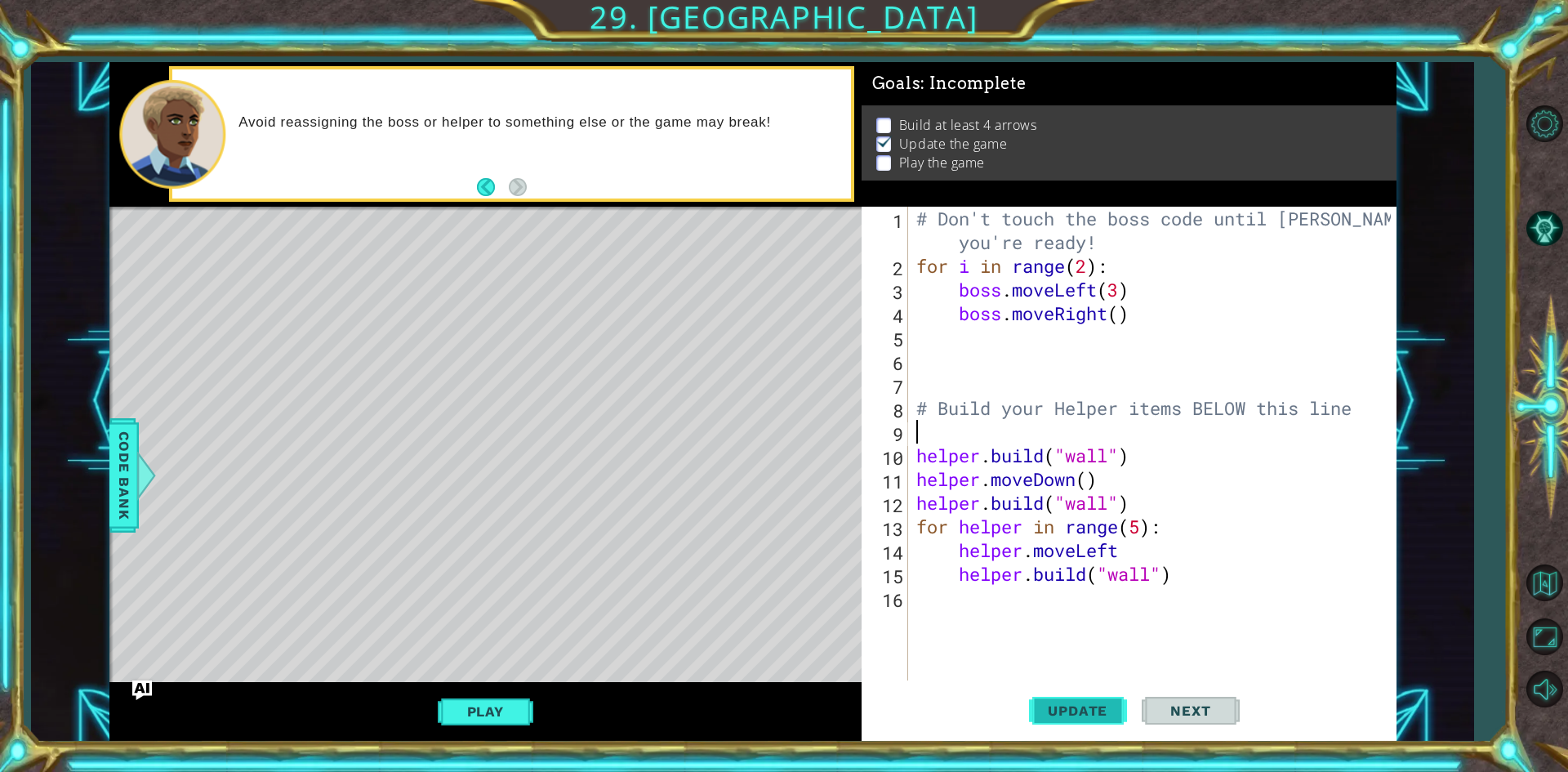
click at [1068, 707] on span "Update" at bounding box center [1077, 710] width 92 height 17
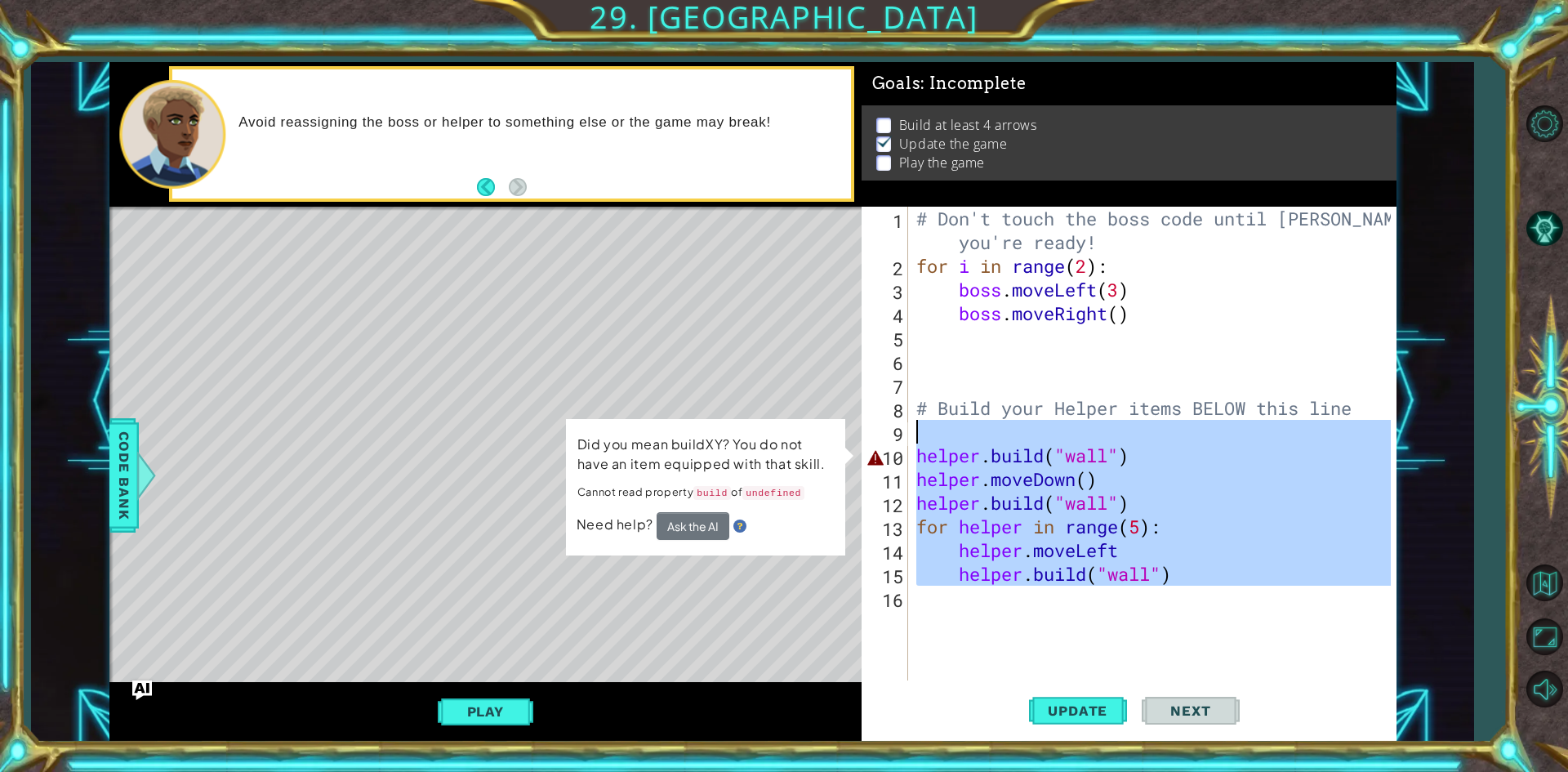
drag, startPoint x: 1187, startPoint y: 594, endPoint x: 897, endPoint y: 435, distance: 330.7
click at [897, 435] on div "1 2 3 4 5 6 7 8 9 10 11 12 13 14 15 16 # Don't touch the boss code until [PERSO…" at bounding box center [1126, 443] width 529 height 474
type textarea "[DOMAIN_NAME]("wall")"
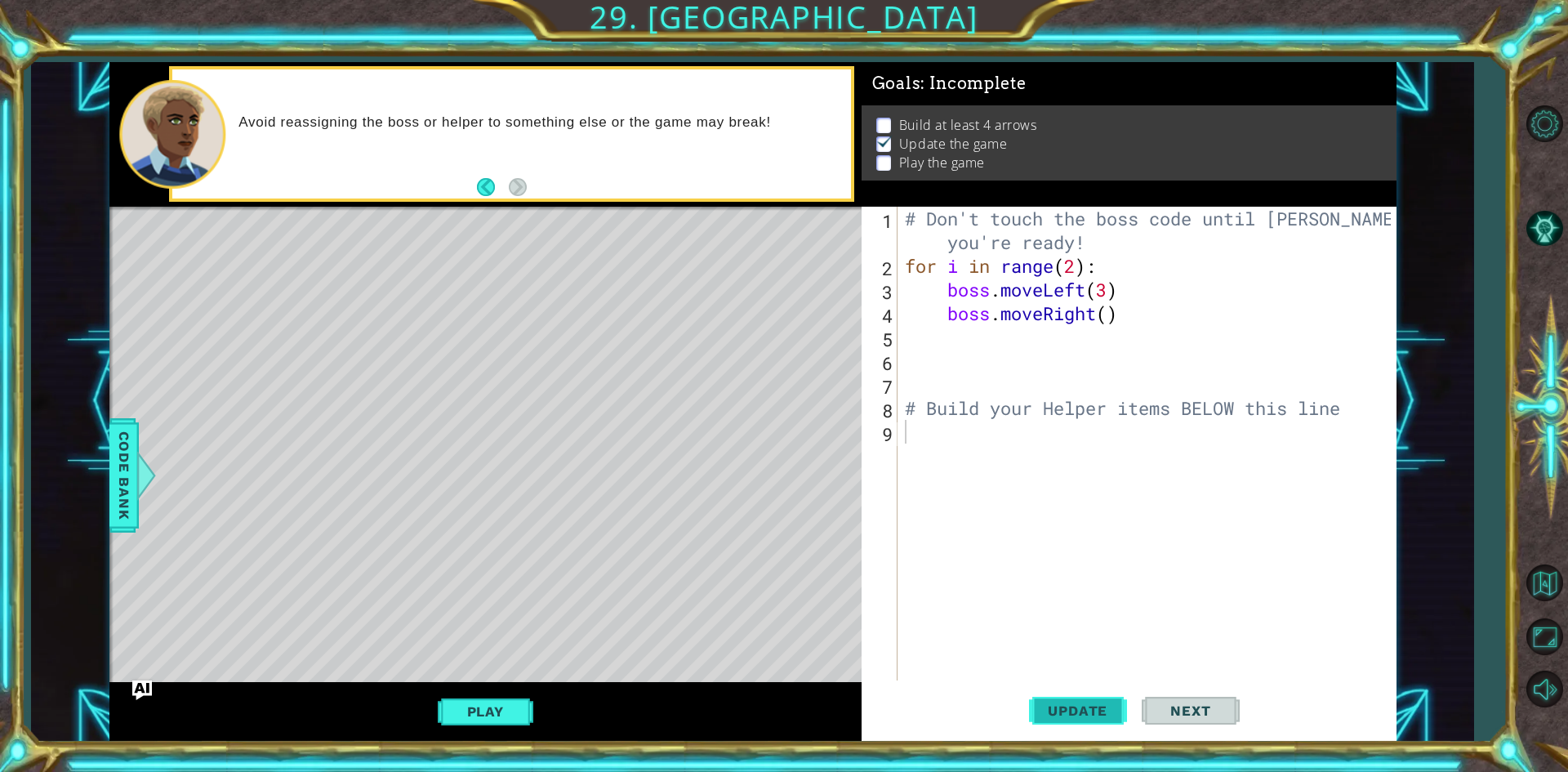
click at [1042, 703] on span "Update" at bounding box center [1077, 710] width 92 height 17
click at [501, 702] on button "Play" at bounding box center [485, 712] width 95 height 31
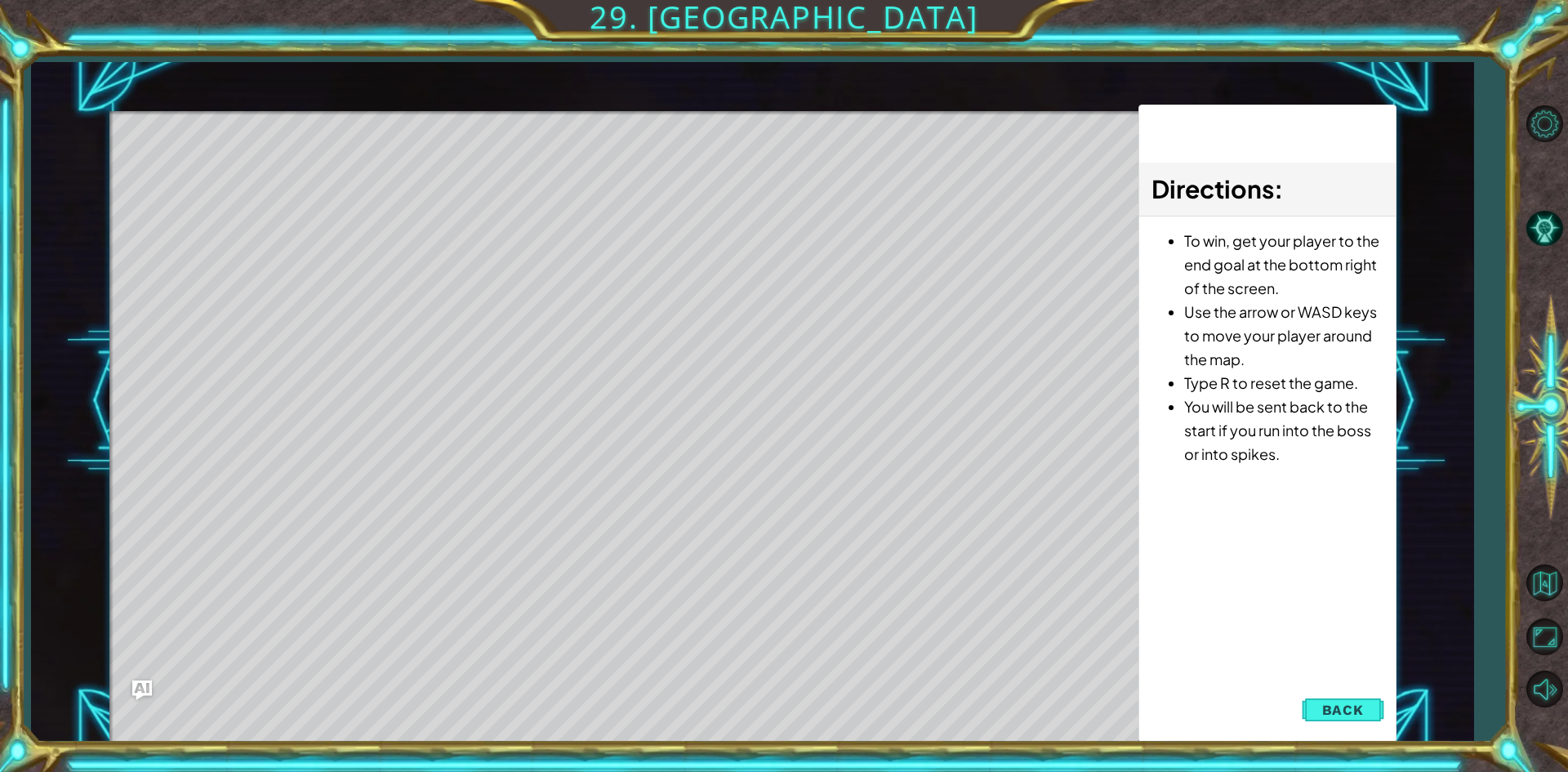
click at [1347, 707] on span "Back" at bounding box center [1342, 710] width 42 height 17
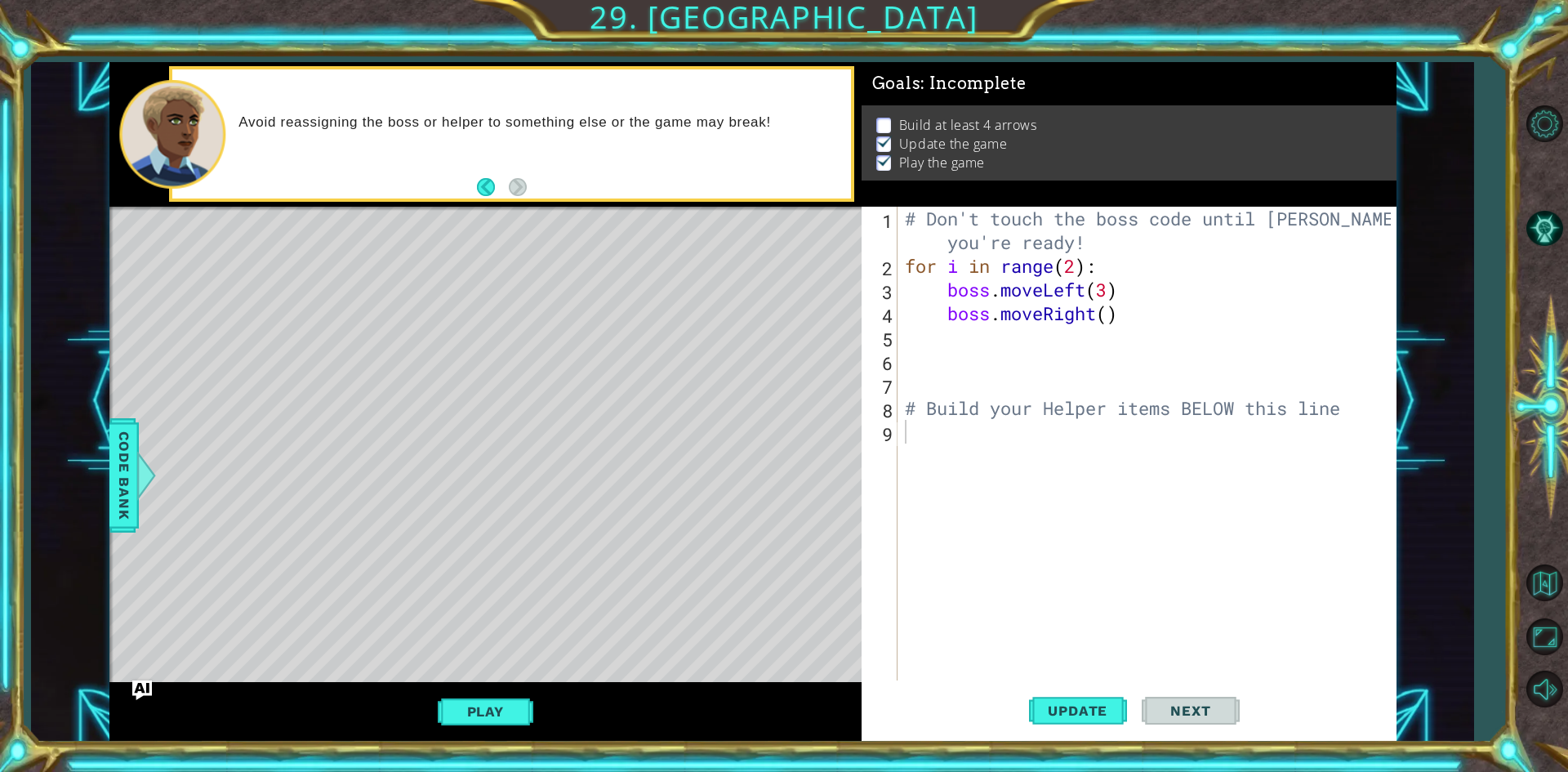
type textarea "boss.moveLeft(3)"
click at [957, 278] on div "# Don't touch the boss code until [PERSON_NAME] says you're ready! for i in ran…" at bounding box center [1150, 479] width 498 height 544
click at [1003, 421] on div "# Don't touch the boss code until [PERSON_NAME] says you're ready! for i in ran…" at bounding box center [1150, 479] width 498 height 544
click at [1002, 362] on div "# Don't touch the boss code until [PERSON_NAME] says you're ready! for i in ran…" at bounding box center [1150, 479] width 498 height 544
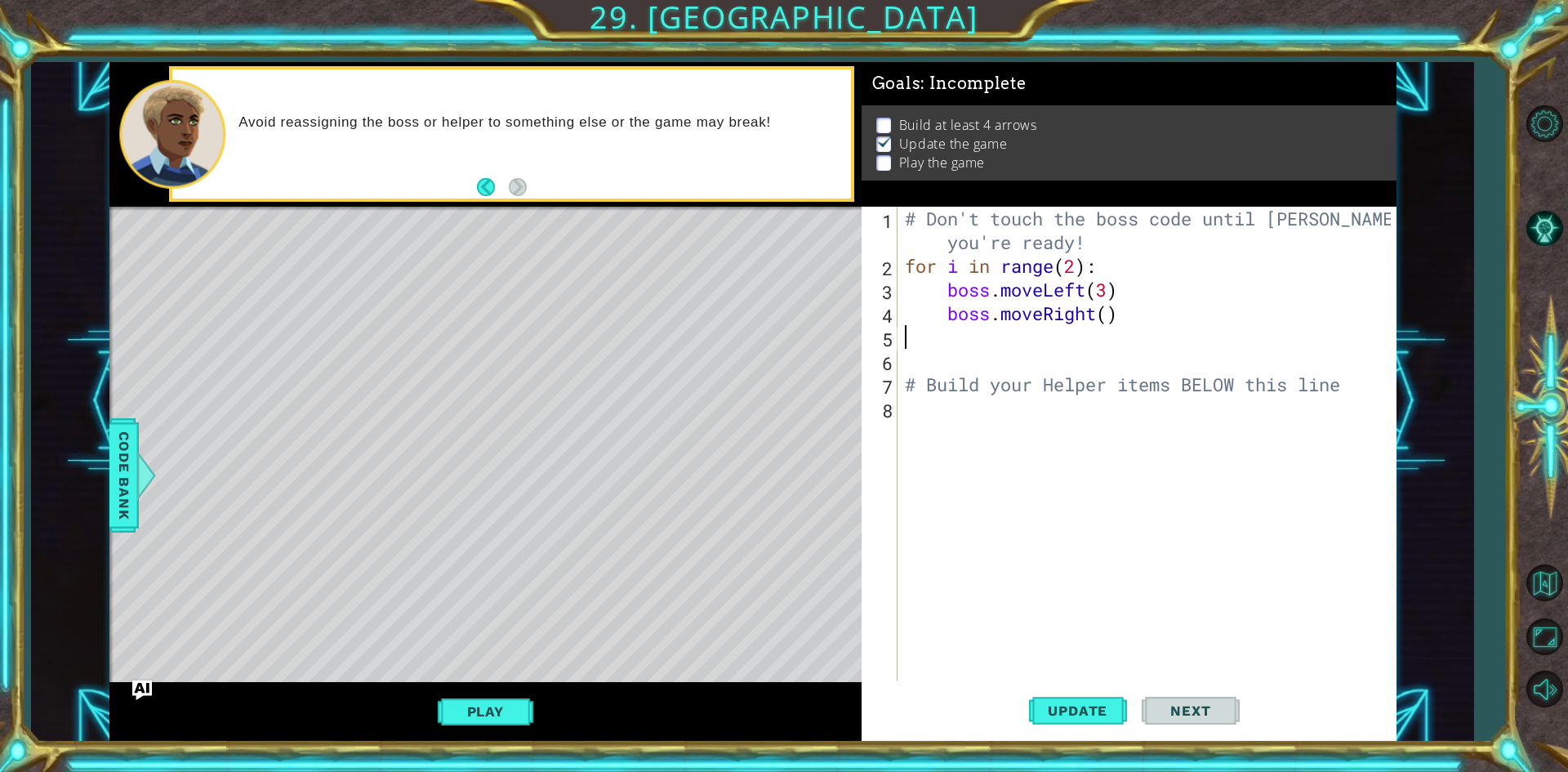
type textarea "boss.moveRight()"
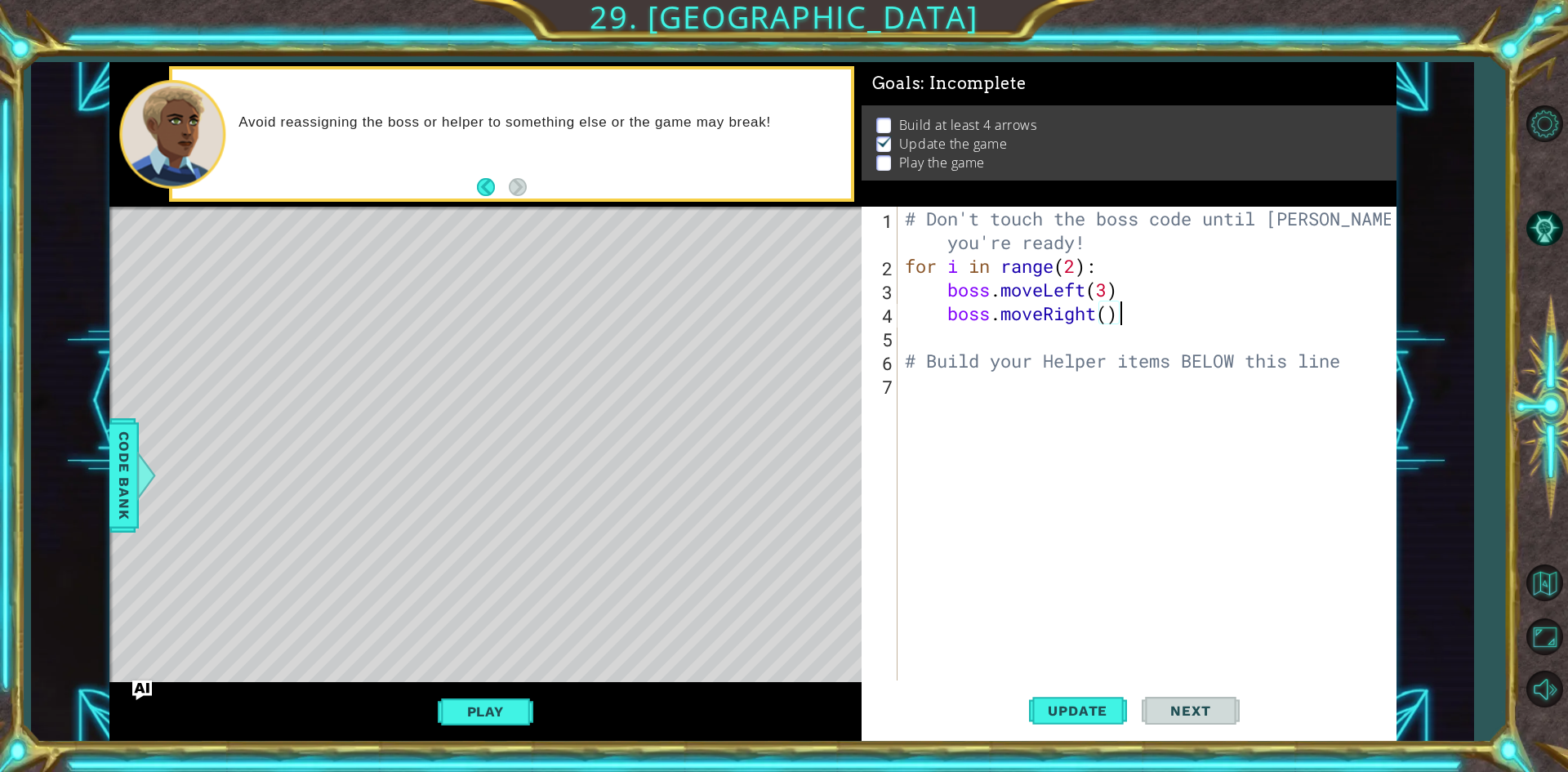
click at [990, 380] on div "# Don't touch the boss code until [PERSON_NAME] says you're ready! for i in ran…" at bounding box center [1150, 479] width 498 height 544
click at [1059, 718] on span "Update" at bounding box center [1077, 710] width 92 height 17
type textarea "h"
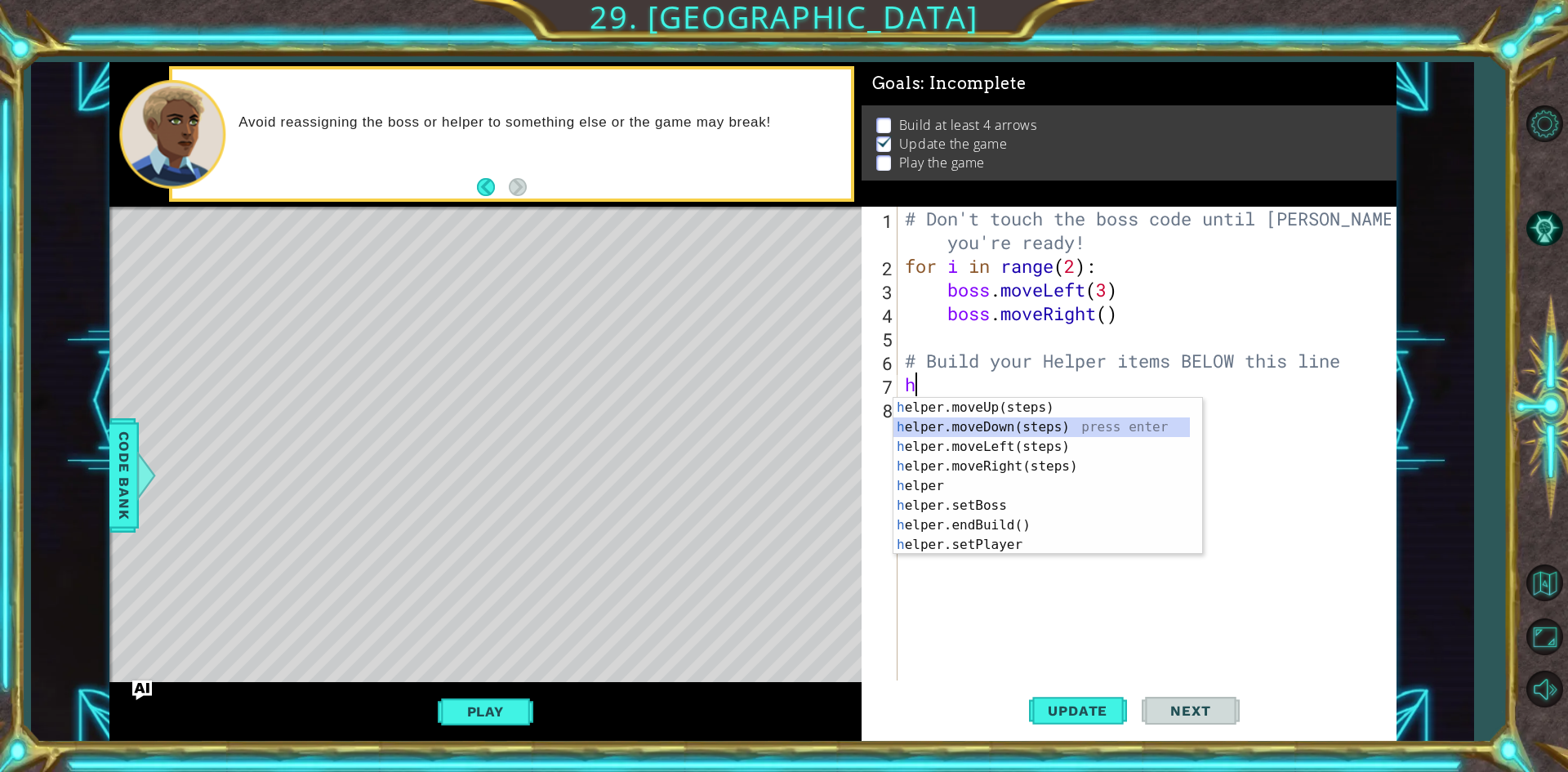
click at [987, 421] on div "h elper.moveUp(steps) press enter h elper.moveDown(steps) press enter h elper.m…" at bounding box center [1041, 496] width 296 height 196
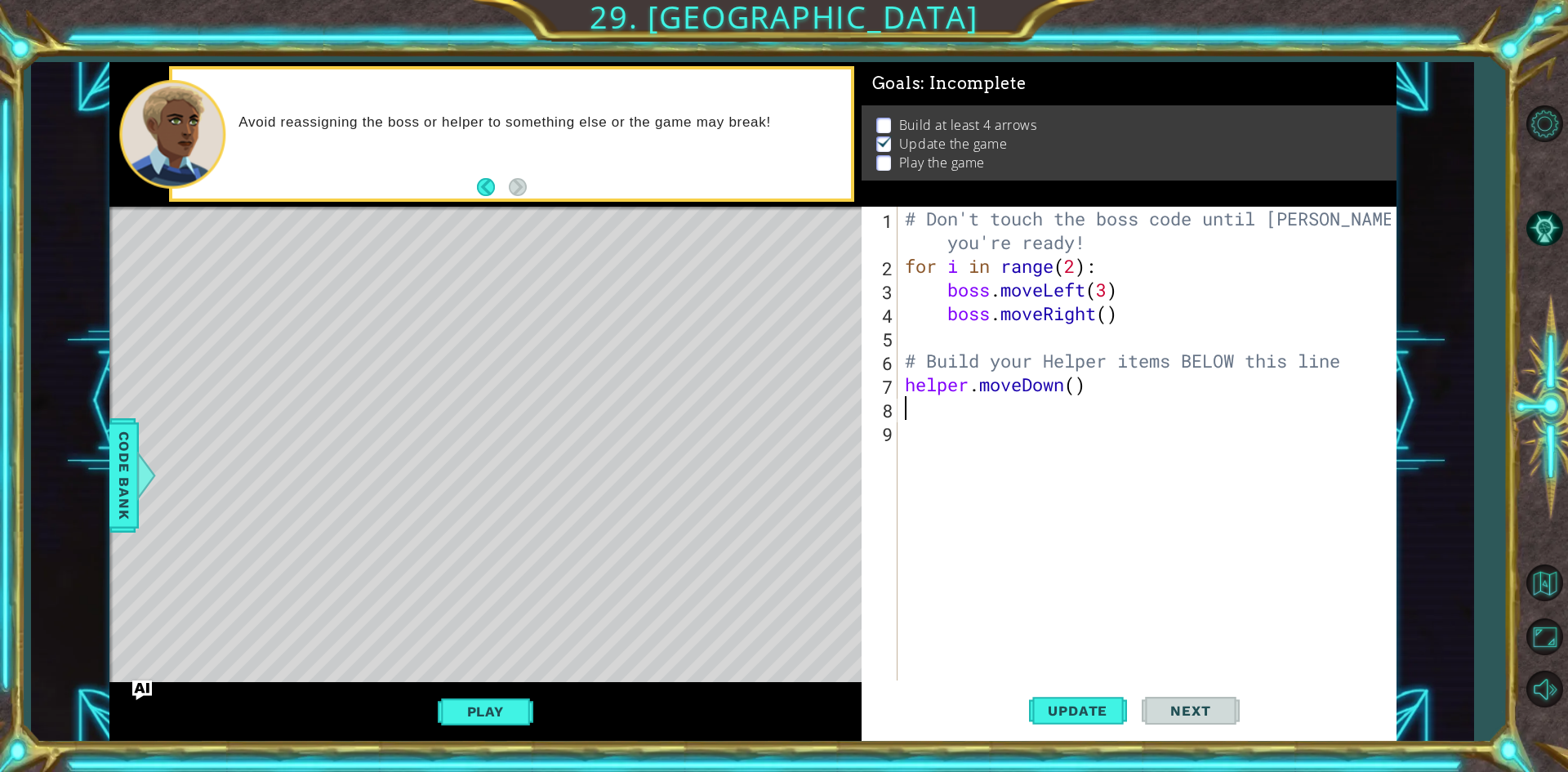
type textarea "h"
type textarea "for i"
click at [129, 461] on span "Code Bank" at bounding box center [123, 474] width 26 height 99
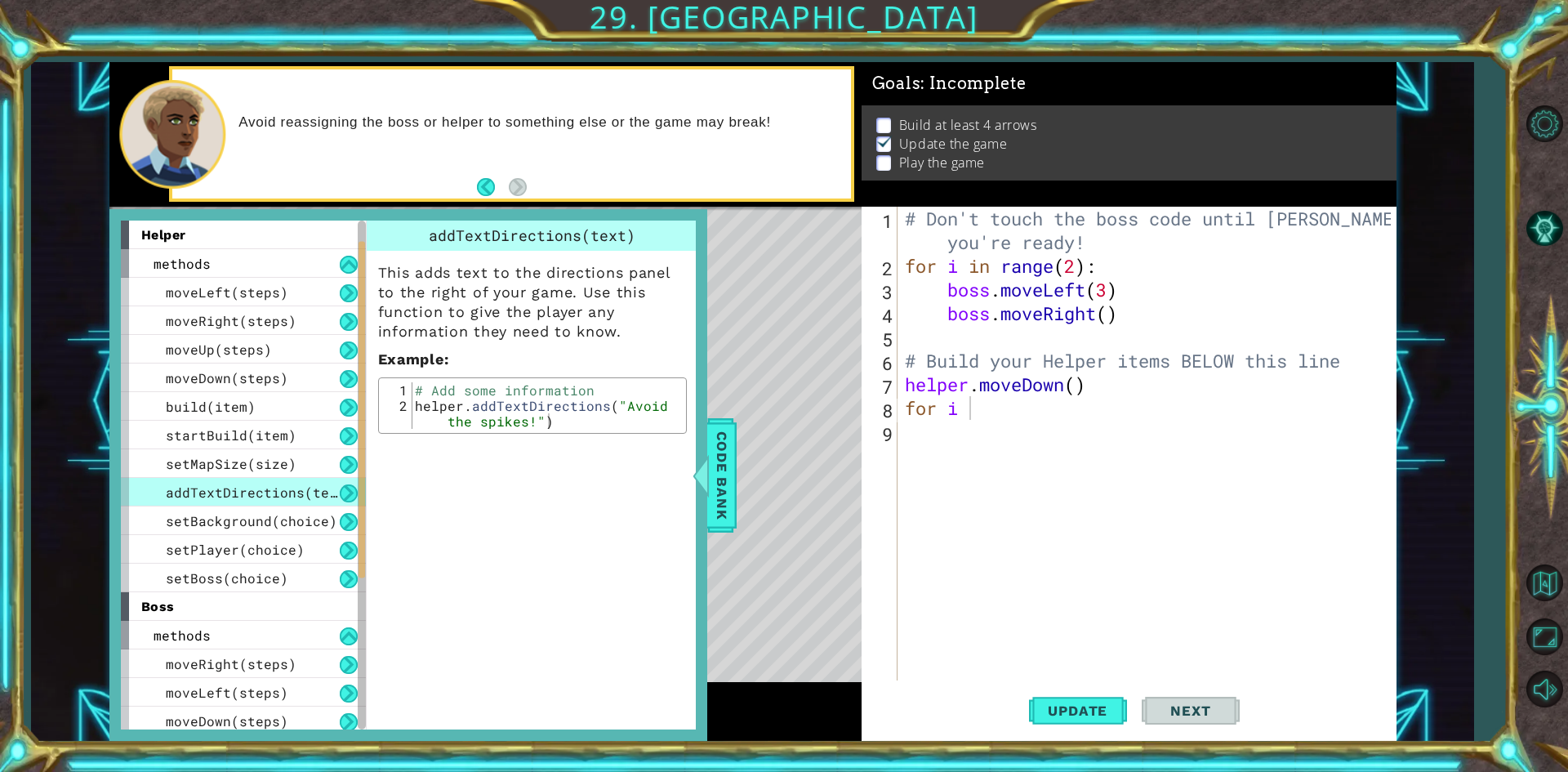
scroll to position [263, 0]
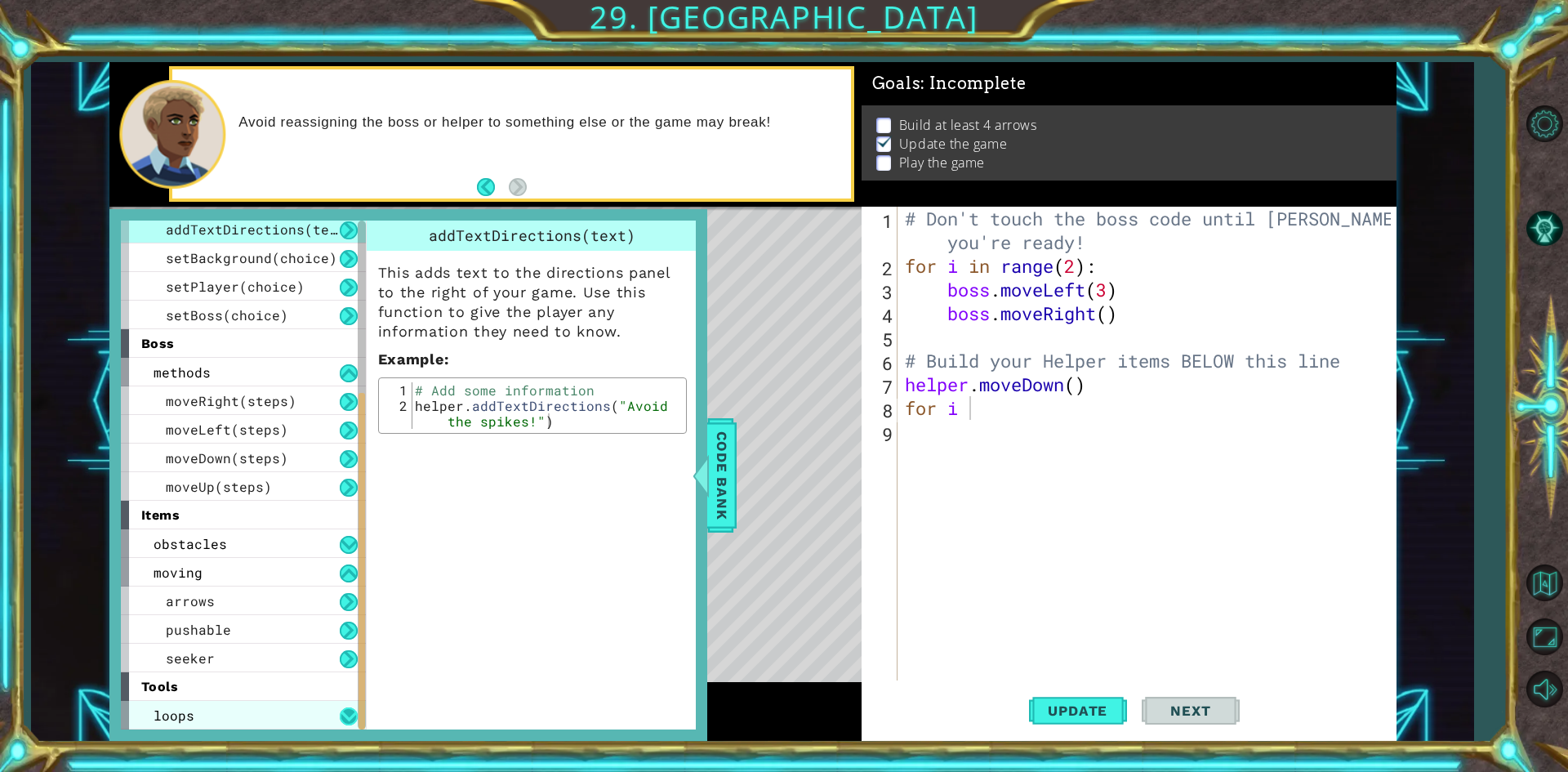
click at [348, 715] on button at bounding box center [348, 716] width 17 height 18
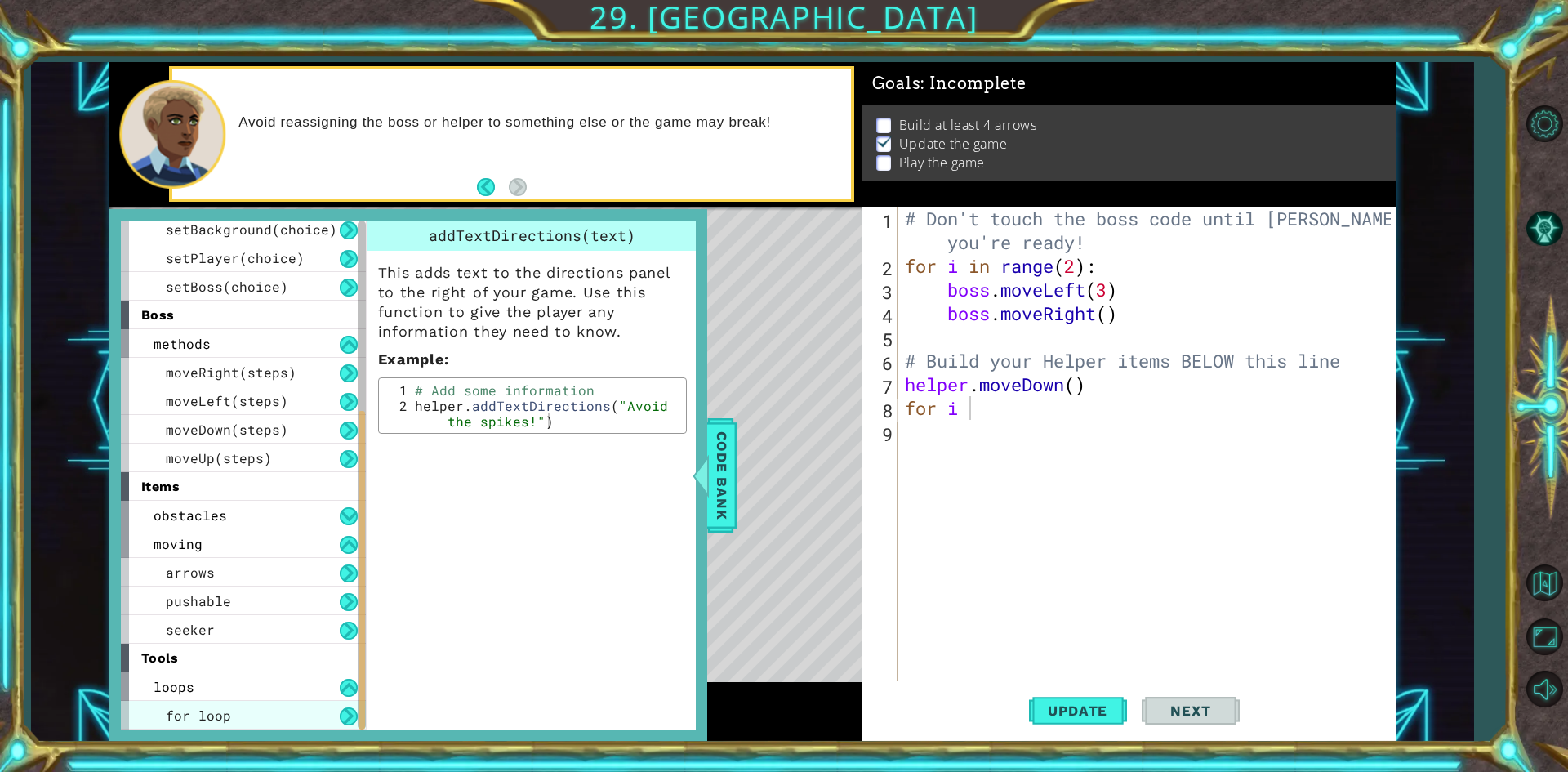
click at [221, 709] on span "for loop" at bounding box center [198, 716] width 65 height 18
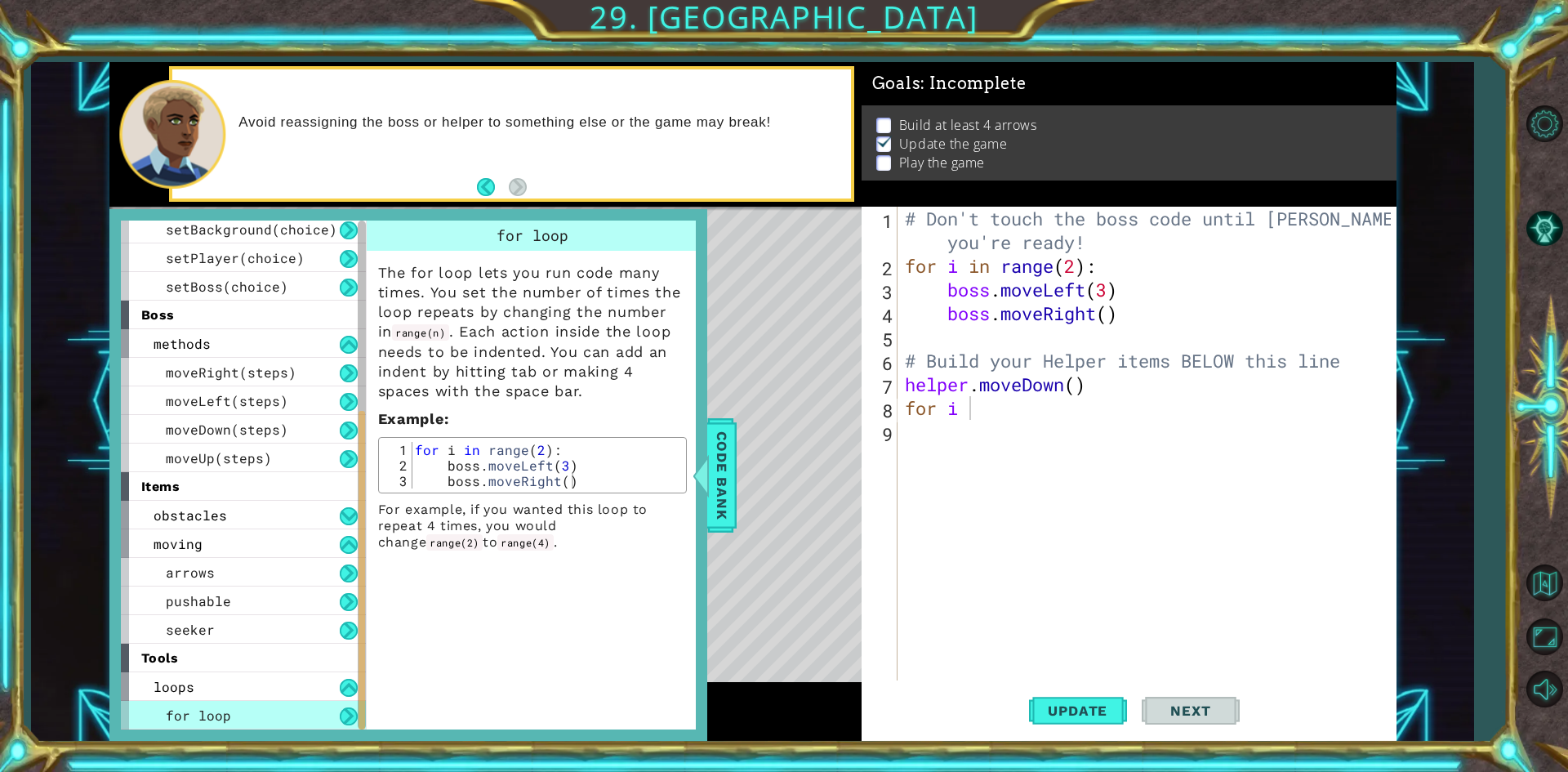
type textarea "for i in range(2):"
drag, startPoint x: 413, startPoint y: 447, endPoint x: 558, endPoint y: 442, distance: 145.1
click at [558, 442] on div "for i in range ( 2 ) : boss . moveLeft ( 3 ) boss . moveRight ( )" at bounding box center [545, 480] width 269 height 78
drag, startPoint x: 981, startPoint y: 416, endPoint x: 906, endPoint y: 417, distance: 75.0
click at [897, 416] on div "for i 1 2 3 4 5 6 7 8 9 # Don't touch the boss code until [PERSON_NAME] says yo…" at bounding box center [1126, 443] width 529 height 474
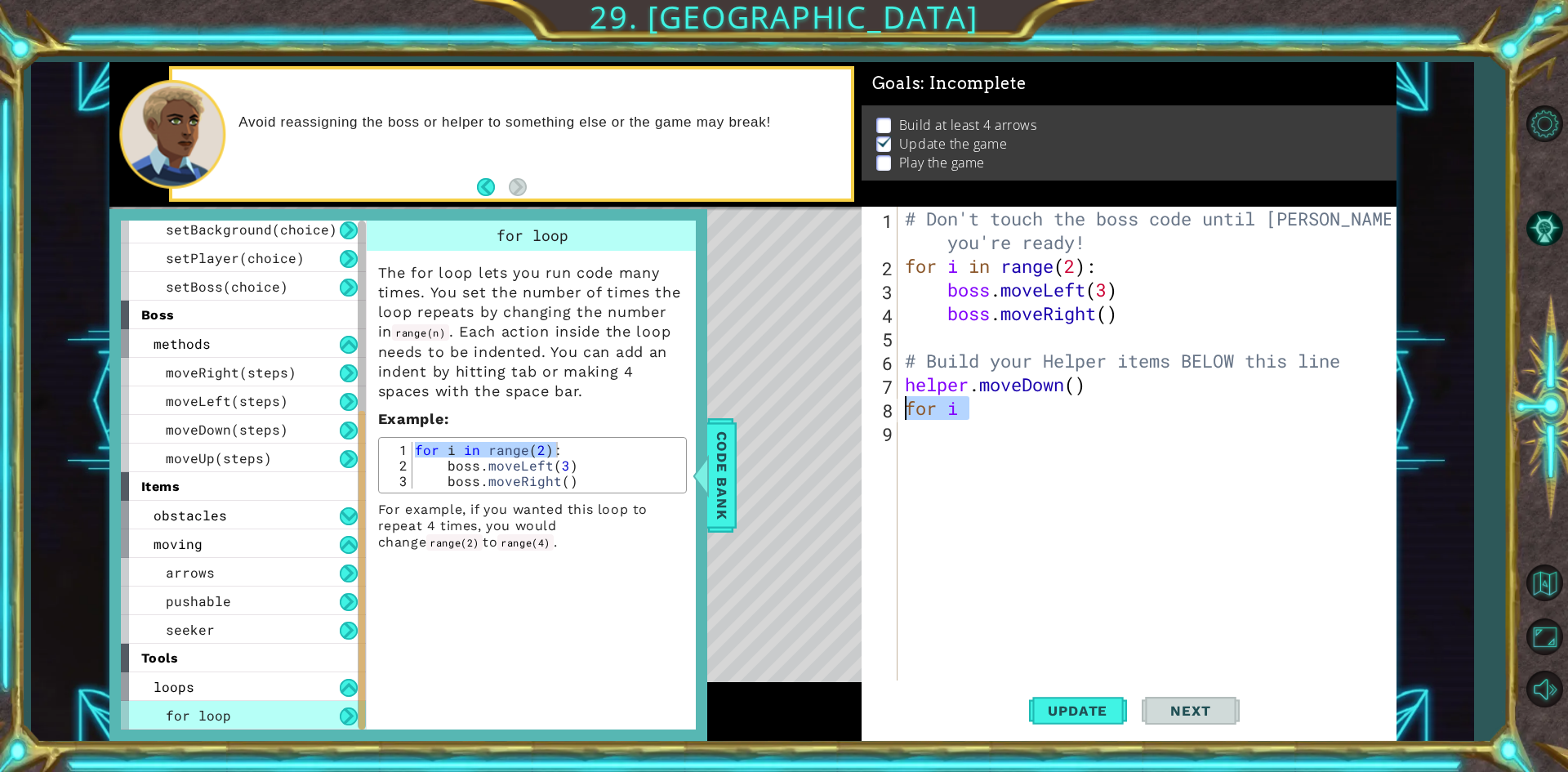
paste textarea "in range(2):"
type textarea "for i in range(2):"
click at [712, 482] on span "Code Bank" at bounding box center [721, 474] width 26 height 99
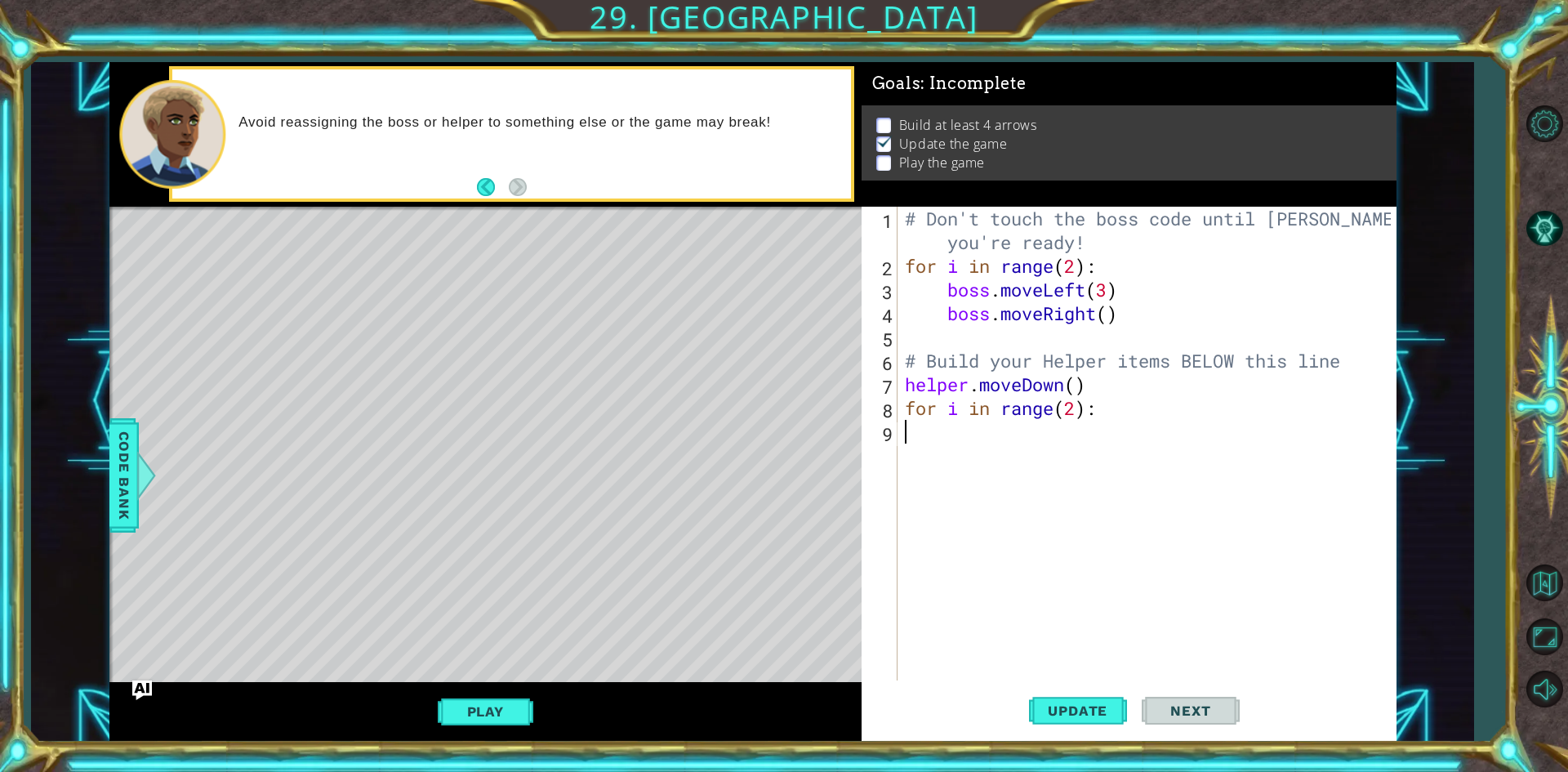
click at [1007, 437] on div "# Don't touch the boss code until [PERSON_NAME] says you're ready! for i in ran…" at bounding box center [1150, 479] width 498 height 544
click at [1140, 441] on div "# Don't touch the boss code until [PERSON_NAME] says you're ready! for i in ran…" at bounding box center [1150, 479] width 498 height 544
click at [1139, 414] on div "# Don't touch the boss code until [PERSON_NAME] says you're ready! for i in ran…" at bounding box center [1150, 479] width 498 height 544
type textarea "for i in range(2):"
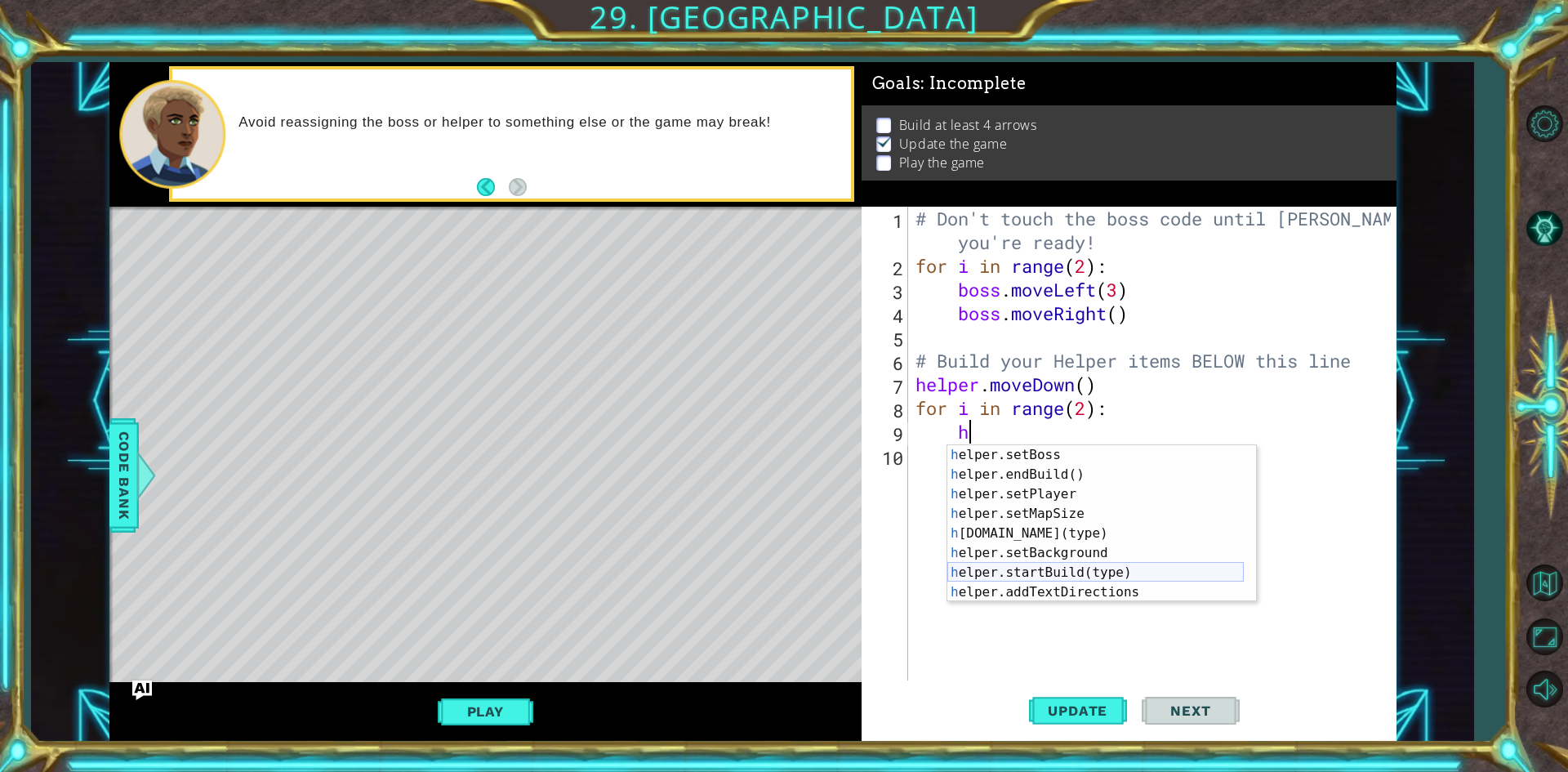
scroll to position [98, 0]
click at [1033, 536] on div "h elper.setBoss press enter h elper.endBuild() press enter h elper.setPlayer pr…" at bounding box center [1095, 544] width 296 height 196
type textarea "[DOMAIN_NAME]("wall")"
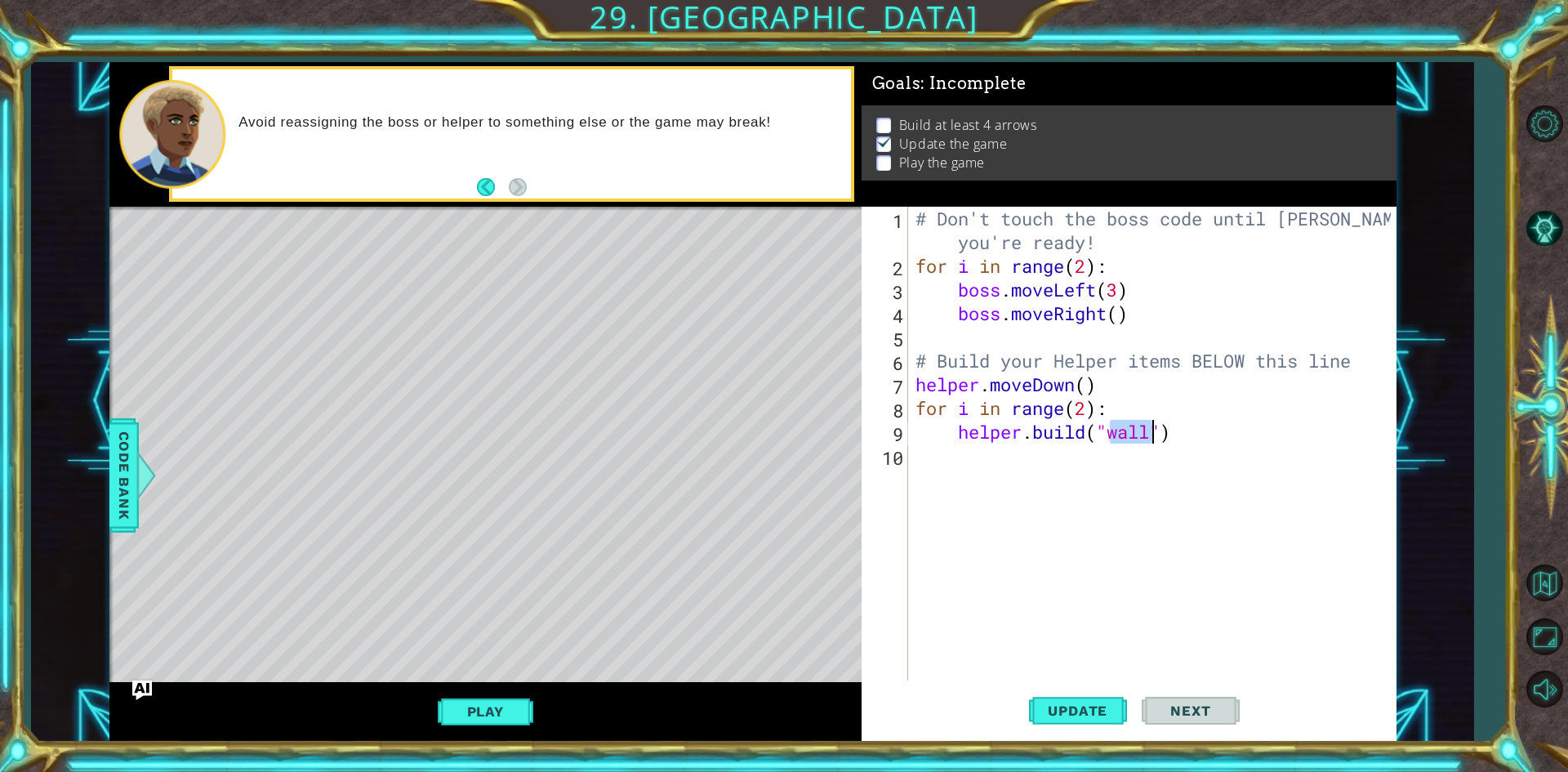
click at [1120, 542] on div "# Don't touch the boss code until [PERSON_NAME] says you're ready! for i in ran…" at bounding box center [1155, 479] width 487 height 544
click at [1102, 491] on div "# Don't touch the boss code until [PERSON_NAME] says you're ready! for i in ran…" at bounding box center [1155, 479] width 487 height 544
click at [971, 462] on div "# Don't touch the boss code until [PERSON_NAME] says you're ready! for i in ran…" at bounding box center [1155, 479] width 487 height 544
click at [1202, 448] on div "# Don't touch the boss code until [PERSON_NAME] says you're ready! for i in ran…" at bounding box center [1155, 479] width 487 height 544
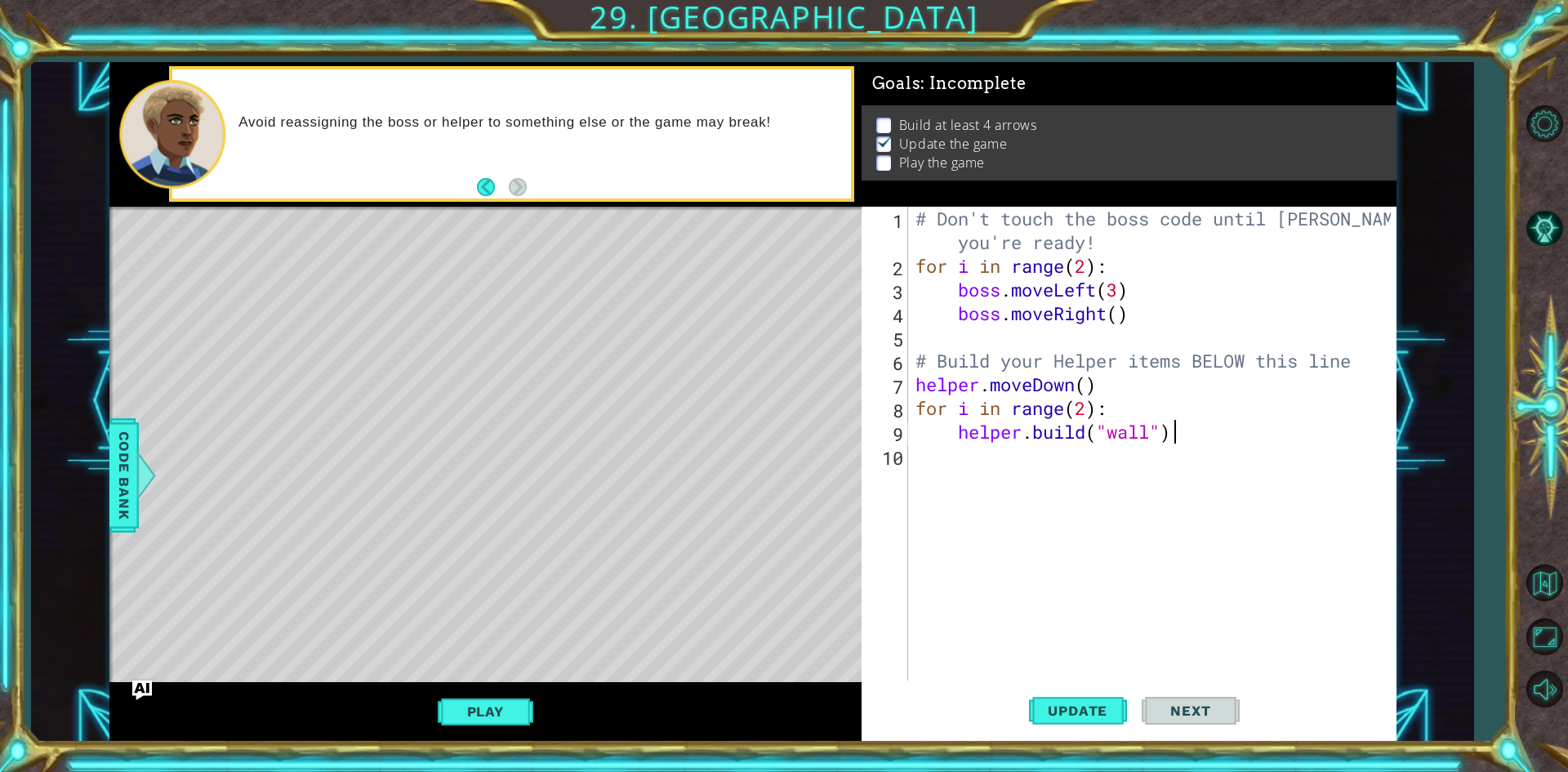
click at [1194, 433] on div "# Don't touch the boss code until [PERSON_NAME] says you're ready! for i in ran…" at bounding box center [1155, 479] width 487 height 544
type textarea "[DOMAIN_NAME]("wall")"
type textarea "h"
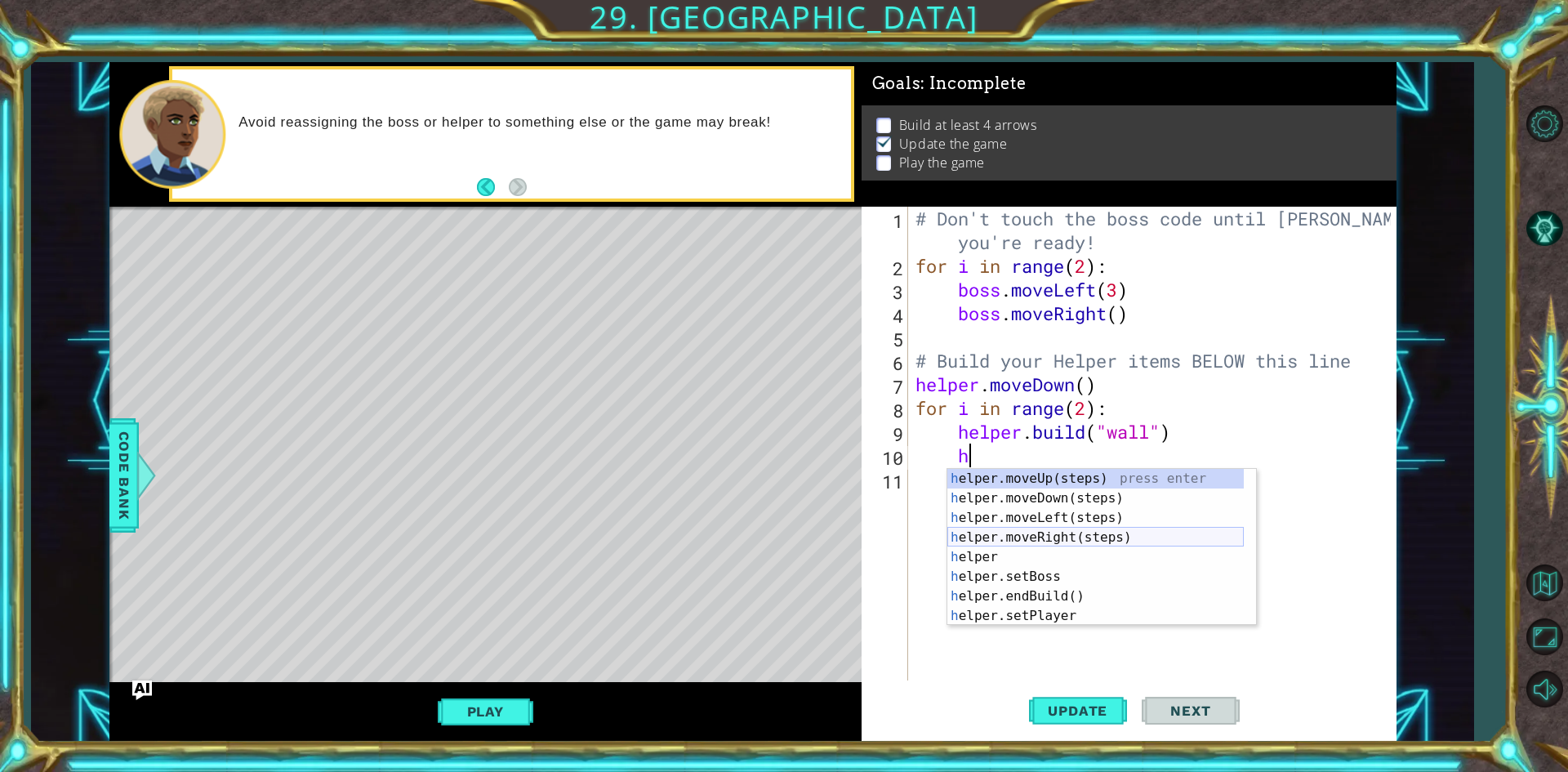
click at [1109, 533] on div "h elper.moveUp(steps) press enter h elper.moveDown(steps) press enter h elper.m…" at bounding box center [1095, 567] width 296 height 196
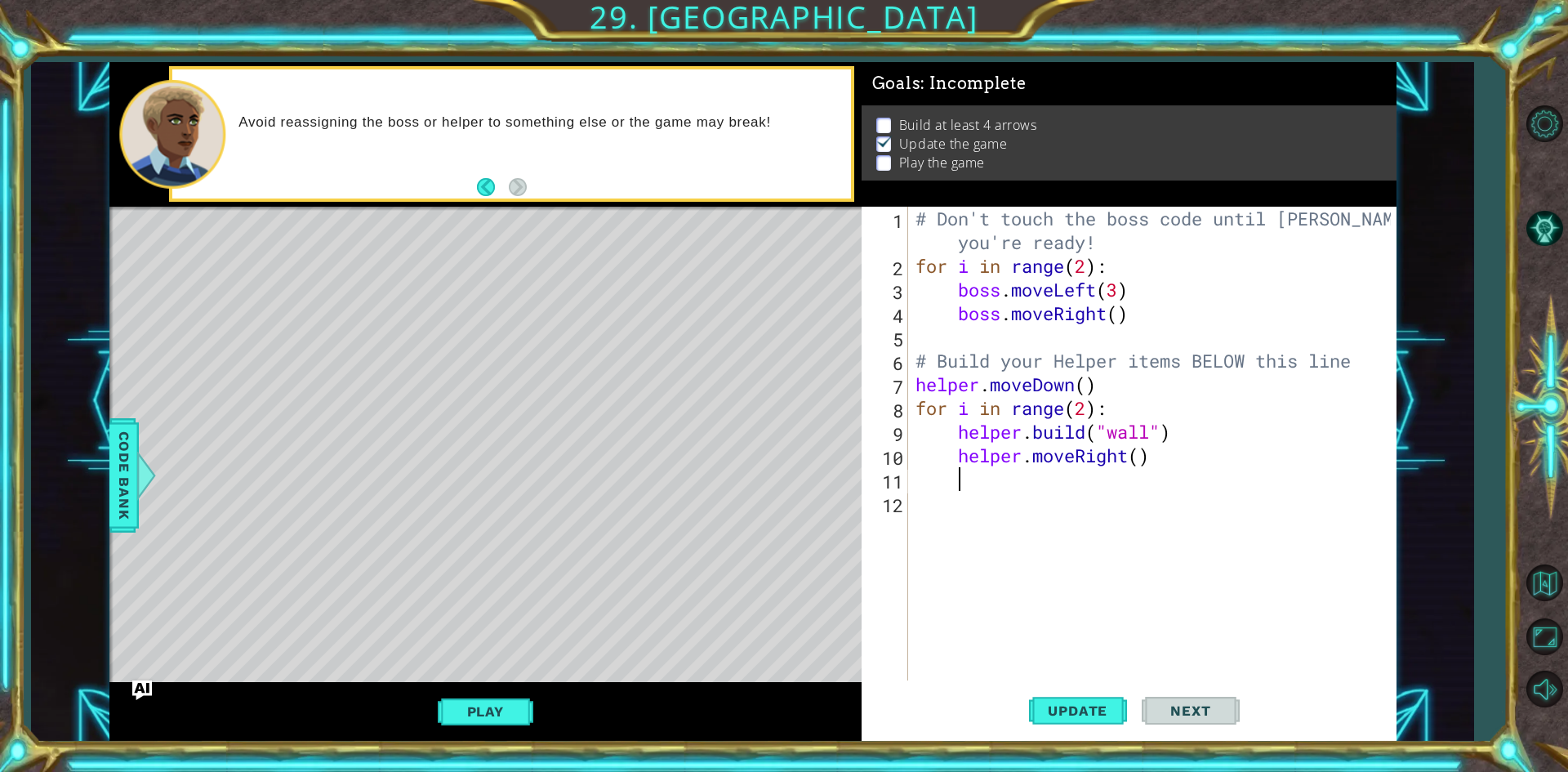
scroll to position [0, 1]
click at [1095, 713] on span "Update" at bounding box center [1077, 710] width 92 height 17
click at [1089, 408] on div "# Don't touch the boss code until [PERSON_NAME] says you're ready! for i in ran…" at bounding box center [1155, 479] width 487 height 544
click at [1098, 697] on button "Update" at bounding box center [1077, 711] width 98 height 53
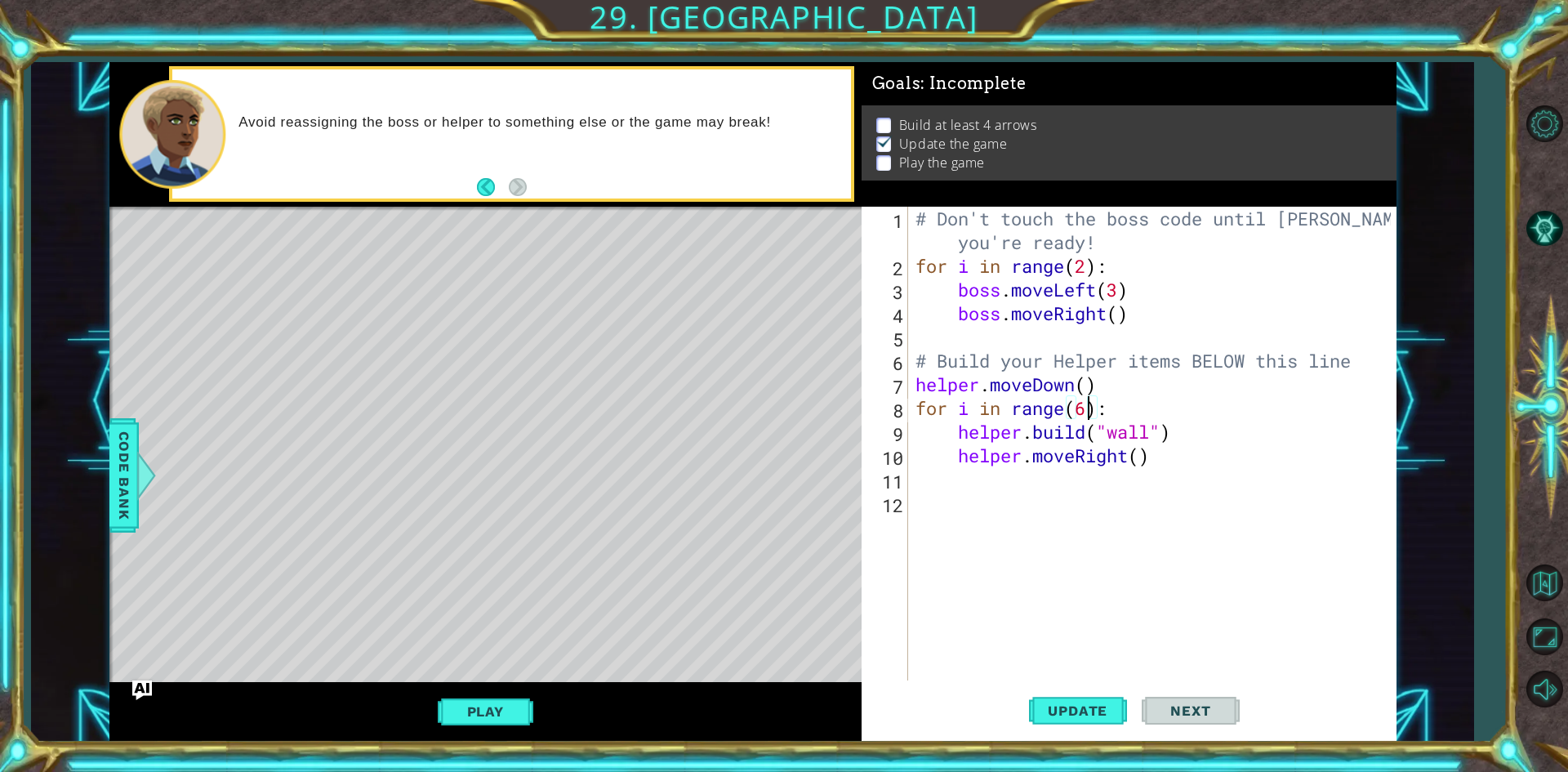
click at [1169, 455] on div "# Don't touch the boss code until [PERSON_NAME] says you're ready! for i in ran…" at bounding box center [1155, 479] width 487 height 544
type textarea "helper.moveRight()"
click at [1111, 503] on div "# Don't touch the boss code until [PERSON_NAME] says you're ready! for i in ran…" at bounding box center [1155, 479] width 487 height 544
click at [1109, 487] on div "# Don't touch the boss code until [PERSON_NAME] says you're ready! for i in ran…" at bounding box center [1155, 479] width 487 height 544
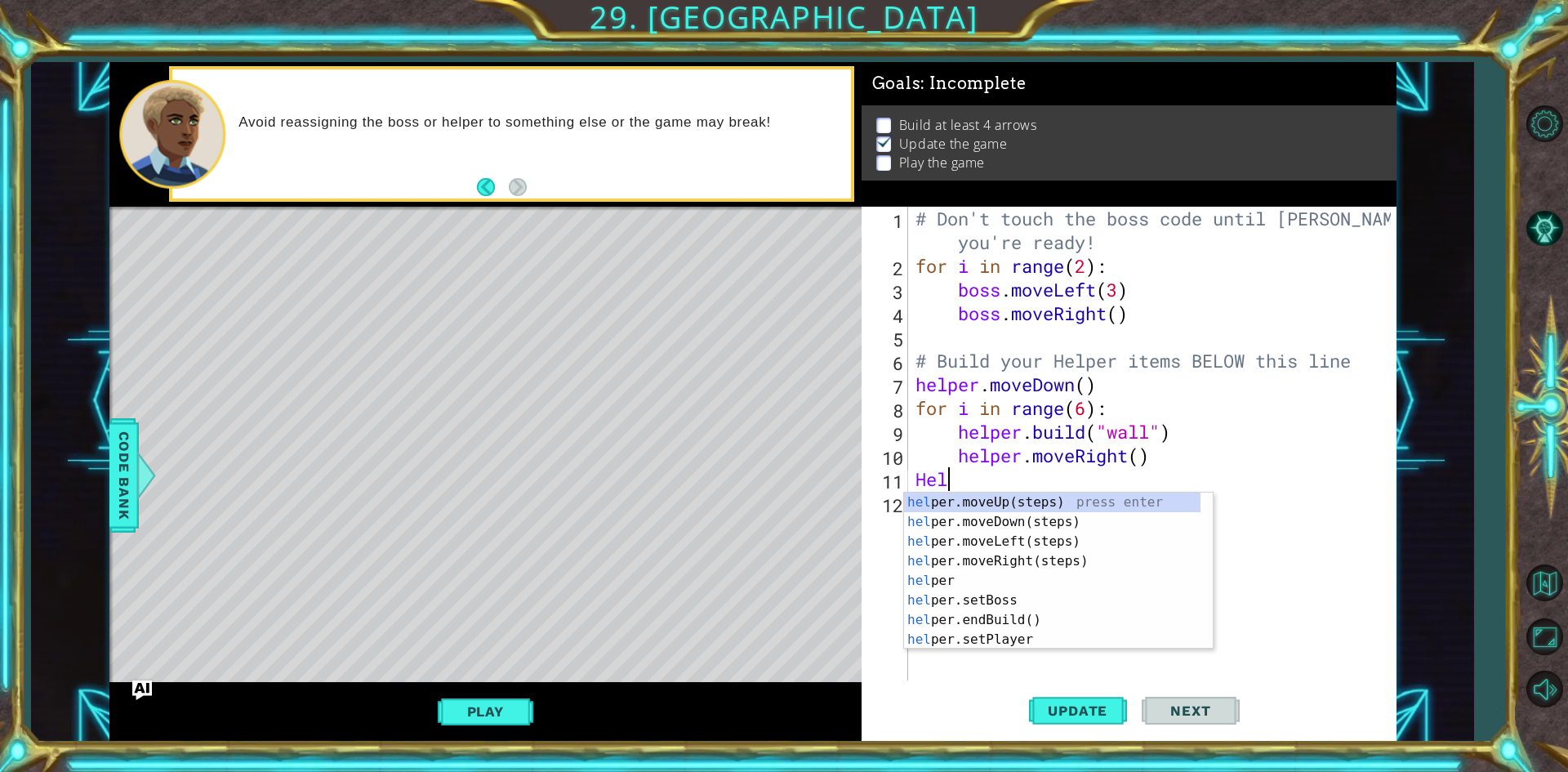
type textarea "Helpe"
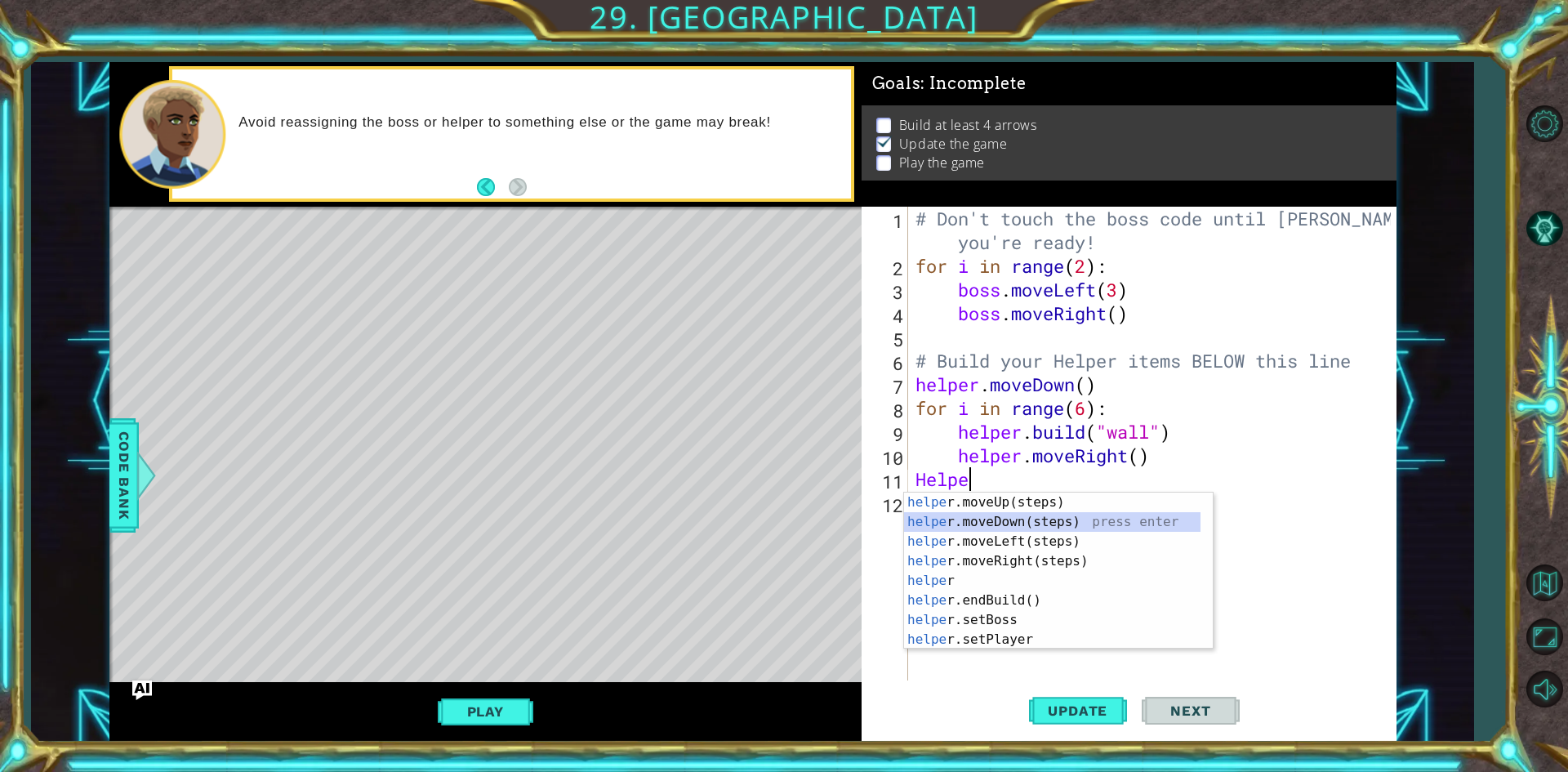
click at [1079, 515] on div "helpe [PERSON_NAME]moveUp(steps) press enter helpe r.moveDown(steps) press ente…" at bounding box center [1052, 590] width 296 height 196
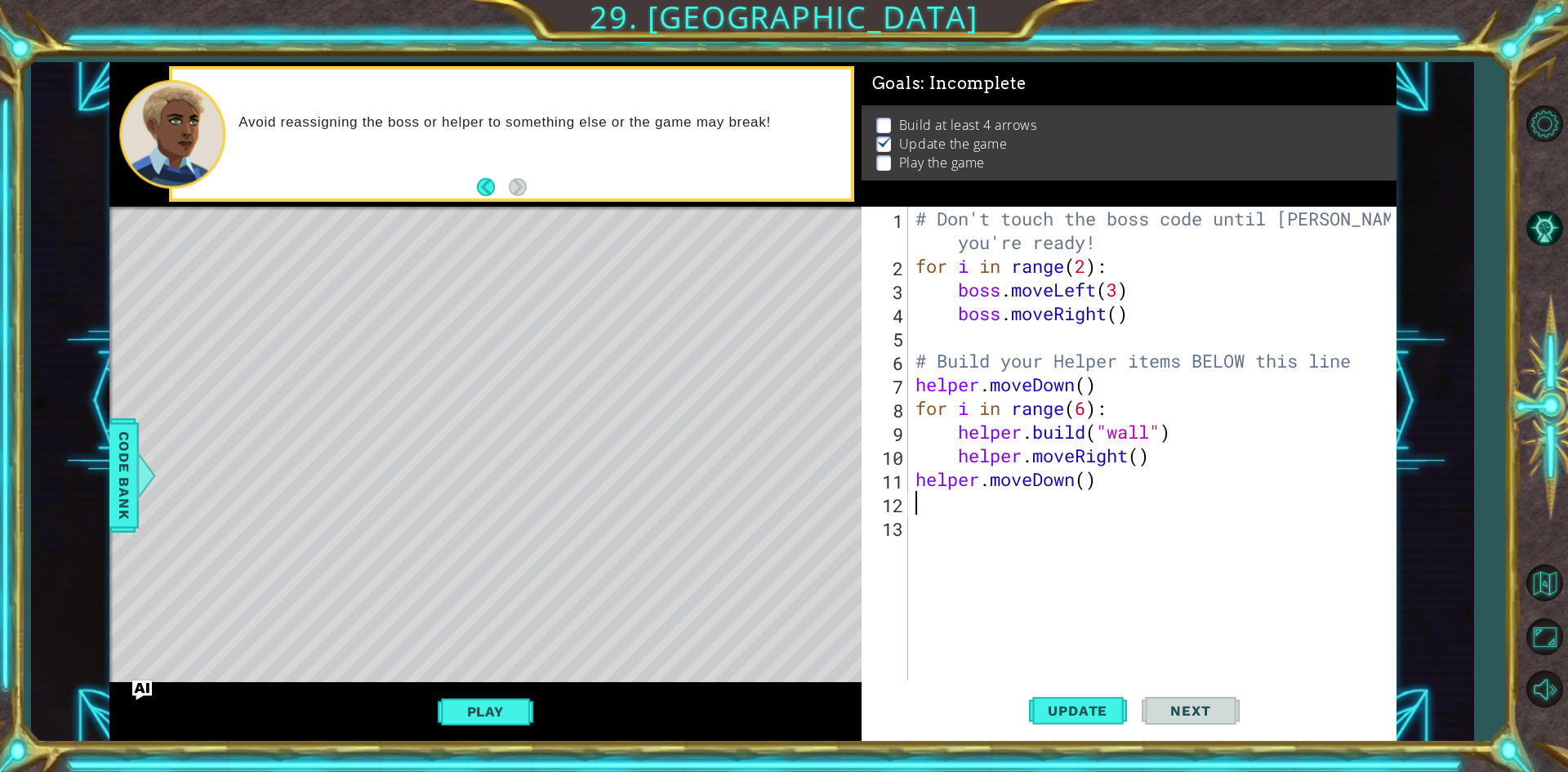
scroll to position [0, 0]
type textarea "h"
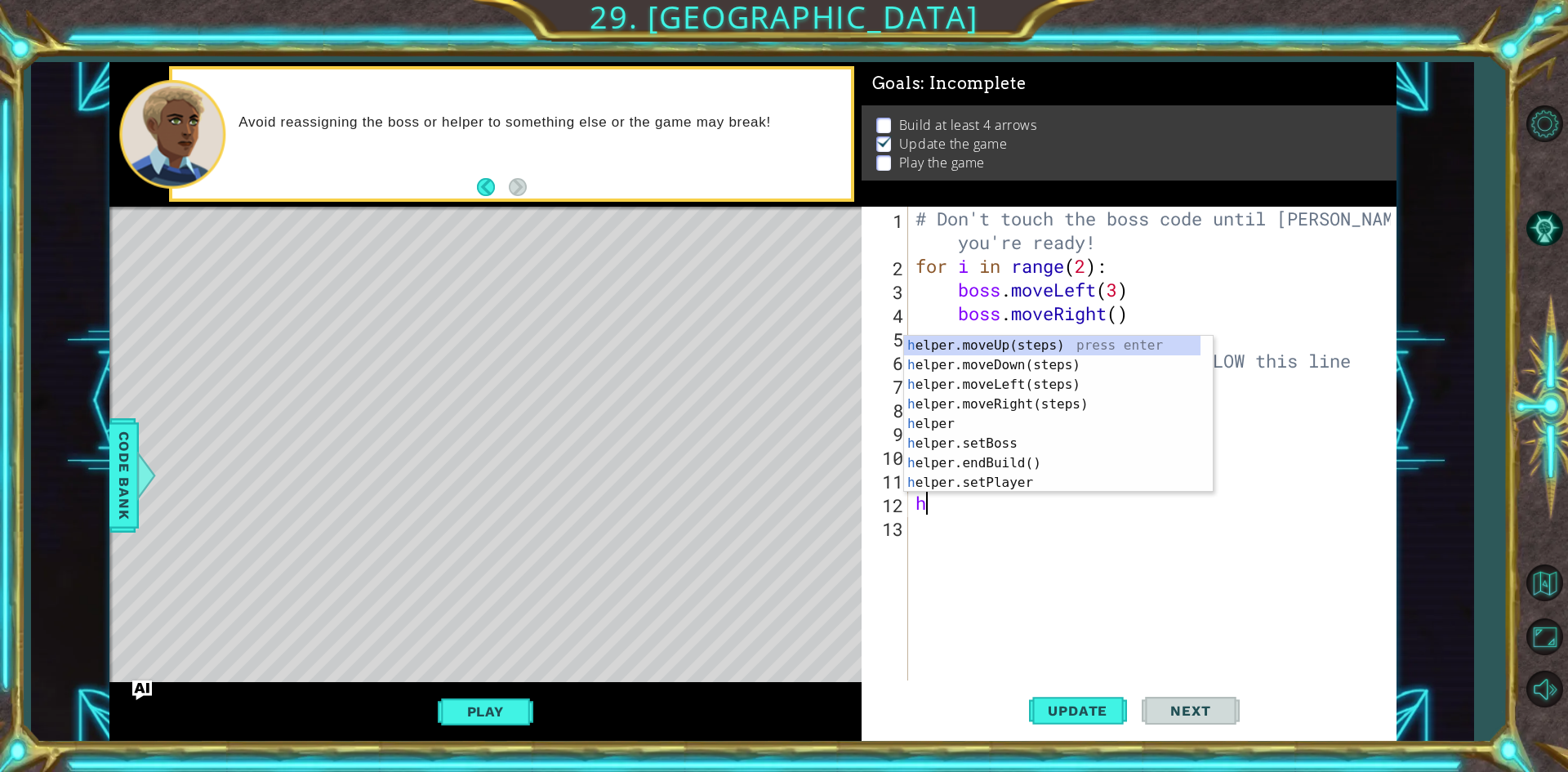
click at [1011, 579] on div "# Don't touch the boss code until [PERSON_NAME] says you're ready! for i in ran…" at bounding box center [1155, 479] width 487 height 544
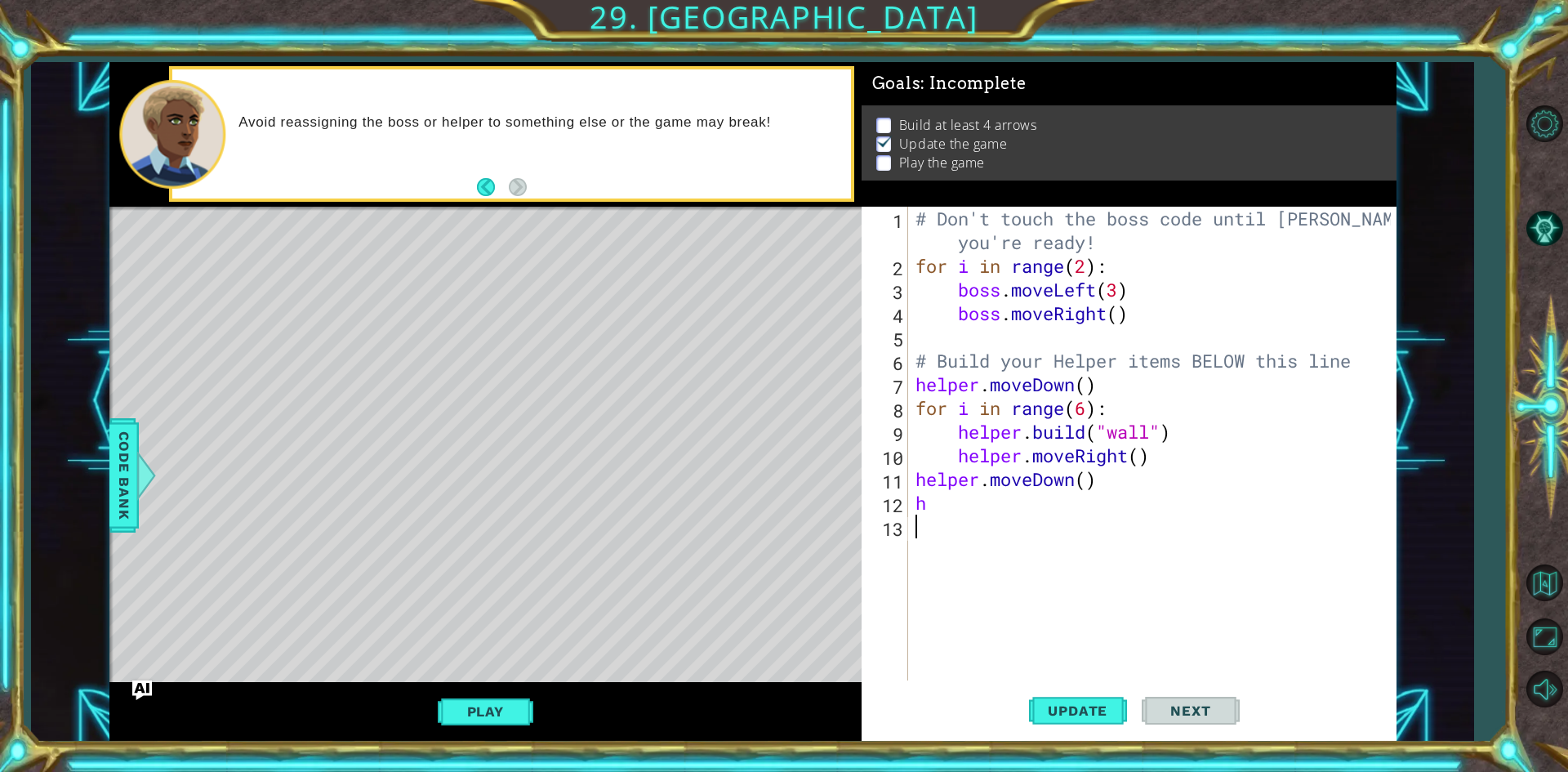
click at [1088, 485] on div "# Don't touch the boss code until [PERSON_NAME] says you're ready! for i in ran…" at bounding box center [1155, 479] width 487 height 544
type textarea "helper.moveDown(2)"
click at [1069, 516] on div "# Don't touch the boss code until [PERSON_NAME] says you're ready! for i in ran…" at bounding box center [1155, 479] width 487 height 544
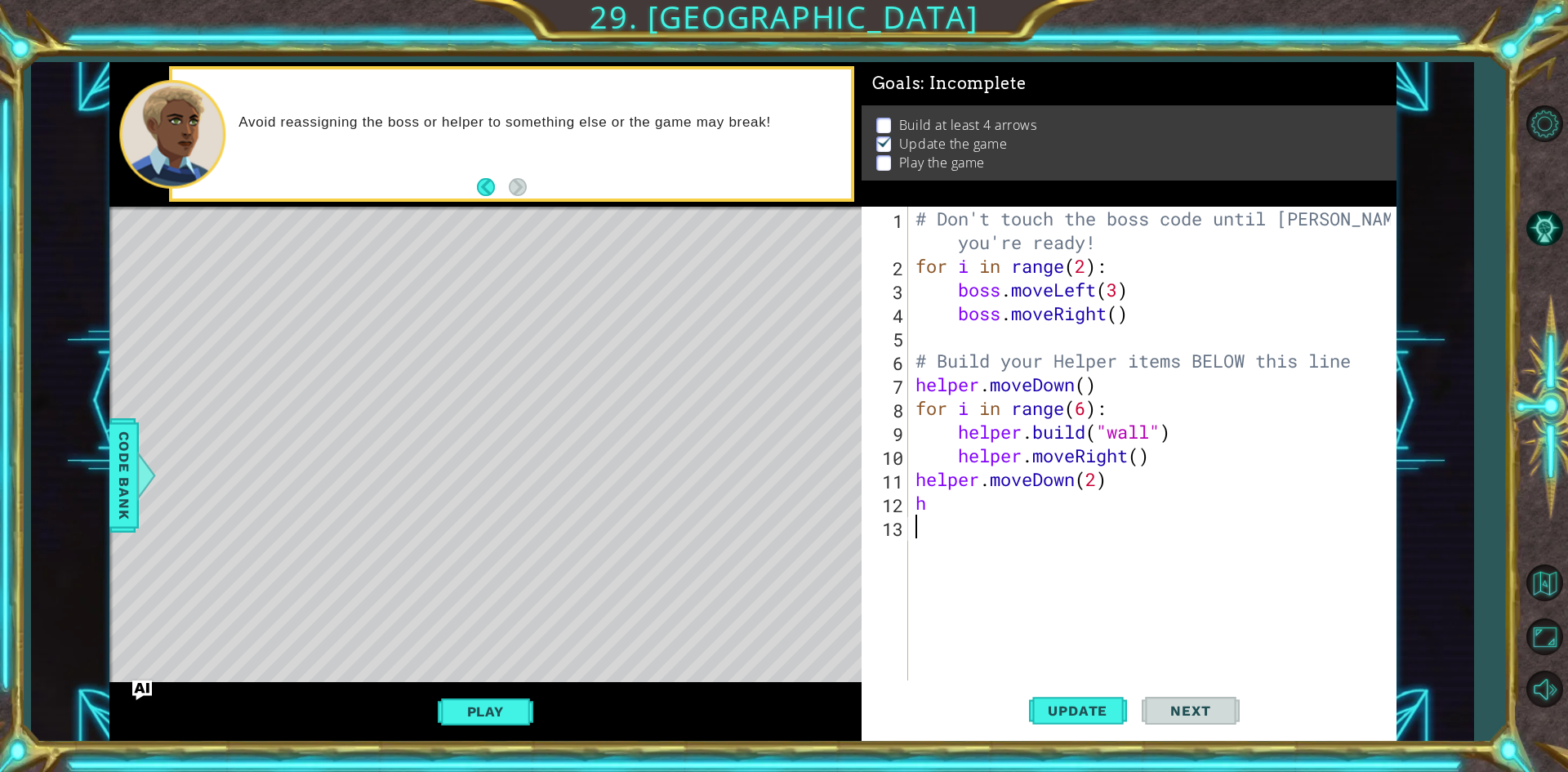
click at [1074, 497] on div "# Don't touch the boss code until [PERSON_NAME] says you're ready! for i in ran…" at bounding box center [1155, 479] width 487 height 544
type textarea "h"
click at [1055, 710] on span "Update" at bounding box center [1077, 710] width 92 height 17
drag, startPoint x: 1115, startPoint y: 414, endPoint x: 916, endPoint y: 406, distance: 199.2
click at [916, 406] on div "# Don't touch the boss code until [PERSON_NAME] says you're ready! for i in ran…" at bounding box center [1155, 479] width 487 height 544
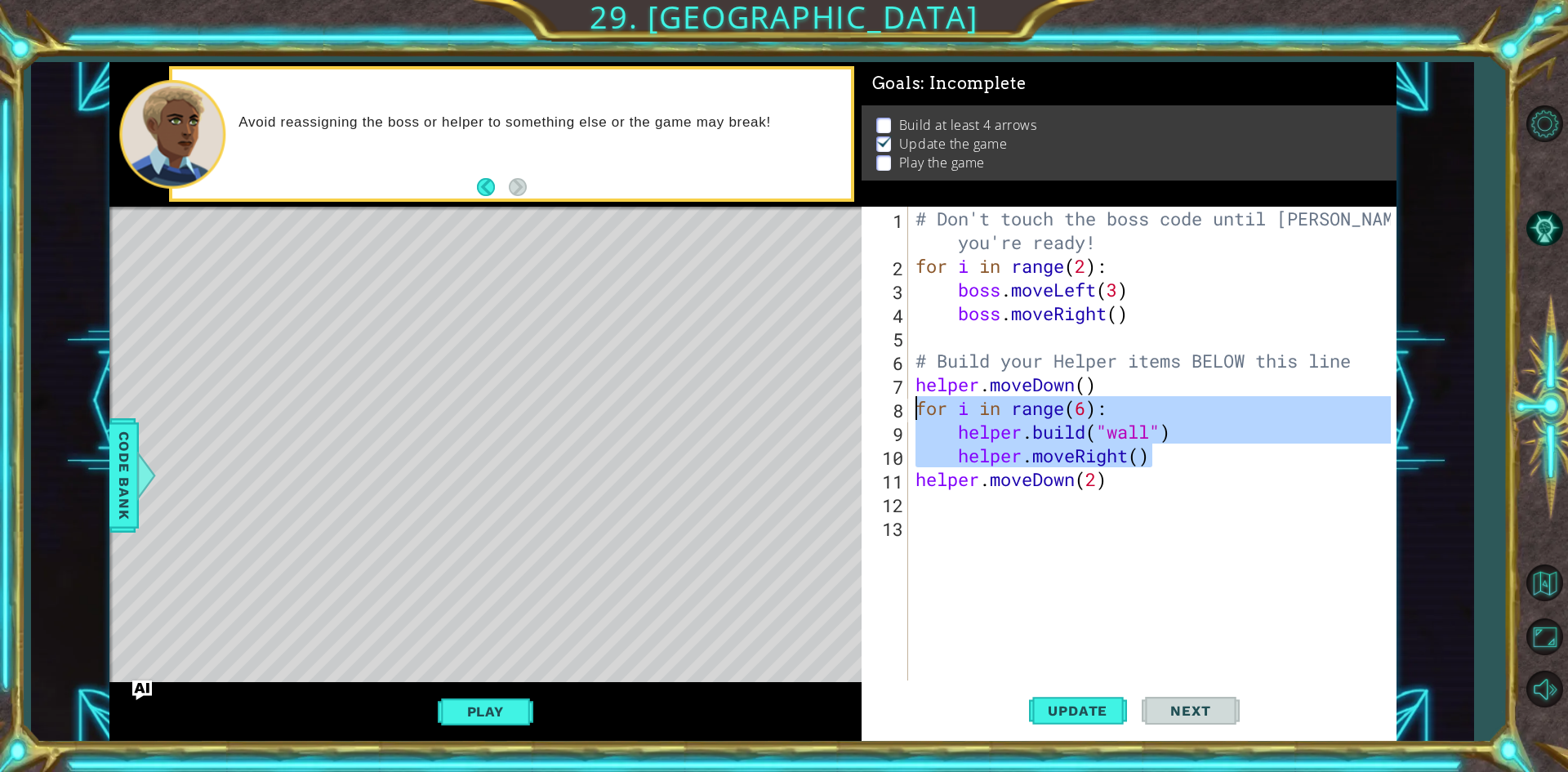
drag, startPoint x: 1170, startPoint y: 460, endPoint x: 908, endPoint y: 405, distance: 267.7
click at [906, 403] on div "for i in range(6): 1 2 3 4 5 6 7 8 9 10 11 12 13 # Don't touch the boss code un…" at bounding box center [1126, 443] width 529 height 474
type textarea "for i in range(6): [DOMAIN_NAME]("wall")"
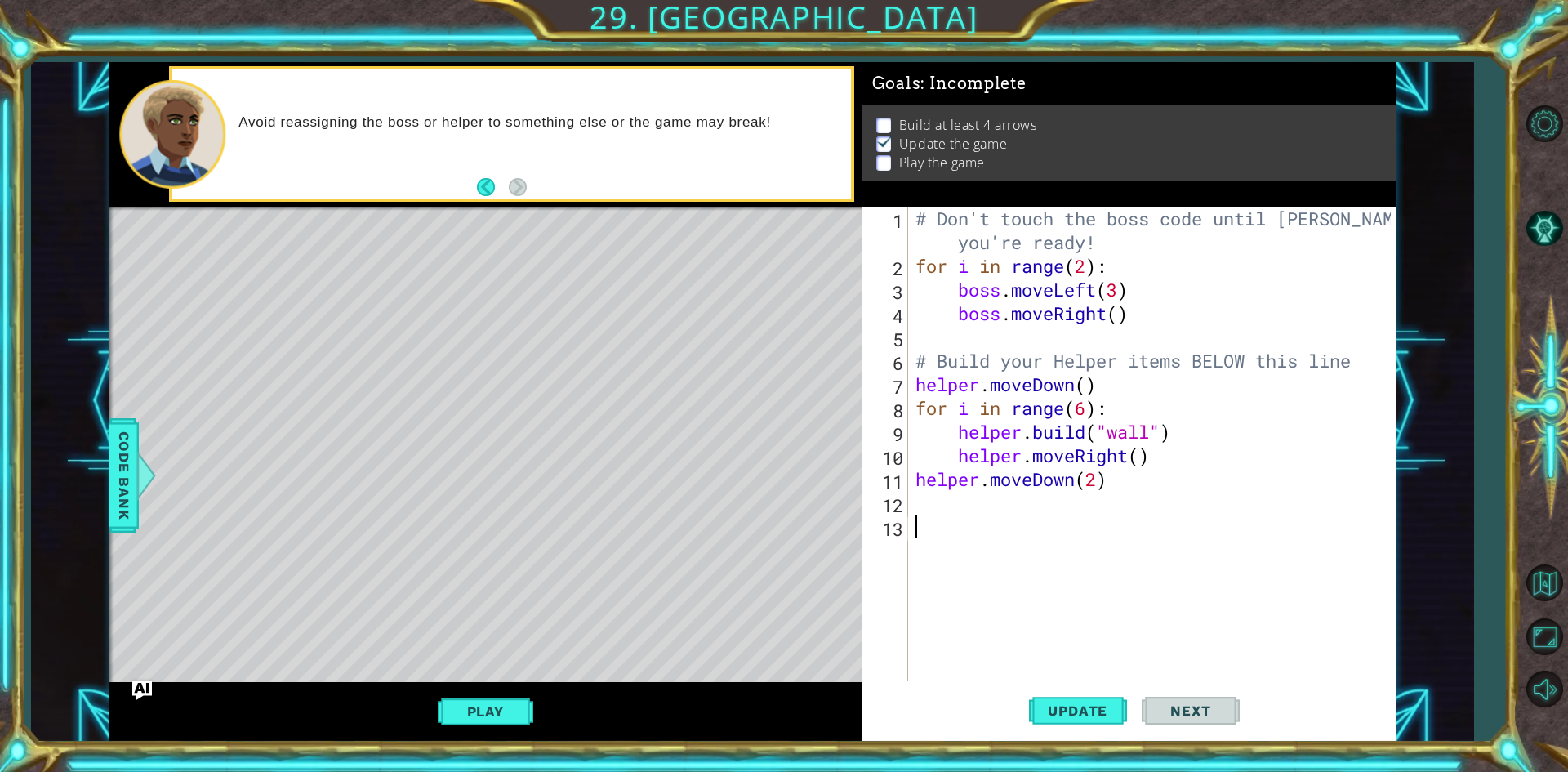
click at [1011, 522] on div "# Don't touch the boss code until [PERSON_NAME] says you're ready! for i in ran…" at bounding box center [1155, 479] width 487 height 544
click at [1015, 503] on div "# Don't touch the boss code until [PERSON_NAME] says you're ready! for i in ran…" at bounding box center [1155, 479] width 487 height 544
paste textarea "helper.moveRight()"
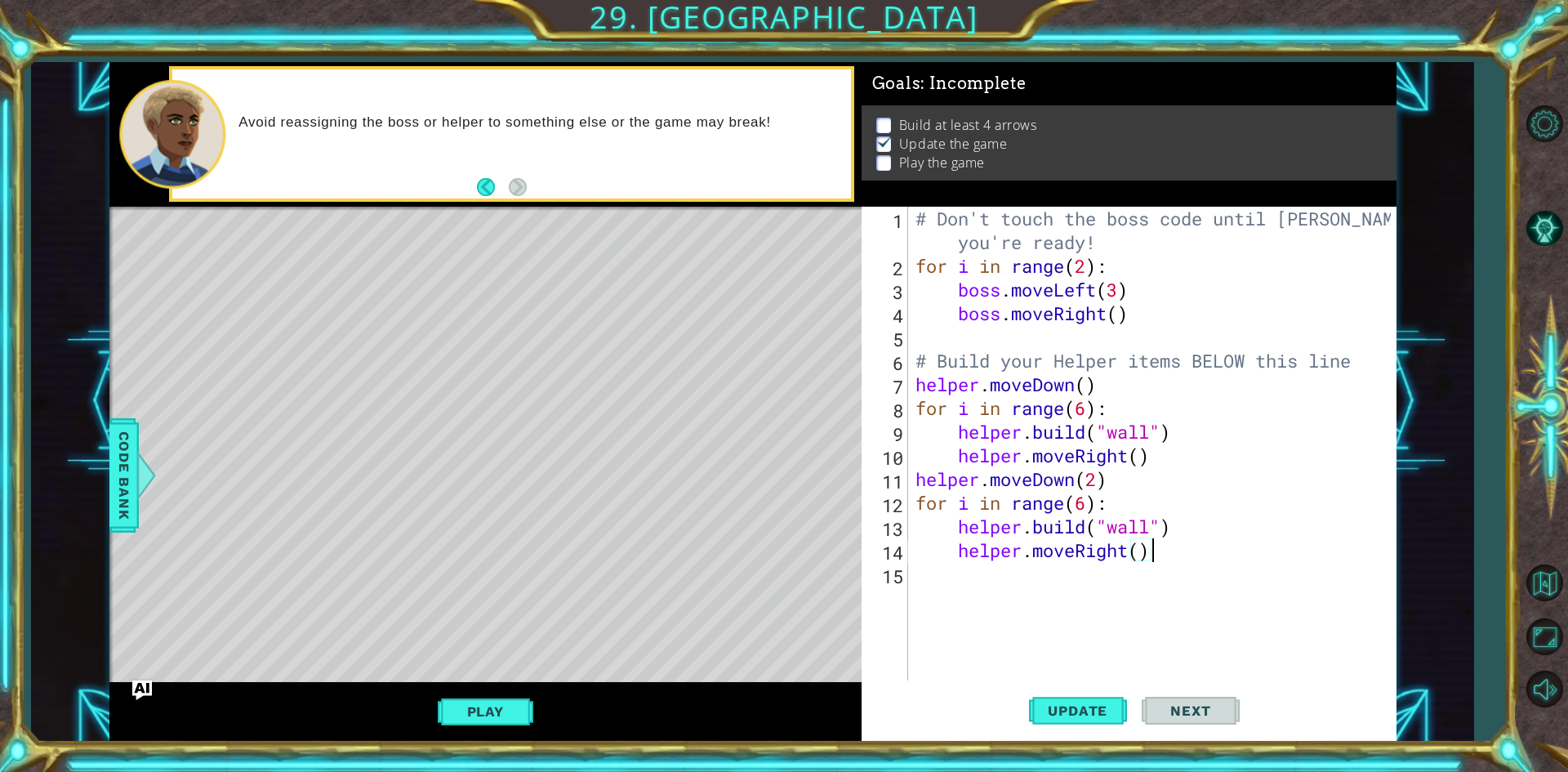
click at [1127, 555] on div "# Don't touch the boss code until [PERSON_NAME] says you're ready! for i in ran…" at bounding box center [1155, 479] width 487 height 544
click at [1219, 526] on div "helper.moveL eft(steps) press enter" at bounding box center [1100, 549] width 308 height 58
click at [1099, 715] on span "Update" at bounding box center [1077, 710] width 92 height 17
click at [1097, 708] on span "Update" at bounding box center [1077, 710] width 92 height 17
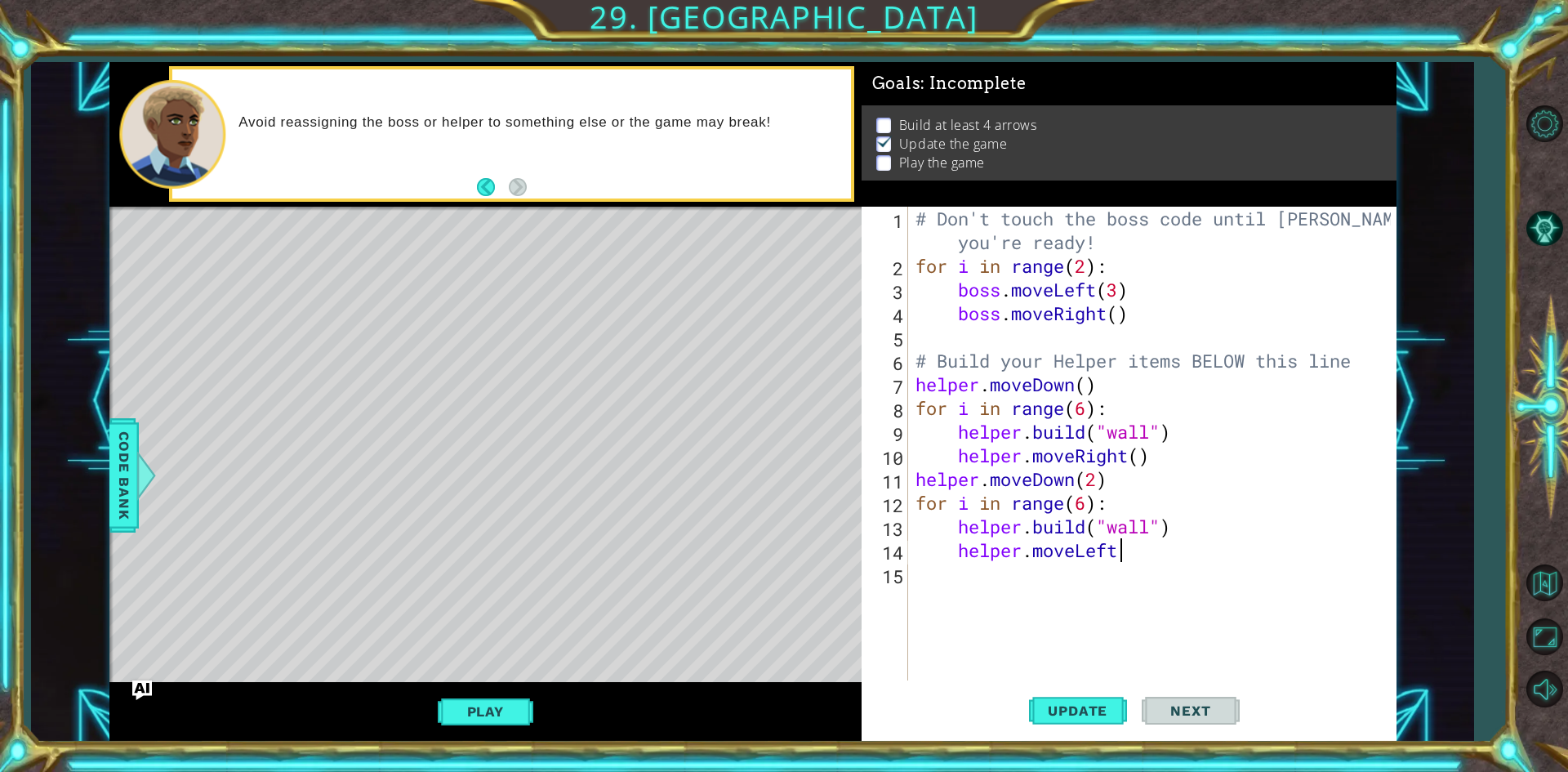
scroll to position [0, 9]
click at [1101, 707] on span "Update" at bounding box center [1077, 710] width 92 height 17
click at [1090, 507] on div "# Don't touch the boss code until [PERSON_NAME] says you're ready! for i in ran…" at bounding box center [1155, 479] width 487 height 544
click at [1080, 511] on div "# Don't touch the boss code until [PERSON_NAME] says you're ready! for i in ran…" at bounding box center [1155, 479] width 487 height 544
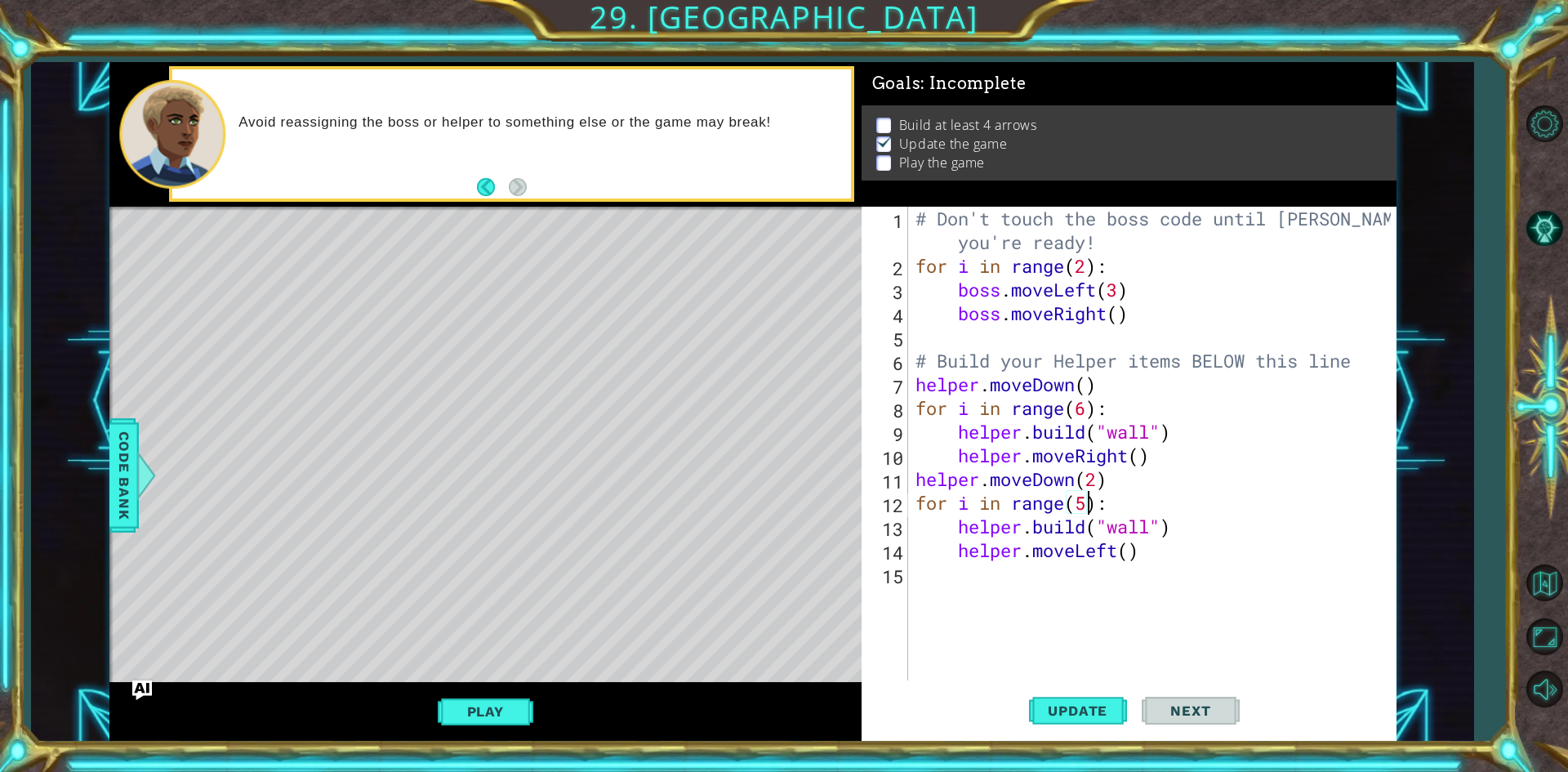
scroll to position [0, 8]
type textarea "for i in range(5):"
click at [1081, 704] on span "Update" at bounding box center [1077, 710] width 92 height 17
click at [1107, 601] on div "# Don't touch the boss code until [PERSON_NAME] says you're ready! for i in ran…" at bounding box center [1155, 479] width 487 height 544
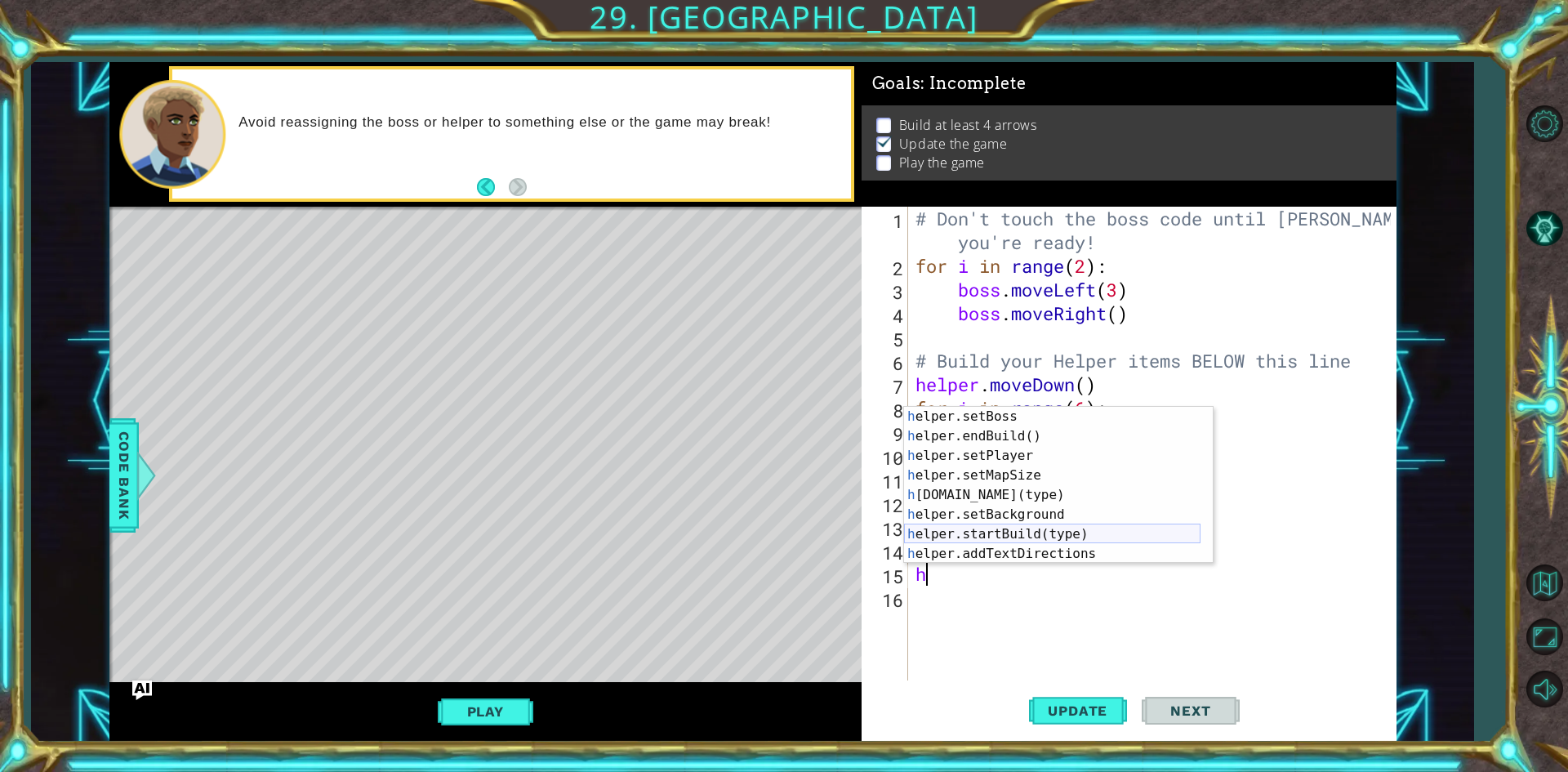
scroll to position [98, 0]
click at [1043, 476] on div "h elper.setBoss press enter h elper.endBuild() press enter h elper.setPlayer pr…" at bounding box center [1052, 505] width 296 height 196
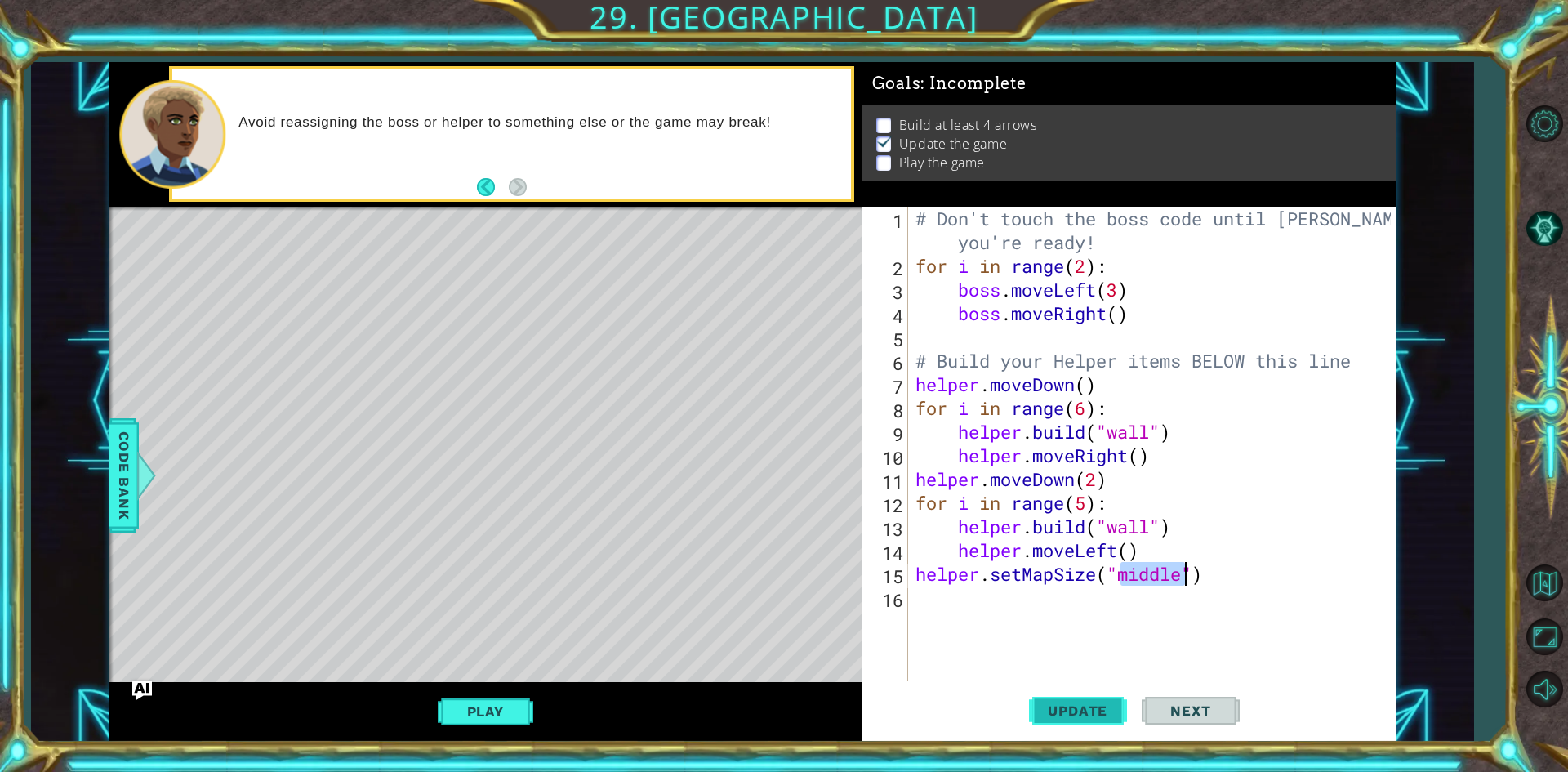
click at [1090, 702] on span "Update" at bounding box center [1077, 710] width 92 height 17
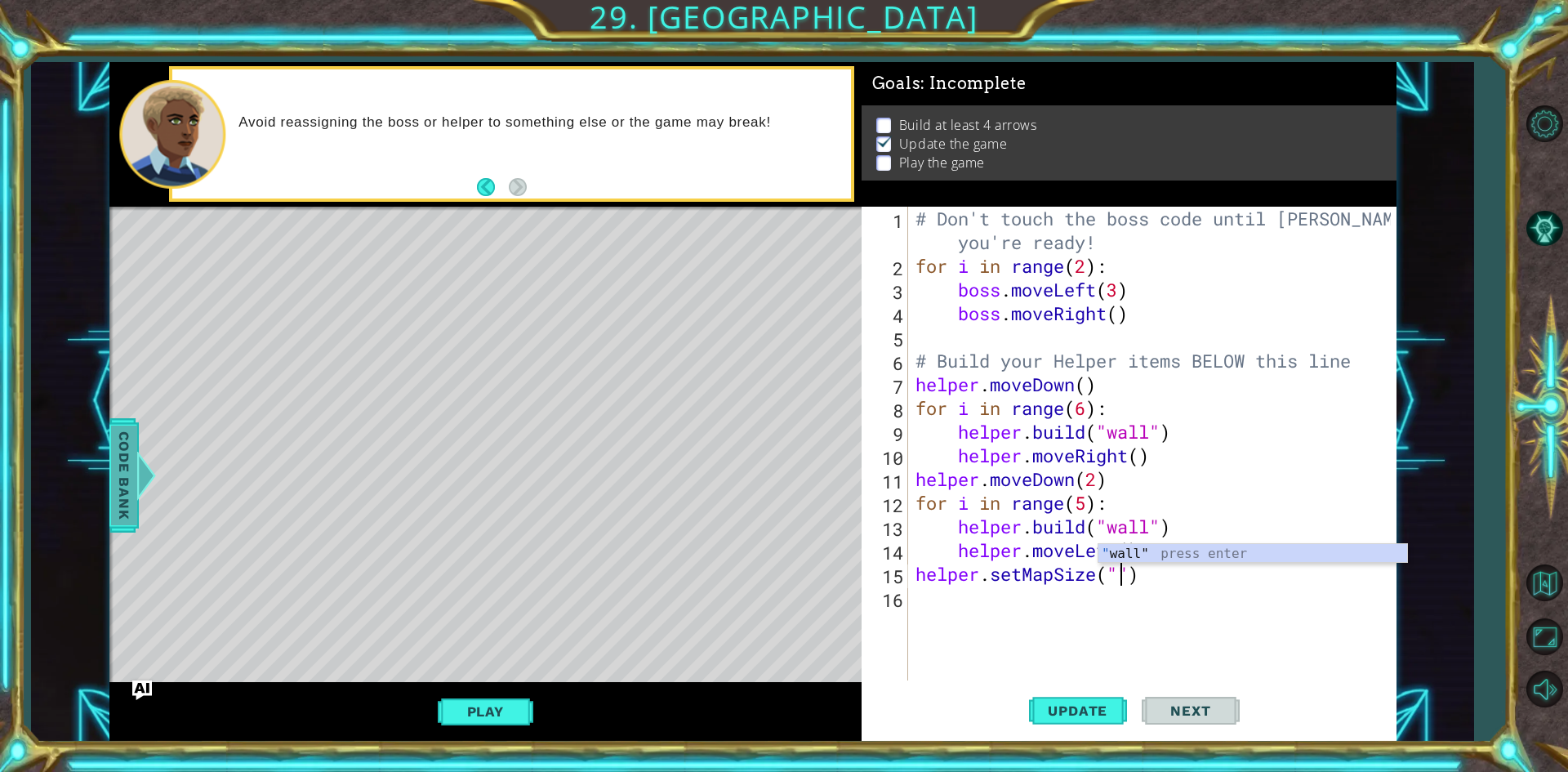
click at [125, 477] on span "Code Bank" at bounding box center [123, 474] width 26 height 99
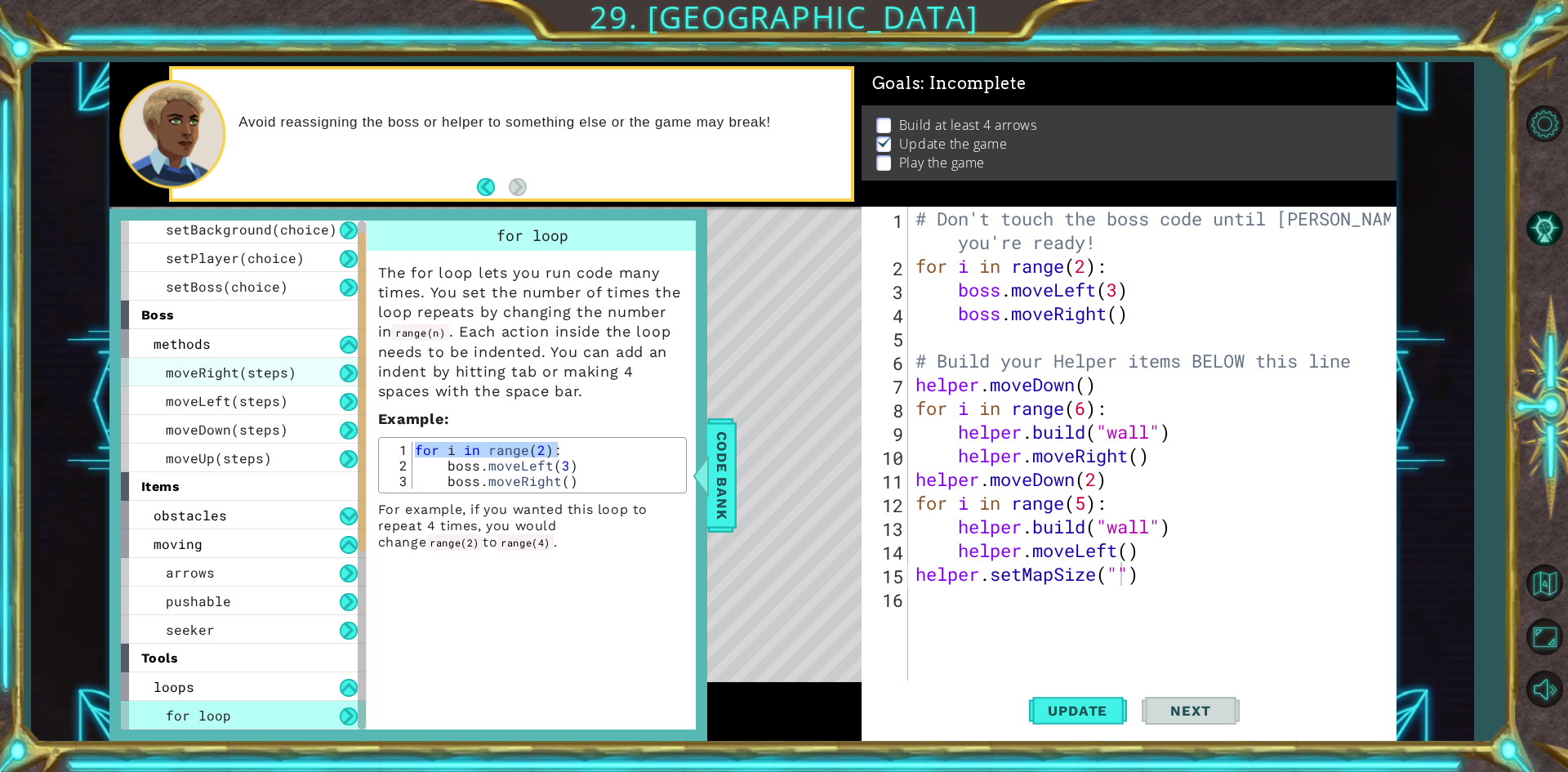
scroll to position [0, 0]
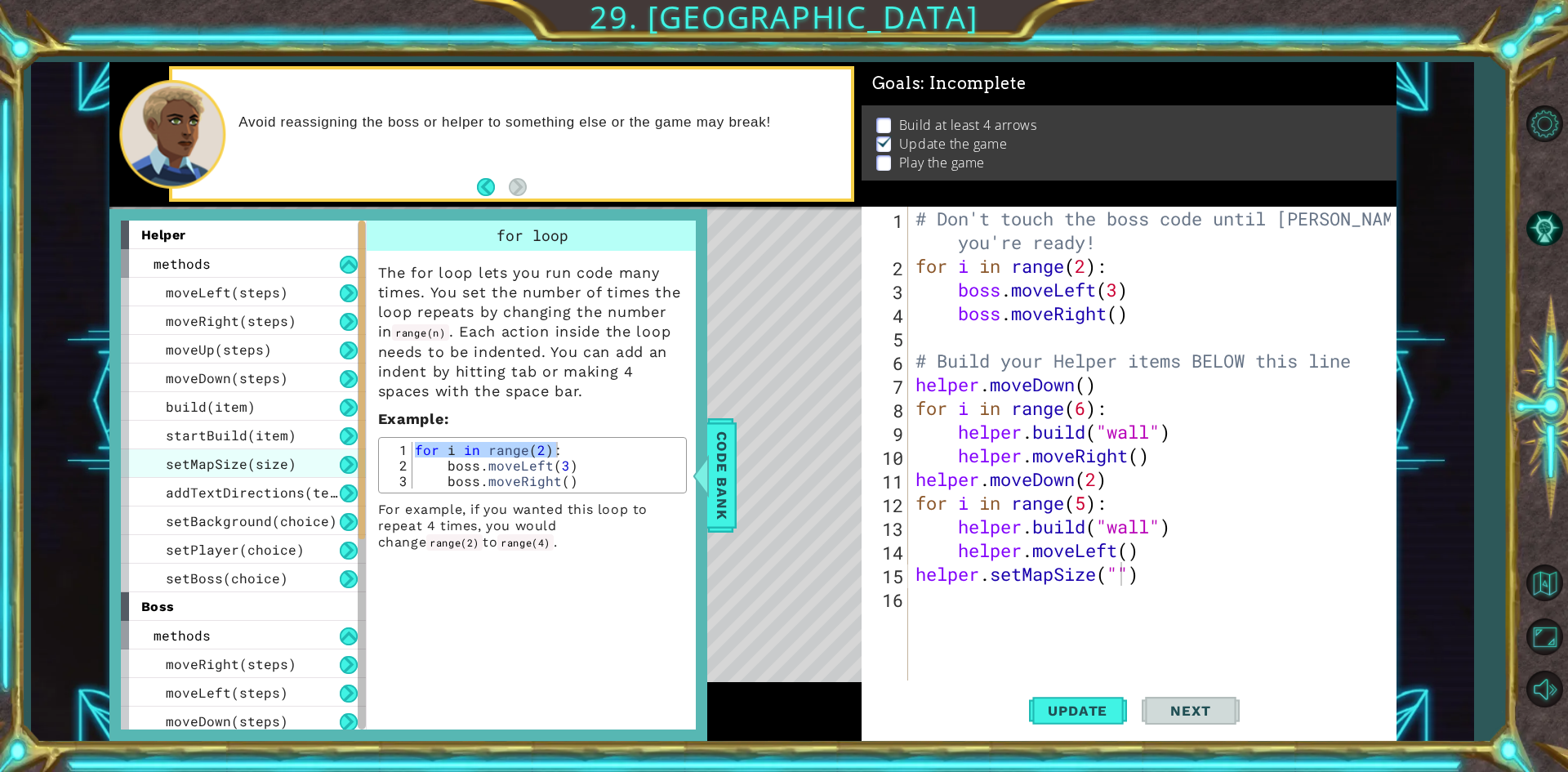
click at [250, 459] on span "setMapSize(size)" at bounding box center [231, 464] width 130 height 18
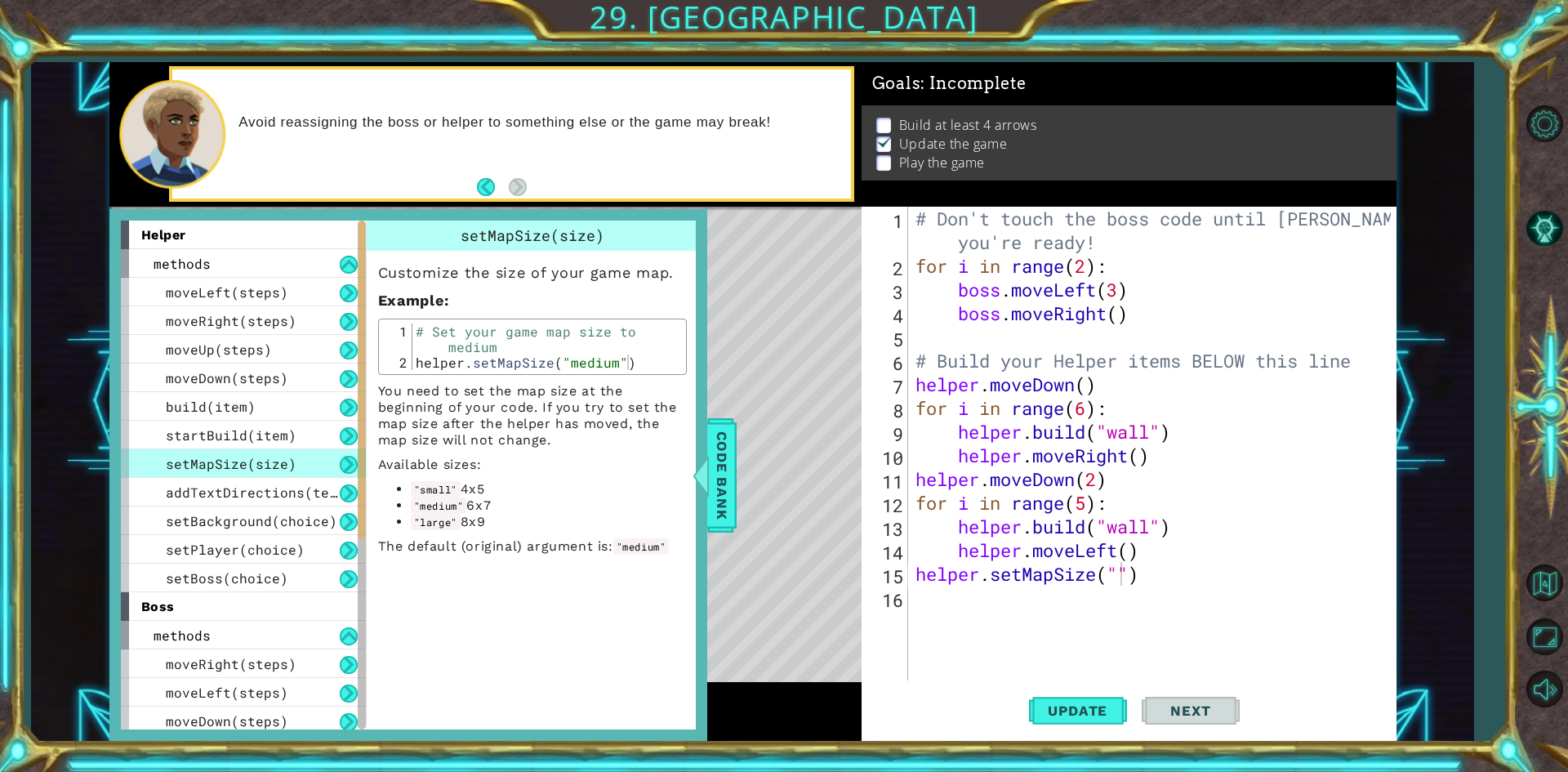
drag, startPoint x: 427, startPoint y: 525, endPoint x: 440, endPoint y: 525, distance: 13.0
click at [441, 525] on code ""large"" at bounding box center [435, 521] width 50 height 17
drag, startPoint x: 421, startPoint y: 523, endPoint x: 436, endPoint y: 523, distance: 15.0
click at [436, 523] on code ""large"" at bounding box center [435, 521] width 50 height 17
click at [1124, 579] on div "# Don't touch the boss code until [PERSON_NAME] says you're ready! for i in ran…" at bounding box center [1155, 479] width 487 height 544
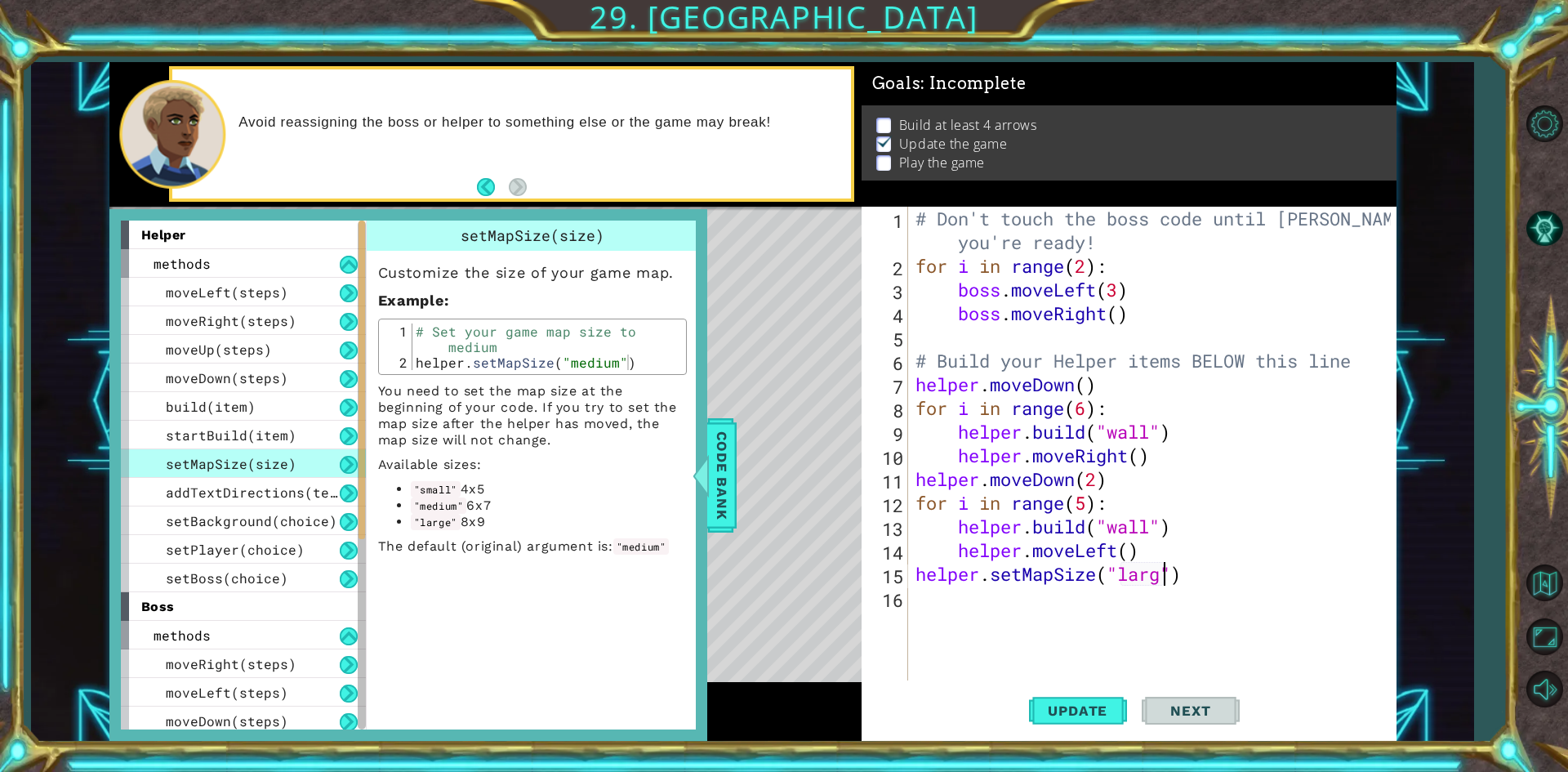
scroll to position [0, 12]
click at [1117, 700] on button "Update" at bounding box center [1077, 711] width 98 height 53
click at [716, 470] on span "Code Bank" at bounding box center [721, 474] width 26 height 99
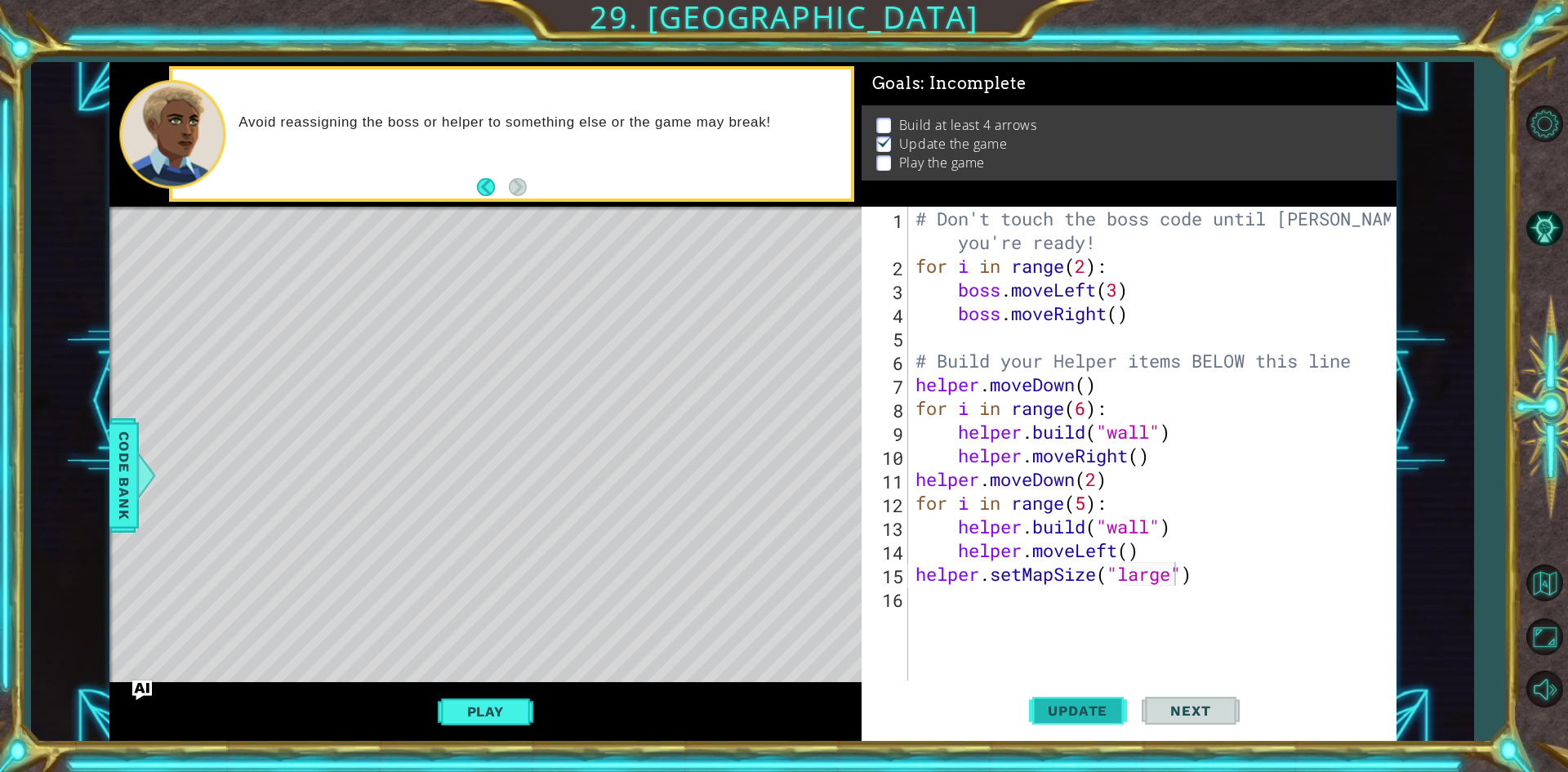
drag, startPoint x: 1090, startPoint y: 722, endPoint x: 1093, endPoint y: 707, distance: 15.3
click at [1091, 722] on button "Update" at bounding box center [1077, 711] width 98 height 53
click at [1093, 707] on span "Update" at bounding box center [1077, 710] width 92 height 17
click at [1094, 707] on span "Update" at bounding box center [1077, 710] width 92 height 17
click at [1095, 706] on span "Update" at bounding box center [1077, 710] width 92 height 17
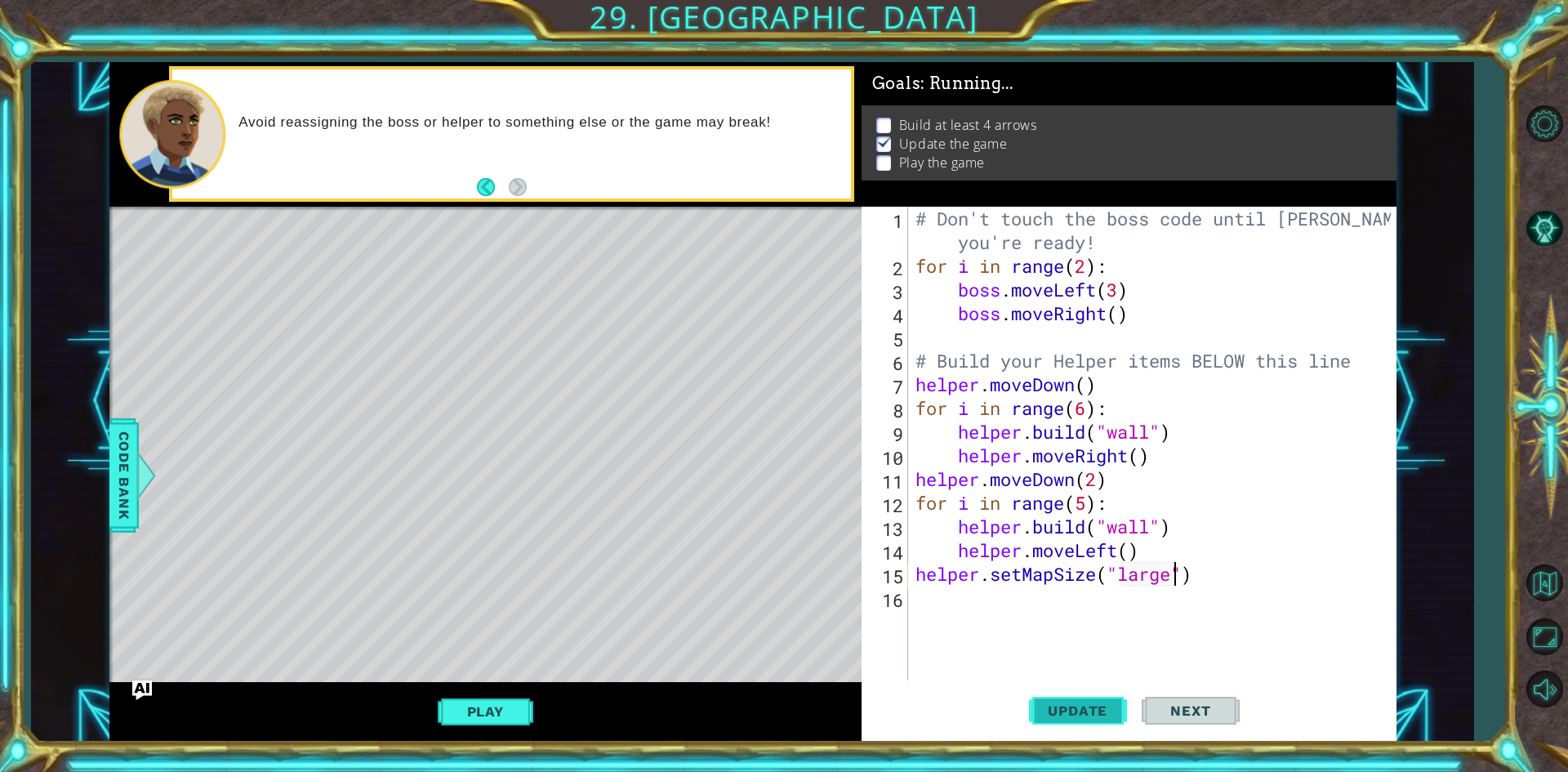
click at [1093, 706] on span "Update" at bounding box center [1077, 710] width 92 height 17
click at [1095, 704] on span "Update" at bounding box center [1077, 710] width 92 height 17
click at [912, 384] on div "# Don't touch the boss code until [PERSON_NAME] says you're ready! for i in ran…" at bounding box center [1155, 479] width 487 height 544
type textarea "helper.moveDown()"
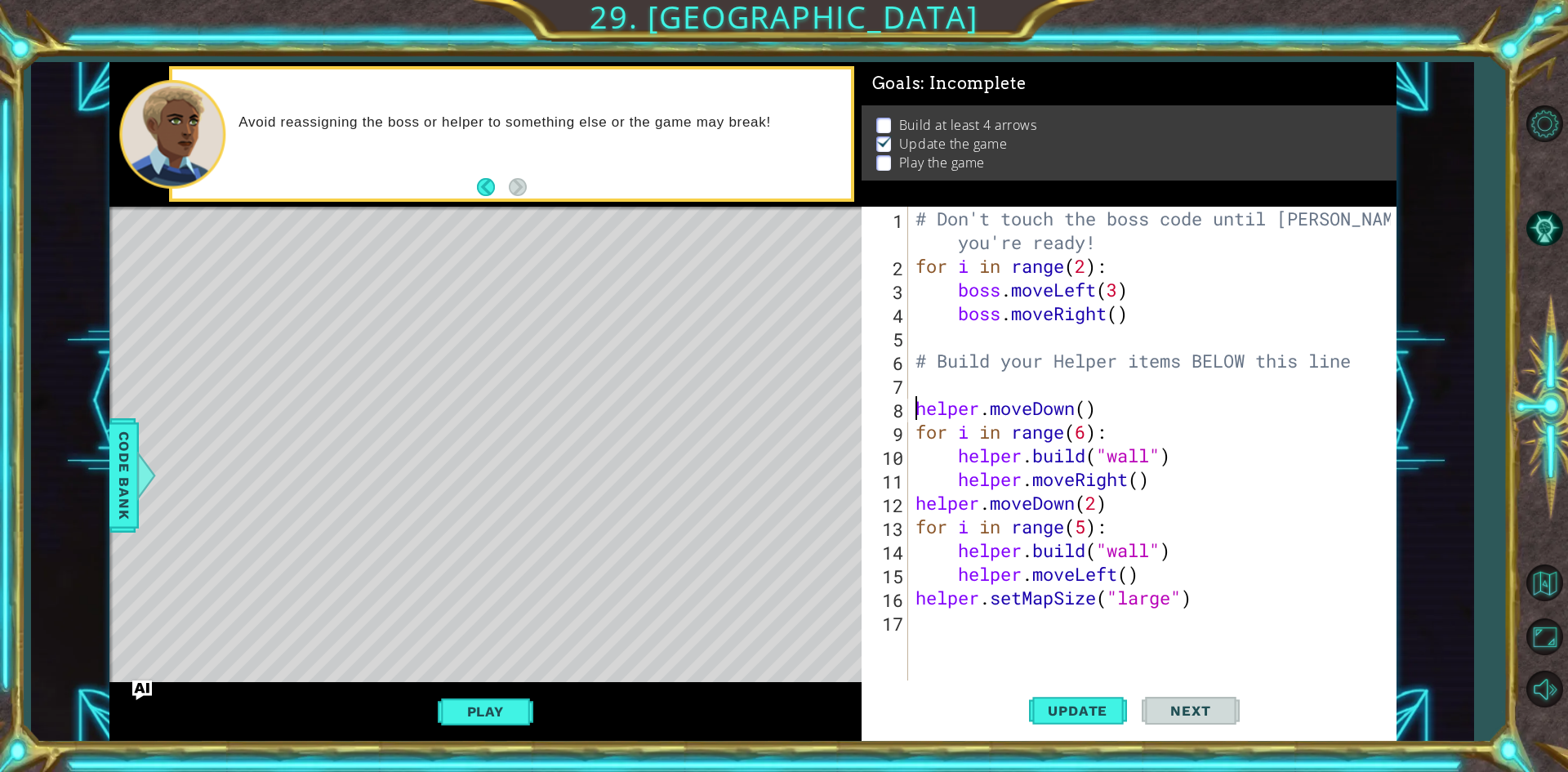
click at [948, 389] on div "# Don't touch the boss code until [PERSON_NAME] says you're ready! for i in ran…" at bounding box center [1155, 479] width 487 height 544
drag, startPoint x: 1204, startPoint y: 599, endPoint x: 919, endPoint y: 597, distance: 285.0
click at [919, 597] on div "# Don't touch the boss code until [PERSON_NAME] says you're ready! for i in ran…" at bounding box center [1155, 479] width 487 height 544
type textarea "helper.setMapSize("large")"
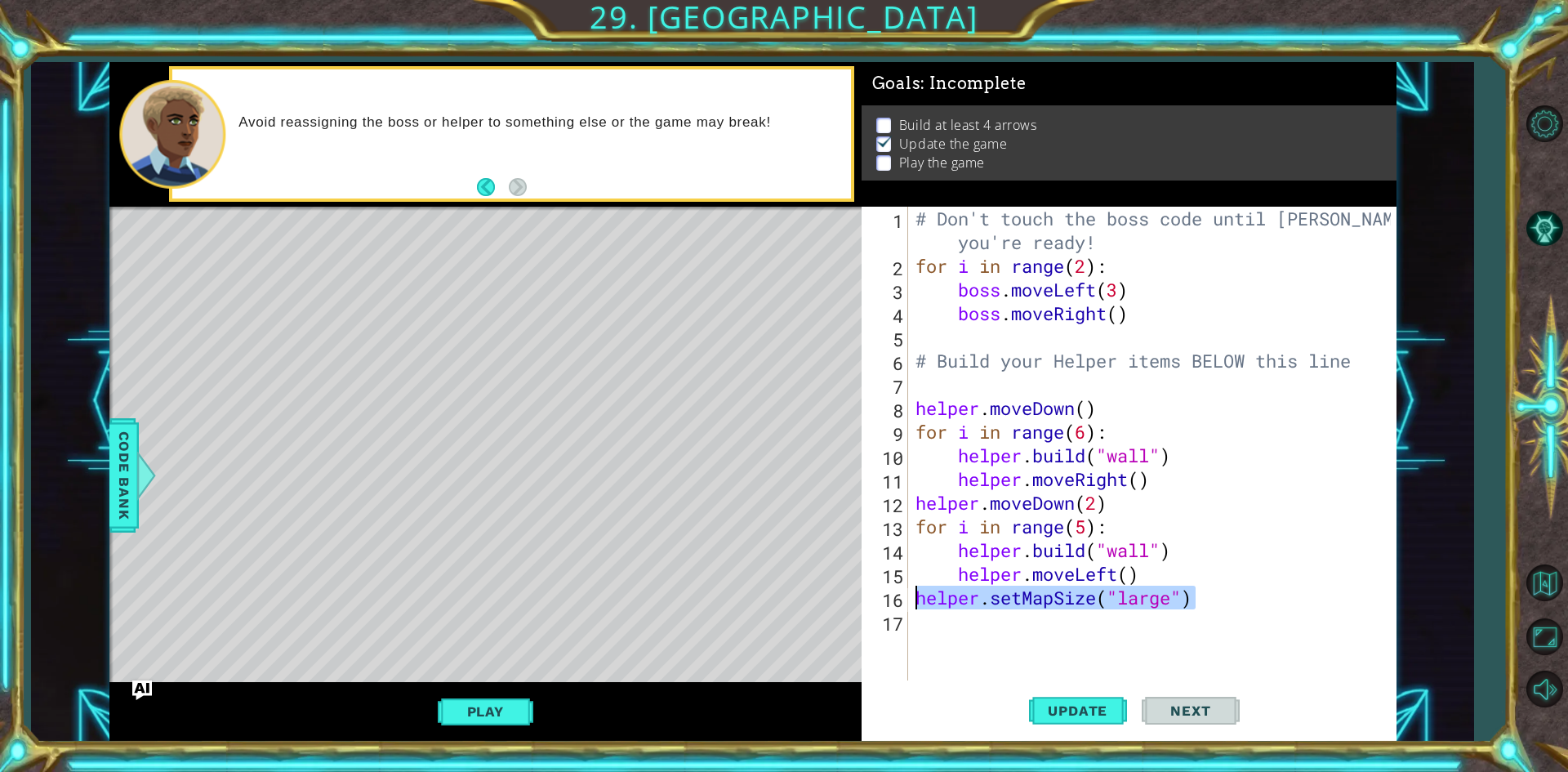
click at [921, 385] on div "# Don't touch the boss code until [PERSON_NAME] says you're ready! for i in ran…" at bounding box center [1155, 479] width 487 height 544
paste textarea "helper.setMapSize("large")"
type textarea "helper.setMapSize("large")"
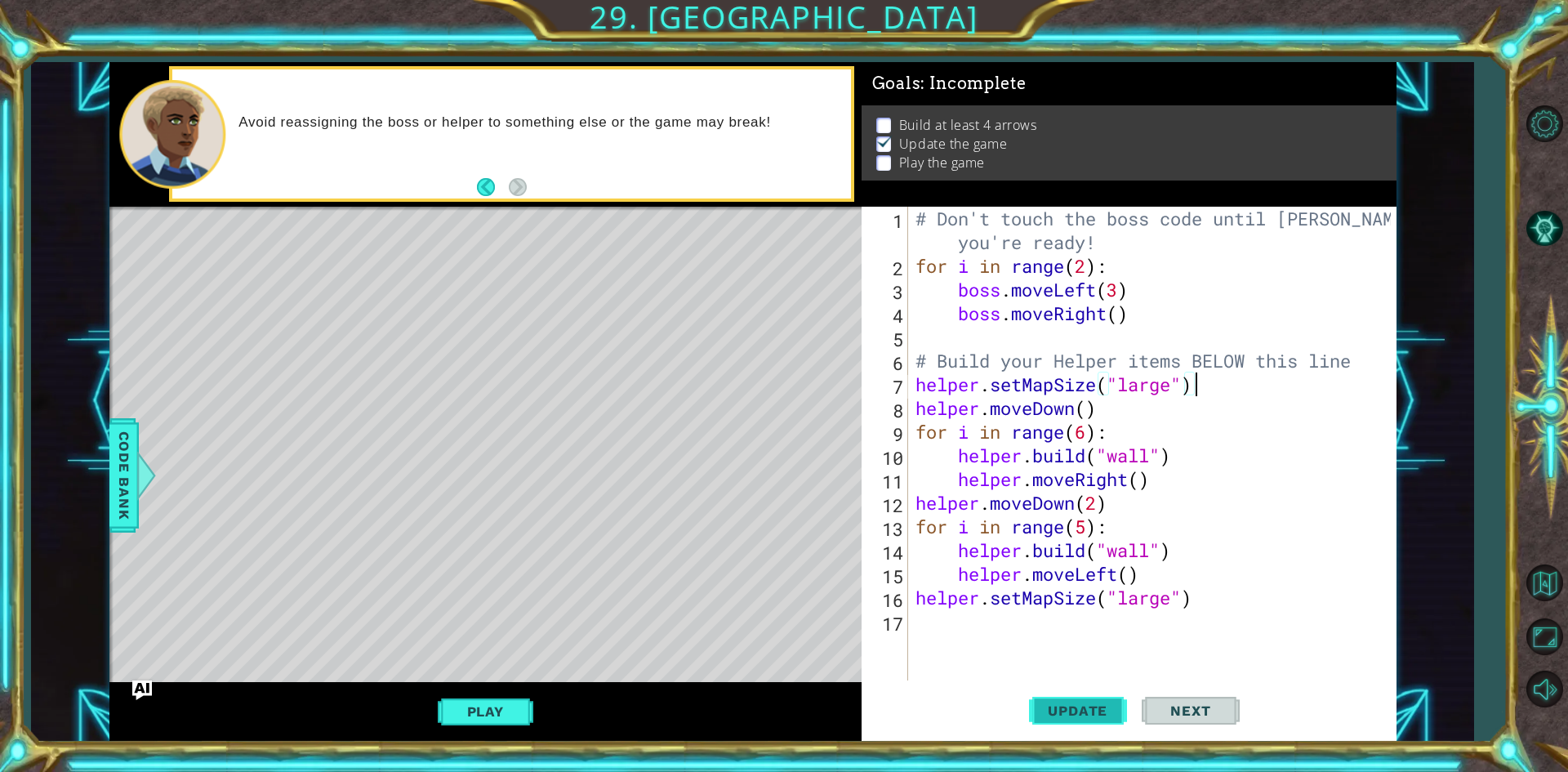
click at [1058, 714] on span "Update" at bounding box center [1077, 710] width 92 height 17
drag, startPoint x: 1200, startPoint y: 603, endPoint x: 933, endPoint y: 609, distance: 267.1
click at [906, 600] on div "helper.setMapSize("large") 1 2 3 4 5 6 7 8 9 10 11 12 13 14 15 16 17 # Don't to…" at bounding box center [1126, 443] width 529 height 474
type textarea "h"
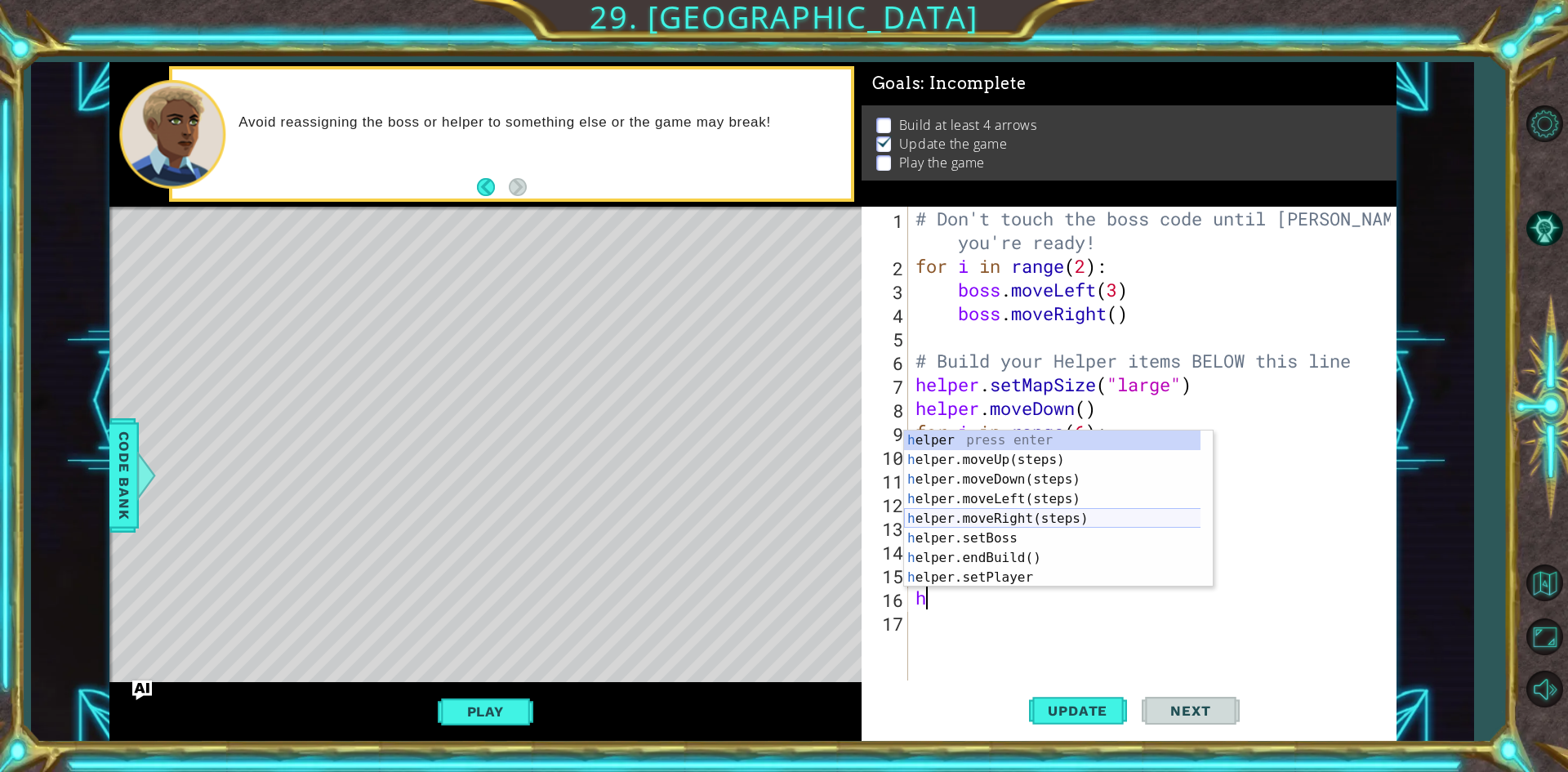
click at [1033, 516] on div "h elper press enter h elper.moveUp(steps) press enter h elper.moveDown(steps) p…" at bounding box center [1058, 529] width 308 height 196
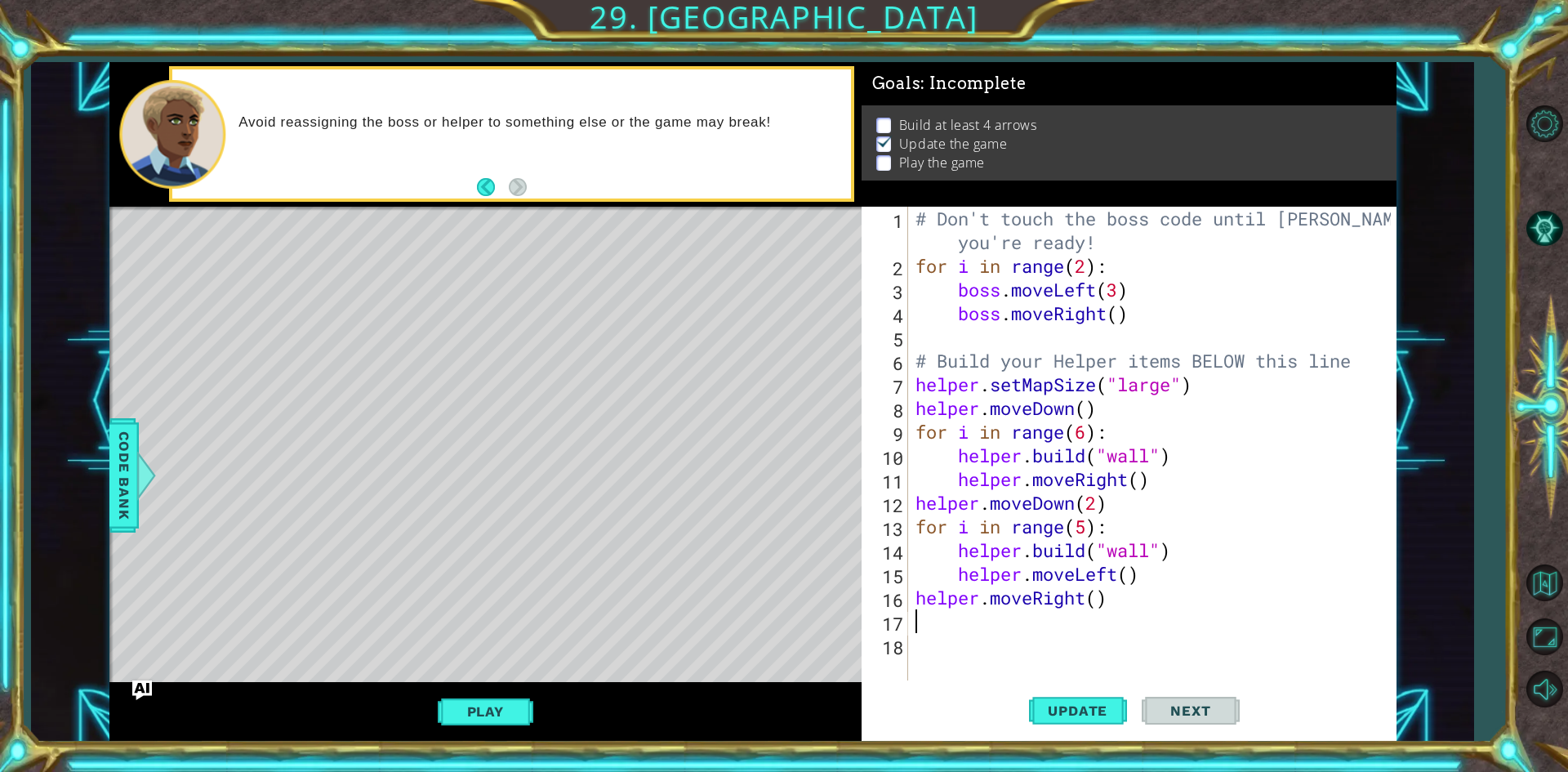
click at [1102, 598] on div "# Don't touch the boss code until [PERSON_NAME] says you're ready! for i in ran…" at bounding box center [1155, 479] width 487 height 544
type textarea "helper.moveRight(6)"
click at [997, 610] on div "# Don't touch the boss code until [PERSON_NAME] says you're ready! for i in ran…" at bounding box center [1155, 479] width 487 height 544
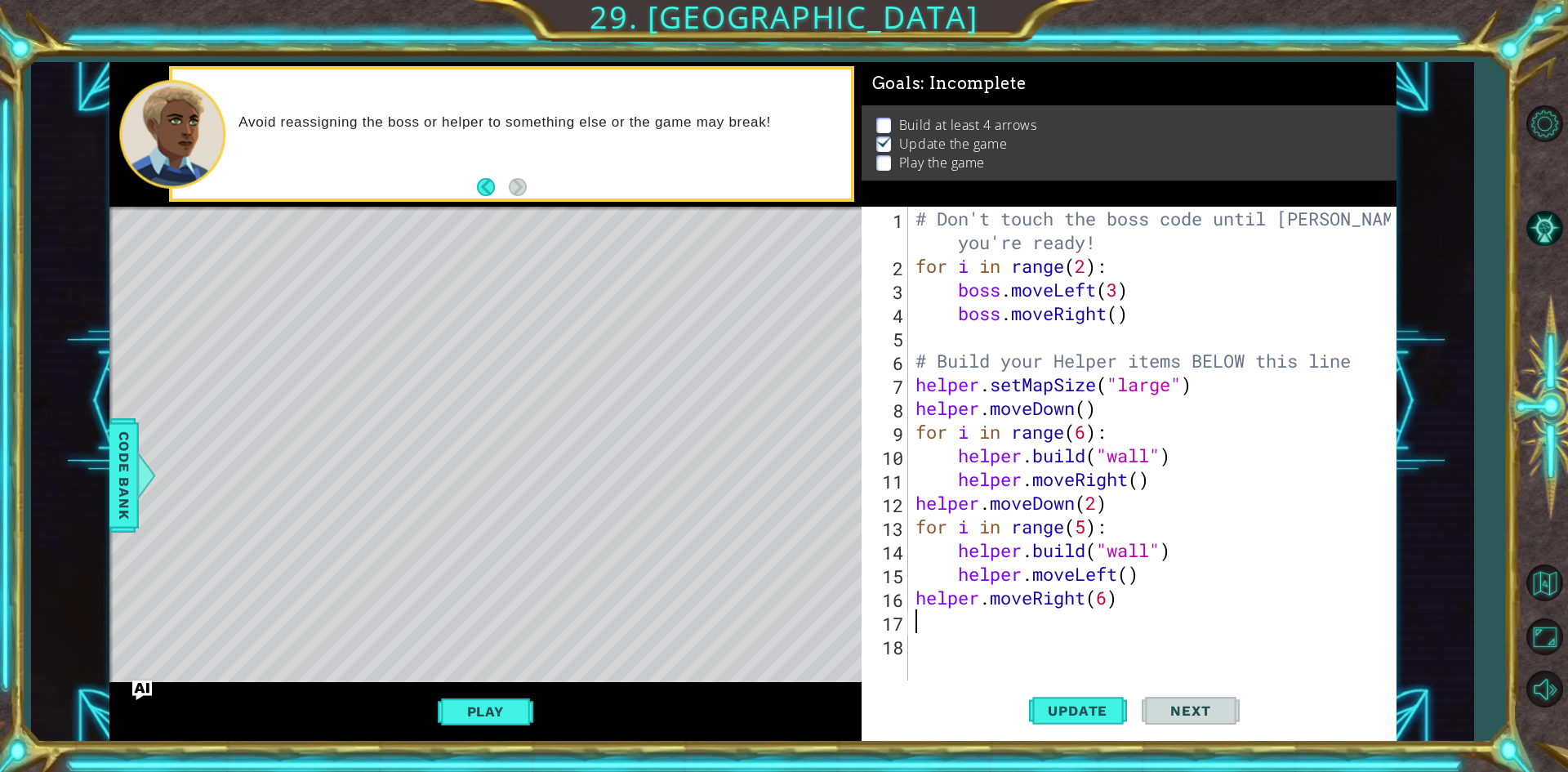
type textarea "h"
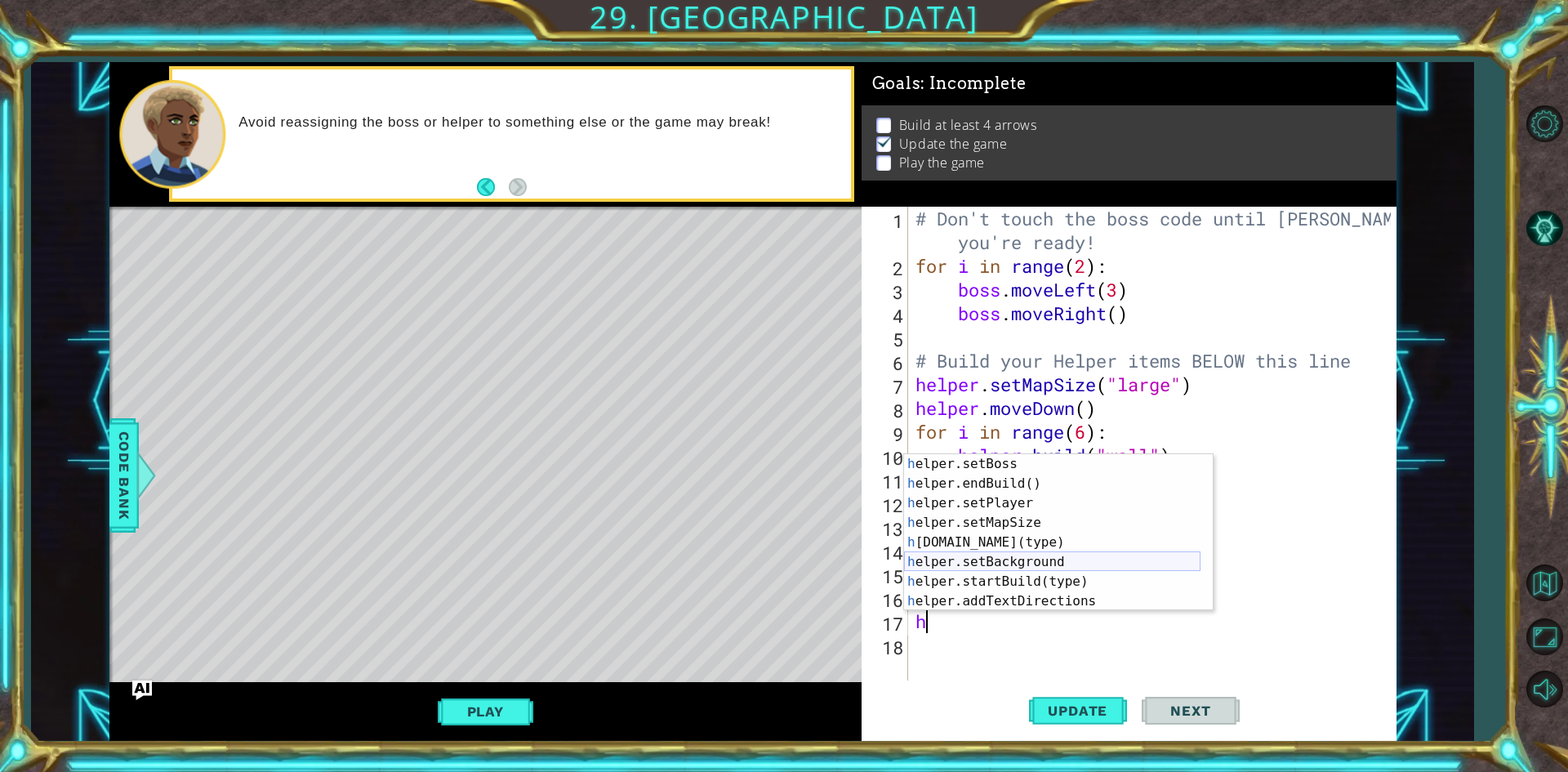
scroll to position [98, 0]
click at [970, 676] on div "# Don't touch the boss code until [PERSON_NAME] says you're ready! for i in ran…" at bounding box center [1155, 479] width 487 height 544
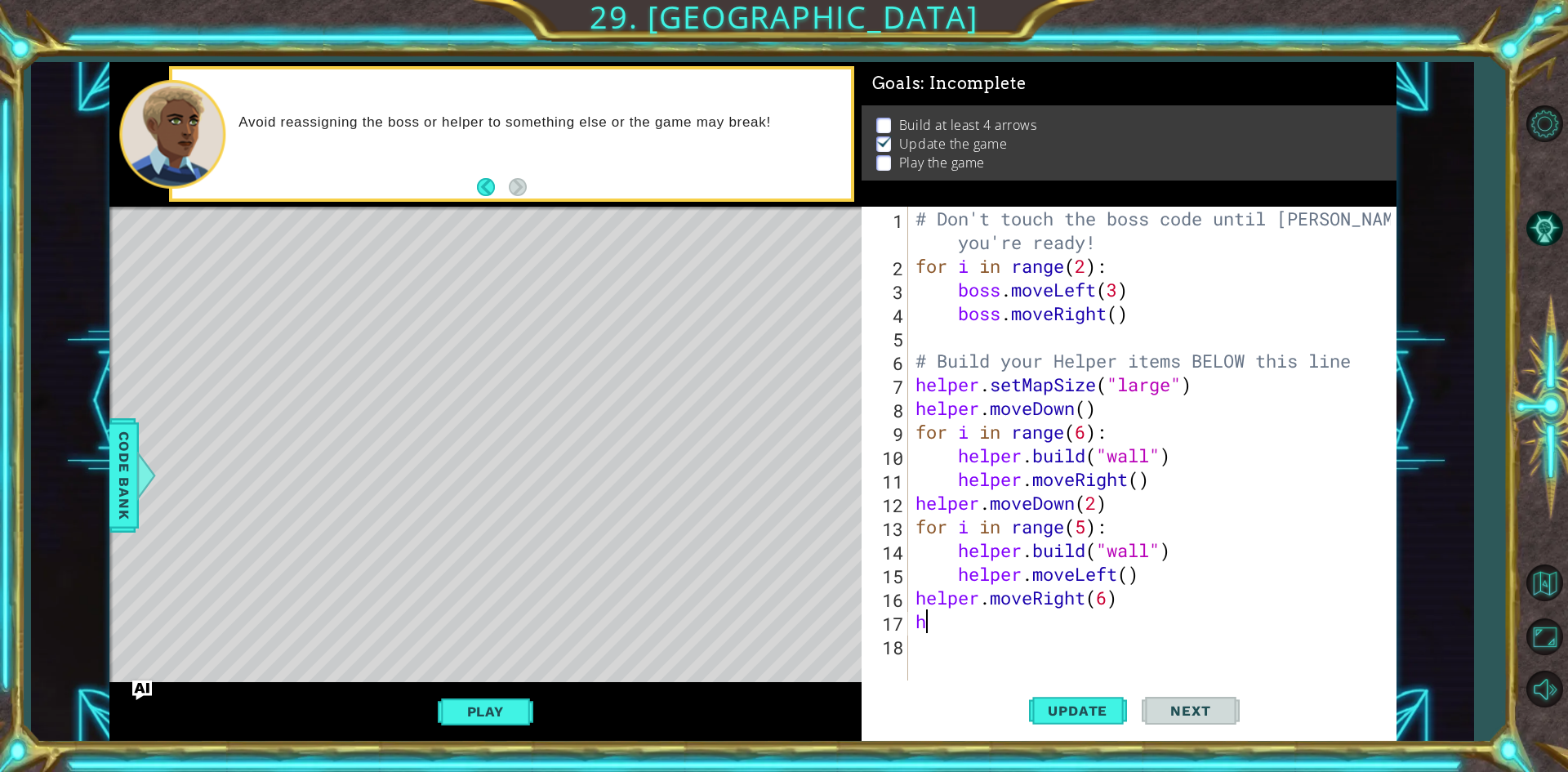
click at [957, 627] on div "# Don't touch the boss code until [PERSON_NAME] says you're ready! for i in ran…" at bounding box center [1155, 479] width 487 height 544
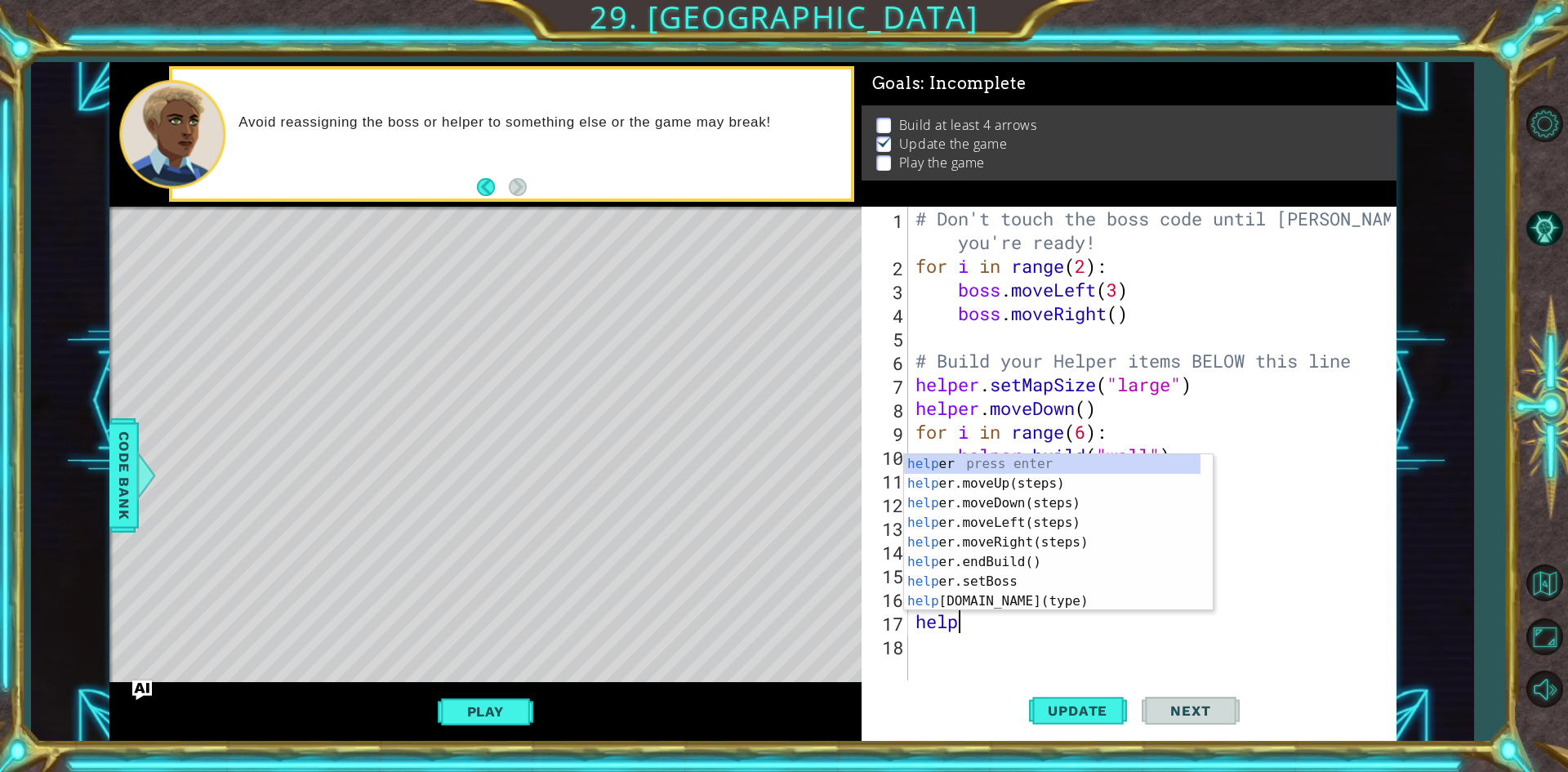
scroll to position [0, 1]
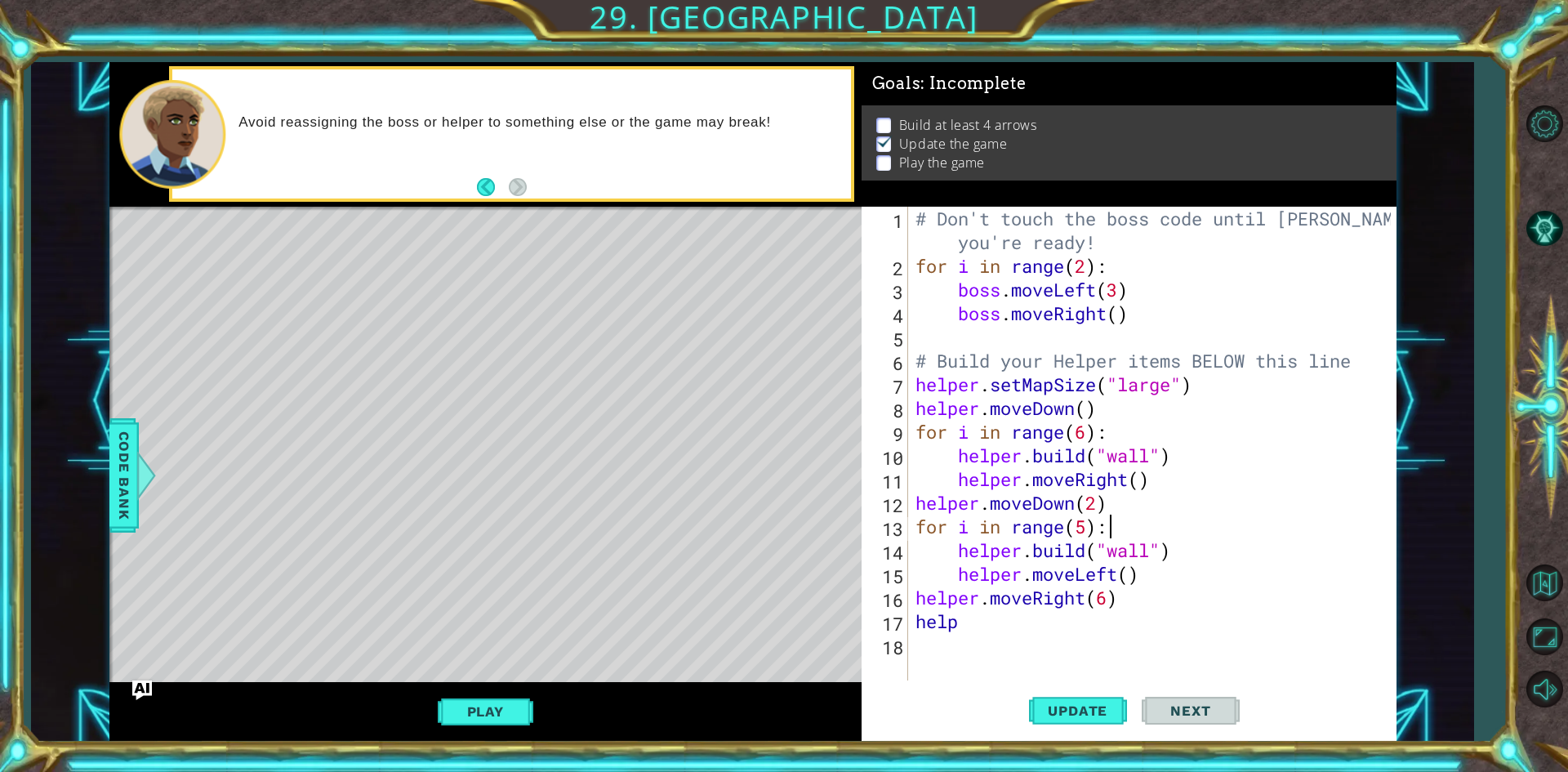
click at [1326, 534] on div "# Don't touch the boss code until [PERSON_NAME] says you're ready! for i in ran…" at bounding box center [1155, 479] width 487 height 544
drag, startPoint x: 965, startPoint y: 632, endPoint x: 904, endPoint y: 613, distance: 63.9
click at [904, 613] on div "for i in range(5): 1 2 3 4 5 6 7 8 9 10 11 12 13 14 15 16 17 18 # Don't touch t…" at bounding box center [1126, 443] width 529 height 474
type textarea "help"
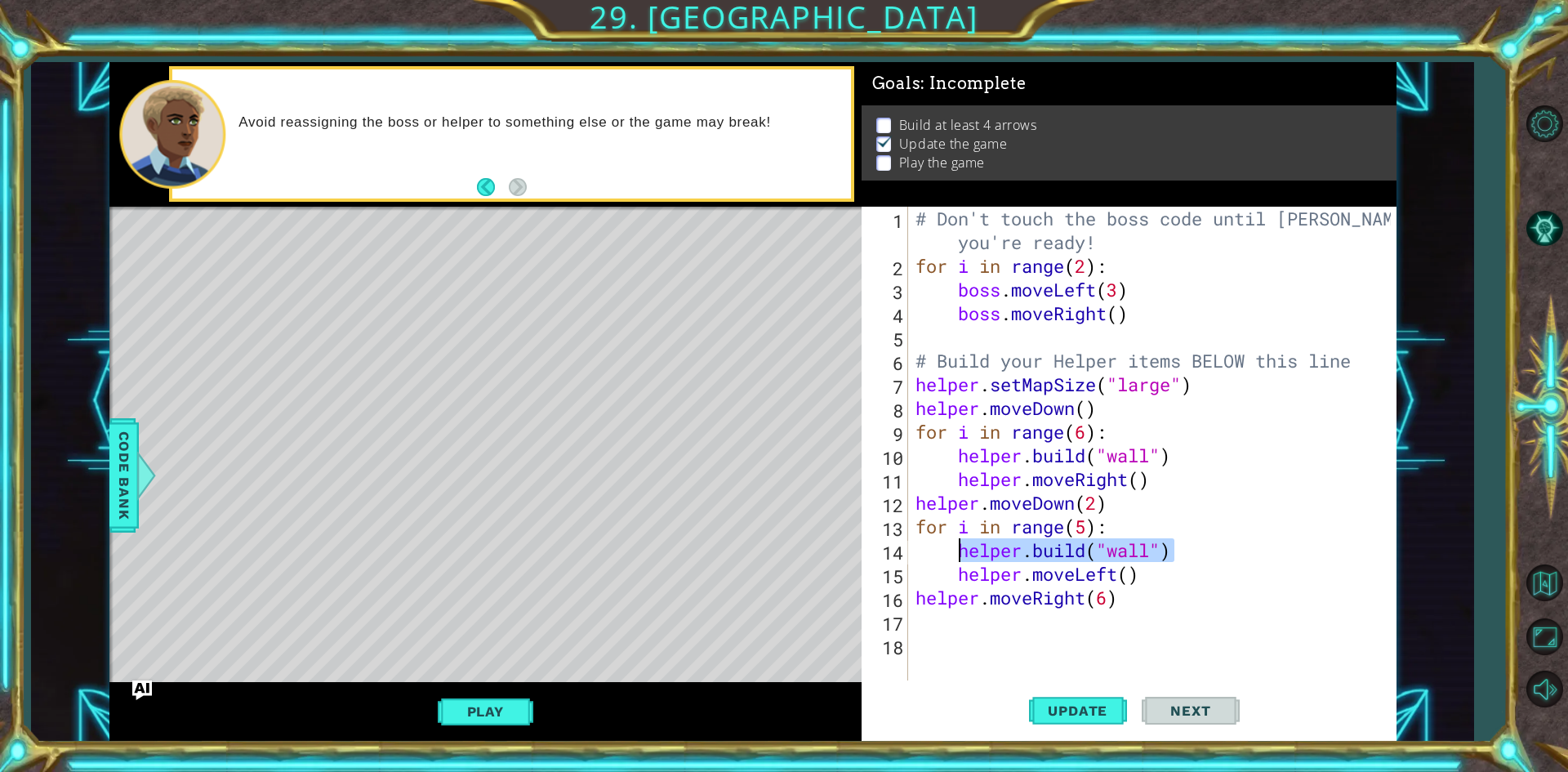
drag, startPoint x: 1173, startPoint y: 553, endPoint x: 955, endPoint y: 551, distance: 218.0
click at [955, 551] on div "# Don't touch the boss code until [PERSON_NAME] says you're ready! for i in ran…" at bounding box center [1155, 479] width 487 height 544
type textarea "[DOMAIN_NAME]("wall")"
click at [1015, 623] on div "# Don't touch the boss code until [PERSON_NAME] says you're ready! for i in ran…" at bounding box center [1155, 479] width 487 height 544
paste textarea "[DOMAIN_NAME]("wall")"
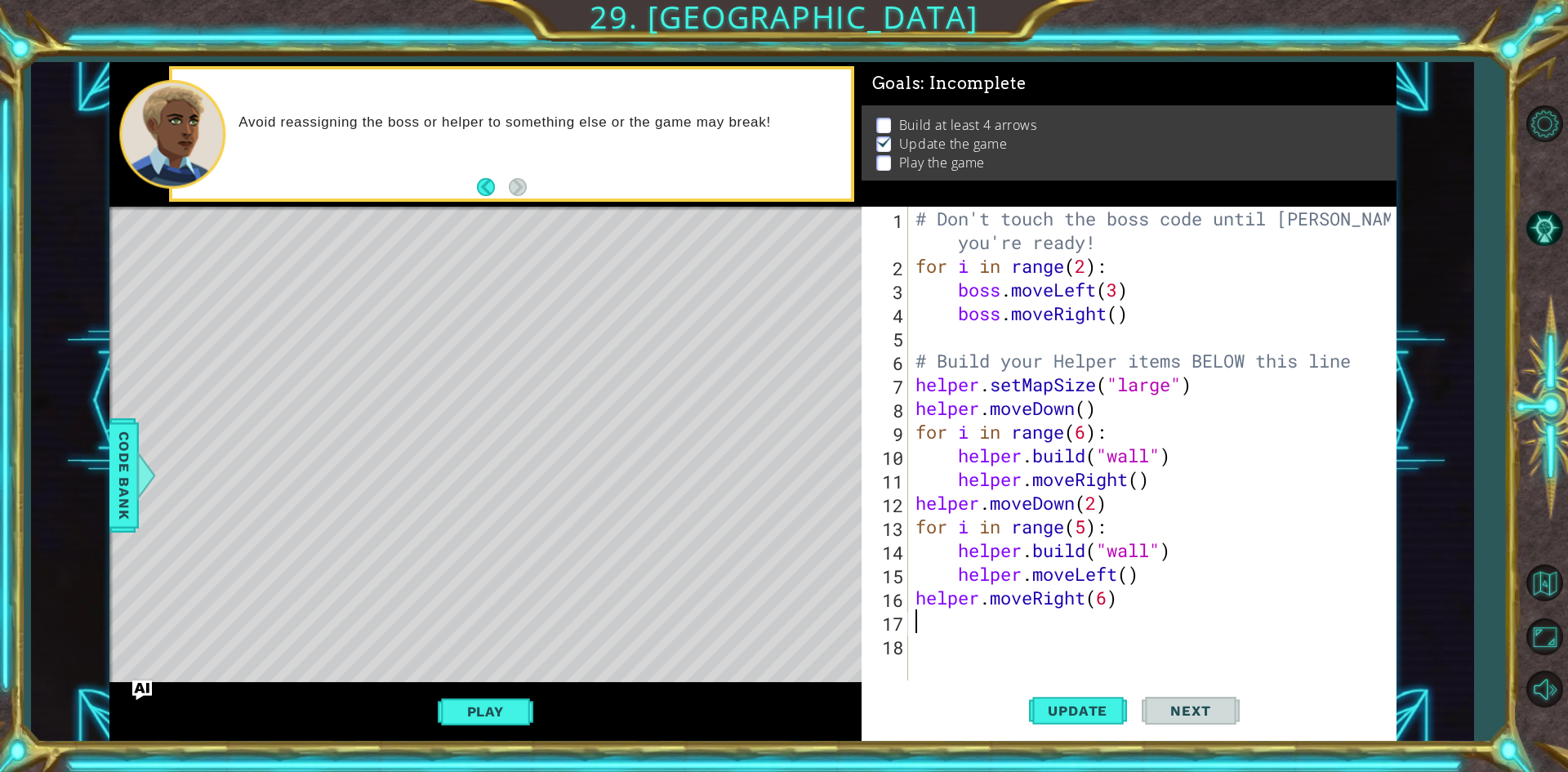
type textarea "[DOMAIN_NAME]("wall")"
click at [967, 655] on div "# Don't touch the boss code until [PERSON_NAME] says you're ready! for i in ran…" at bounding box center [1155, 479] width 487 height 544
type textarea "h"
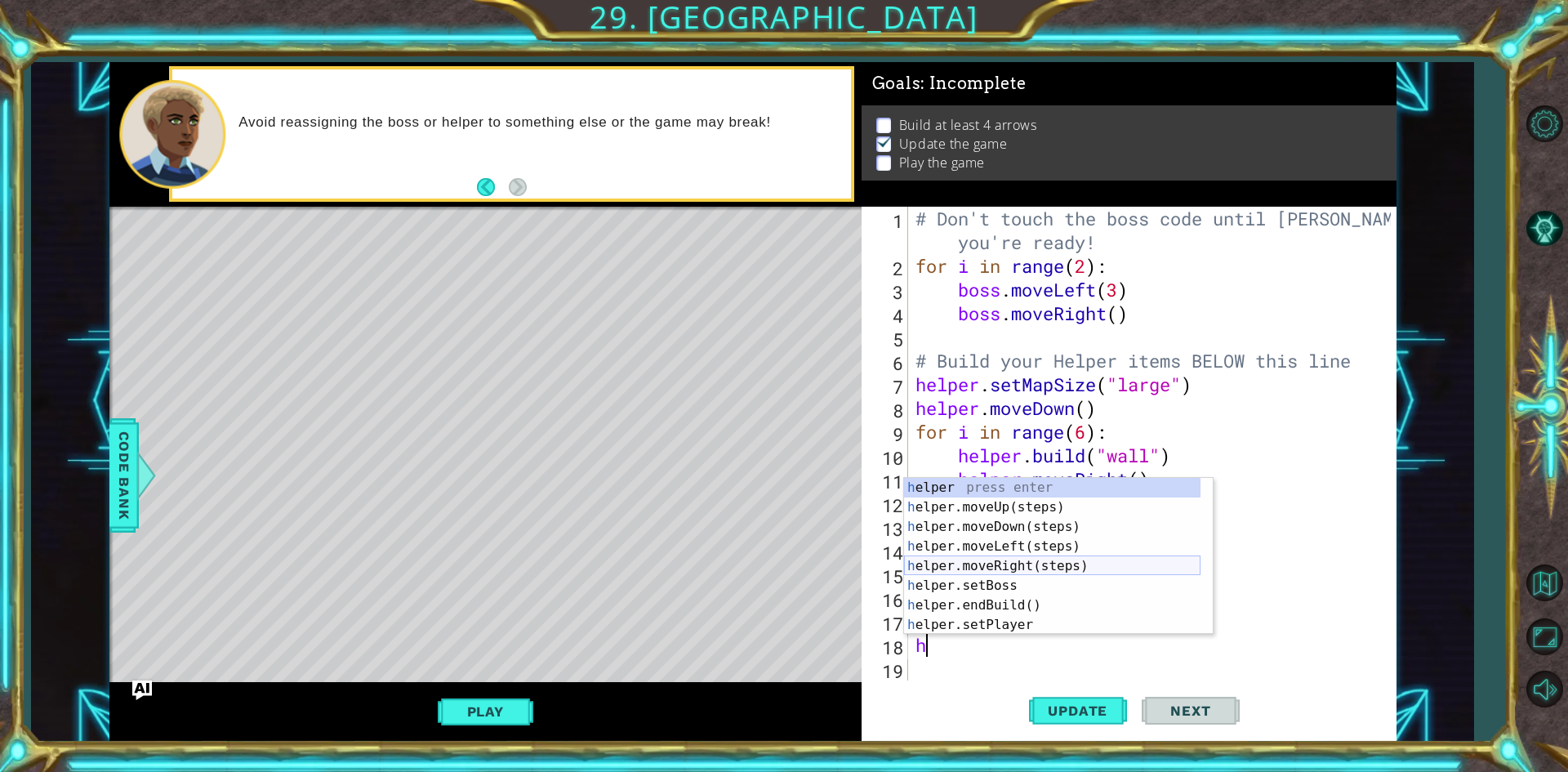
click at [1002, 566] on div "h elper press enter h elper.moveUp(steps) press enter h elper.moveDown(steps) p…" at bounding box center [1052, 576] width 296 height 196
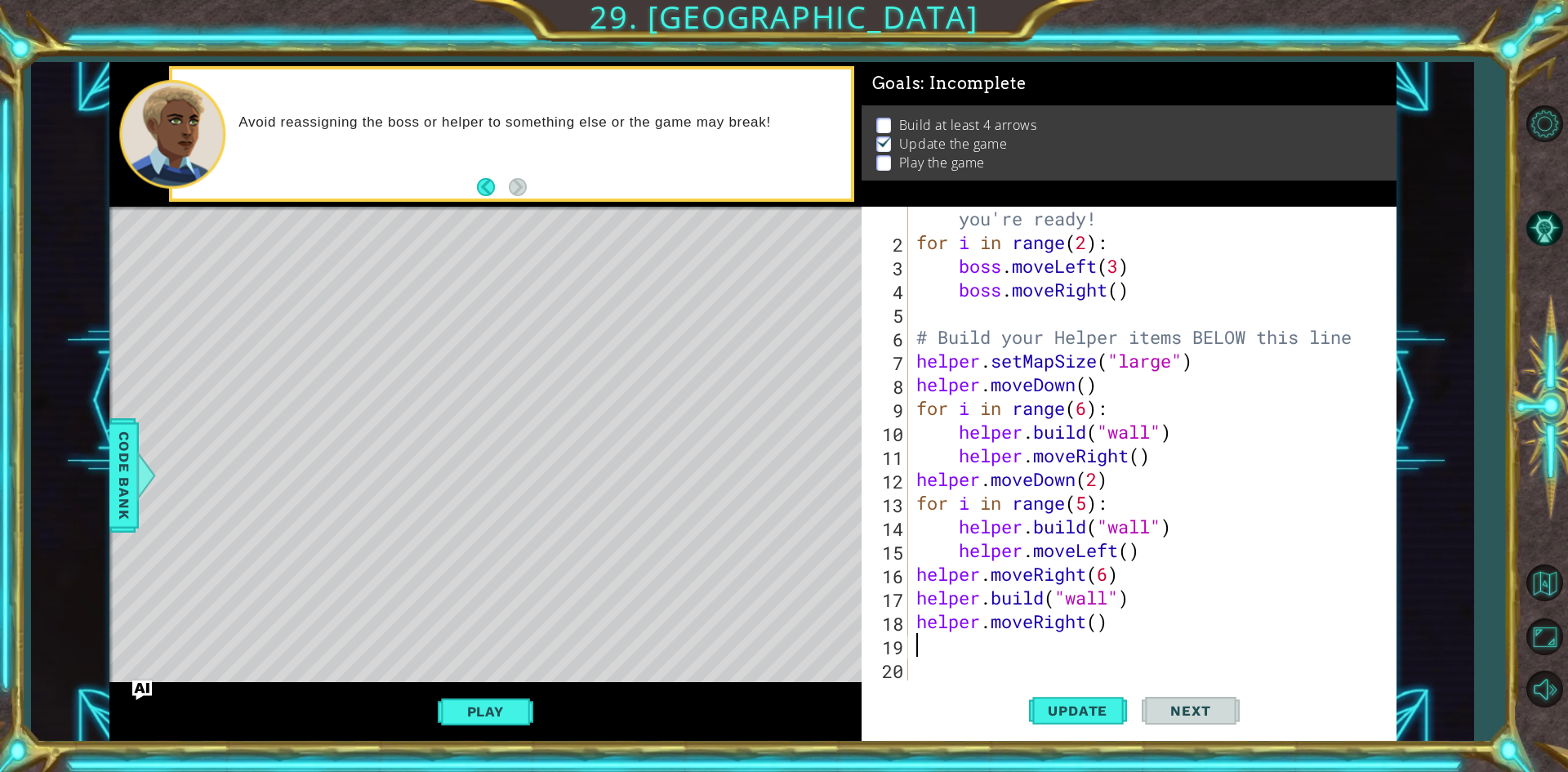
scroll to position [23, 0]
paste textarea "[DOMAIN_NAME]("wall")"
type textarea "[DOMAIN_NAME]("wall")"
click at [1063, 690] on button "Update" at bounding box center [1077, 711] width 98 height 53
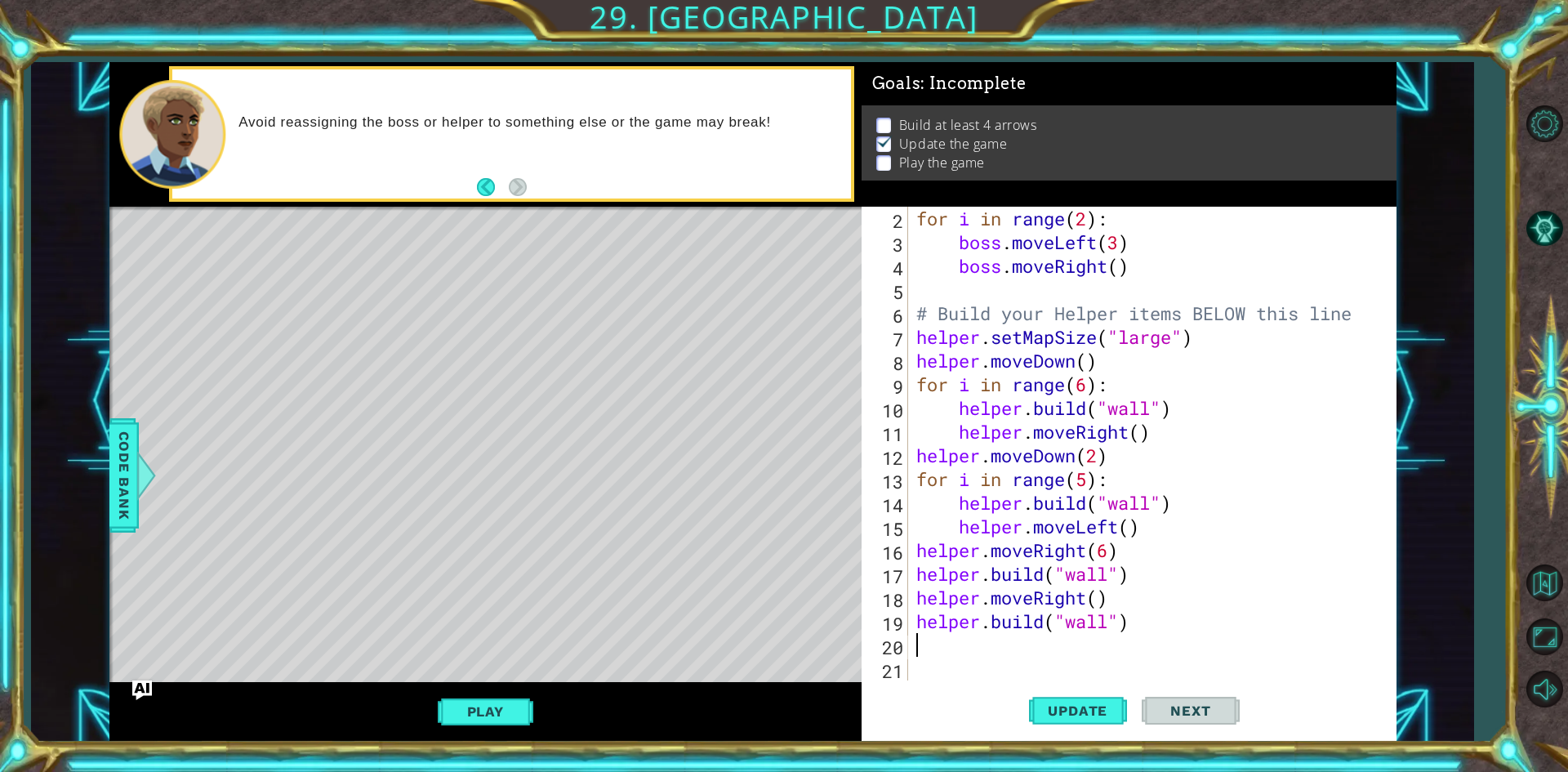
scroll to position [48, 0]
type textarea "h"
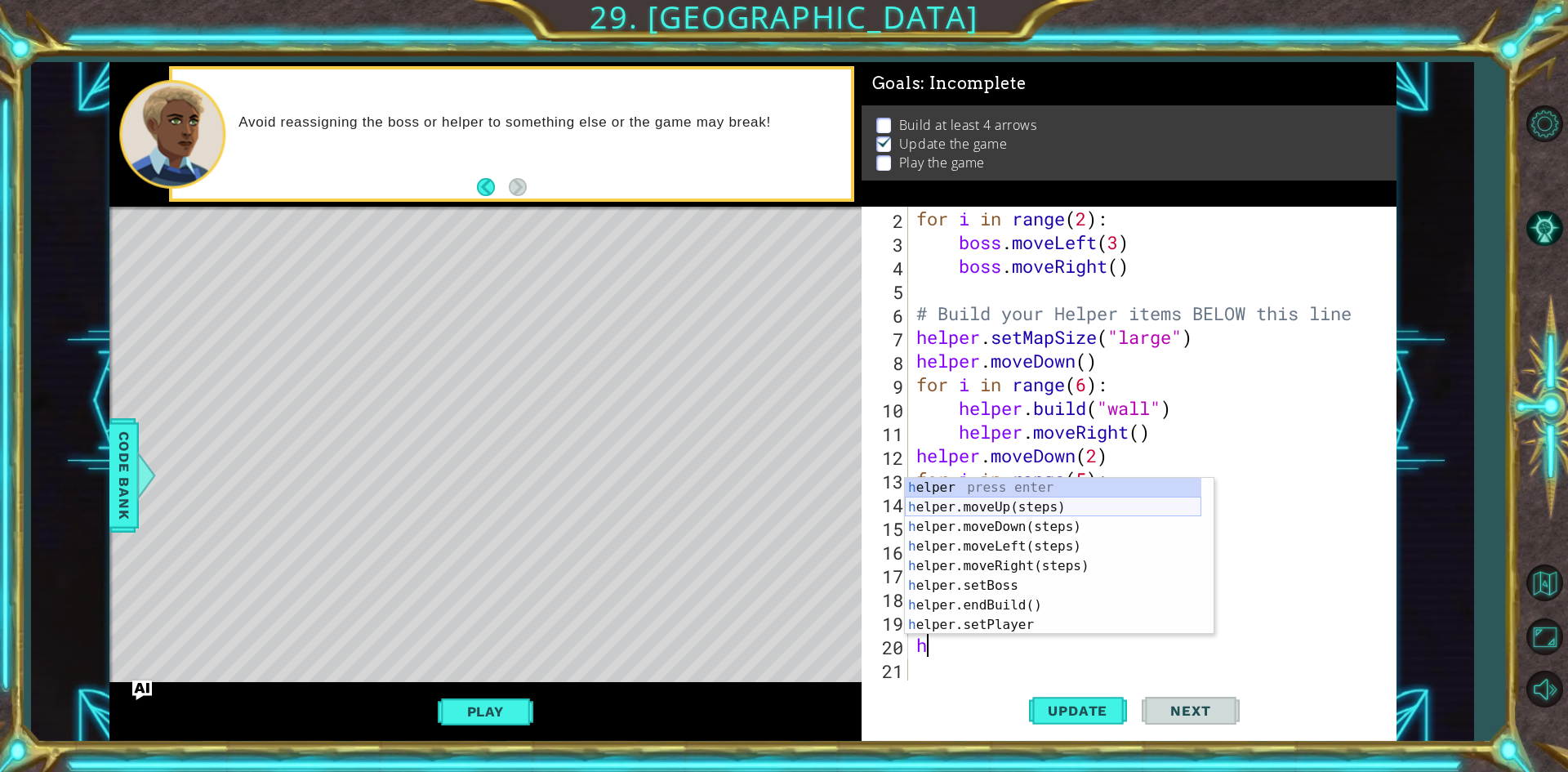
click at [1046, 507] on div "h elper press enter h elper.moveUp(steps) press enter h elper.moveDown(steps) p…" at bounding box center [1053, 576] width 296 height 196
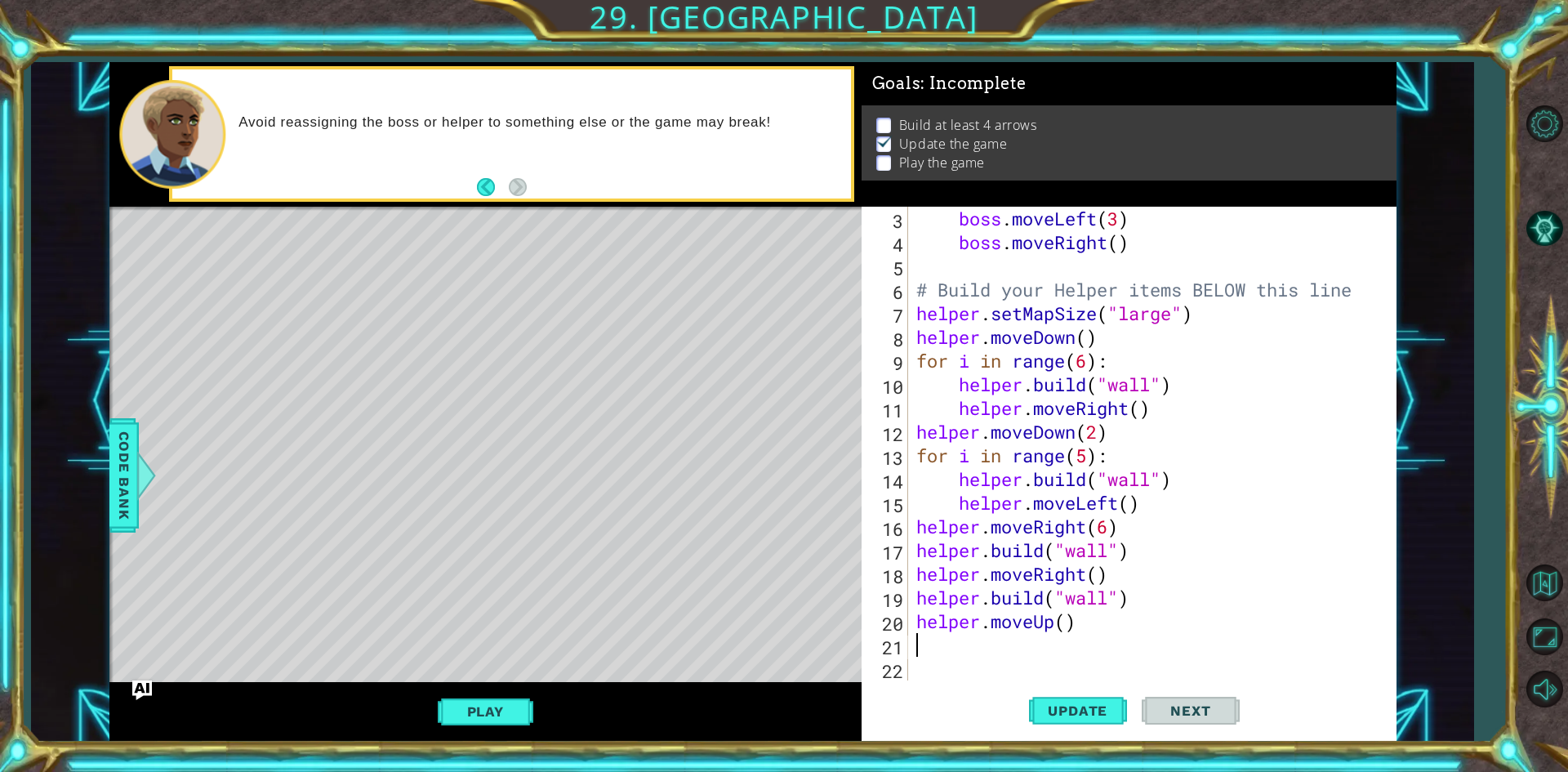
scroll to position [71, 0]
click at [1067, 621] on div "boss . moveLeft ( 3 ) boss . moveRight ( ) # Build your Helper items BELOW this…" at bounding box center [1149, 468] width 473 height 521
type textarea "helper.moveUp(2)"
click at [1072, 644] on div "boss . moveLeft ( 3 ) boss . moveRight ( ) # Build your Helper items BELOW this…" at bounding box center [1149, 468] width 473 height 521
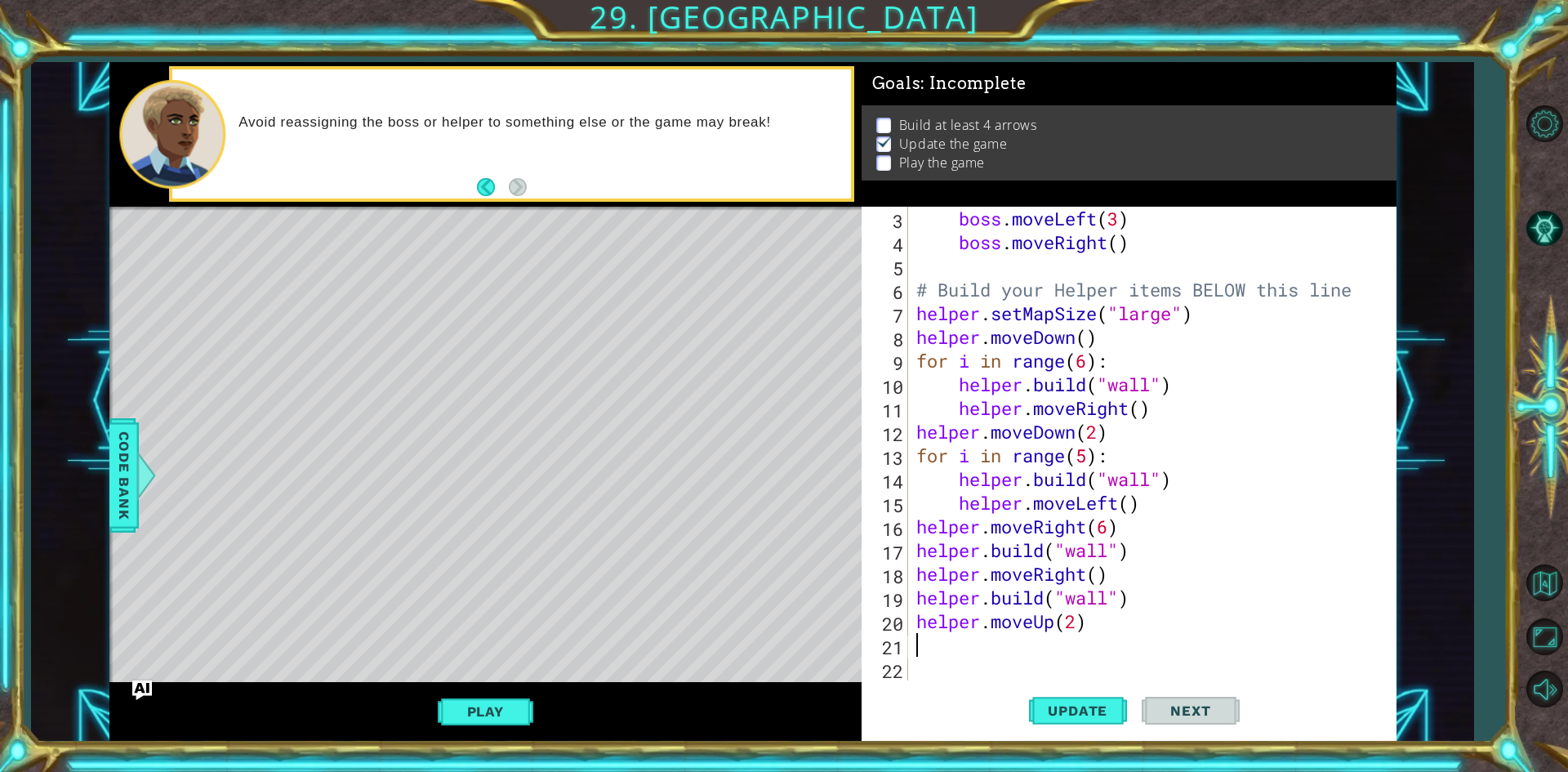
scroll to position [0, 0]
type textarea "h"
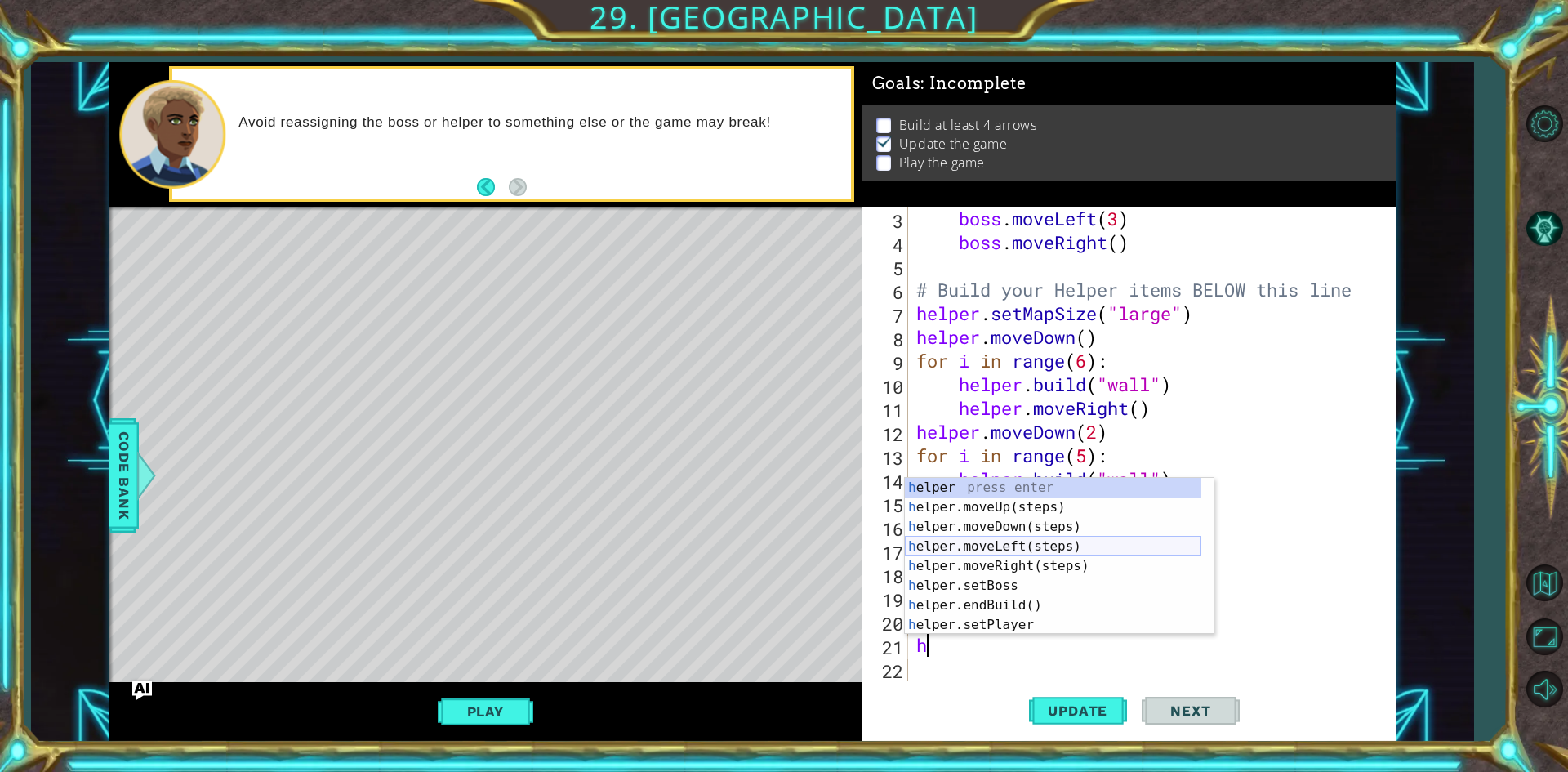
click at [1067, 551] on div "h elper press enter h elper.moveUp(steps) press enter h elper.moveDown(steps) p…" at bounding box center [1053, 576] width 296 height 196
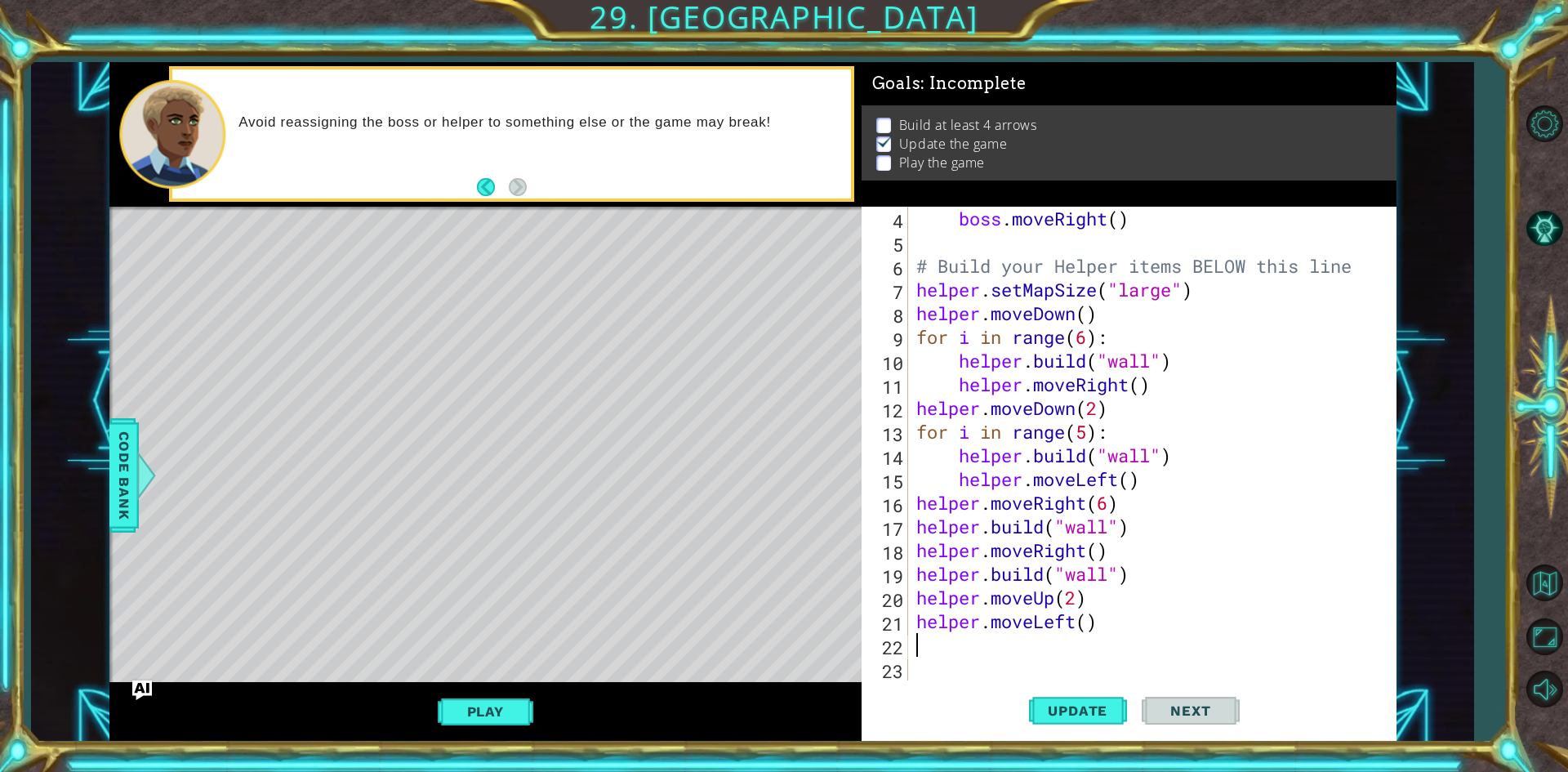
scroll to position [94, 0]
paste textarea "[DOMAIN_NAME]("wall")"
type textarea "[DOMAIN_NAME]("wall")"
click at [953, 679] on div "boss . moveRight ( ) # Build your Helper items BELOW this line helper . setMapS…" at bounding box center [1149, 468] width 473 height 521
type textarea "h"
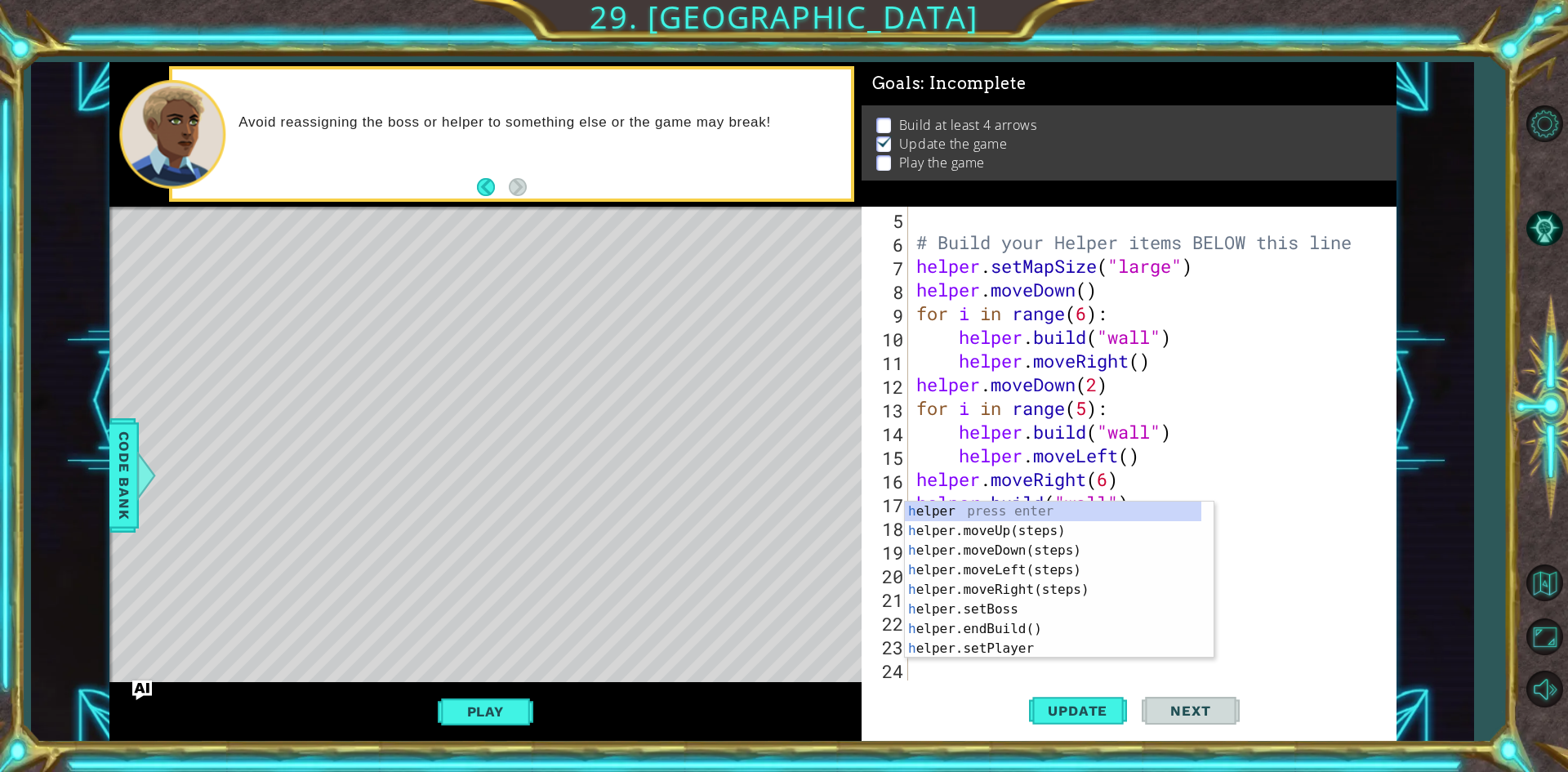
scroll to position [119, 0]
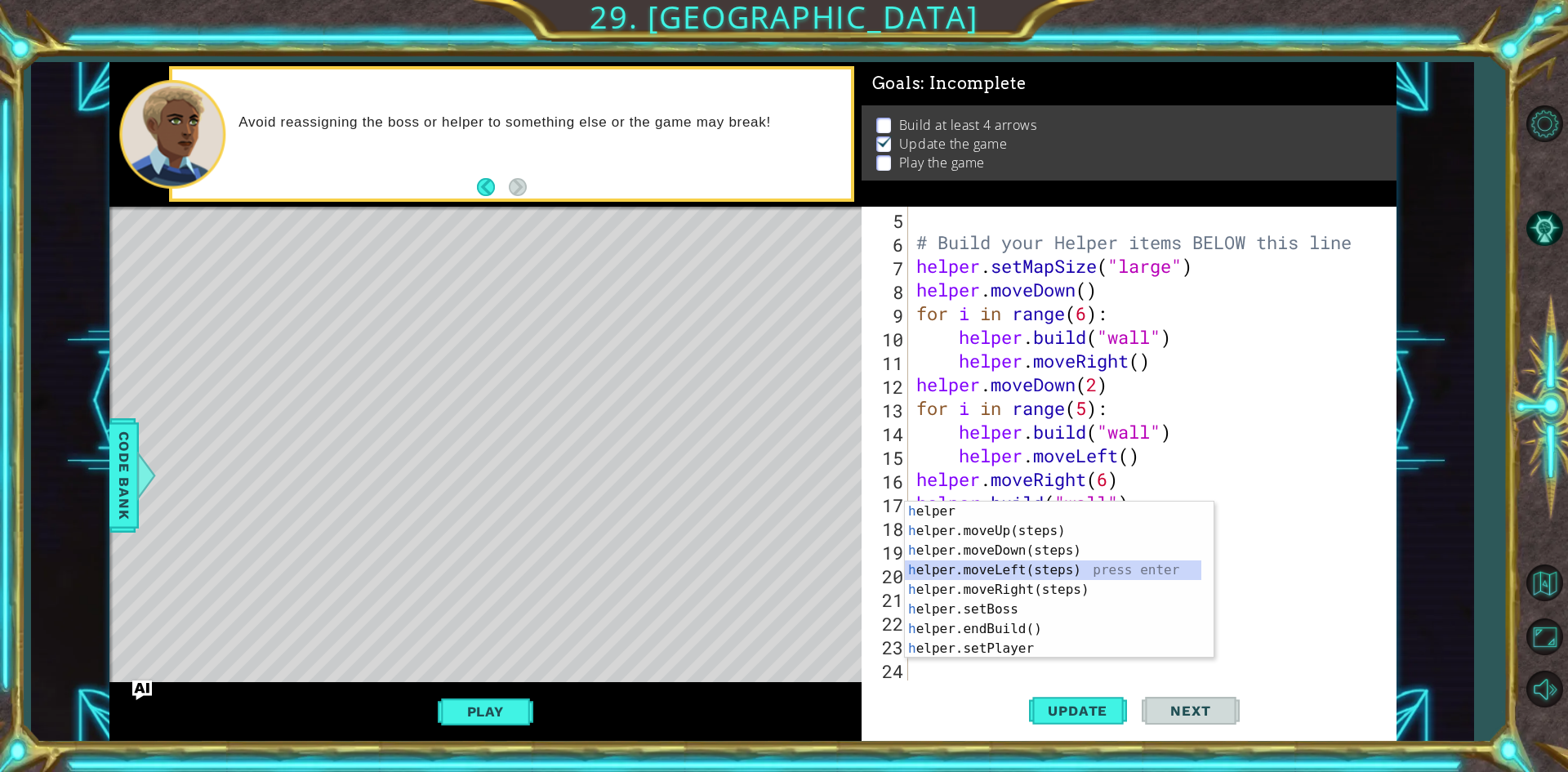
click at [1031, 569] on div "h elper press enter h elper.moveUp(steps) press enter h elper.moveDown(steps) p…" at bounding box center [1053, 600] width 296 height 196
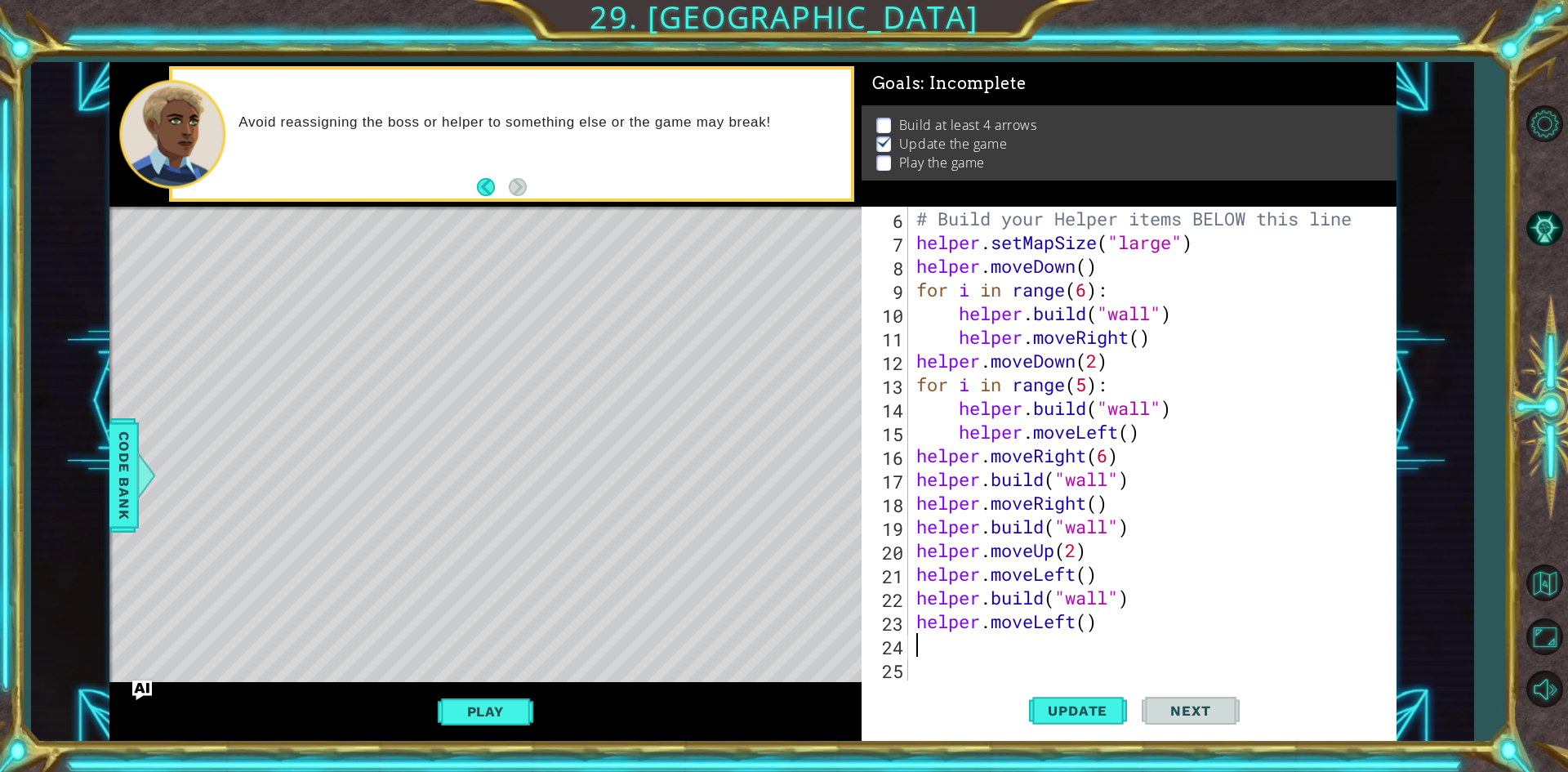
scroll to position [142, 0]
paste textarea "[DOMAIN_NAME]("wall")"
click at [1068, 710] on span "Update" at bounding box center [1077, 710] width 92 height 17
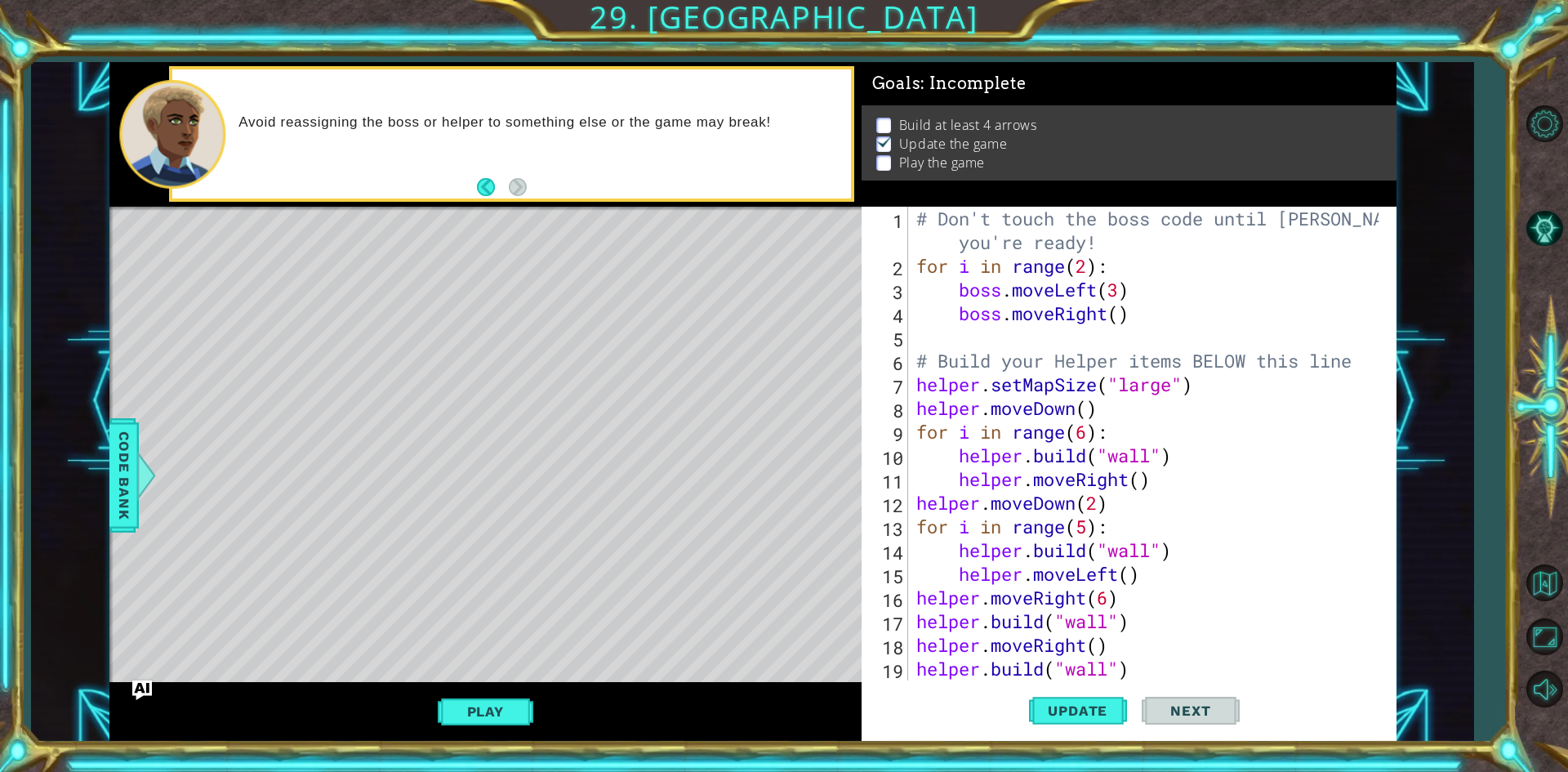
scroll to position [0, 0]
click at [1150, 316] on div "# Don't touch the boss code until [PERSON_NAME] says you're ready! for i in ran…" at bounding box center [1149, 479] width 473 height 544
click at [1091, 268] on div "# Don't touch the boss code until [PERSON_NAME] says you're ready! for i in ran…" at bounding box center [1149, 479] width 473 height 544
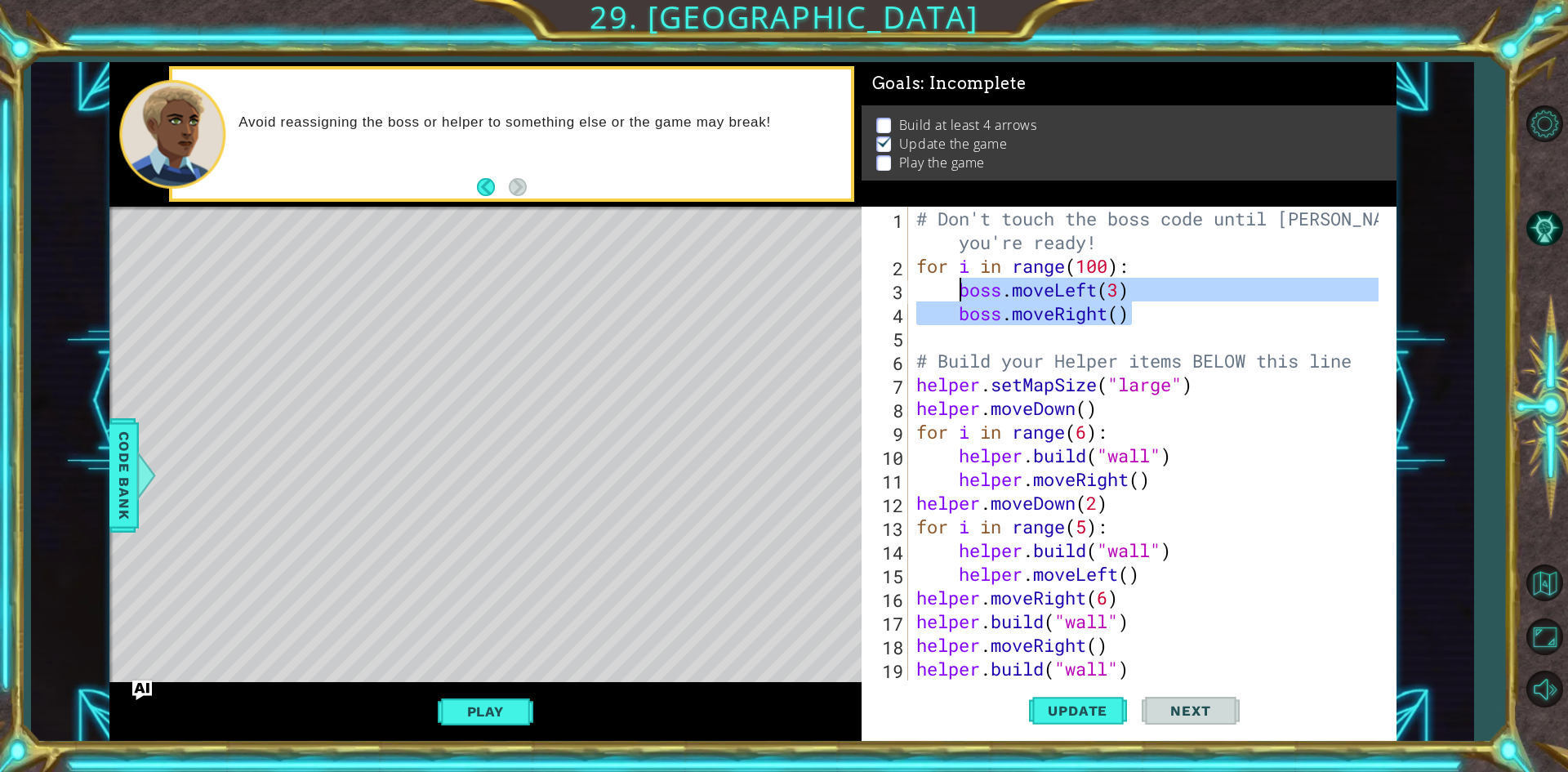
drag, startPoint x: 1138, startPoint y: 307, endPoint x: 962, endPoint y: 293, distance: 176.6
click at [962, 293] on div "# Don't touch the boss code until [PERSON_NAME] says you're ready! for i in ran…" at bounding box center [1149, 479] width 473 height 544
drag, startPoint x: 1156, startPoint y: 319, endPoint x: 1106, endPoint y: 273, distance: 67.9
click at [1153, 319] on div "# Don't touch the boss code until [PERSON_NAME] says you're ready! for i in ran…" at bounding box center [1145, 443] width 466 height 474
type textarea "boss.moveRight()"
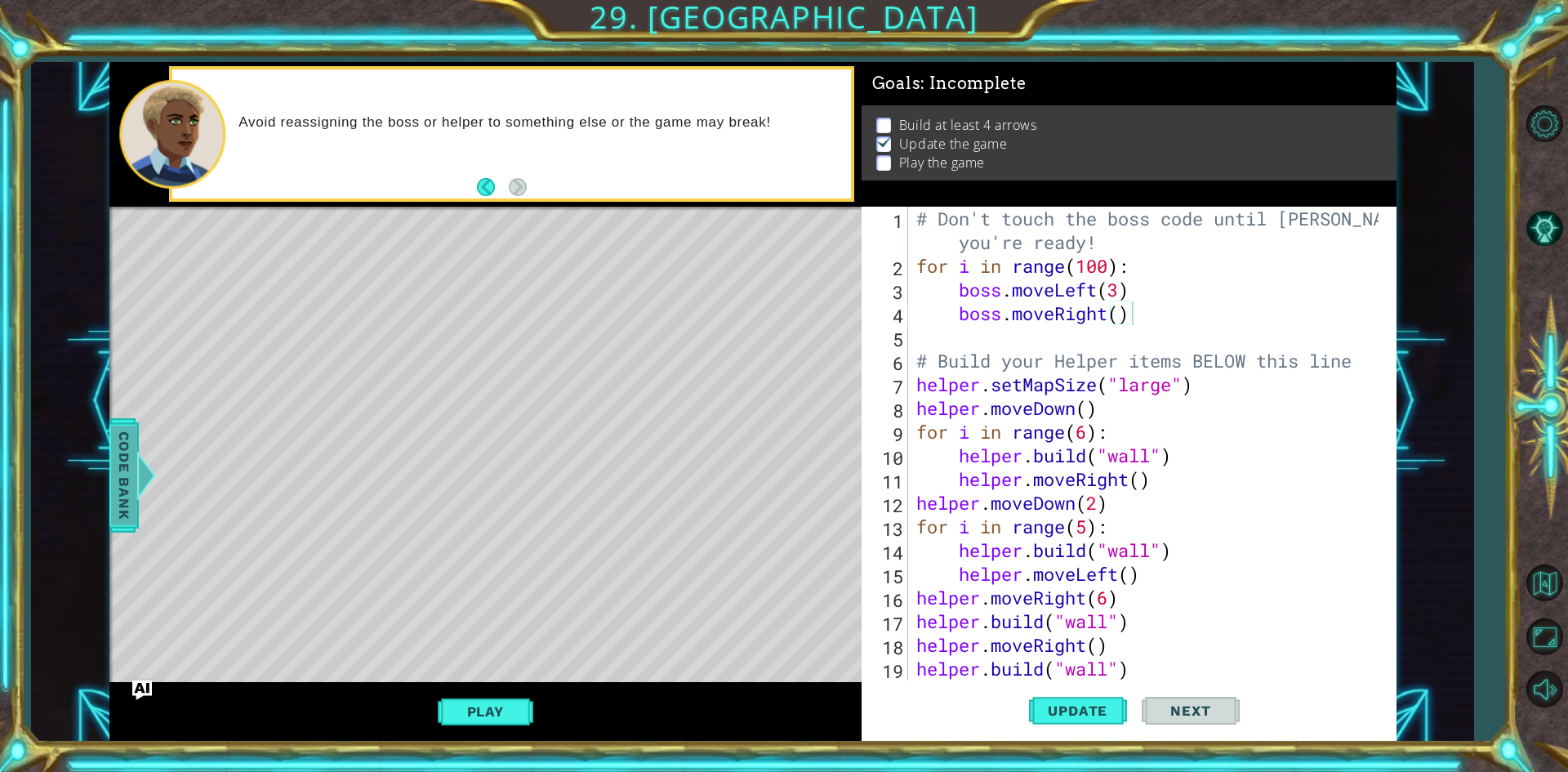
click at [117, 448] on span "Code Bank" at bounding box center [123, 474] width 26 height 99
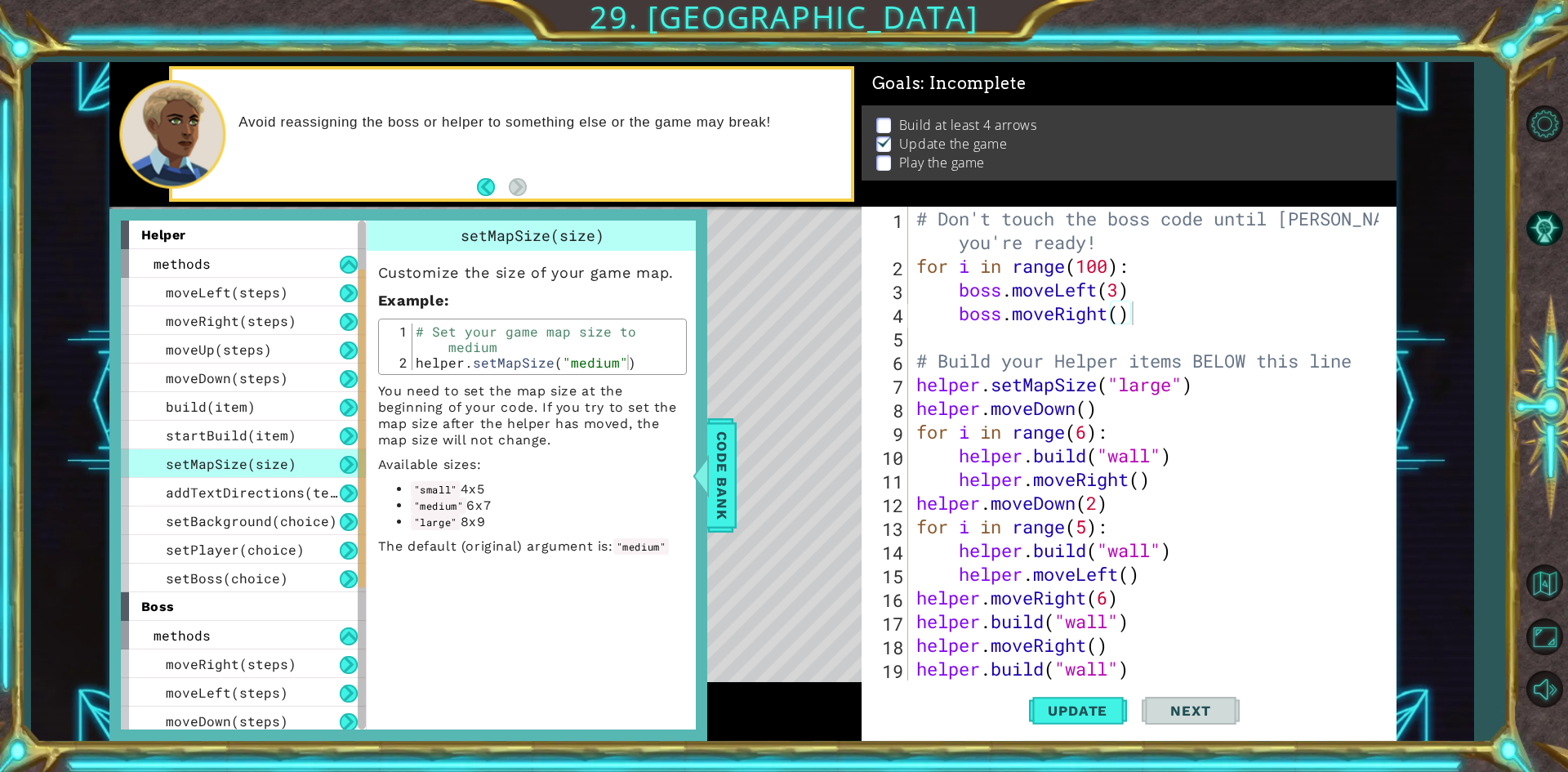
scroll to position [292, 0]
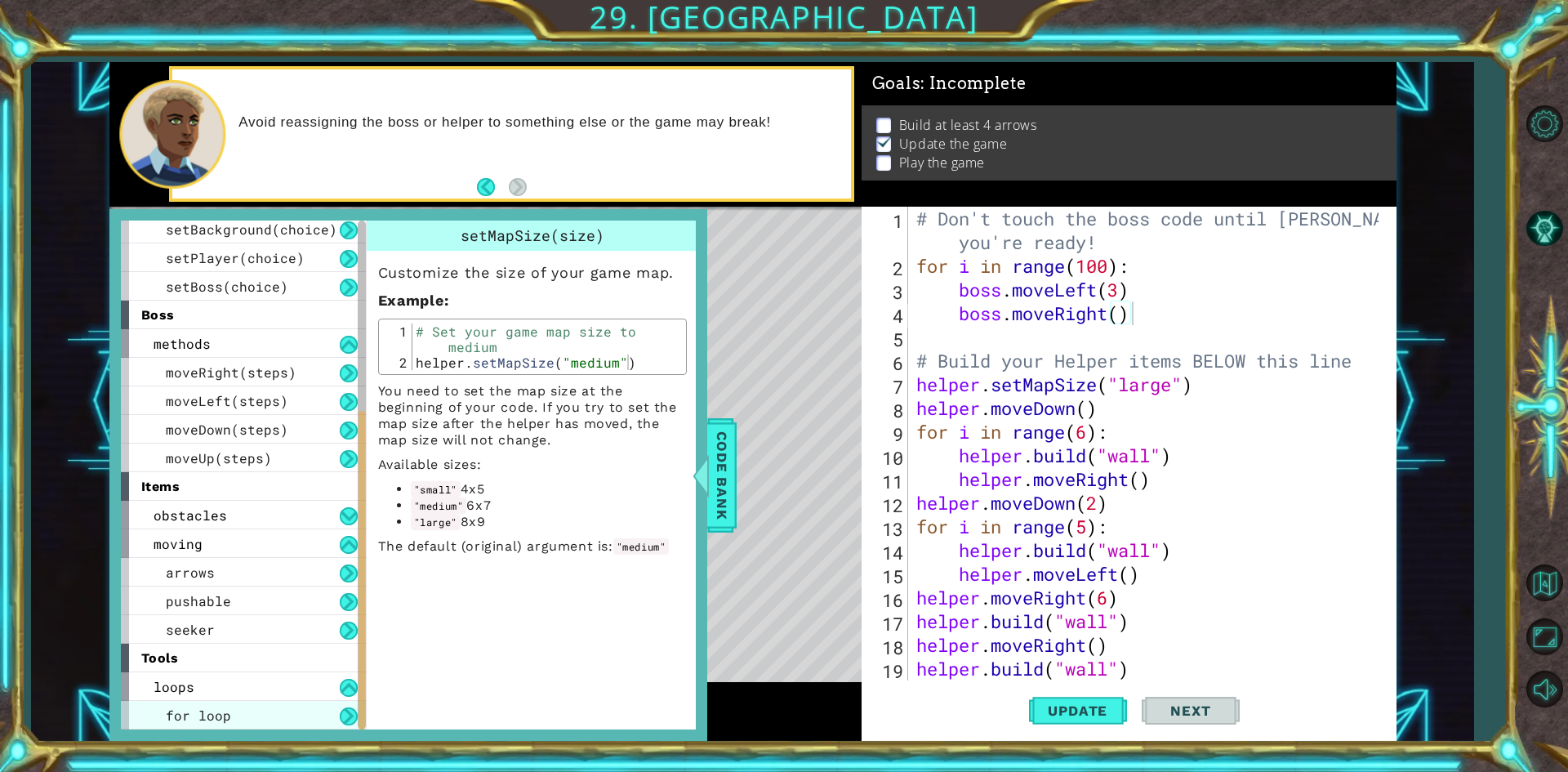
click at [275, 702] on div "for loop" at bounding box center [243, 715] width 245 height 28
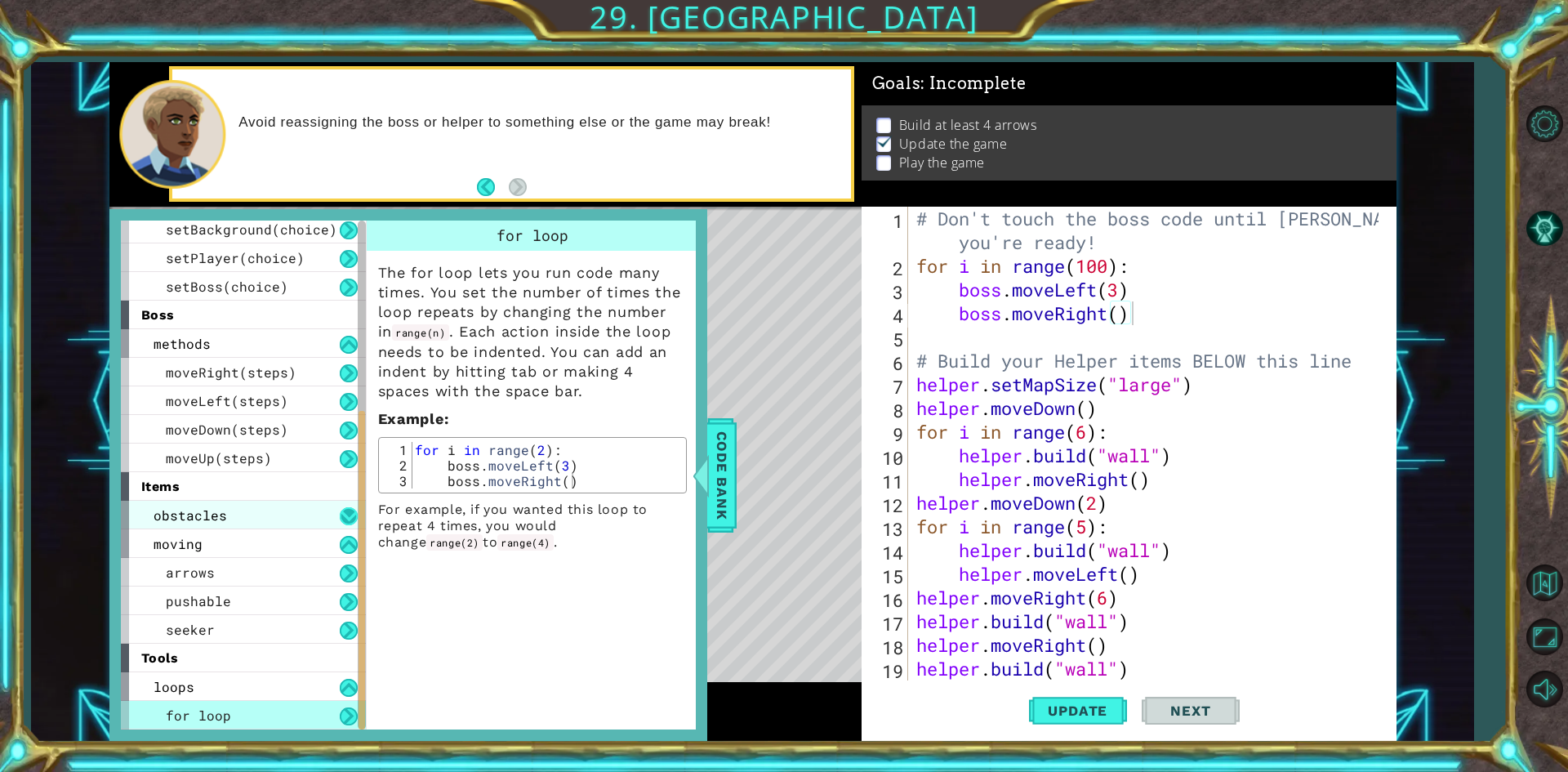
click at [344, 514] on button at bounding box center [348, 516] width 17 height 18
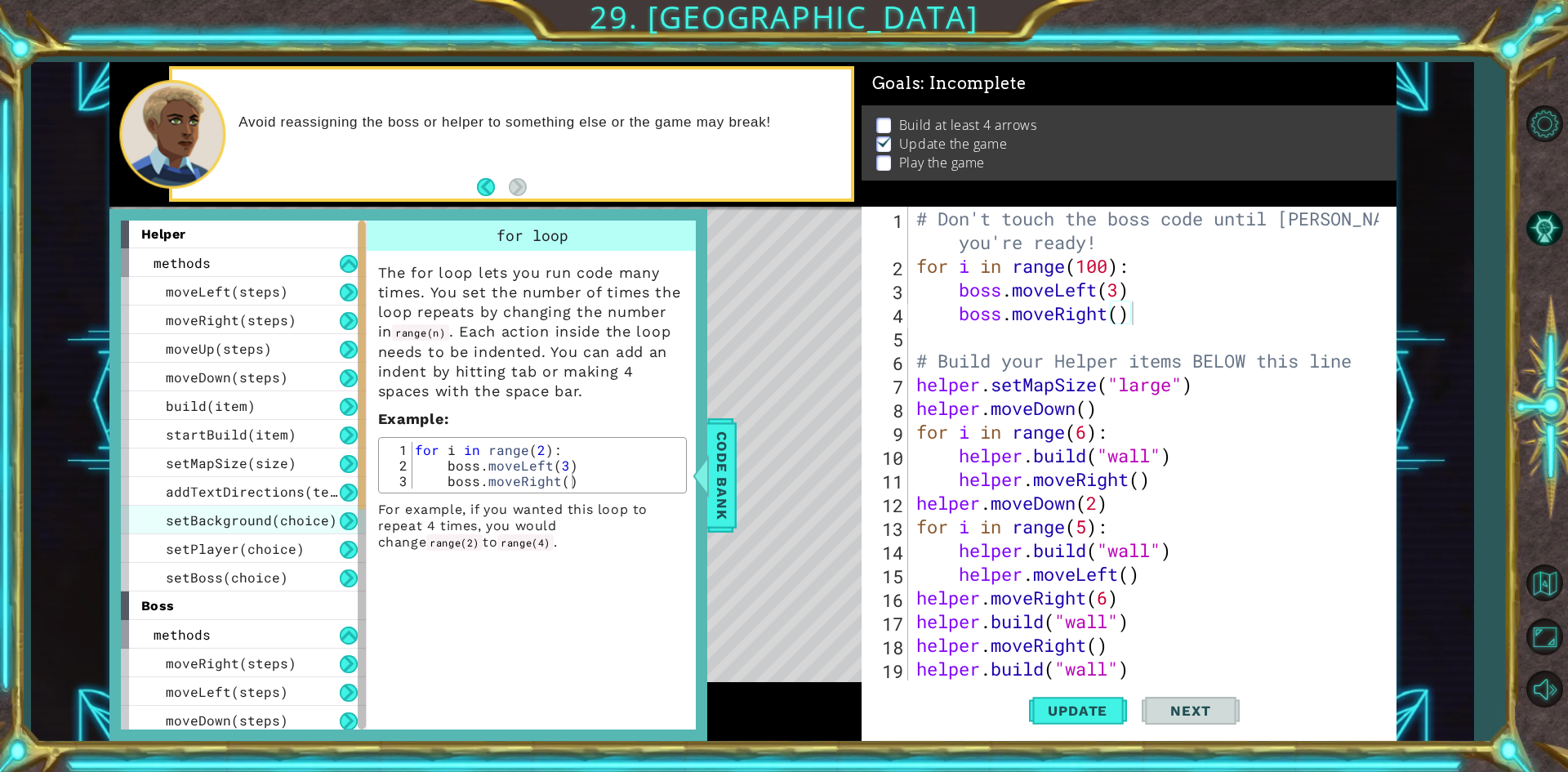
scroll to position [0, 0]
click at [724, 468] on span "Code Bank" at bounding box center [721, 474] width 26 height 99
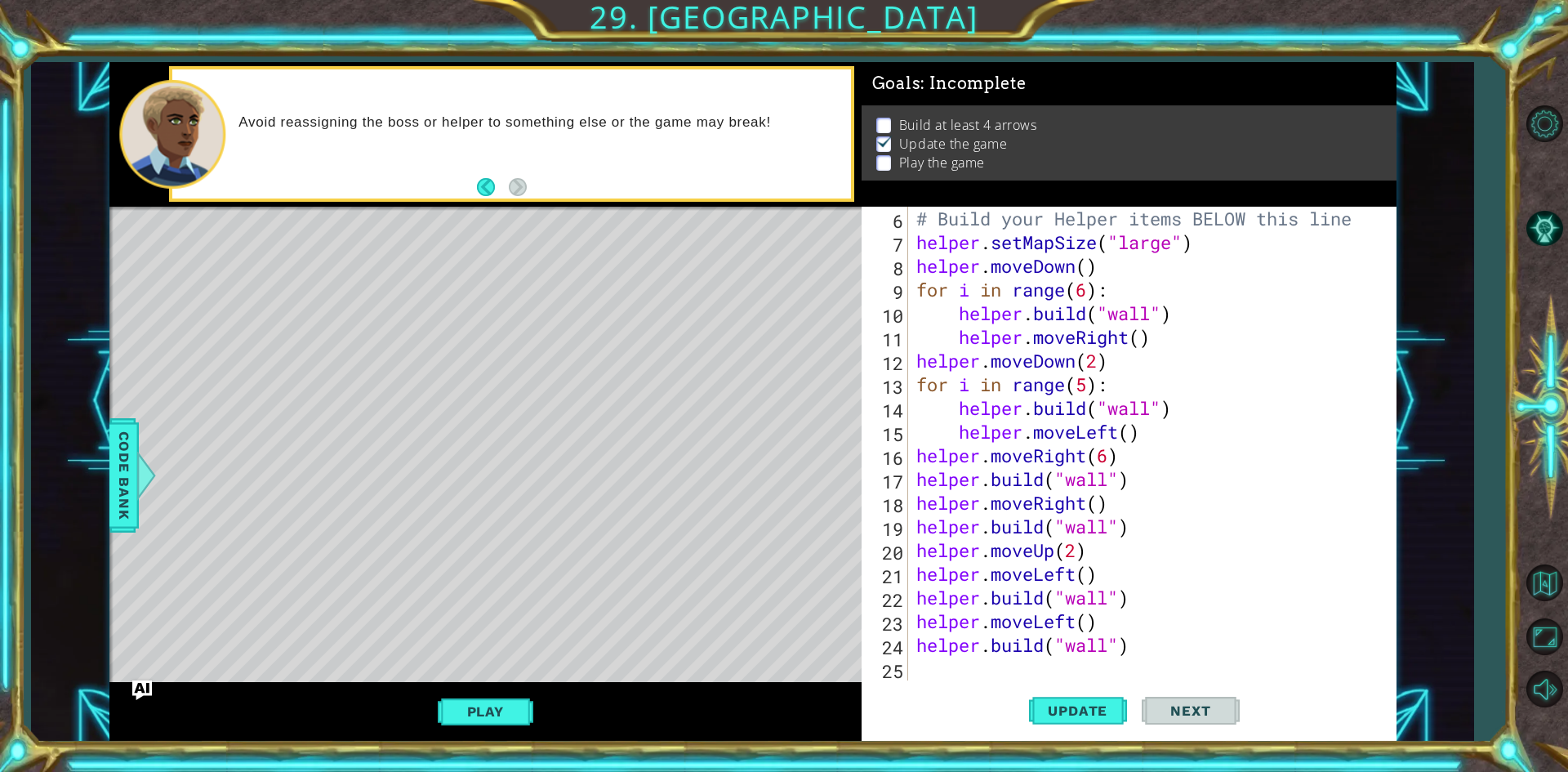
scroll to position [142, 0]
click at [977, 673] on div "# Build your Helper items BELOW this line helper . setMapSize ( "large" ) helpe…" at bounding box center [1149, 468] width 473 height 521
type textarea "h"
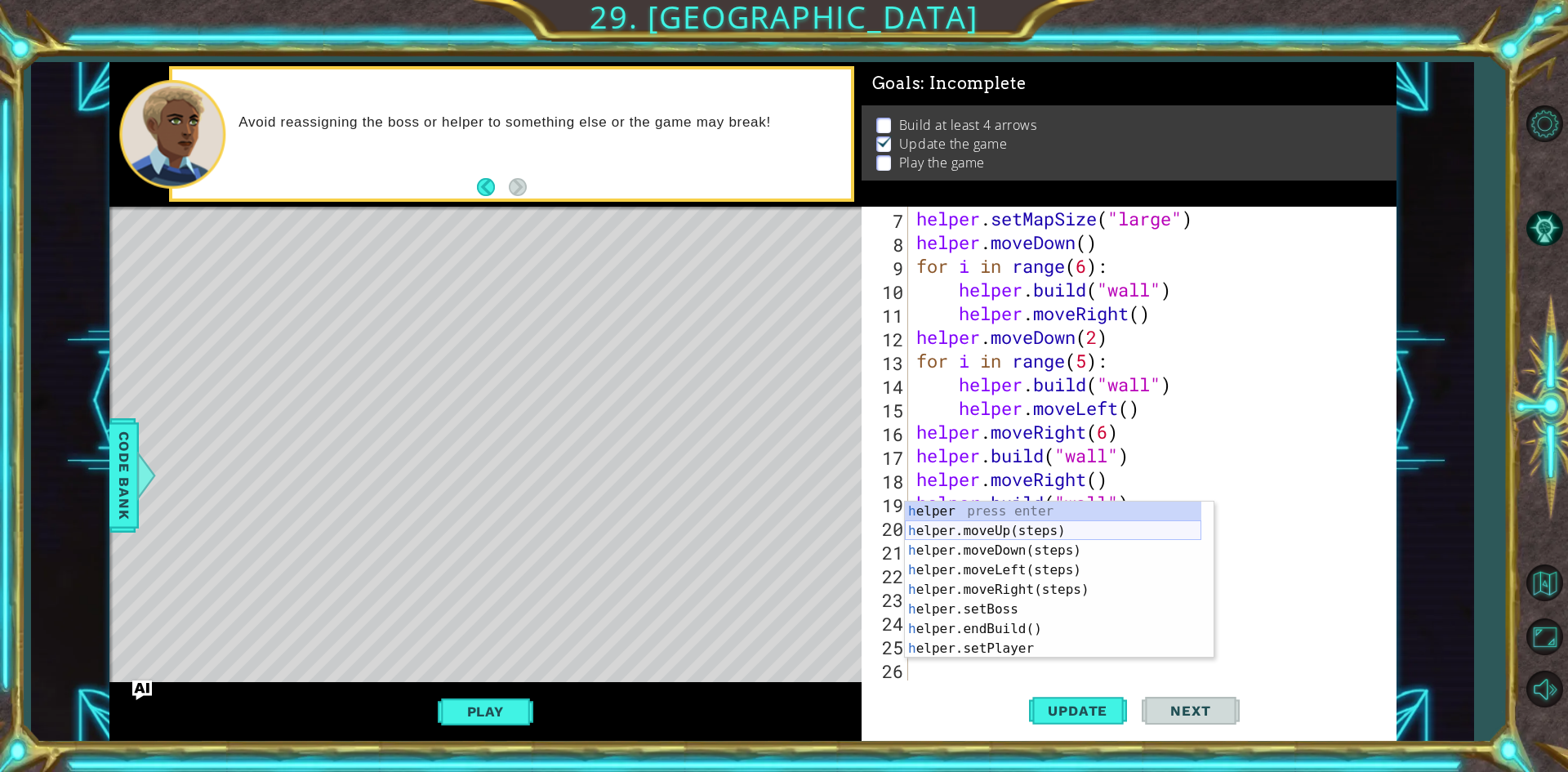
scroll to position [166, 0]
click at [1072, 528] on div "h elper press enter h elper.moveUp(steps) press enter h elper.moveDown(steps) p…" at bounding box center [1053, 600] width 296 height 196
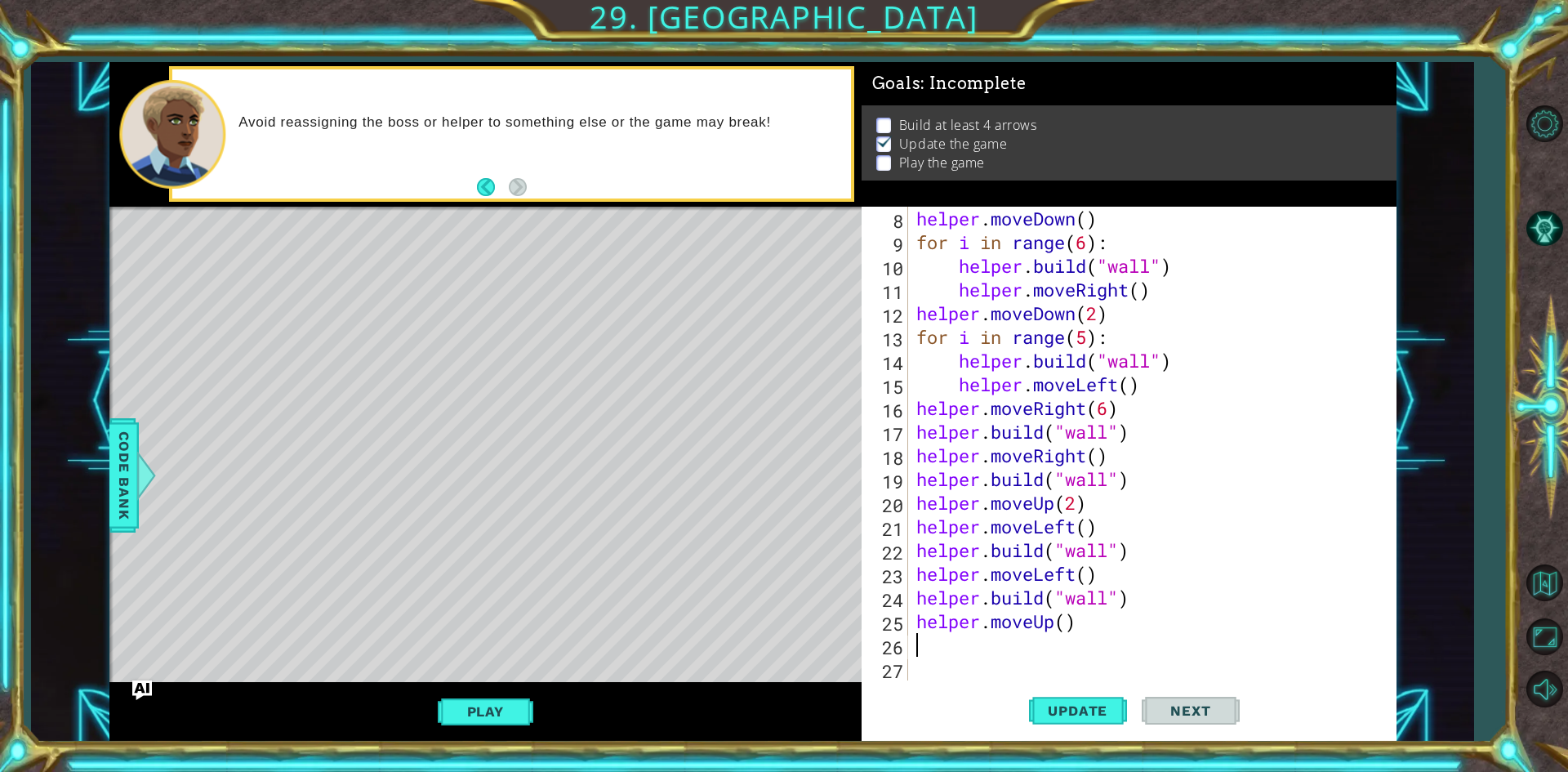
scroll to position [190, 0]
click at [1068, 621] on div "helper . moveDown ( ) for i in range ( 6 ) : helper . build ( "wall" ) helper .…" at bounding box center [1149, 468] width 473 height 521
type textarea "helper.moveUp()"
click at [1021, 645] on div "helper . moveDown ( ) for i in range ( 6 ) : helper . build ( "wall" ) helper .…" at bounding box center [1149, 468] width 473 height 521
type textarea "h"
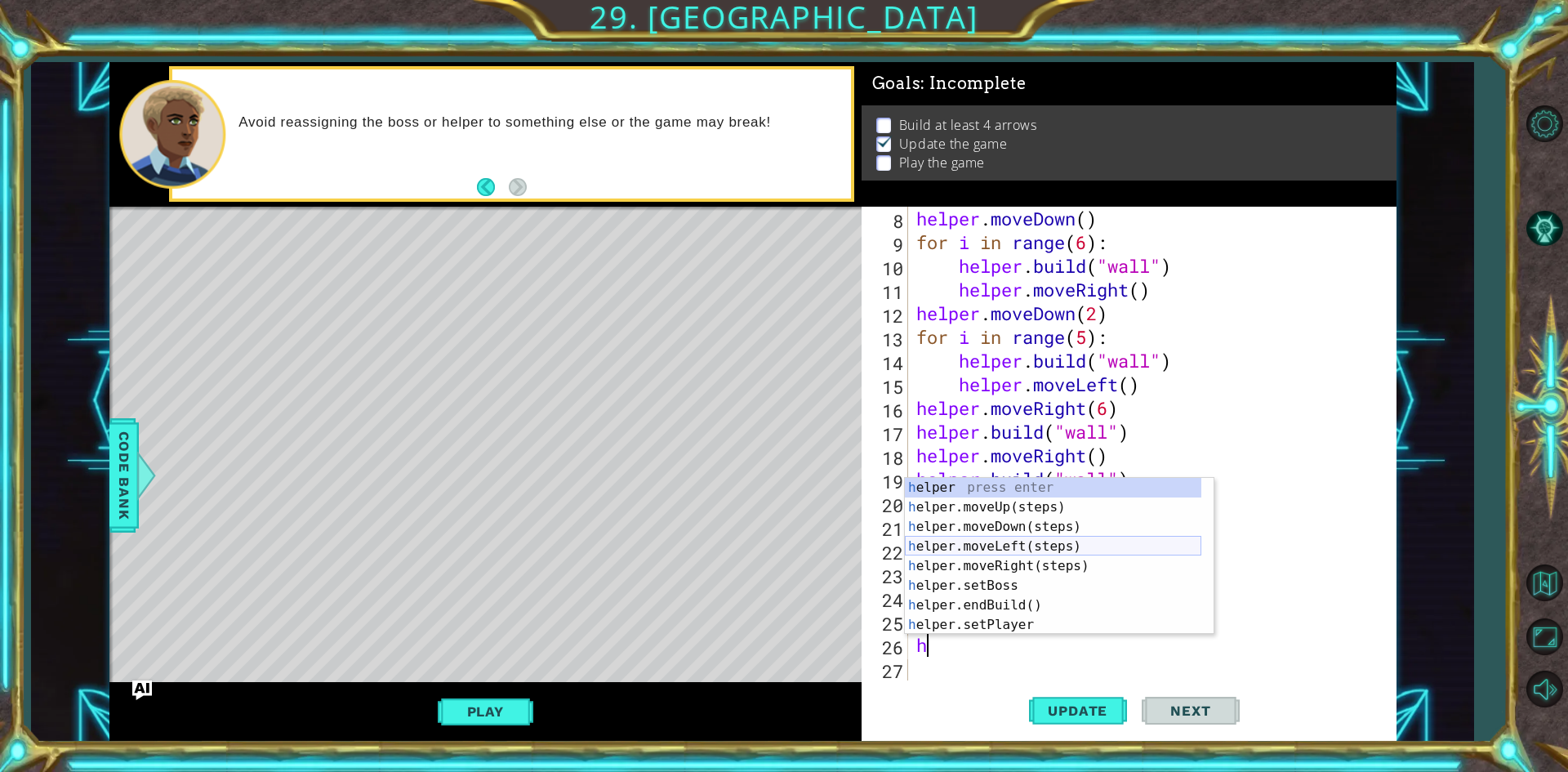
click at [1048, 542] on div "h elper press enter h elper.moveUp(steps) press enter h elper.moveDown(steps) p…" at bounding box center [1053, 576] width 296 height 196
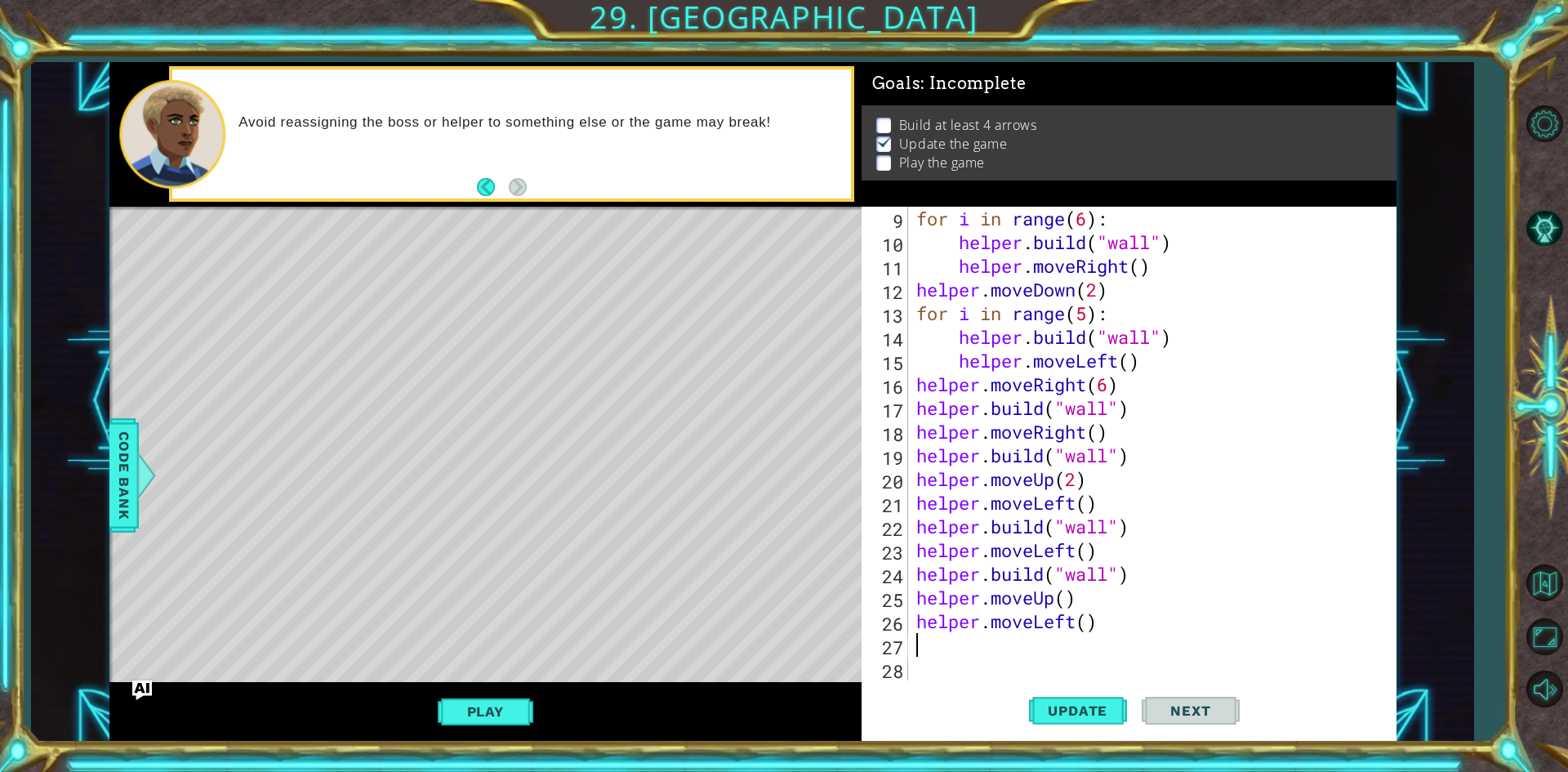
scroll to position [213, 0]
click at [1082, 632] on div "for i in range ( 6 ) : helper . build ( "wall" ) helper . moveRight ( ) helper …" at bounding box center [1149, 468] width 473 height 521
click at [1091, 630] on div "for i in range ( 6 ) : helper . build ( "wall" ) helper . moveRight ( ) helper …" at bounding box center [1149, 468] width 473 height 521
type textarea "helper.moveLeft(5)"
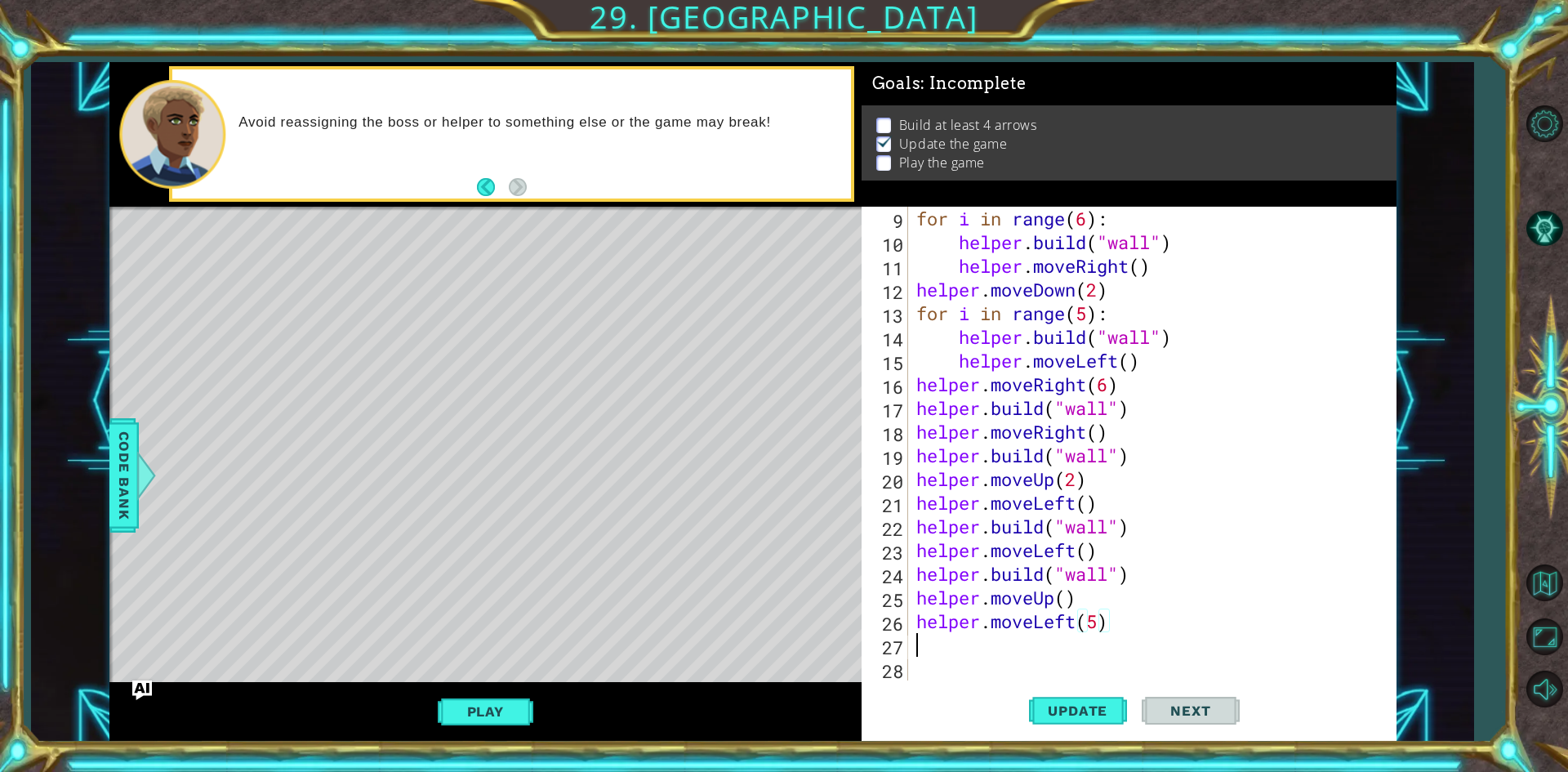
click at [1071, 642] on div "for i in range ( 6 ) : helper . build ( "wall" ) helper . moveRight ( ) helper …" at bounding box center [1149, 468] width 473 height 521
type textarea "h"
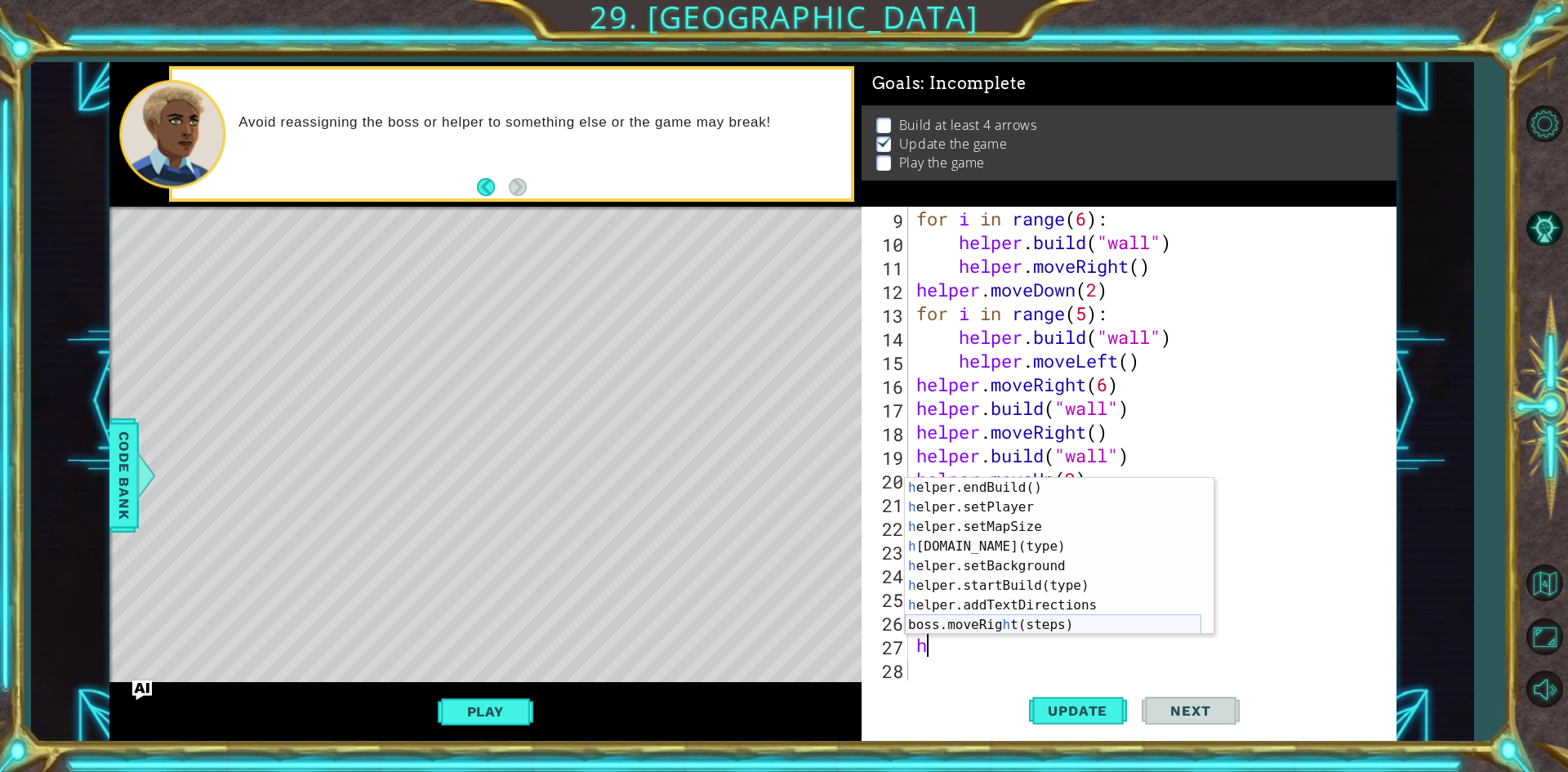
scroll to position [118, 0]
click at [1055, 669] on div "for i in range ( 6 ) : helper . build ( "wall" ) helper . moveRight ( ) helper …" at bounding box center [1149, 468] width 473 height 521
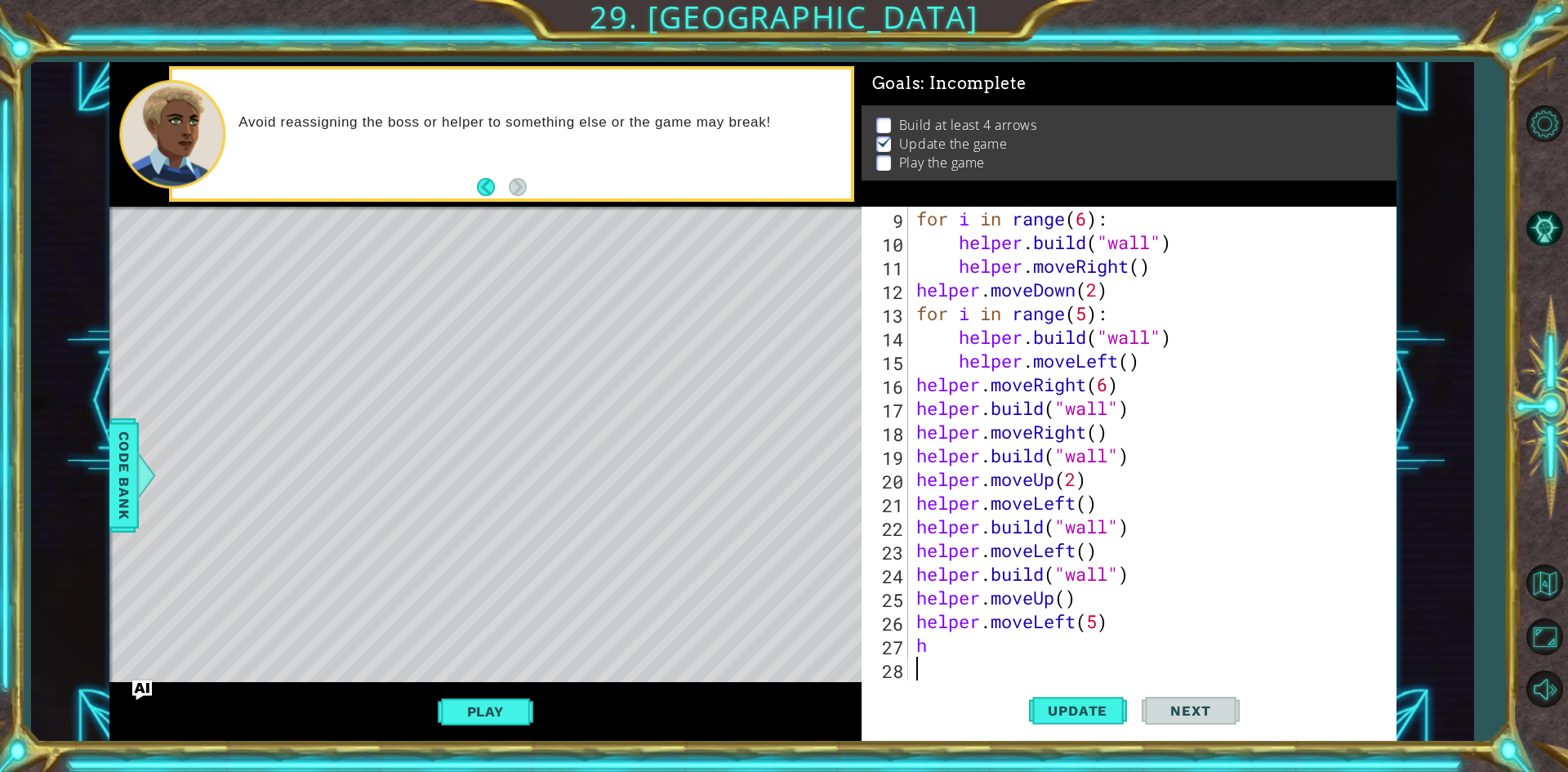
click at [1063, 655] on div "for i in range ( 6 ) : helper . build ( "wall" ) helper . moveRight ( ) helper …" at bounding box center [1149, 468] width 473 height 521
type textarea "h"
click at [1107, 708] on span "Update" at bounding box center [1077, 710] width 92 height 17
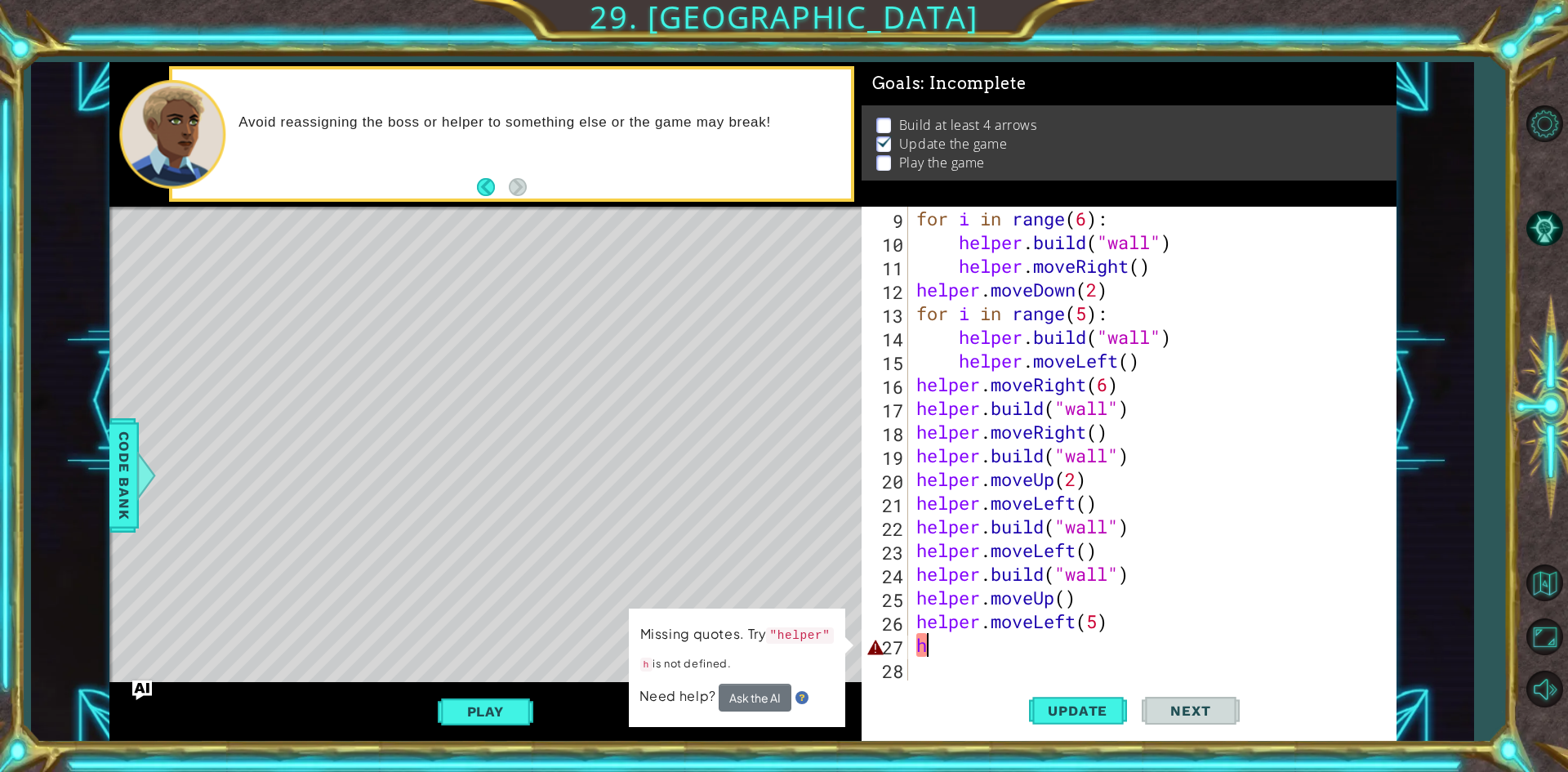
click at [1116, 655] on div "for i in range ( 6 ) : helper . build ( "wall" ) helper . moveRight ( ) helper …" at bounding box center [1149, 468] width 473 height 521
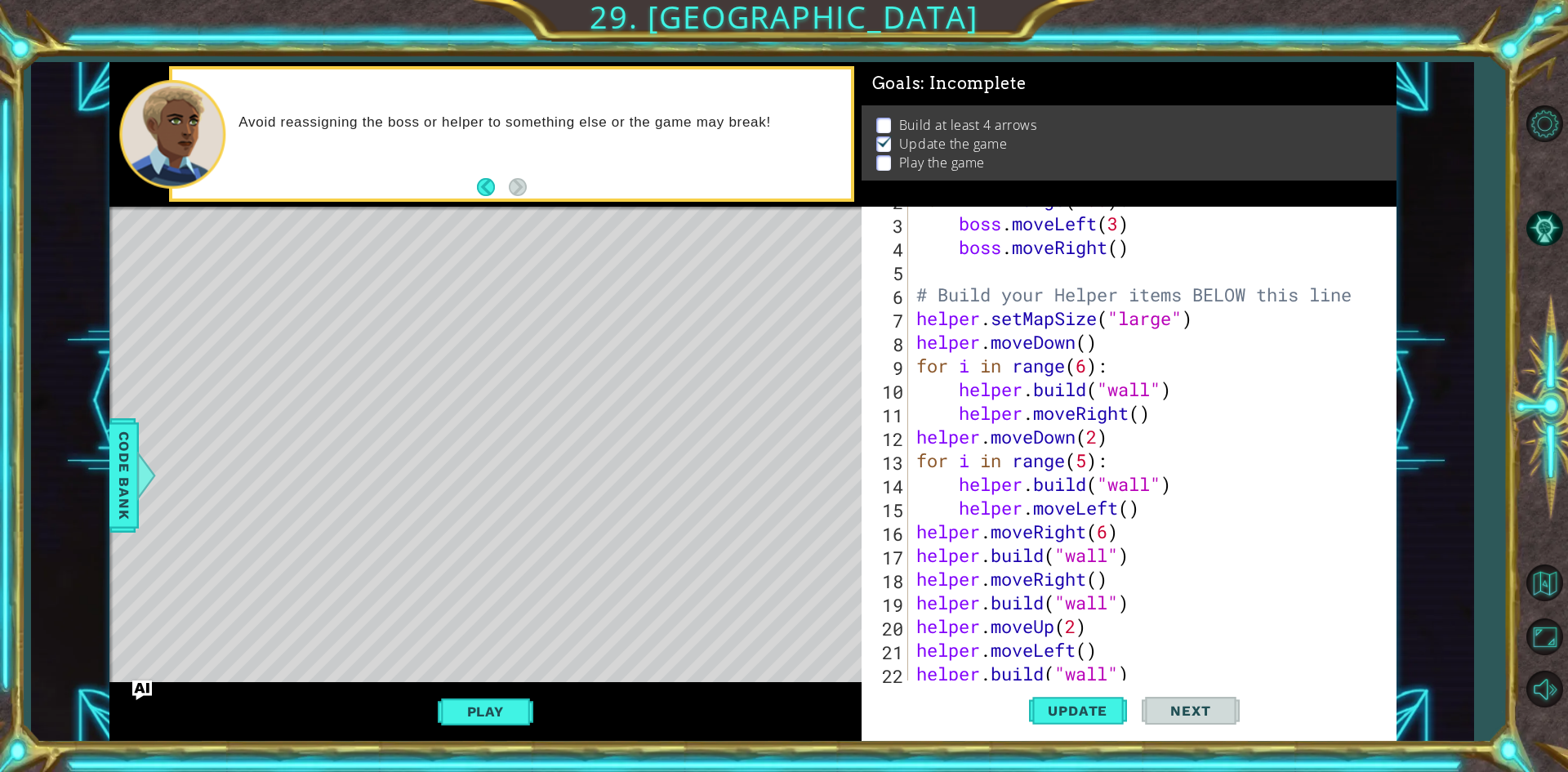
scroll to position [66, 0]
drag, startPoint x: 965, startPoint y: 466, endPoint x: 1115, endPoint y: 472, distance: 150.1
click at [1092, 467] on div "2 3 4 5 6 7 8 9 10 11 12 13 14 15 16 17 18 19 20 21 22 23 for i in range ( 100 …" at bounding box center [1126, 443] width 529 height 474
drag, startPoint x: 1101, startPoint y: 462, endPoint x: 912, endPoint y: 455, distance: 189.1
click at [913, 455] on div "for i in range ( 100 ) : boss . moveLeft ( 3 ) boss . moveRight ( ) # Build you…" at bounding box center [1145, 443] width 466 height 474
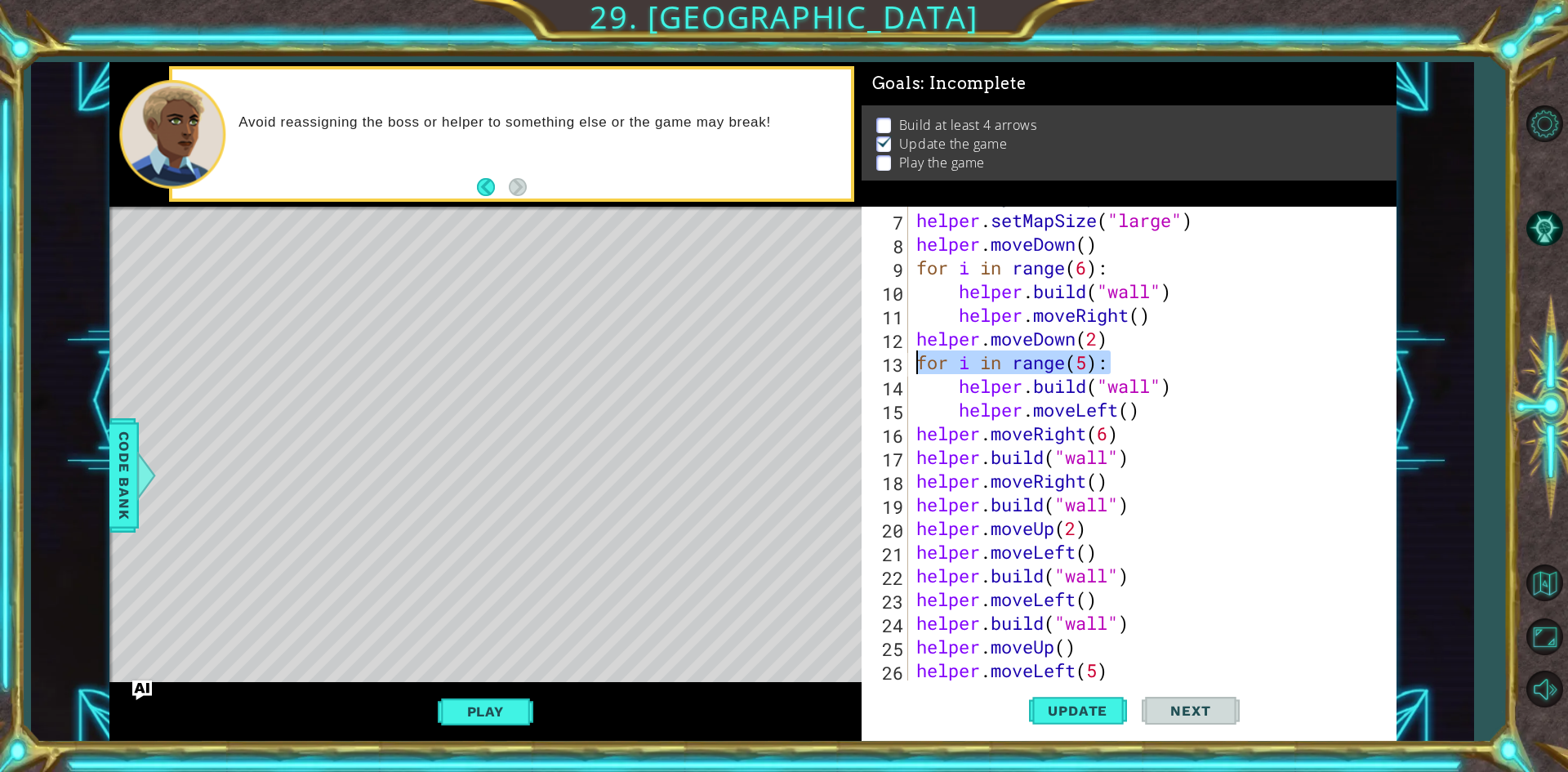
scroll to position [213, 0]
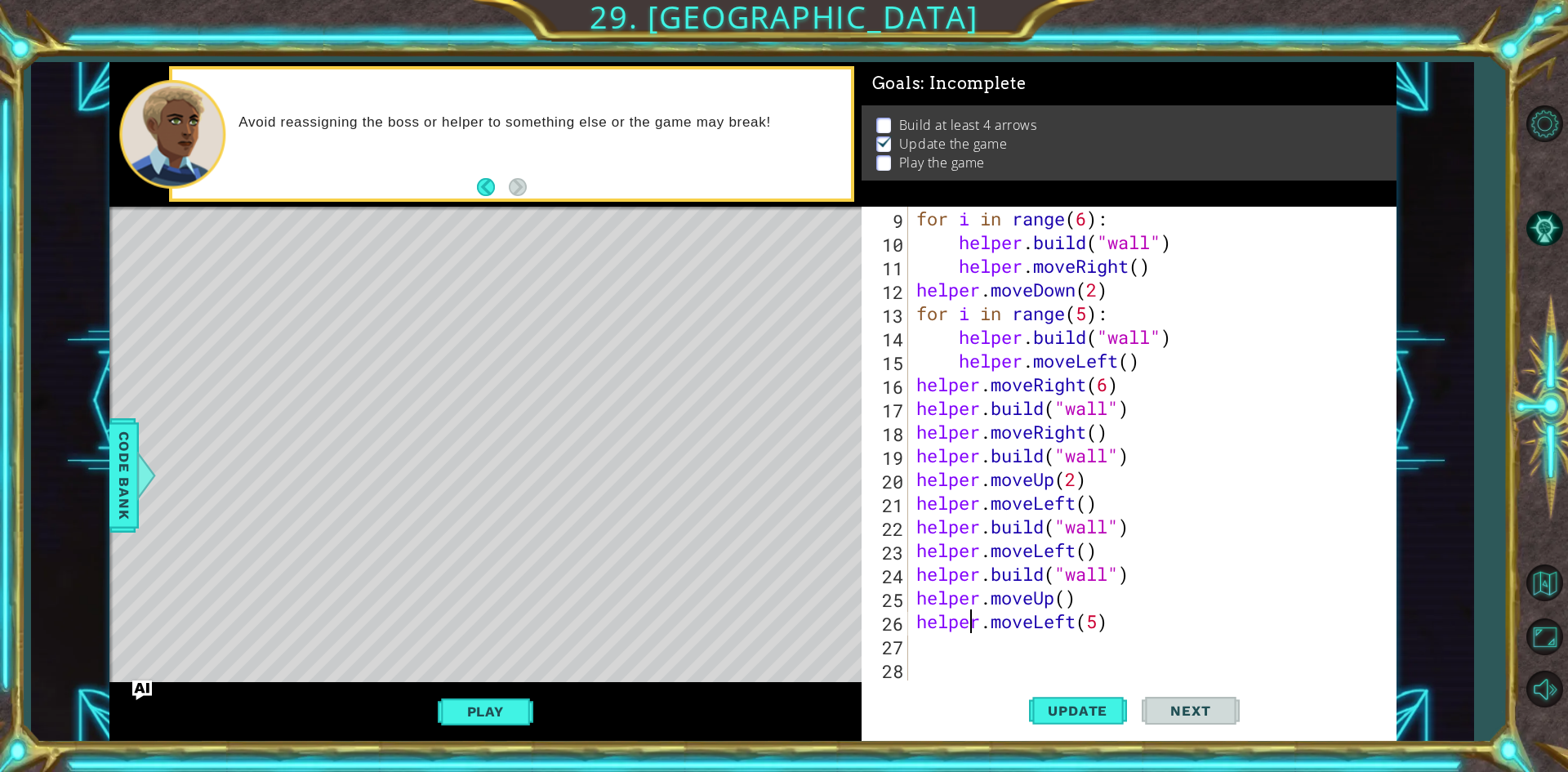
click at [966, 628] on div "for i in range ( 6 ) : helper . build ( "wall" ) helper . moveRight ( ) helper …" at bounding box center [1149, 468] width 473 height 521
type textarea "helper.moveLeft(5)"
click at [970, 643] on div "for i in range ( 6 ) : helper . build ( "wall" ) helper . moveRight ( ) helper …" at bounding box center [1149, 468] width 473 height 521
paste textarea "for i in range(5):"
click at [1093, 650] on div "for i in range ( 6 ) : helper . build ( "wall" ) helper . moveRight ( ) helper …" at bounding box center [1149, 468] width 473 height 521
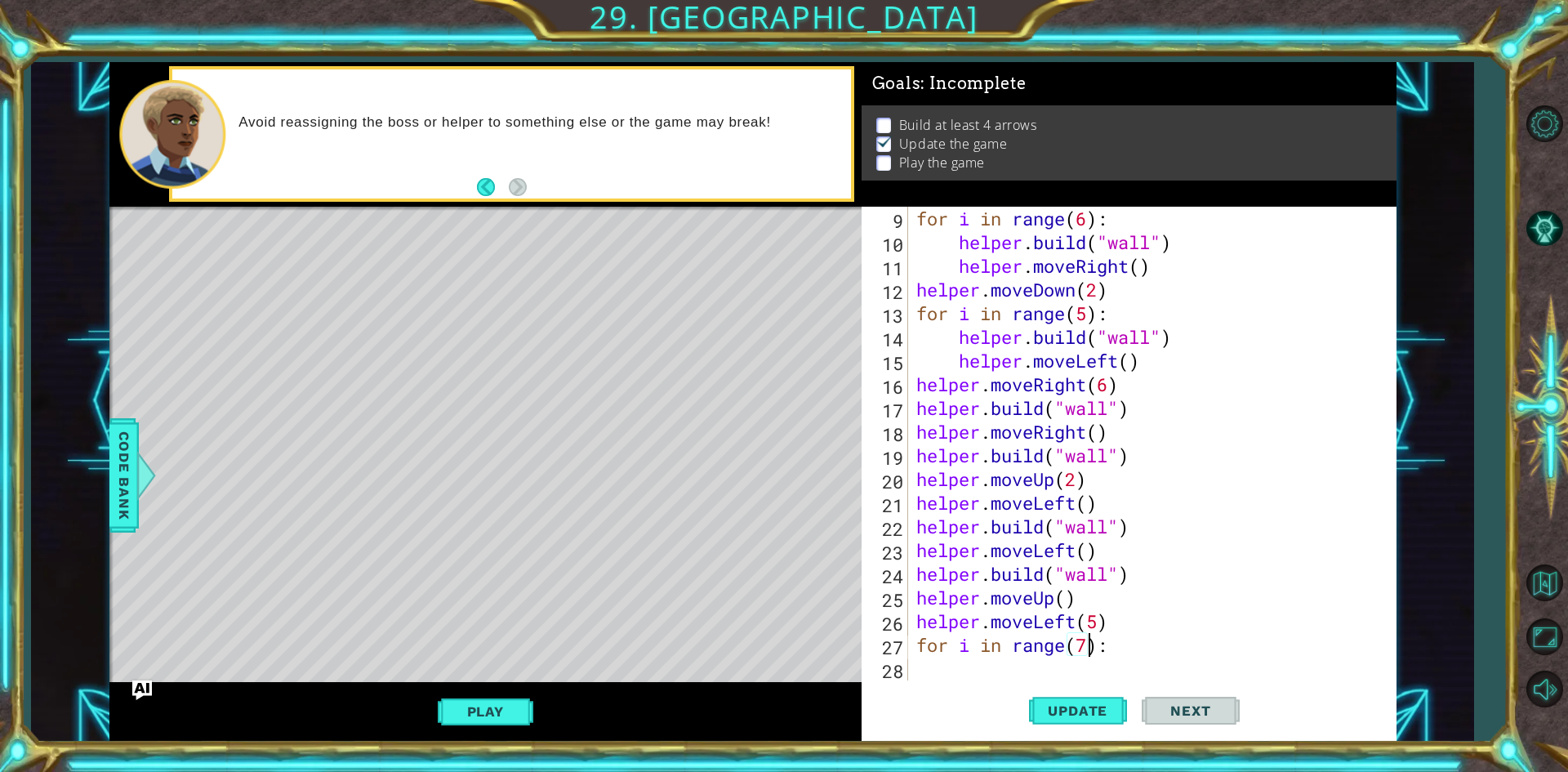
scroll to position [0, 8]
click at [1120, 625] on div "for i in range ( 6 ) : helper . build ( "wall" ) helper . moveRight ( ) helper …" at bounding box center [1149, 468] width 473 height 521
click at [1133, 649] on div "for i in range ( 6 ) : helper . build ( "wall" ) helper . moveRight ( ) helper …" at bounding box center [1149, 468] width 473 height 521
type textarea "for i in range(7):"
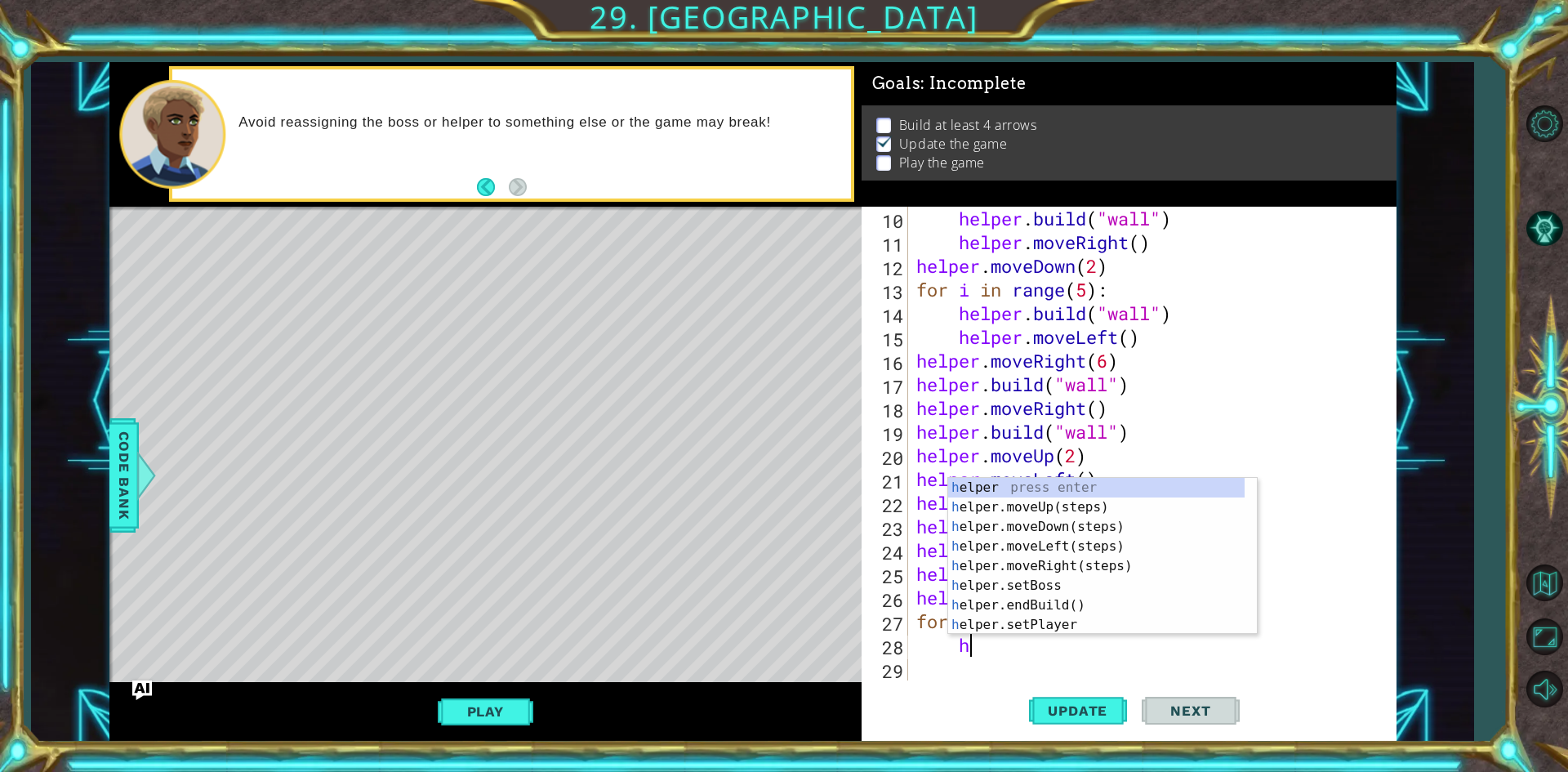
scroll to position [0, 0]
click at [1218, 412] on div "helper . build ( "wall" ) helper . moveRight ( ) helper . moveDown ( 2 ) for i …" at bounding box center [1149, 468] width 473 height 521
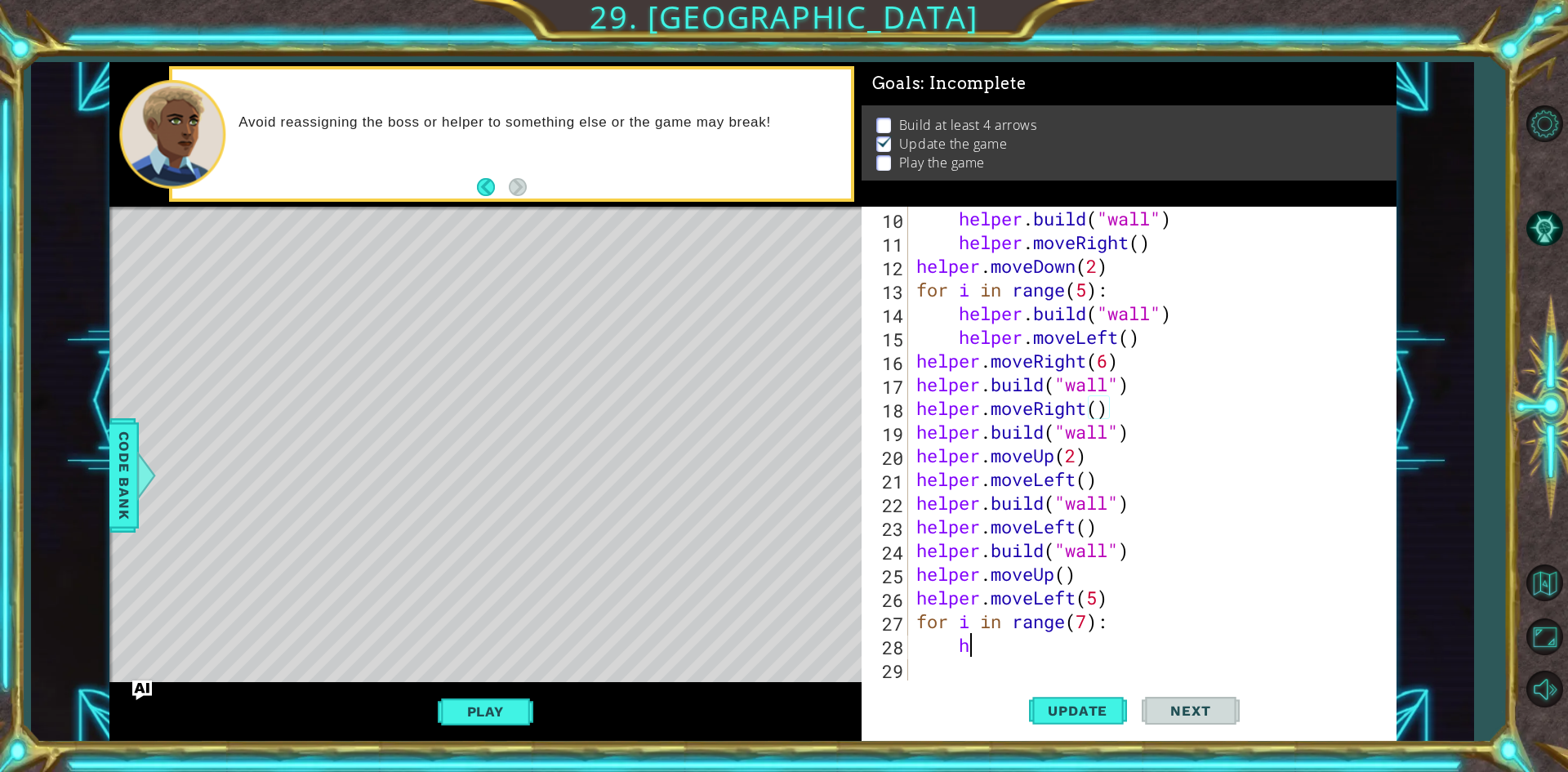
click at [1016, 651] on div "helper . build ( "wall" ) helper . moveRight ( ) helper . moveDown ( 2 ) for i …" at bounding box center [1149, 468] width 473 height 521
type textarea "he"
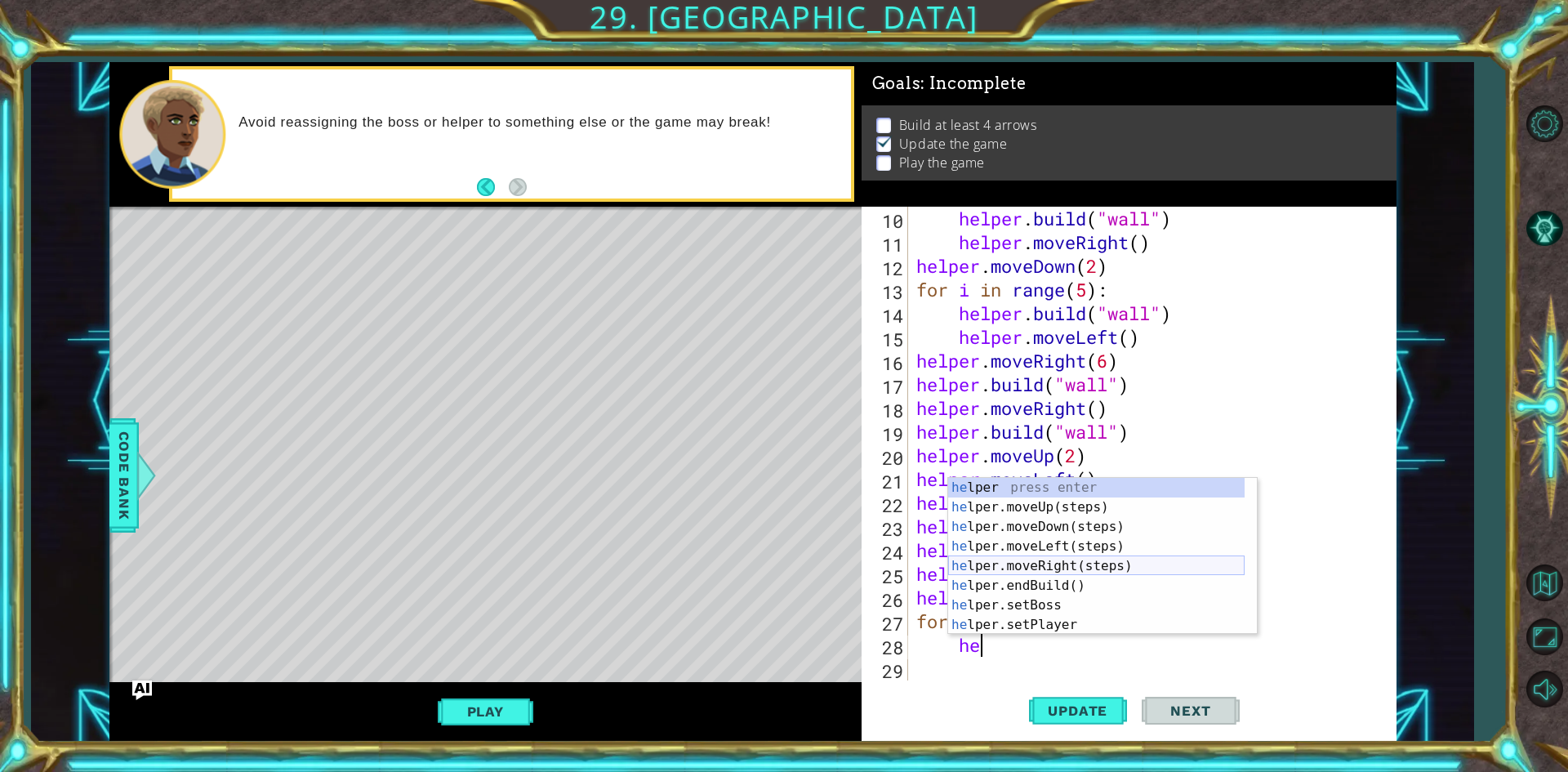
click at [1087, 561] on div "he lper press enter he lper.moveUp(steps) press enter he lper.moveDown(steps) p…" at bounding box center [1096, 576] width 296 height 196
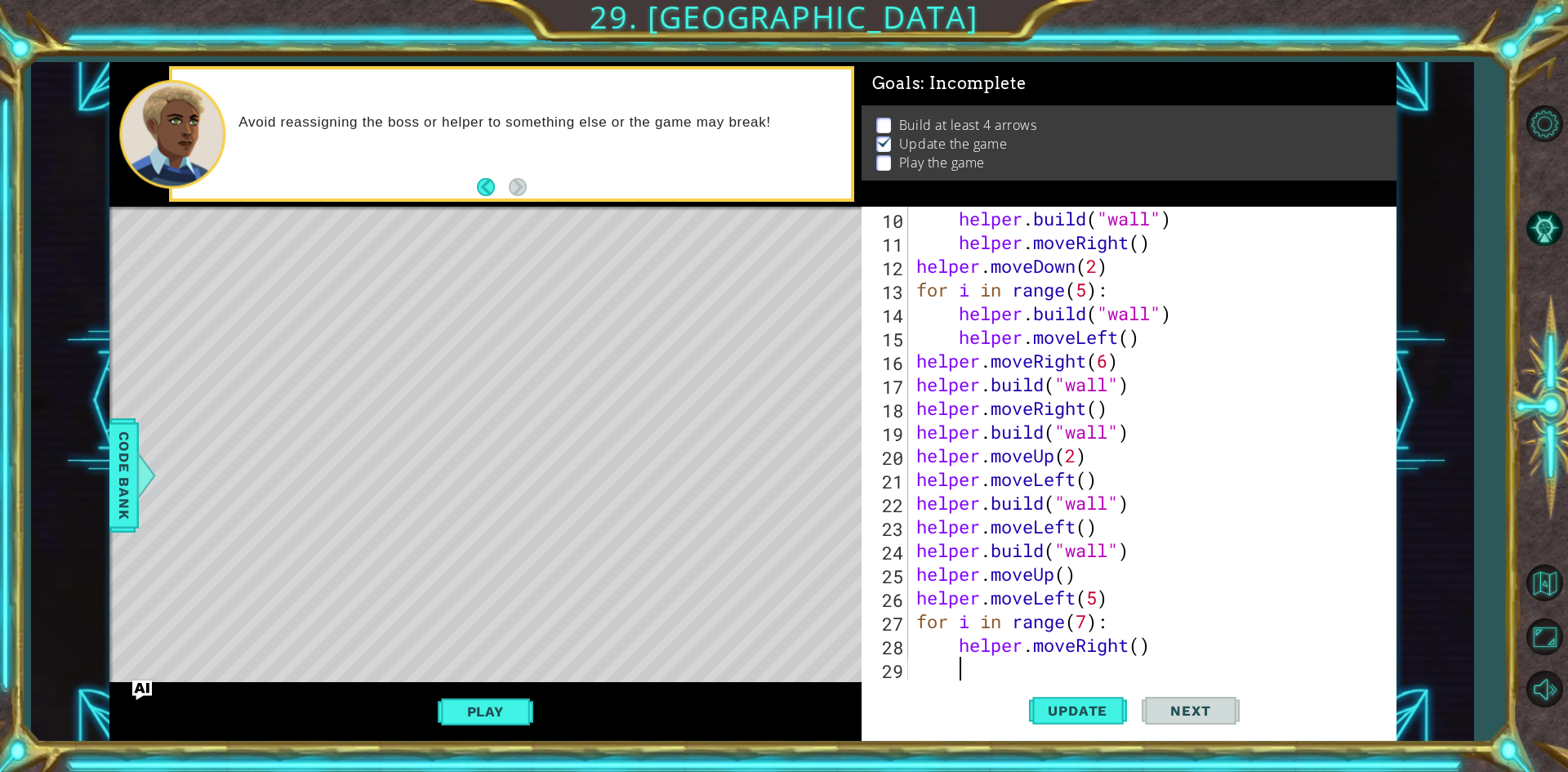
scroll to position [261, 0]
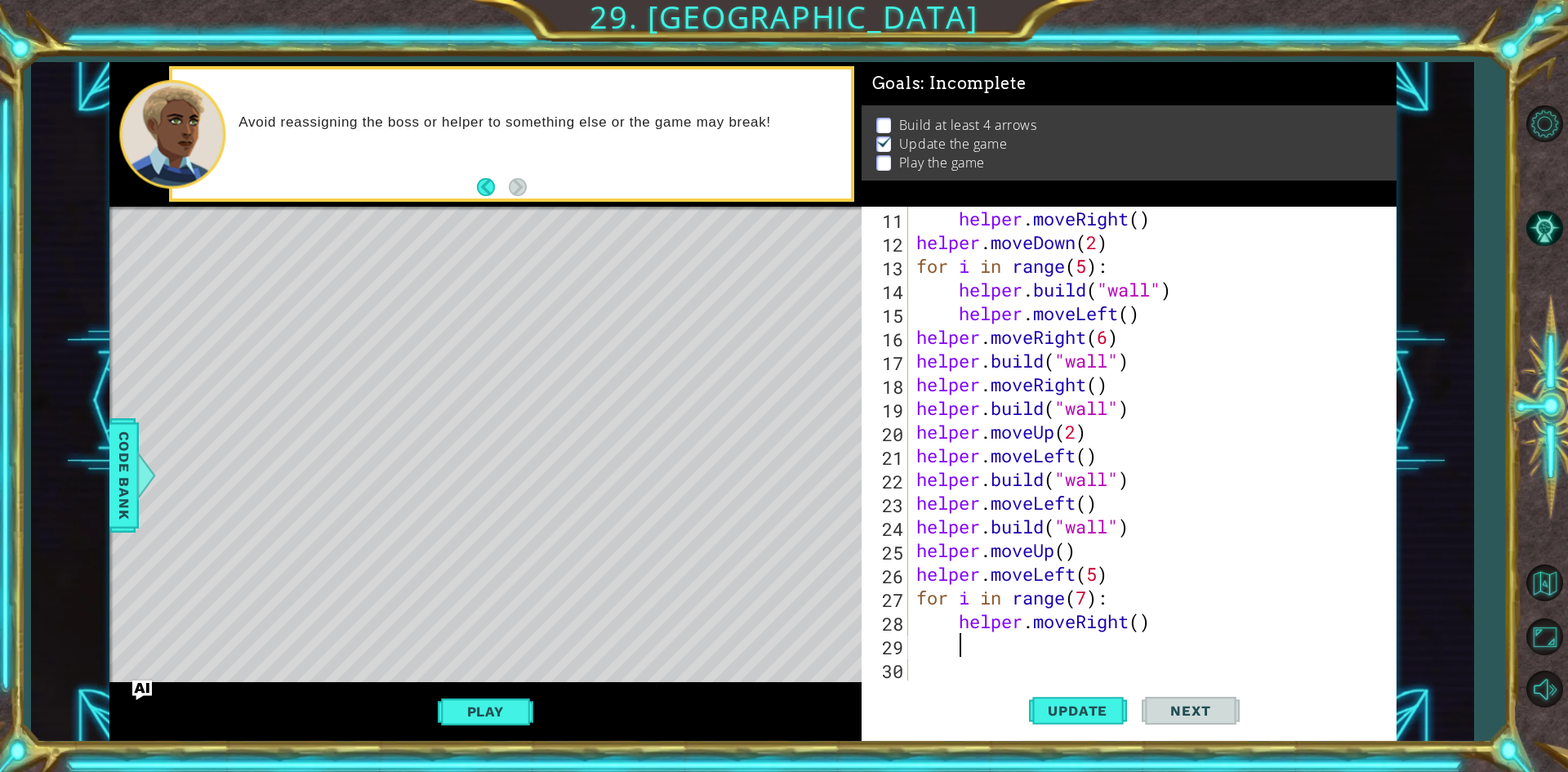
type textarea "h"
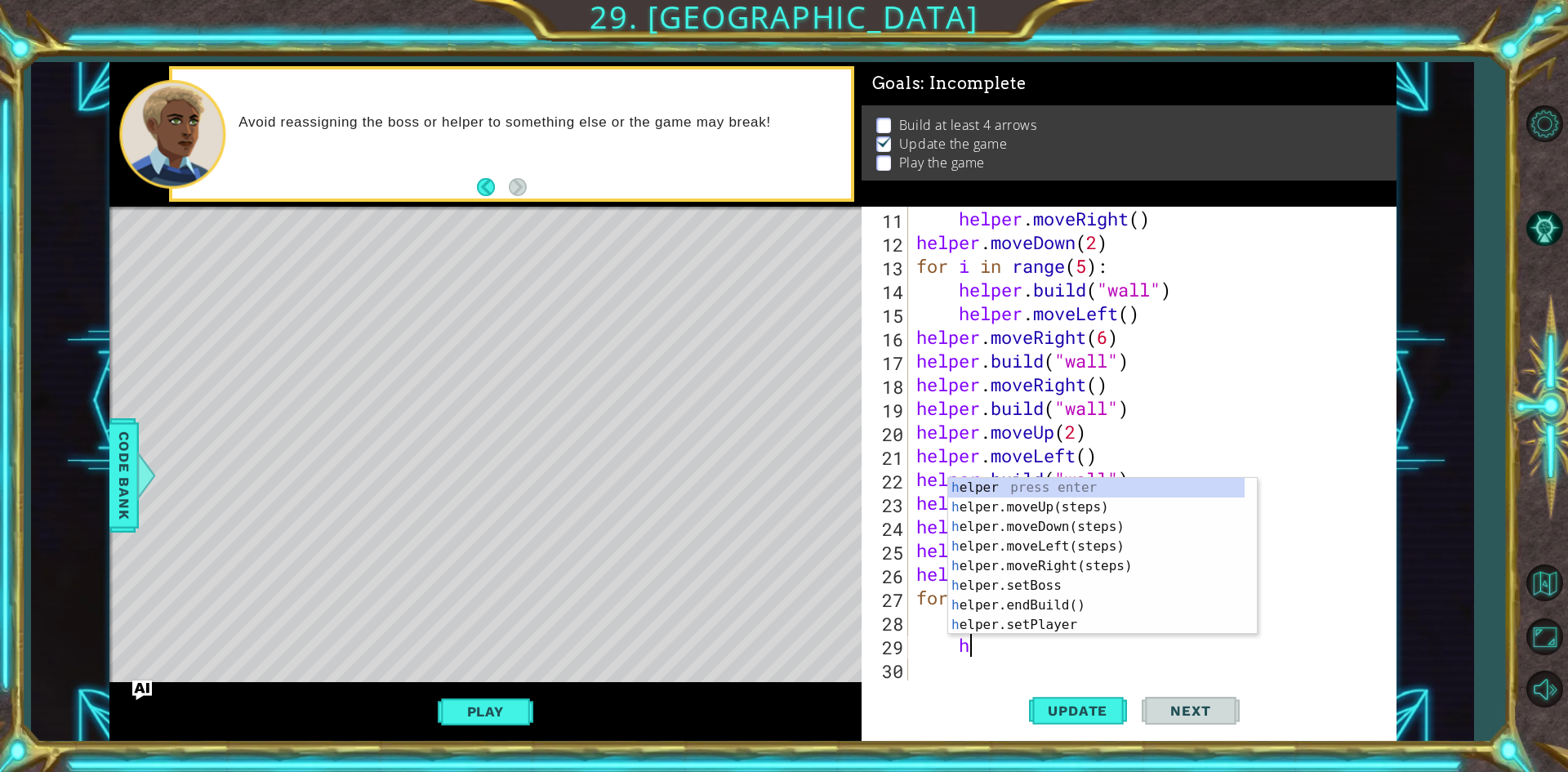
scroll to position [0, 2]
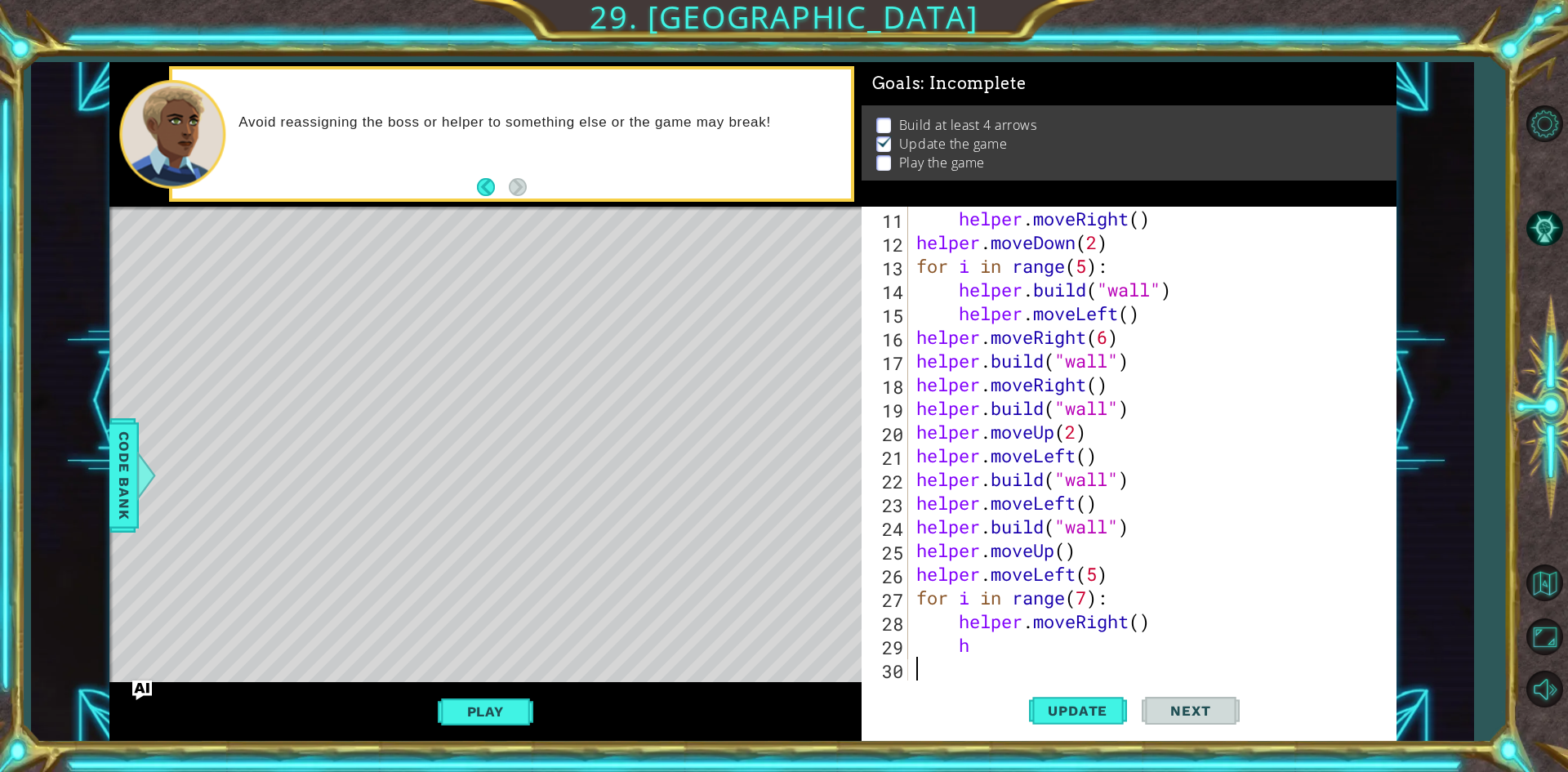
click at [1126, 678] on div "helper . moveRight ( ) helper . moveDown ( 2 ) for i in range ( 5 ) : helper . …" at bounding box center [1149, 468] width 473 height 521
click at [1114, 666] on div "helper . moveRight ( ) helper . moveDown ( 2 ) for i in range ( 5 ) : helper . …" at bounding box center [1149, 468] width 473 height 521
click at [1109, 650] on div "helper . moveRight ( ) helper . moveDown ( 2 ) for i in range ( 5 ) : helper . …" at bounding box center [1149, 468] width 473 height 521
type textarea "h"
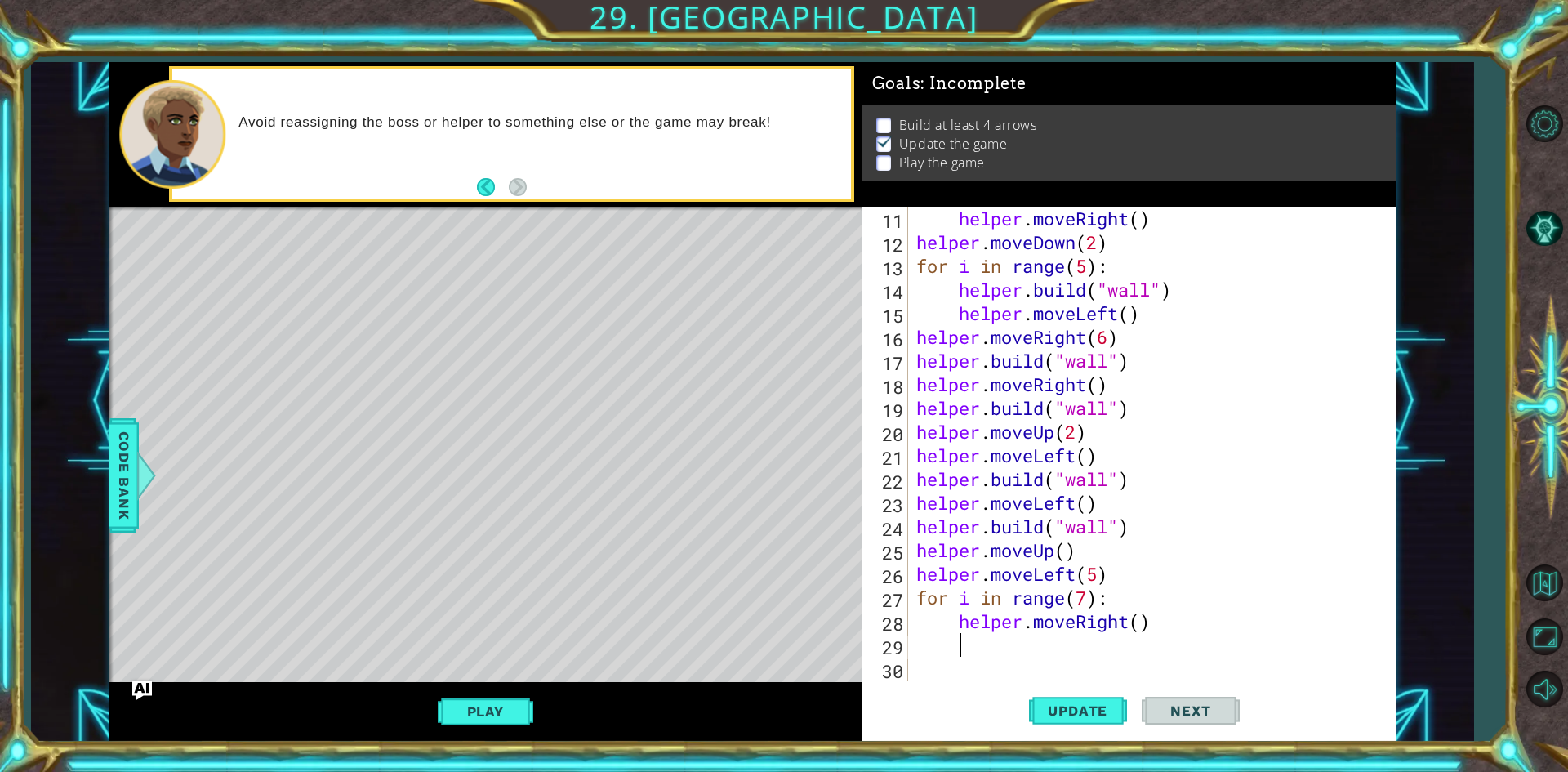
paste textarea "for i in range(5):"
type textarea "f"
drag, startPoint x: 1140, startPoint y: 523, endPoint x: 913, endPoint y: 519, distance: 227.0
click at [913, 519] on div "helper . moveRight ( ) helper . moveDown ( 2 ) for i in range ( 5 ) : helper . …" at bounding box center [1149, 468] width 473 height 521
type textarea "[DOMAIN_NAME]("wall")"
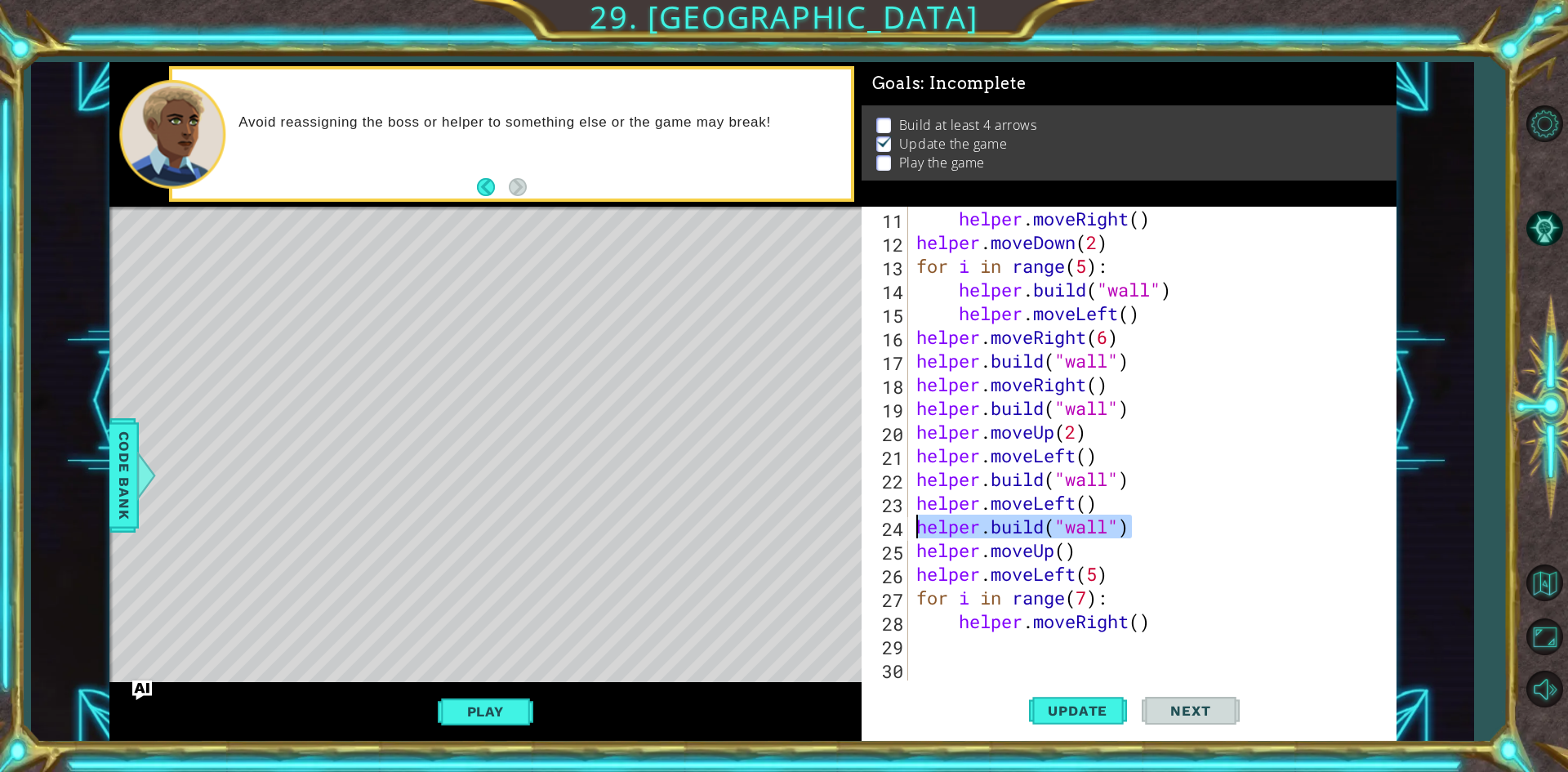
click at [1011, 638] on div "helper . moveRight ( ) helper . moveDown ( 2 ) for i in range ( 5 ) : helper . …" at bounding box center [1149, 468] width 473 height 521
paste textarea "[DOMAIN_NAME]("wall")"
click at [1068, 706] on span "Update" at bounding box center [1077, 710] width 92 height 17
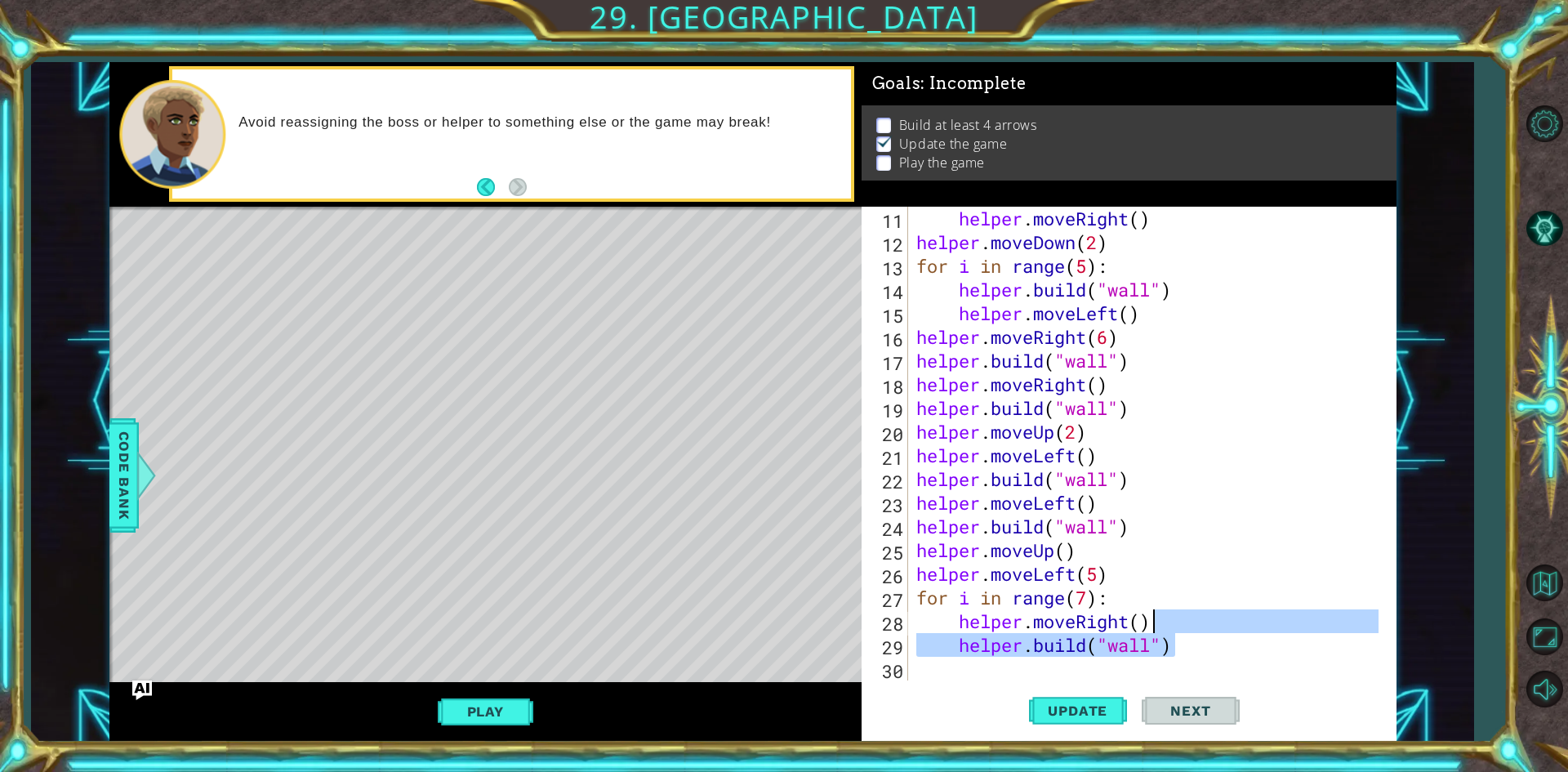
drag, startPoint x: 1175, startPoint y: 645, endPoint x: 1223, endPoint y: 629, distance: 50.6
click at [1228, 629] on div "helper . moveRight ( ) helper . moveDown ( 2 ) for i in range ( 5 ) : helper . …" at bounding box center [1149, 468] width 473 height 521
type textarea "helper.moveRight() [DOMAIN_NAME]("wall")"
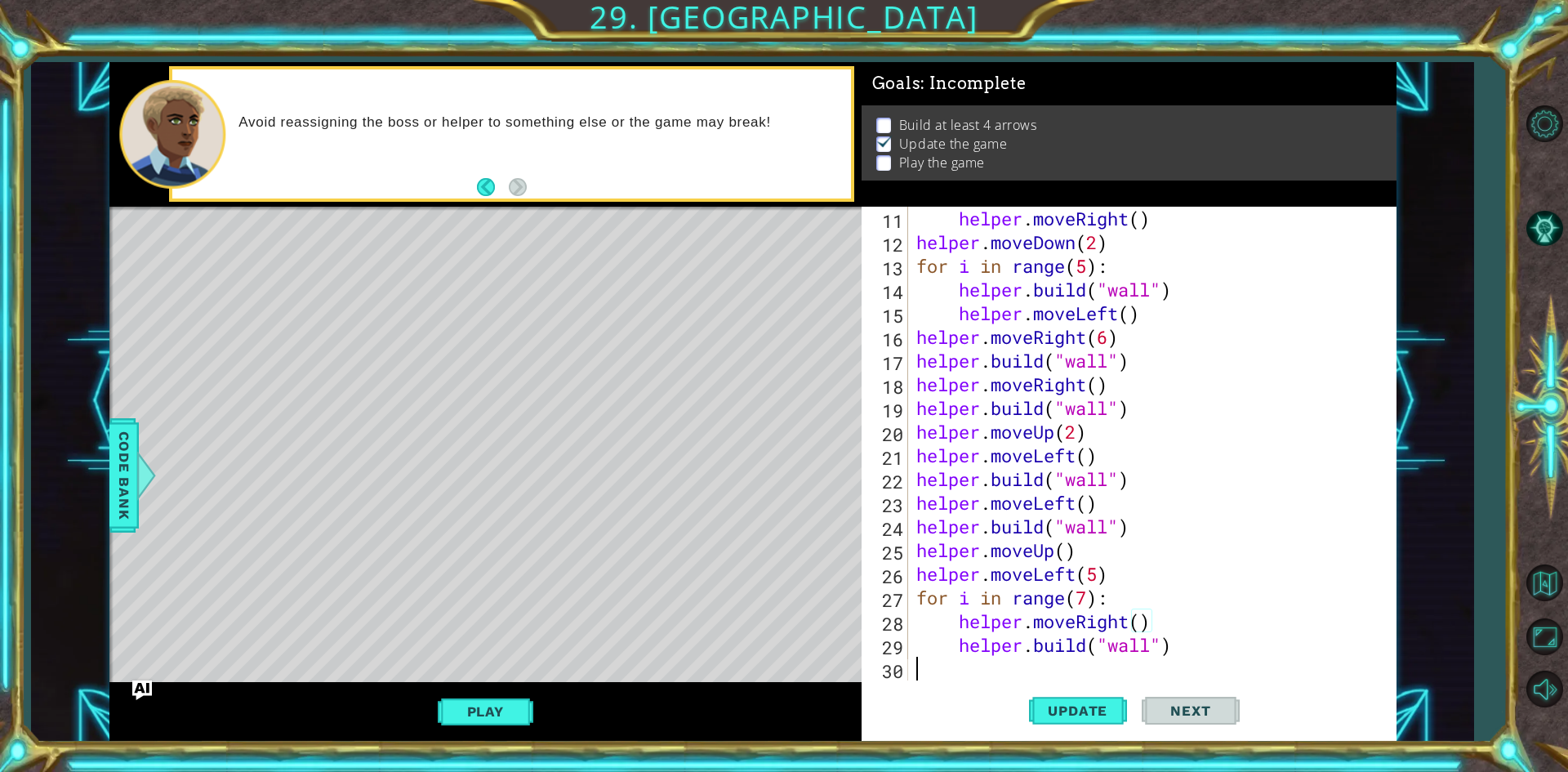
click at [1195, 669] on div "helper . moveRight ( ) helper . moveDown ( 2 ) for i in range ( 5 ) : helper . …" at bounding box center [1149, 468] width 473 height 521
click at [1156, 651] on div "helper . moveRight ( ) helper . moveDown ( 2 ) for i in range ( 5 ) : helper . …" at bounding box center [1149, 468] width 473 height 521
type textarea "[DOMAIN_NAME]("rightArrow")"
click at [1101, 712] on span "Update" at bounding box center [1077, 710] width 92 height 17
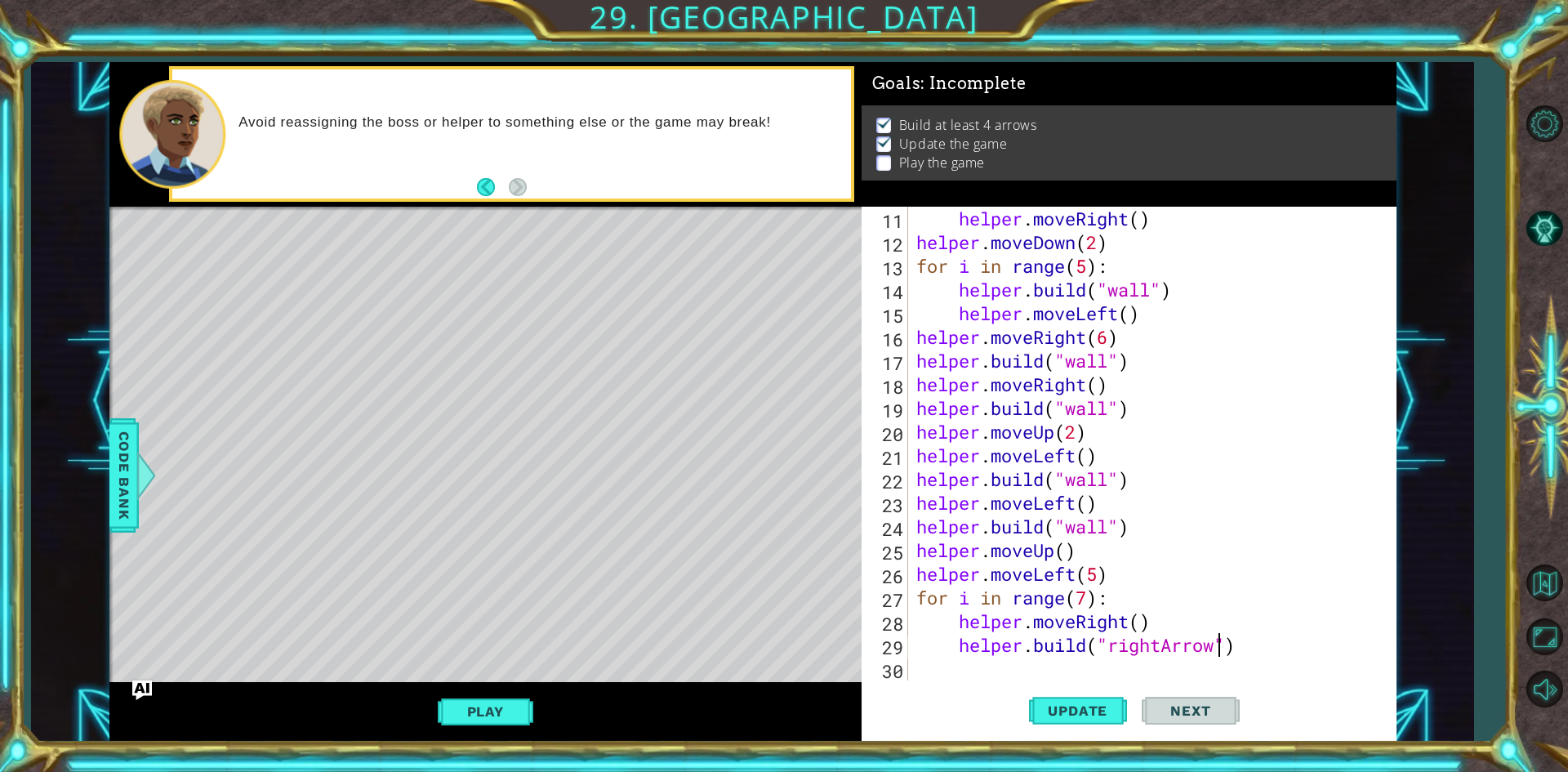
click at [1136, 660] on div "helper . moveRight ( ) helper . moveDown ( 2 ) for i in range ( 5 ) : helper . …" at bounding box center [1149, 468] width 473 height 521
type textarea "h"
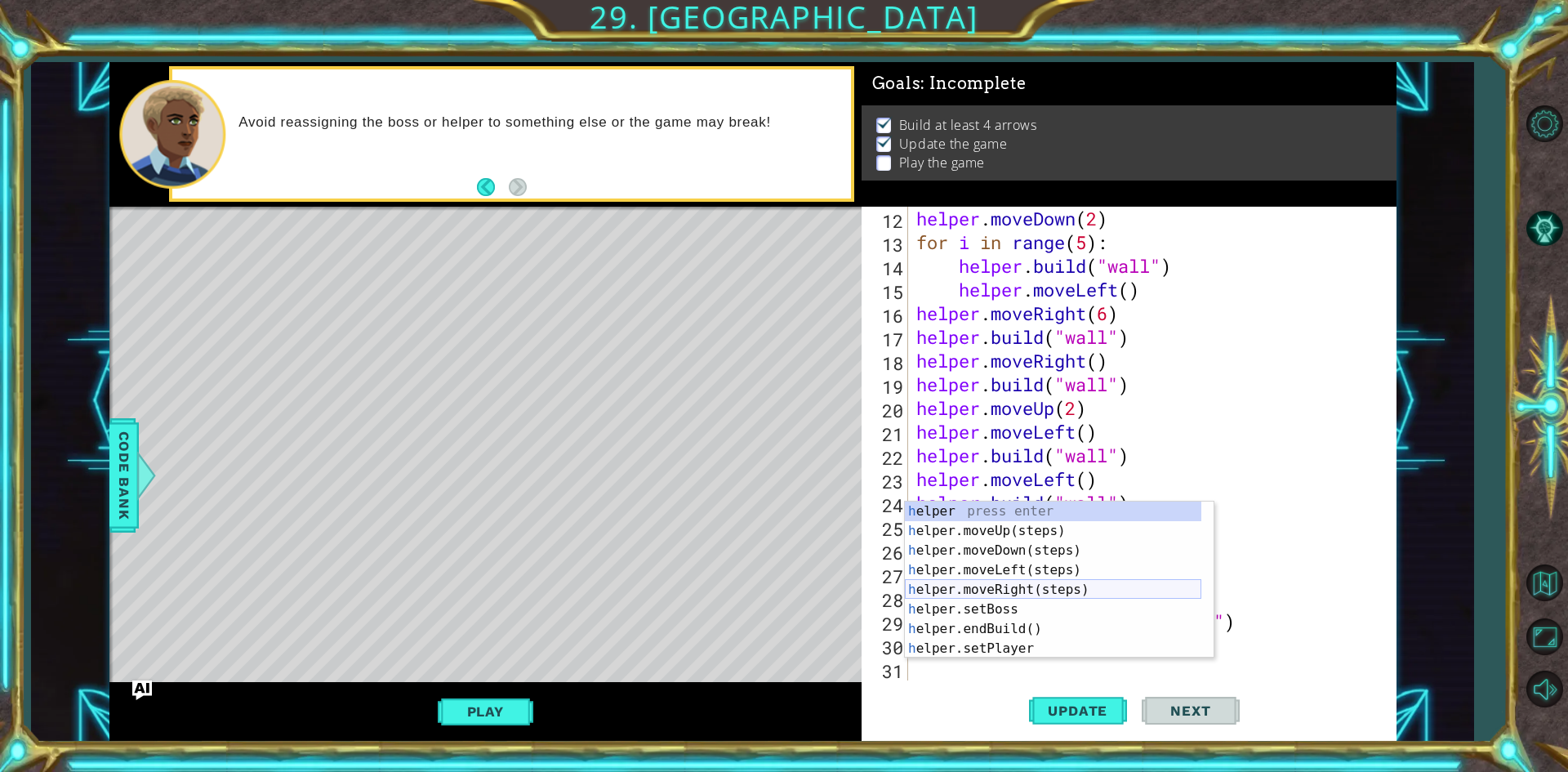
scroll to position [284, 0]
click at [1007, 556] on div "h elper press enter h elper.moveUp(steps) press enter h elper.moveDown(steps) p…" at bounding box center [1053, 600] width 296 height 196
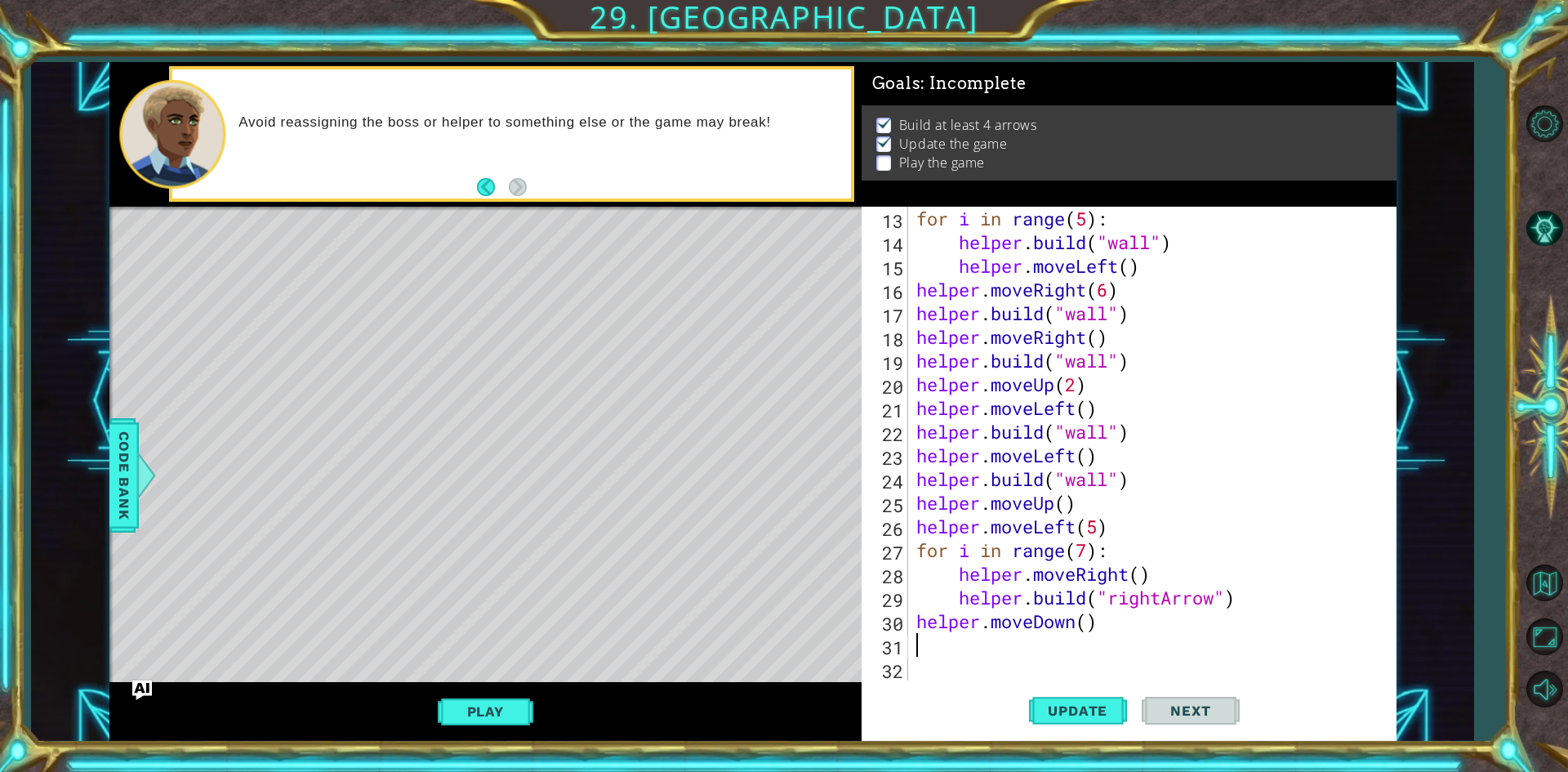
scroll to position [308, 0]
paste textarea "[DOMAIN_NAME]("wall")"
click at [1117, 649] on div "for i in range ( 5 ) : helper . build ( "wall" ) helper . moveLeft ( ) helper .…" at bounding box center [1149, 468] width 473 height 521
click at [1118, 646] on div "for i in range ( 5 ) : helper . build ( "wall" ) helper . moveLeft ( ) helper .…" at bounding box center [1149, 468] width 473 height 521
click at [1110, 650] on div "for i in range ( 5 ) : helper . build ( "wall" ) helper . moveLeft ( ) helper .…" at bounding box center [1149, 468] width 473 height 521
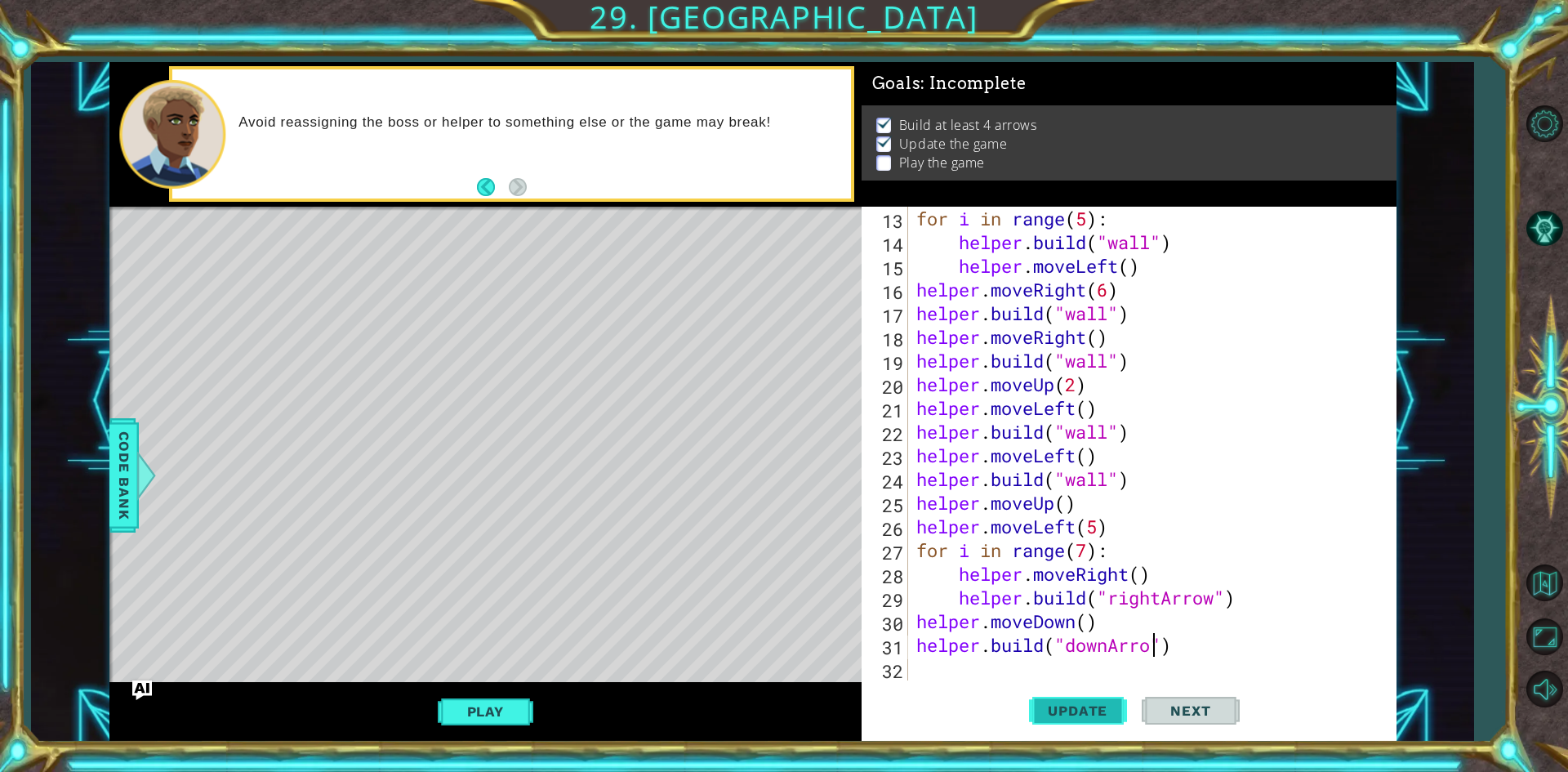
scroll to position [0, 11]
click at [1210, 643] on div "for i in range ( 5 ) : helper . build ( "wall" ) helper . moveLeft ( ) helper .…" at bounding box center [1149, 468] width 473 height 521
click at [1111, 697] on button "Update" at bounding box center [1077, 711] width 98 height 53
type textarea "[DOMAIN_NAME]("downArrow")"
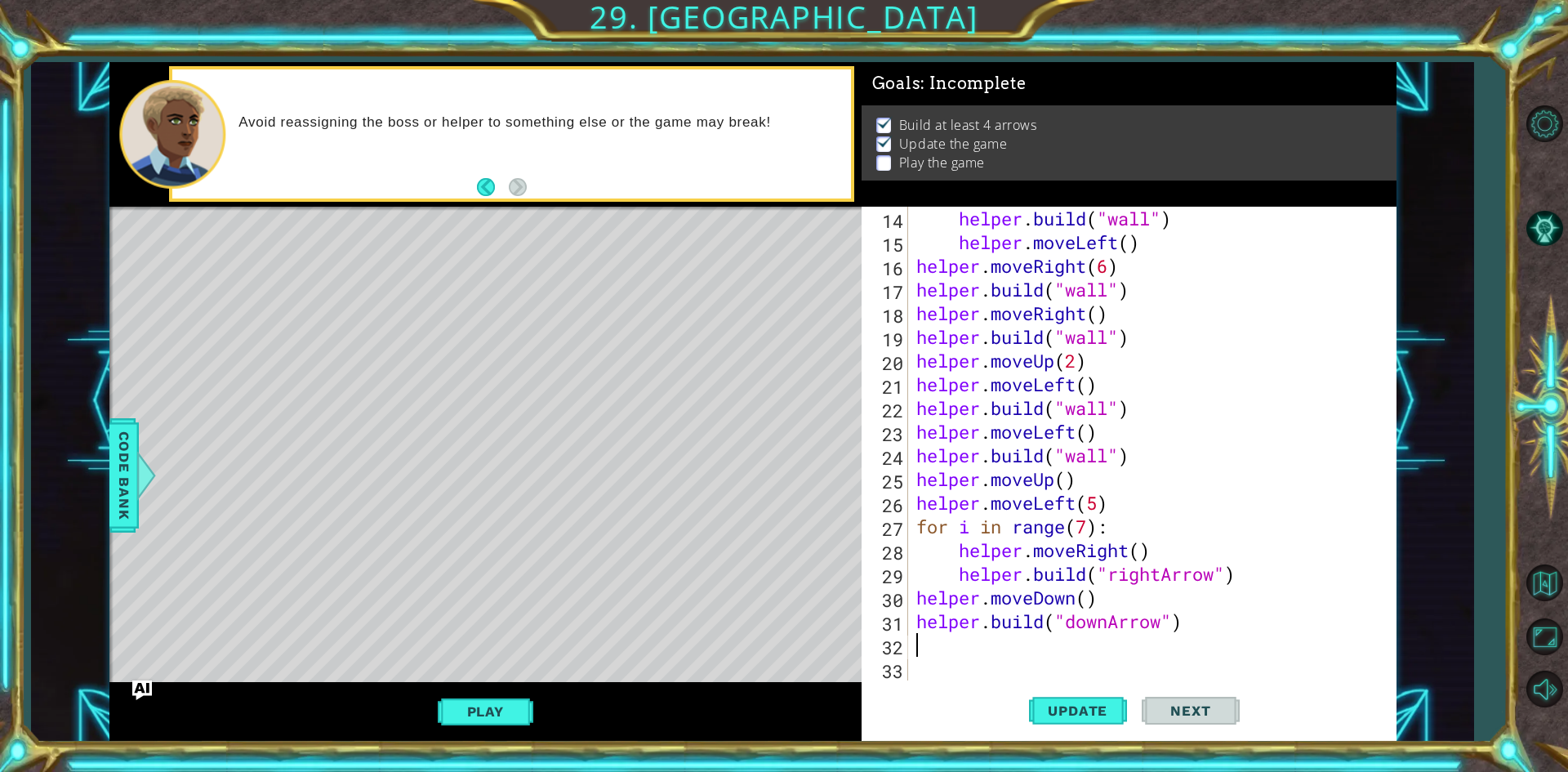
scroll to position [332, 0]
drag, startPoint x: 1117, startPoint y: 529, endPoint x: 919, endPoint y: 523, distance: 198.1
click at [919, 523] on div "helper . build ( "wall" ) helper . moveLeft ( ) helper . moveRight ( 6 ) helper…" at bounding box center [1149, 468] width 473 height 521
type textarea "for i in range(7):"
click at [948, 645] on div "helper . build ( "wall" ) helper . moveLeft ( ) helper . moveRight ( 6 ) helper…" at bounding box center [1149, 468] width 473 height 521
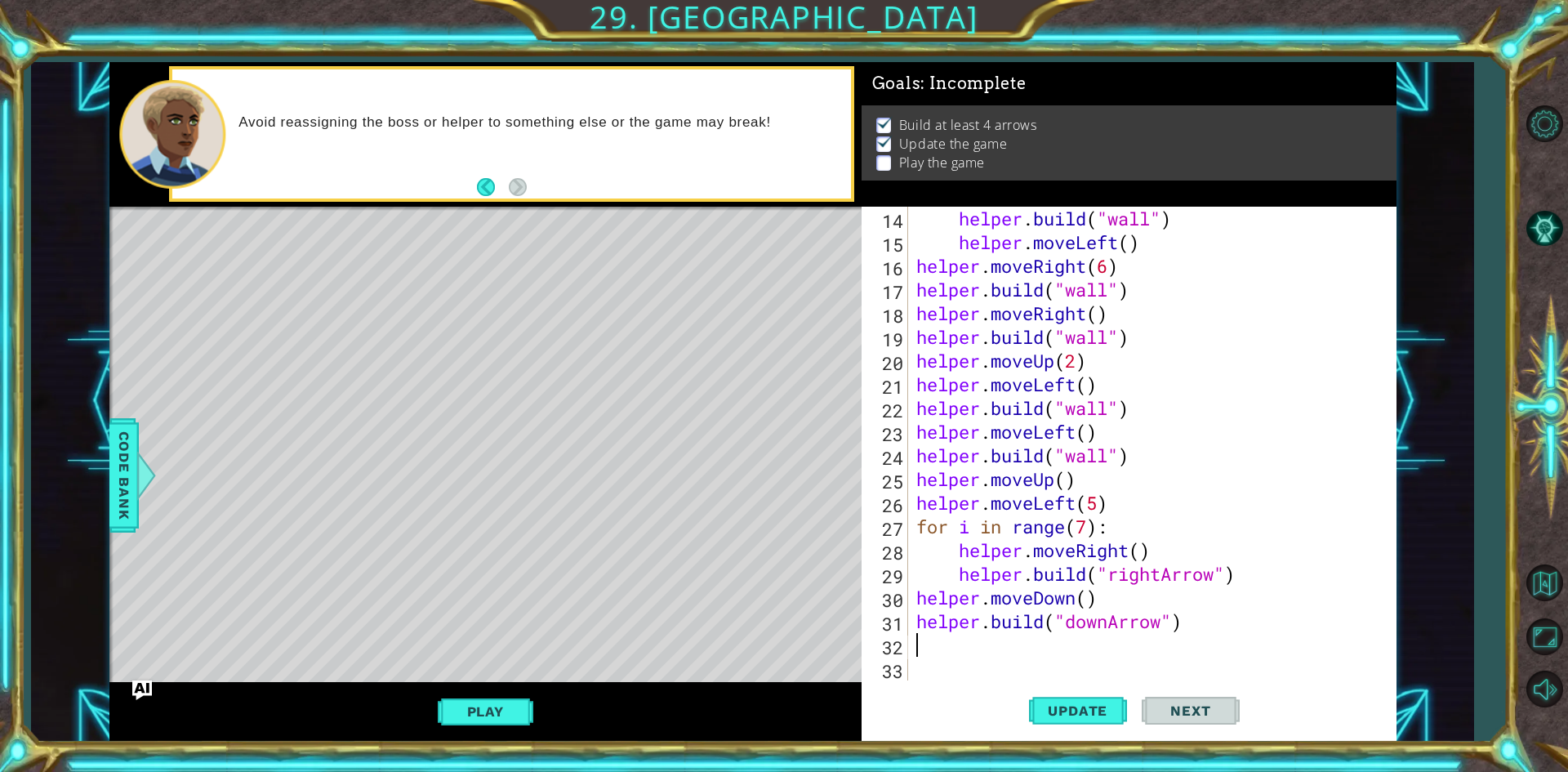
paste textarea "for i in range(7):"
type textarea "for i in range(7):"
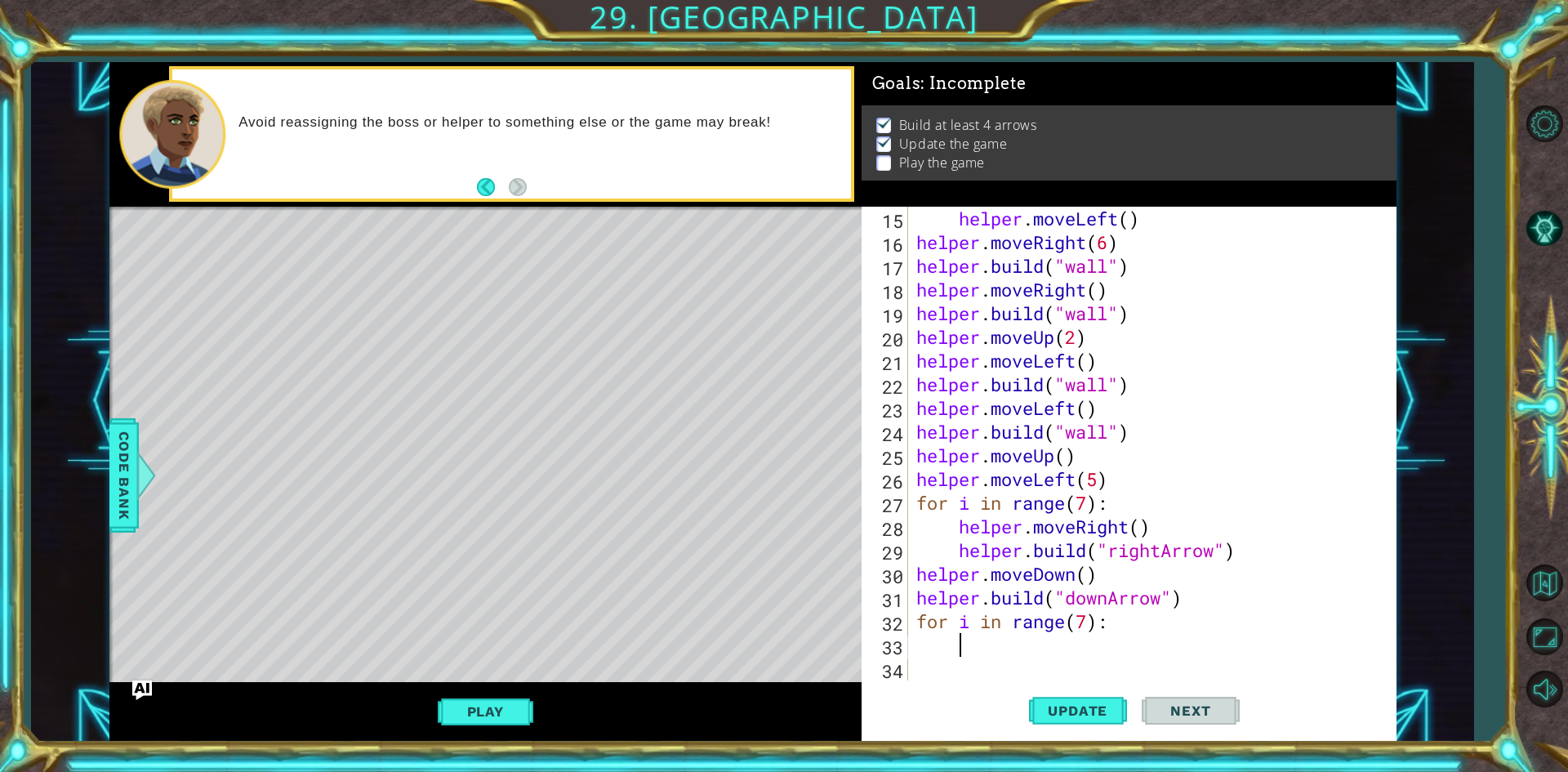
scroll to position [355, 0]
click at [915, 623] on div "helper . moveLeft ( ) helper . moveRight ( 6 ) helper . build ( "wall" ) helper…" at bounding box center [1149, 468] width 473 height 521
type textarea "for i in range(7):"
click at [967, 625] on div "helper . moveLeft ( ) helper . moveRight ( 6 ) helper . build ( "wall" ) helper…" at bounding box center [1149, 468] width 473 height 521
type textarea "h"
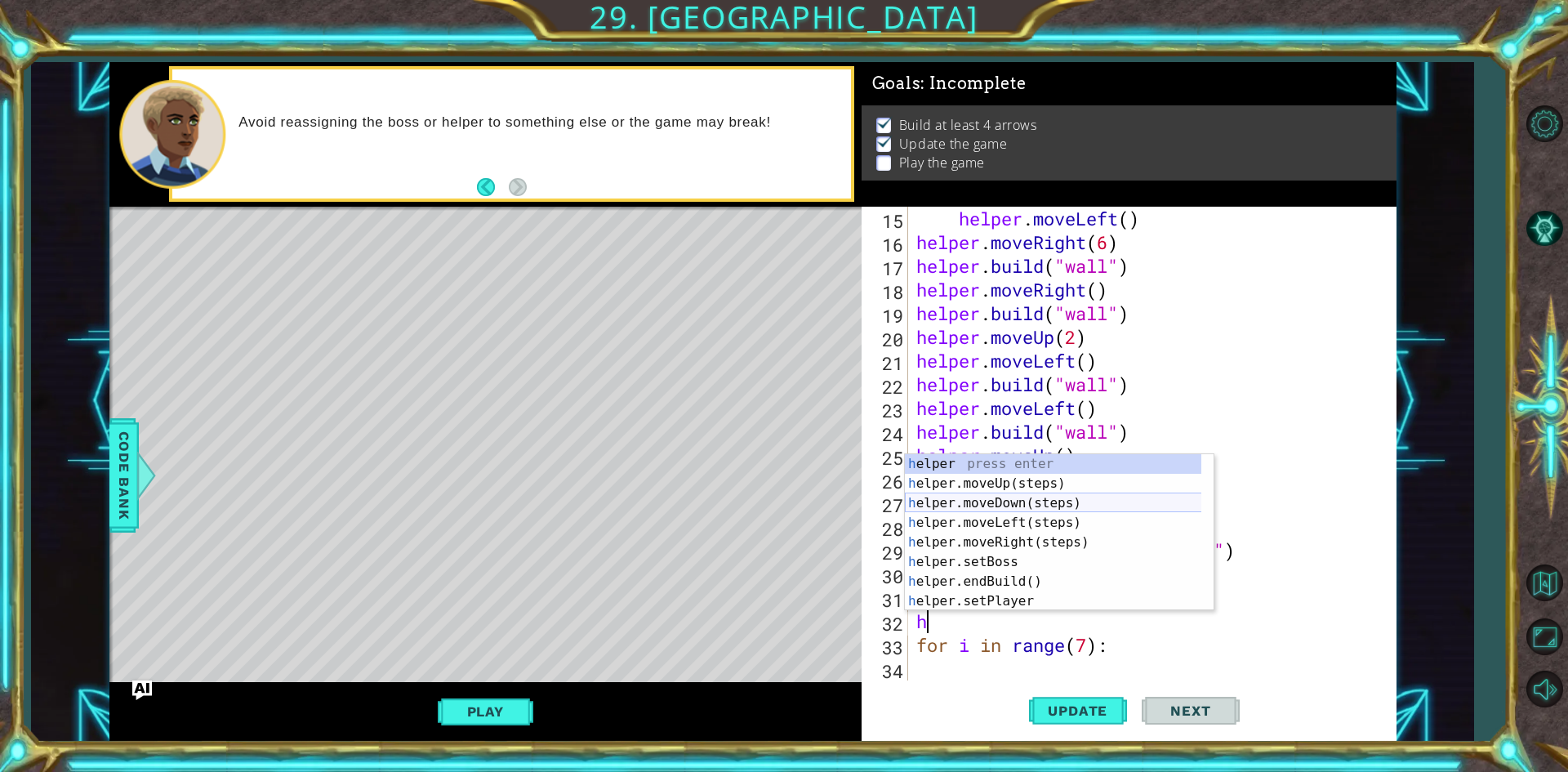
click at [1010, 498] on div "h elper press enter h elper.moveUp(steps) press enter h elper.moveDown(steps) p…" at bounding box center [1059, 552] width 308 height 196
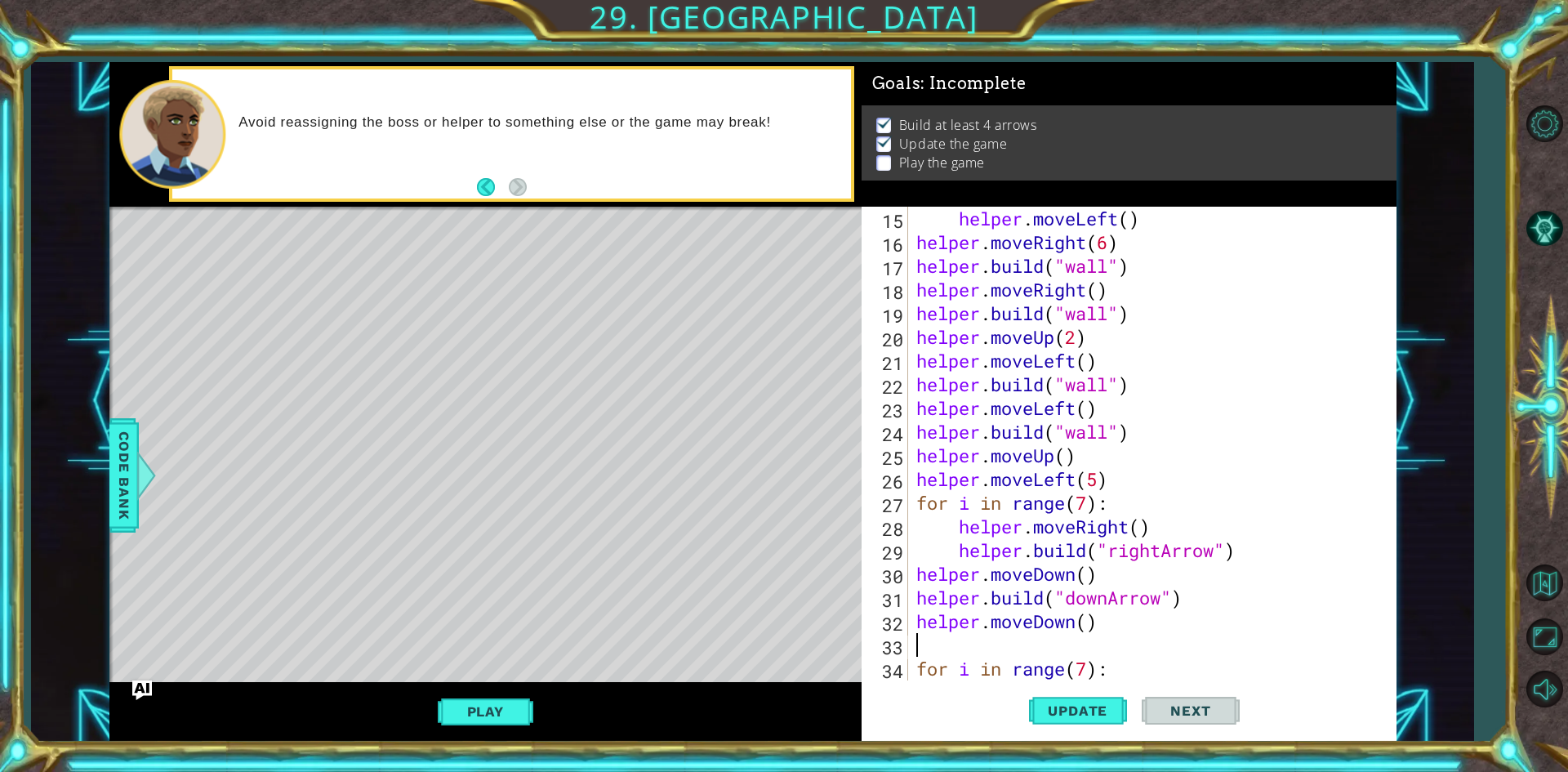
click at [1000, 691] on div "Update Next" at bounding box center [1133, 711] width 535 height 53
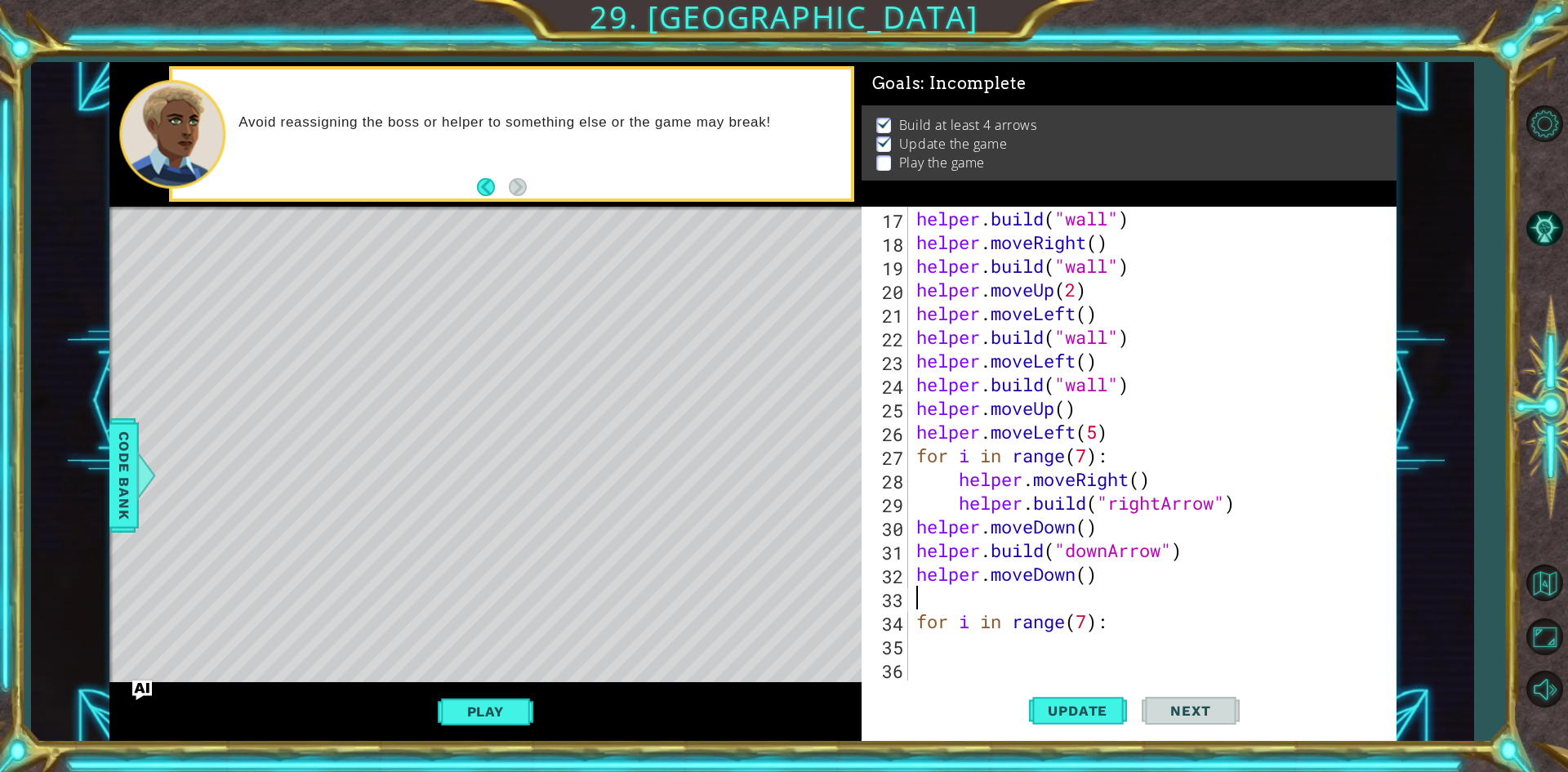
click at [952, 655] on div "helper . build ( "wall" ) helper . moveRight ( ) helper . build ( "wall" ) help…" at bounding box center [1149, 468] width 473 height 521
click at [954, 610] on div "helper . build ( "wall" ) helper . moveRight ( ) helper . build ( "wall" ) help…" at bounding box center [1149, 468] width 473 height 521
type textarea "for i in range(7):"
click at [952, 597] on div "helper . build ( "wall" ) helper . moveRight ( ) helper . build ( "wall" ) help…" at bounding box center [1149, 468] width 473 height 521
type textarea "helper.moveDown()"
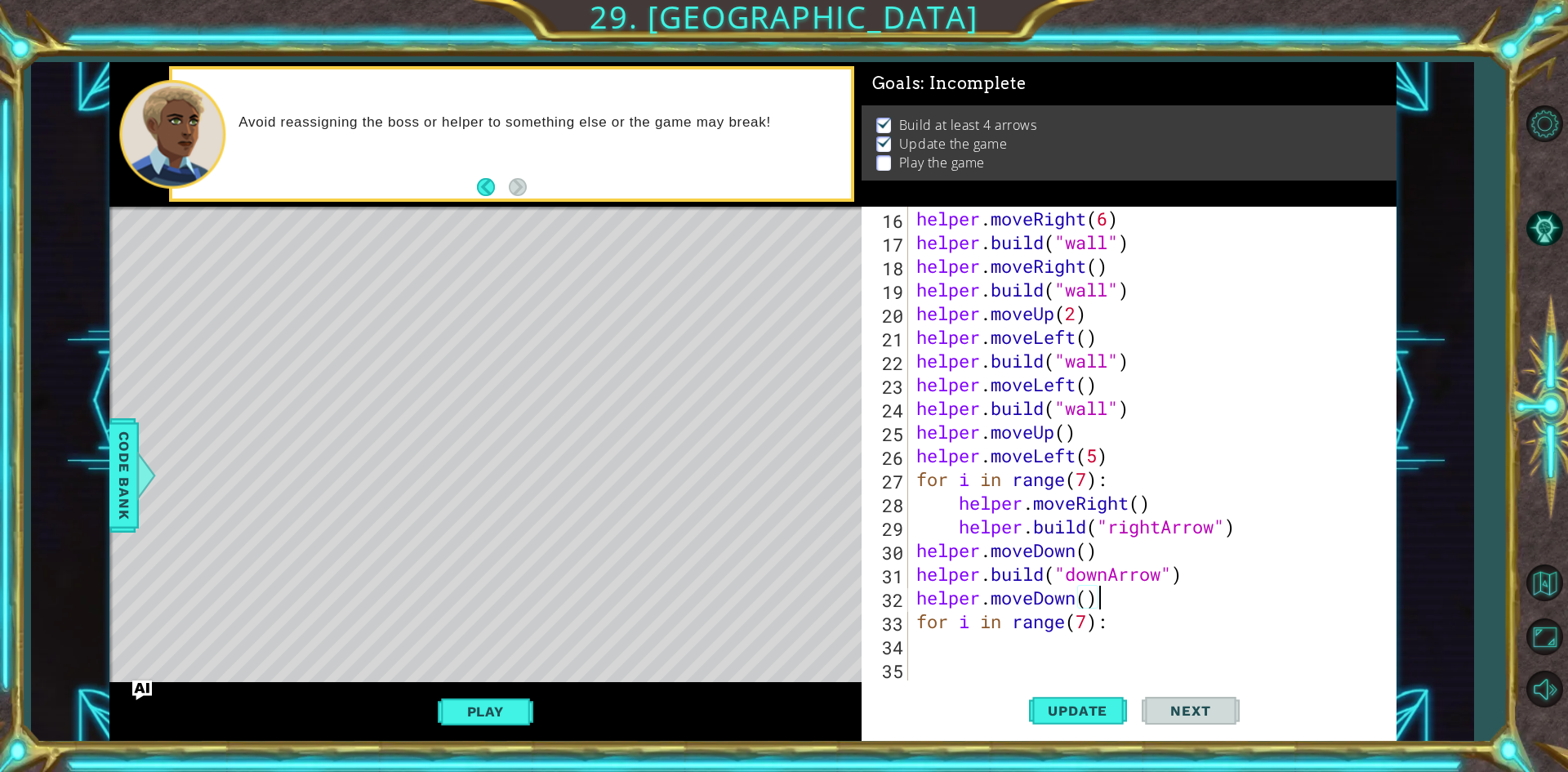
scroll to position [379, 0]
click at [990, 635] on div "helper . moveRight ( 6 ) helper . build ( "wall" ) helper . moveRight ( ) helpe…" at bounding box center [1149, 468] width 473 height 521
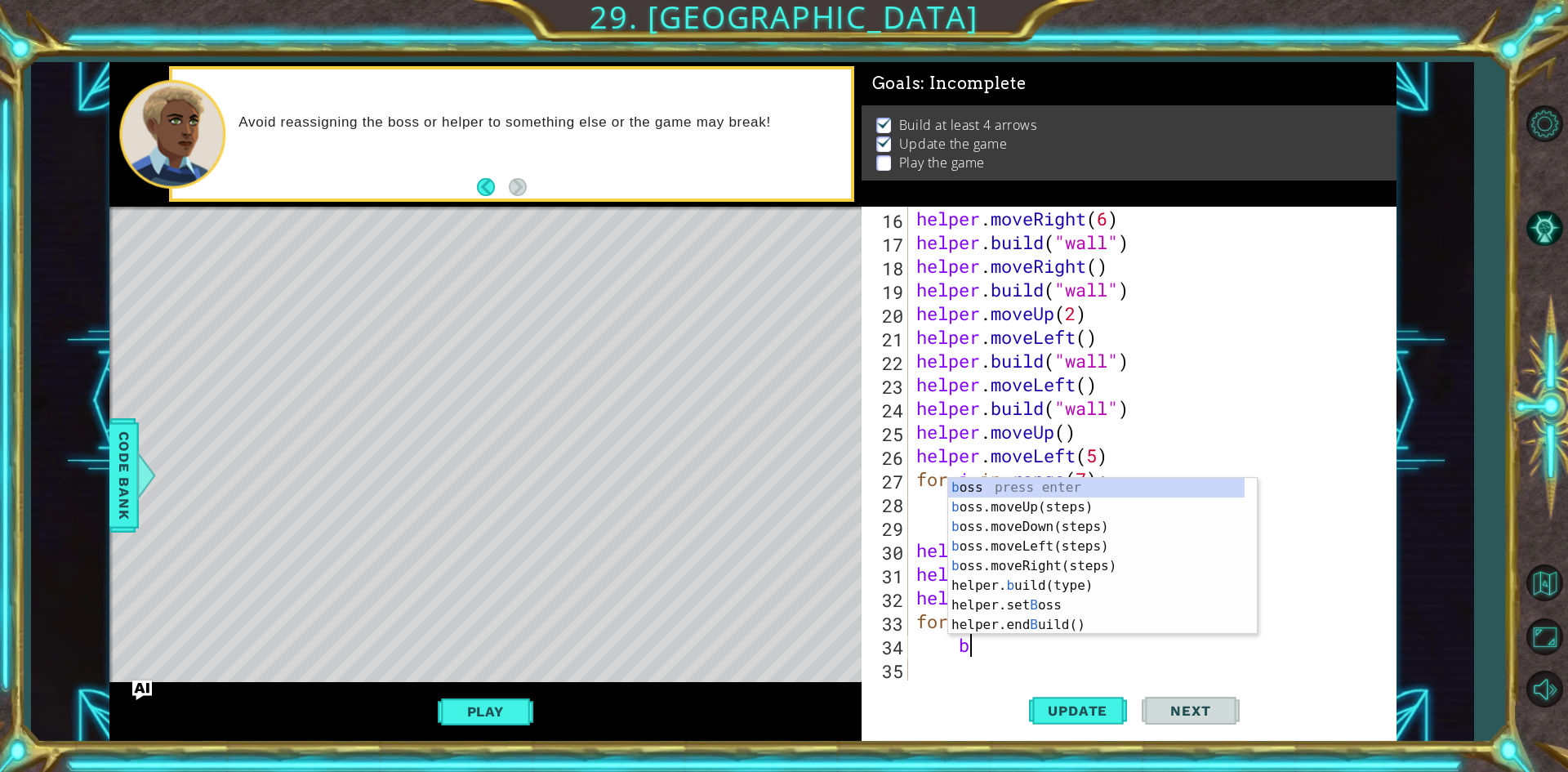
scroll to position [0, 2]
click at [1037, 588] on div "b oss press enter b oss.moveUp(steps) press enter b oss.moveDown(steps) press e…" at bounding box center [1096, 576] width 296 height 196
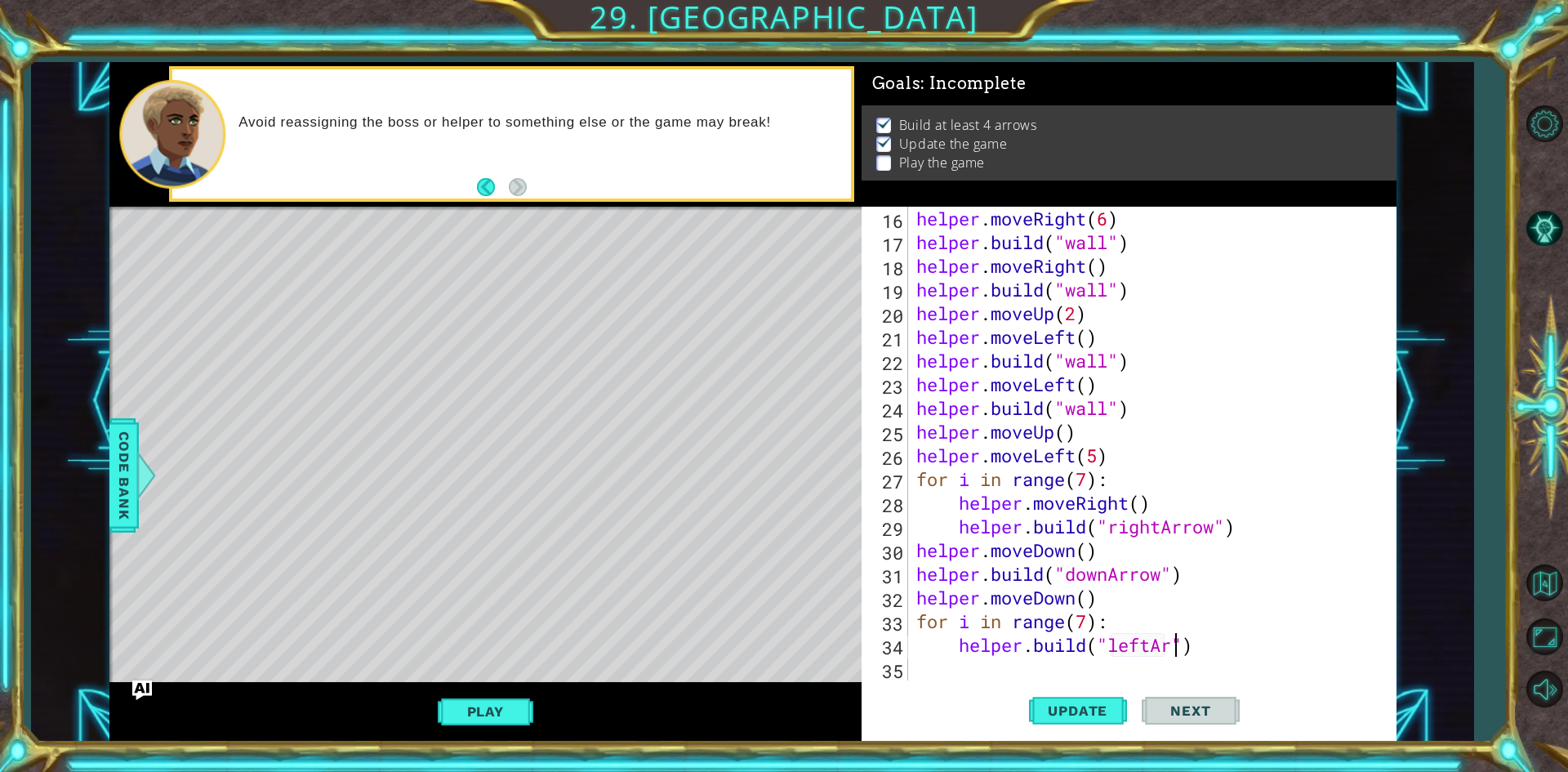
scroll to position [0, 13]
type textarea "[DOMAIN_NAME]("leftArrow")"
click at [1148, 661] on div "helper . moveRight ( 6 ) helper . build ( "wall" ) helper . moveRight ( ) helpe…" at bounding box center [1149, 468] width 473 height 521
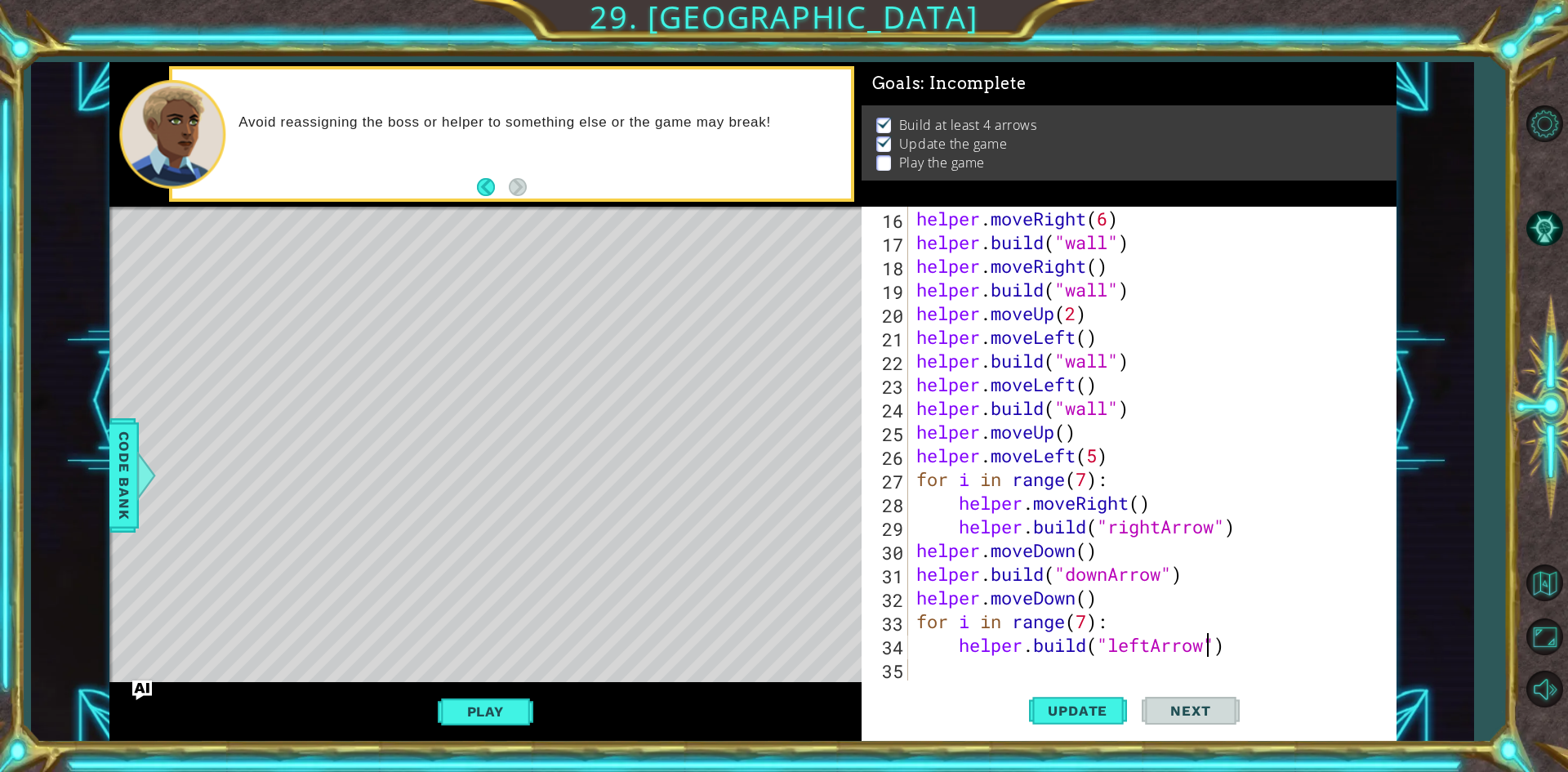
click at [1206, 655] on div "helper . moveRight ( 6 ) helper . build ( "wall" ) helper . moveRight ( ) helpe…" at bounding box center [1149, 468] width 473 height 521
type textarea "[DOMAIN_NAME]("leftArrow")"
click at [1276, 656] on div "helper . moveRight ( 6 ) helper . build ( "wall" ) helper . moveRight ( ) helpe…" at bounding box center [1149, 468] width 473 height 521
click at [1263, 650] on div "helper . moveRight ( 6 ) helper . build ( "wall" ) helper . moveRight ( ) helpe…" at bounding box center [1149, 468] width 473 height 521
type textarea "[DOMAIN_NAME]("leftArrow")"
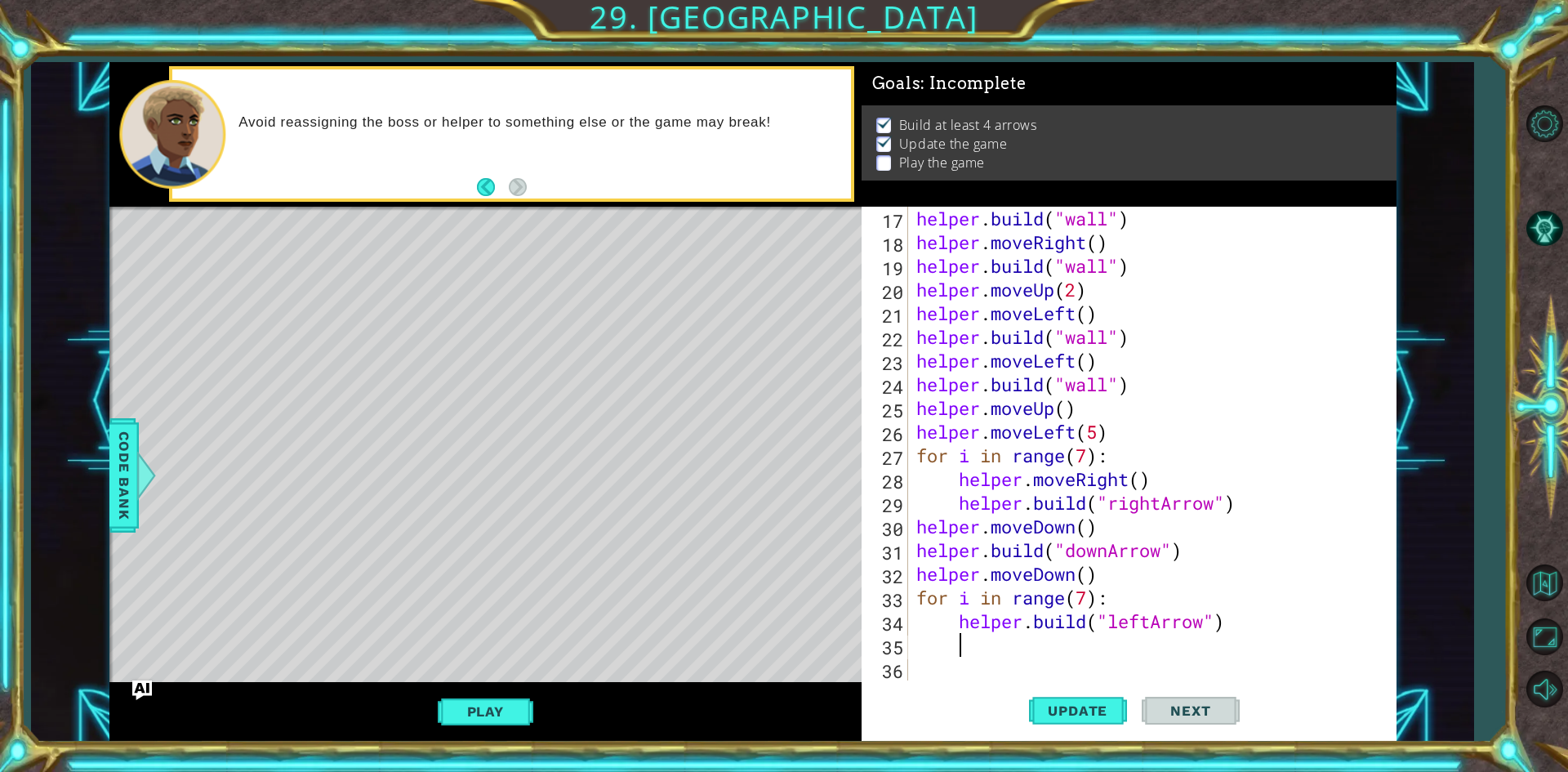
scroll to position [403, 0]
type textarea "h"
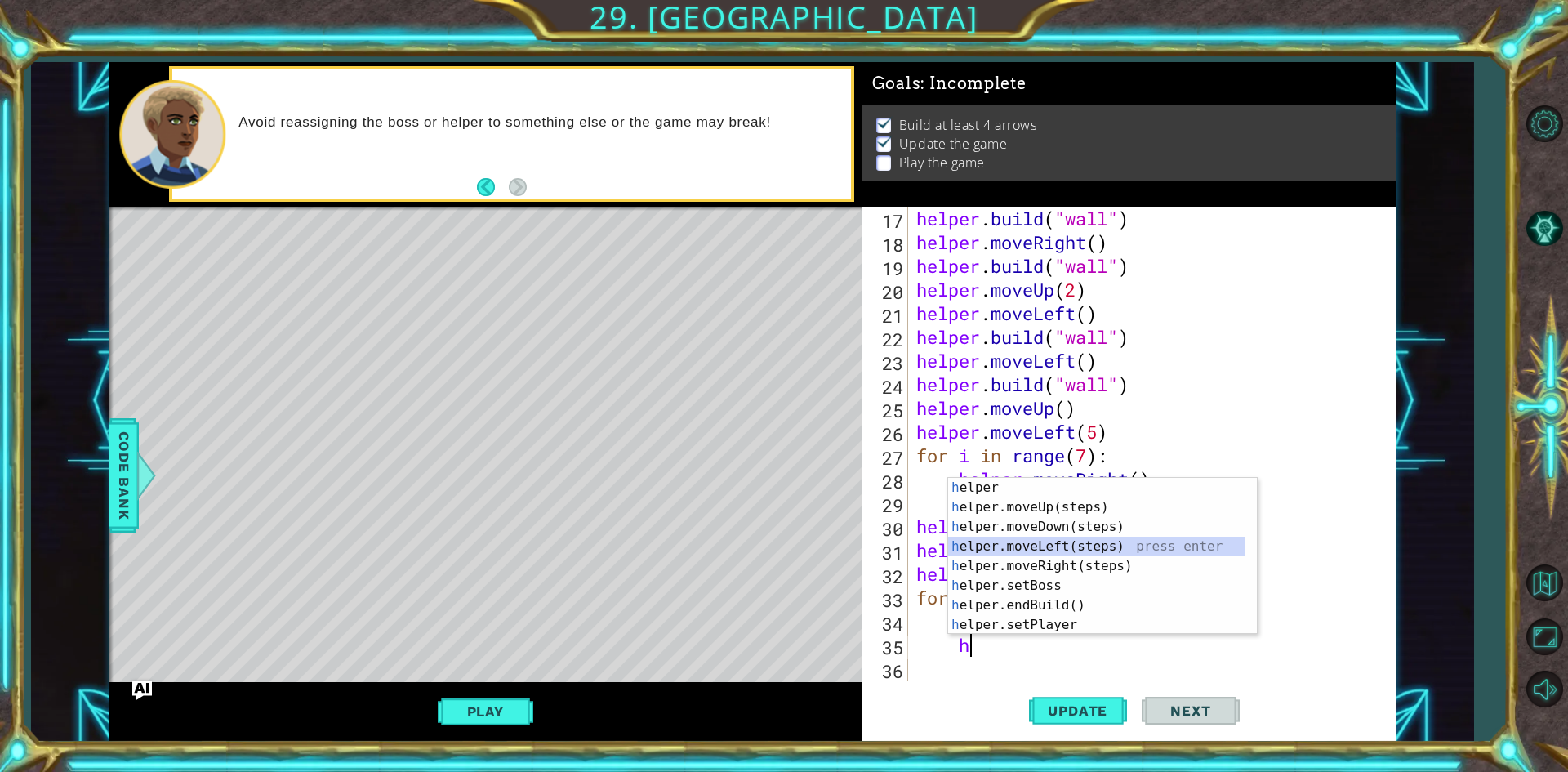
click at [1069, 544] on div "h elper press enter h elper.moveUp(steps) press enter h elper.moveDown(steps) p…" at bounding box center [1101, 576] width 308 height 196
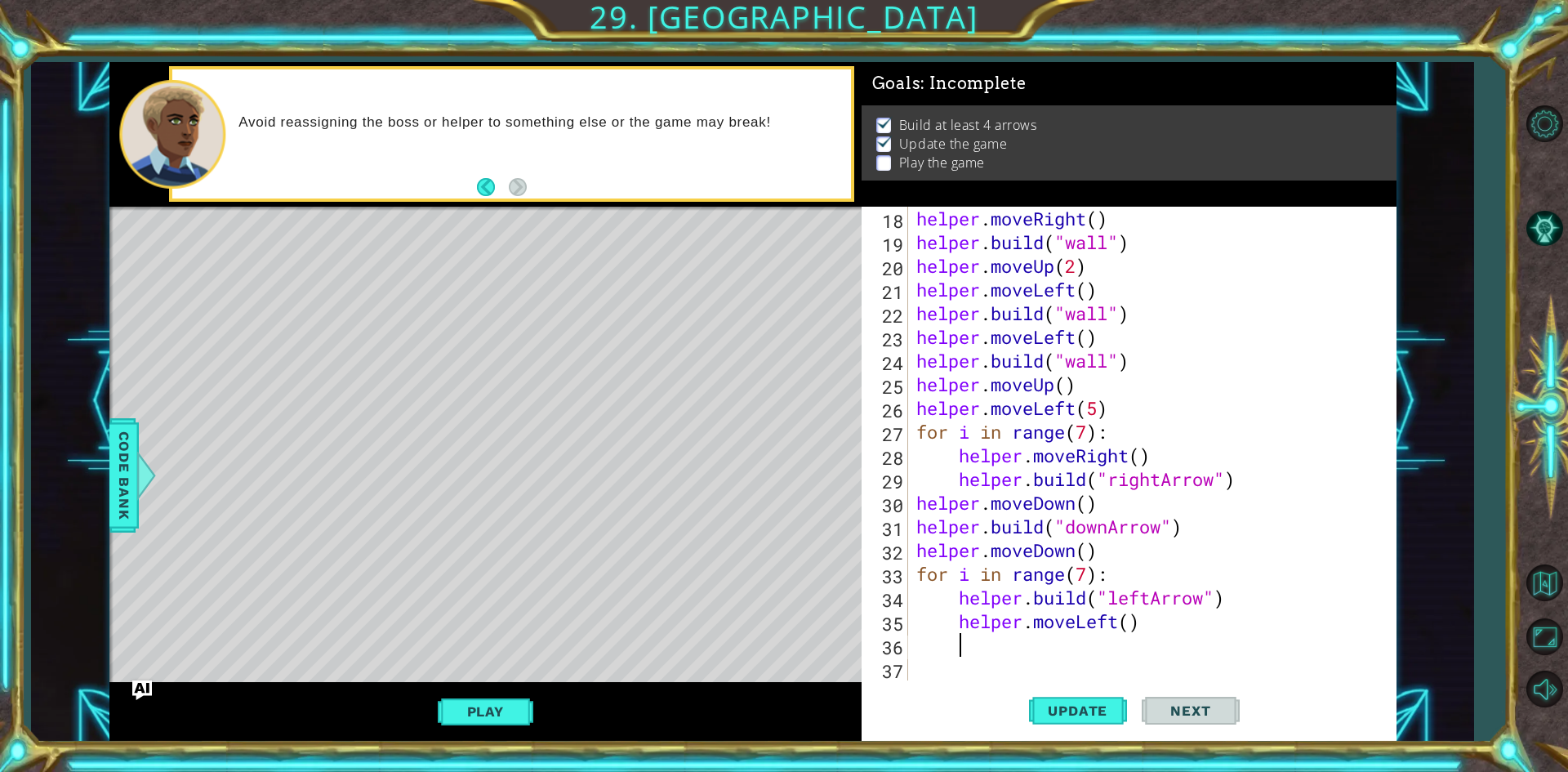
scroll to position [426, 0]
click at [1109, 703] on span "Update" at bounding box center [1077, 710] width 92 height 17
click at [1084, 574] on div "helper . moveRight ( ) helper . build ( "wall" ) helper . moveUp ( 2 ) helper .…" at bounding box center [1149, 468] width 473 height 521
click at [1118, 712] on span "Update" at bounding box center [1077, 710] width 92 height 17
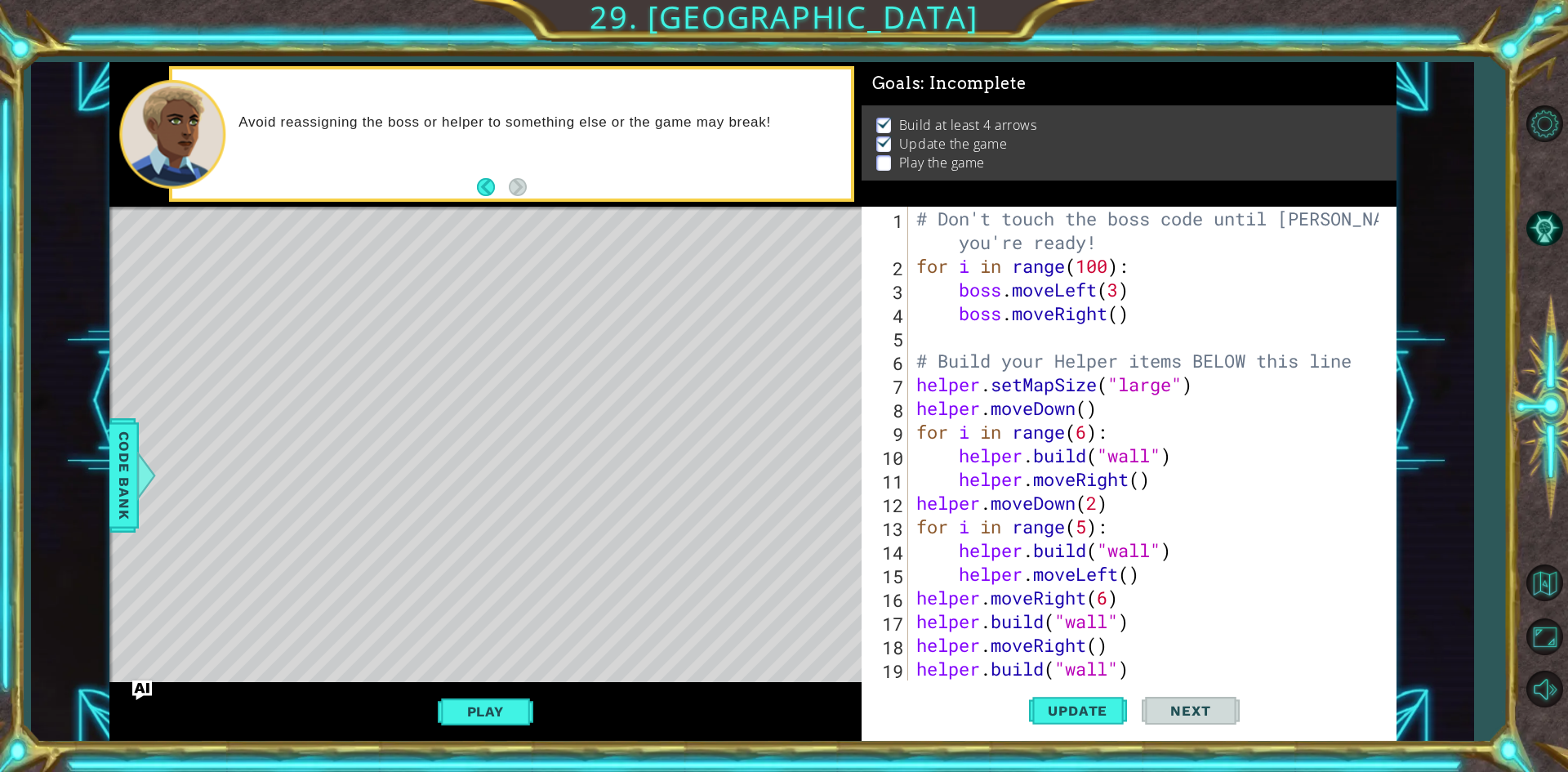
scroll to position [0, 0]
click at [1120, 294] on div "# Don't touch the boss code until [PERSON_NAME] says you're ready! for i in ran…" at bounding box center [1149, 479] width 473 height 544
click at [1122, 319] on div "# Don't touch the boss code until [PERSON_NAME] says you're ready! for i in ran…" at bounding box center [1149, 479] width 473 height 544
type textarea "boss.moveRight(2)"
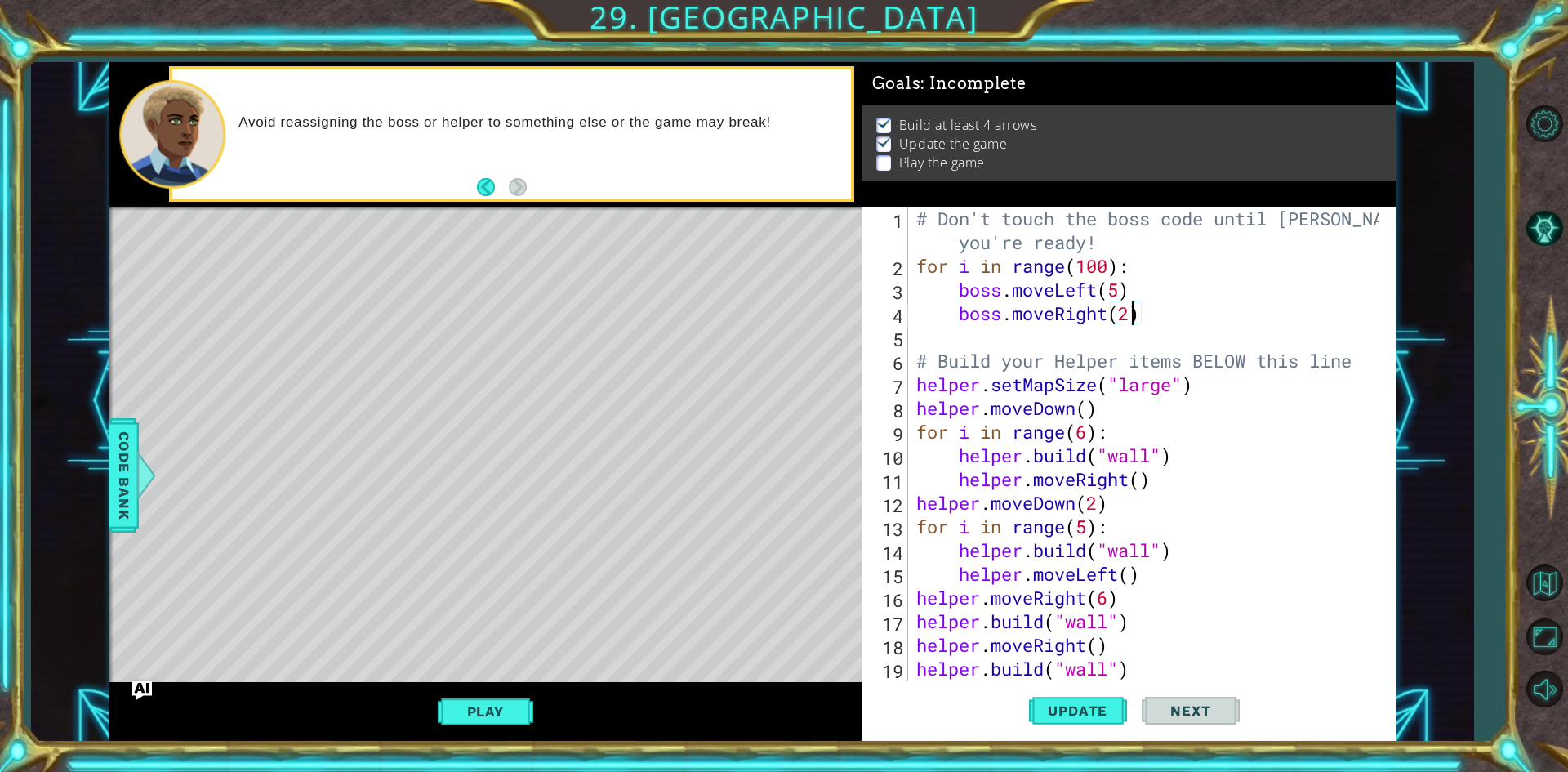
click at [1162, 324] on div "# Don't touch the boss code until [PERSON_NAME] says you're ready! for i in ran…" at bounding box center [1149, 479] width 473 height 544
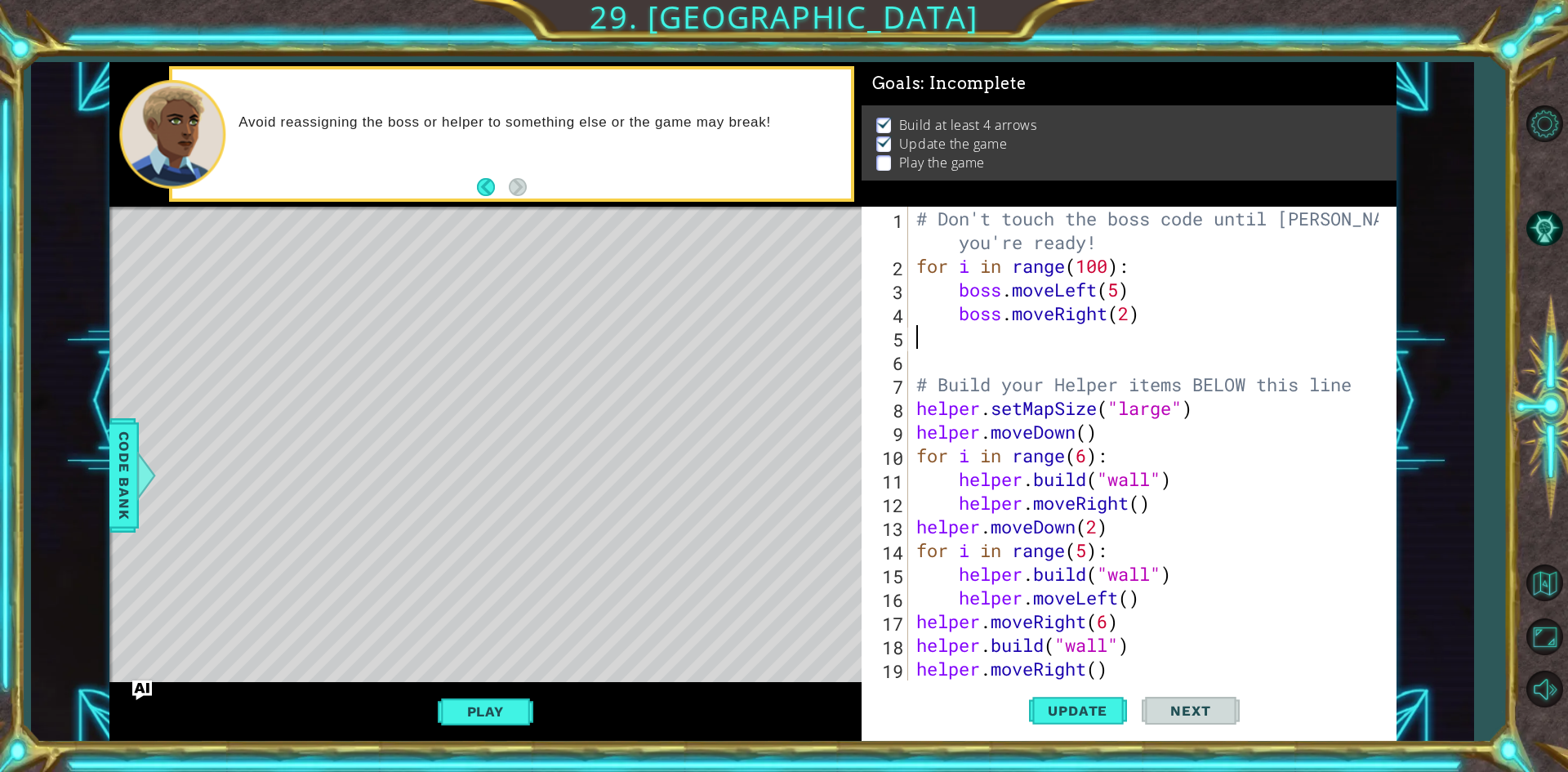
scroll to position [0, 0]
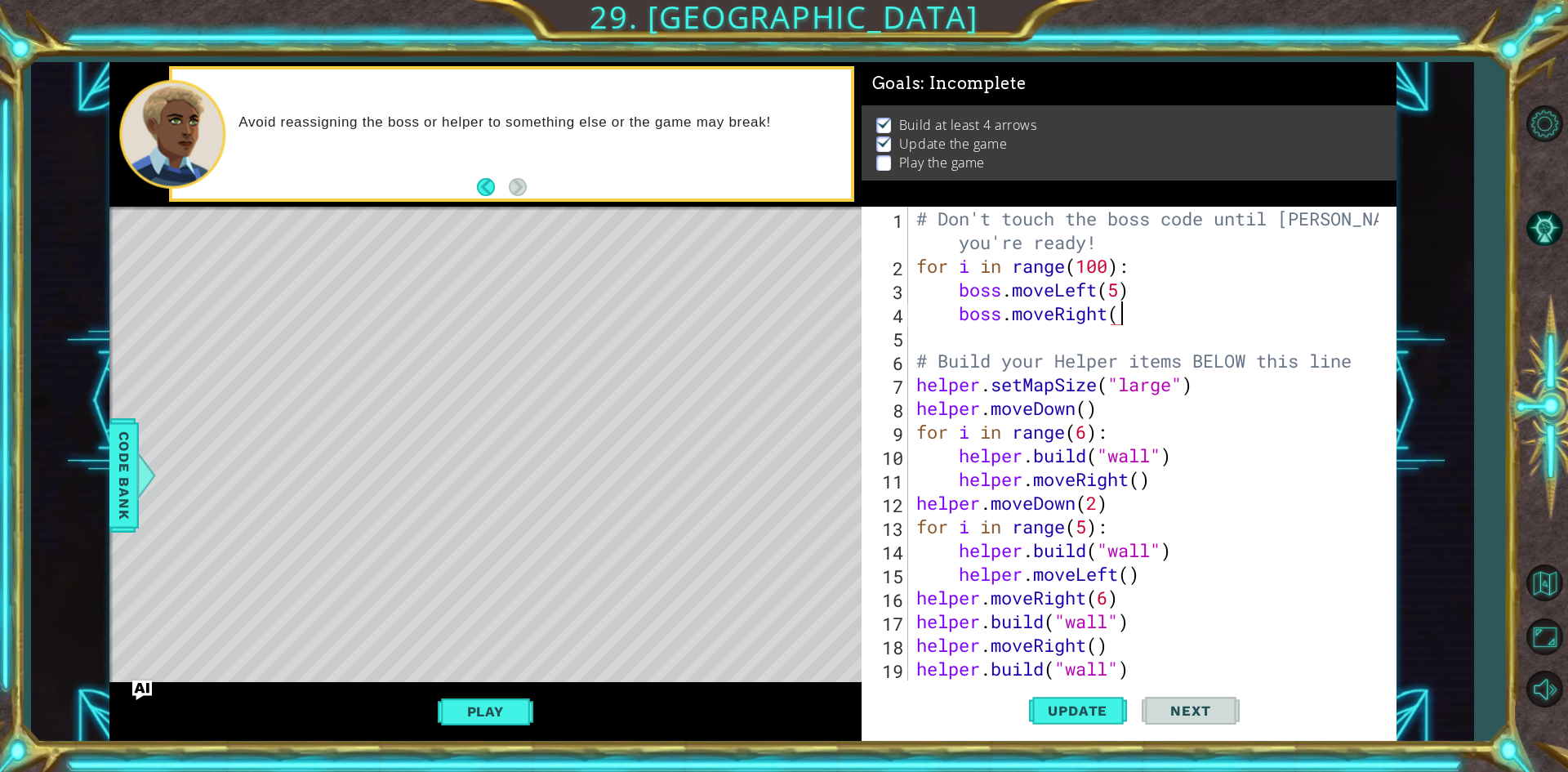
click at [1120, 298] on div "# Don't touch the boss code until [PERSON_NAME] says you're ready! for i in ran…" at bounding box center [1149, 479] width 473 height 544
click at [1203, 311] on div "# Don't touch the boss code until [PERSON_NAME] says you're ready! for i in ran…" at bounding box center [1149, 479] width 473 height 544
type textarea "boss.moveup"
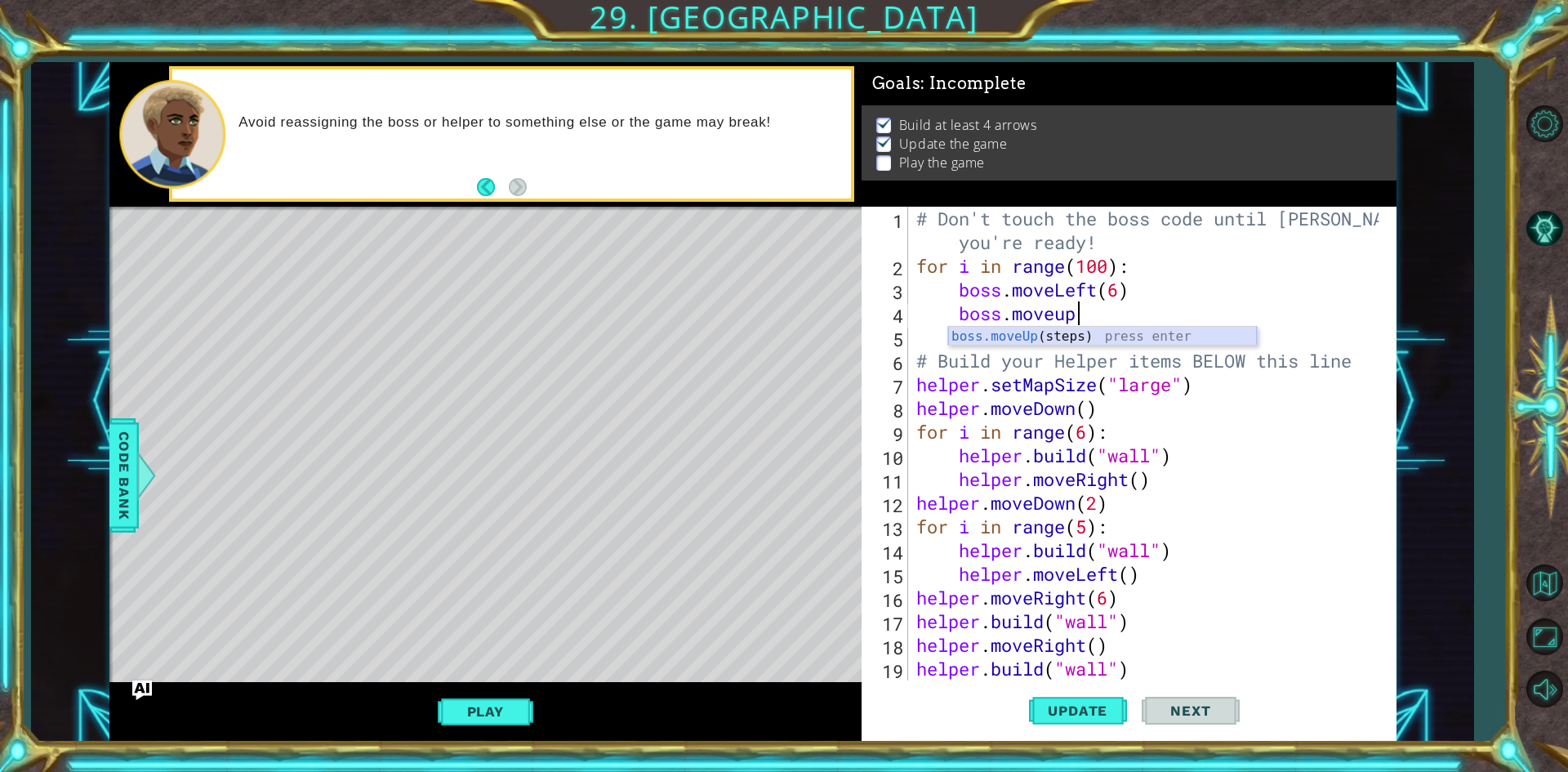
click at [1161, 333] on div "boss.moveUp (steps) press enter" at bounding box center [1101, 356] width 308 height 58
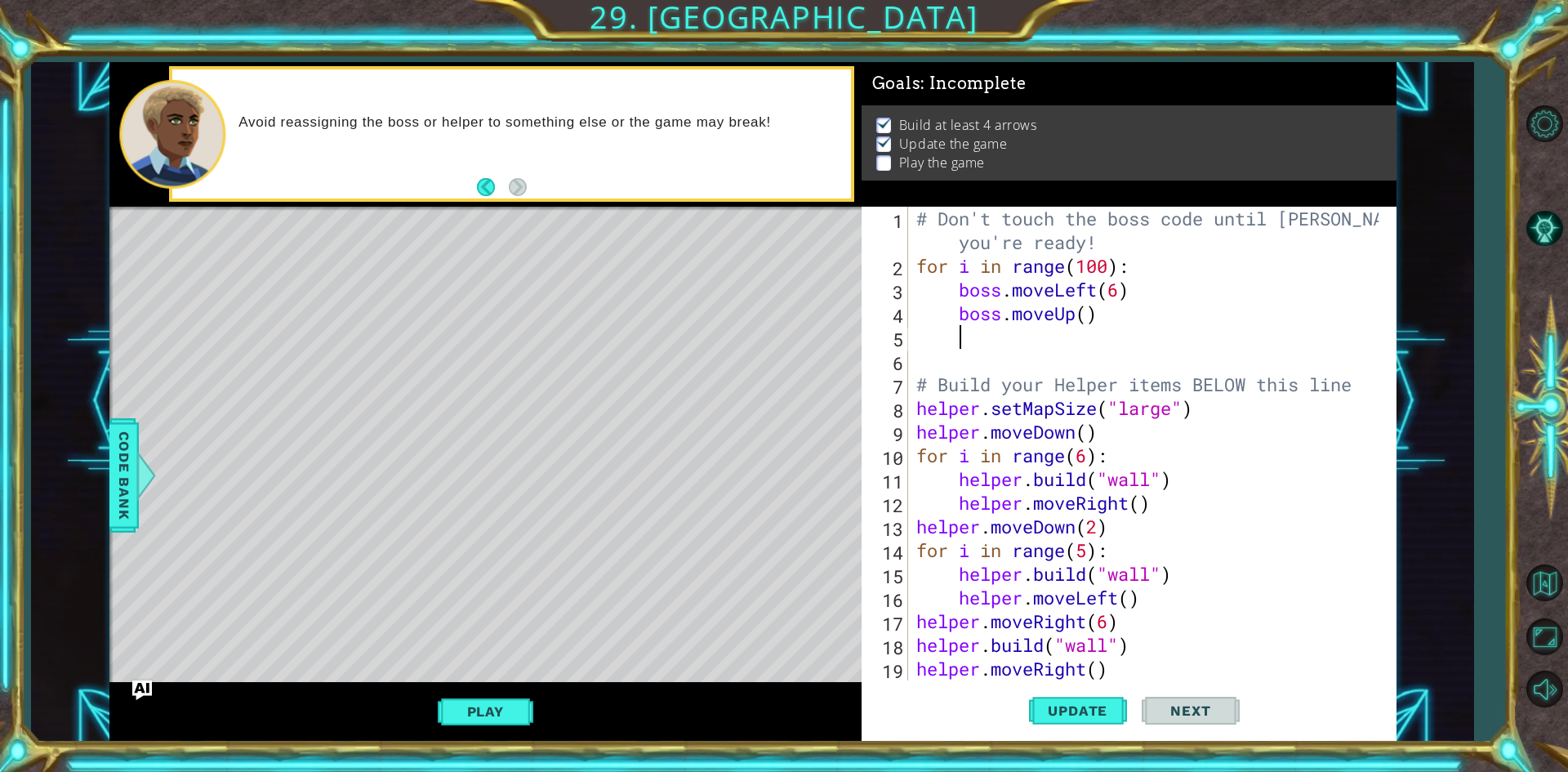
scroll to position [0, 1]
click at [1085, 326] on div "# Don't touch the boss code until [PERSON_NAME] says you're ready! for i in ran…" at bounding box center [1149, 479] width 473 height 544
click at [1087, 315] on div "# Don't touch the boss code until [PERSON_NAME] says you're ready! for i in ran…" at bounding box center [1149, 479] width 473 height 544
type textarea "boss.moveUp()"
click at [1144, 333] on div "# Don't touch the boss code until [PERSON_NAME] says you're ready! for i in ran…" at bounding box center [1149, 479] width 473 height 544
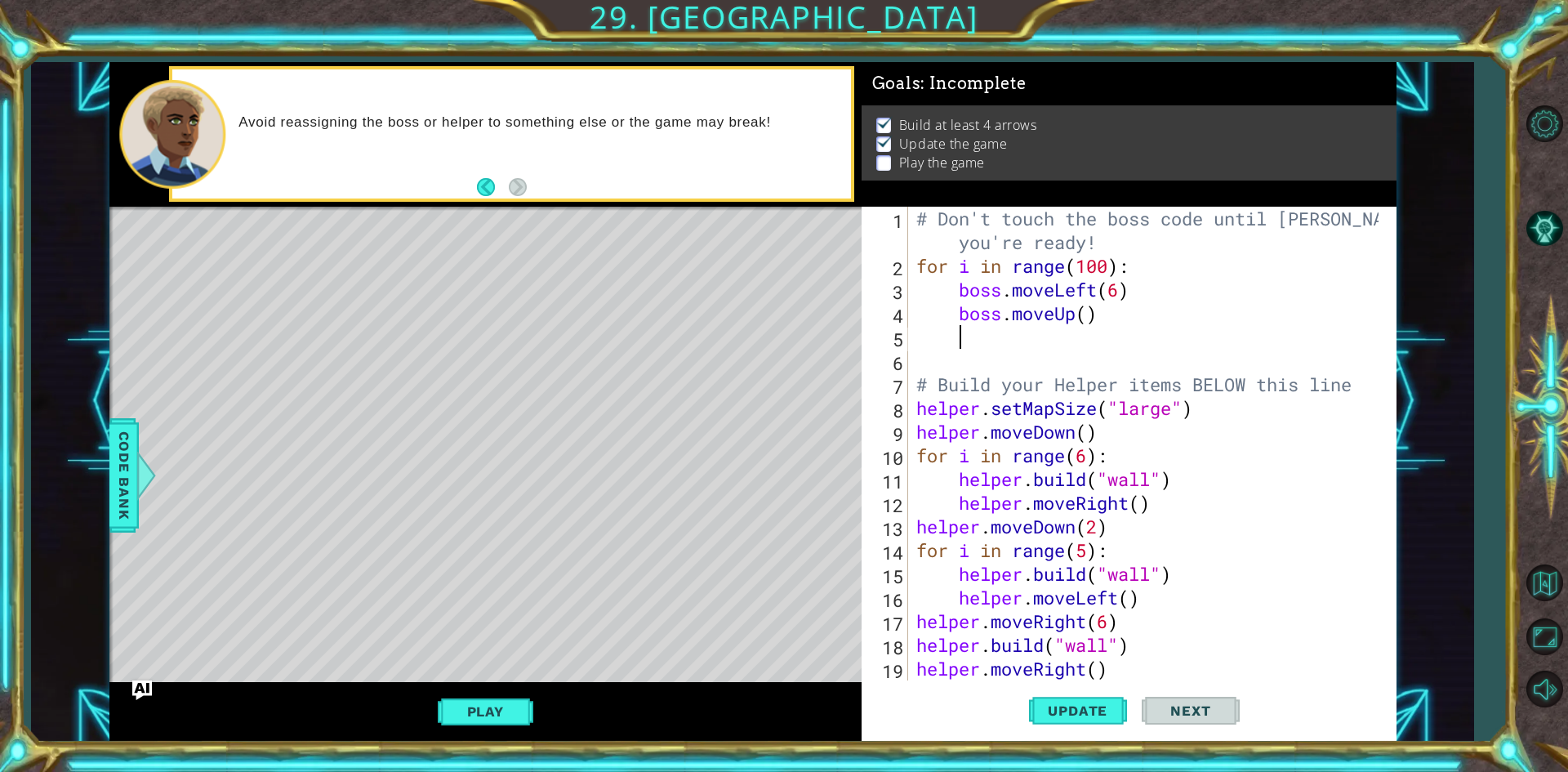
click at [1143, 316] on div "# Don't touch the boss code until [PERSON_NAME] says you're ready! for i in ran…" at bounding box center [1149, 479] width 473 height 544
type textarea "boss.moveUp()"
click at [1130, 358] on div "# Don't touch the boss code until [PERSON_NAME] says you're ready! for i in ran…" at bounding box center [1149, 479] width 473 height 544
click at [1047, 340] on div "# Don't touch the boss code until [PERSON_NAME] says you're ready! for i in ran…" at bounding box center [1149, 479] width 473 height 544
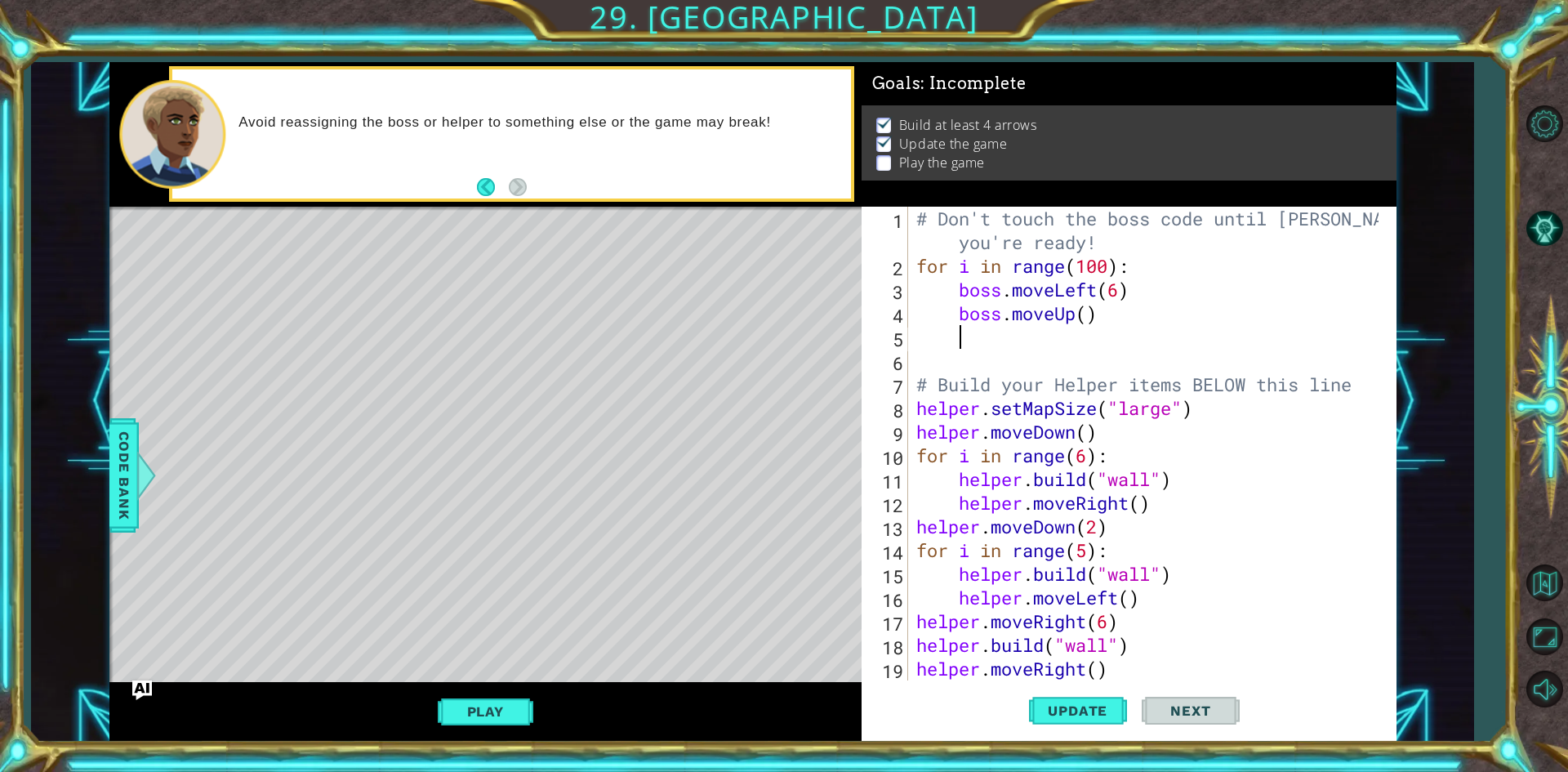
type textarea "b"
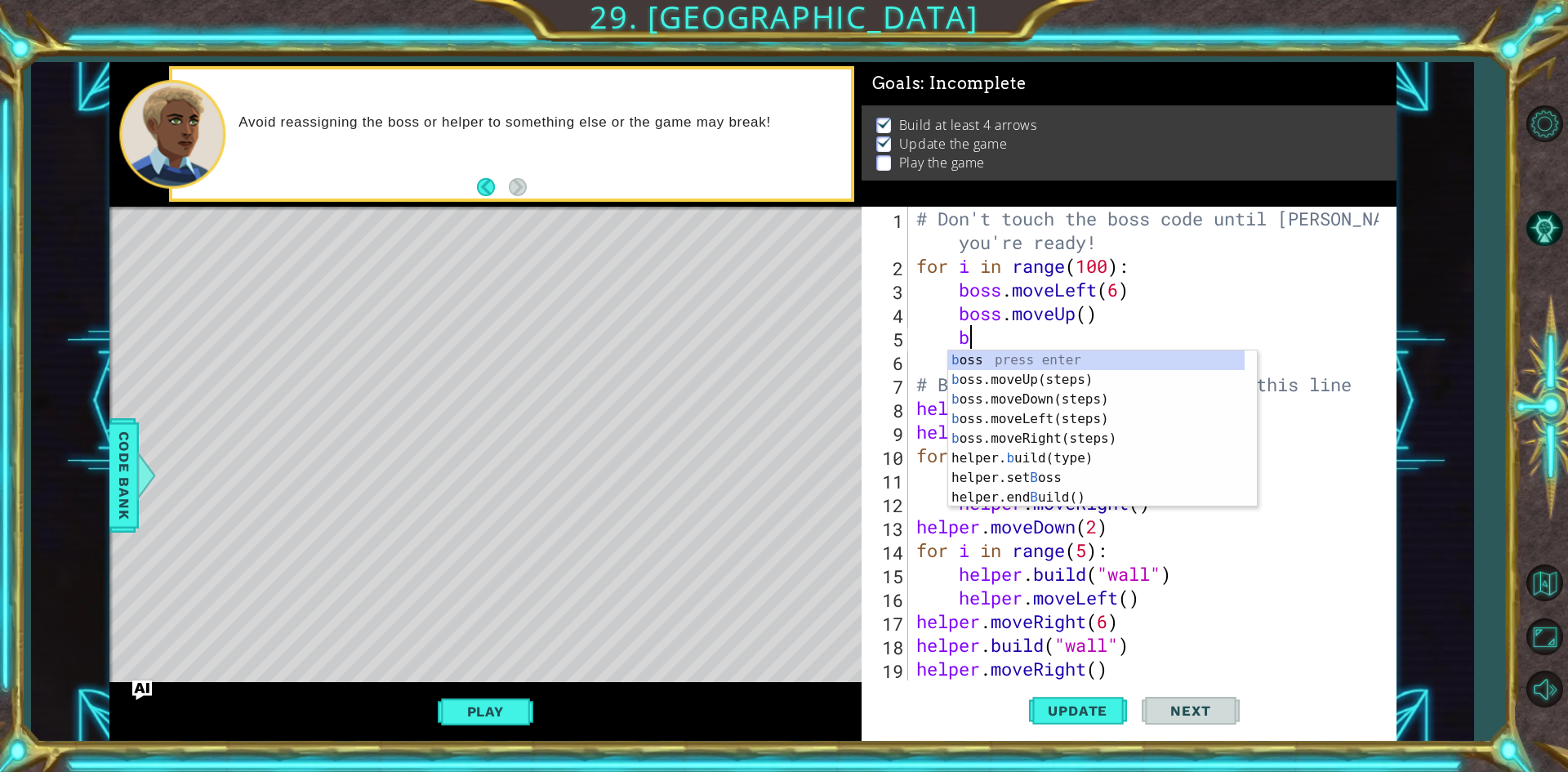
scroll to position [0, 2]
click at [1105, 435] on div "b oss press enter b oss.moveUp(steps) press enter b oss.moveDown(steps) press e…" at bounding box center [1101, 448] width 308 height 196
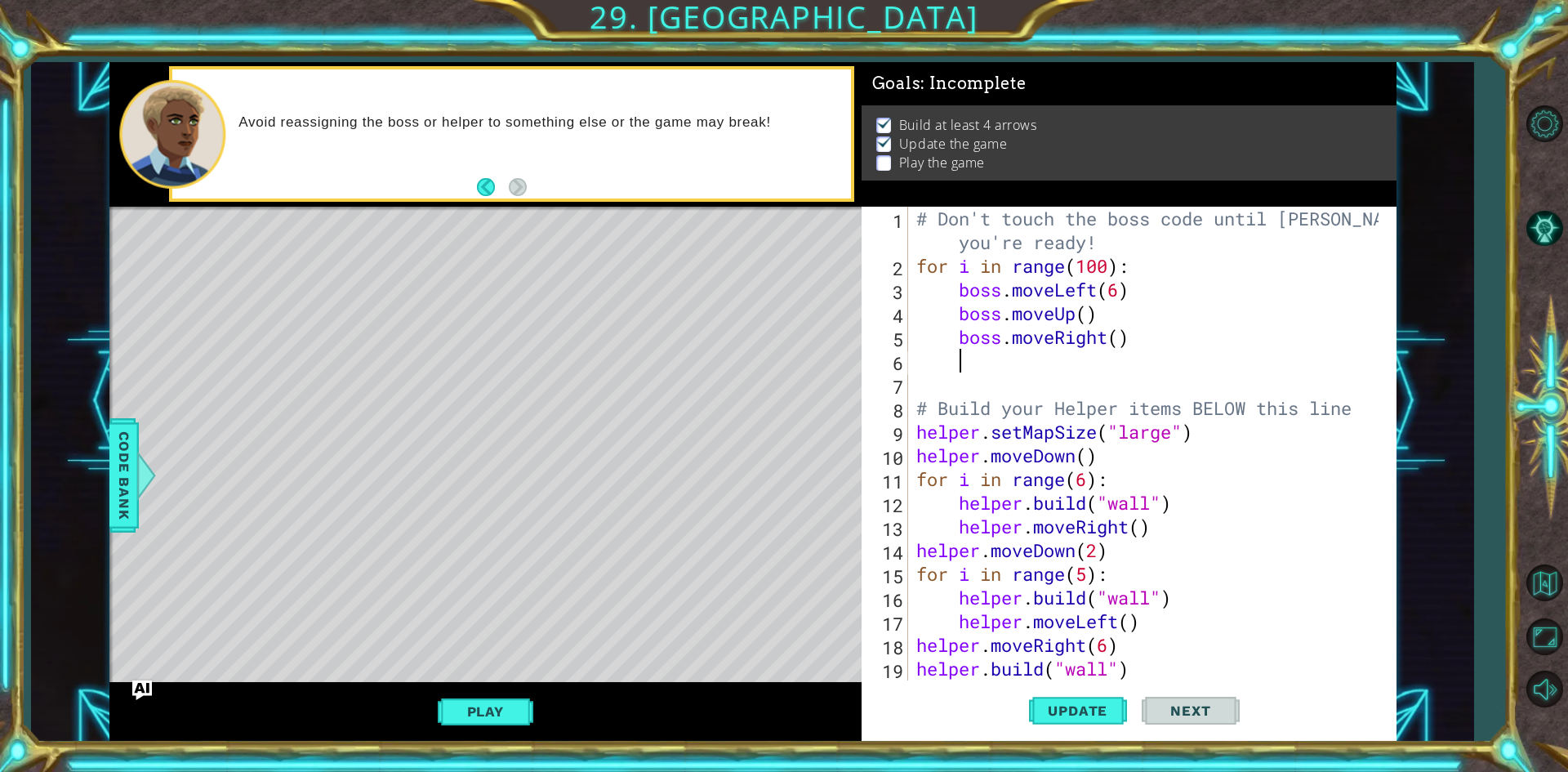
scroll to position [0, 1]
click at [1120, 344] on div "# Don't touch the boss code until [PERSON_NAME] says you're ready! for i in ran…" at bounding box center [1149, 479] width 473 height 544
type textarea "boss.moveRight(6)"
click at [1130, 355] on div "# Don't touch the boss code until [PERSON_NAME] says you're ready! for i in ran…" at bounding box center [1149, 479] width 473 height 544
type textarea "b"
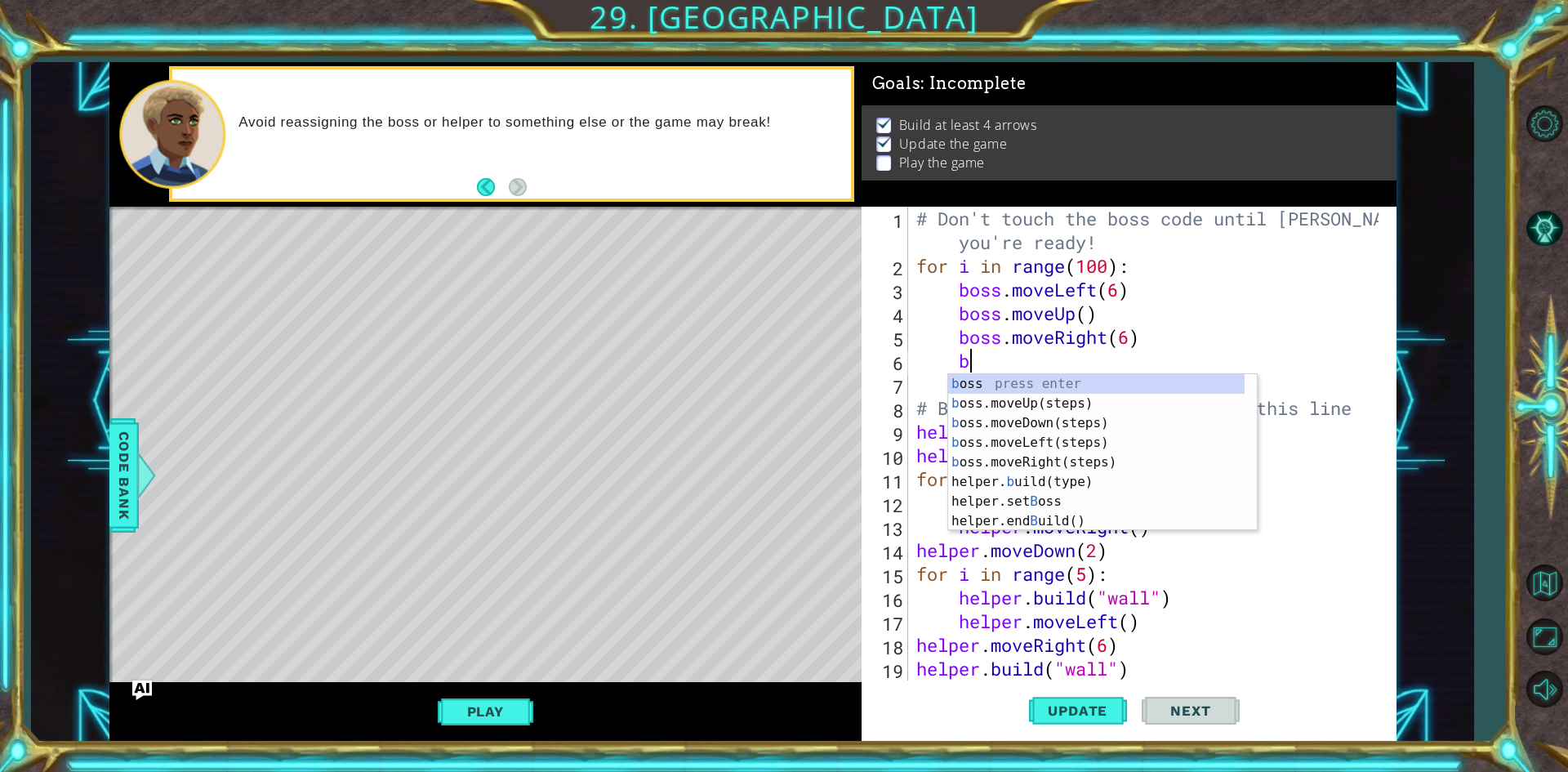
scroll to position [0, 2]
click at [1115, 416] on div "b oss press enter b oss.moveUp(steps) press enter b oss.moveDown(steps) press e…" at bounding box center [1096, 473] width 296 height 196
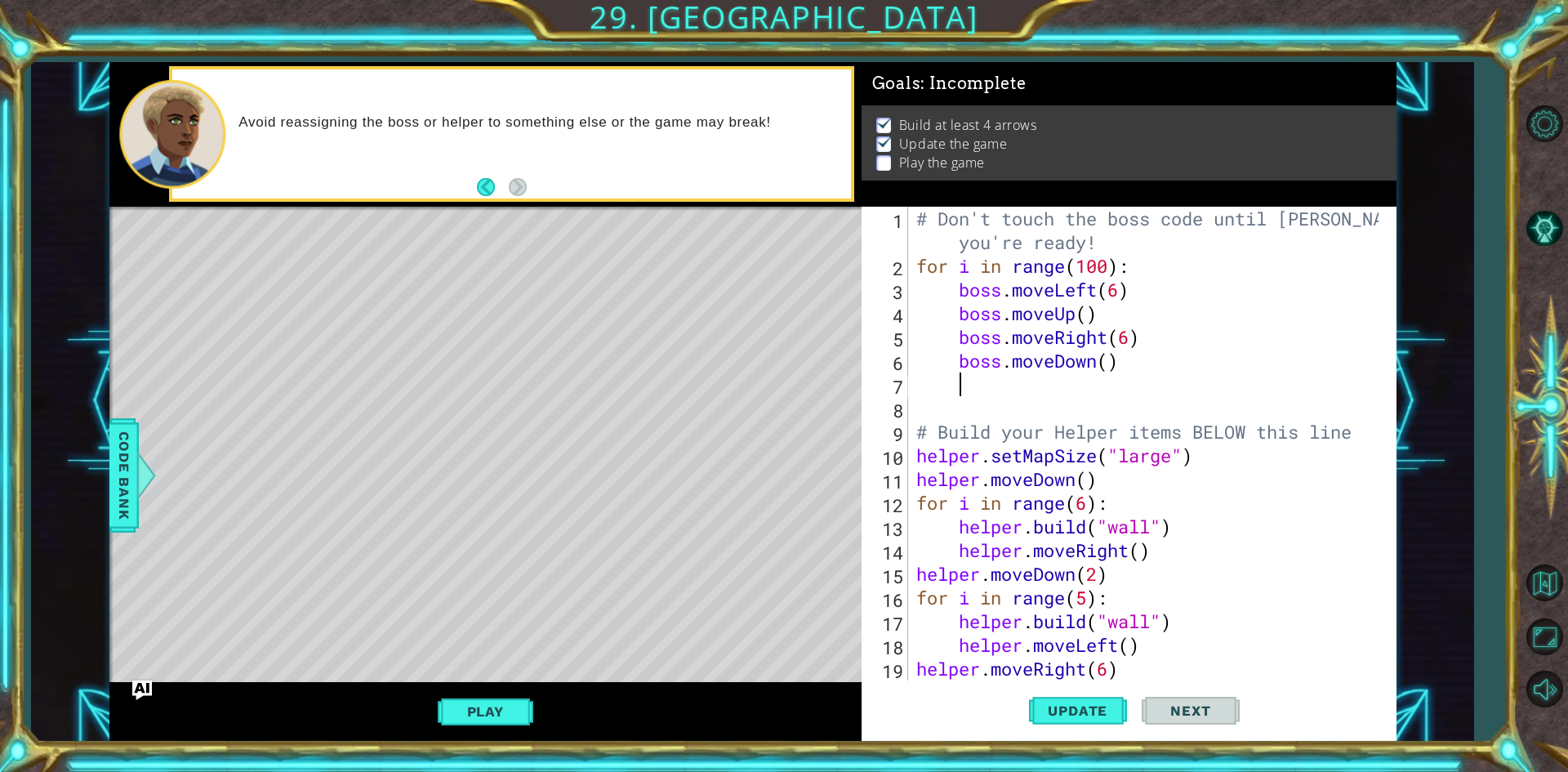
scroll to position [0, 1]
click at [1099, 707] on span "Update" at bounding box center [1077, 710] width 92 height 17
click at [495, 706] on button "Play" at bounding box center [485, 712] width 95 height 31
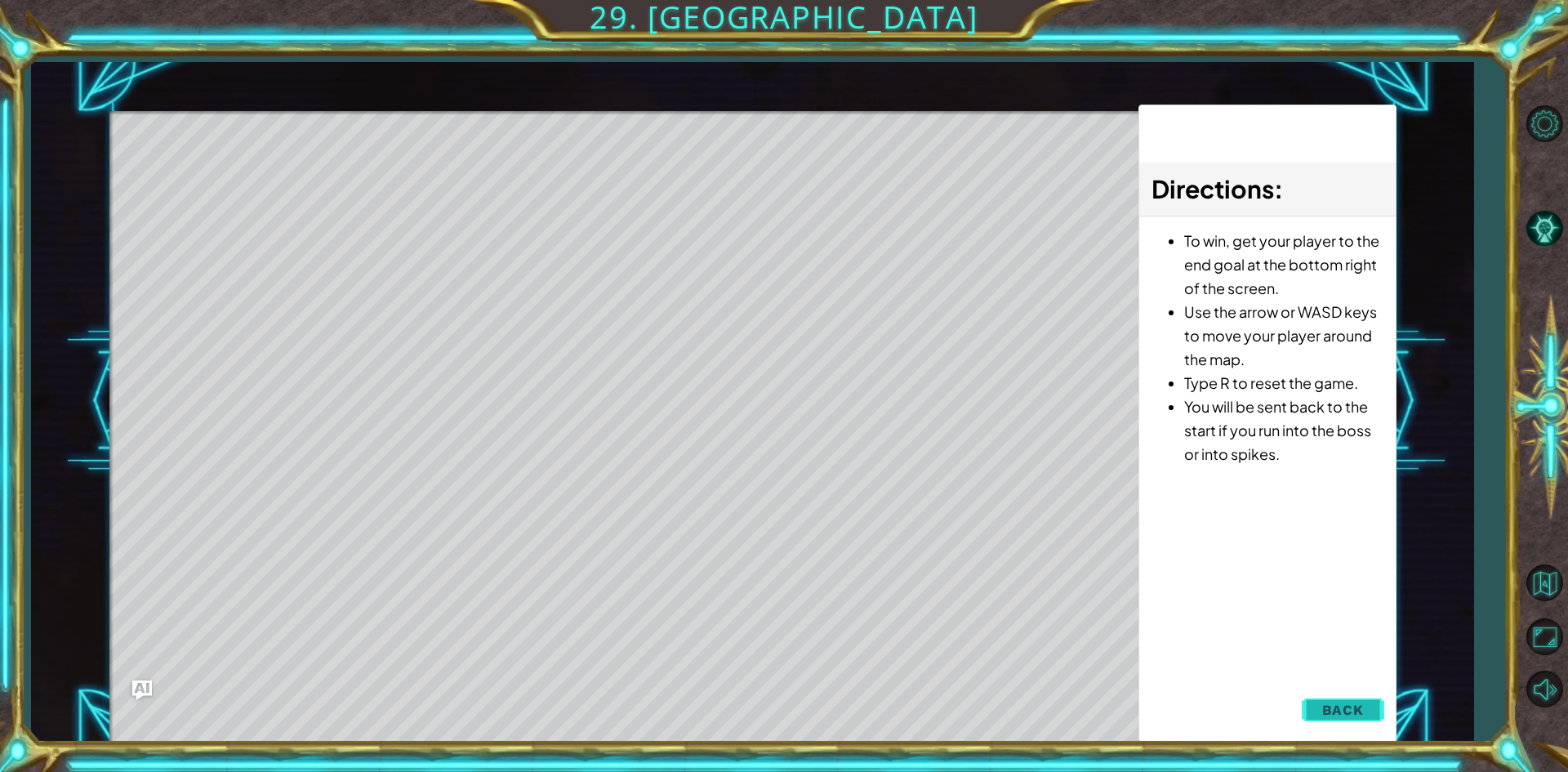
click at [1363, 698] on button "Back" at bounding box center [1342, 710] width 83 height 33
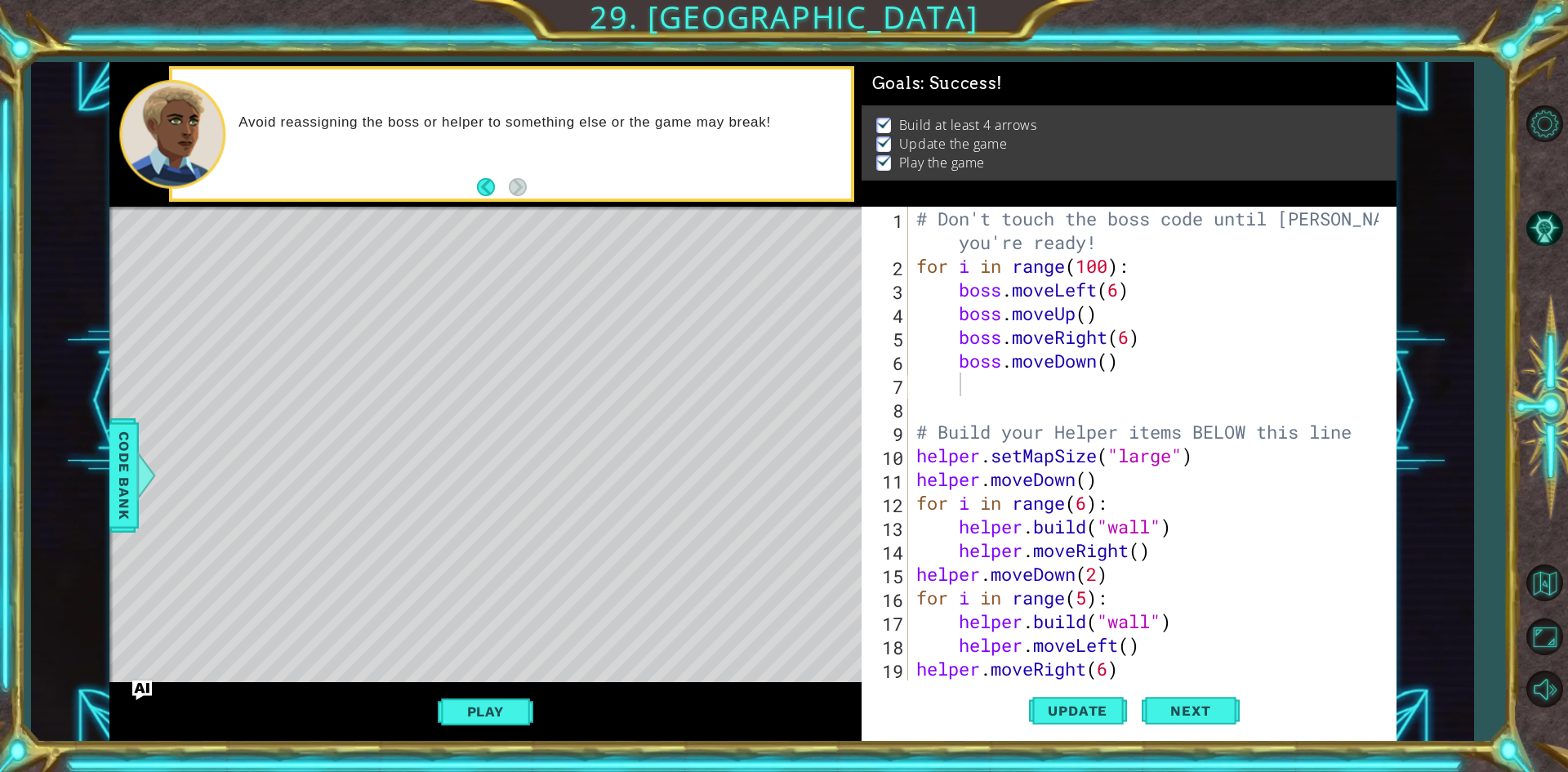
click at [1195, 289] on div "# Don't touch the boss code until [PERSON_NAME] says you're ready! for i in ran…" at bounding box center [1149, 479] width 473 height 544
click at [921, 347] on div "# Don't touch the boss code until [PERSON_NAME] says you're ready! for i in ran…" at bounding box center [1149, 479] width 473 height 544
click at [921, 264] on div "# Don't touch the boss code until [PERSON_NAME] says you're ready! for i in ran…" at bounding box center [1149, 479] width 473 height 544
type textarea "for i in range(100):"
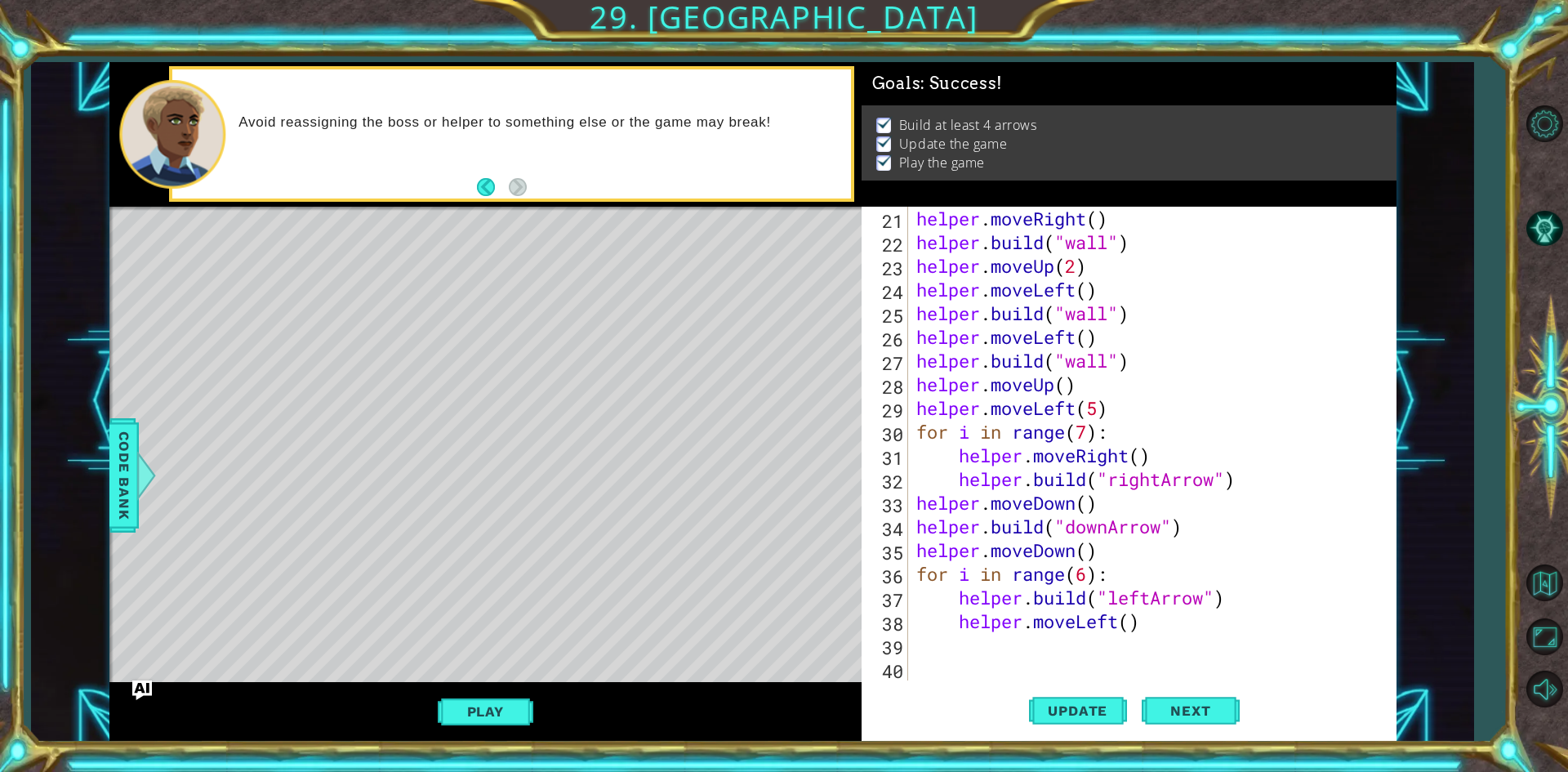
scroll to position [498, 0]
click at [1047, 642] on div "helper . moveRight ( ) helper . build ( "wall" ) helper . moveUp ( 2 ) helper .…" at bounding box center [1149, 468] width 473 height 521
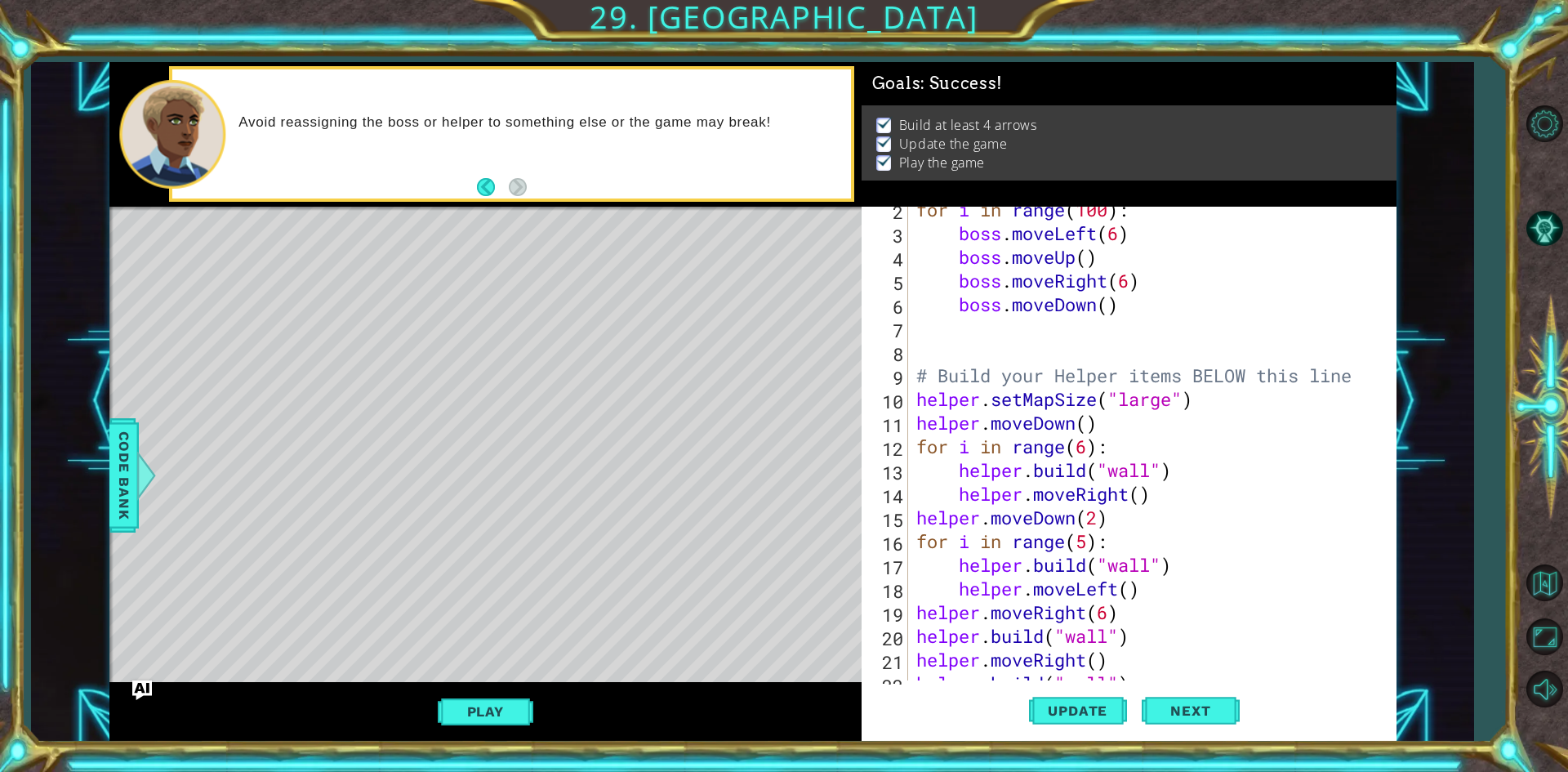
scroll to position [8, 0]
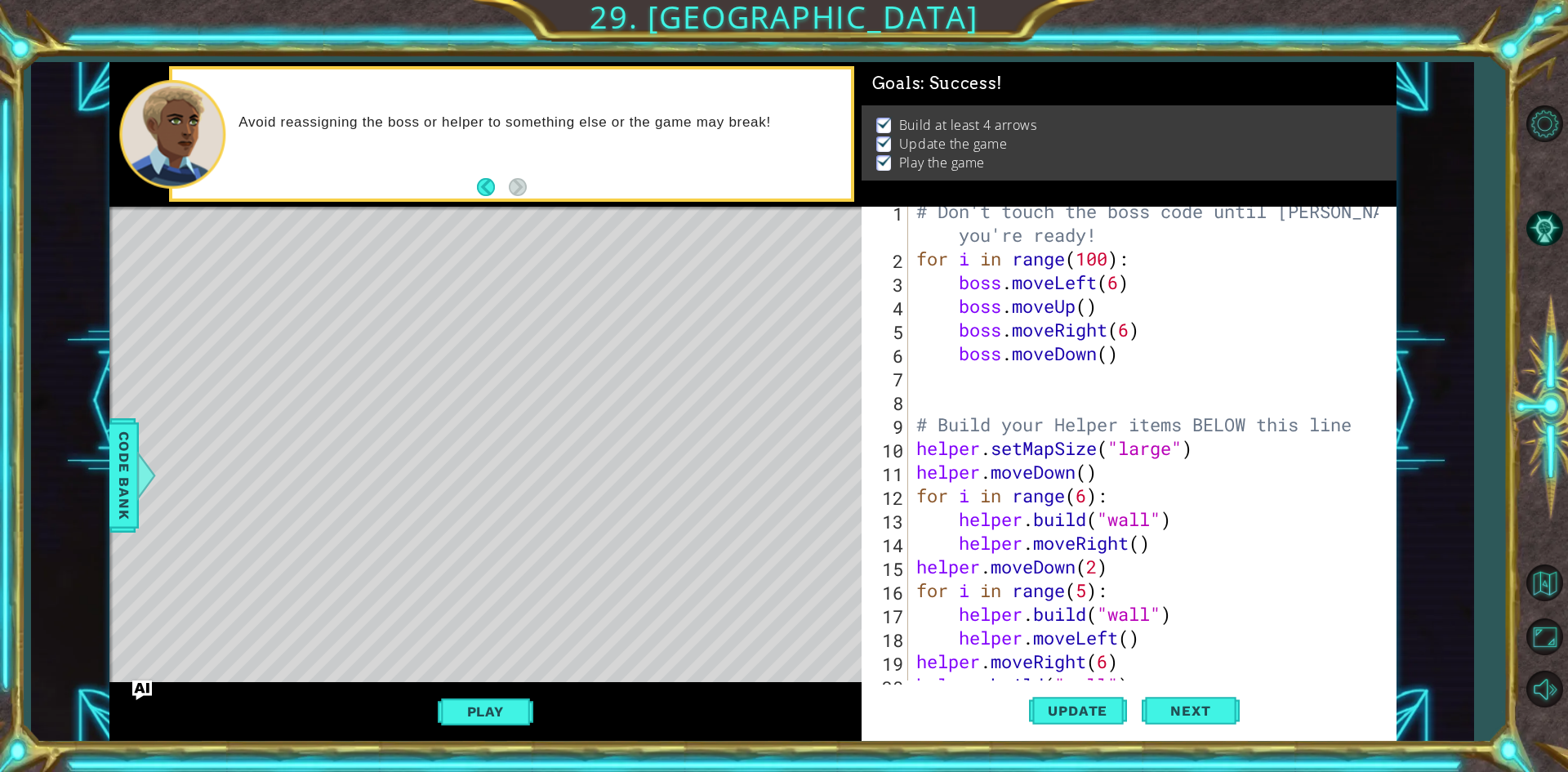
click at [1196, 451] on div "# Don't touch the boss code until [PERSON_NAME] says you're ready! for i in ran…" at bounding box center [1149, 472] width 473 height 544
type textarea "helper.setMapSize("large")"
click at [917, 451] on div "# Don't touch the boss code until [PERSON_NAME] says you're ready! for i in ran…" at bounding box center [1149, 472] width 473 height 544
click at [1225, 443] on div "# Don't touch the boss code until [PERSON_NAME] says you're ready! for i in ran…" at bounding box center [1149, 472] width 473 height 544
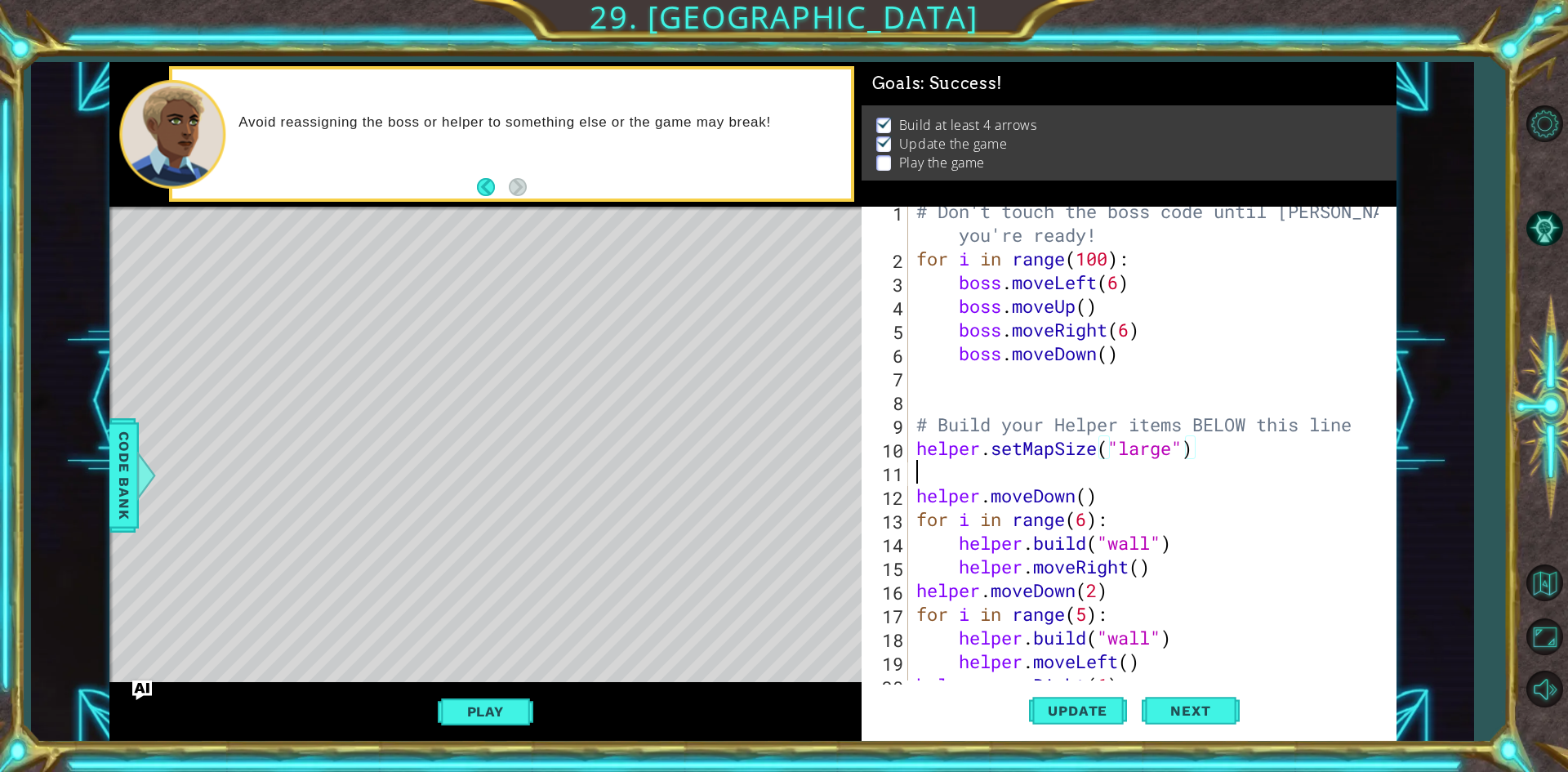
scroll to position [0, 0]
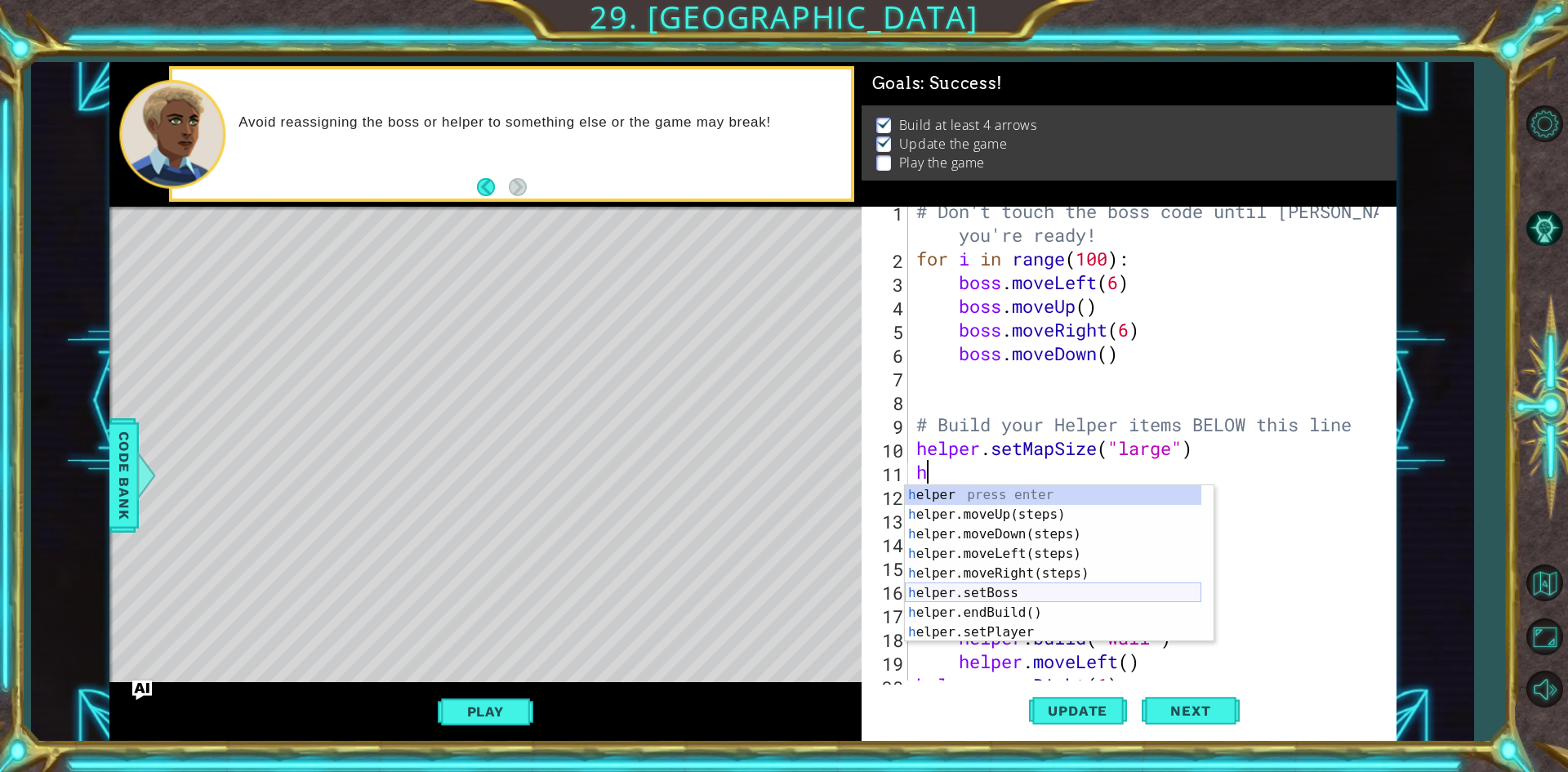
click at [1009, 592] on div "h elper press enter h elper.moveUp(steps) press enter h elper.moveDown(steps) p…" at bounding box center [1053, 583] width 296 height 196
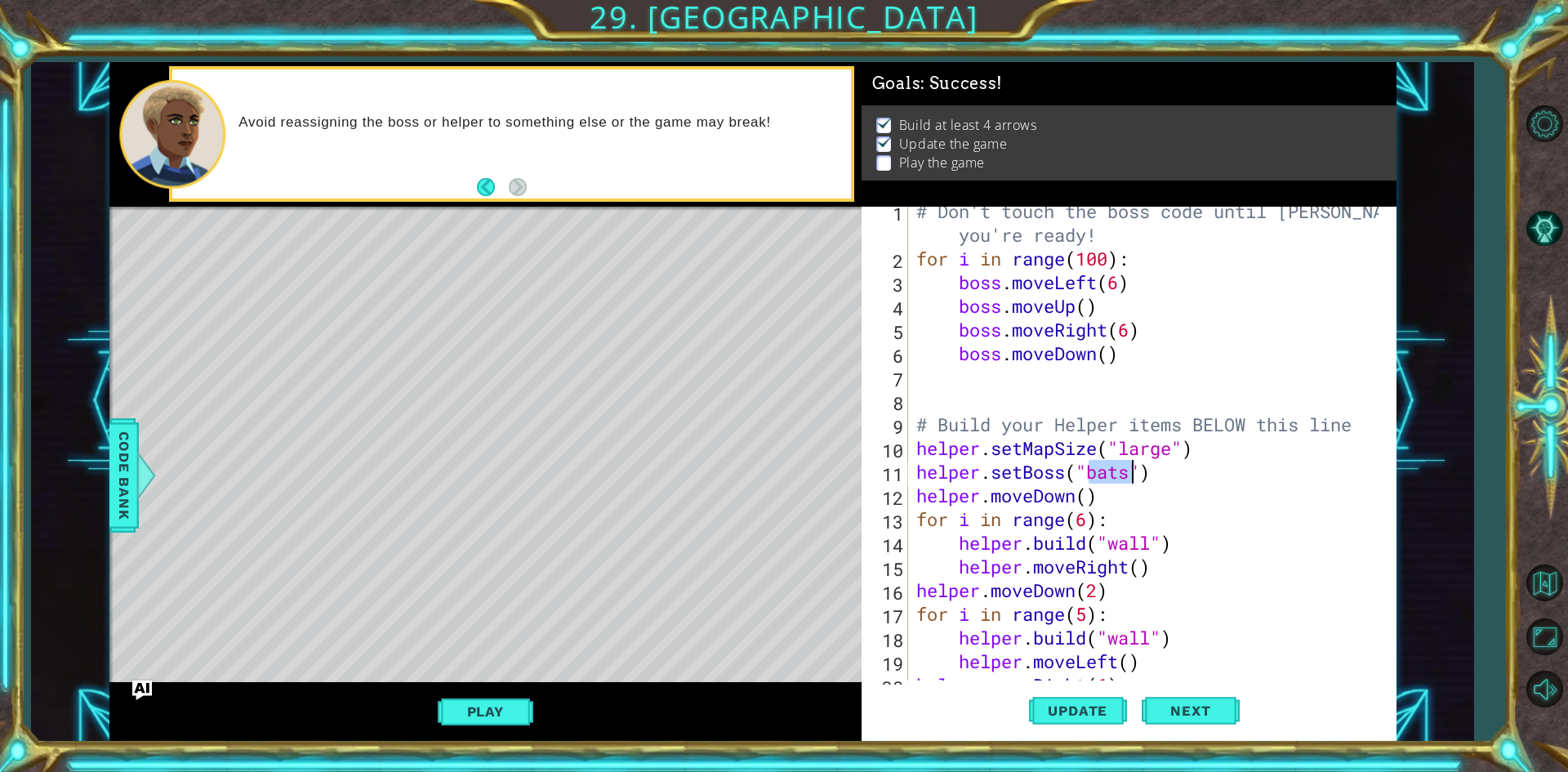
click at [1194, 497] on div "# Don't touch the boss code until [PERSON_NAME] says you're ready! for i in ran…" at bounding box center [1149, 472] width 473 height 544
click at [1179, 481] on div "# Don't touch the boss code until [PERSON_NAME] says you're ready! for i in ran…" at bounding box center [1149, 472] width 473 height 544
type textarea "helper.setBoss("bats")"
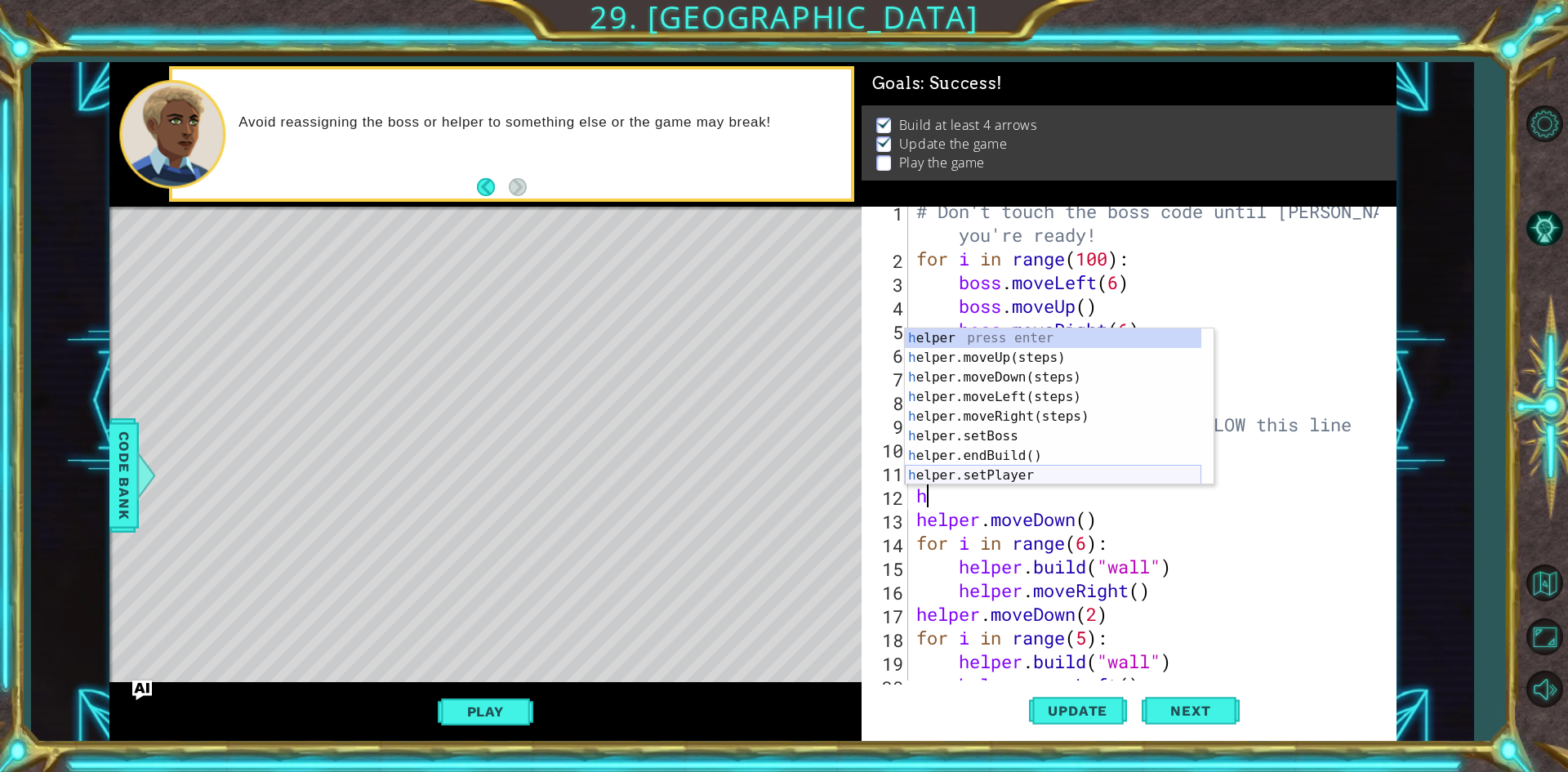
click at [1013, 475] on div "h elper press enter h elper.moveUp(steps) press enter h elper.moveDown(steps) p…" at bounding box center [1053, 427] width 296 height 196
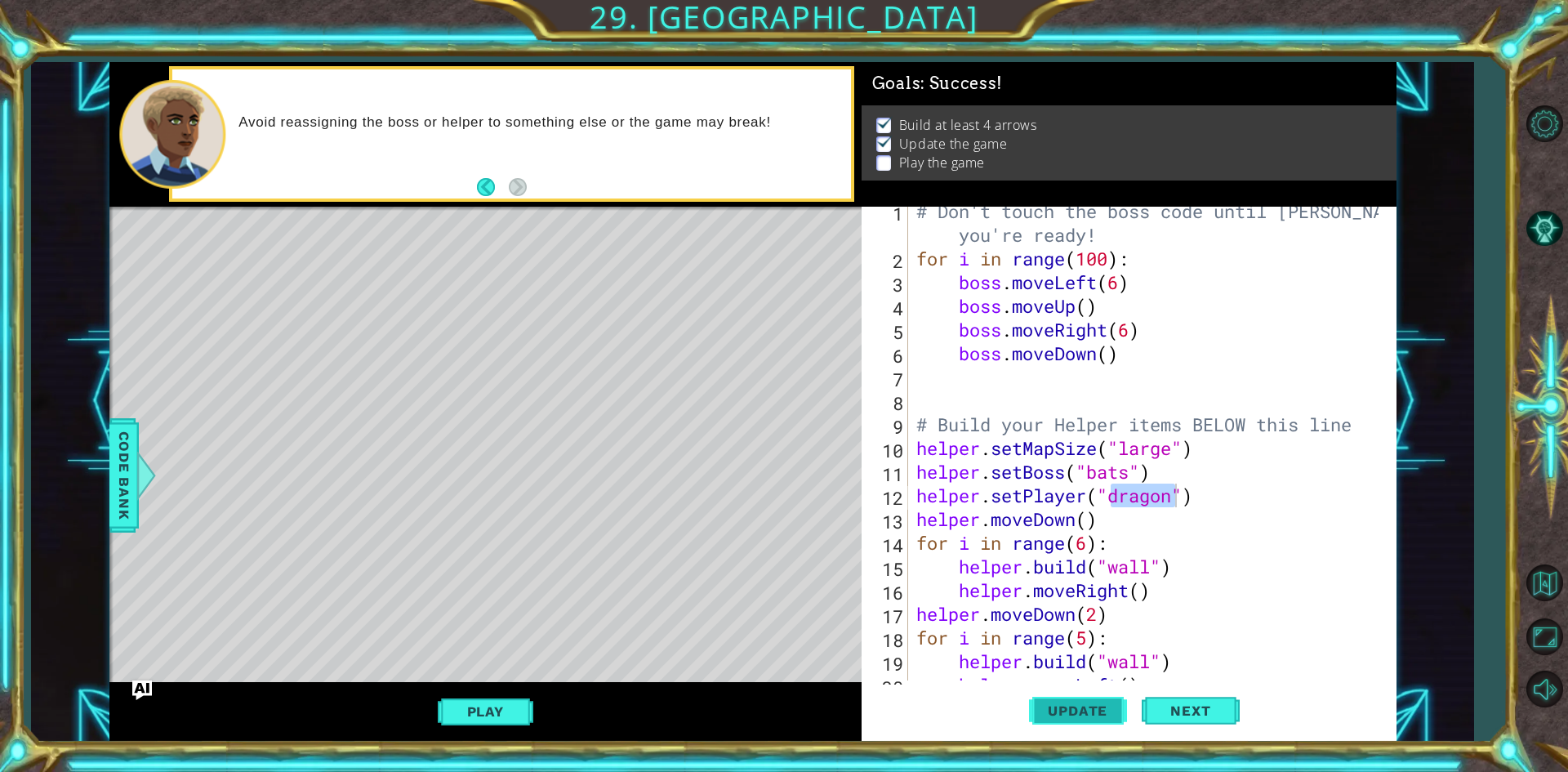
click at [1104, 712] on span "Update" at bounding box center [1077, 710] width 92 height 17
click at [515, 701] on button "Play" at bounding box center [485, 712] width 95 height 31
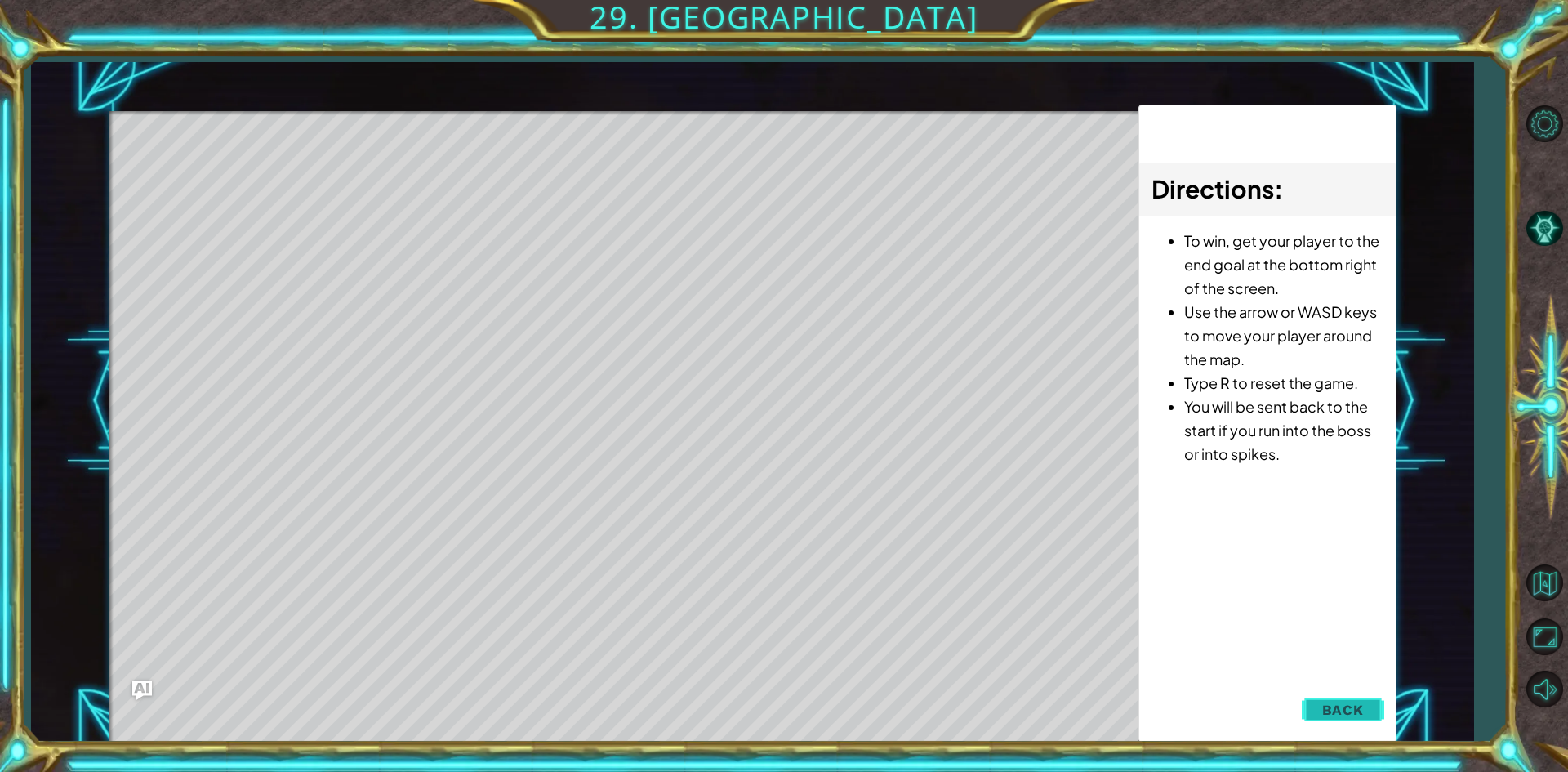
click at [1348, 706] on span "Back" at bounding box center [1342, 710] width 42 height 17
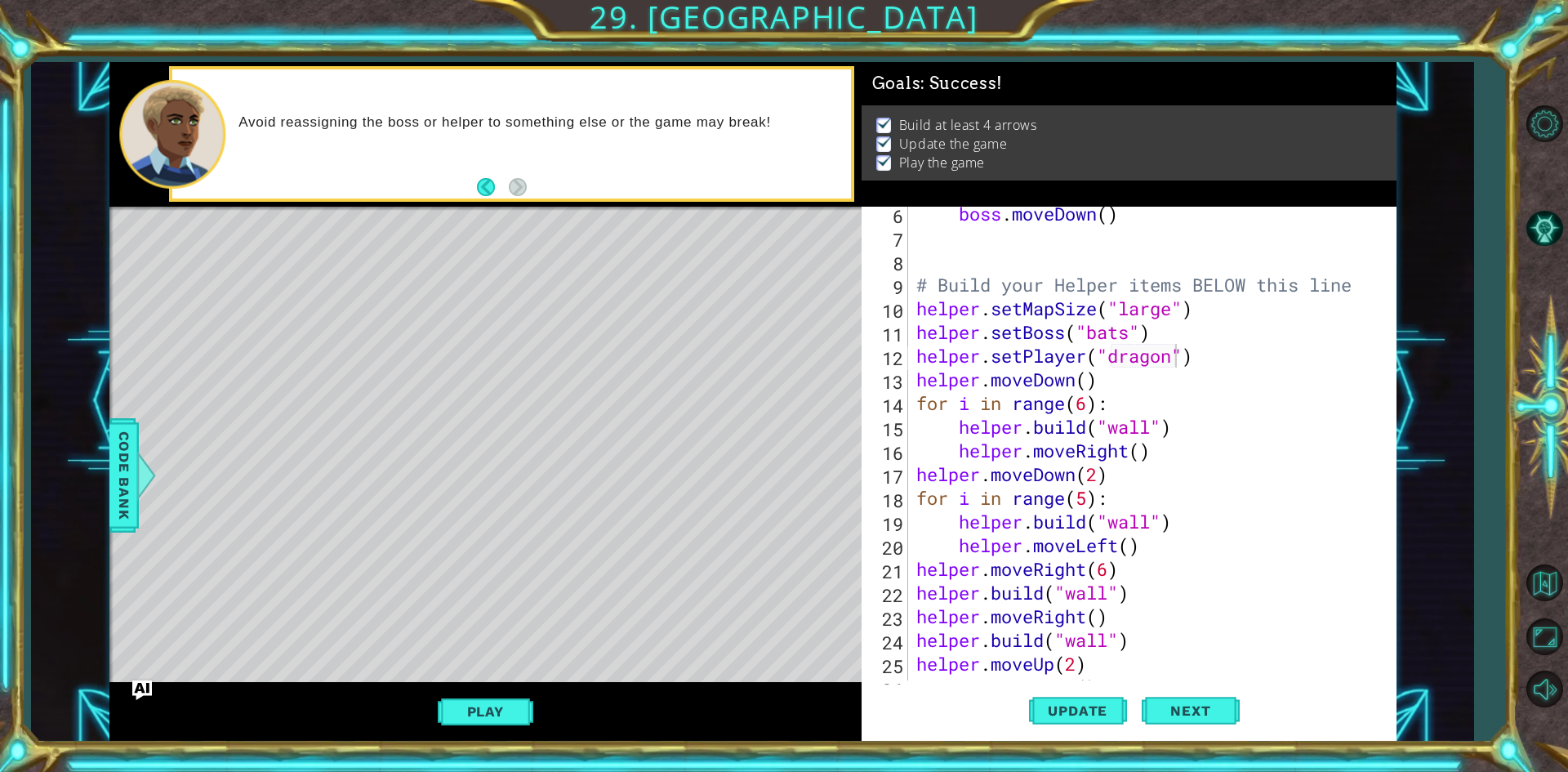
scroll to position [98, 0]
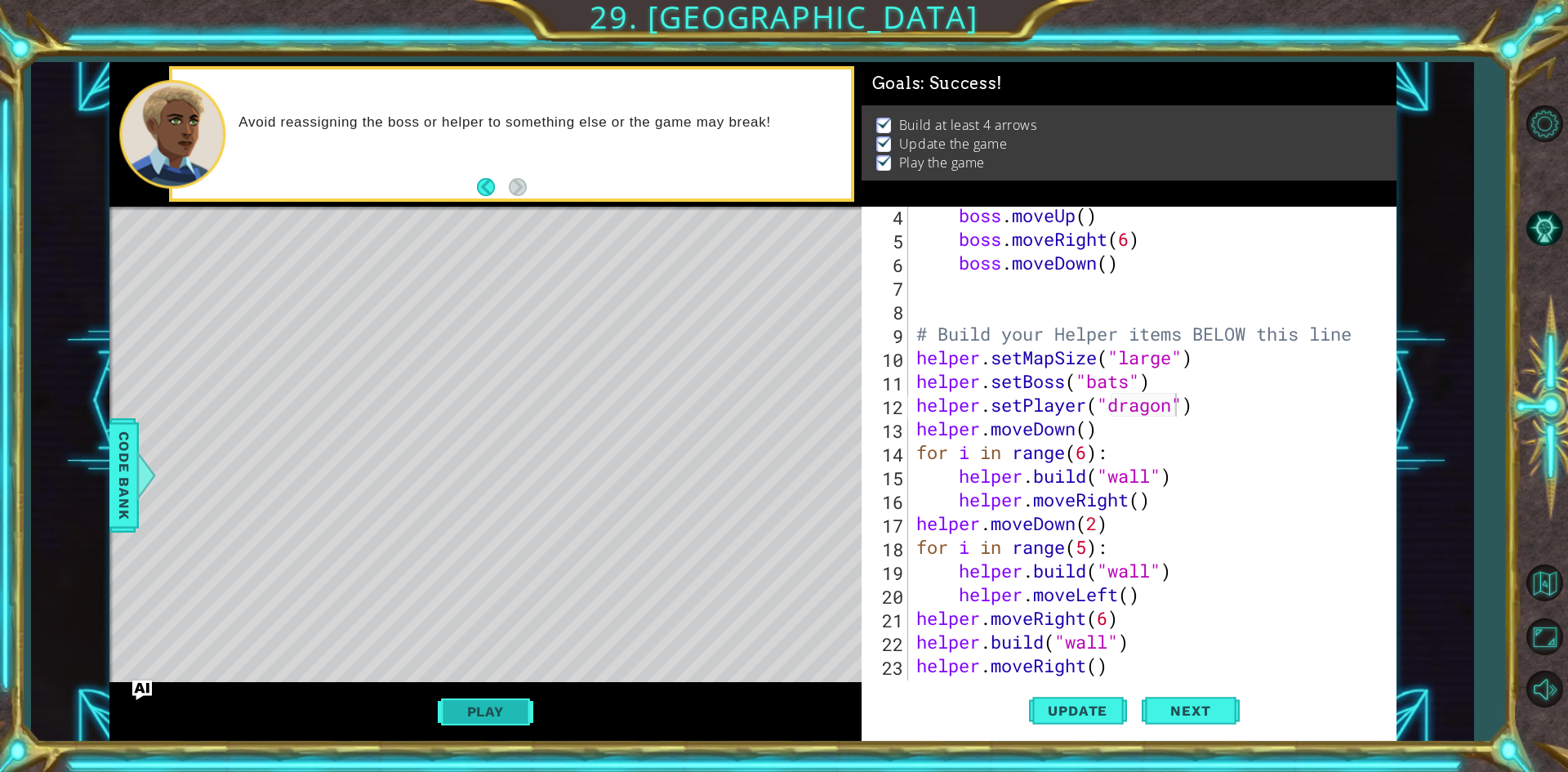
click at [503, 719] on button "Play" at bounding box center [485, 712] width 95 height 31
click at [501, 713] on button "Play" at bounding box center [485, 712] width 95 height 31
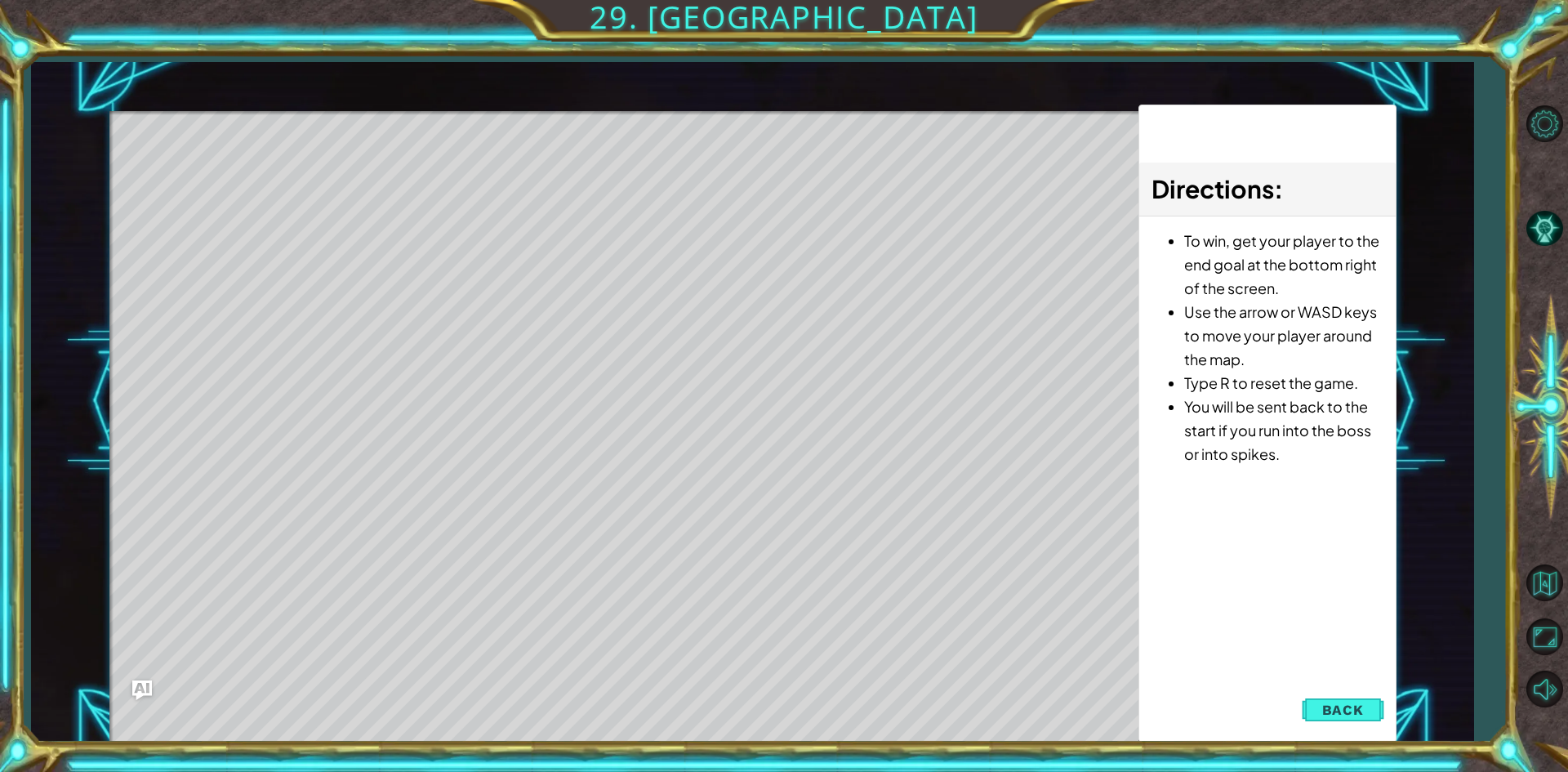
click at [1328, 700] on button "Back" at bounding box center [1342, 710] width 83 height 33
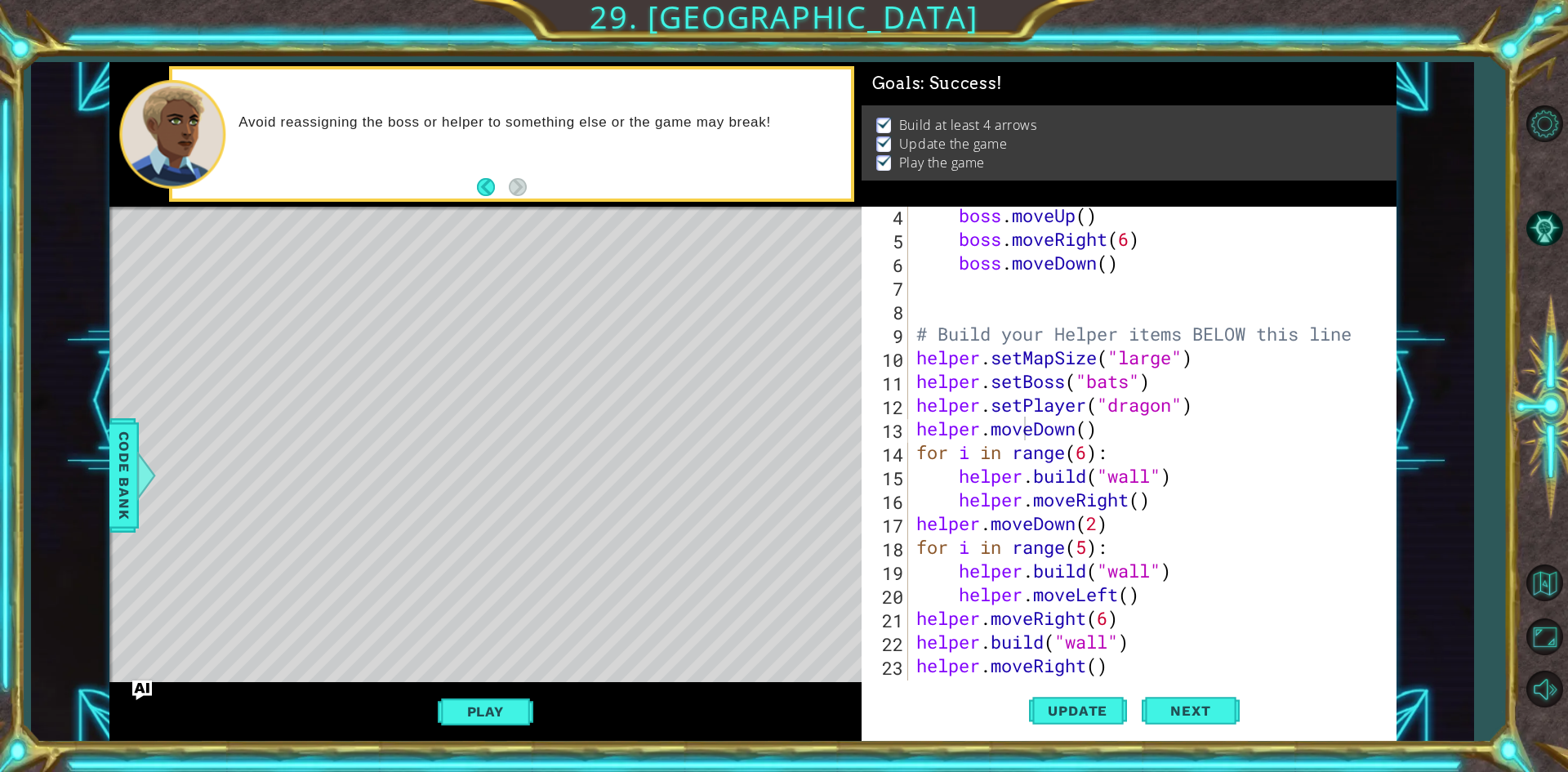
scroll to position [0, 0]
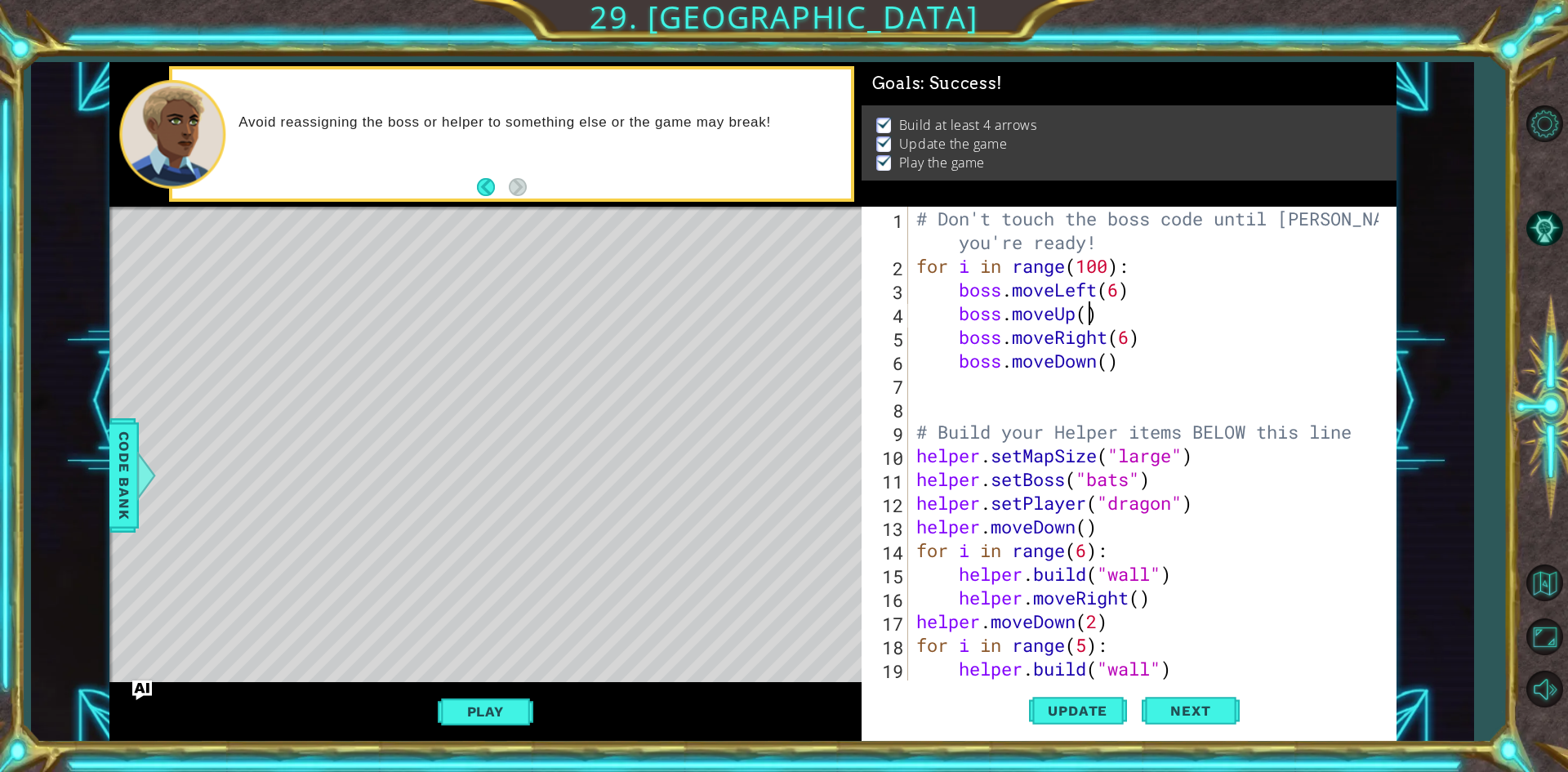
click at [1090, 318] on div "# Don't touch the boss code until [PERSON_NAME] says you're ready! for i in ran…" at bounding box center [1149, 479] width 473 height 544
click at [1108, 365] on div "# Don't touch the boss code until [PERSON_NAME] says you're ready! for i in ran…" at bounding box center [1149, 479] width 473 height 544
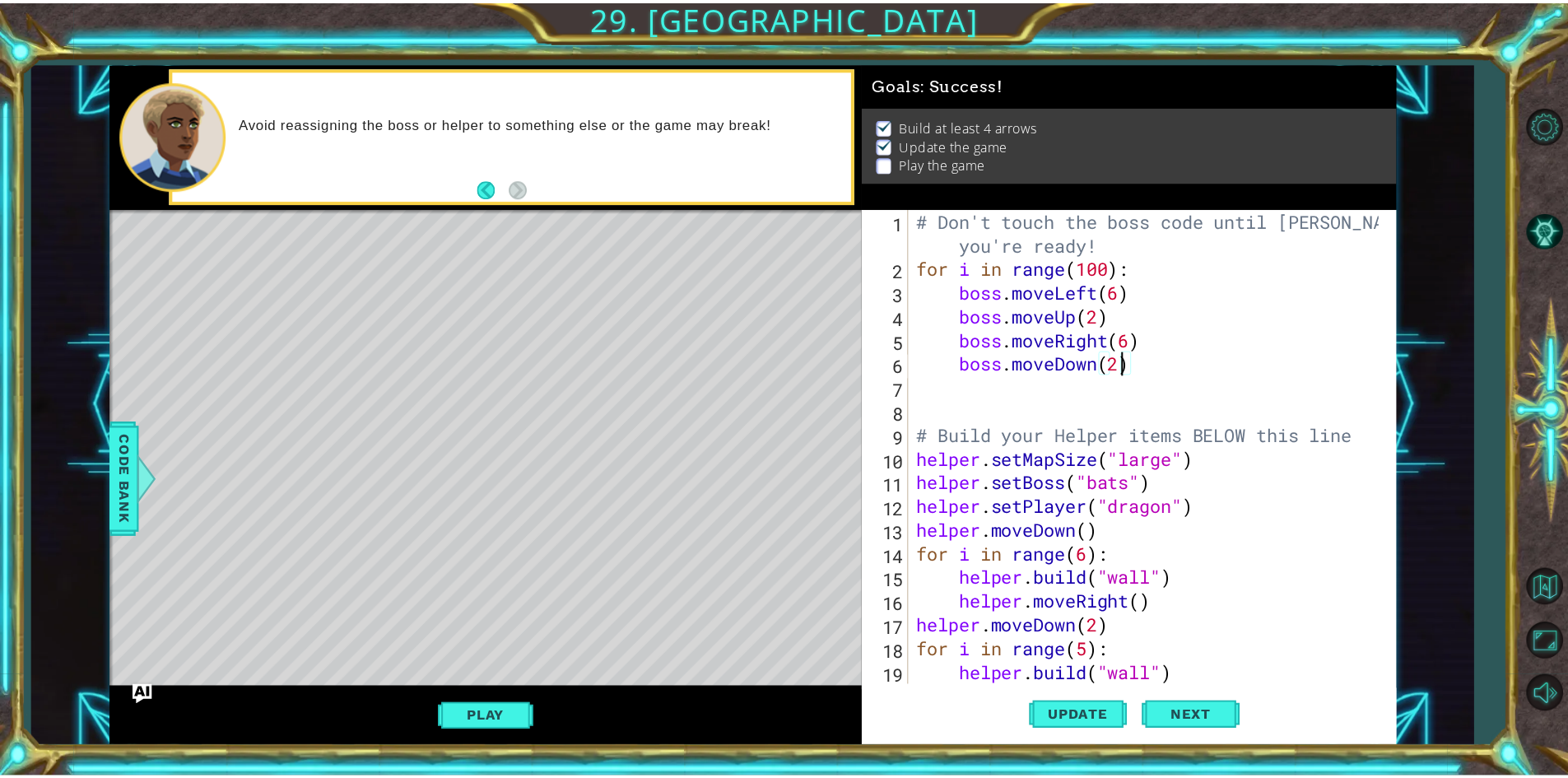
scroll to position [0, 0]
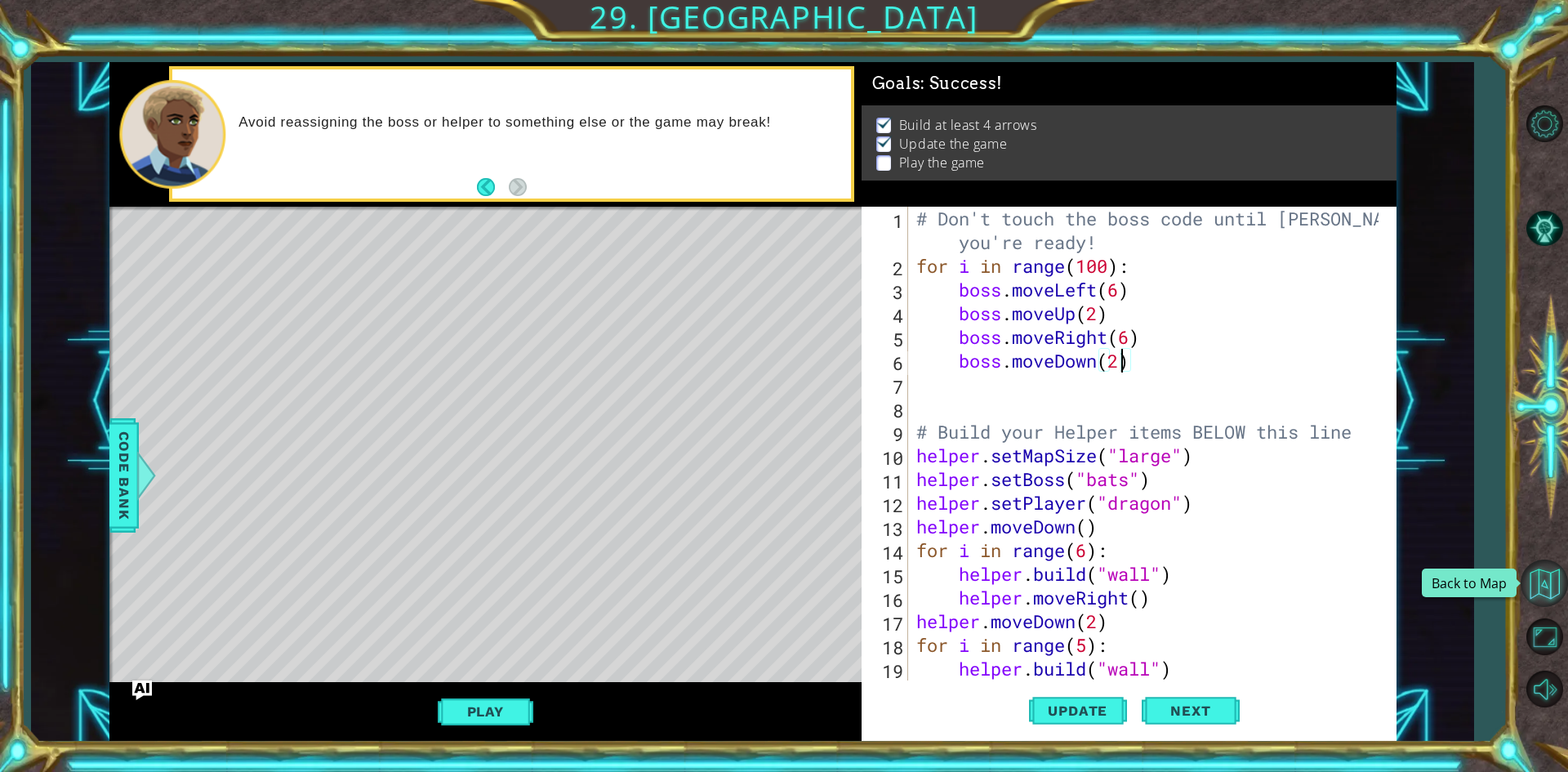
type textarea "boss.moveDown(2)"
click at [1546, 569] on button "Back to Map" at bounding box center [1544, 582] width 48 height 48
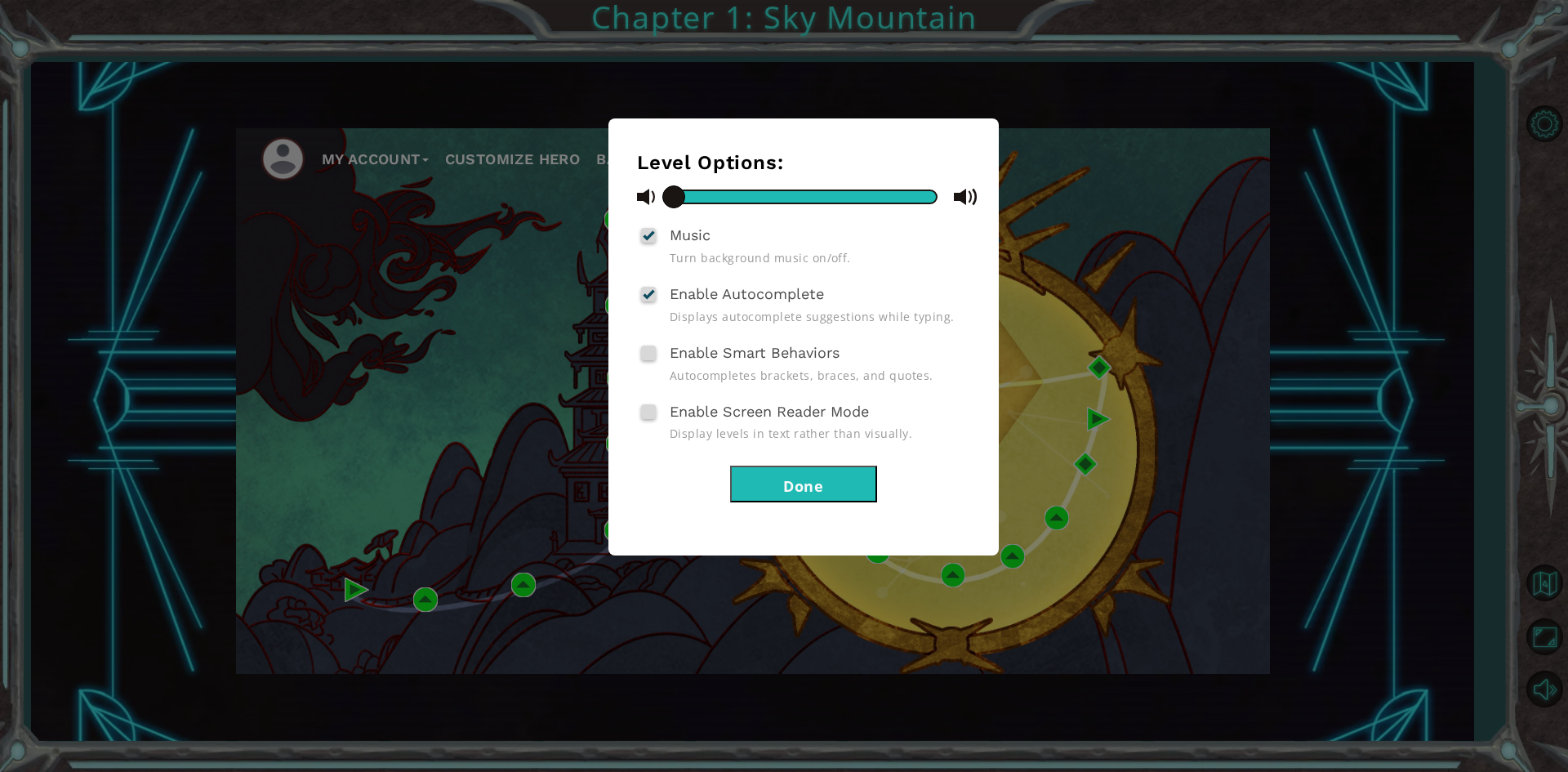
click at [452, 381] on div "Level Options: Music Turn background music on/off. Enable Autocomplete Displays…" at bounding box center [784, 386] width 1568 height 772
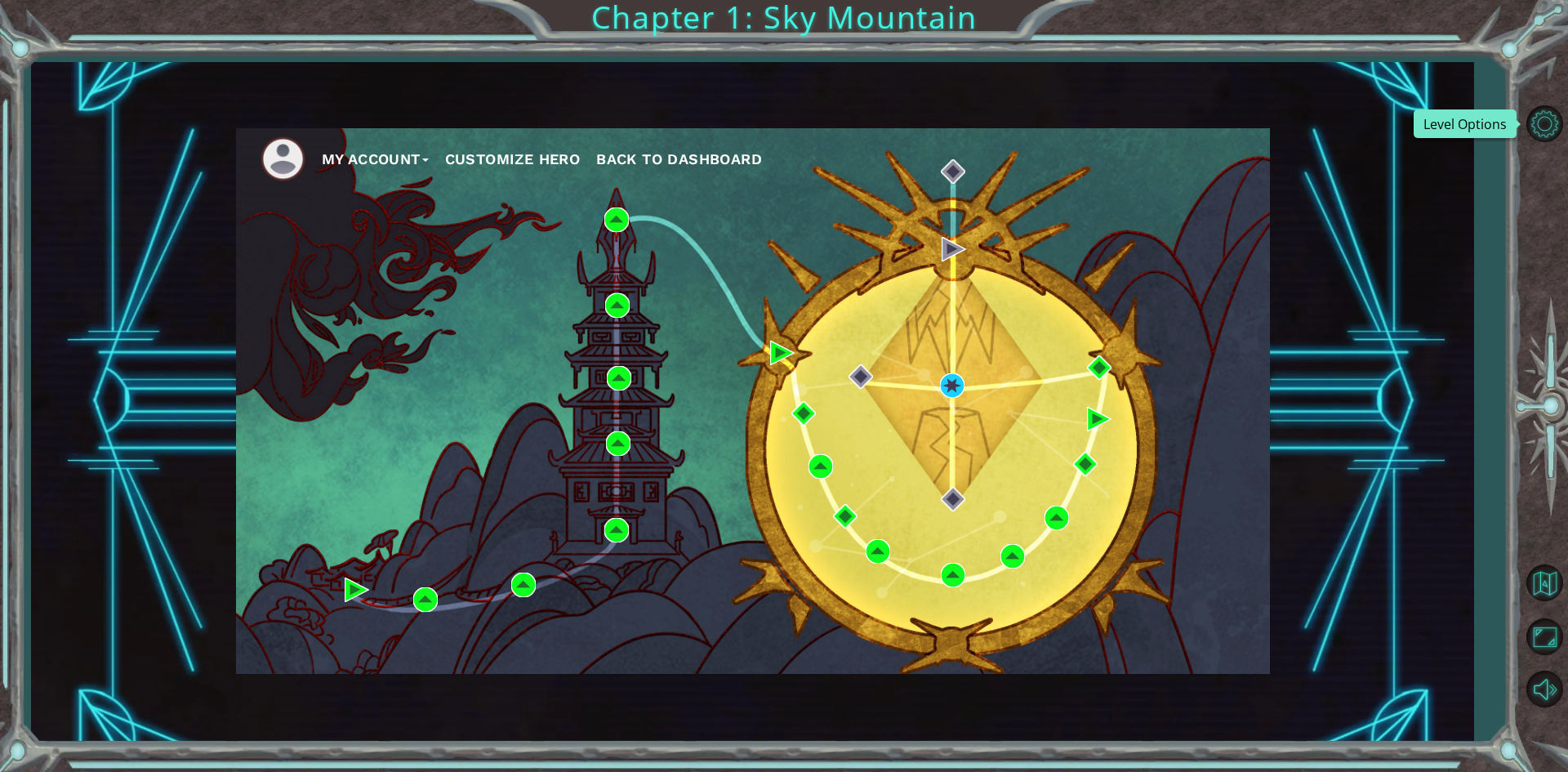
click at [416, 153] on button "My Account" at bounding box center [375, 158] width 107 height 24
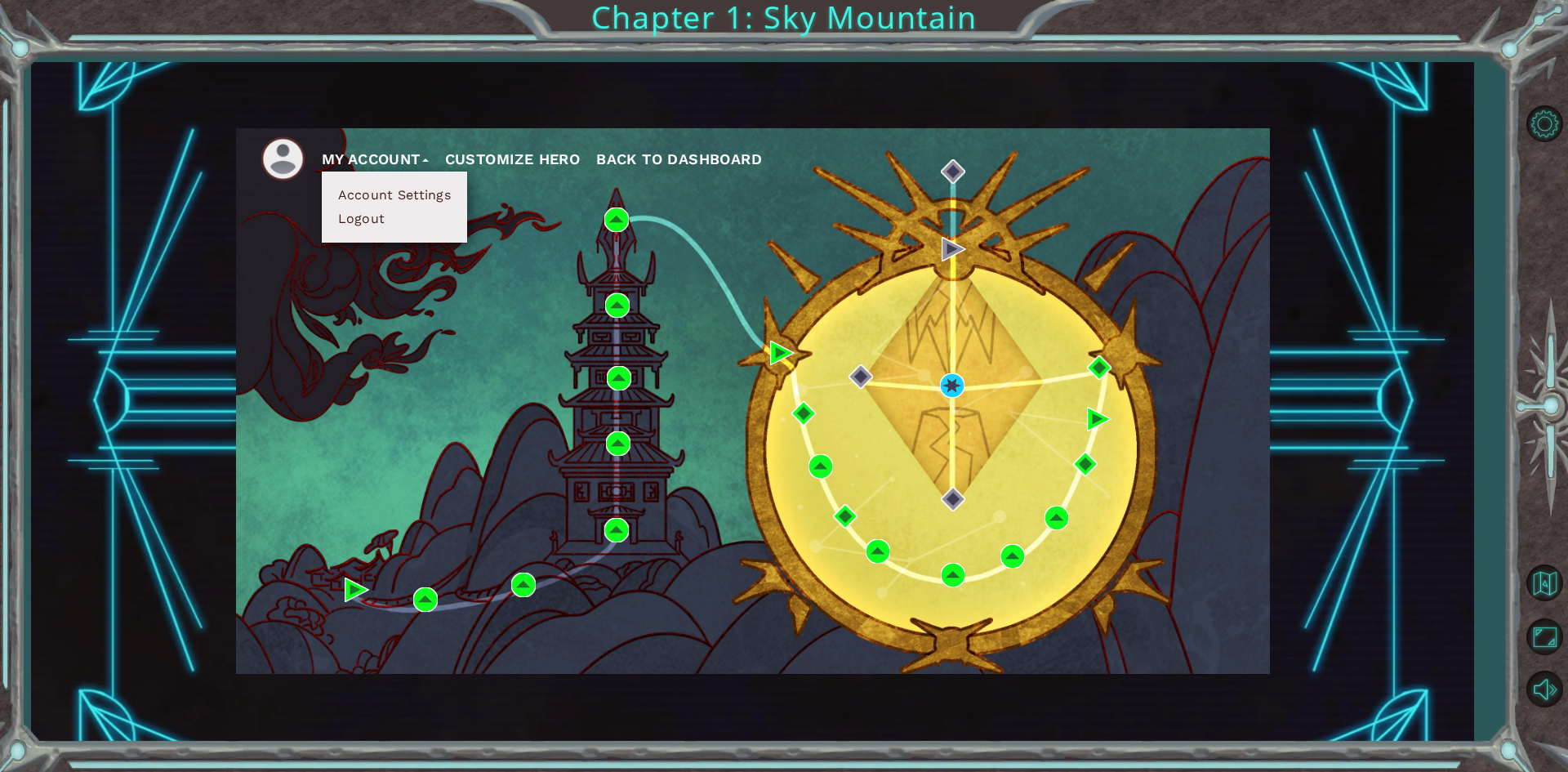
click at [391, 220] on li "Logout" at bounding box center [395, 219] width 122 height 18
click at [373, 214] on button "Logout" at bounding box center [362, 219] width 57 height 18
